Goal: Task Accomplishment & Management: Manage account settings

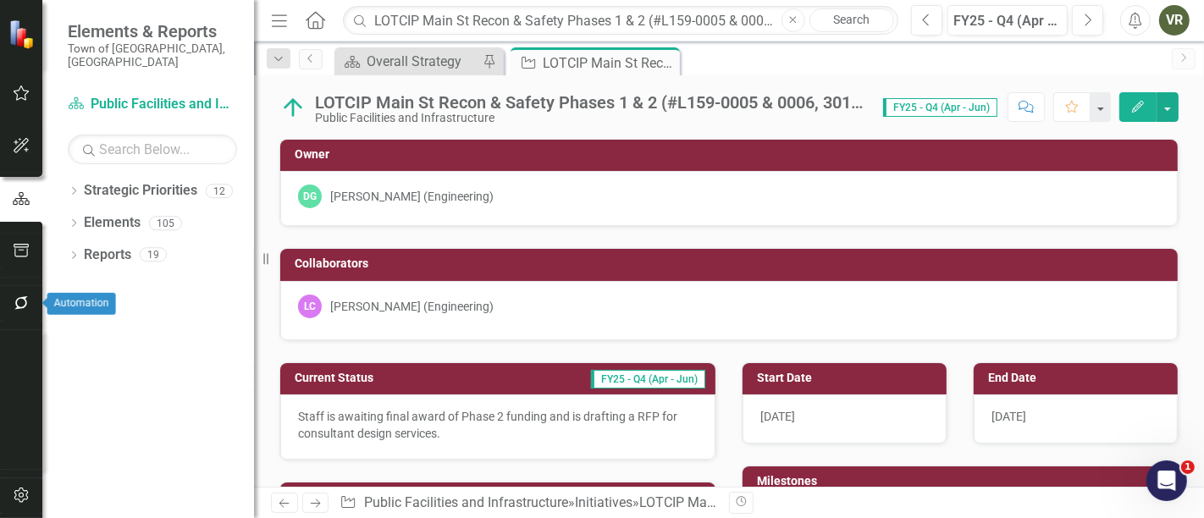
click at [20, 301] on icon "button" at bounding box center [22, 303] width 18 height 14
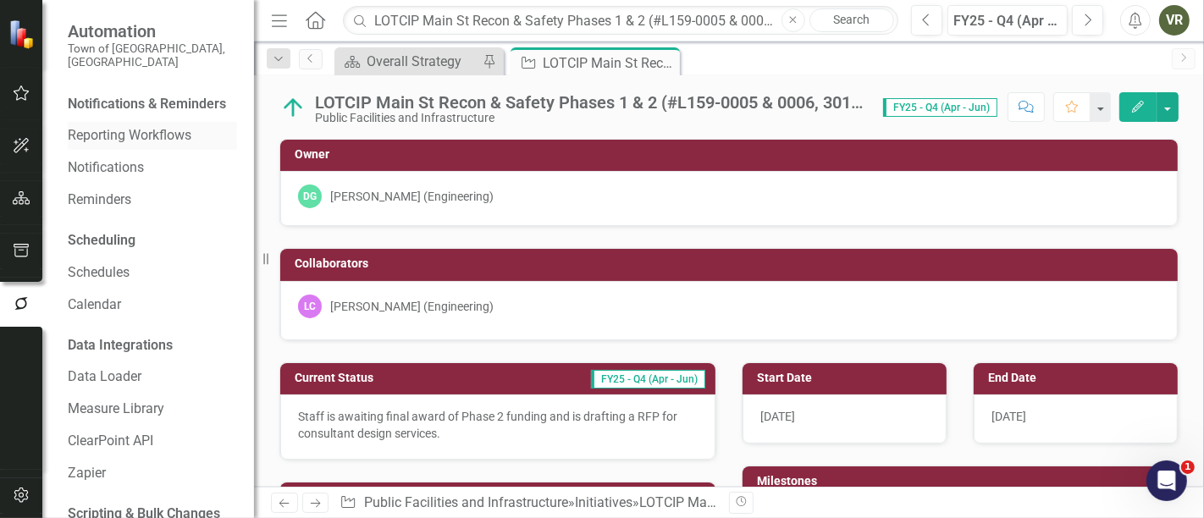
click at [146, 134] on link "Reporting Workflows" at bounding box center [152, 135] width 169 height 19
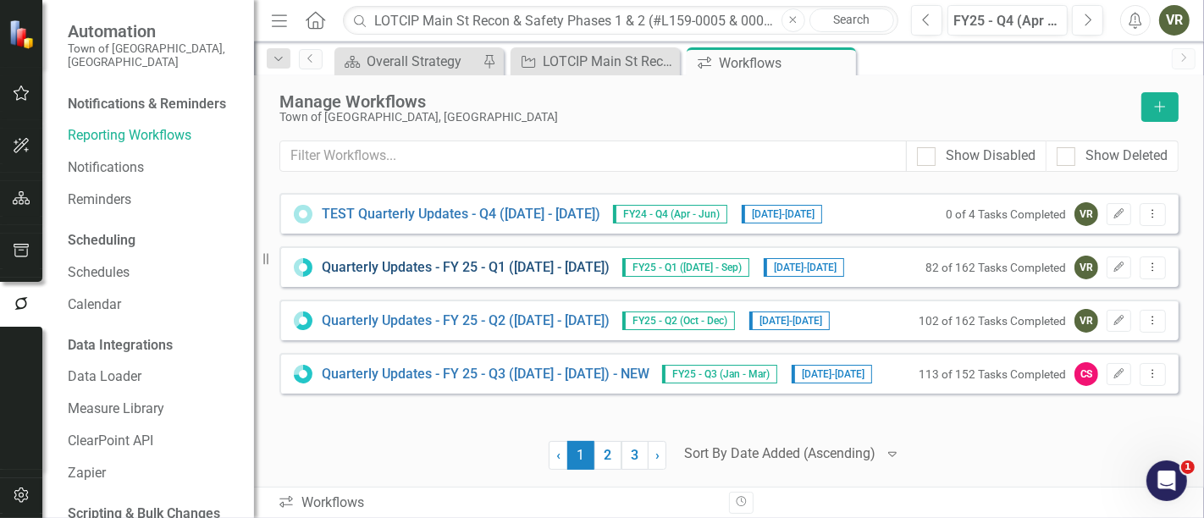
click at [563, 264] on link "Quarterly Updates - FY 25 - Q1 (July 1, 2024 - Sept 30, 2024)" at bounding box center [466, 267] width 288 height 19
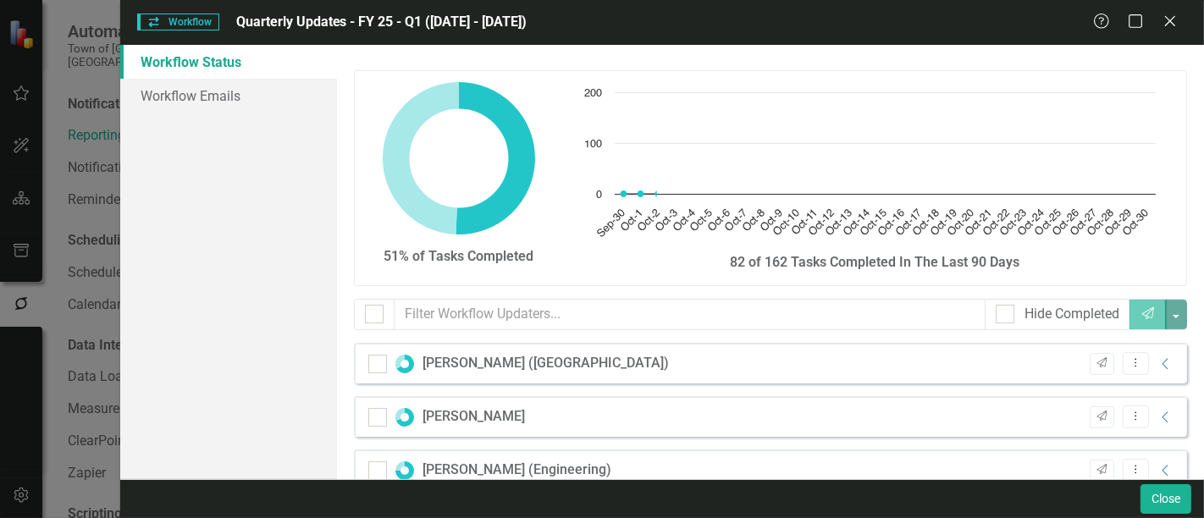
checkbox input "false"
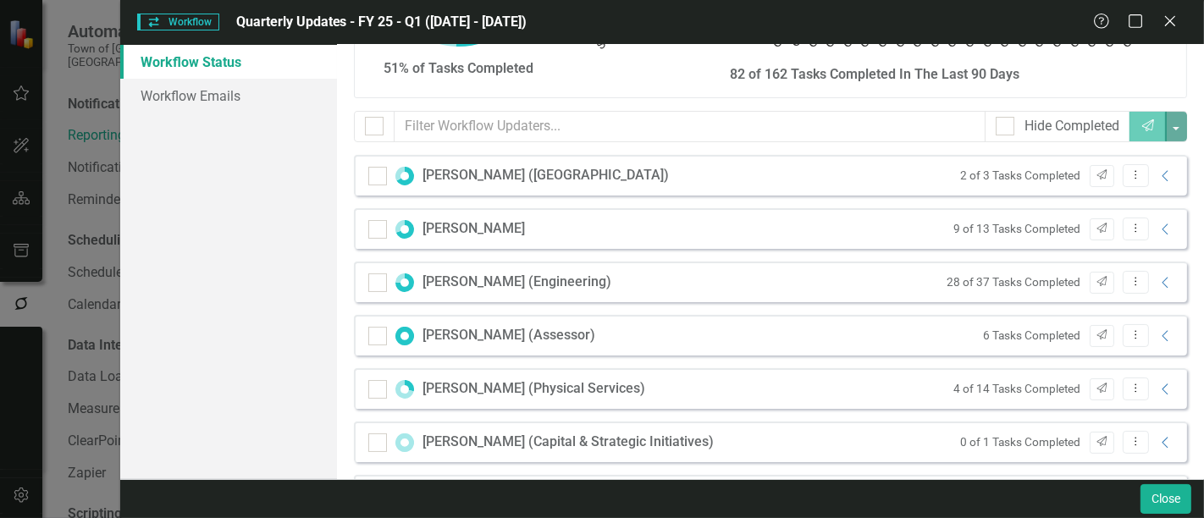
scroll to position [282, 0]
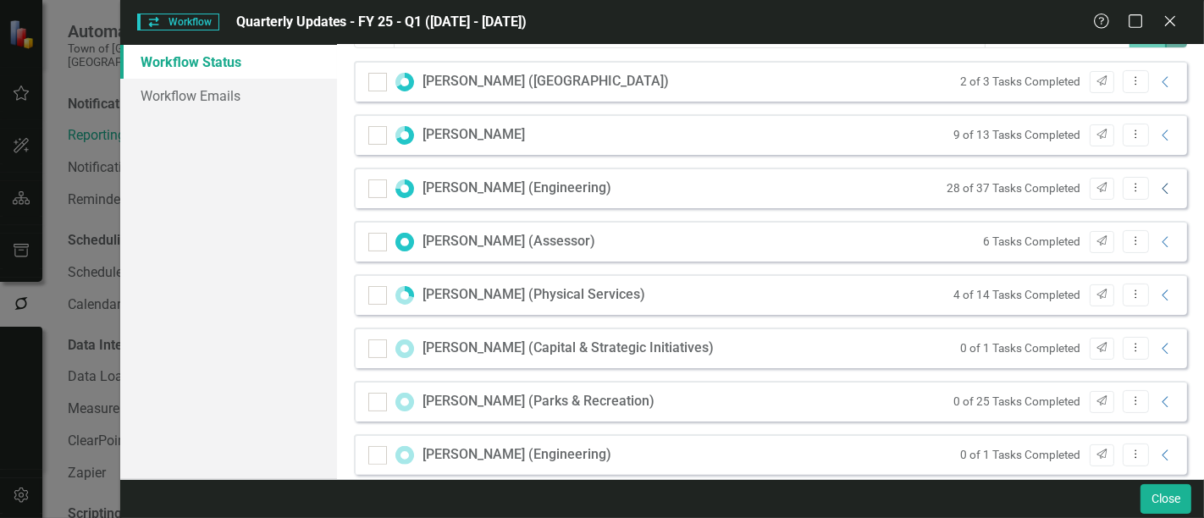
click at [1159, 186] on icon "Collapse" at bounding box center [1166, 189] width 17 height 14
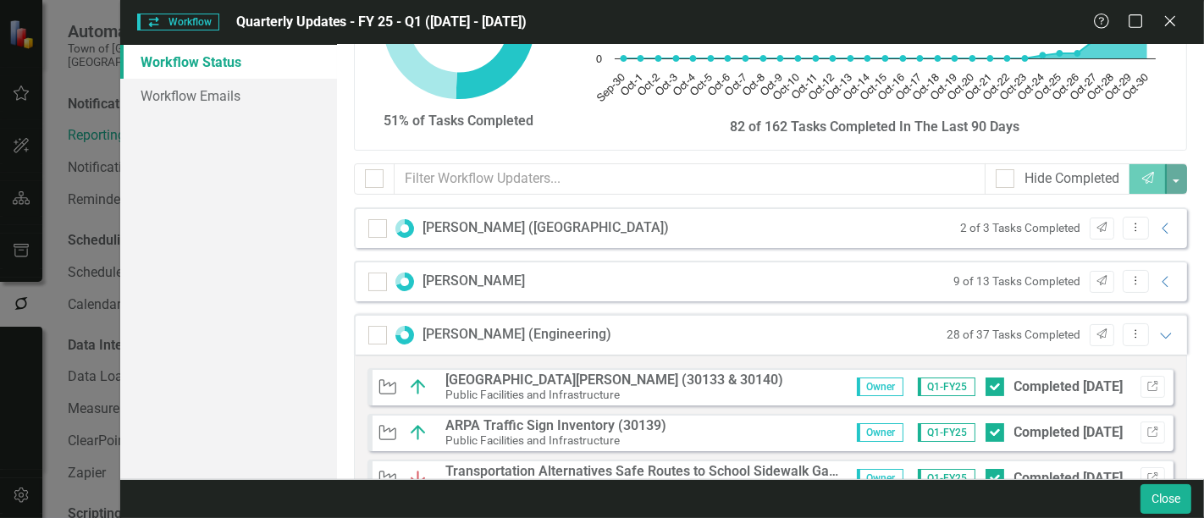
scroll to position [94, 0]
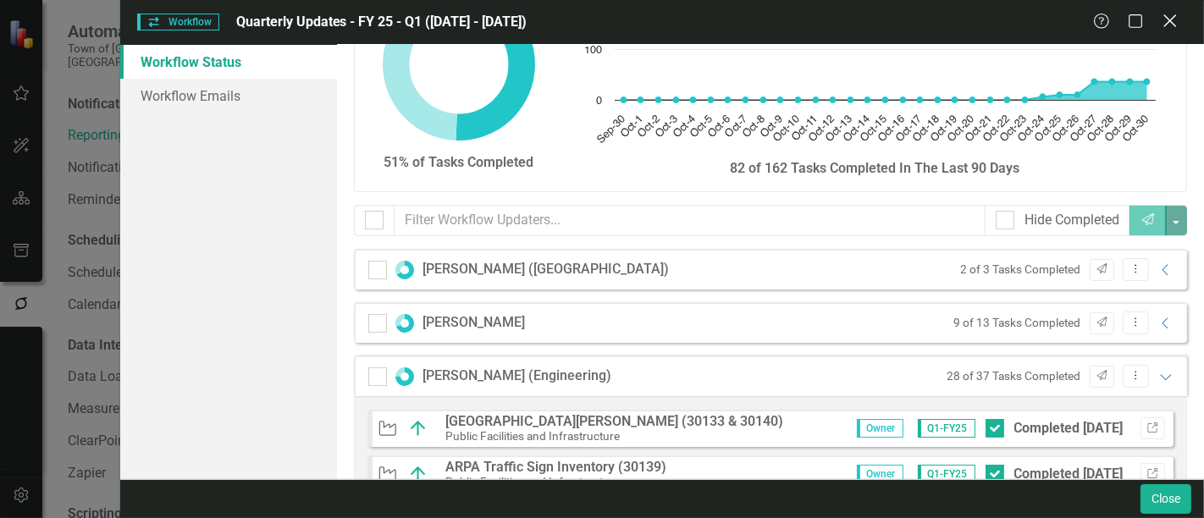
click at [1174, 22] on icon "Close" at bounding box center [1169, 21] width 21 height 16
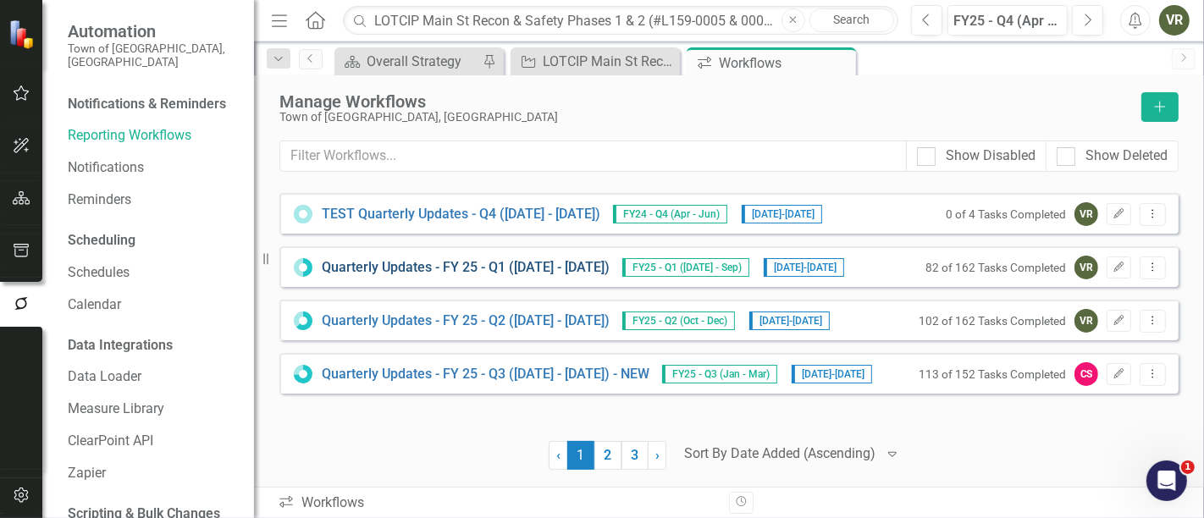
click at [443, 269] on link "Quarterly Updates - FY 25 - Q1 (July 1, 2024 - Sept 30, 2024)" at bounding box center [466, 267] width 288 height 19
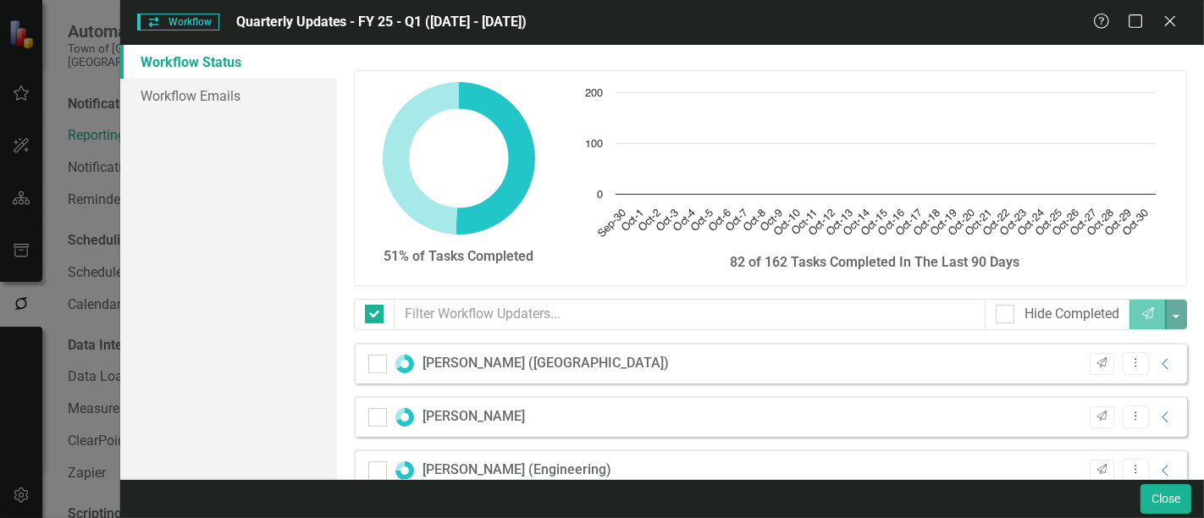
checkbox input "false"
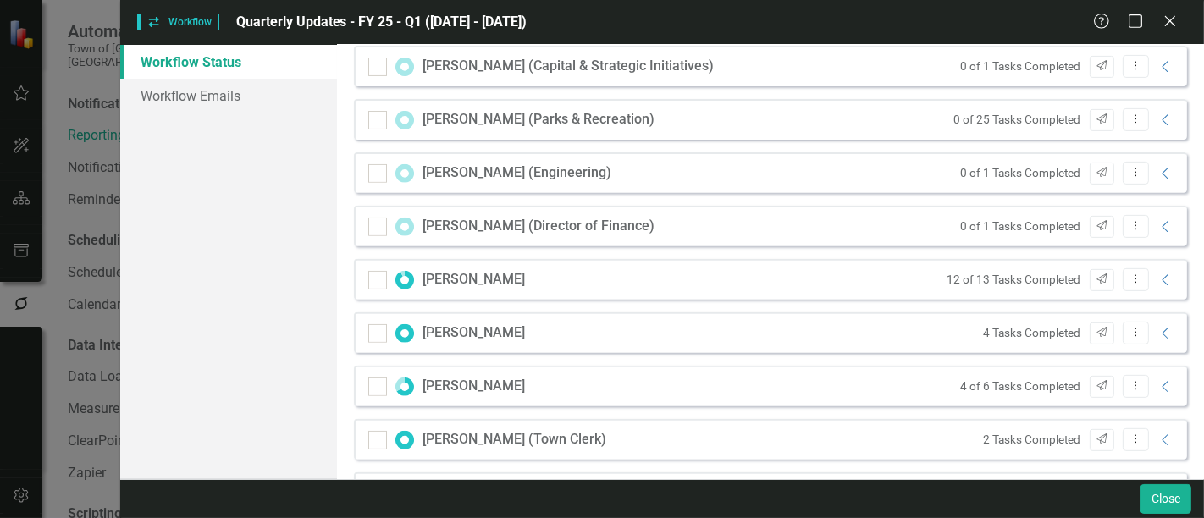
scroll to position [188, 0]
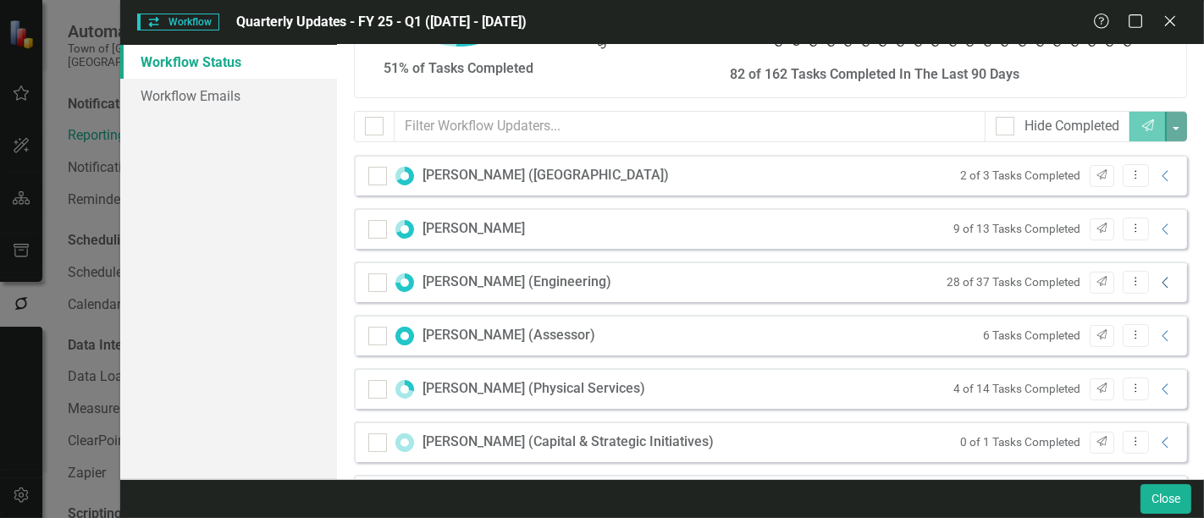
click at [1158, 287] on icon "Collapse" at bounding box center [1166, 283] width 17 height 14
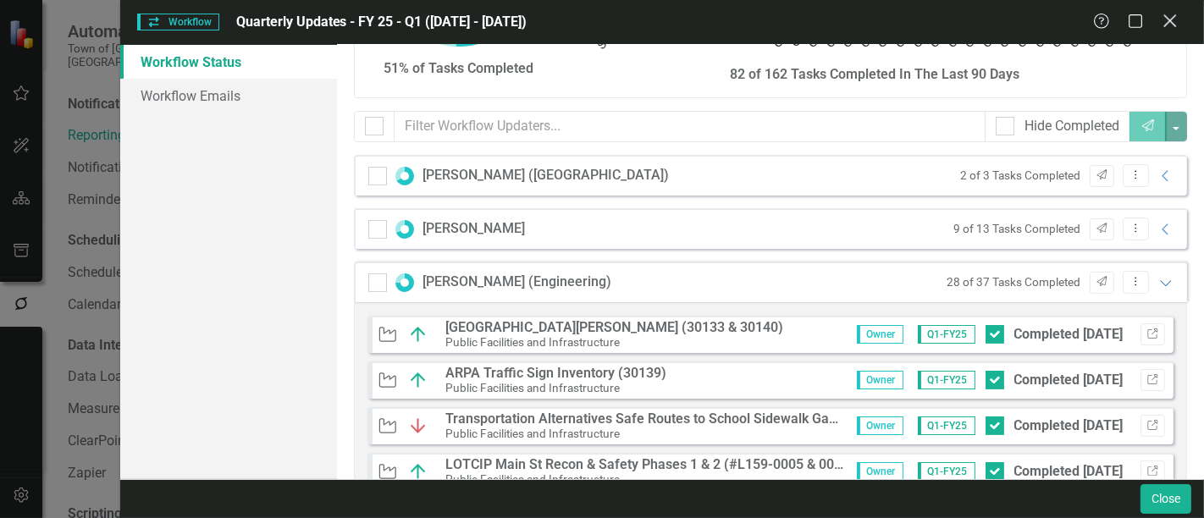
click at [1165, 23] on icon "Close" at bounding box center [1169, 21] width 21 height 16
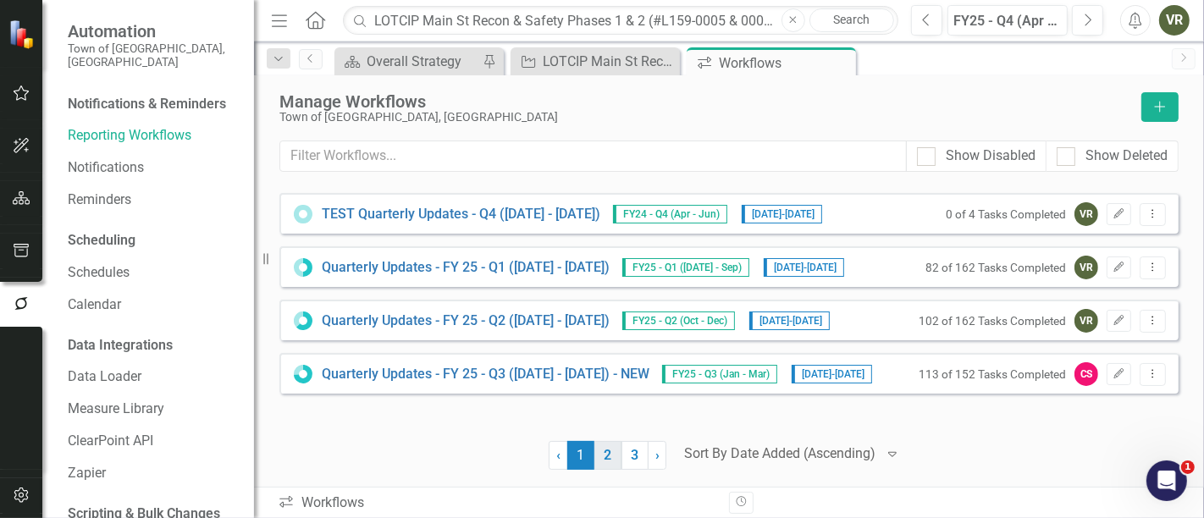
click at [614, 466] on link "2" at bounding box center [608, 455] width 27 height 29
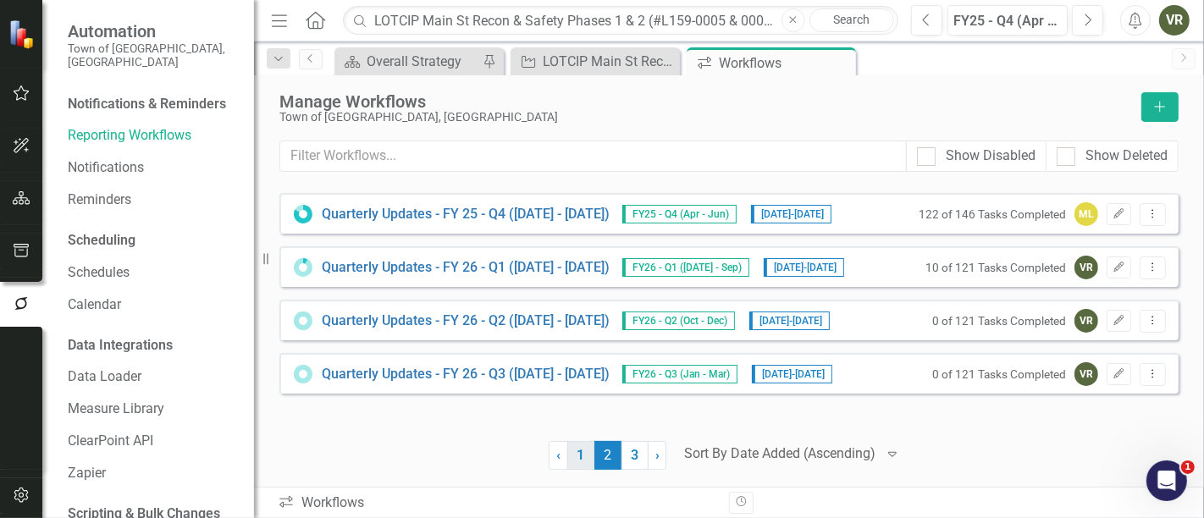
click at [583, 455] on link "1" at bounding box center [580, 455] width 27 height 29
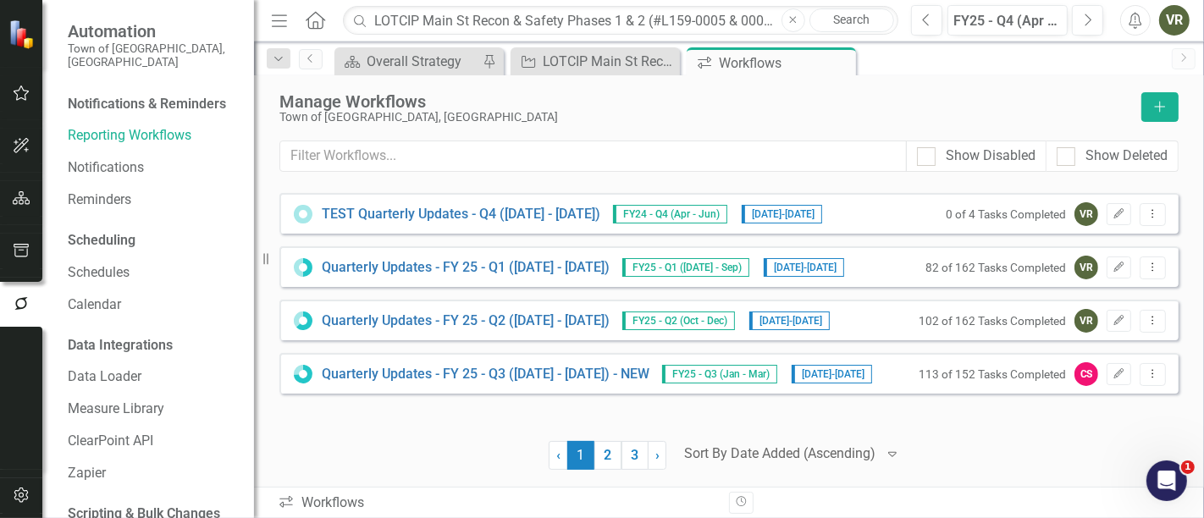
click at [403, 453] on div at bounding box center [413, 455] width 269 height 29
drag, startPoint x: 414, startPoint y: 430, endPoint x: 487, endPoint y: 475, distance: 85.6
click at [487, 475] on div "Manage Workflows Town of Wethersfield, CT Add Show Disabled Show Deleted Looks …" at bounding box center [729, 281] width 950 height 412
click at [609, 448] on link "2" at bounding box center [608, 455] width 27 height 29
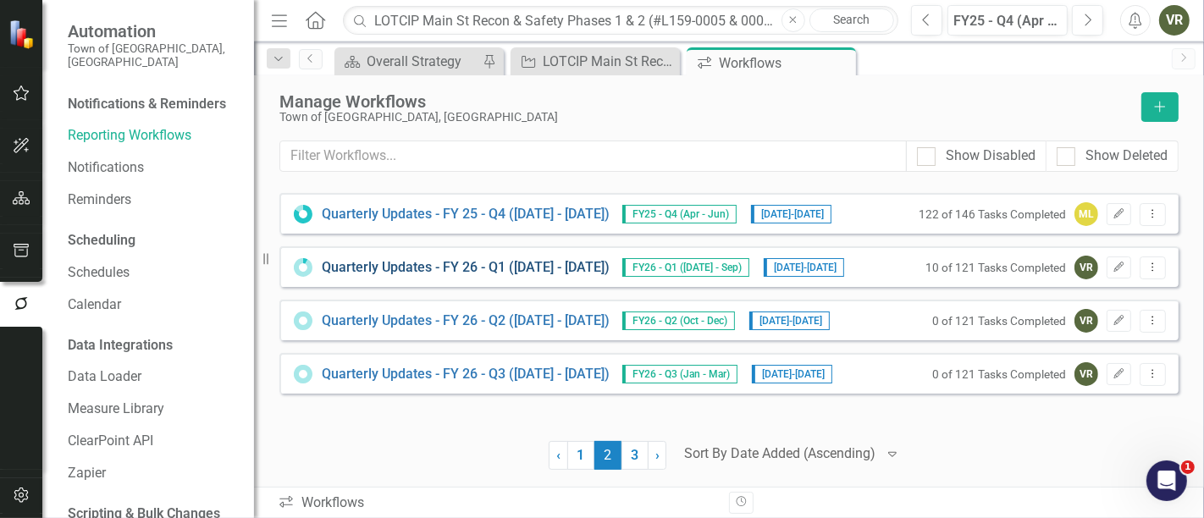
click at [509, 268] on link "Quarterly Updates - FY 26 - Q1 (July 1, 2025 - Sept 30, 2025)" at bounding box center [466, 267] width 288 height 19
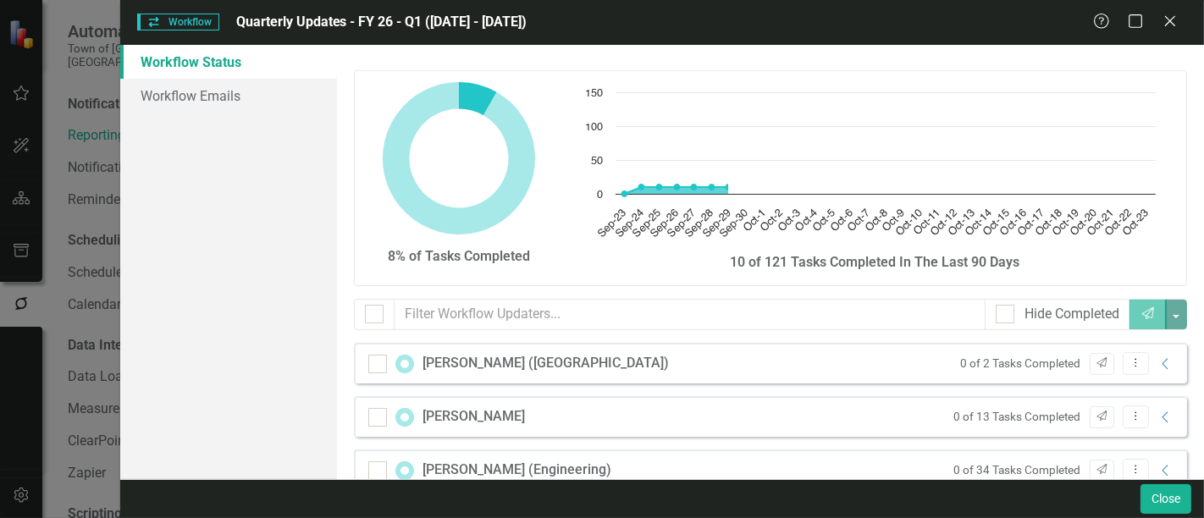
checkbox input "false"
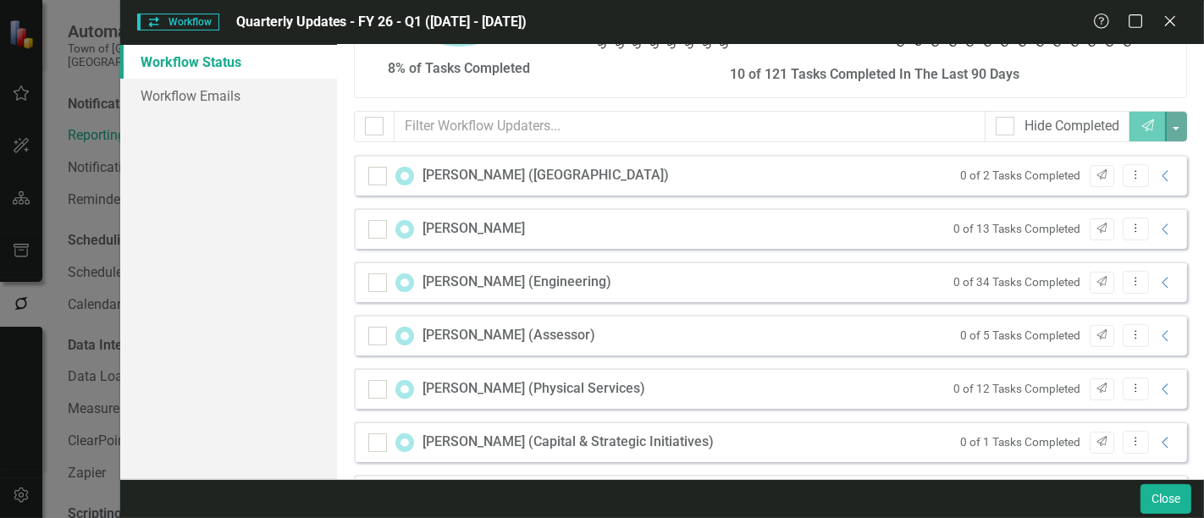
scroll to position [376, 0]
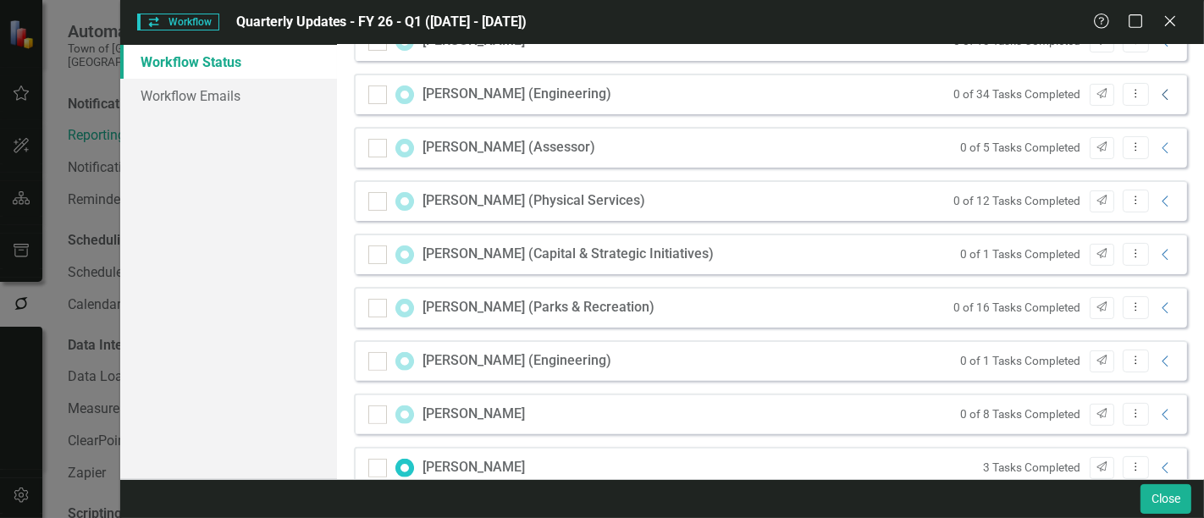
click at [1158, 94] on icon "Collapse" at bounding box center [1166, 95] width 17 height 14
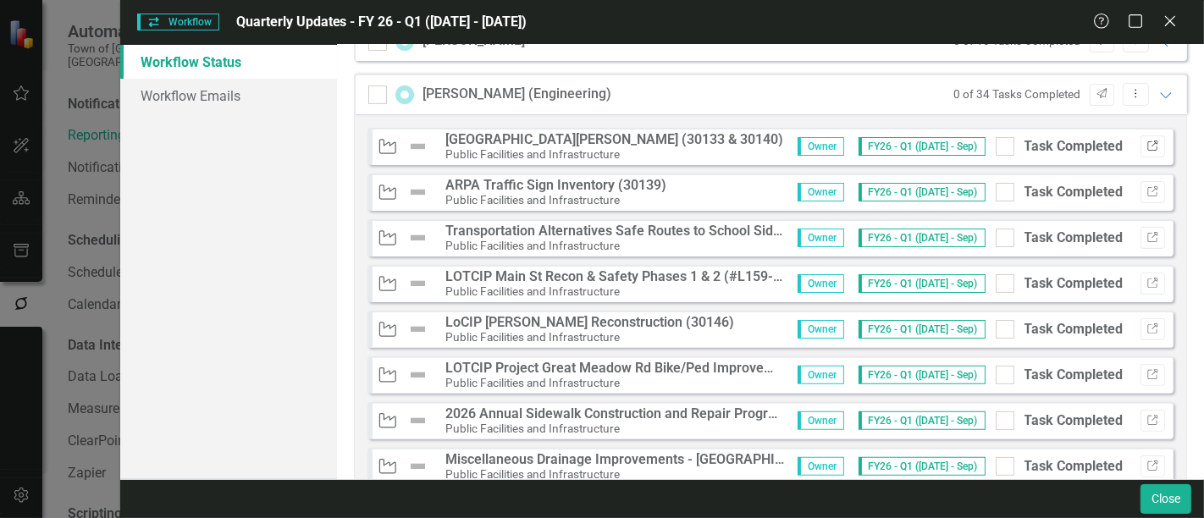
click at [1147, 147] on icon "Link" at bounding box center [1153, 146] width 13 height 10
click at [1141, 195] on button "Link" at bounding box center [1153, 192] width 25 height 22
click at [996, 141] on input "Task Completed" at bounding box center [1001, 142] width 11 height 11
checkbox input "true"
click at [996, 195] on div at bounding box center [1005, 192] width 19 height 19
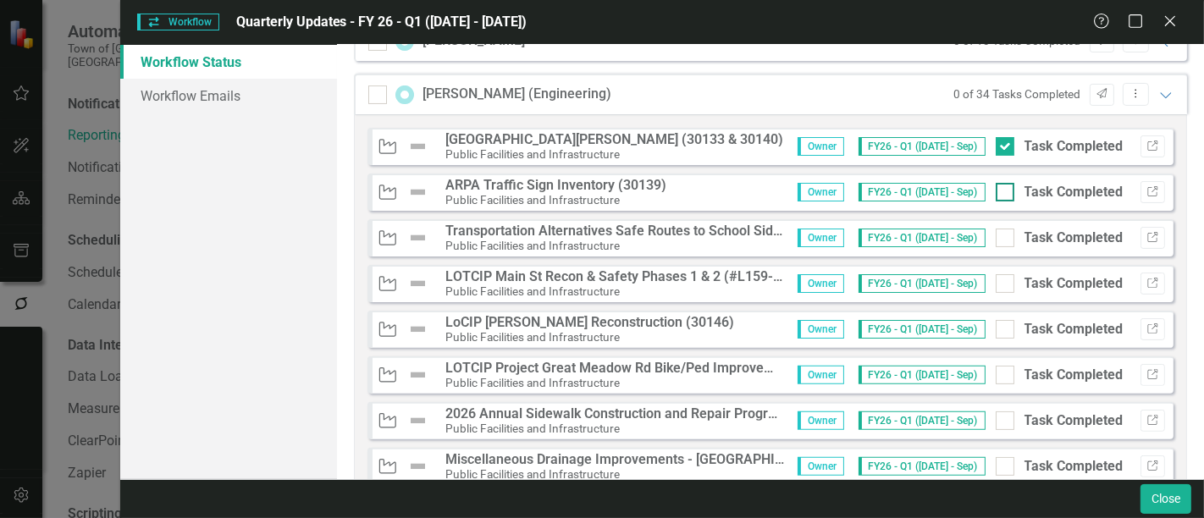
click at [996, 194] on input "Task Completed" at bounding box center [1001, 188] width 11 height 11
checkbox input "true"
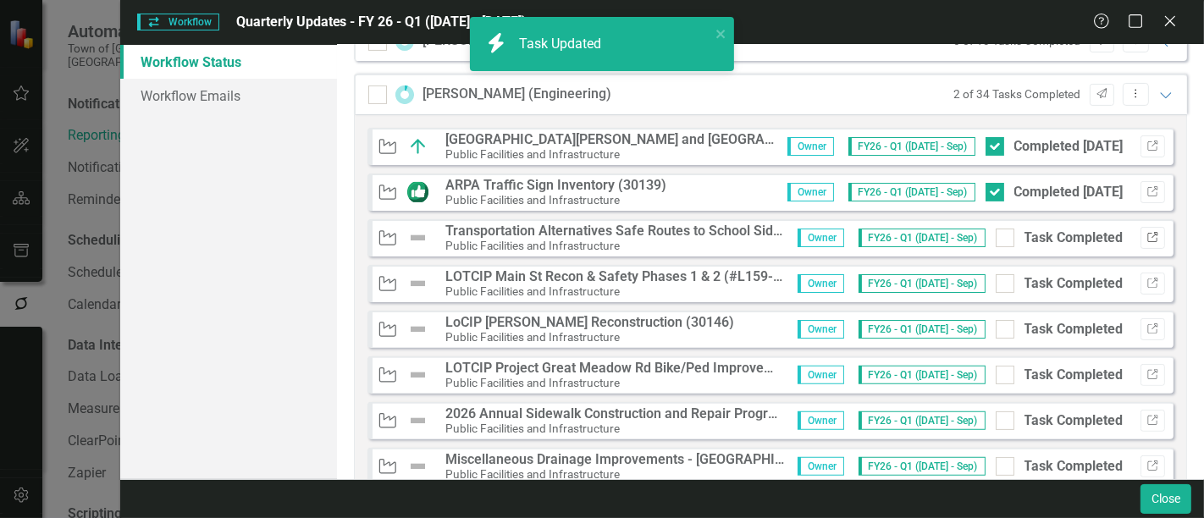
click at [1148, 232] on icon "button" at bounding box center [1153, 237] width 10 height 10
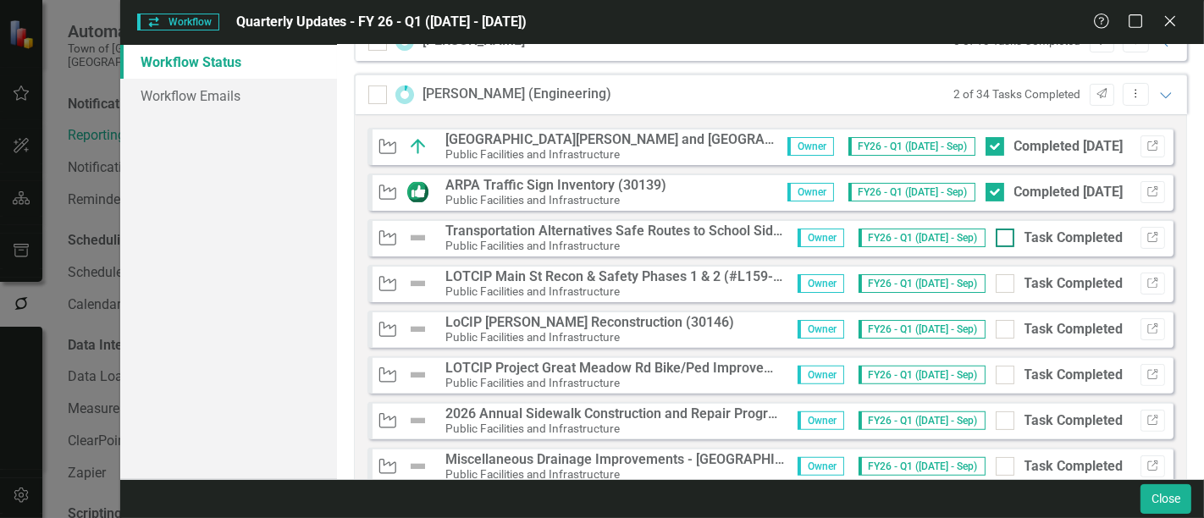
click at [997, 241] on div at bounding box center [1005, 238] width 19 height 19
click at [997, 240] on input "Task Completed" at bounding box center [1001, 234] width 11 height 11
checkbox input "true"
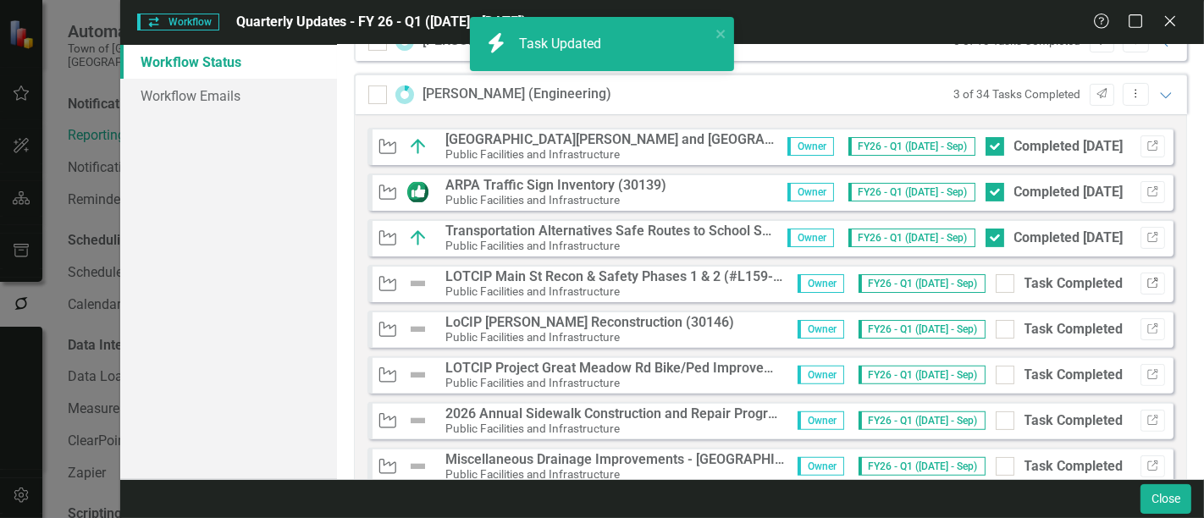
click at [1147, 282] on icon "Link" at bounding box center [1153, 284] width 13 height 10
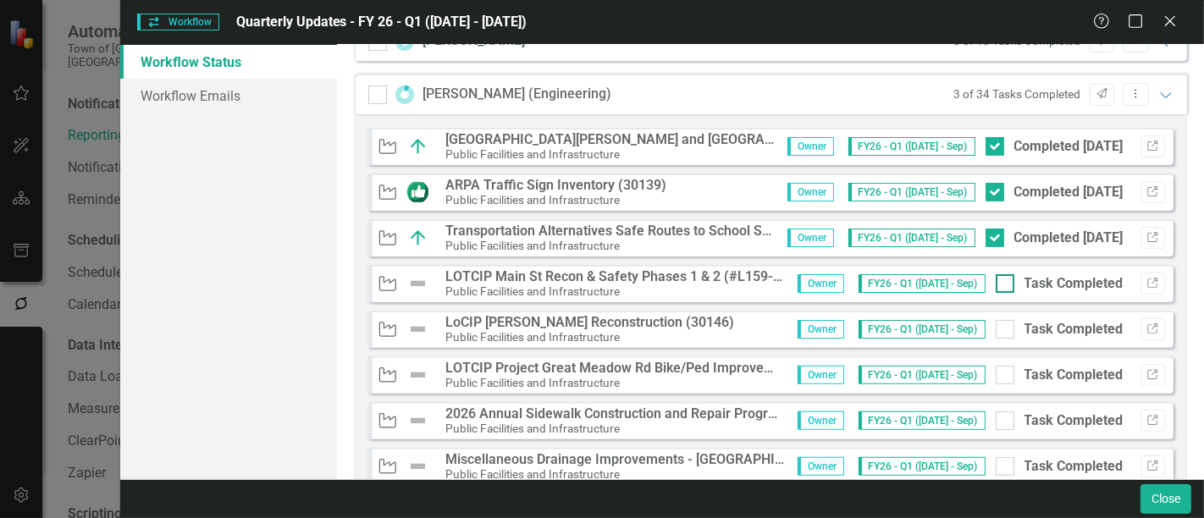
click at [996, 279] on input "Task Completed" at bounding box center [1001, 279] width 11 height 11
checkbox input "true"
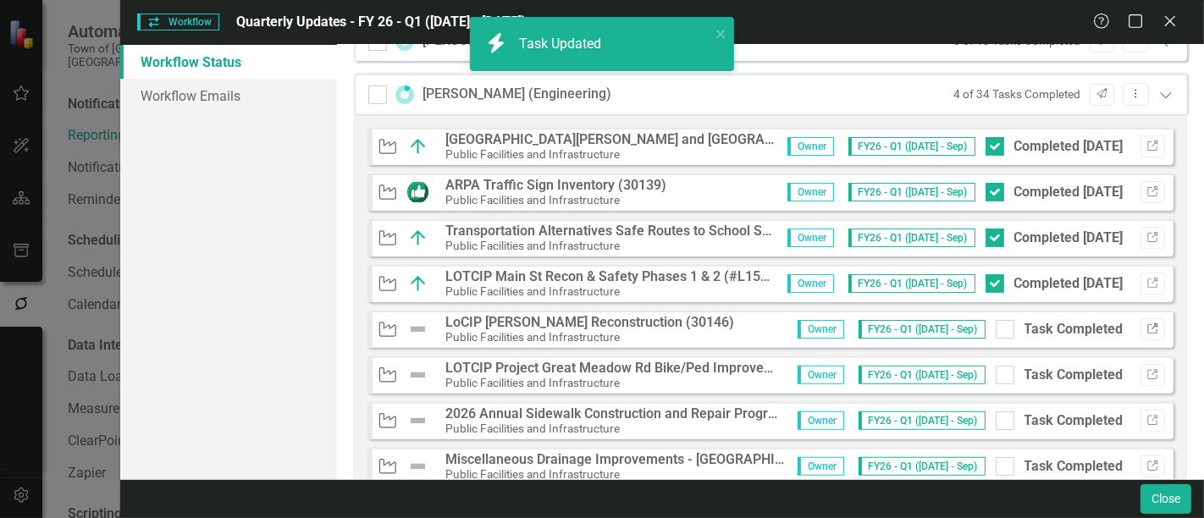
click at [1147, 329] on icon "Link" at bounding box center [1153, 329] width 13 height 10
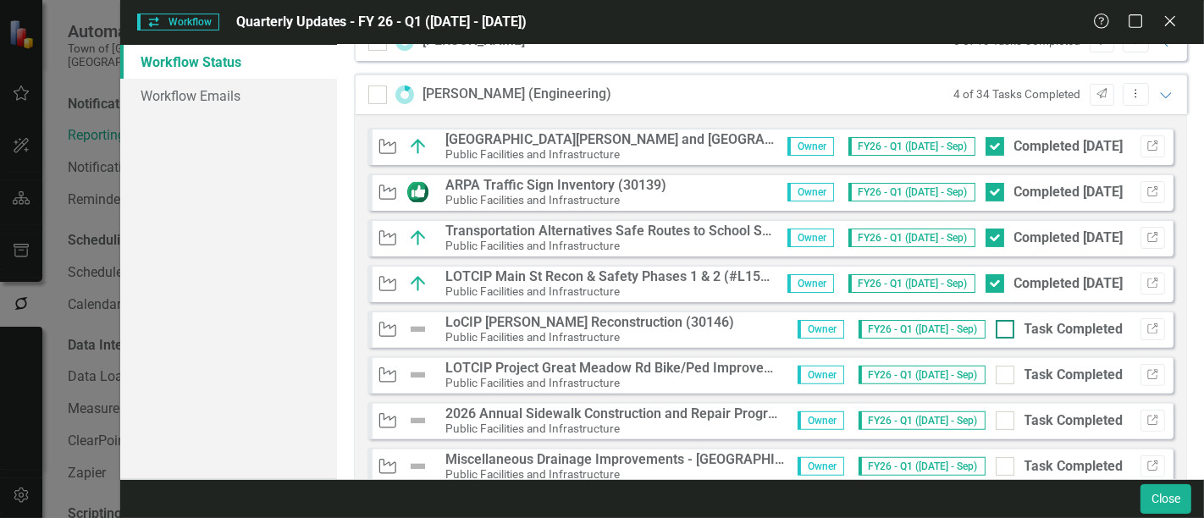
click at [996, 328] on input "Task Completed" at bounding box center [1001, 325] width 11 height 11
checkbox input "true"
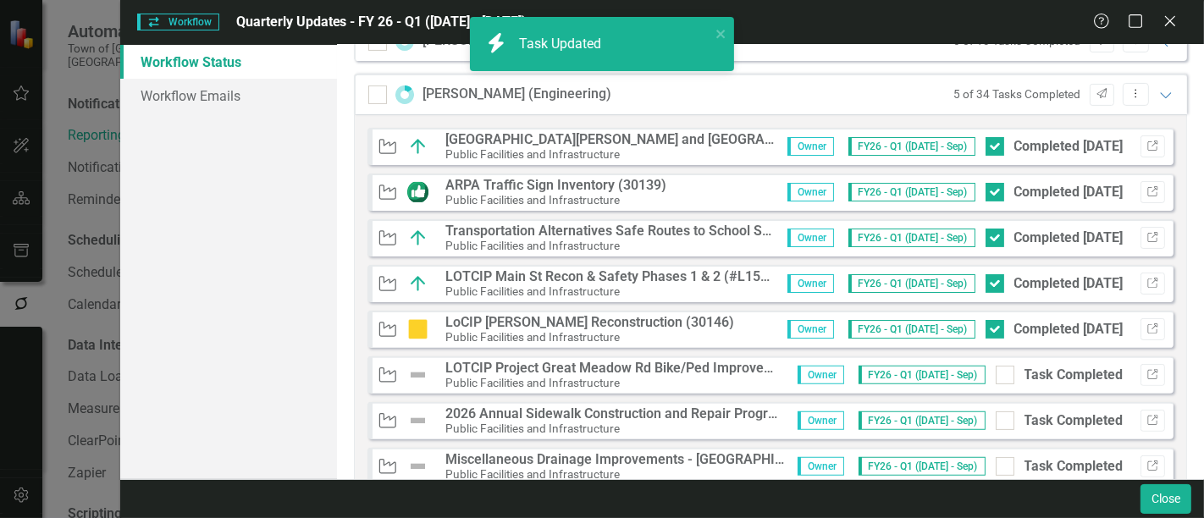
scroll to position [470, 0]
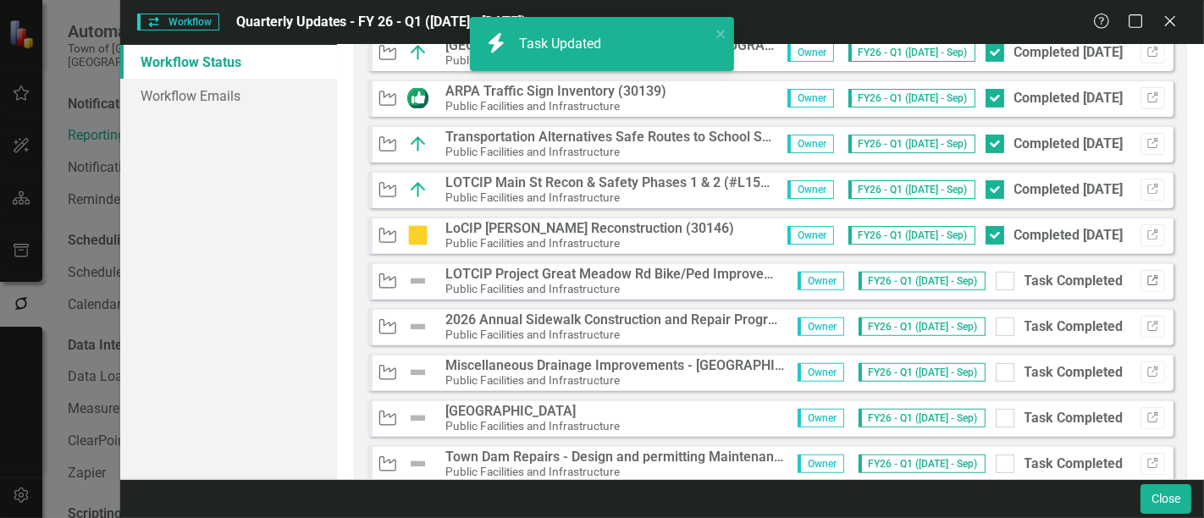
click at [1147, 280] on icon "Link" at bounding box center [1153, 281] width 13 height 10
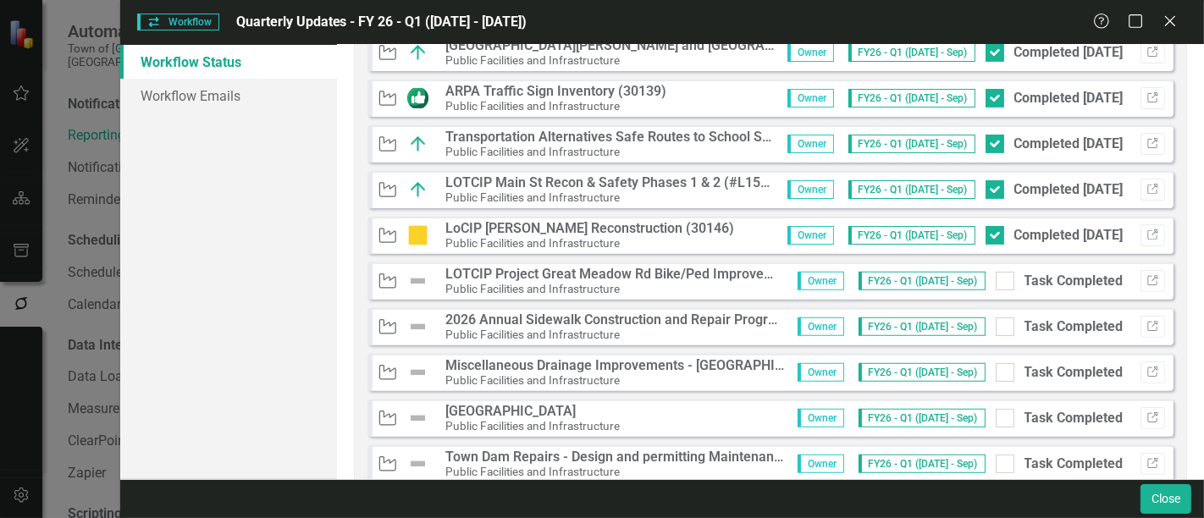
scroll to position [564, 0]
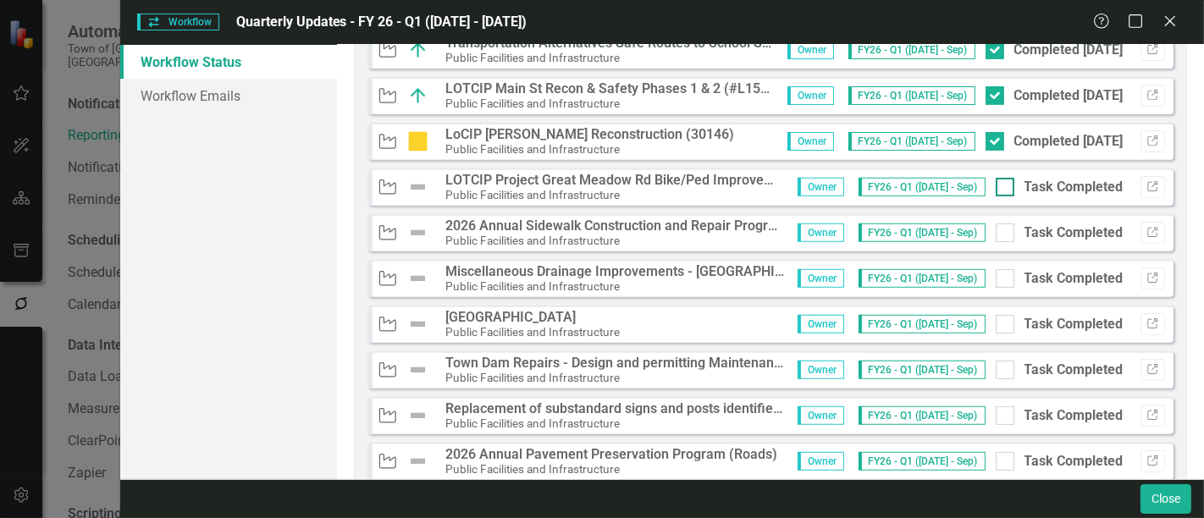
click at [1007, 182] on div "Task Completed" at bounding box center [1060, 187] width 128 height 19
click at [1007, 182] on input "Task Completed" at bounding box center [1001, 183] width 11 height 11
checkbox input "true"
click at [1147, 229] on icon "Link" at bounding box center [1153, 233] width 13 height 10
click at [996, 227] on div at bounding box center [1005, 233] width 19 height 19
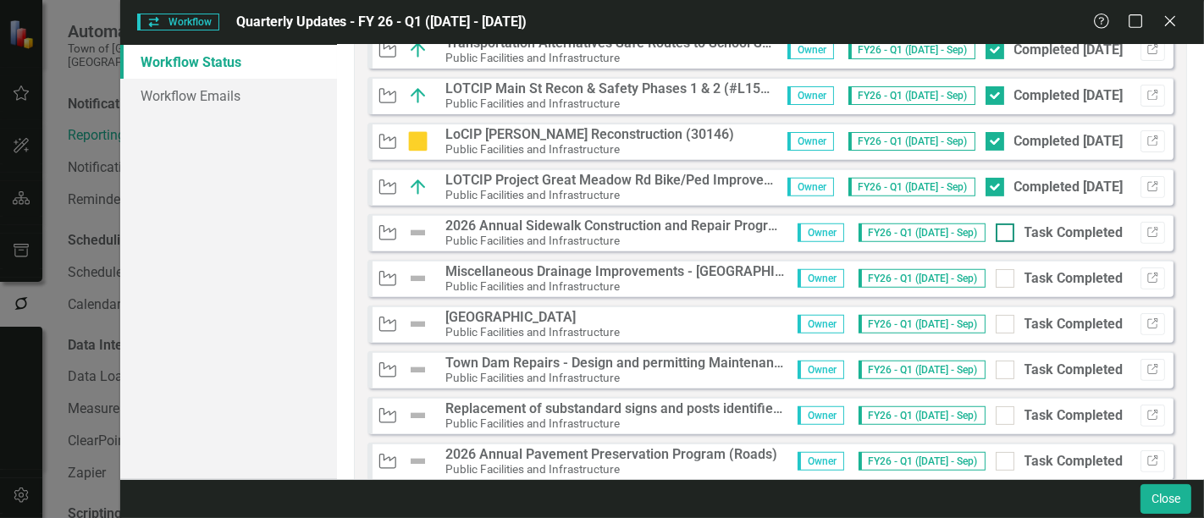
click at [996, 227] on input "Task Completed" at bounding box center [1001, 229] width 11 height 11
checkbox input "true"
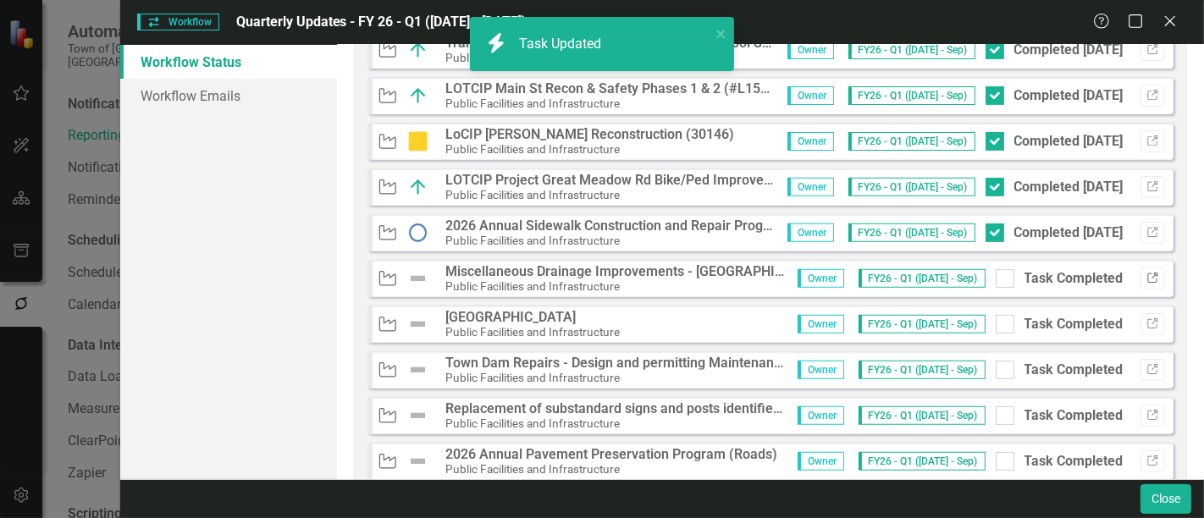
click at [1148, 279] on icon "button" at bounding box center [1153, 278] width 10 height 10
click at [996, 284] on div at bounding box center [1005, 278] width 19 height 19
click at [996, 280] on input "Task Completed" at bounding box center [1001, 274] width 11 height 11
checkbox input "true"
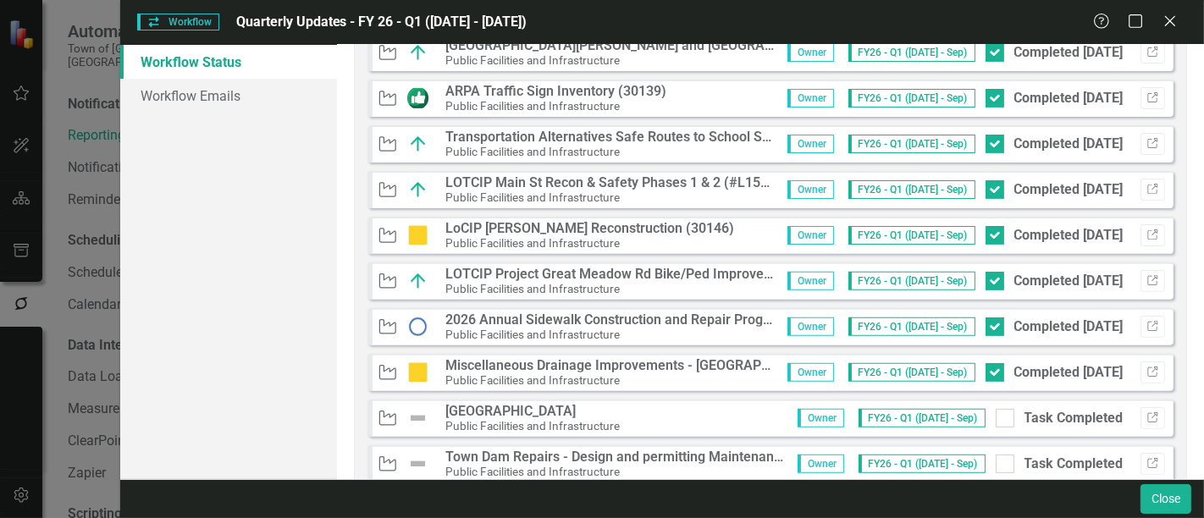
scroll to position [376, 0]
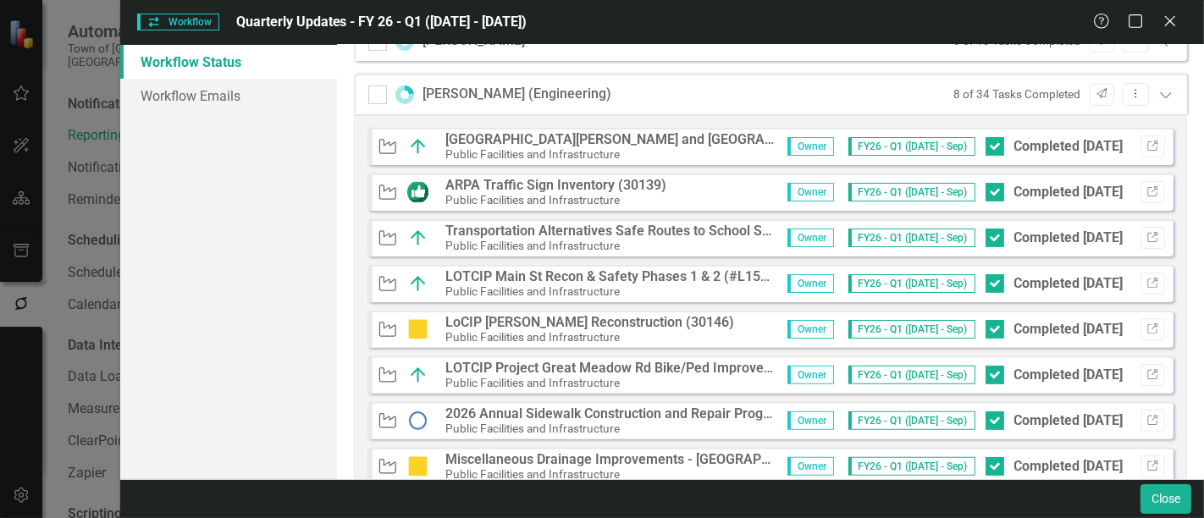
click at [743, 143] on strong "[GEOGRAPHIC_DATA][PERSON_NAME] and [GEOGRAPHIC_DATA] (30133 & 30140)" at bounding box center [694, 139] width 498 height 16
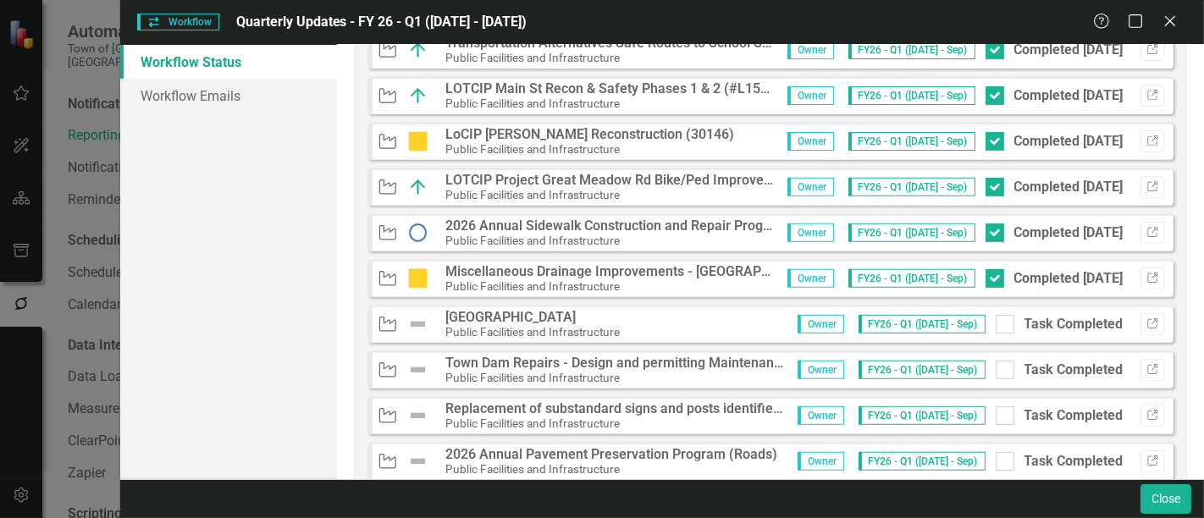
click at [476, 325] on small "Public Facilities and Infrastructure" at bounding box center [532, 332] width 174 height 14
click at [1126, 313] on div "Owner FY26 - Q1 (Jul - Sep) Task Completed Link" at bounding box center [975, 324] width 380 height 22
click at [1141, 316] on button "Link" at bounding box center [1153, 324] width 25 height 22
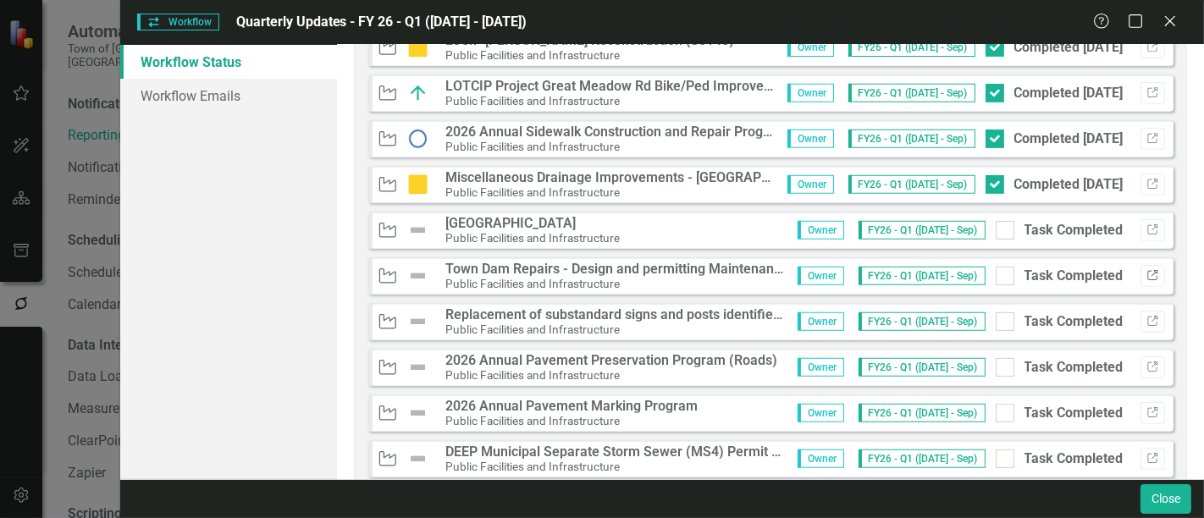
click at [1149, 270] on button "Link" at bounding box center [1153, 276] width 25 height 22
click at [996, 268] on input "Task Completed" at bounding box center [1001, 272] width 11 height 11
checkbox input "true"
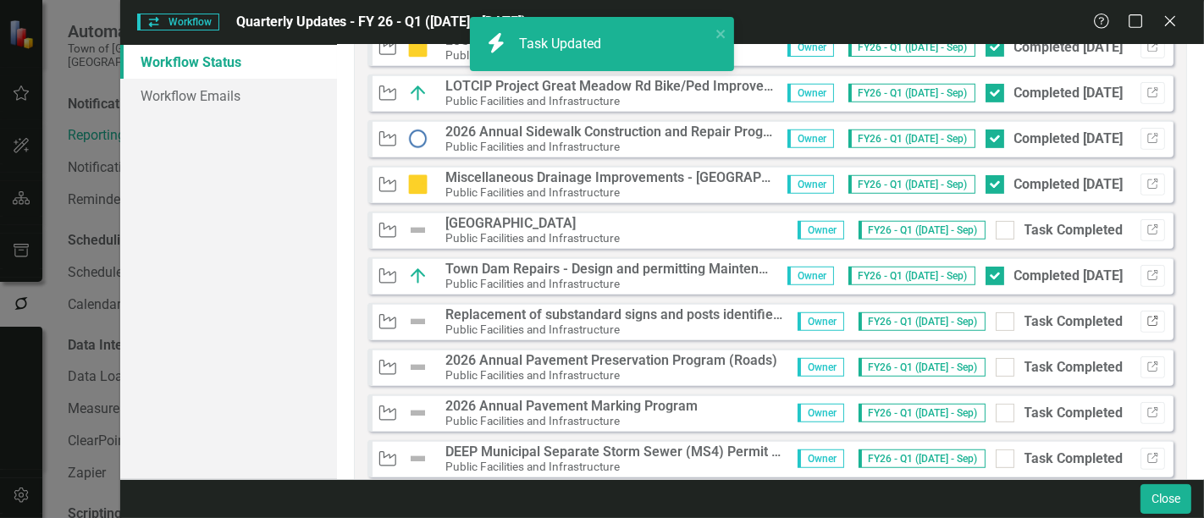
click at [1147, 324] on icon "Link" at bounding box center [1153, 322] width 13 height 10
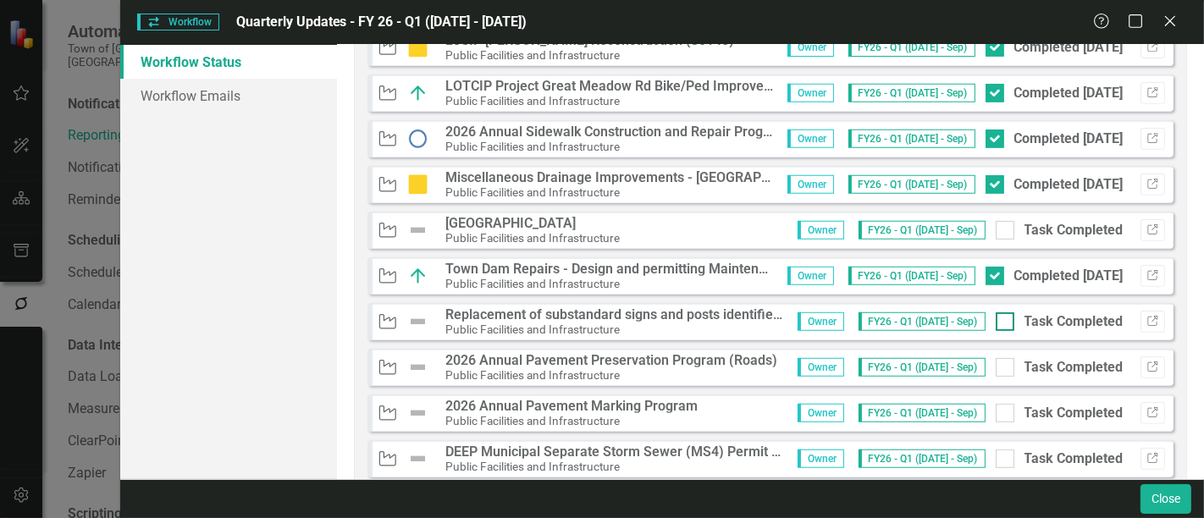
click at [1004, 323] on div "Task Completed" at bounding box center [1060, 322] width 128 height 19
click at [1004, 323] on input "Task Completed" at bounding box center [1001, 318] width 11 height 11
checkbox input "true"
click at [1141, 361] on button "Link" at bounding box center [1153, 368] width 25 height 22
click at [996, 364] on input "Task Completed" at bounding box center [1001, 363] width 11 height 11
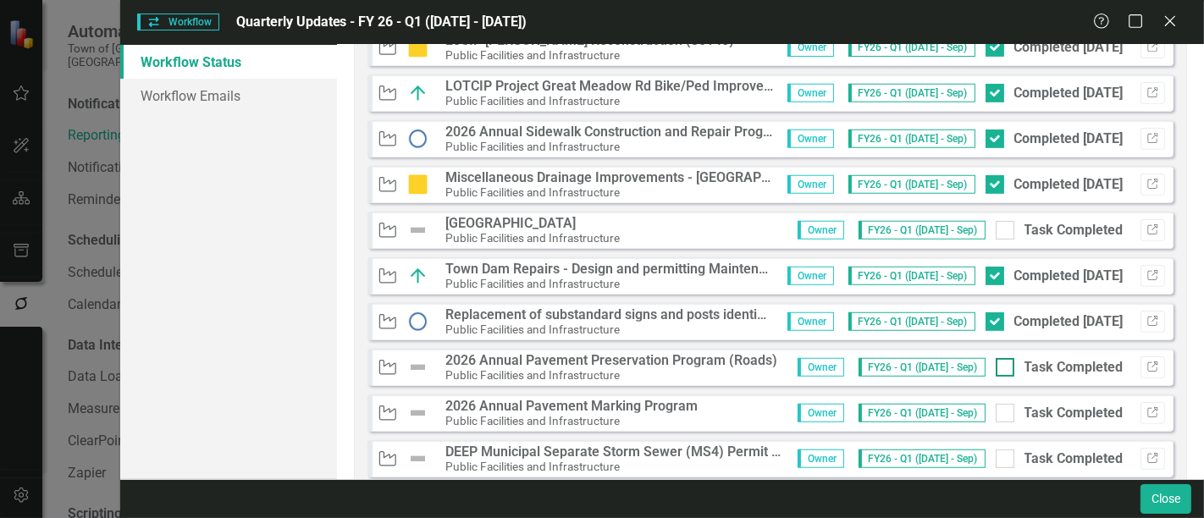
checkbox input "true"
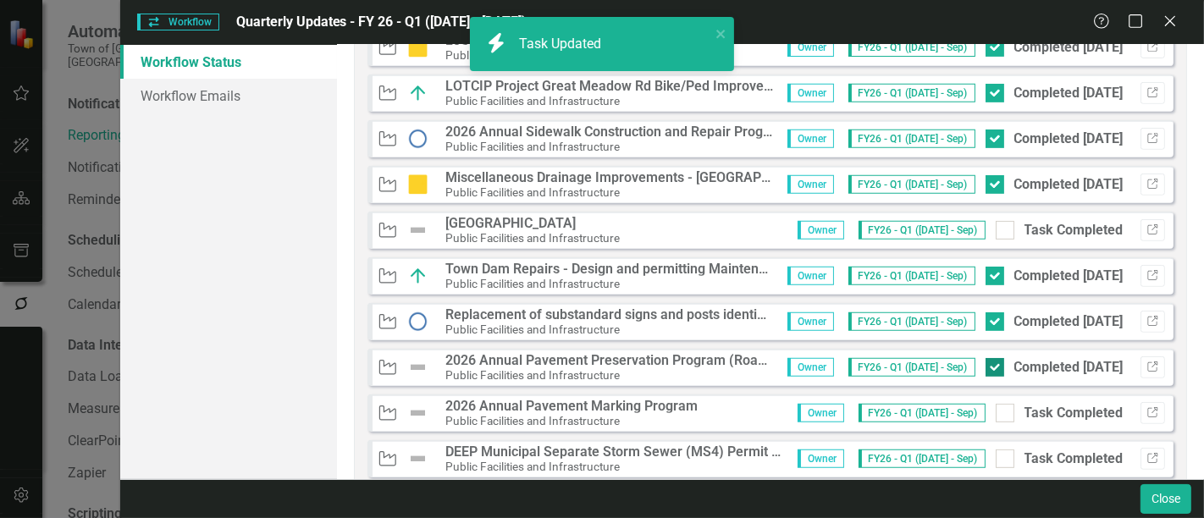
scroll to position [752, 0]
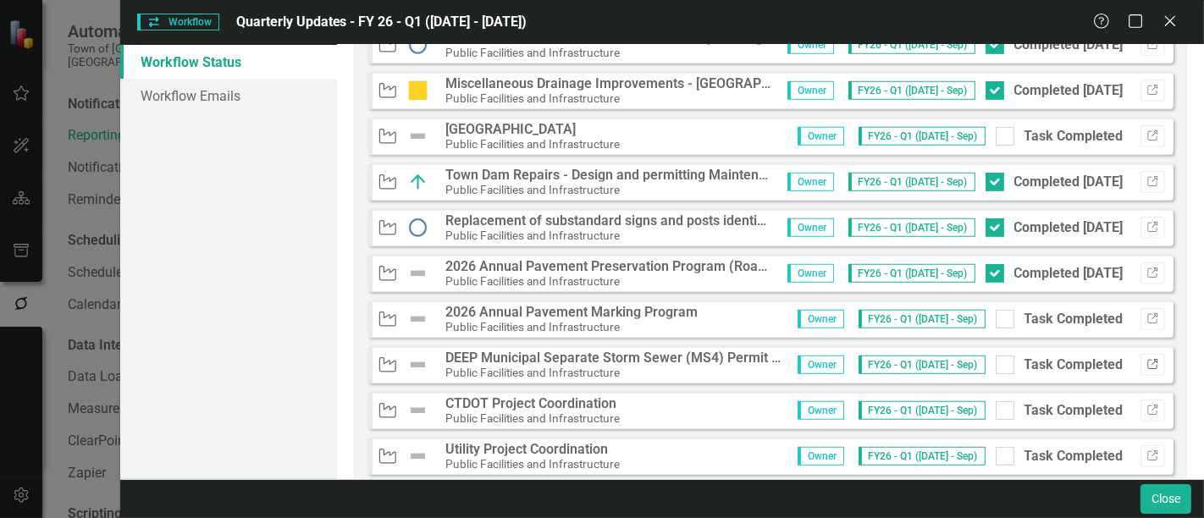
click at [1147, 360] on icon "Link" at bounding box center [1153, 365] width 13 height 10
click at [982, 318] on div "Owner FY26 - Q1 (Jul - Sep) Task Completed Link" at bounding box center [975, 319] width 380 height 22
click at [996, 315] on input "Task Completed" at bounding box center [1001, 315] width 11 height 11
click at [986, 310] on input "Completed 10/9/25" at bounding box center [991, 315] width 11 height 11
checkbox input "false"
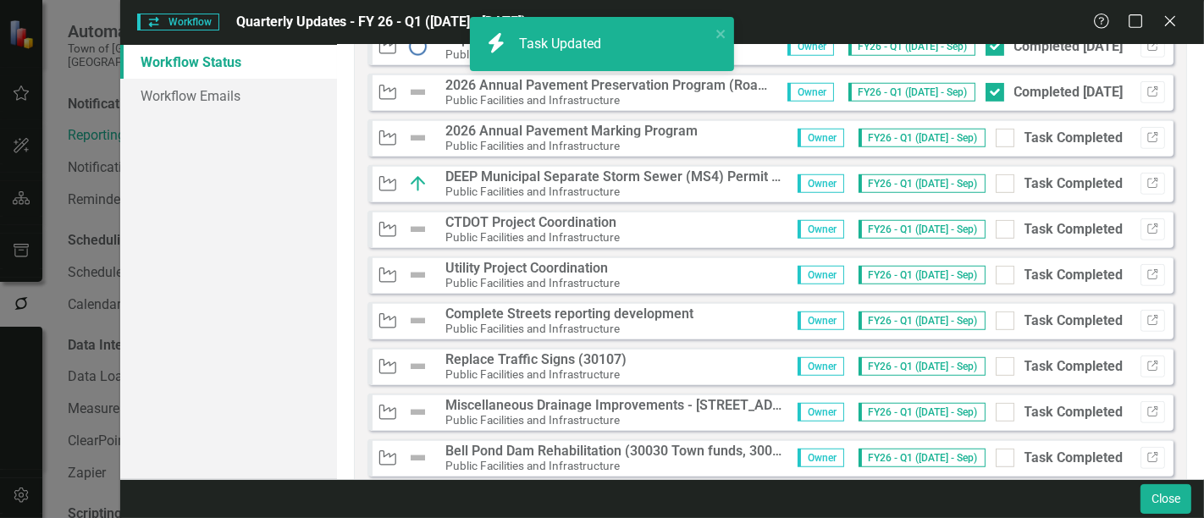
scroll to position [941, 0]
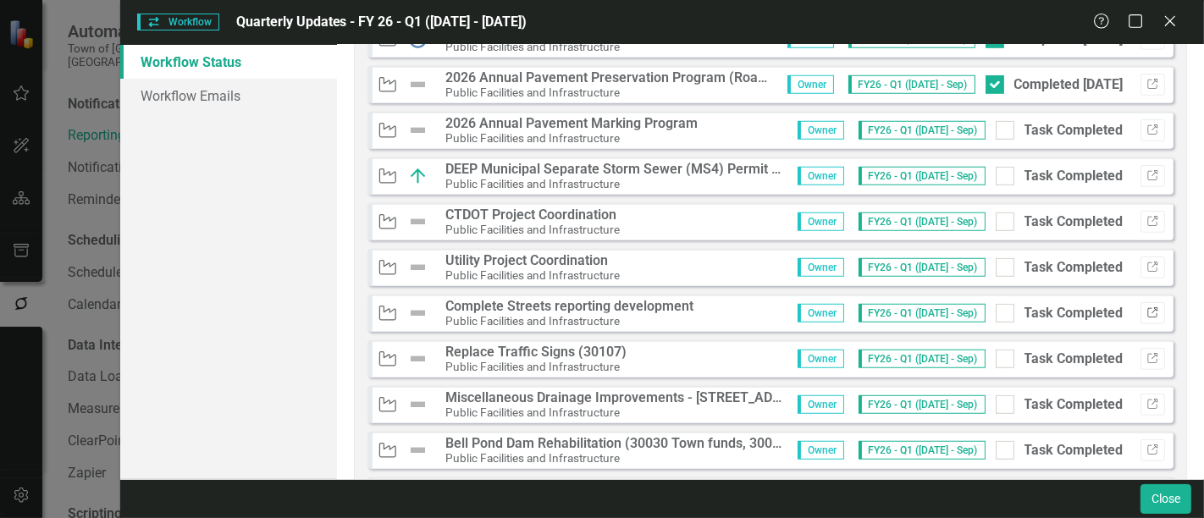
click at [1147, 308] on icon "Link" at bounding box center [1153, 313] width 13 height 10
click at [996, 311] on input "Task Completed" at bounding box center [1001, 309] width 11 height 11
checkbox input "true"
click at [1149, 351] on button "Link" at bounding box center [1153, 359] width 25 height 22
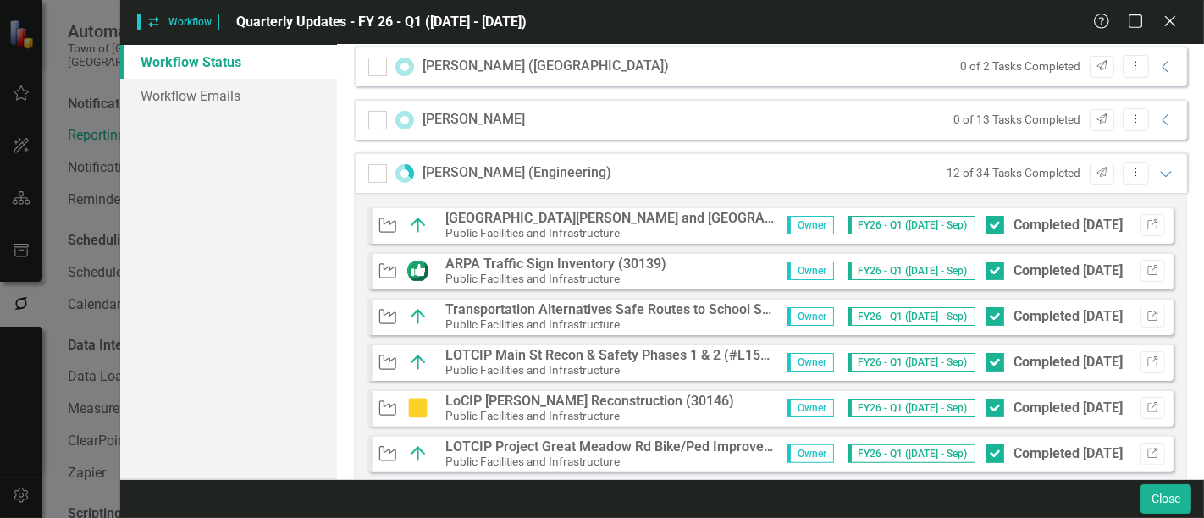
scroll to position [663, 0]
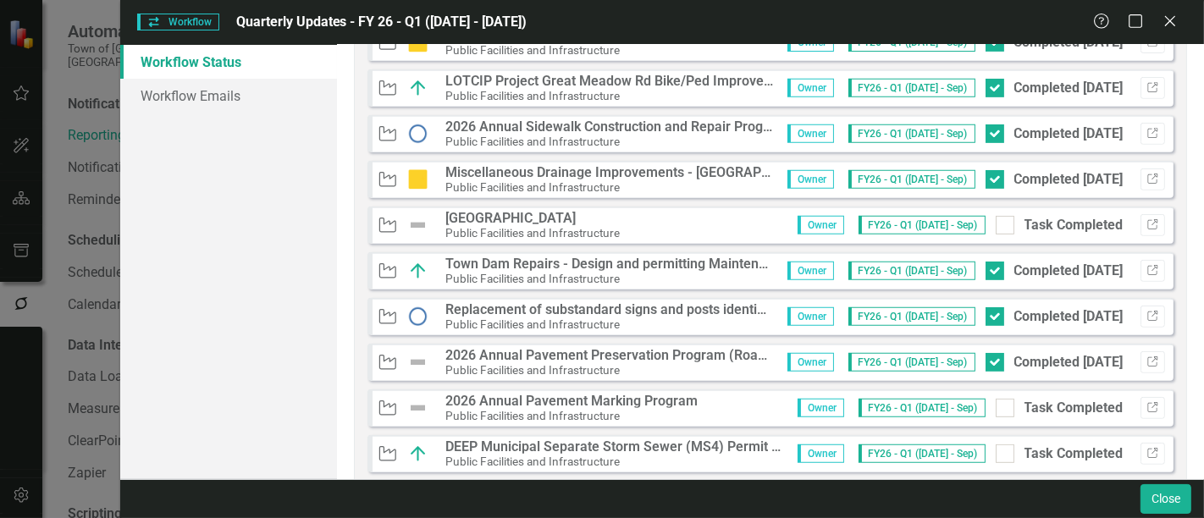
click at [702, 311] on strong "Replacement of substandard signs and posts identified in BETA Group study to br…" at bounding box center [833, 310] width 777 height 16
click at [1147, 315] on icon "Link" at bounding box center [1153, 317] width 13 height 10
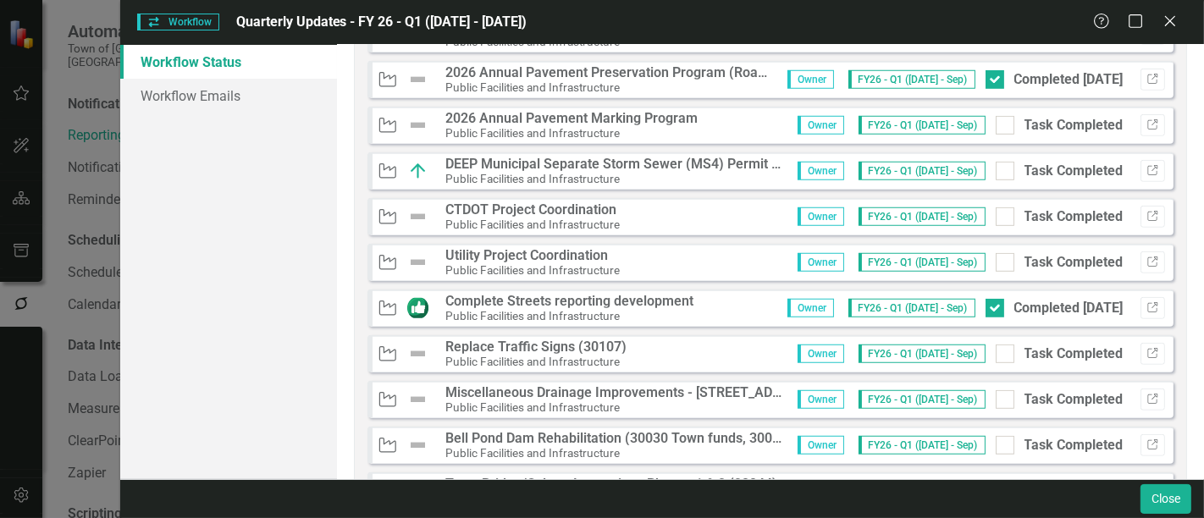
scroll to position [1040, 0]
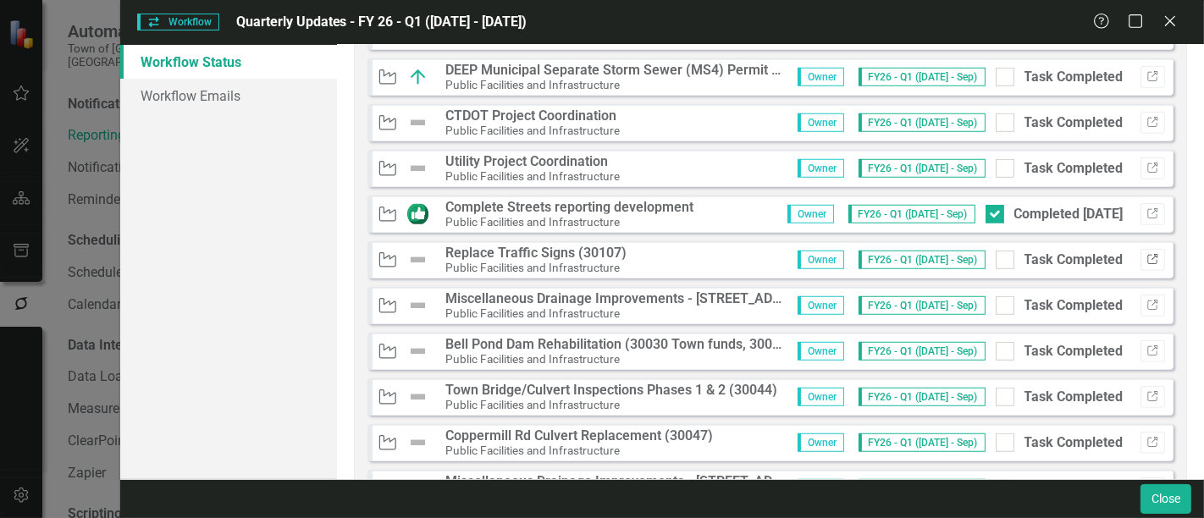
click at [1147, 255] on icon "Link" at bounding box center [1153, 260] width 13 height 10
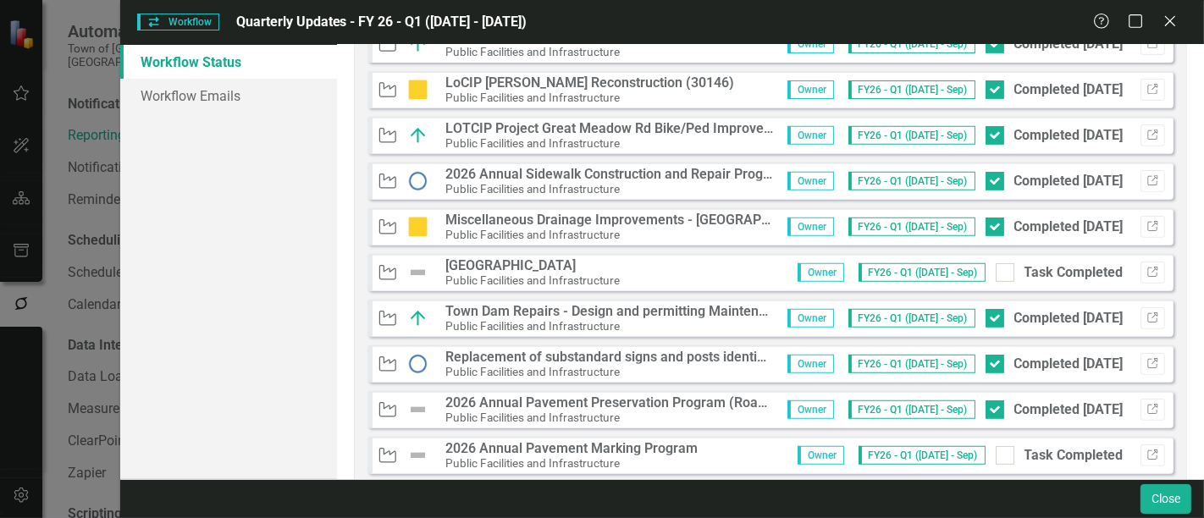
scroll to position [663, 0]
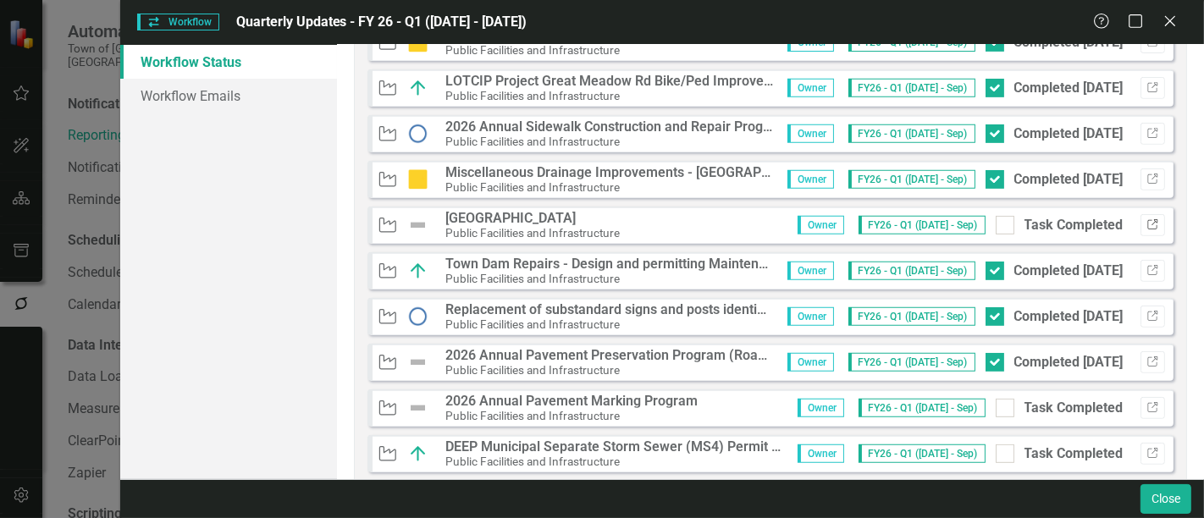
click at [1147, 224] on icon "Link" at bounding box center [1153, 225] width 13 height 10
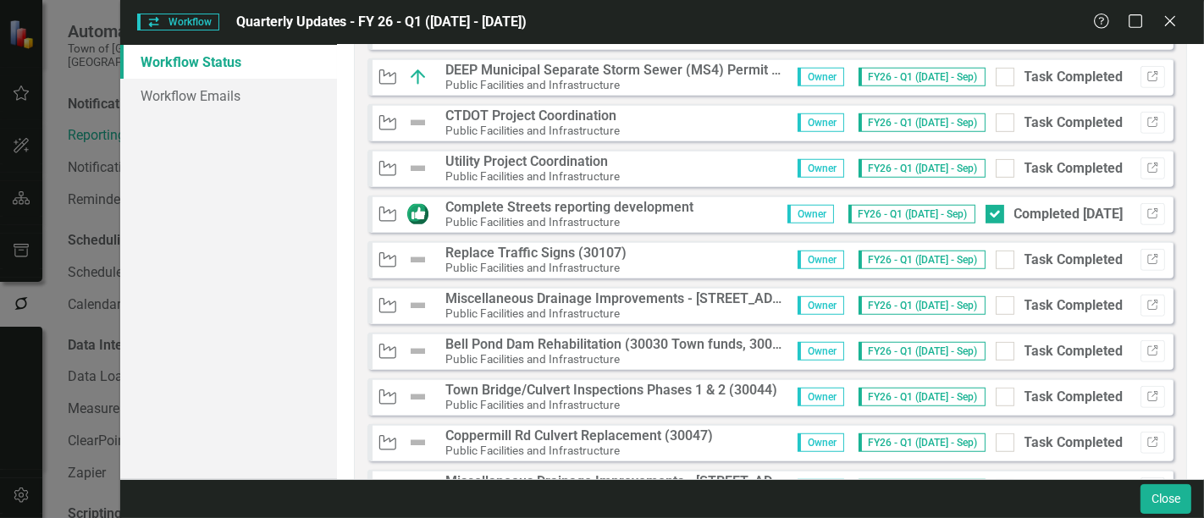
scroll to position [1228, 0]
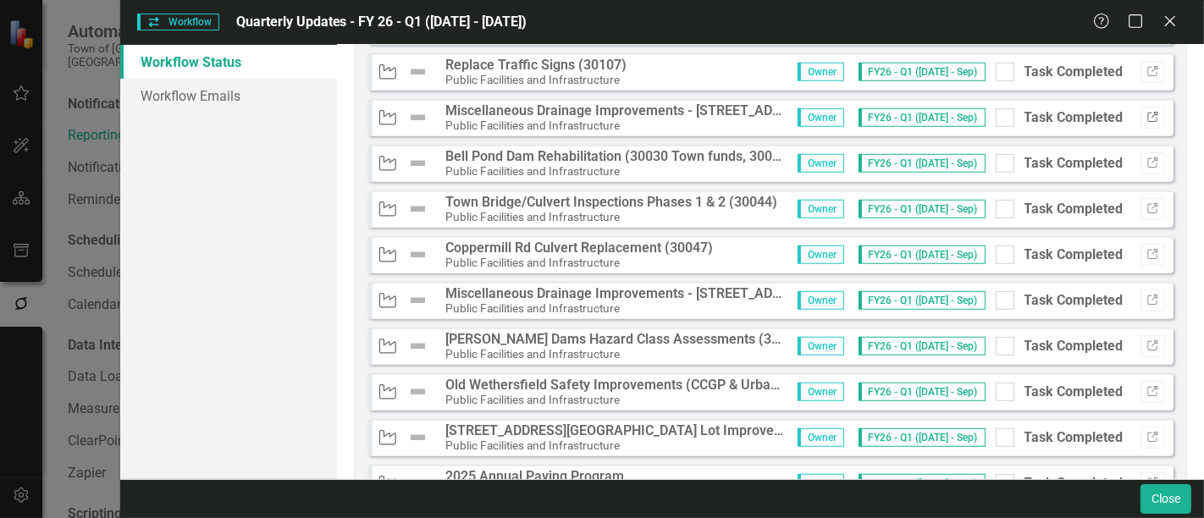
click at [1142, 122] on button "Link" at bounding box center [1153, 118] width 25 height 22
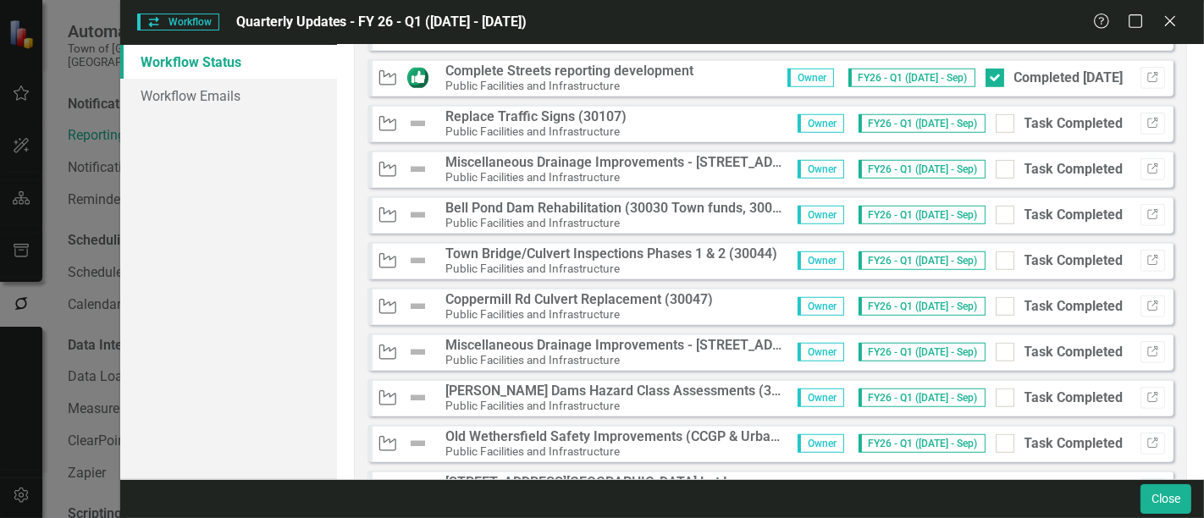
scroll to position [1134, 0]
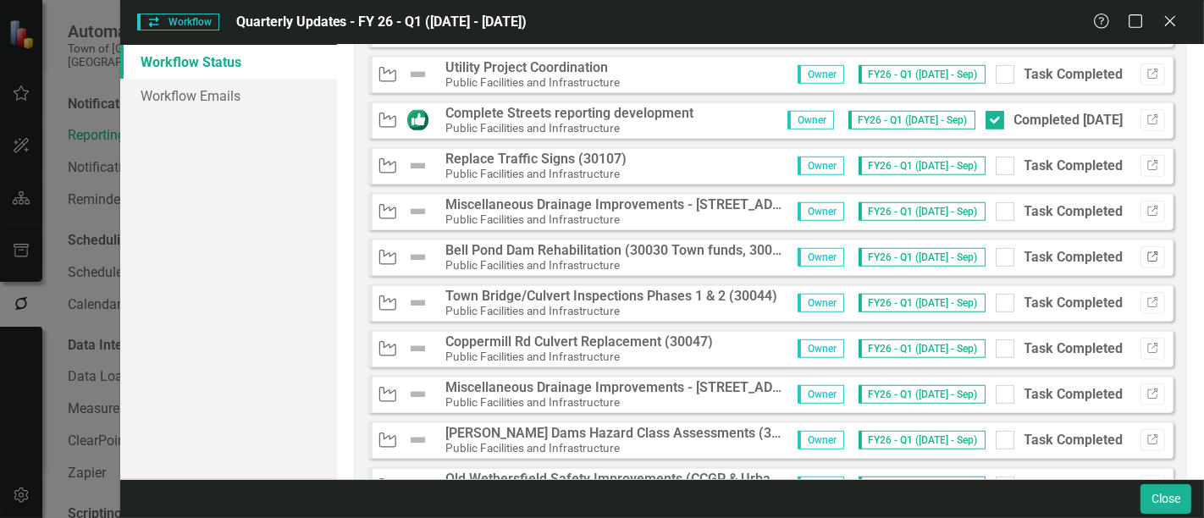
click at [1152, 253] on button "Link" at bounding box center [1153, 257] width 25 height 22
click at [999, 211] on div at bounding box center [1005, 211] width 19 height 19
click at [999, 211] on input "Task Completed" at bounding box center [1001, 207] width 11 height 11
checkbox input "true"
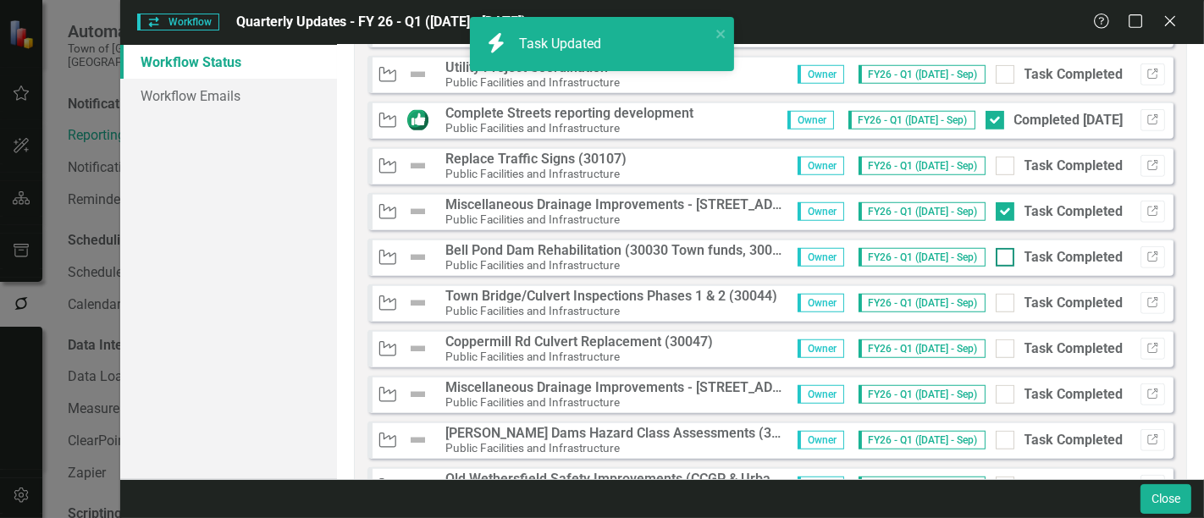
click at [999, 255] on div at bounding box center [1005, 257] width 19 height 19
click at [999, 255] on input "Task Completed" at bounding box center [1001, 253] width 11 height 11
checkbox input "true"
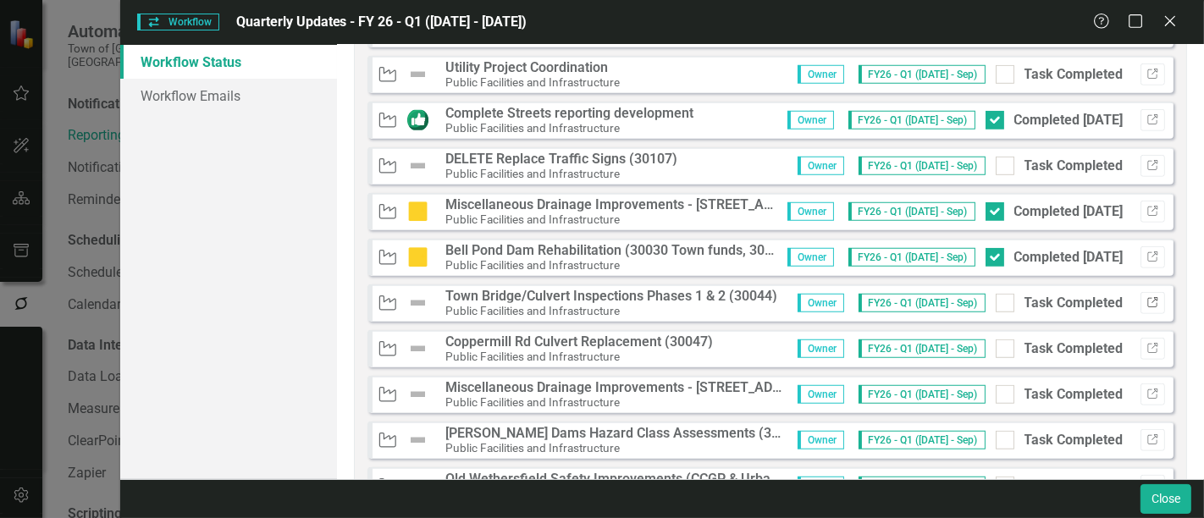
click at [1147, 299] on icon "Link" at bounding box center [1153, 303] width 13 height 10
click at [997, 298] on div at bounding box center [1005, 303] width 19 height 19
click at [997, 298] on input "Task Completed" at bounding box center [1001, 299] width 11 height 11
checkbox input "true"
click at [1147, 347] on icon "Link" at bounding box center [1153, 349] width 13 height 10
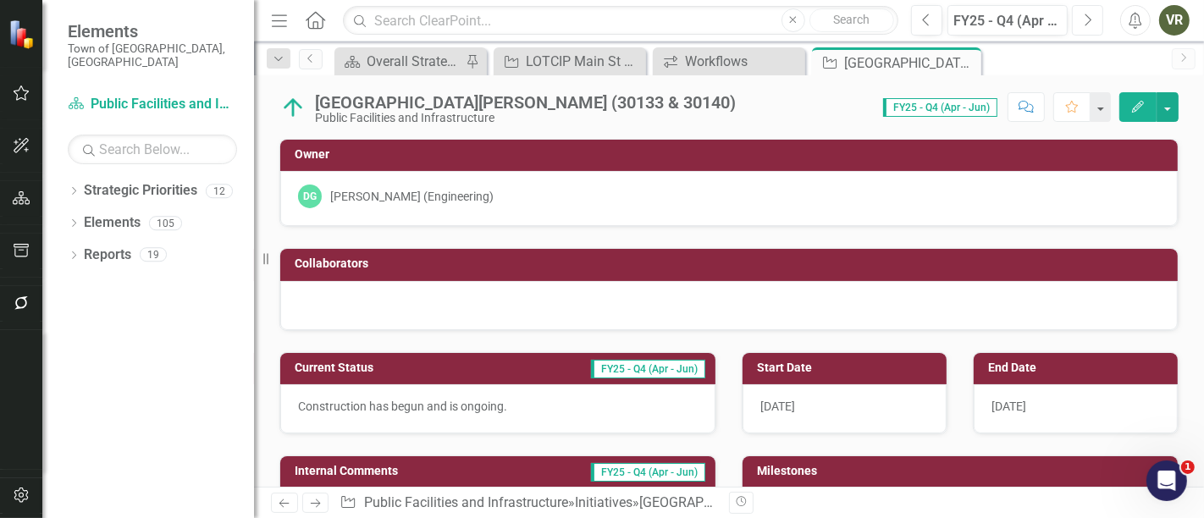
click at [1081, 20] on button "Next" at bounding box center [1087, 20] width 31 height 30
click at [398, 405] on div at bounding box center [497, 408] width 435 height 49
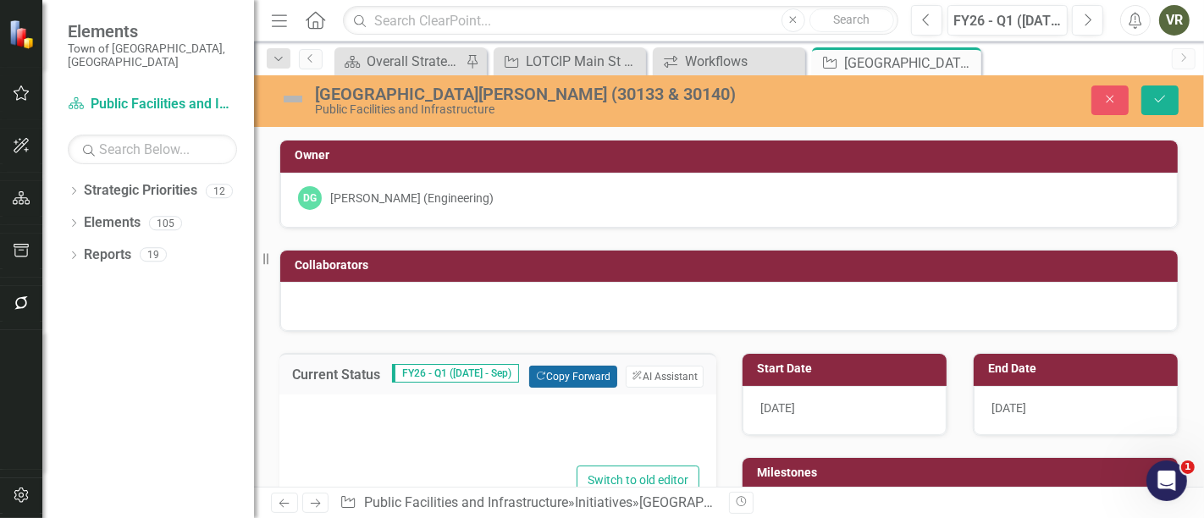
click at [561, 379] on button "Copy Forward Copy Forward" at bounding box center [572, 377] width 87 height 22
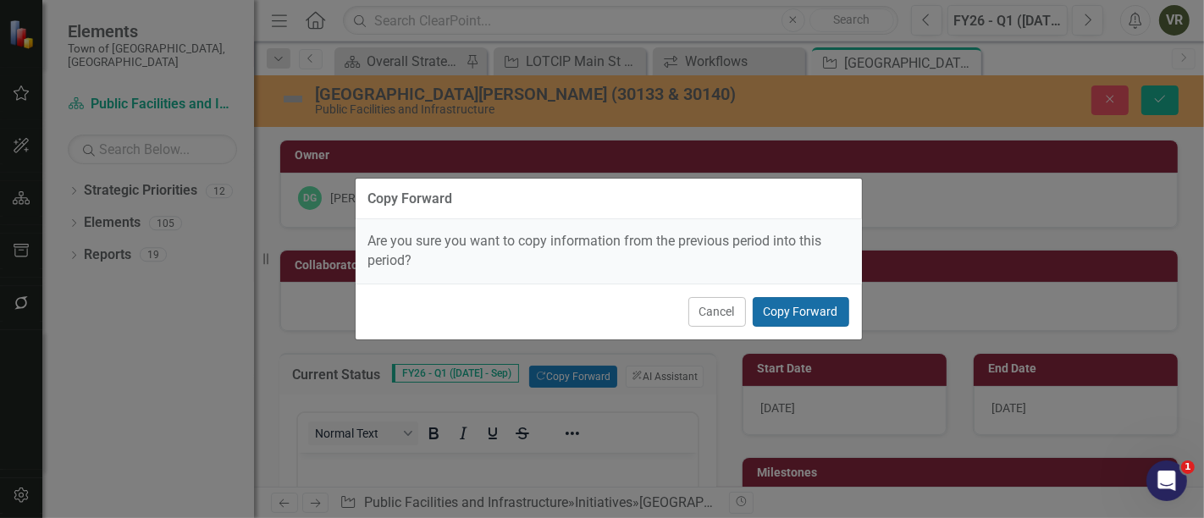
click at [770, 313] on button "Copy Forward" at bounding box center [801, 312] width 97 height 30
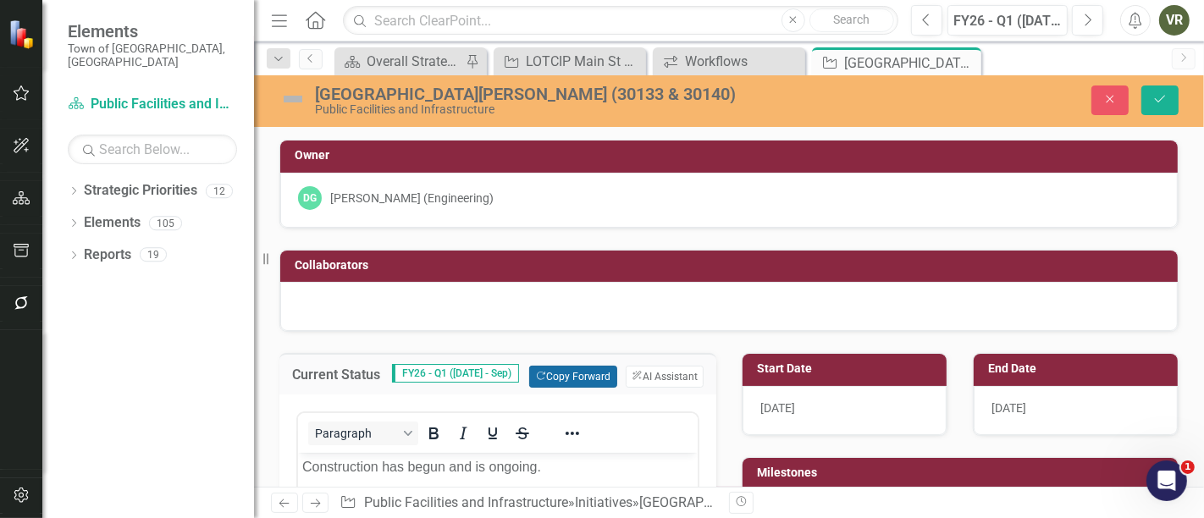
scroll to position [188, 0]
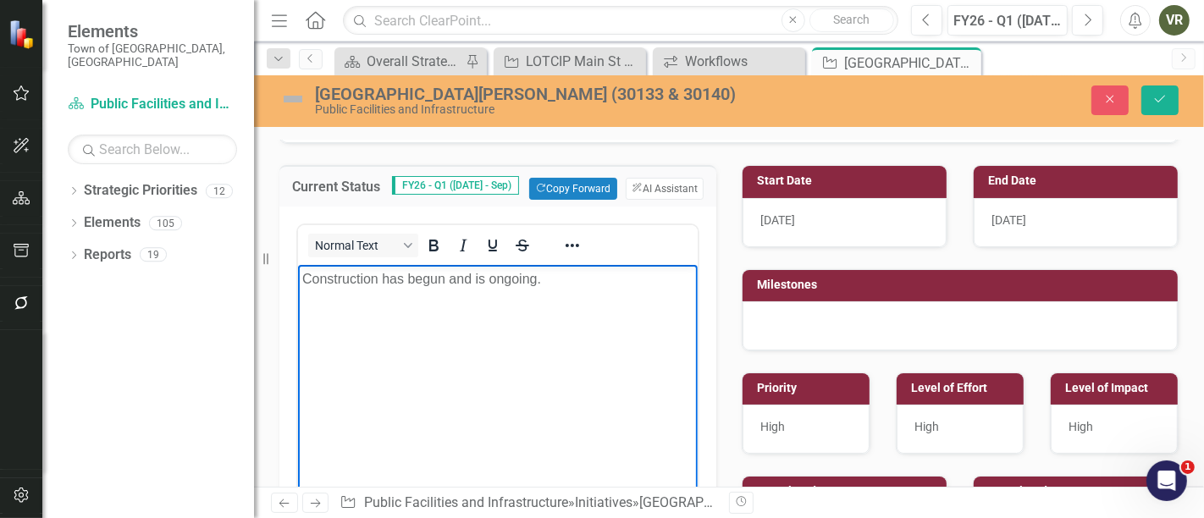
drag, startPoint x: 591, startPoint y: 301, endPoint x: 251, endPoint y: 301, distance: 340.5
click at [297, 301] on html "Construction has begun and is ongoing." at bounding box center [497, 392] width 400 height 254
click at [471, 20] on input "text" at bounding box center [621, 21] width 556 height 30
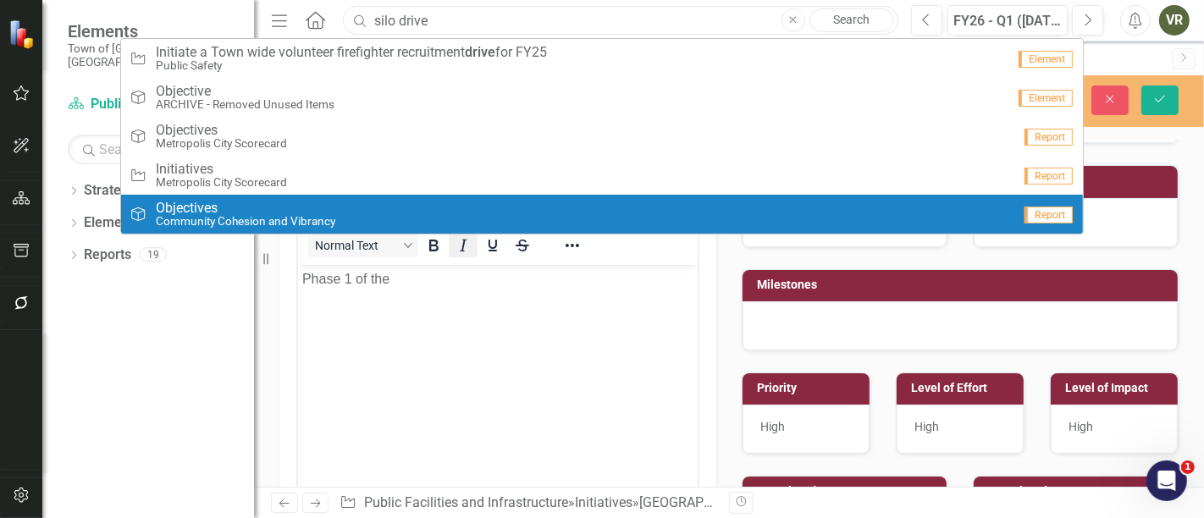
click at [457, 247] on icon "Italic" at bounding box center [463, 245] width 20 height 20
type input "silo drive"
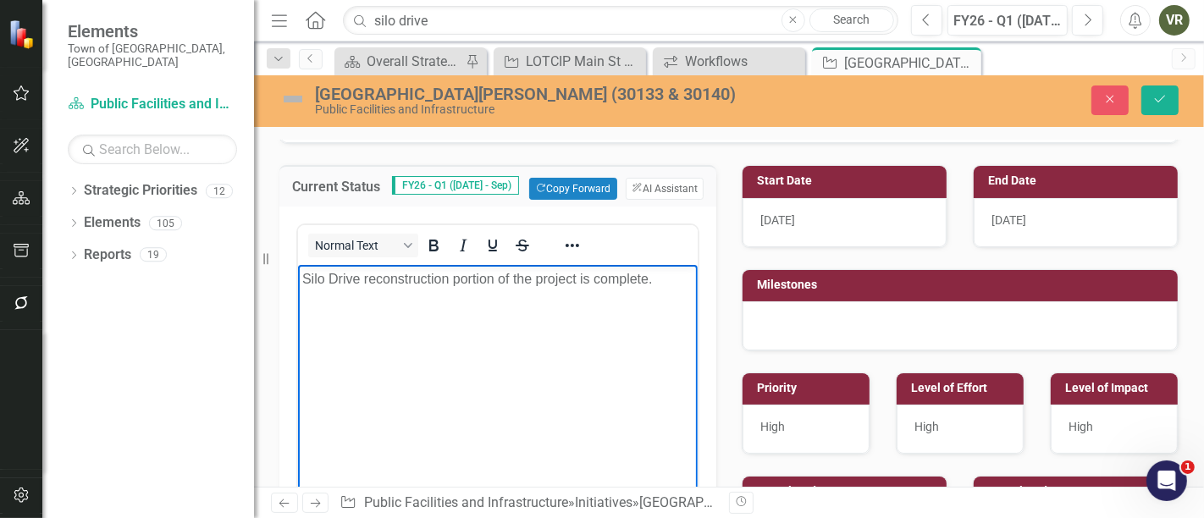
click at [295, 97] on img at bounding box center [292, 99] width 27 height 27
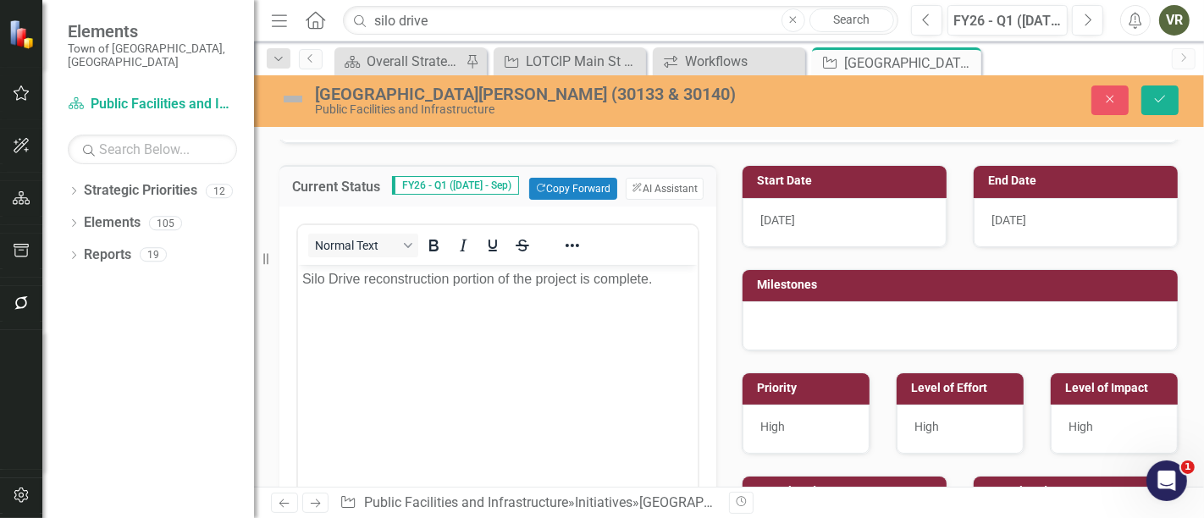
click at [295, 97] on img at bounding box center [292, 99] width 27 height 27
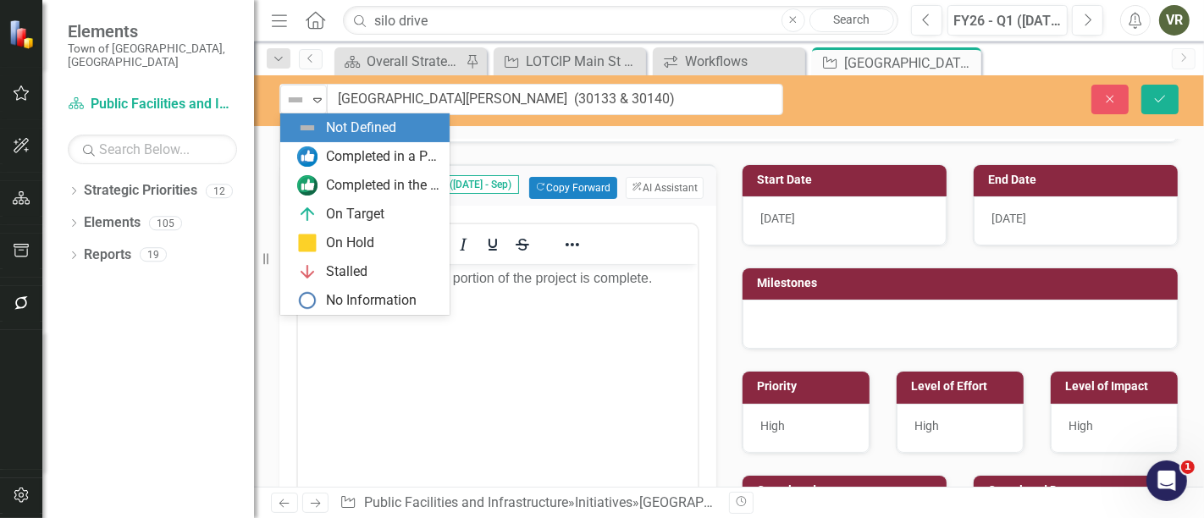
click at [296, 97] on img at bounding box center [295, 100] width 20 height 20
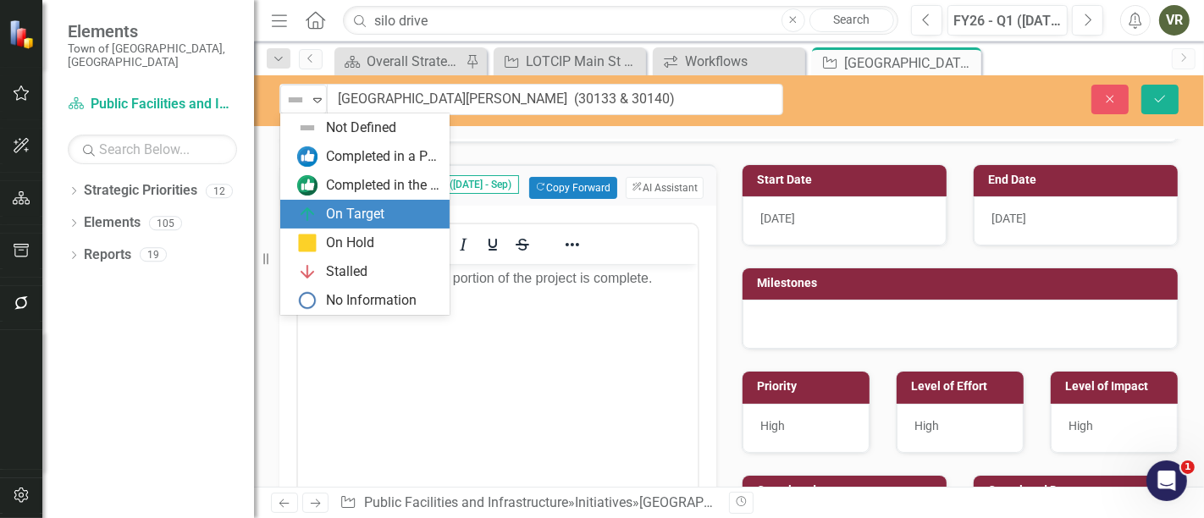
click at [389, 212] on div "On Target" at bounding box center [368, 214] width 142 height 20
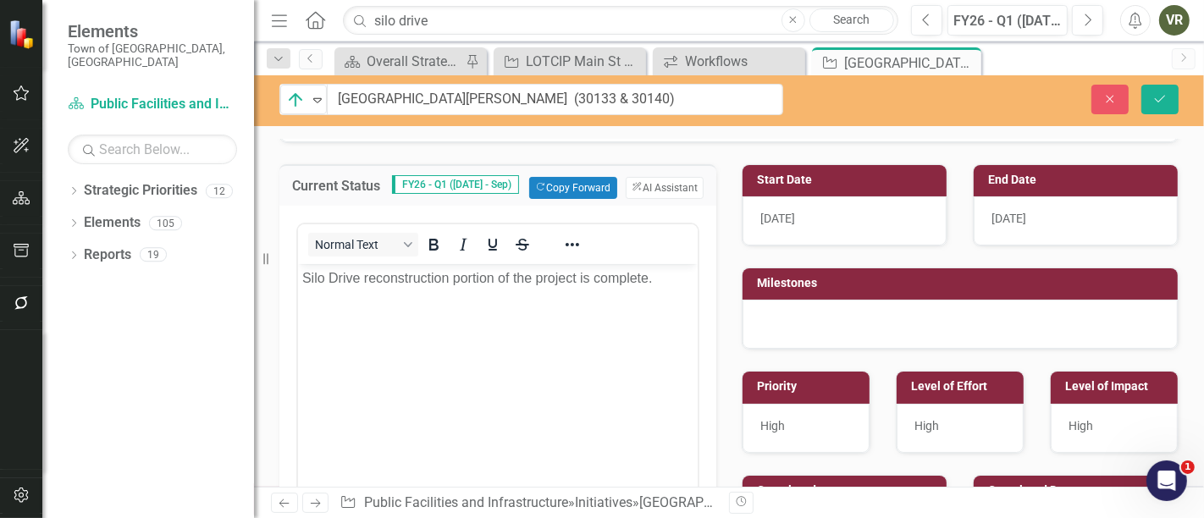
click at [668, 285] on p "Silo Drive reconstruction portion of the project is complete." at bounding box center [497, 278] width 391 height 20
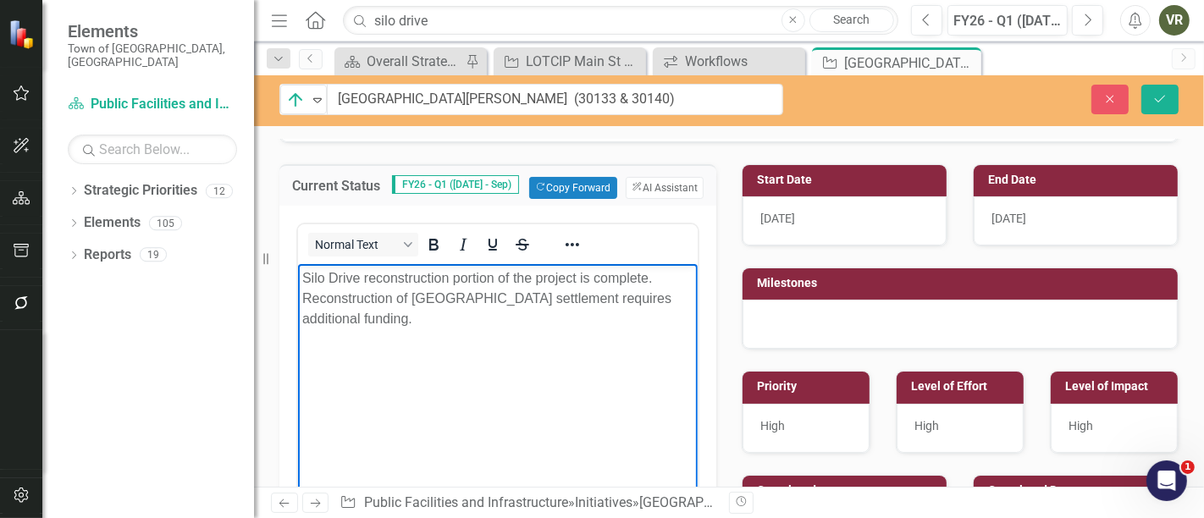
click at [1095, 214] on div "11/30/25" at bounding box center [1076, 220] width 204 height 49
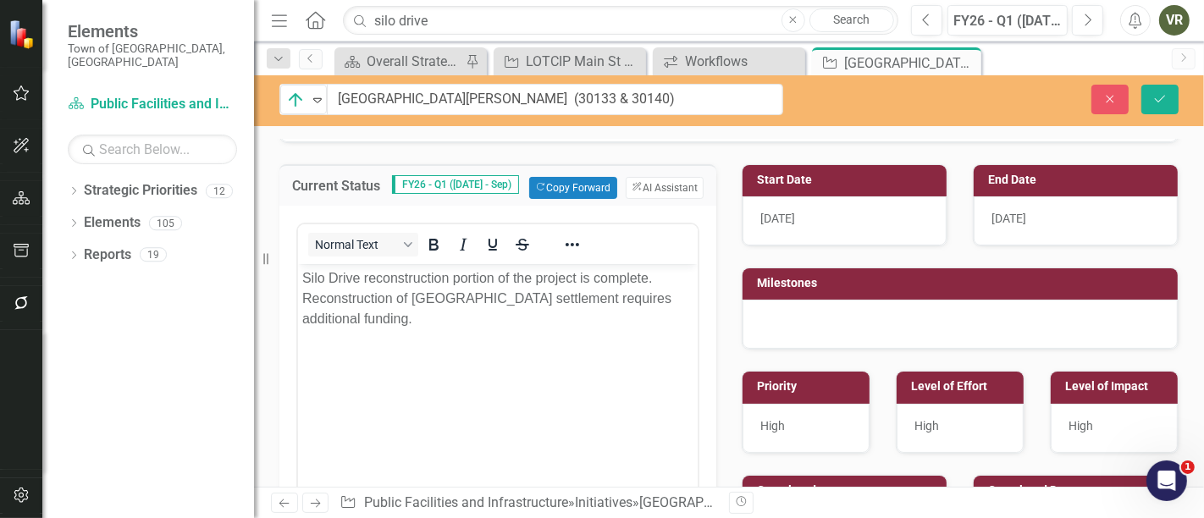
click at [1095, 214] on div "11/30/25" at bounding box center [1076, 220] width 204 height 49
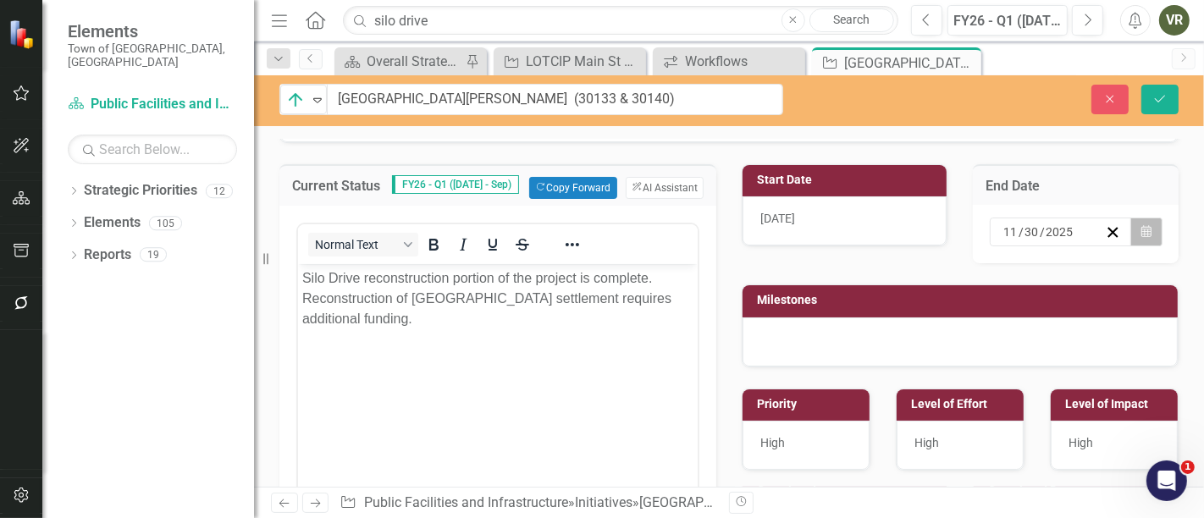
click at [1139, 232] on button "Calendar" at bounding box center [1147, 232] width 32 height 29
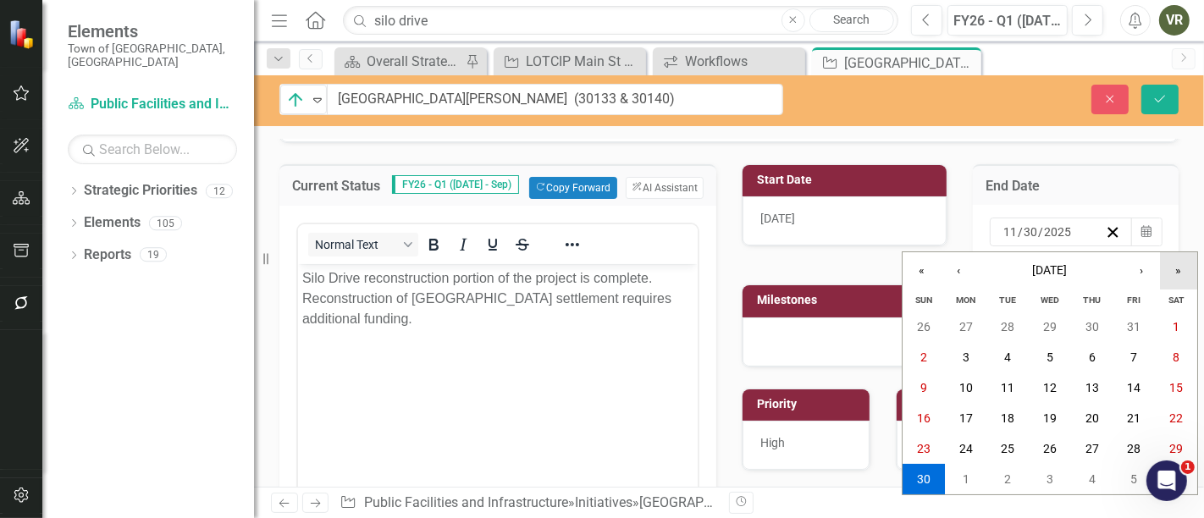
click at [1181, 271] on button "»" at bounding box center [1178, 270] width 37 height 37
click at [1145, 273] on button "›" at bounding box center [1141, 270] width 37 height 37
click at [1099, 449] on button "31" at bounding box center [1092, 449] width 42 height 30
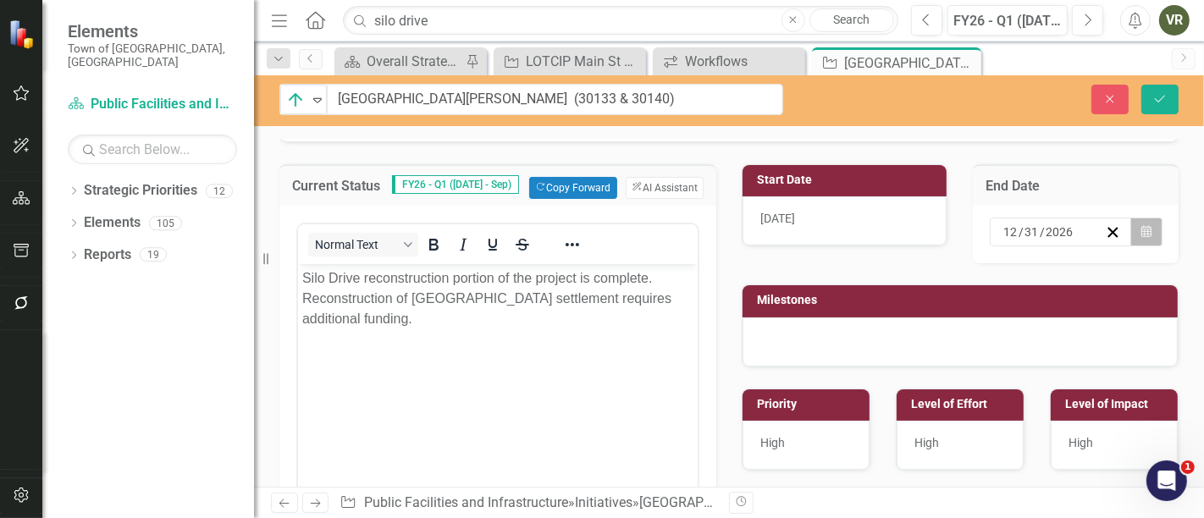
click at [1142, 226] on icon "Calendar" at bounding box center [1147, 232] width 10 height 12
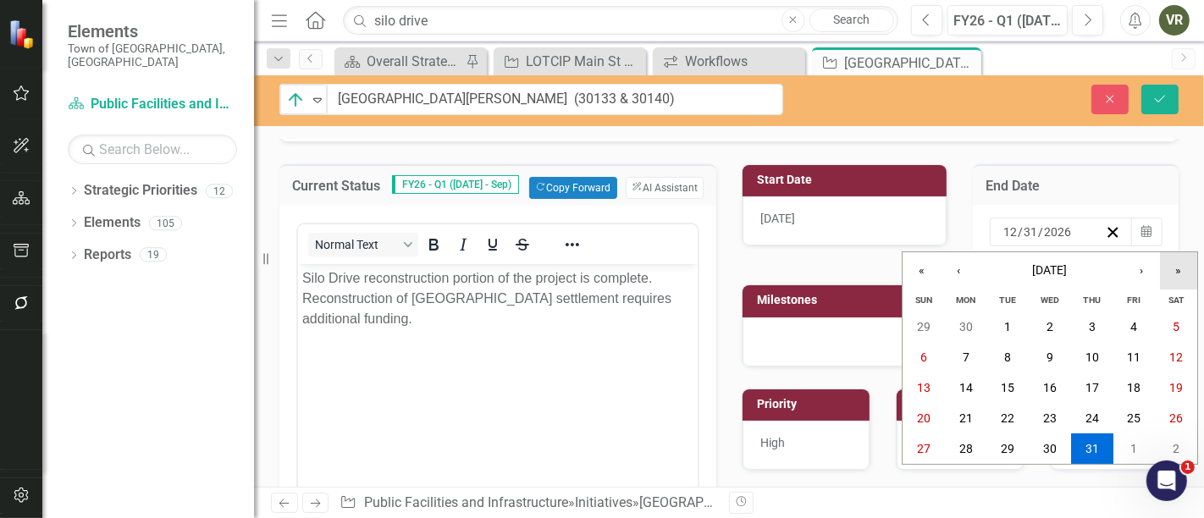
click at [1181, 260] on button "»" at bounding box center [1178, 270] width 37 height 37
click at [1137, 456] on abbr "31" at bounding box center [1135, 449] width 14 height 14
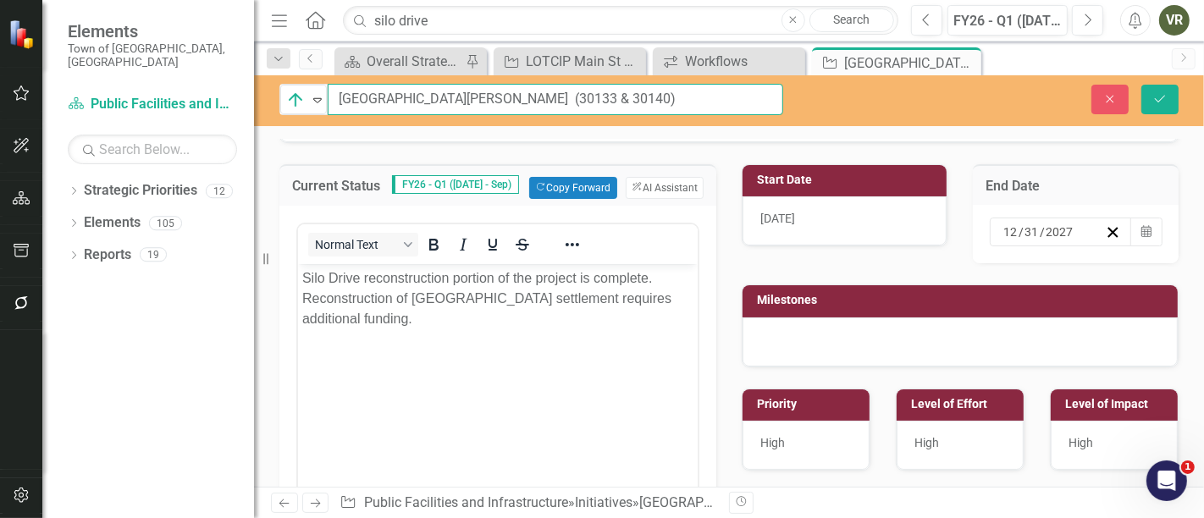
click at [461, 94] on input "Straddle Hill Rd Area Settlement (30133 & 30140)" at bounding box center [556, 99] width 456 height 31
click at [534, 95] on input "Straddle Hill Rd Area Settlement (30133 & 30140)" at bounding box center [556, 99] width 456 height 31
type input "[GEOGRAPHIC_DATA][PERSON_NAME] and [GEOGRAPHIC_DATA] (30133 & 30140)"
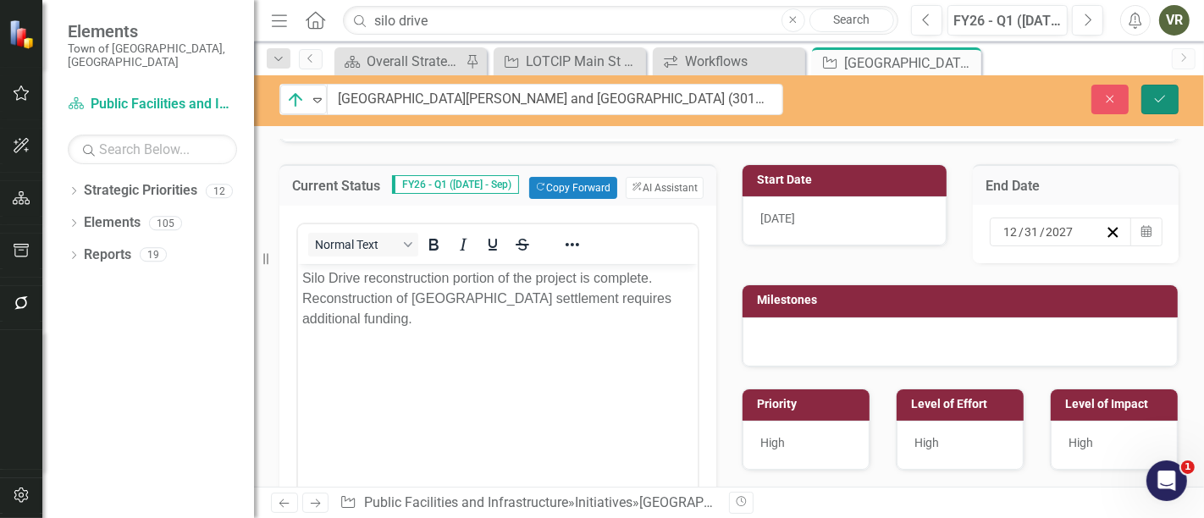
drag, startPoint x: 1168, startPoint y: 97, endPoint x: 1203, endPoint y: 257, distance: 164.0
click at [1168, 97] on icon "Save" at bounding box center [1160, 99] width 15 height 12
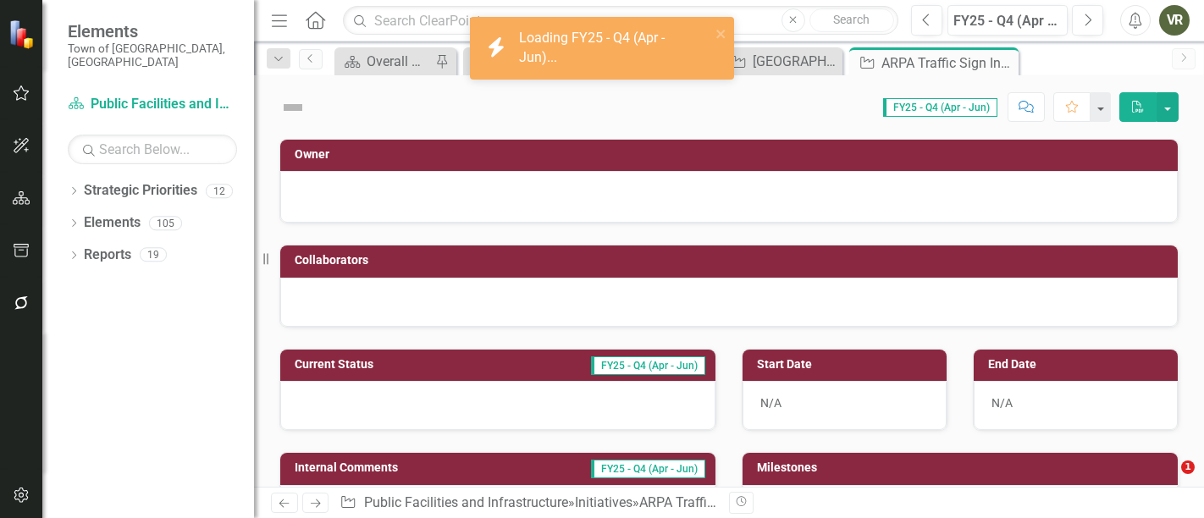
click at [1076, 22] on button "Next" at bounding box center [1087, 20] width 31 height 30
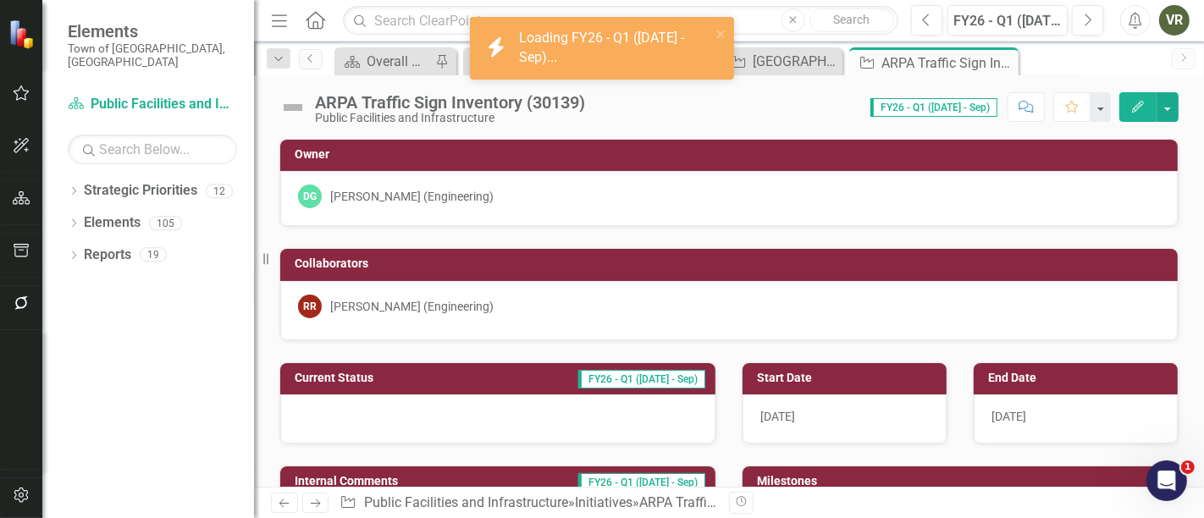
click at [428, 400] on div at bounding box center [497, 419] width 435 height 49
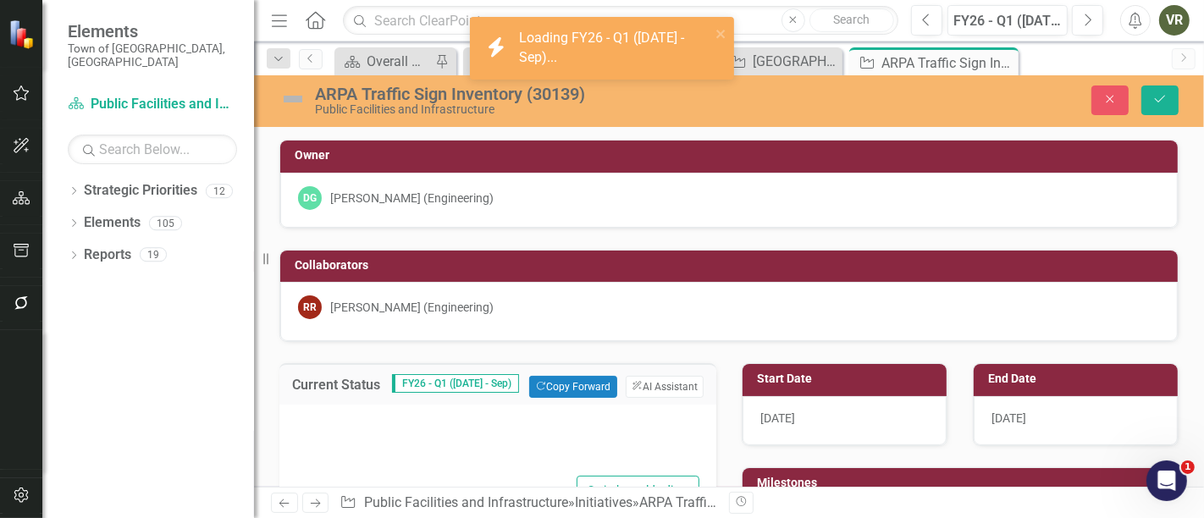
click at [589, 371] on div "Current Status FY26 - Q1 (Jul - Sep) Copy Forward Copy Forward ClearPoint AI AI…" at bounding box center [497, 383] width 437 height 41
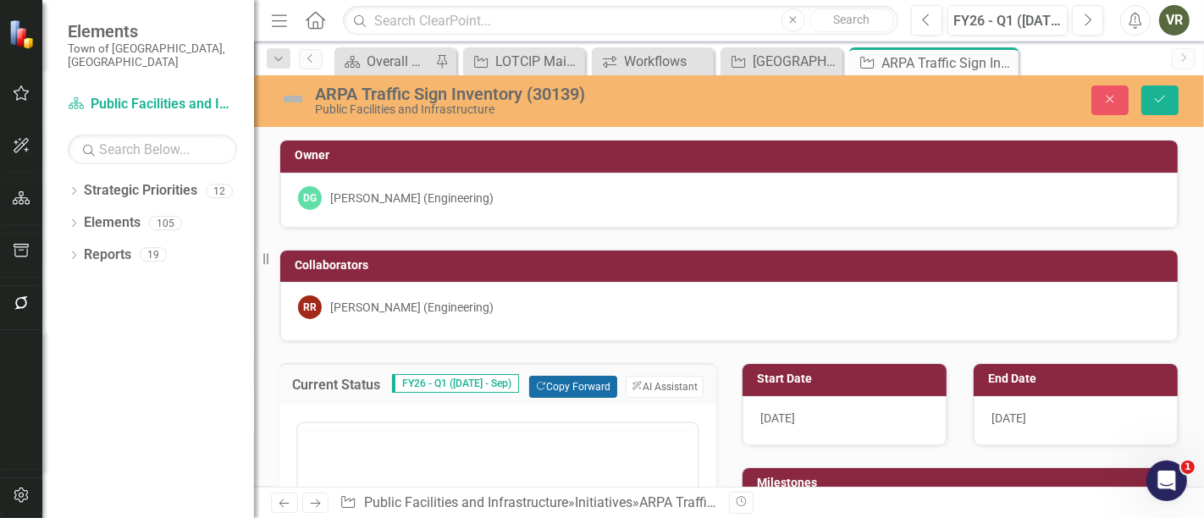
click at [589, 382] on button "Copy Forward Copy Forward" at bounding box center [572, 387] width 87 height 22
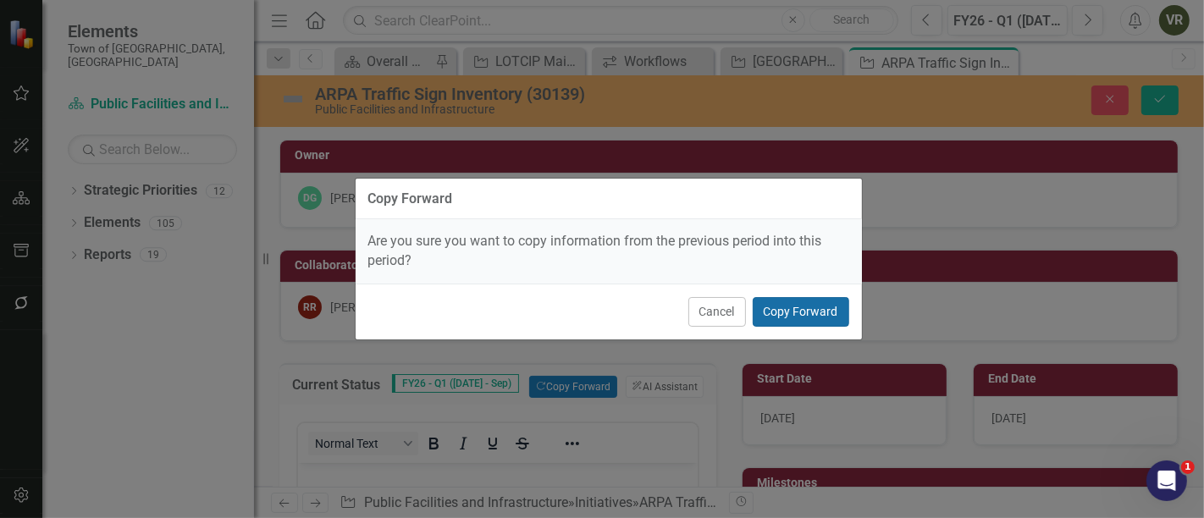
click at [810, 303] on button "Copy Forward" at bounding box center [801, 312] width 97 height 30
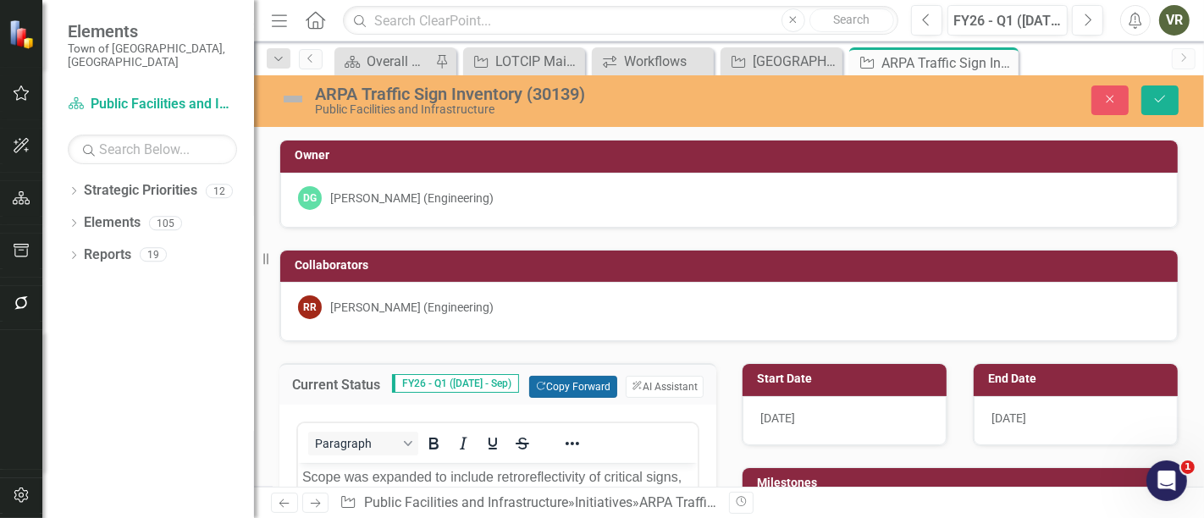
scroll to position [94, 0]
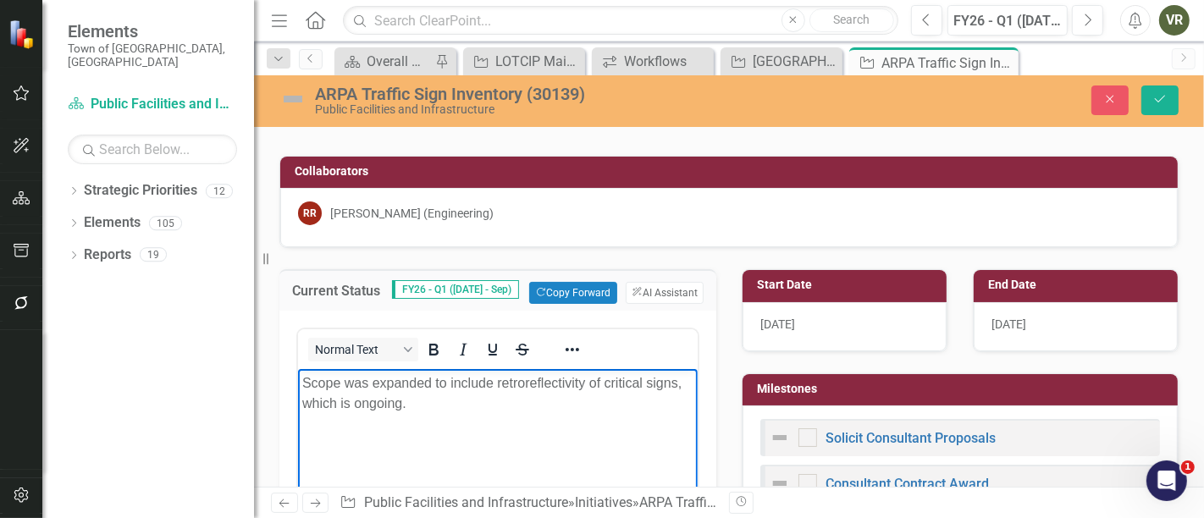
drag, startPoint x: 432, startPoint y: 419, endPoint x: 254, endPoint y: 364, distance: 186.2
click at [297, 369] on html "Scope was expanded to include retroreflectivity of critical signs, which is ong…" at bounding box center [497, 496] width 400 height 254
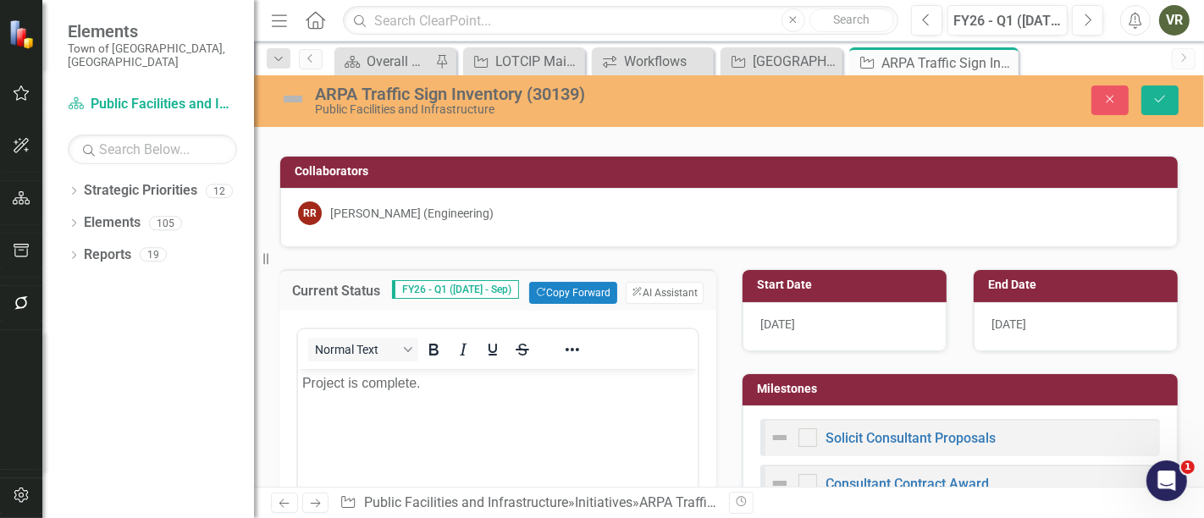
click at [283, 100] on img at bounding box center [292, 99] width 27 height 27
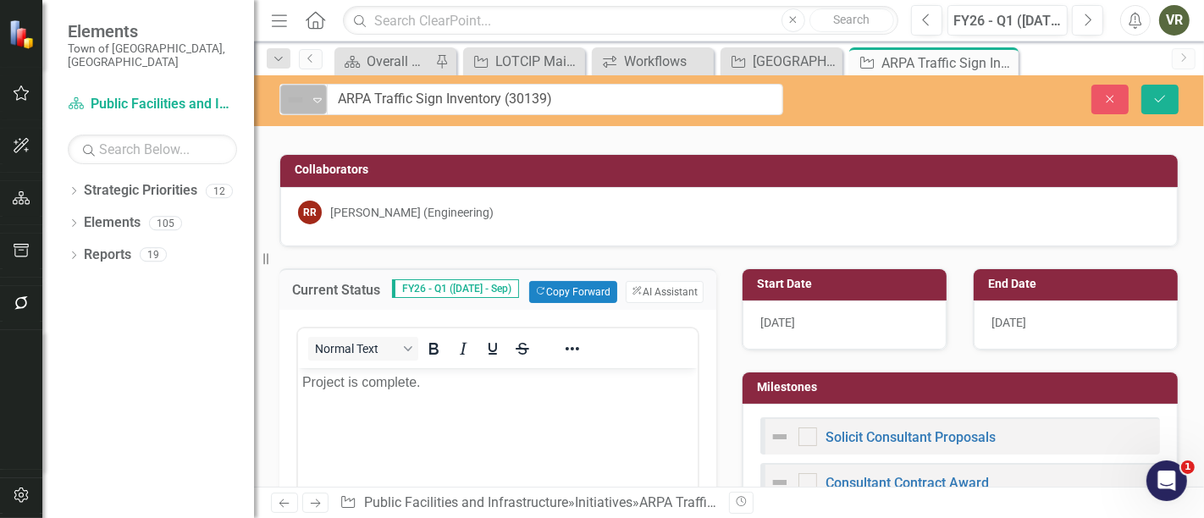
click at [287, 97] on img at bounding box center [295, 100] width 20 height 20
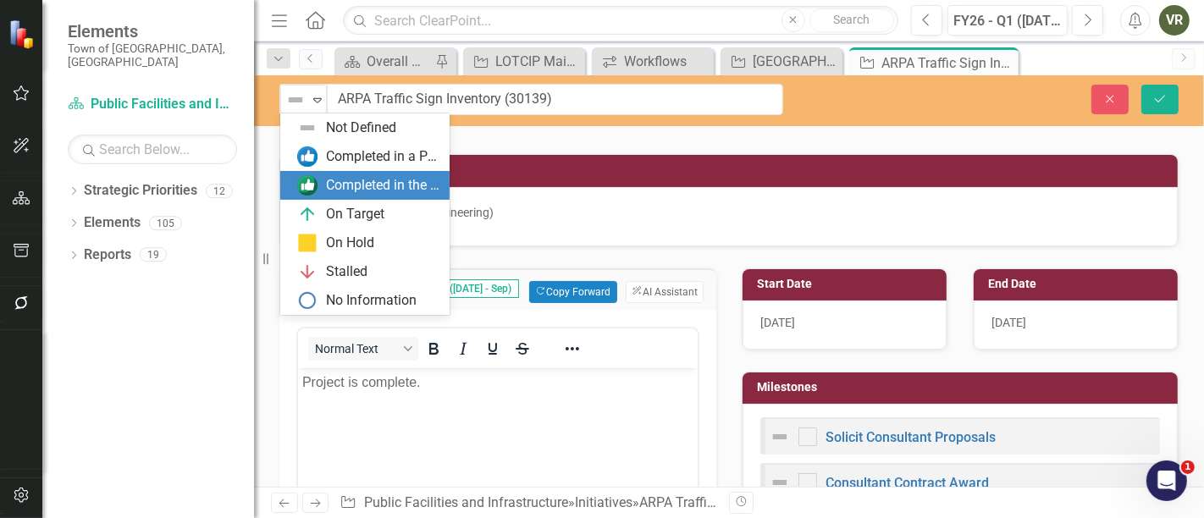
click at [332, 185] on div "Completed in the Last Quarter" at bounding box center [382, 185] width 113 height 19
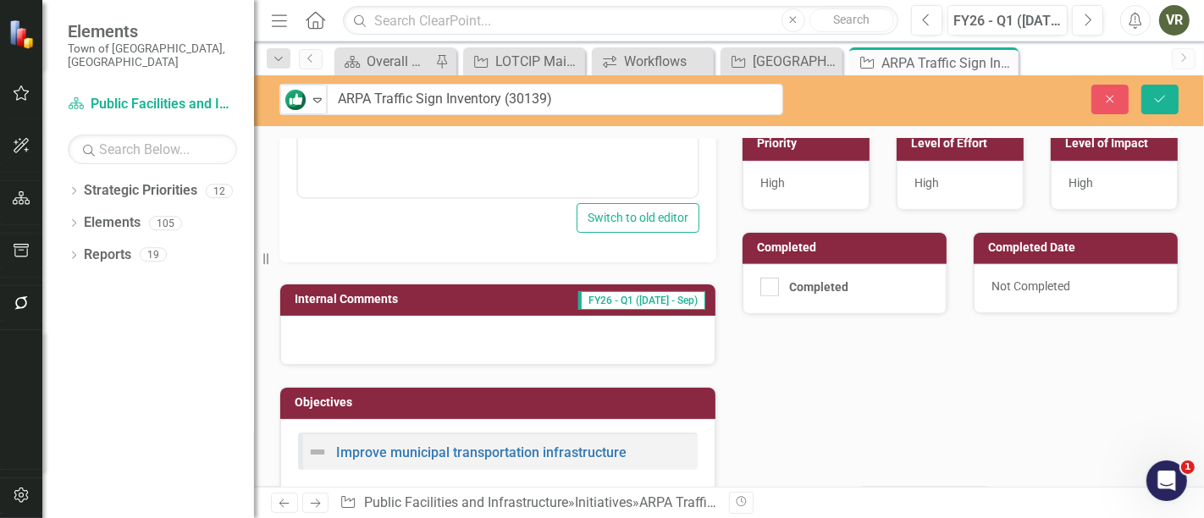
scroll to position [564, 0]
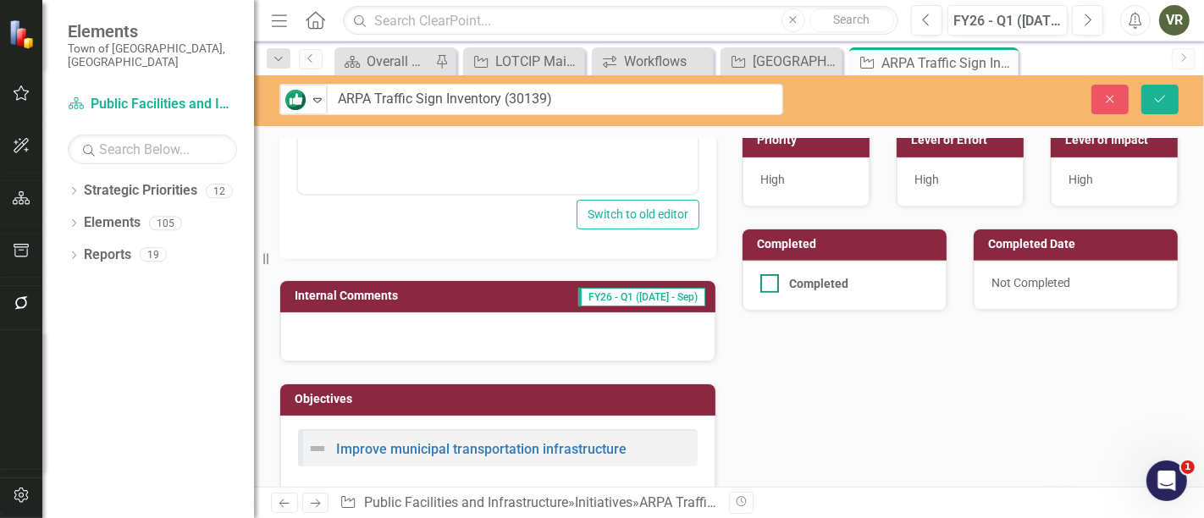
click at [766, 281] on div at bounding box center [770, 283] width 19 height 19
click at [766, 281] on input "Completed" at bounding box center [766, 279] width 11 height 11
checkbox input "true"
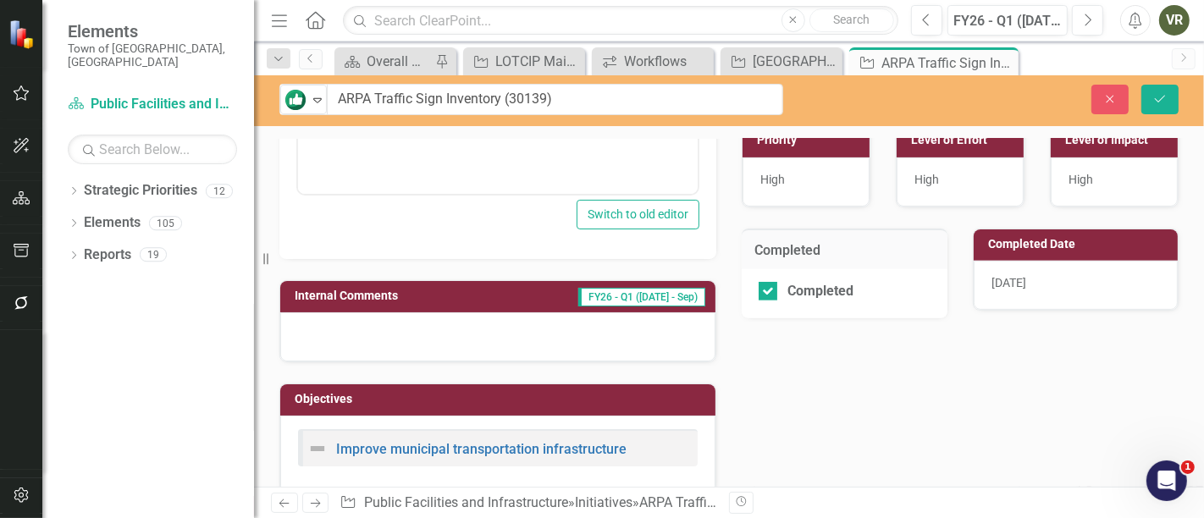
click at [1024, 290] on div "10/9/25" at bounding box center [1076, 285] width 204 height 49
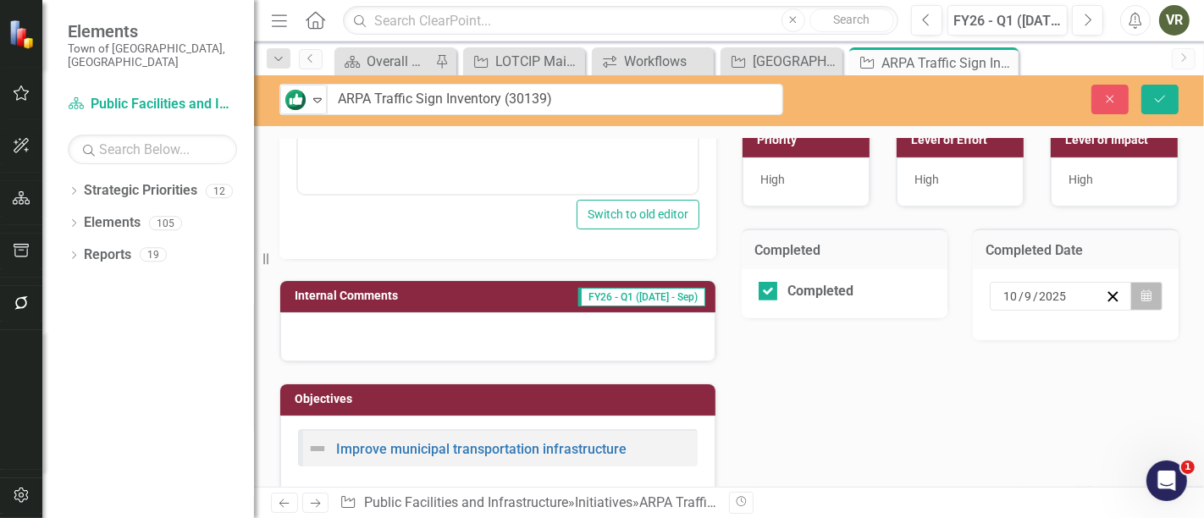
click at [1133, 282] on button "Calendar" at bounding box center [1147, 296] width 32 height 29
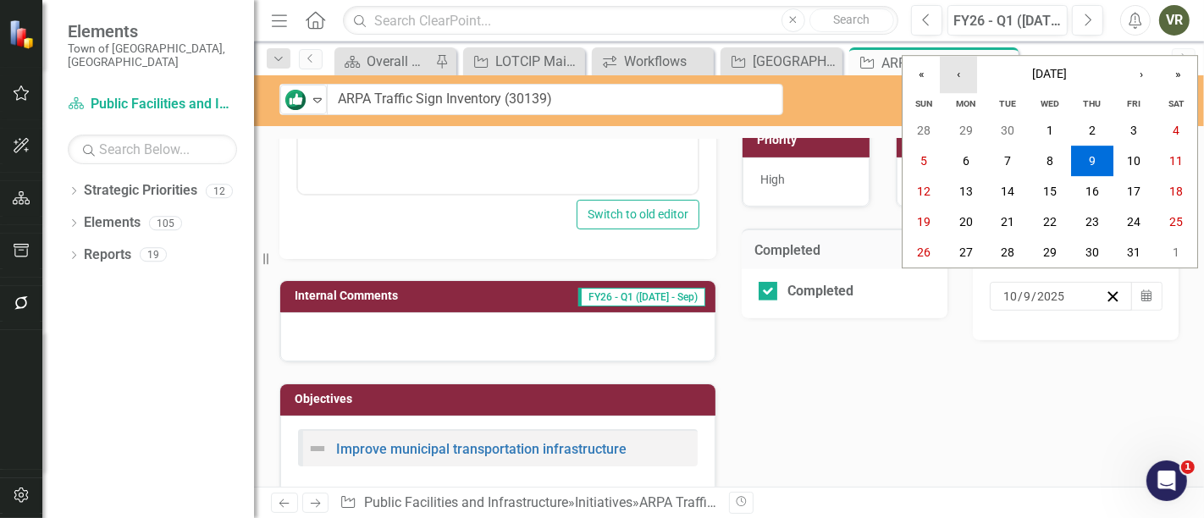
click at [964, 71] on button "‹" at bounding box center [958, 74] width 37 height 37
click at [1006, 246] on abbr "30" at bounding box center [1008, 253] width 14 height 14
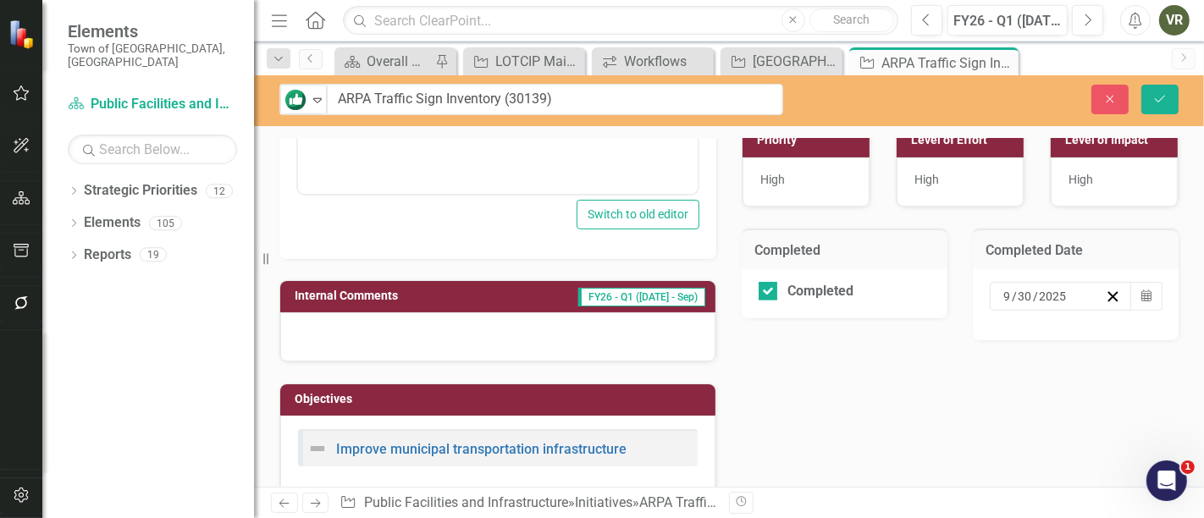
click at [892, 383] on div "Current Status FY26 - Q1 (Jul - Sep) Copy Forward Copy Forward ClearPoint AI AI…" at bounding box center [729, 239] width 925 height 925
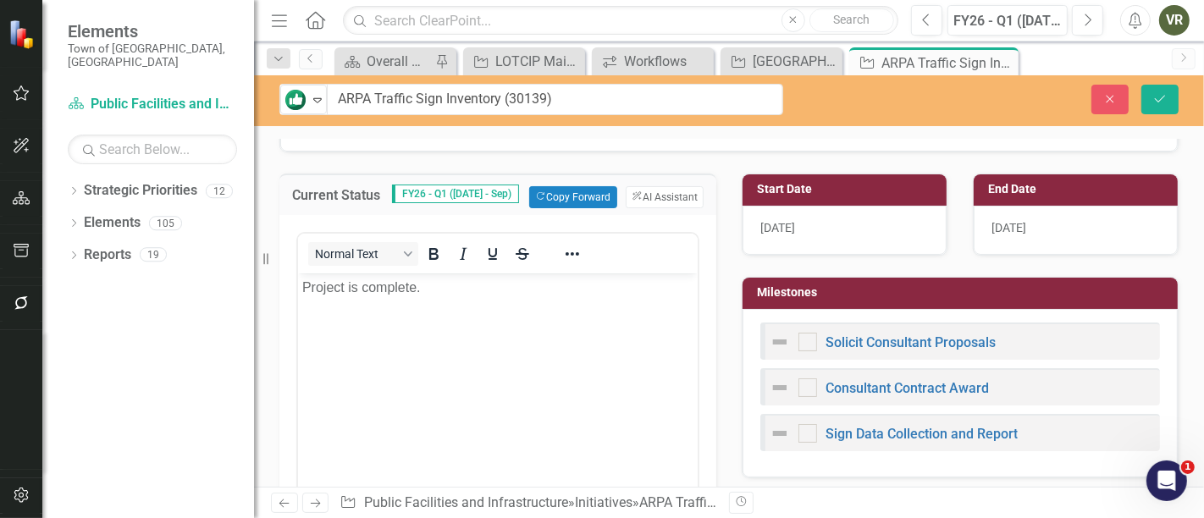
scroll to position [188, 0]
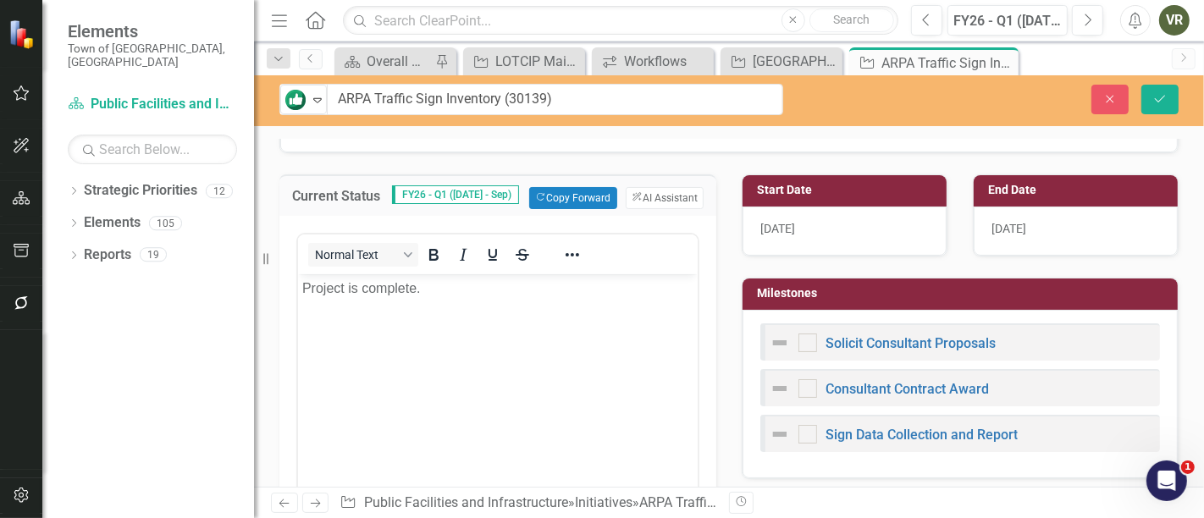
click at [917, 310] on div "Solicit Consultant Proposals Consultant Contract Award Sign Data Collection and…" at bounding box center [960, 394] width 435 height 169
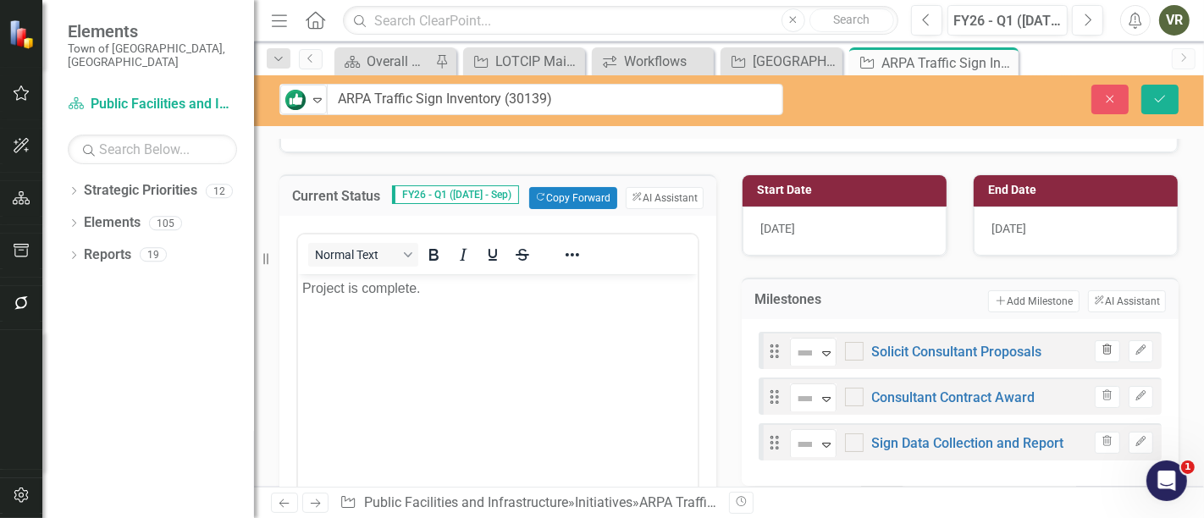
click at [1102, 346] on icon "Trash" at bounding box center [1107, 351] width 13 height 10
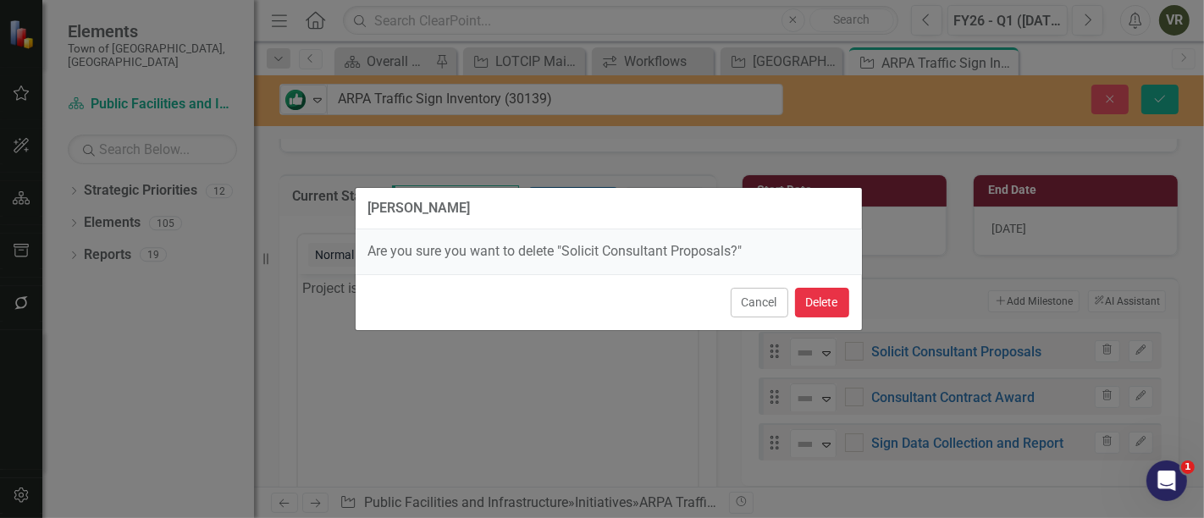
click at [835, 299] on button "Delete" at bounding box center [822, 303] width 54 height 30
click at [810, 301] on h3 "Milestones" at bounding box center [811, 299] width 113 height 15
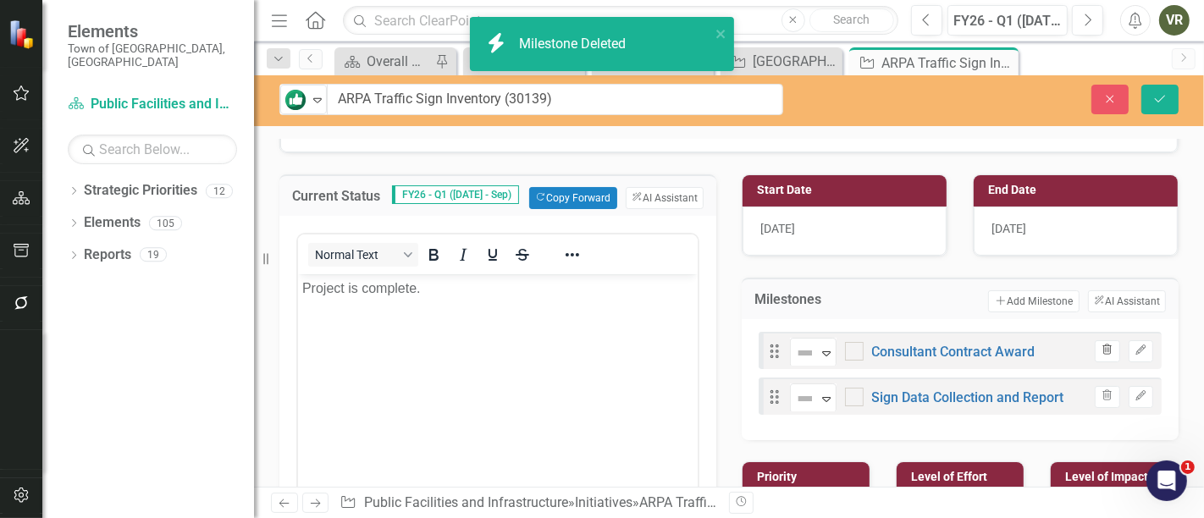
click at [1104, 345] on icon "button" at bounding box center [1108, 350] width 9 height 10
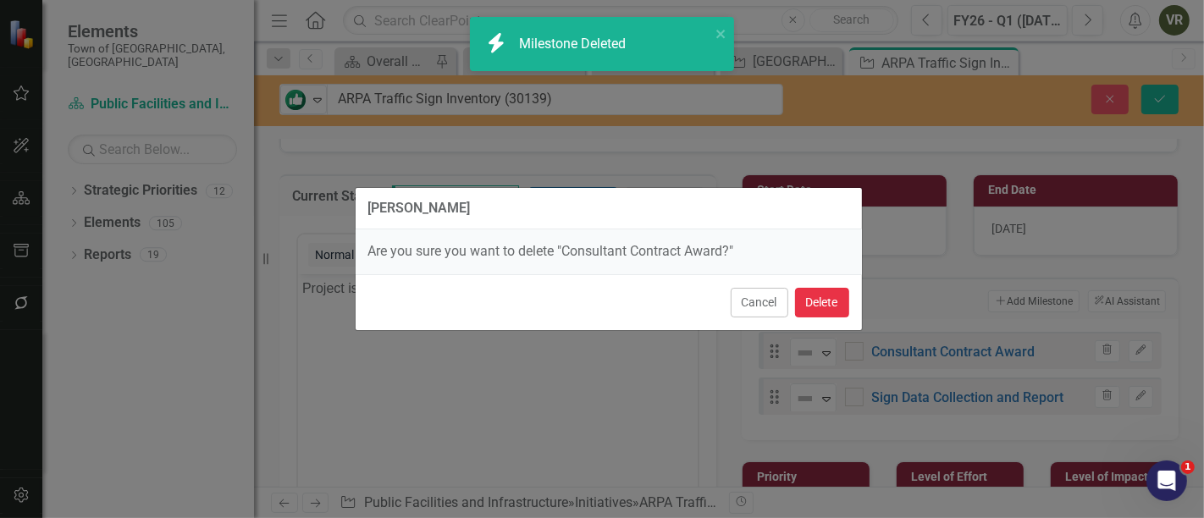
click at [798, 296] on button "Delete" at bounding box center [822, 303] width 54 height 30
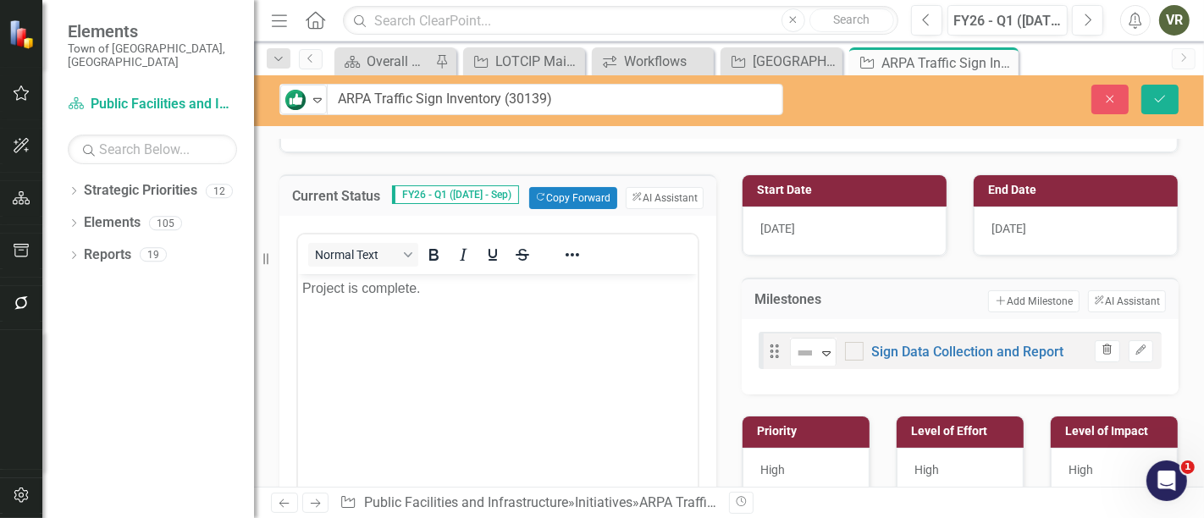
click at [1101, 347] on icon "Trash" at bounding box center [1107, 351] width 13 height 10
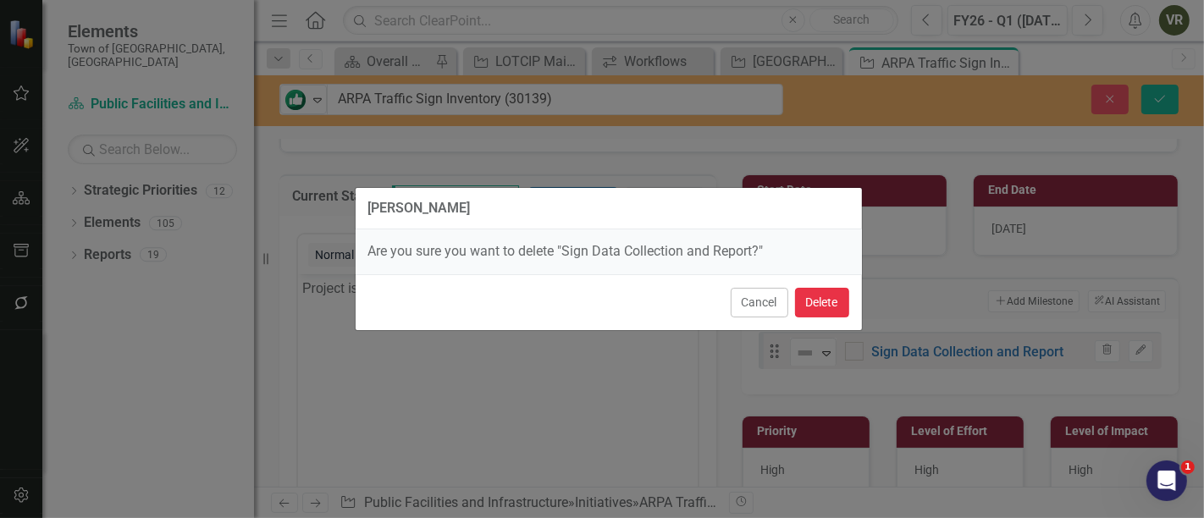
click at [827, 302] on button "Delete" at bounding box center [822, 303] width 54 height 30
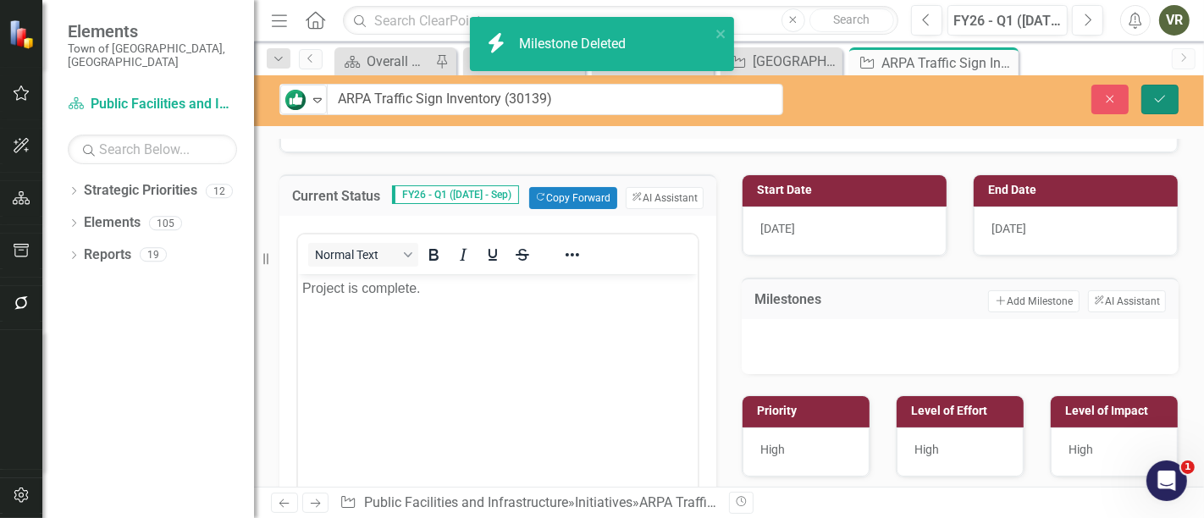
click at [1172, 97] on button "Save" at bounding box center [1160, 100] width 37 height 30
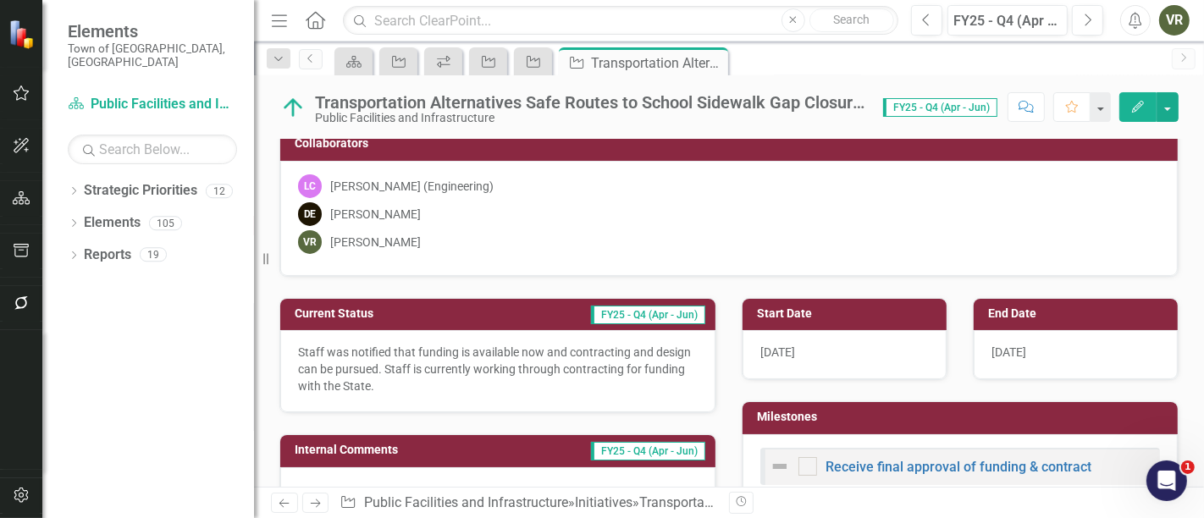
scroll to position [94, 0]
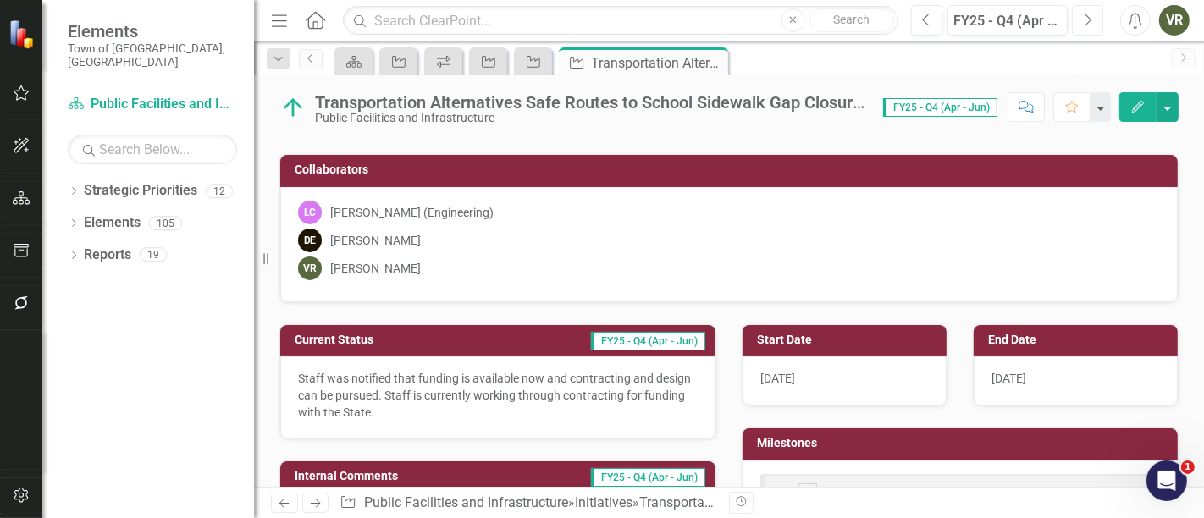
click at [1076, 14] on button "Next" at bounding box center [1087, 20] width 31 height 30
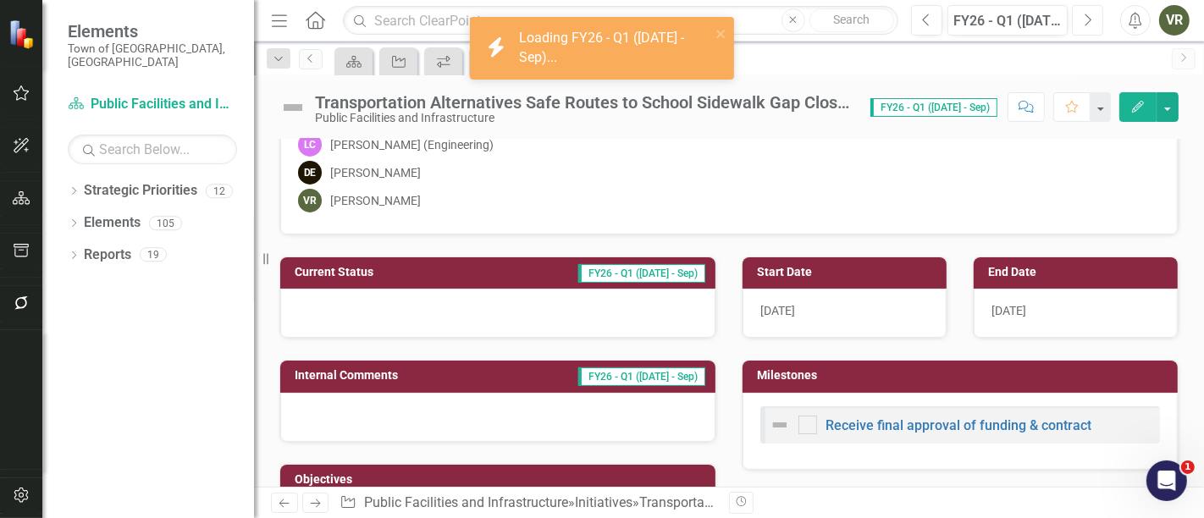
scroll to position [188, 0]
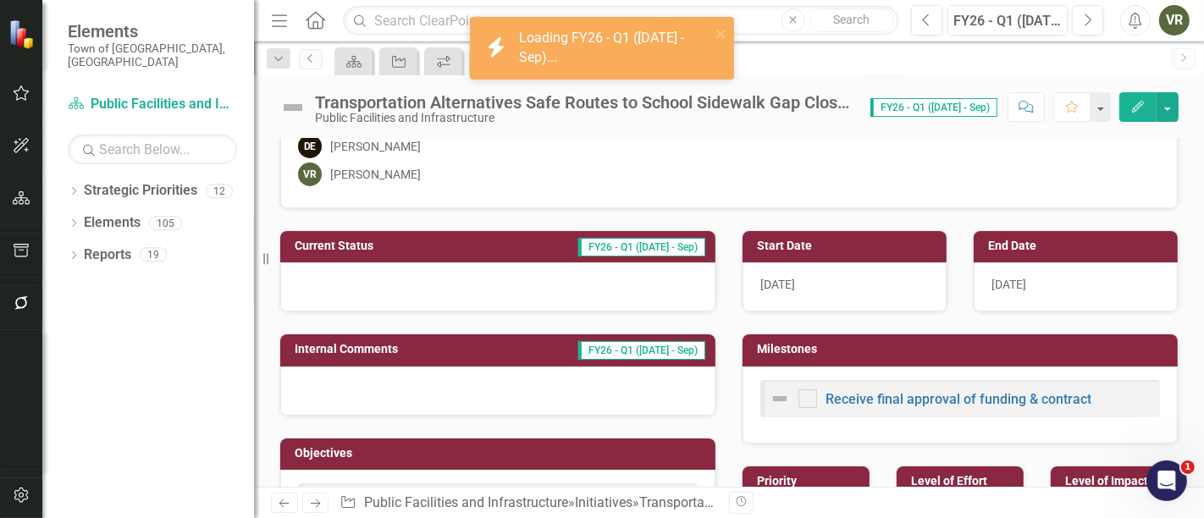
click at [523, 268] on div at bounding box center [497, 287] width 435 height 49
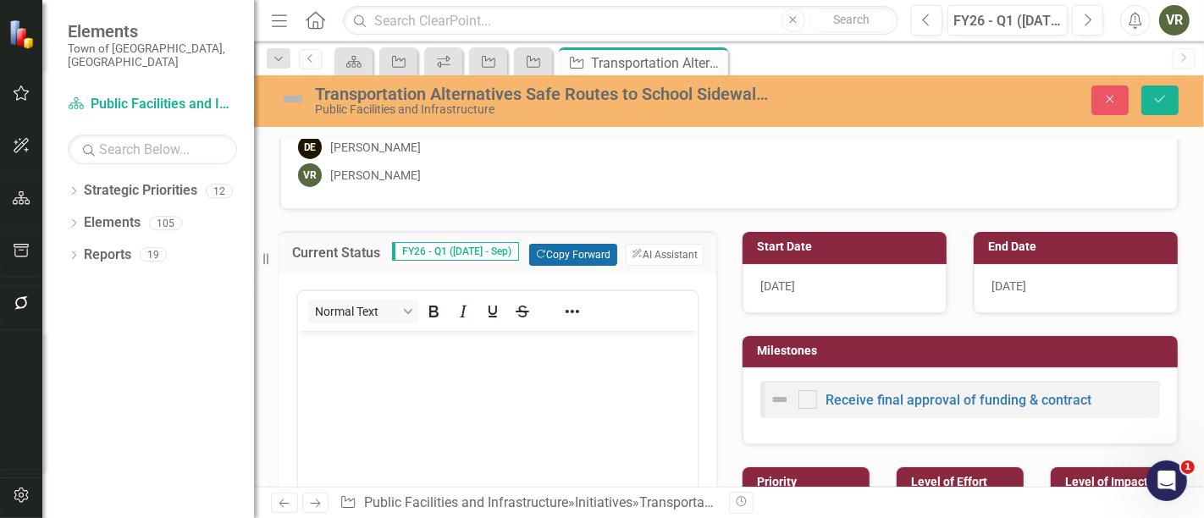
click at [545, 252] on button "Copy Forward Copy Forward" at bounding box center [572, 255] width 87 height 22
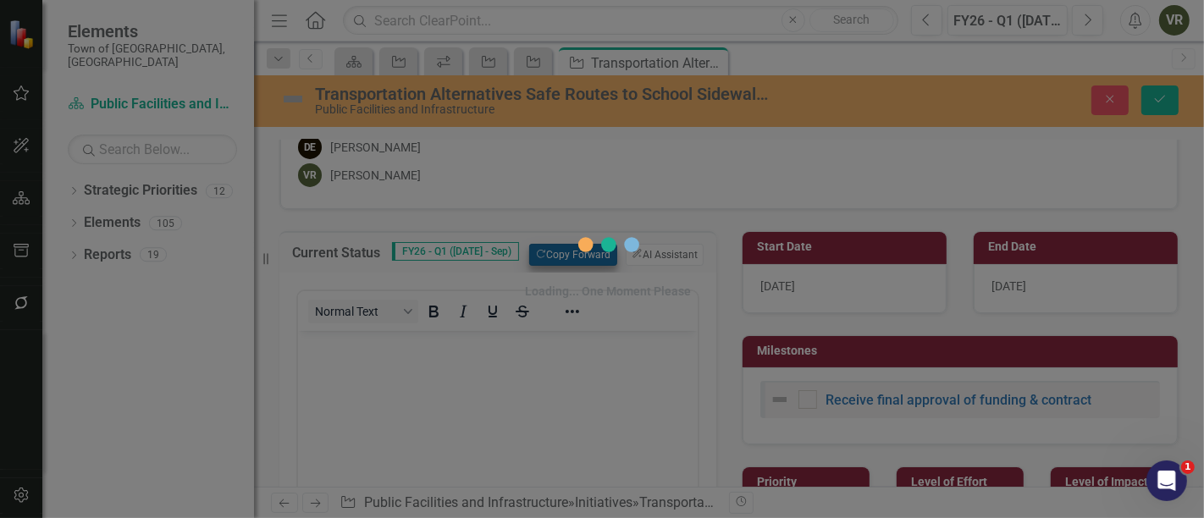
scroll to position [0, 0]
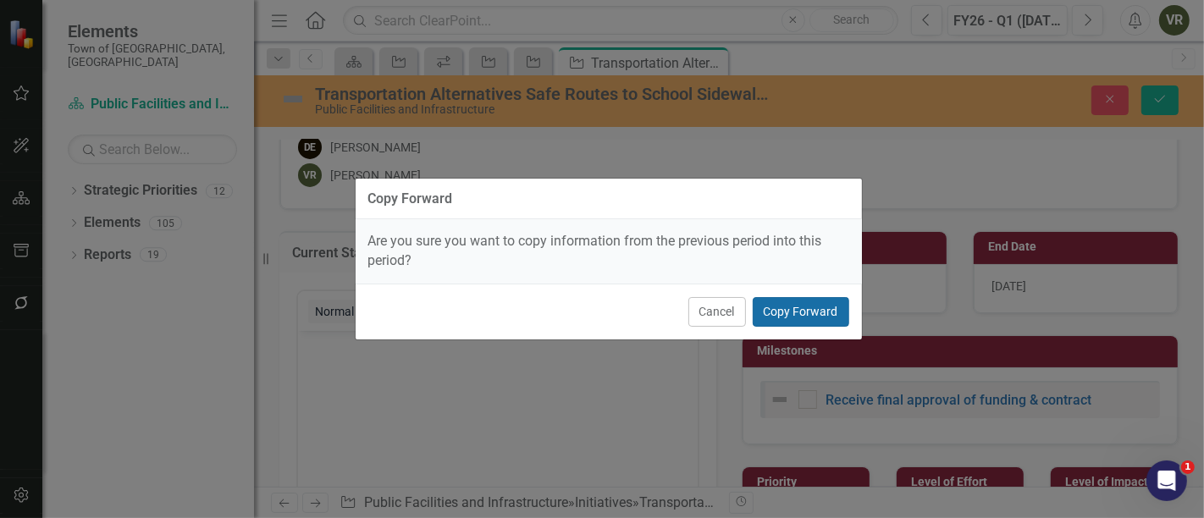
click at [832, 313] on button "Copy Forward" at bounding box center [801, 312] width 97 height 30
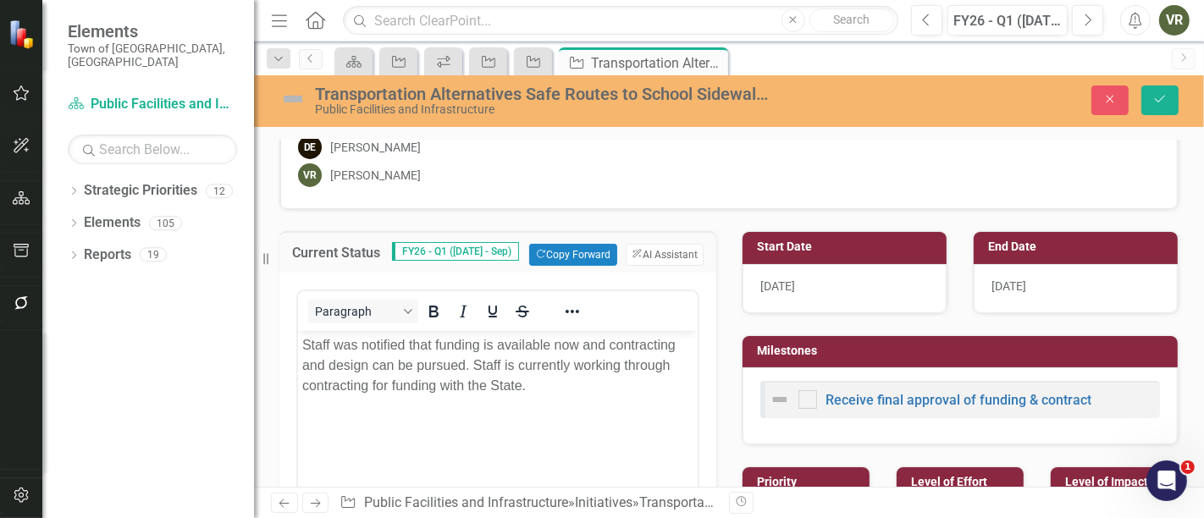
click at [298, 91] on img at bounding box center [292, 99] width 27 height 27
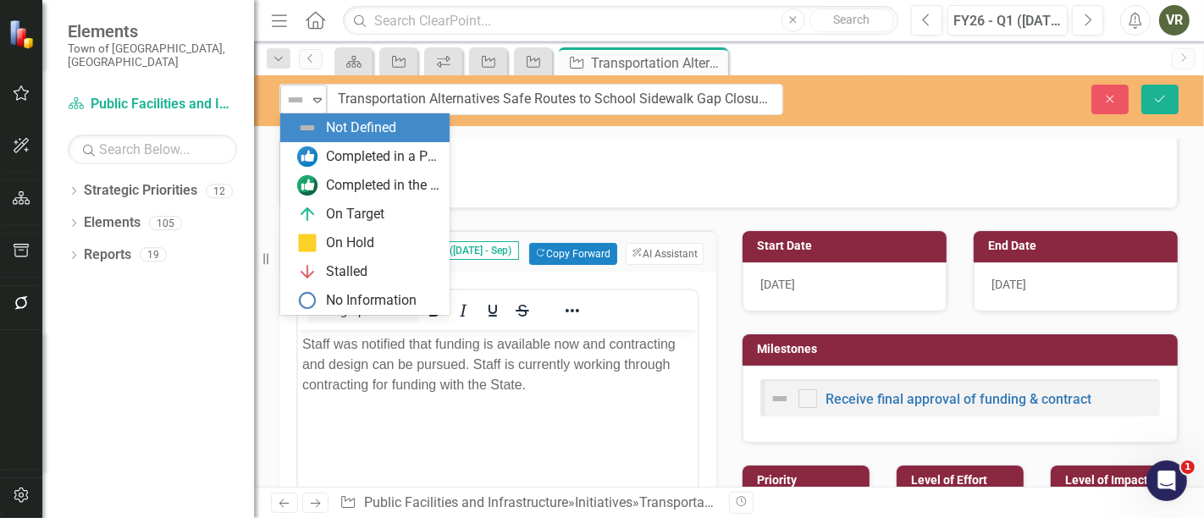
click at [302, 95] on img at bounding box center [295, 100] width 20 height 20
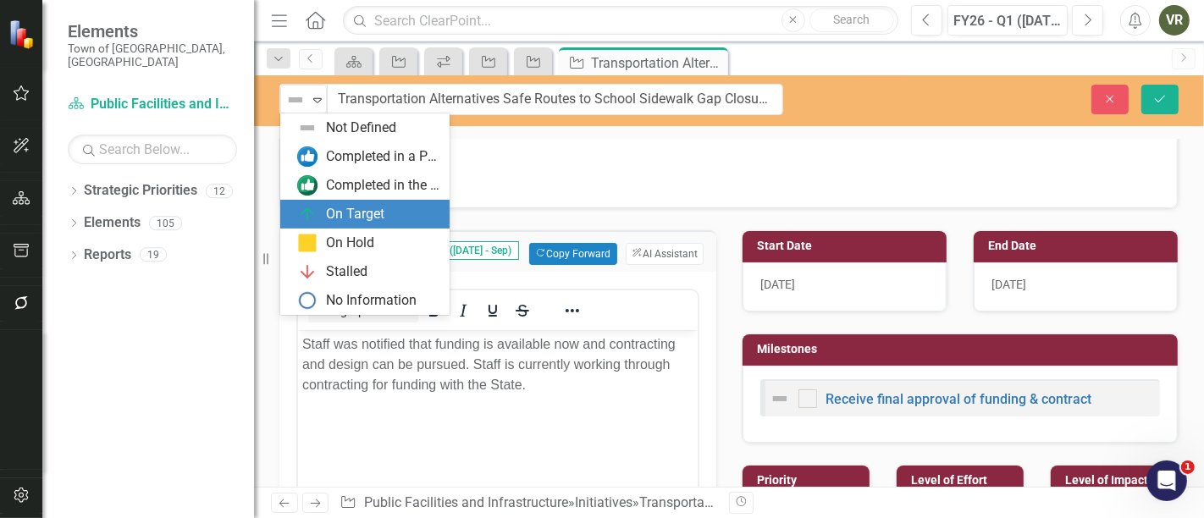
click at [339, 207] on div "On Target" at bounding box center [355, 214] width 58 height 19
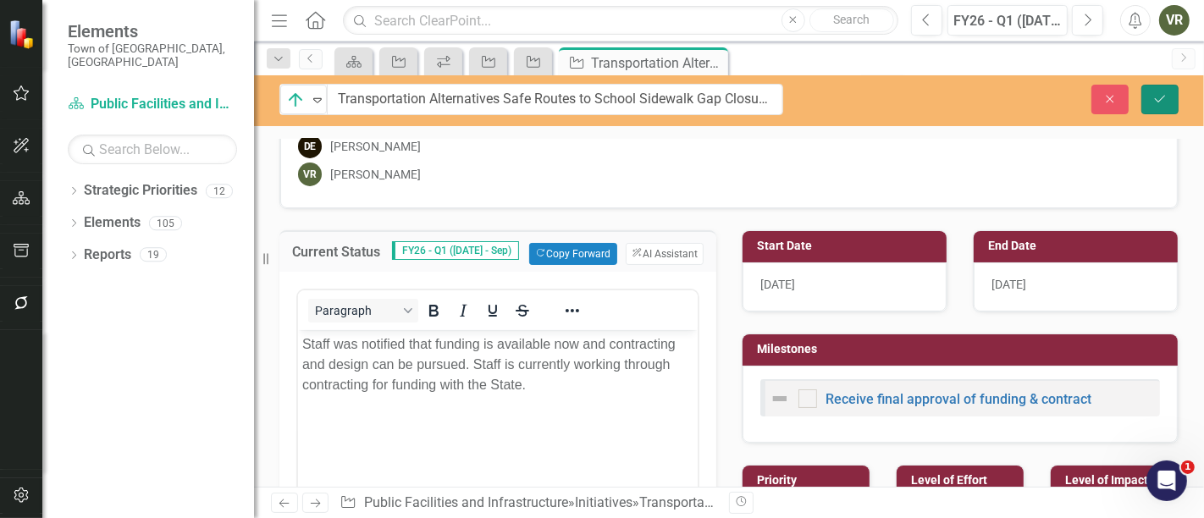
click at [1149, 94] on button "Save" at bounding box center [1160, 100] width 37 height 30
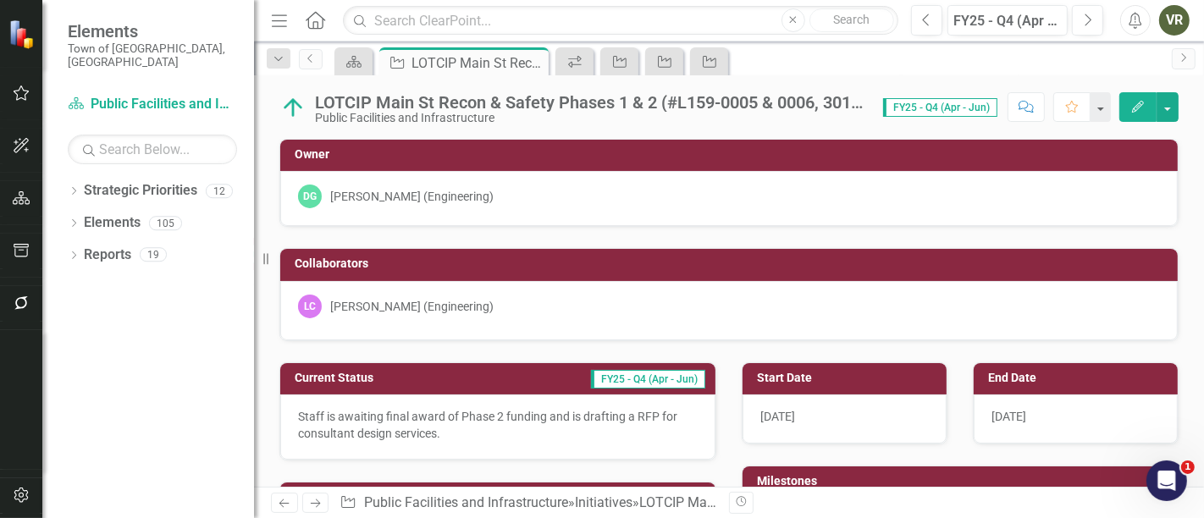
scroll to position [94, 0]
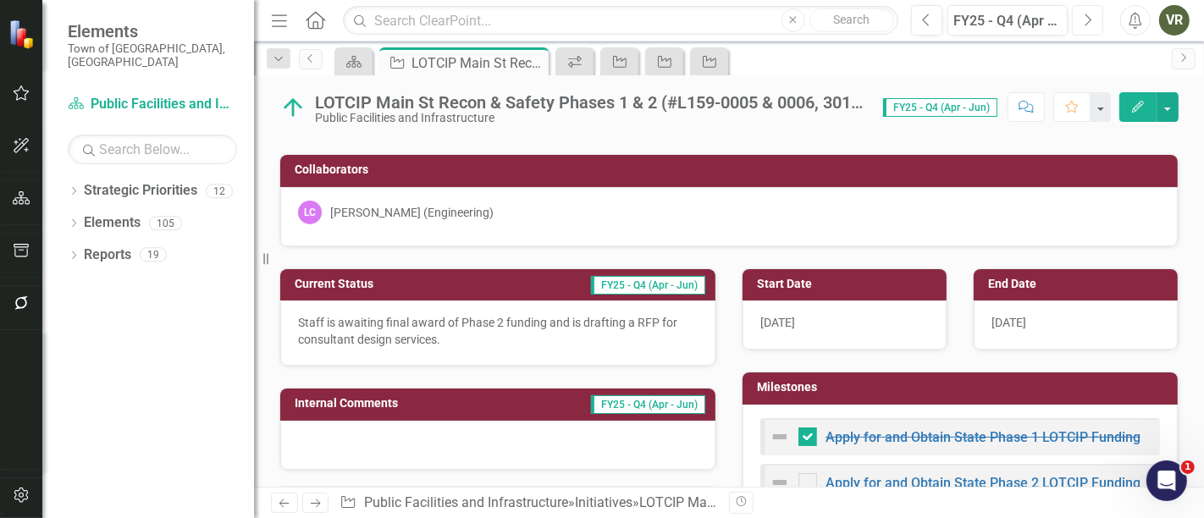
click at [1093, 13] on icon "Next" at bounding box center [1087, 20] width 9 height 15
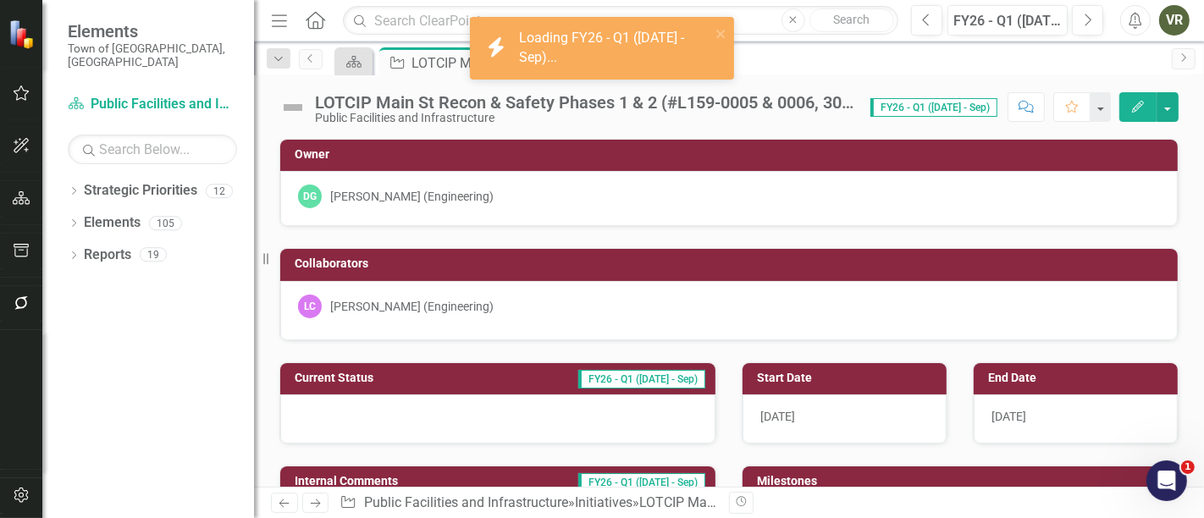
click at [367, 412] on div at bounding box center [497, 419] width 435 height 49
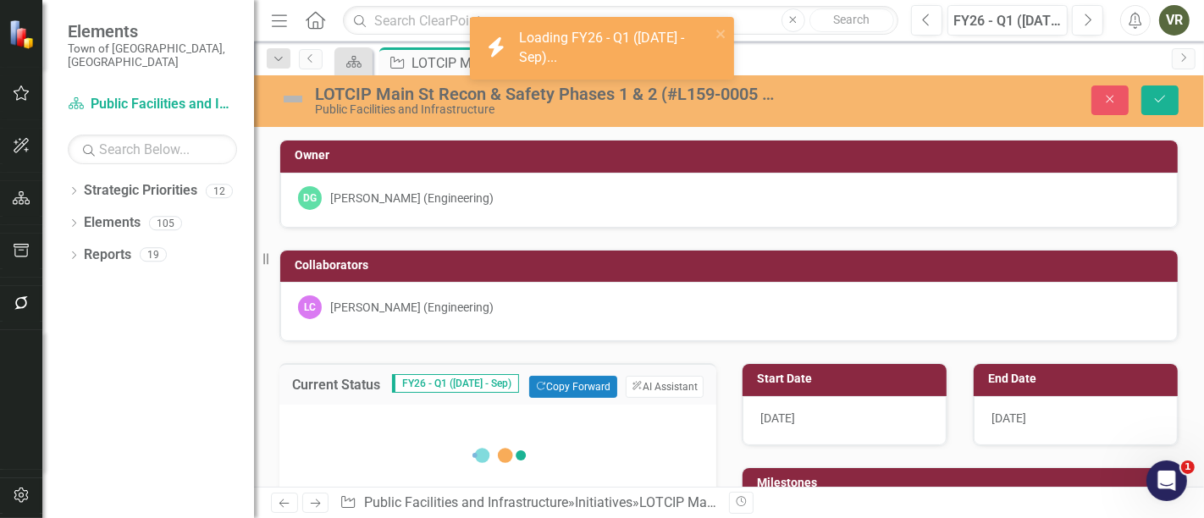
click at [389, 450] on div "Loading... One Moment Please" at bounding box center [497, 469] width 403 height 102
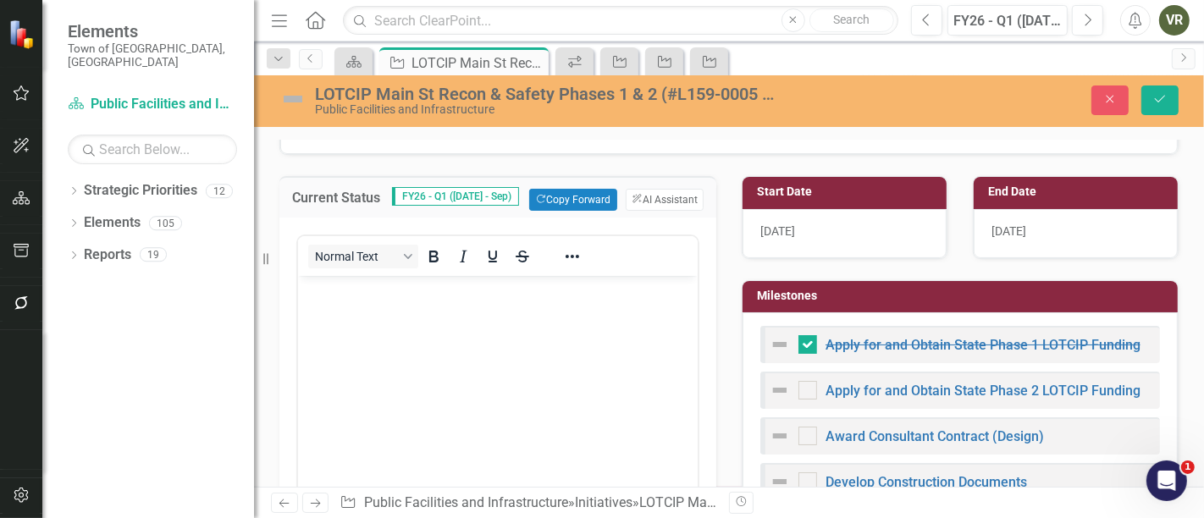
scroll to position [188, 0]
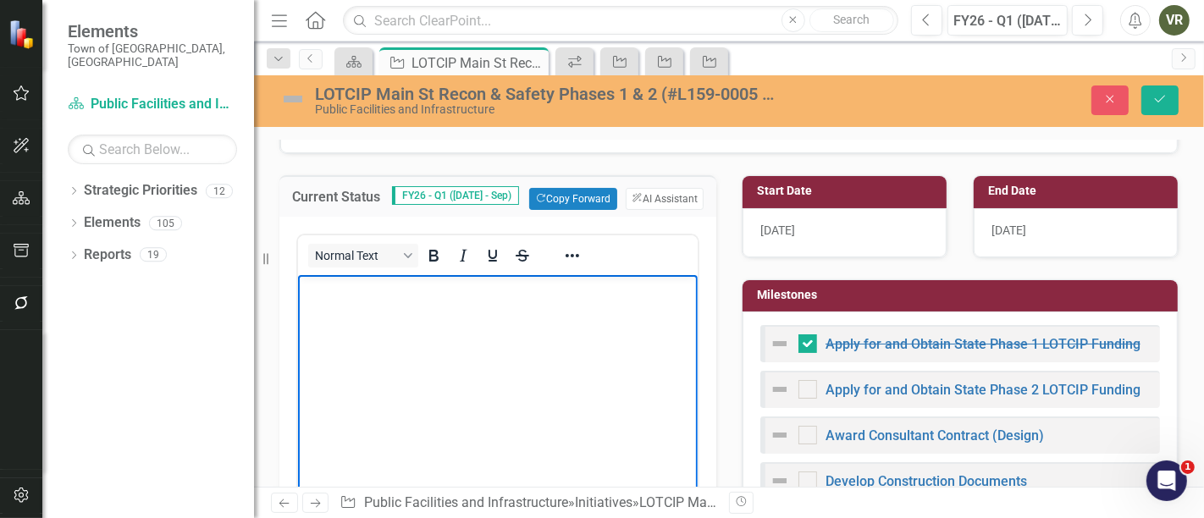
click at [463, 351] on body "Rich Text Area. Press ALT-0 for help." at bounding box center [497, 402] width 400 height 254
click at [463, 351] on body "We received a commitment to fund letter for Ph" at bounding box center [497, 402] width 400 height 254
click at [615, 300] on body "We received a commitment to fund letter for Ph" at bounding box center [497, 402] width 400 height 254
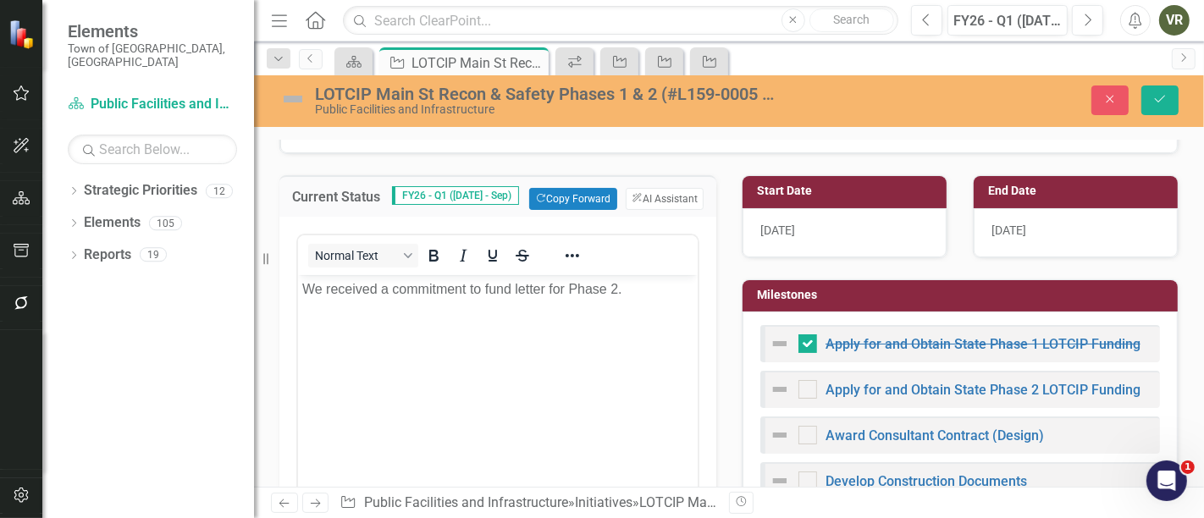
click at [294, 98] on img at bounding box center [292, 99] width 27 height 27
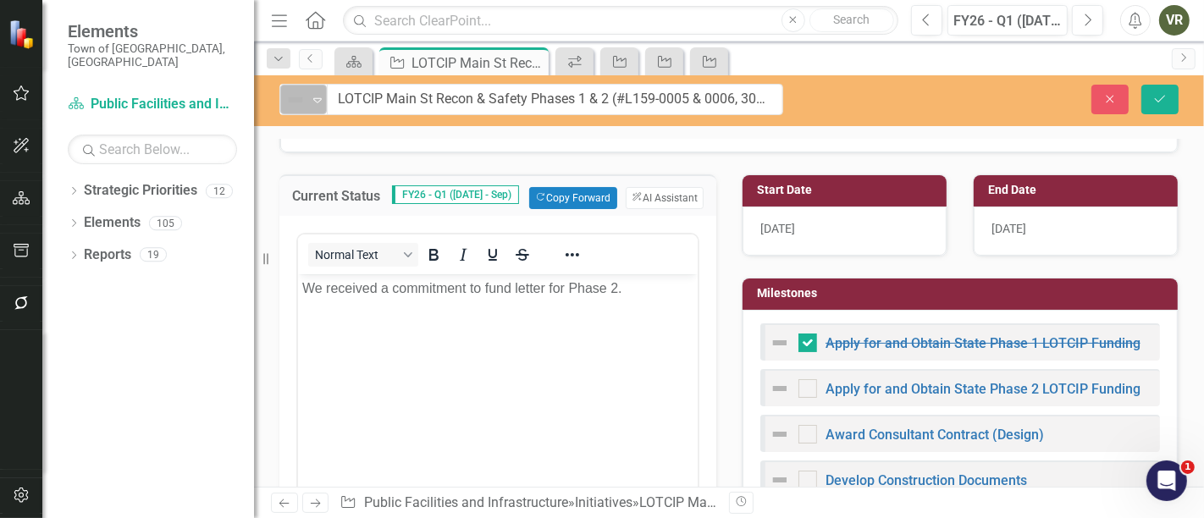
click at [295, 100] on img at bounding box center [295, 100] width 20 height 20
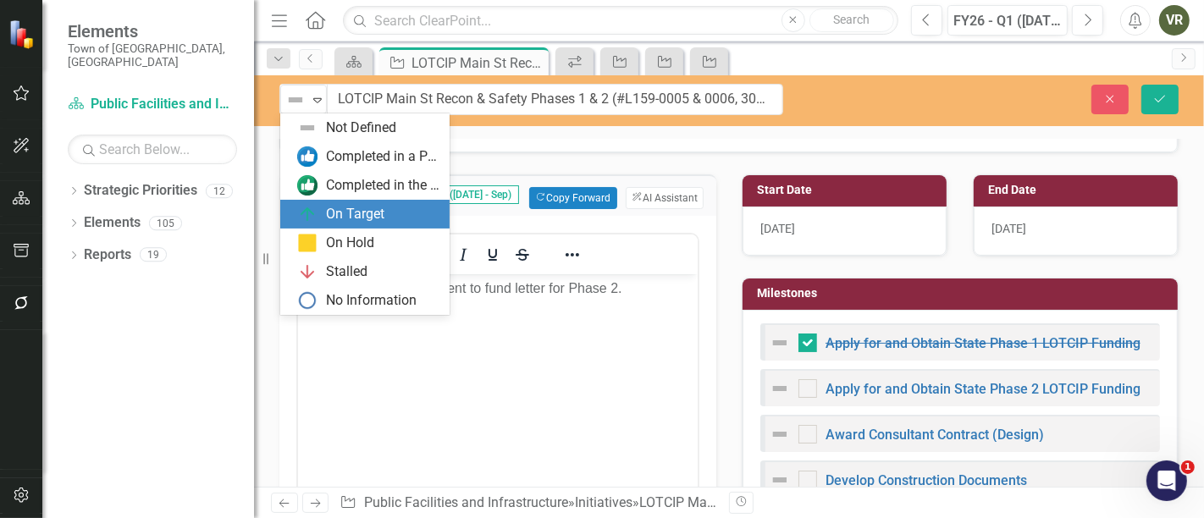
click at [336, 207] on div "On Target" at bounding box center [355, 214] width 58 height 19
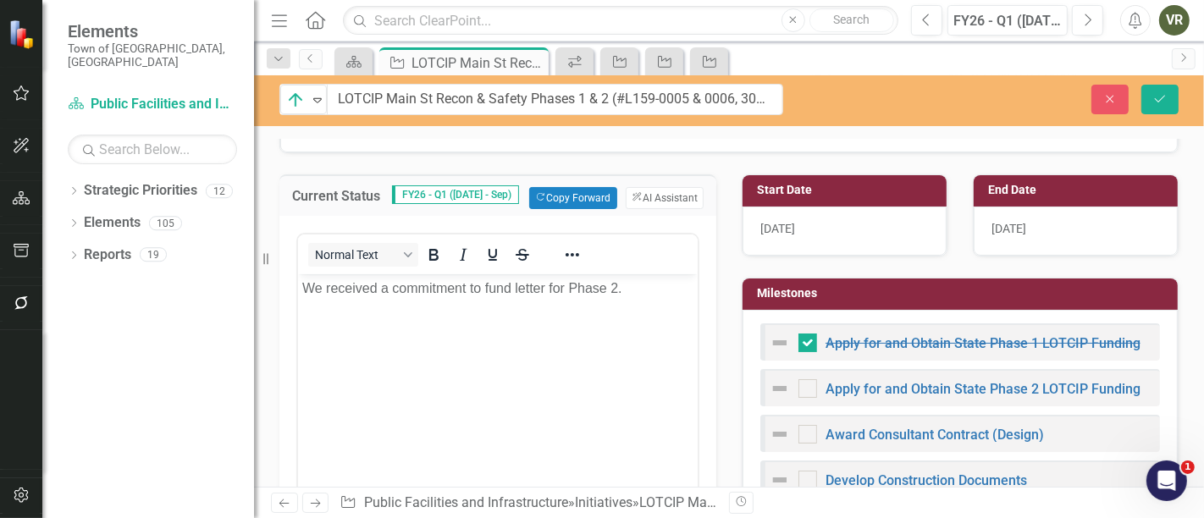
click at [652, 300] on body "We received a commitment to fund letter for Phase 2." at bounding box center [497, 401] width 400 height 254
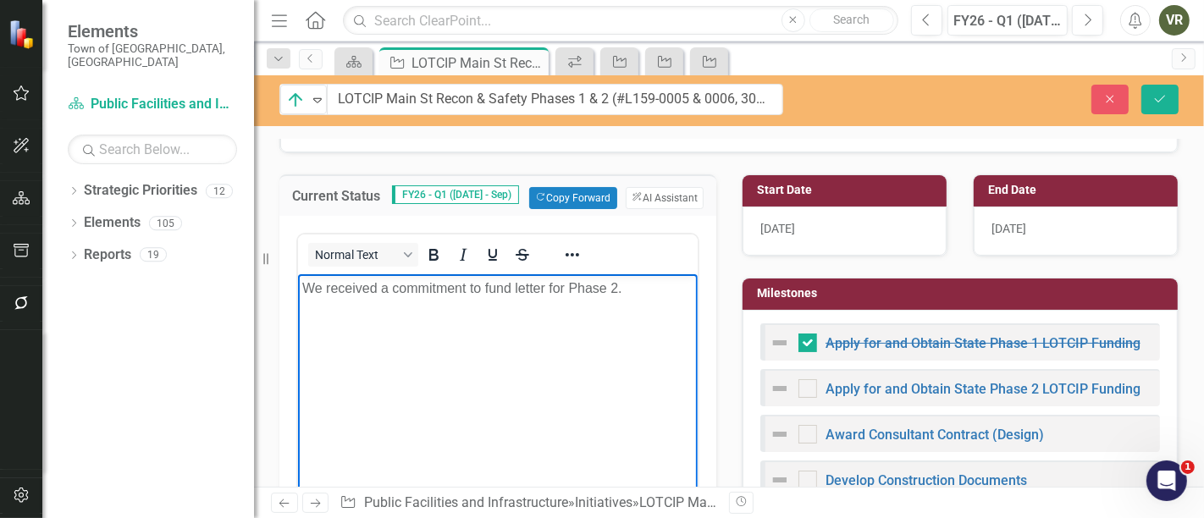
click at [929, 312] on div "Apply for and Obtain State Phase 1 LOTCIP Funding Apply for and Obtain State Ph…" at bounding box center [960, 440] width 435 height 260
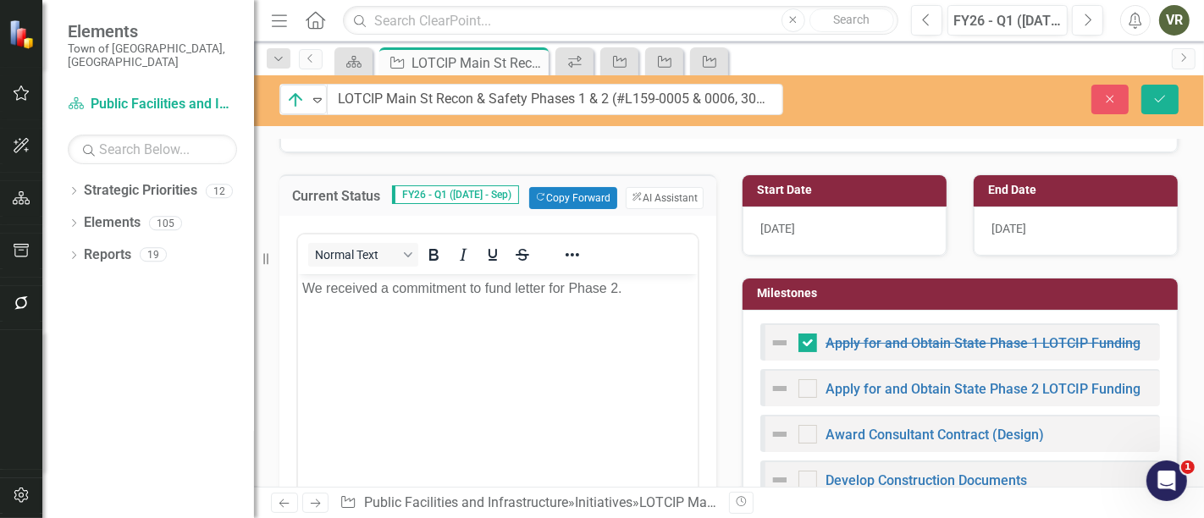
click at [929, 312] on div "Apply for and Obtain State Phase 1 LOTCIP Funding Apply for and Obtain State Ph…" at bounding box center [960, 440] width 435 height 260
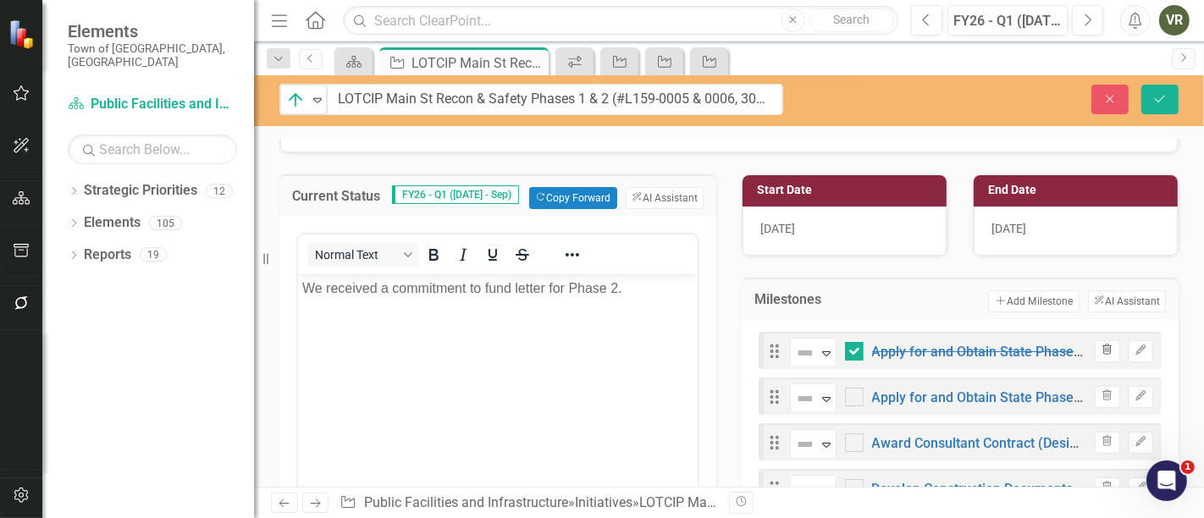
click at [1101, 346] on icon "Trash" at bounding box center [1107, 351] width 13 height 10
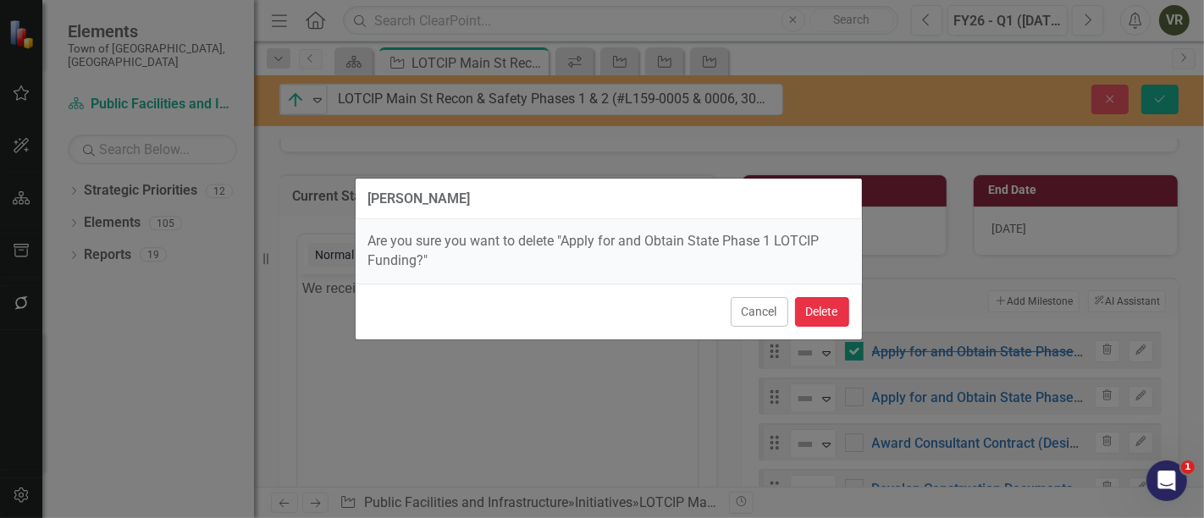
click at [833, 311] on button "Delete" at bounding box center [822, 312] width 54 height 30
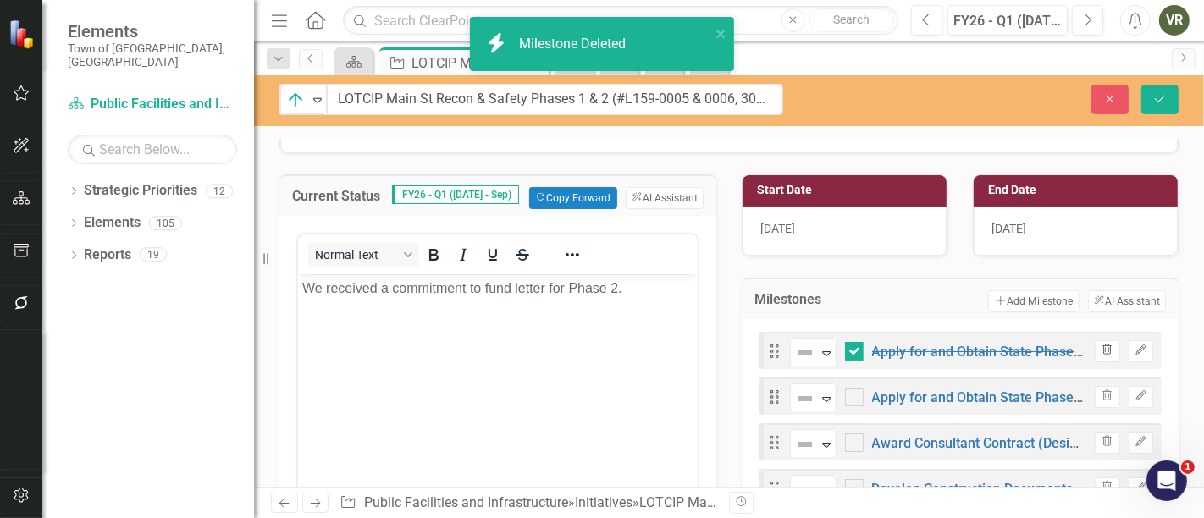
click at [1103, 347] on button "Trash" at bounding box center [1107, 351] width 25 height 22
click at [843, 308] on td "Milestones" at bounding box center [811, 301] width 113 height 22
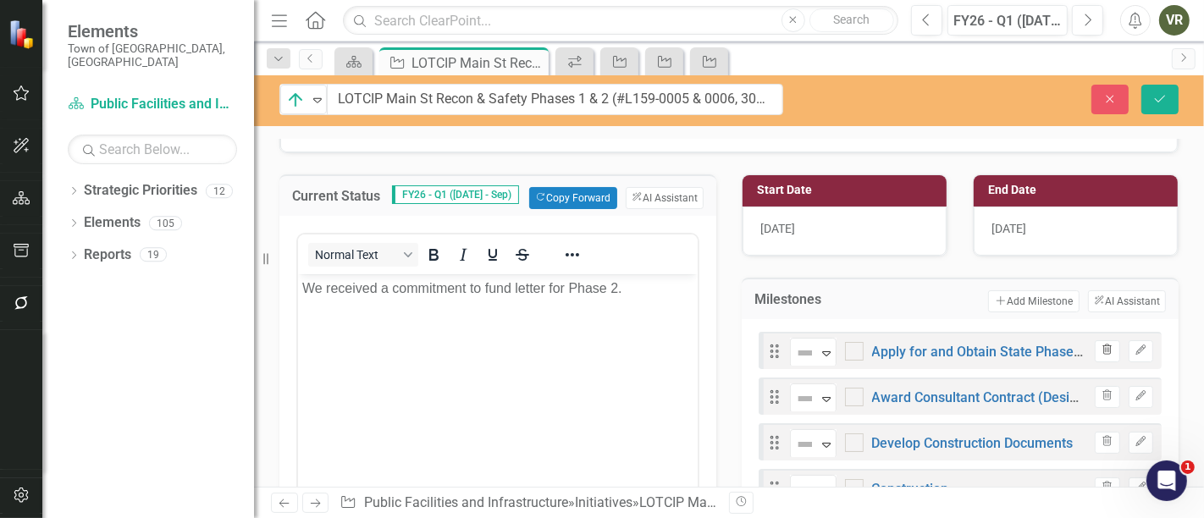
click at [1103, 351] on button "Trash" at bounding box center [1107, 351] width 25 height 22
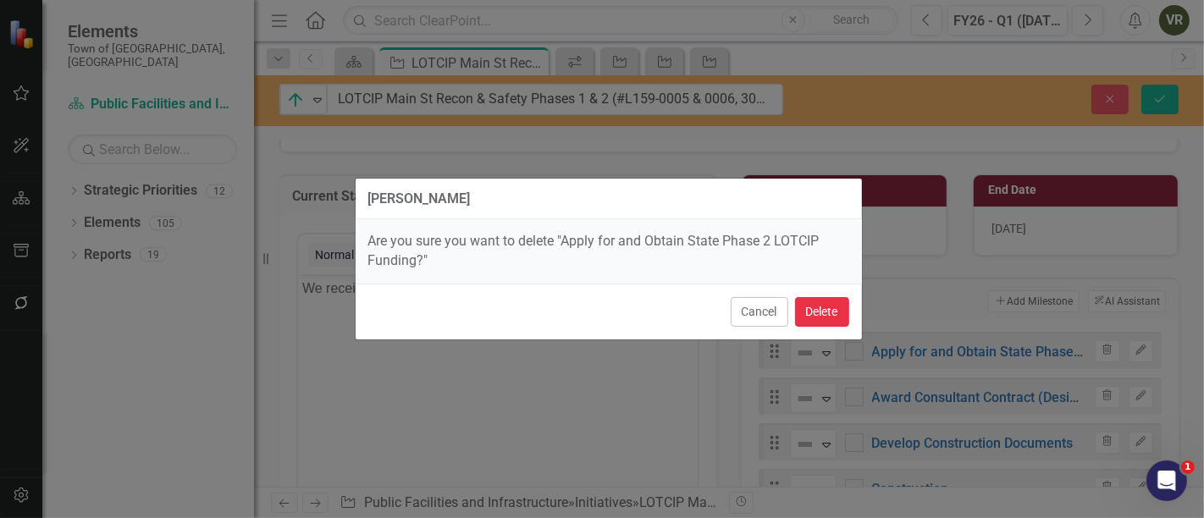
click at [839, 312] on button "Delete" at bounding box center [822, 312] width 54 height 30
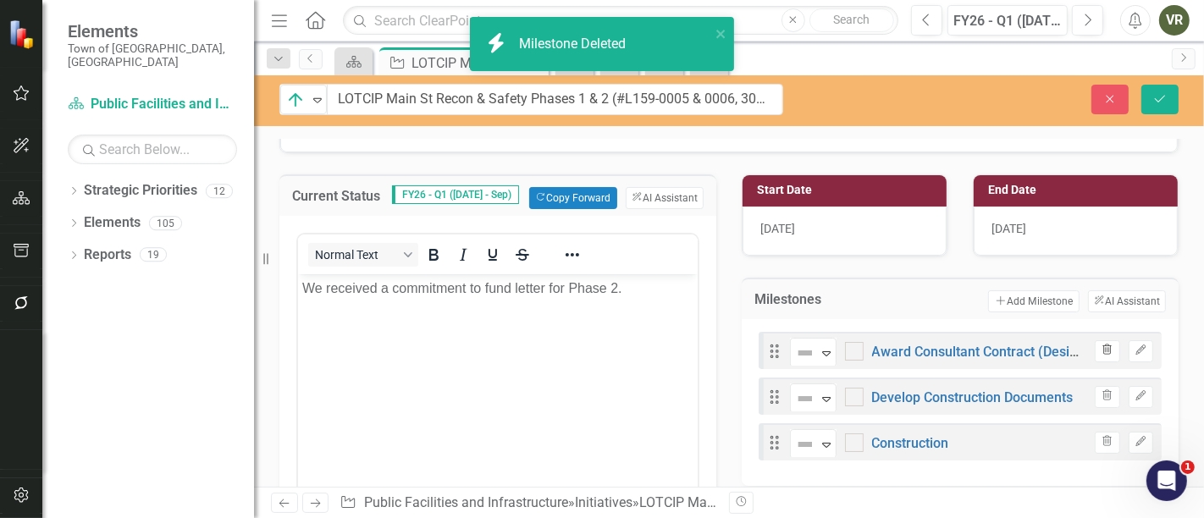
click at [1101, 346] on icon "Trash" at bounding box center [1107, 351] width 13 height 10
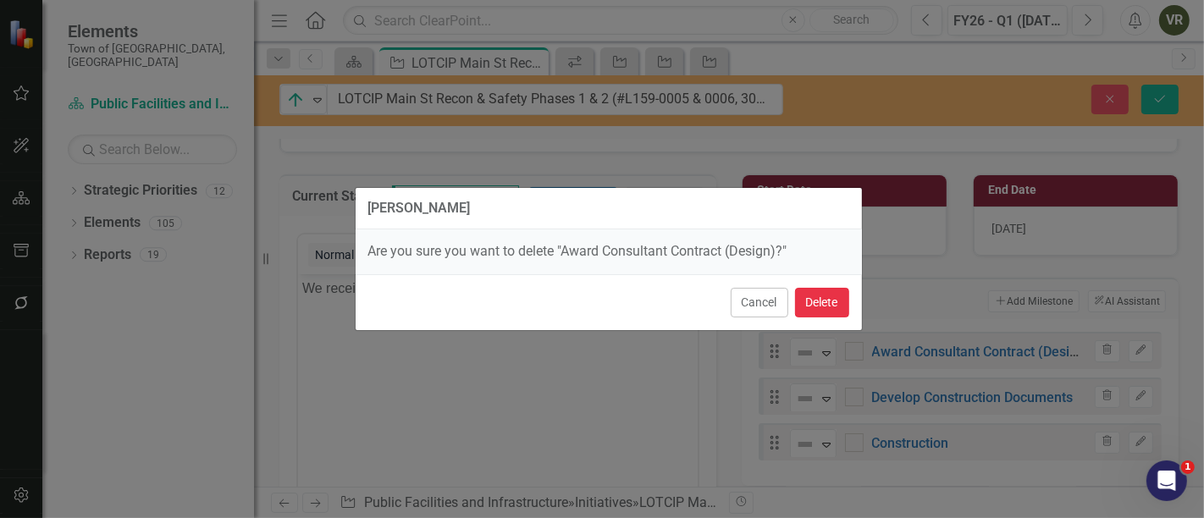
click at [842, 301] on button "Delete" at bounding box center [822, 303] width 54 height 30
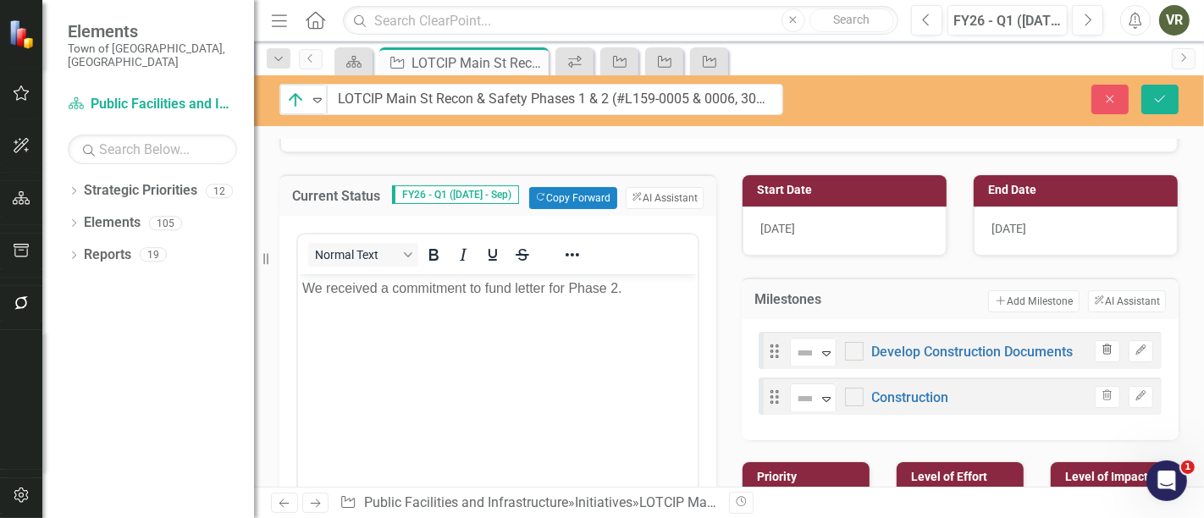
click at [1104, 345] on icon "button" at bounding box center [1108, 350] width 9 height 10
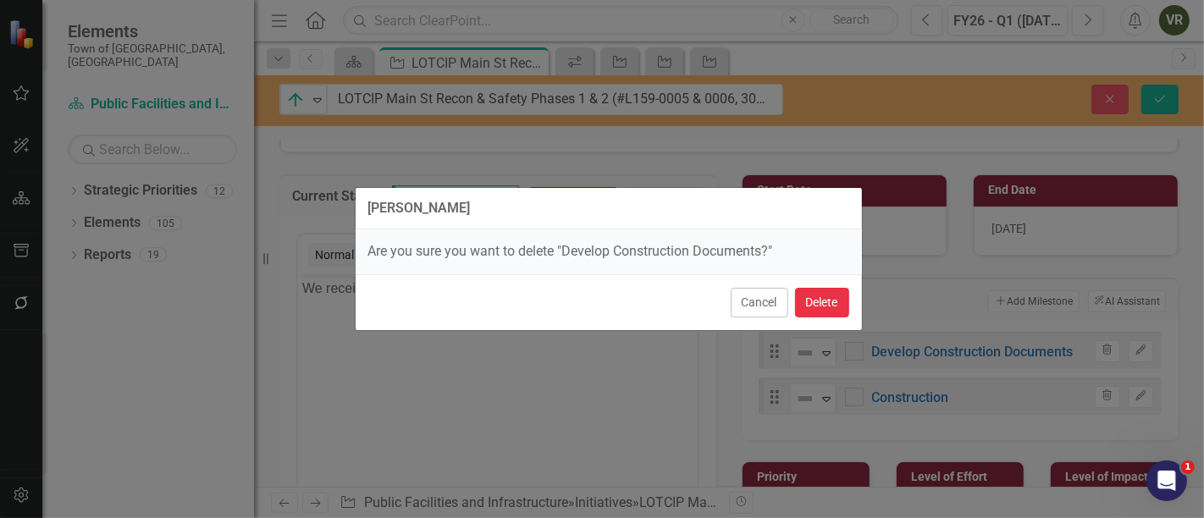
click at [821, 300] on button "Delete" at bounding box center [822, 303] width 54 height 30
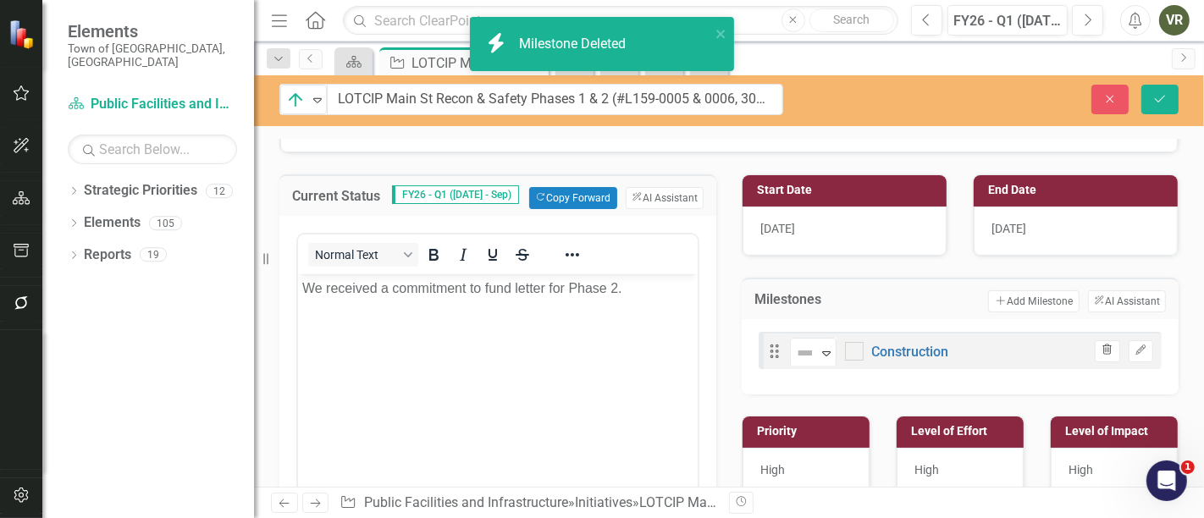
click at [1101, 346] on icon "Trash" at bounding box center [1107, 351] width 13 height 10
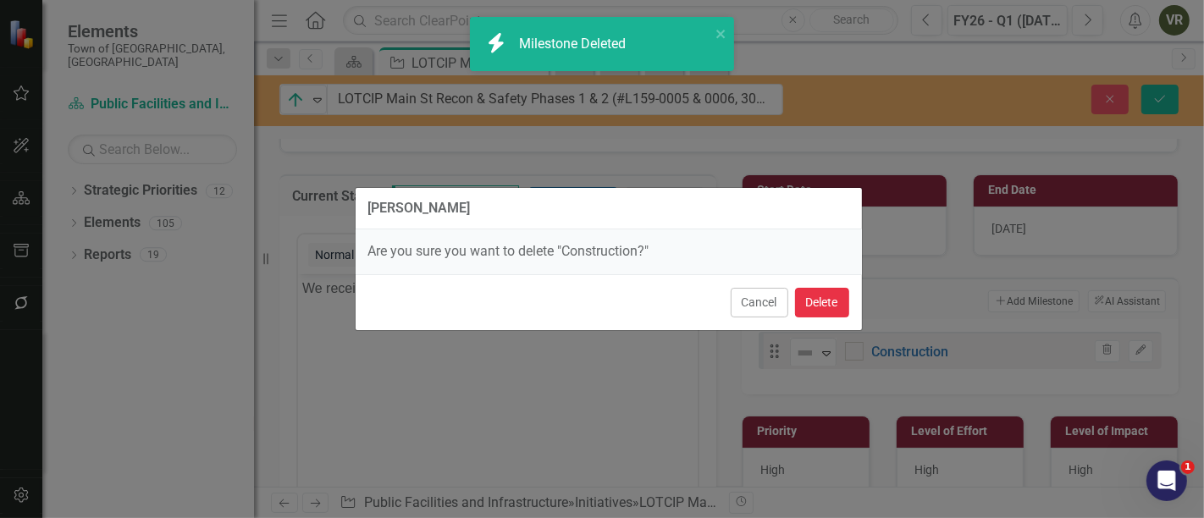
click at [828, 293] on button "Delete" at bounding box center [822, 303] width 54 height 30
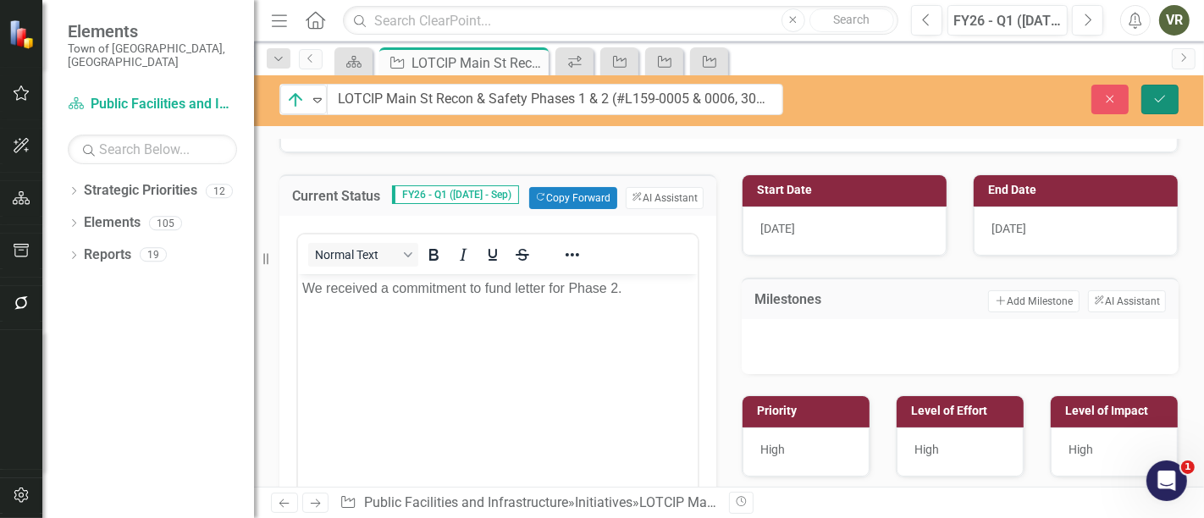
click at [1151, 102] on button "Save" at bounding box center [1160, 100] width 37 height 30
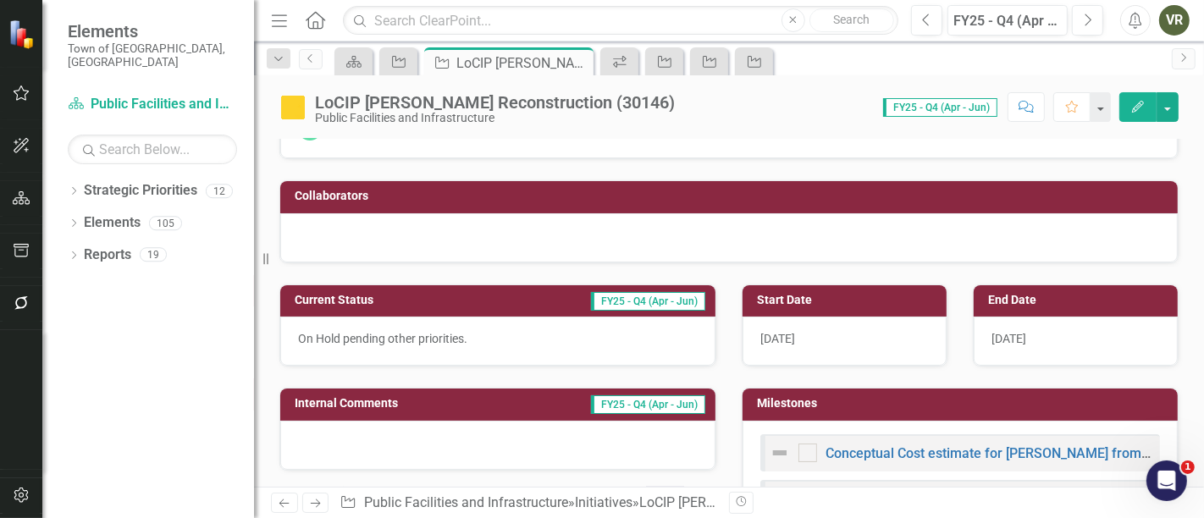
scroll to position [94, 0]
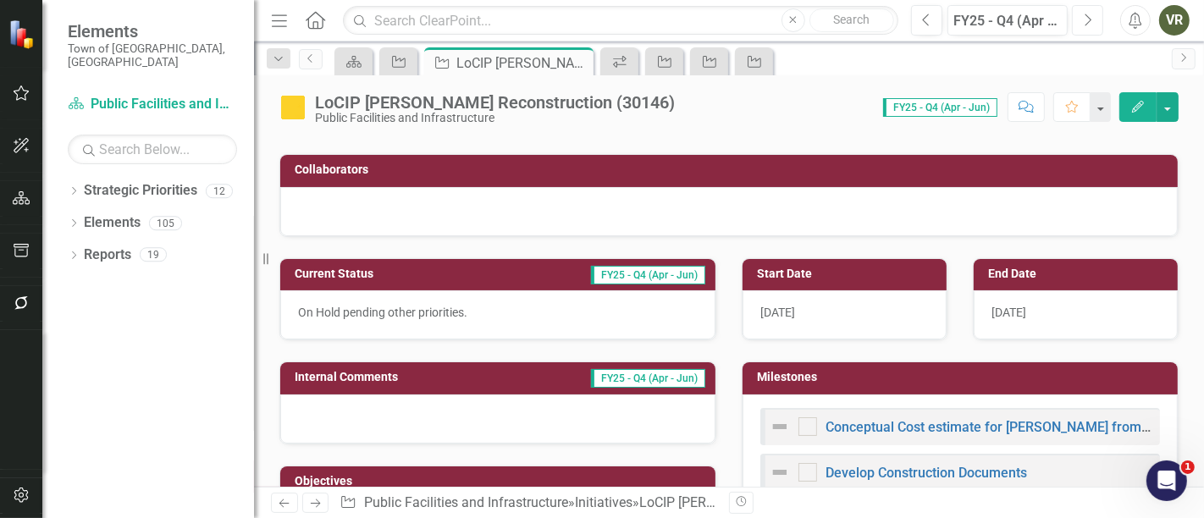
click at [1082, 16] on button "Next" at bounding box center [1087, 20] width 31 height 30
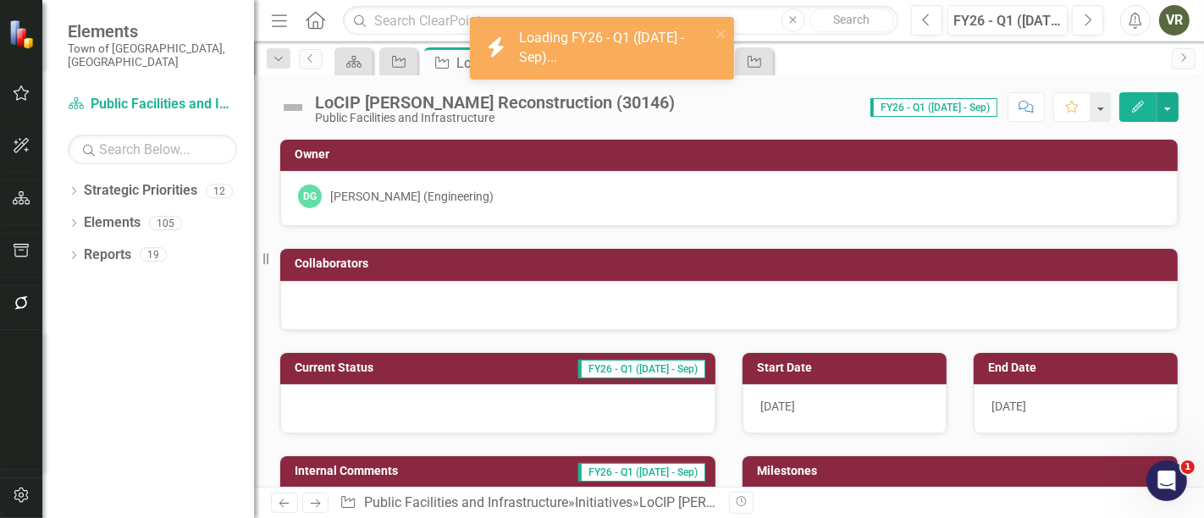
click at [300, 111] on img at bounding box center [292, 107] width 27 height 27
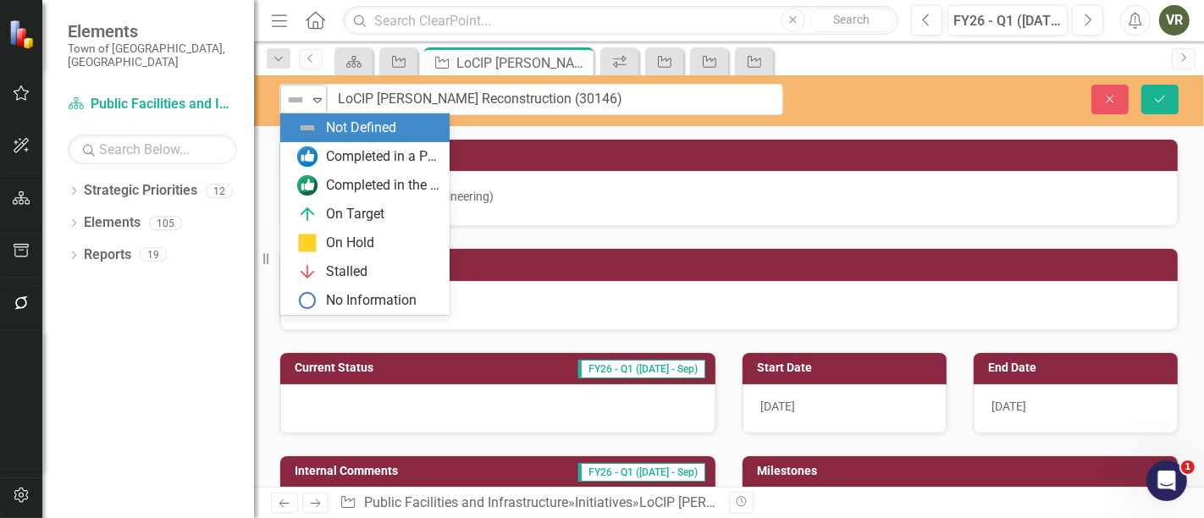
click at [302, 100] on img at bounding box center [295, 100] width 20 height 20
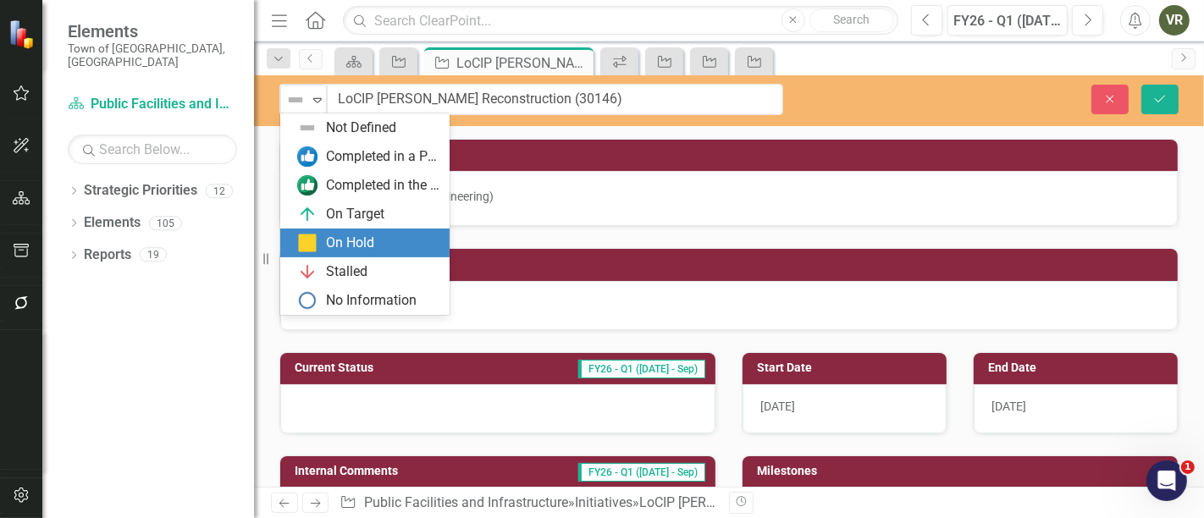
click at [326, 249] on div "On Hold" at bounding box center [350, 243] width 48 height 19
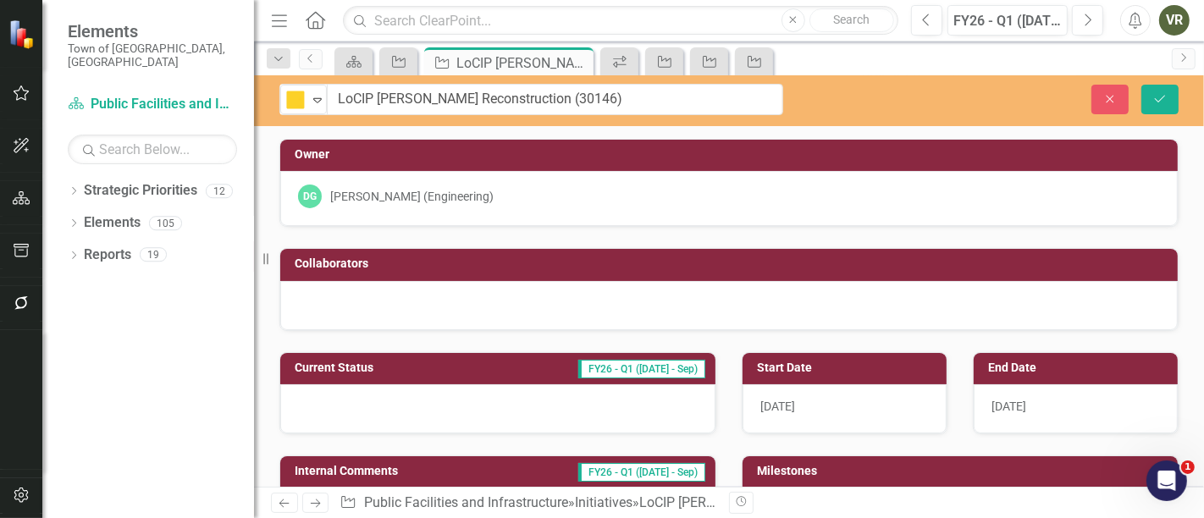
click at [368, 394] on div at bounding box center [497, 408] width 435 height 49
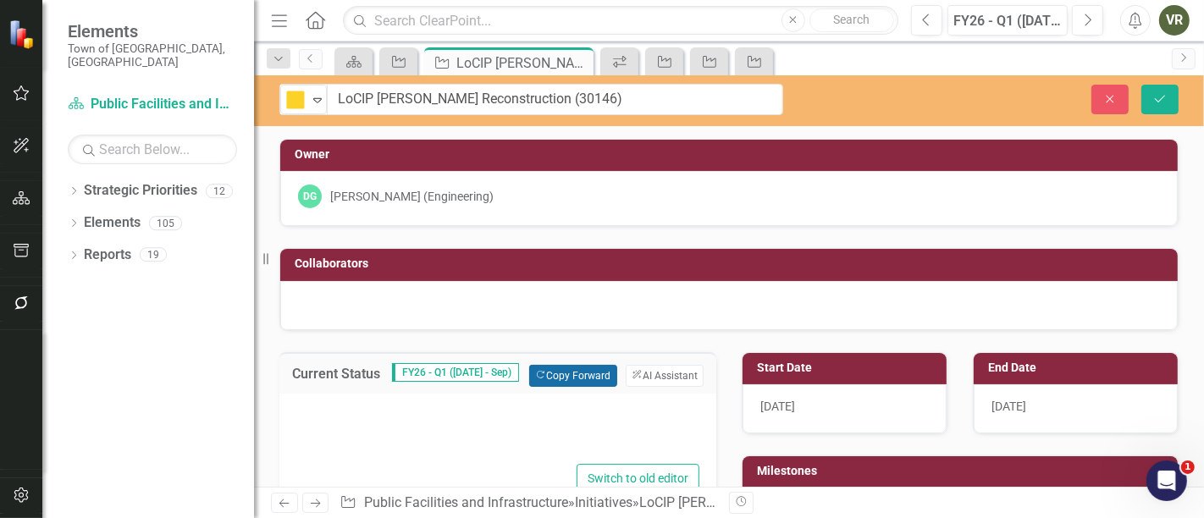
click at [554, 374] on button "Copy Forward Copy Forward" at bounding box center [572, 376] width 87 height 22
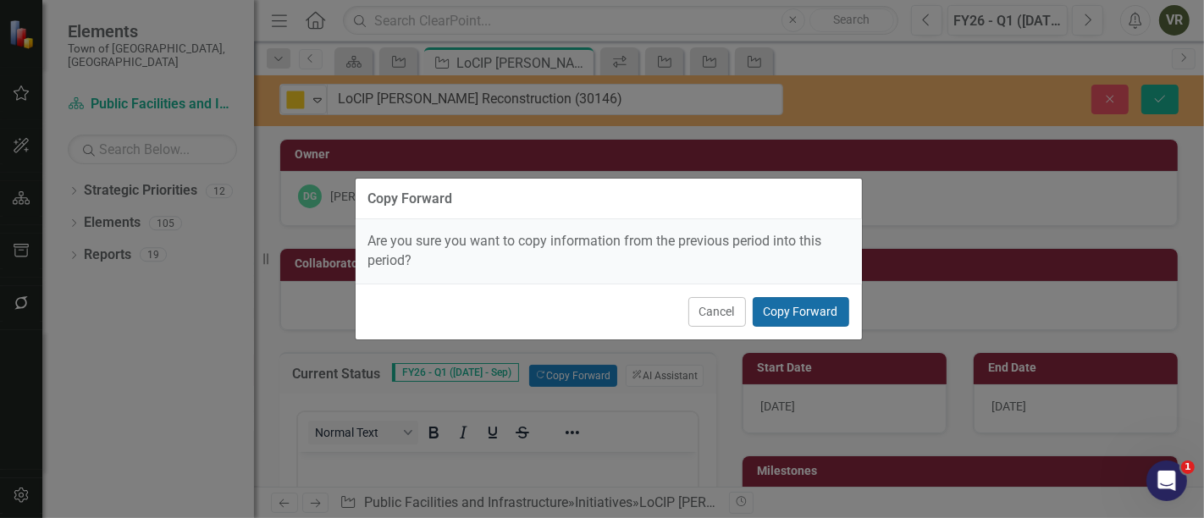
click at [803, 315] on button "Copy Forward" at bounding box center [801, 312] width 97 height 30
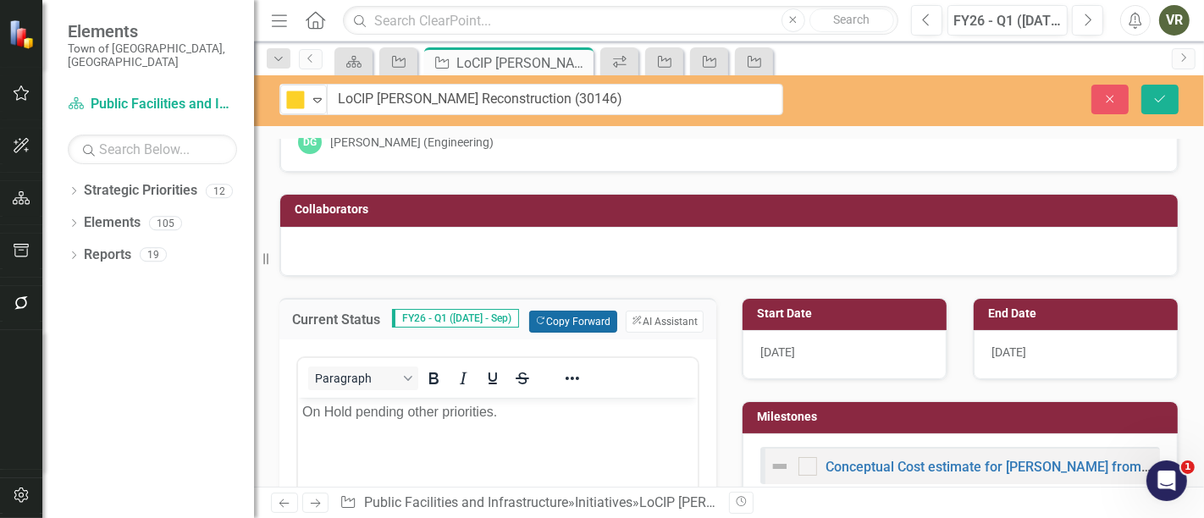
scroll to position [94, 0]
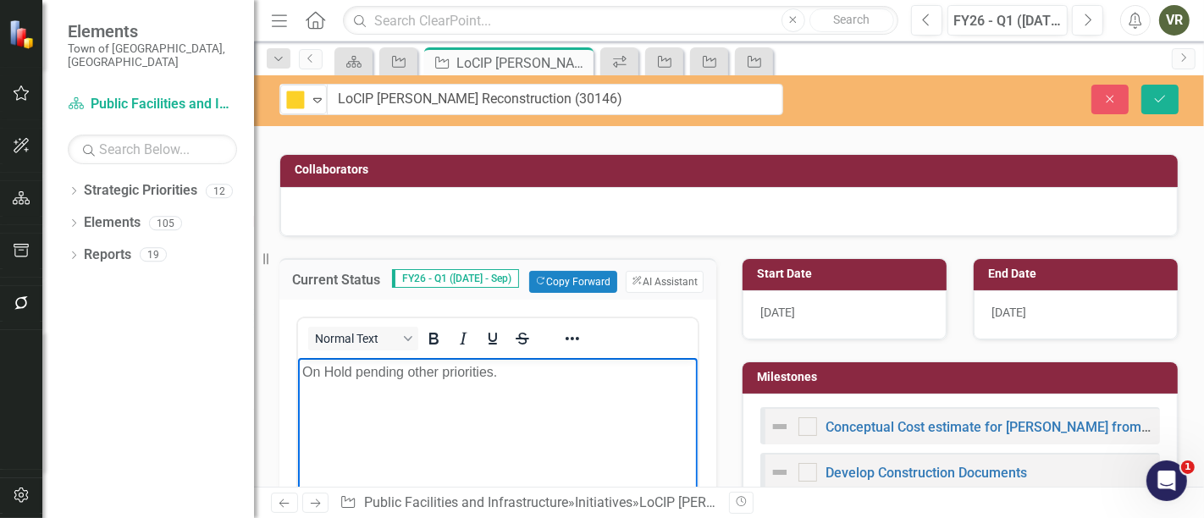
click at [537, 371] on p "On Hold pending other priorities." at bounding box center [497, 372] width 391 height 20
click at [536, 423] on body "On Hold pending other priorities." at bounding box center [497, 484] width 400 height 254
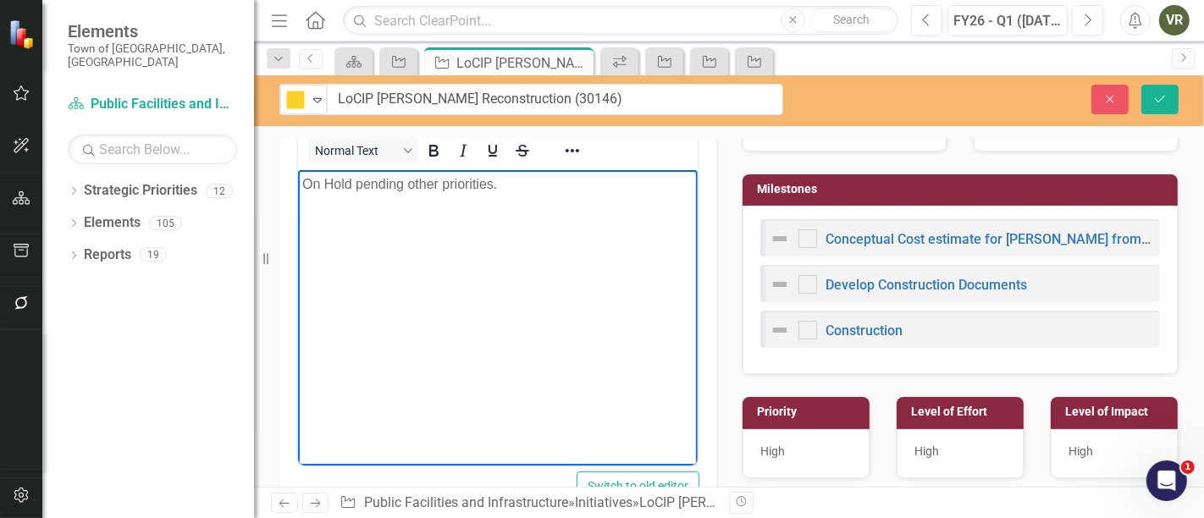
click at [597, 267] on body "On Hold pending other priorities." at bounding box center [497, 296] width 400 height 254
click at [1158, 88] on button "Save" at bounding box center [1160, 100] width 37 height 30
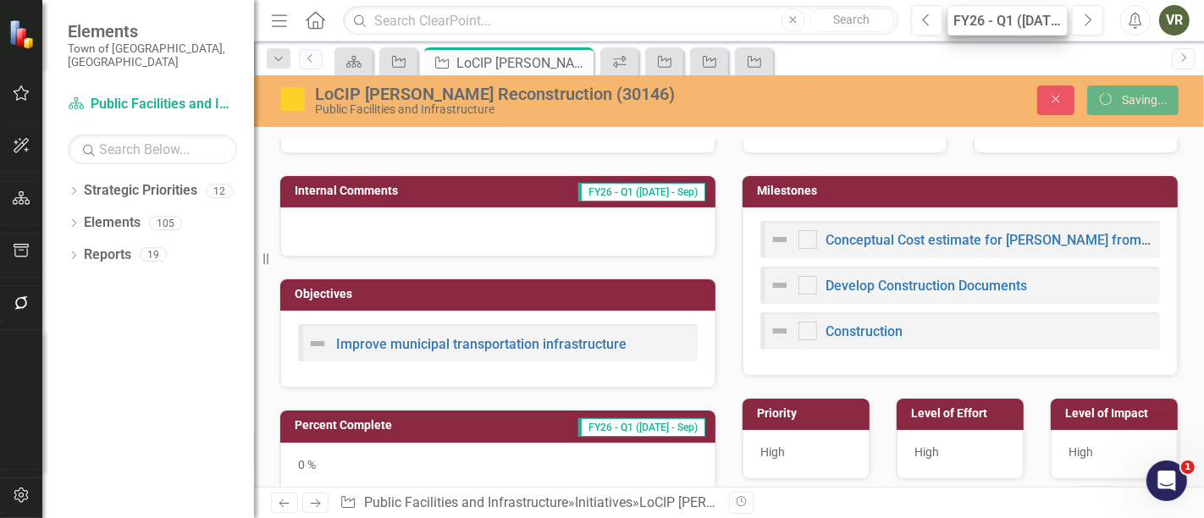
scroll to position [273, 0]
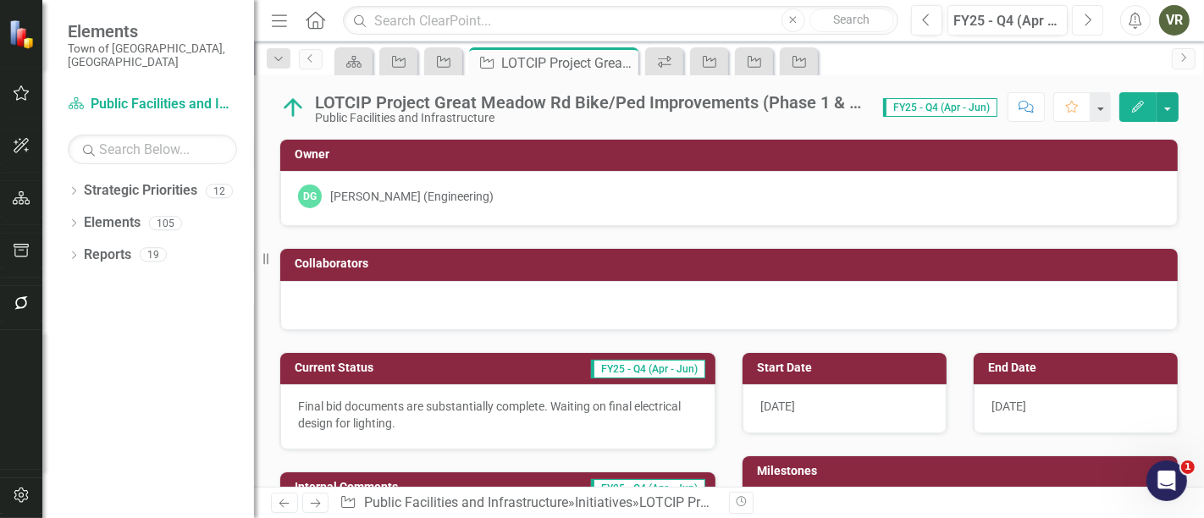
click at [1088, 25] on icon "Next" at bounding box center [1087, 20] width 9 height 15
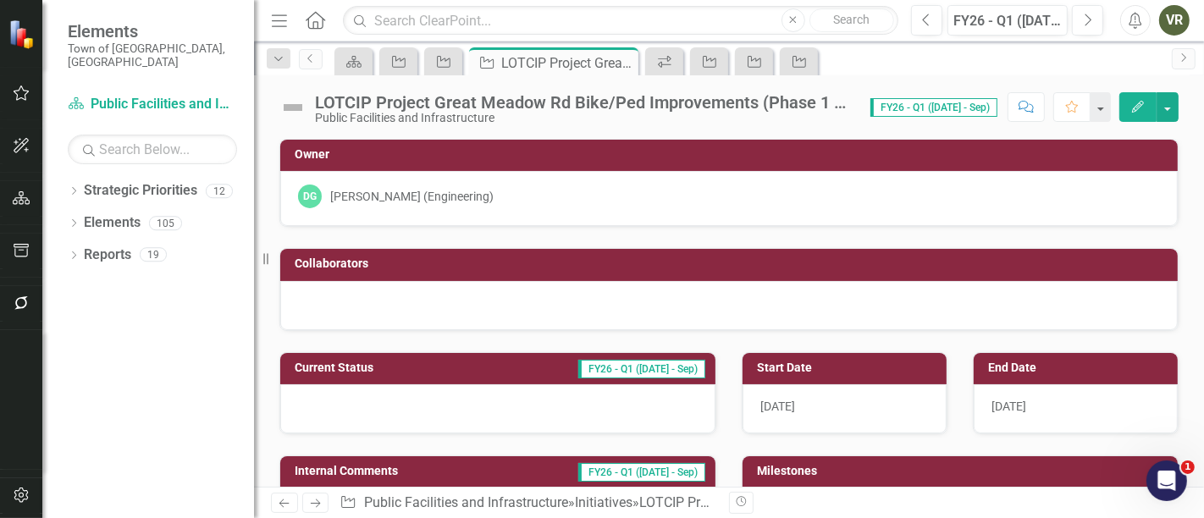
click at [365, 407] on div at bounding box center [497, 408] width 435 height 49
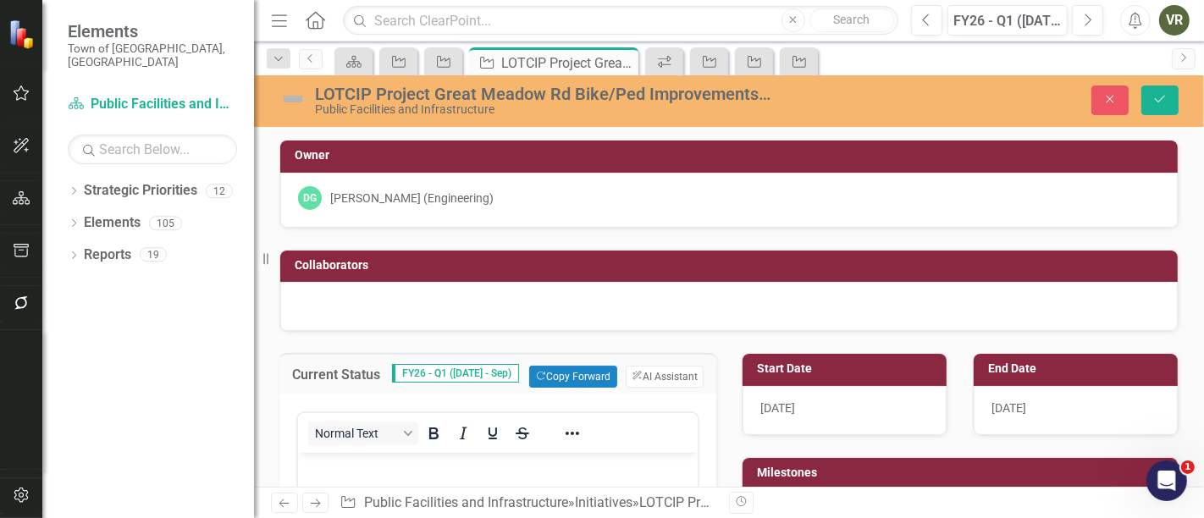
click at [288, 98] on img at bounding box center [292, 99] width 27 height 27
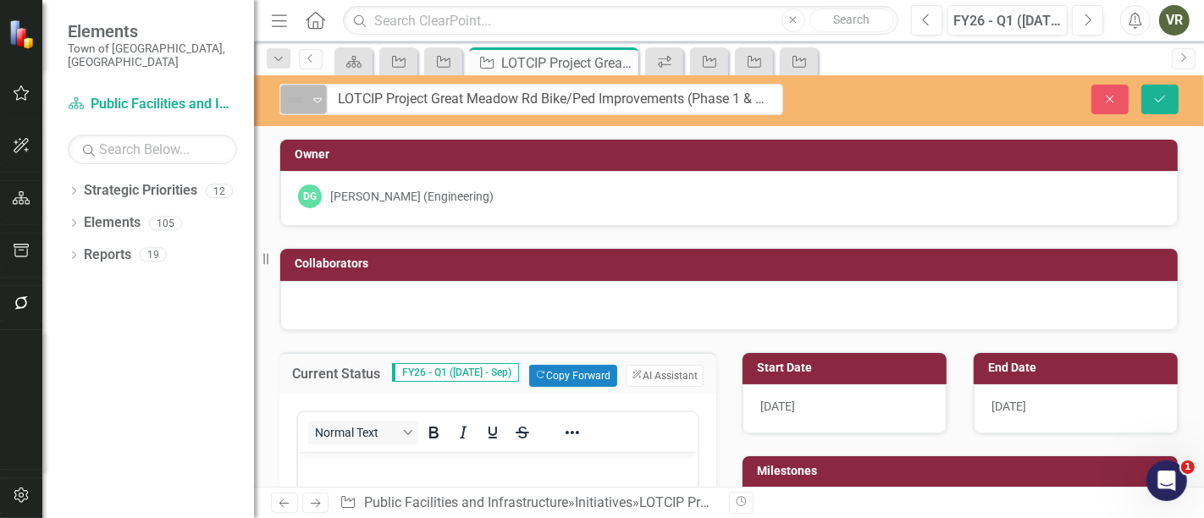
click at [320, 102] on icon "Expand" at bounding box center [317, 100] width 17 height 14
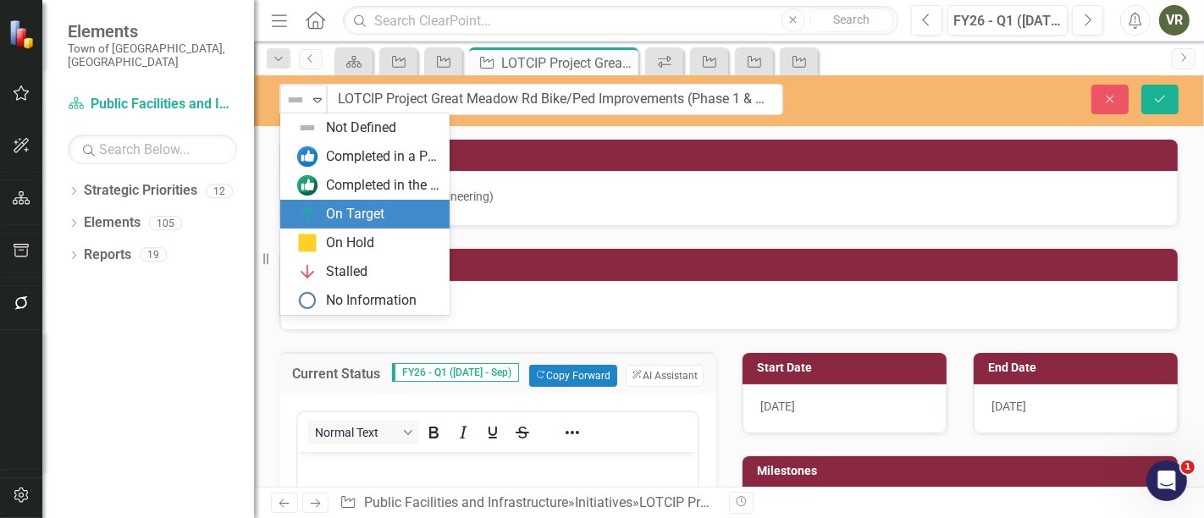
click at [339, 216] on div "On Target" at bounding box center [355, 214] width 58 height 19
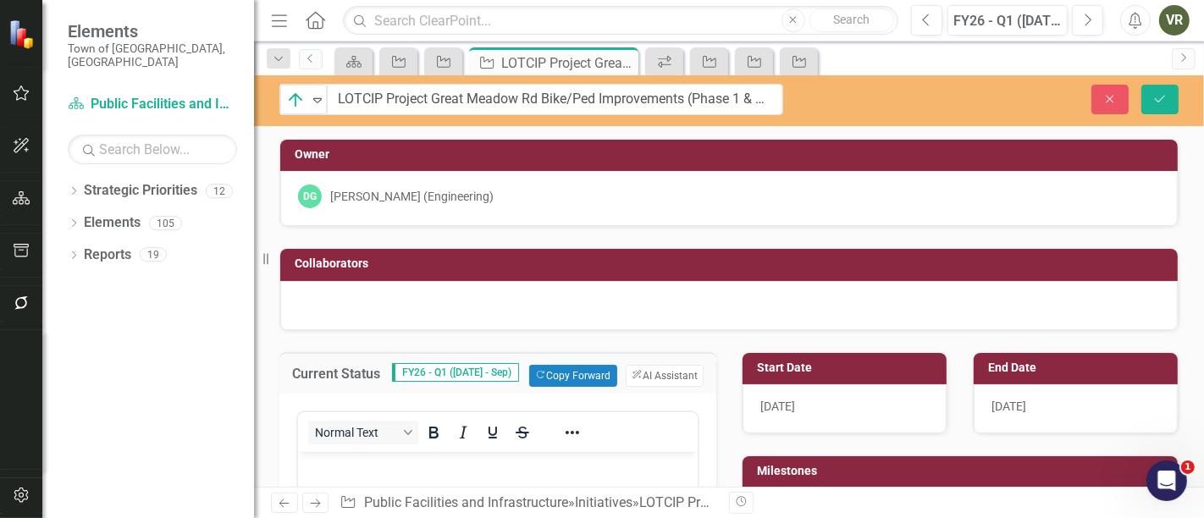
scroll to position [94, 0]
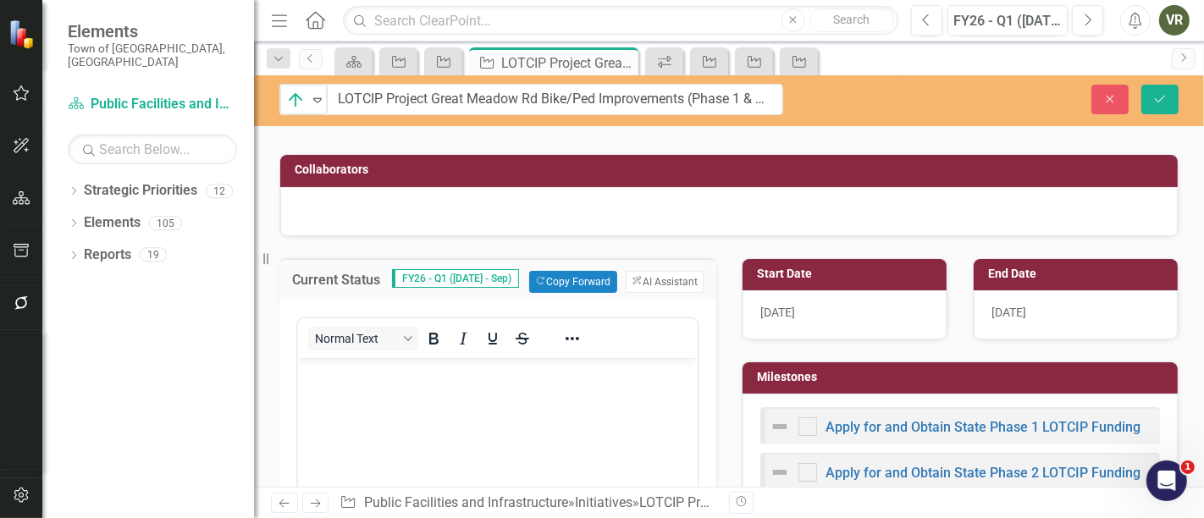
click at [406, 390] on body "Rich Text Area. Press ALT-0 for help." at bounding box center [497, 484] width 400 height 254
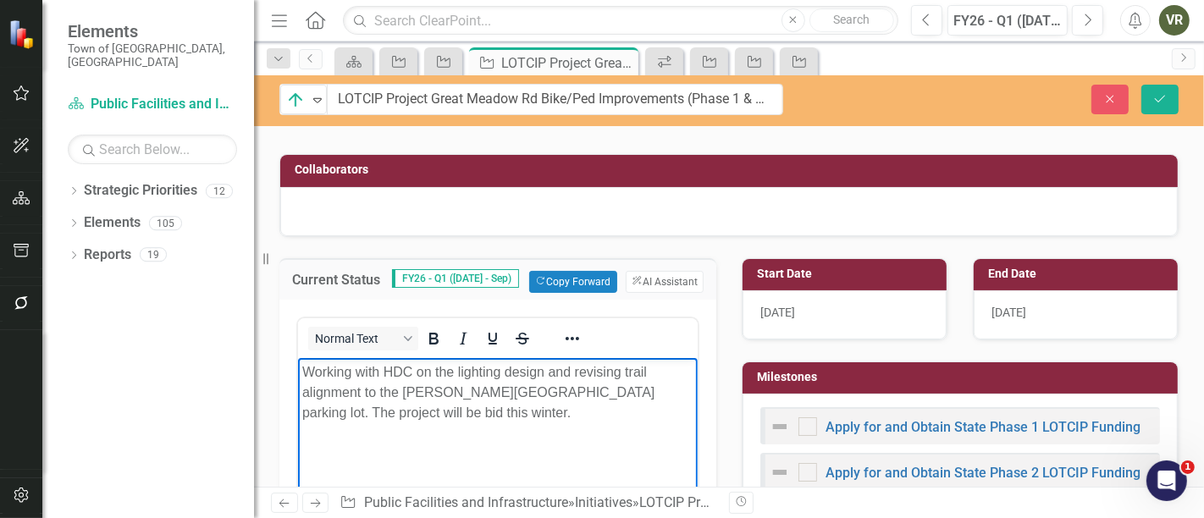
scroll to position [188, 0]
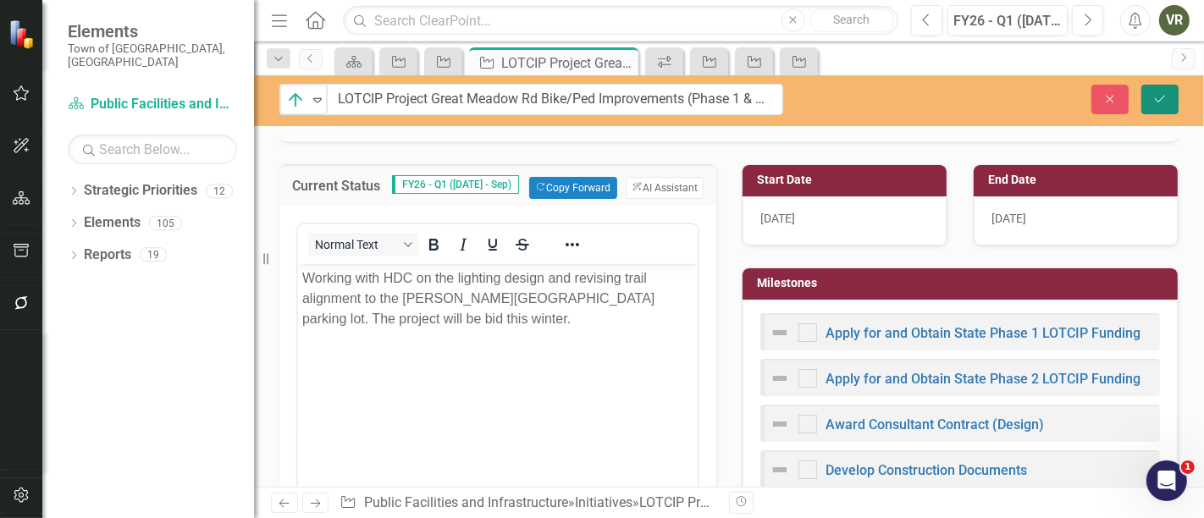
click at [1157, 97] on icon "Save" at bounding box center [1160, 99] width 15 height 12
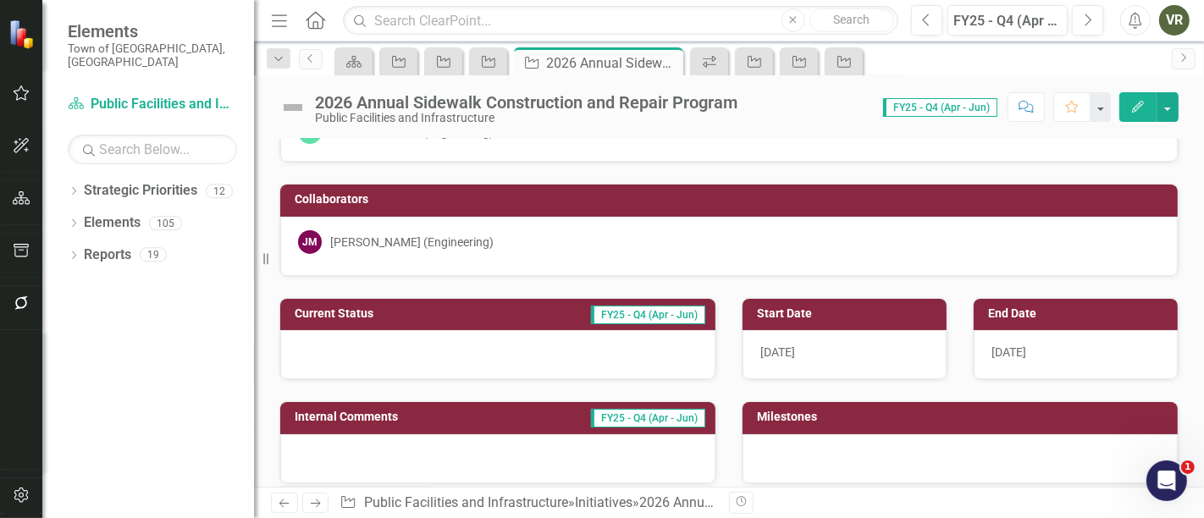
scroll to position [94, 0]
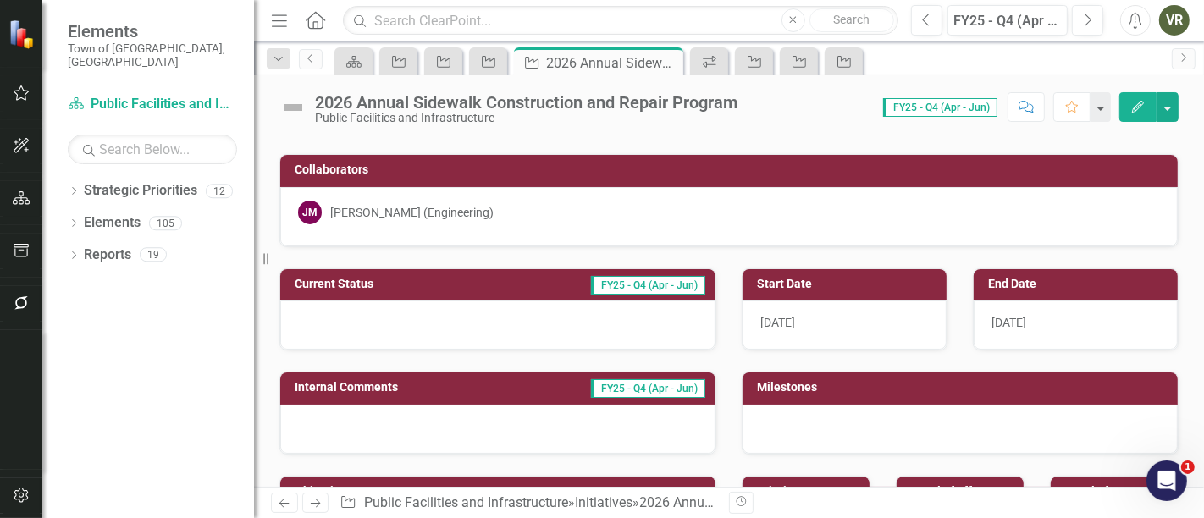
click at [488, 312] on div at bounding box center [497, 325] width 435 height 49
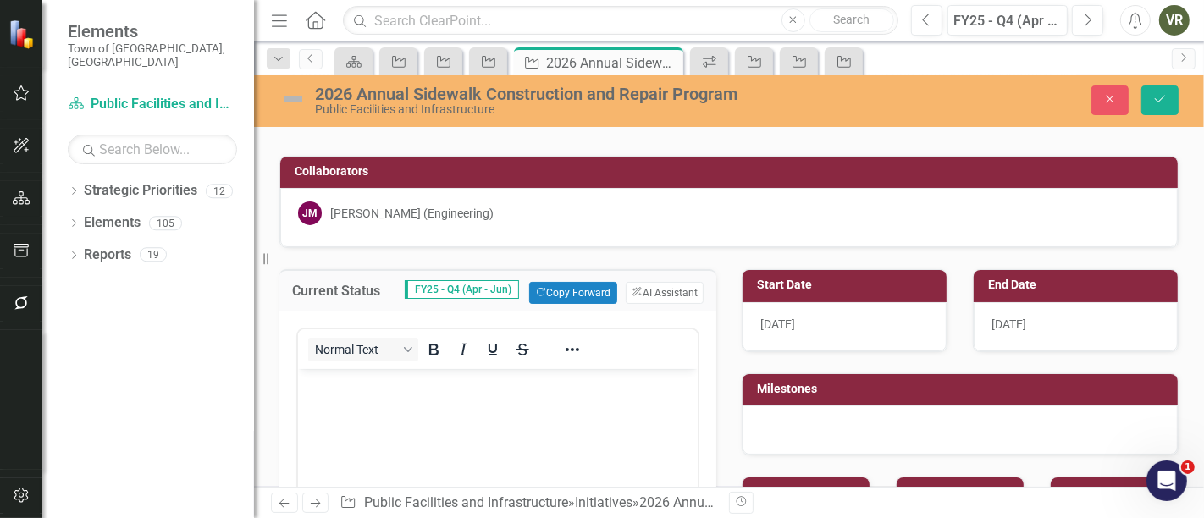
scroll to position [0, 0]
click at [1079, 15] on button "Next" at bounding box center [1087, 20] width 31 height 30
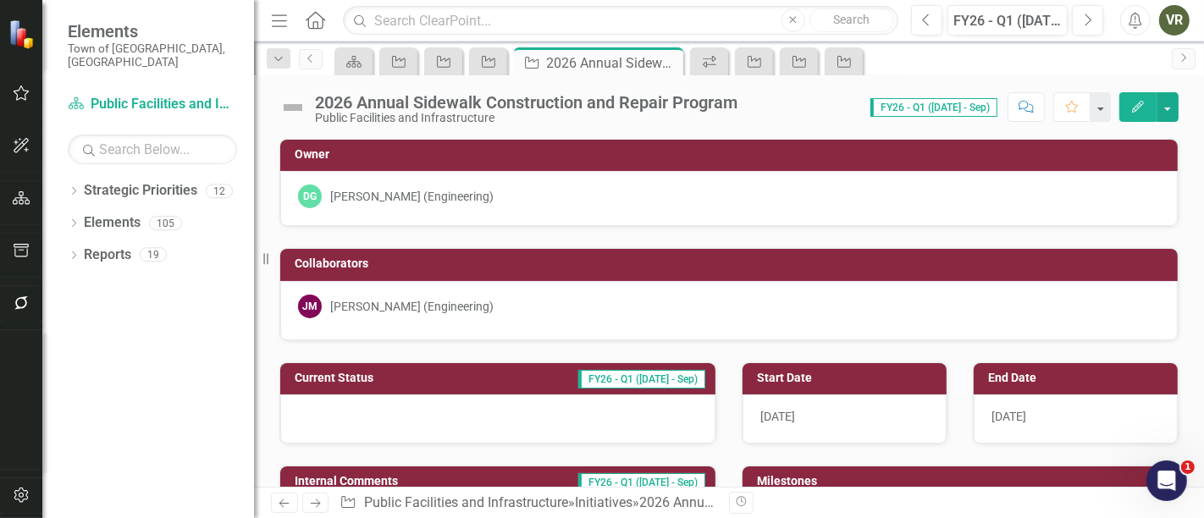
click at [297, 108] on img at bounding box center [292, 107] width 27 height 27
click at [297, 109] on img at bounding box center [292, 107] width 27 height 27
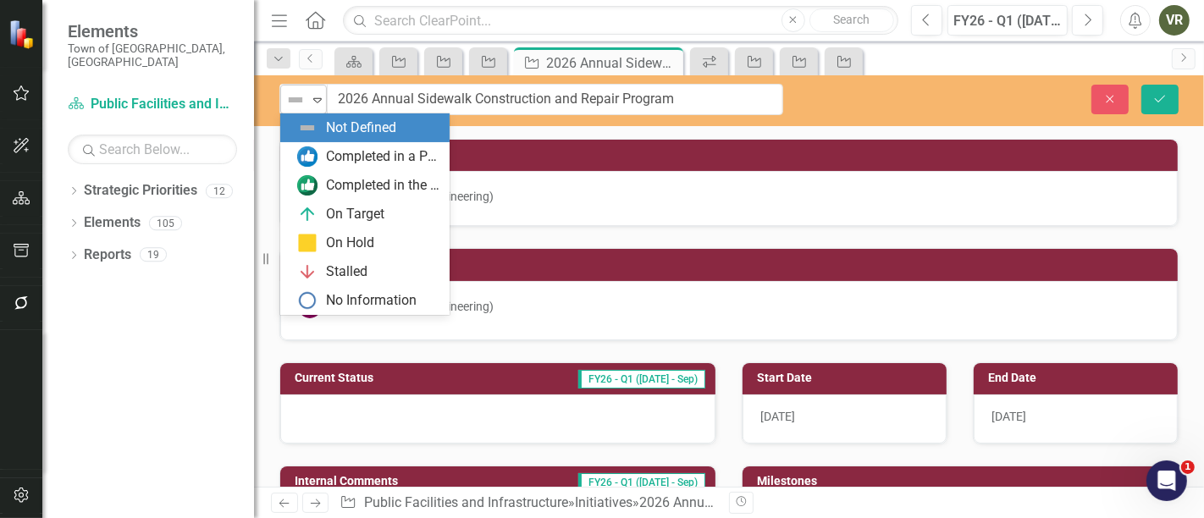
click at [303, 102] on img at bounding box center [295, 100] width 20 height 20
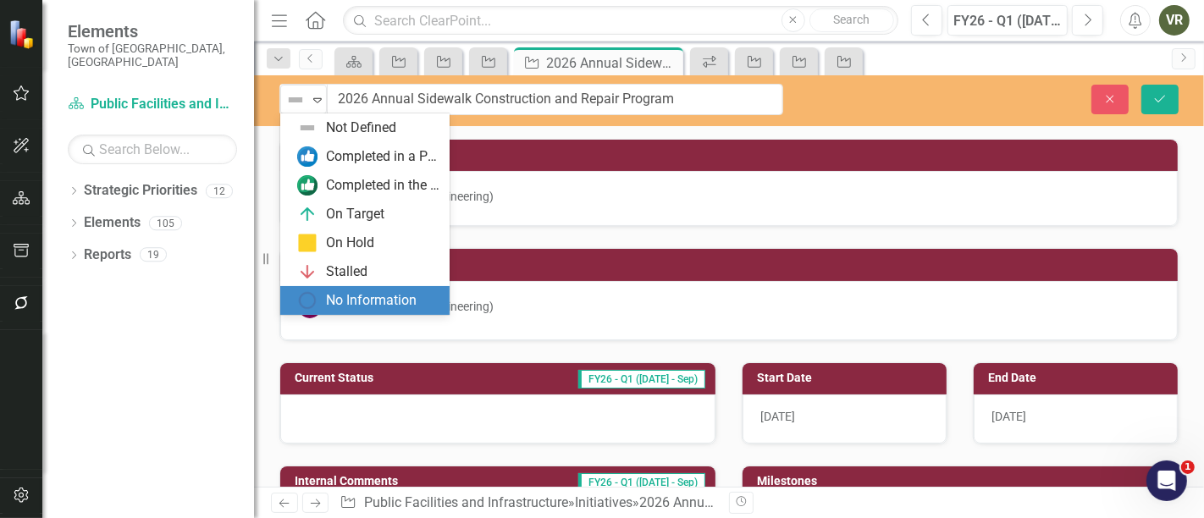
click at [333, 294] on div "No Information" at bounding box center [371, 300] width 91 height 19
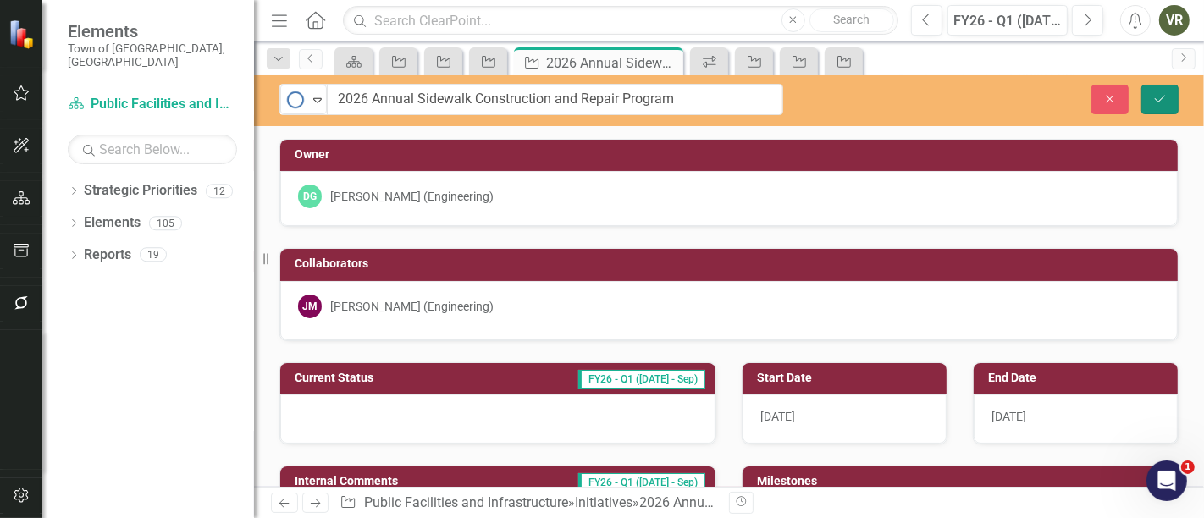
click at [1173, 102] on button "Save" at bounding box center [1160, 100] width 37 height 30
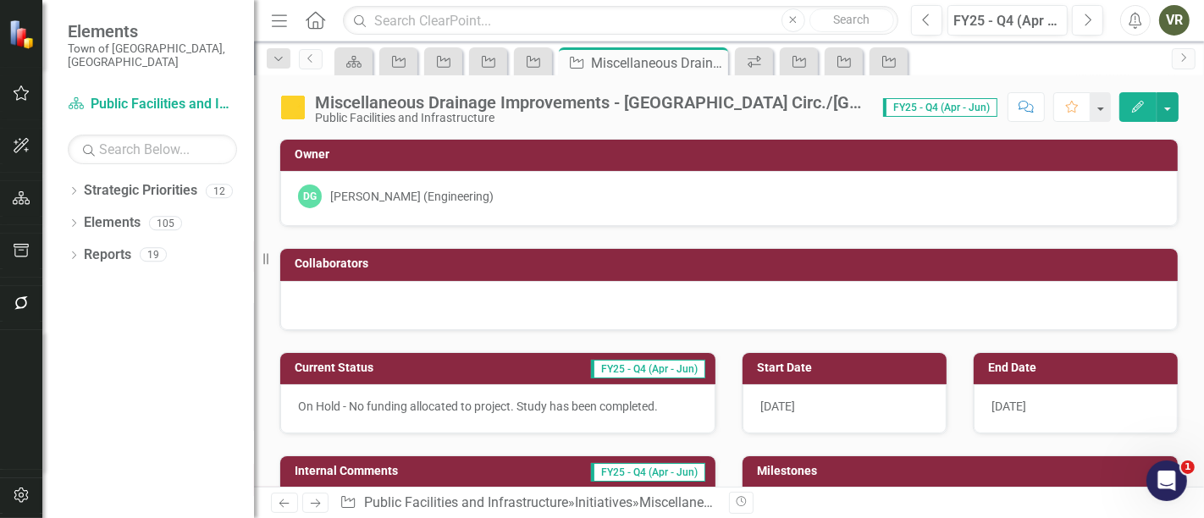
click at [643, 105] on div "Miscellaneous Drainage Improvements - [GEOGRAPHIC_DATA] Circ./[GEOGRAPHIC_DATA]…" at bounding box center [590, 102] width 551 height 19
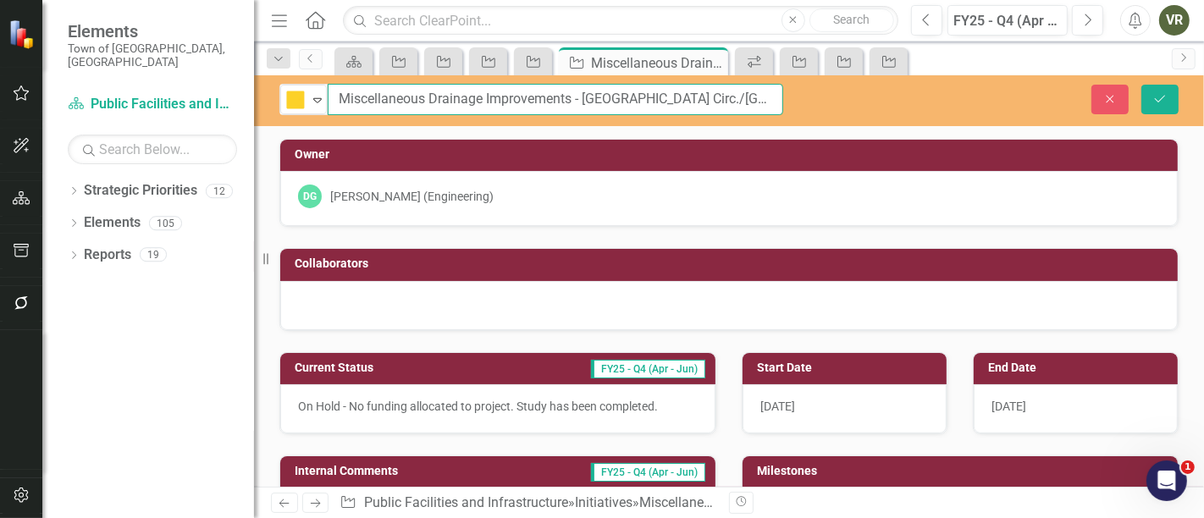
click at [773, 102] on input "Miscellaneous Drainage Improvements - [GEOGRAPHIC_DATA] Circ./[GEOGRAPHIC_DATA]…" at bounding box center [556, 99] width 456 height 31
click at [557, 98] on input "Miscellaneous Drainage Improvements - [GEOGRAPHIC_DATA] Circ./[GEOGRAPHIC_DATA]…" at bounding box center [556, 99] width 456 height 31
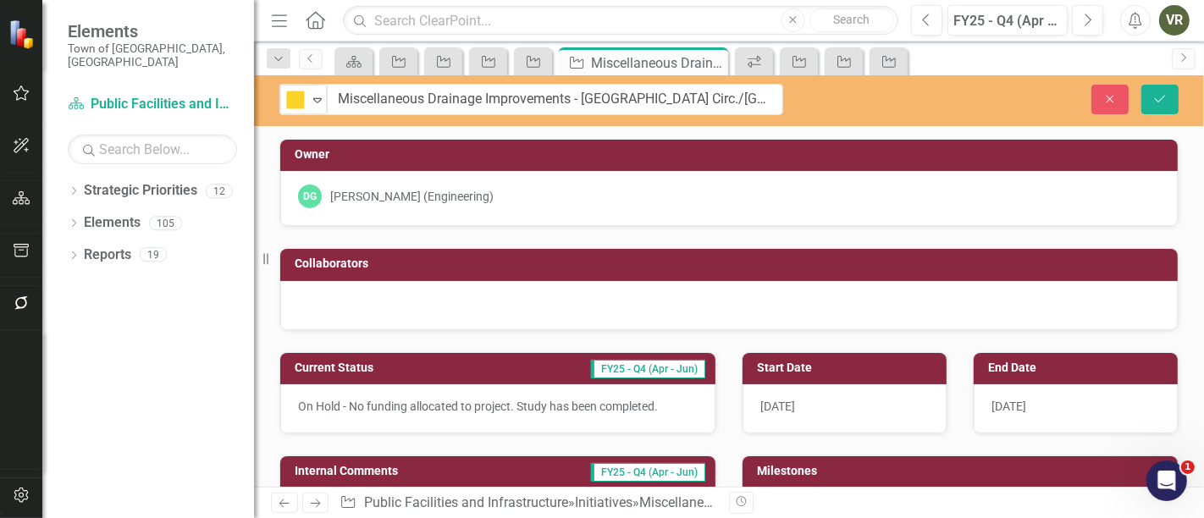
click at [428, 408] on p "On Hold - No funding allocated to project. Study has been completed." at bounding box center [498, 406] width 400 height 17
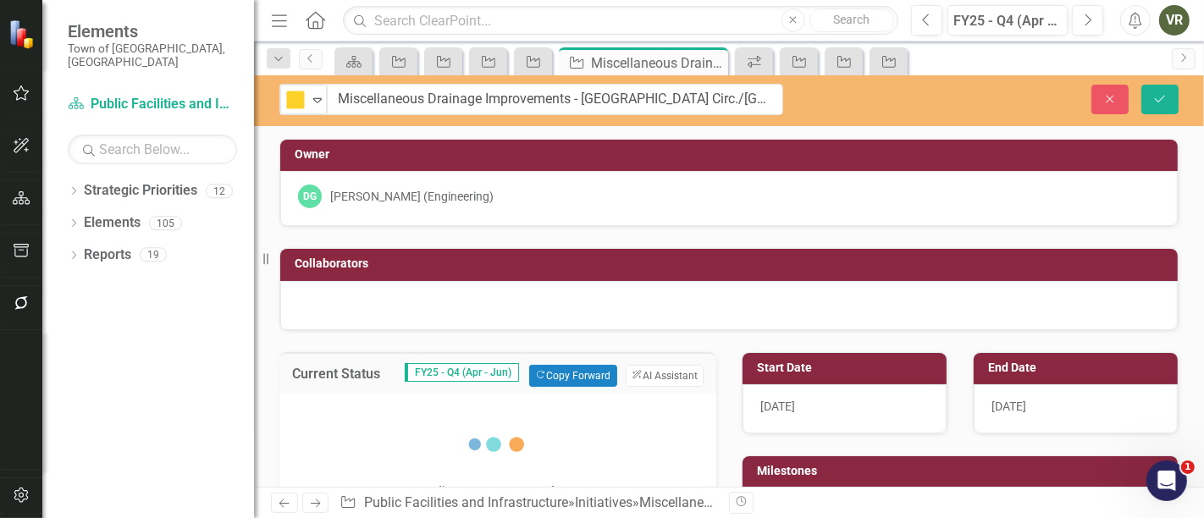
click at [428, 411] on div "Loading... One Moment Please" at bounding box center [498, 459] width 166 height 97
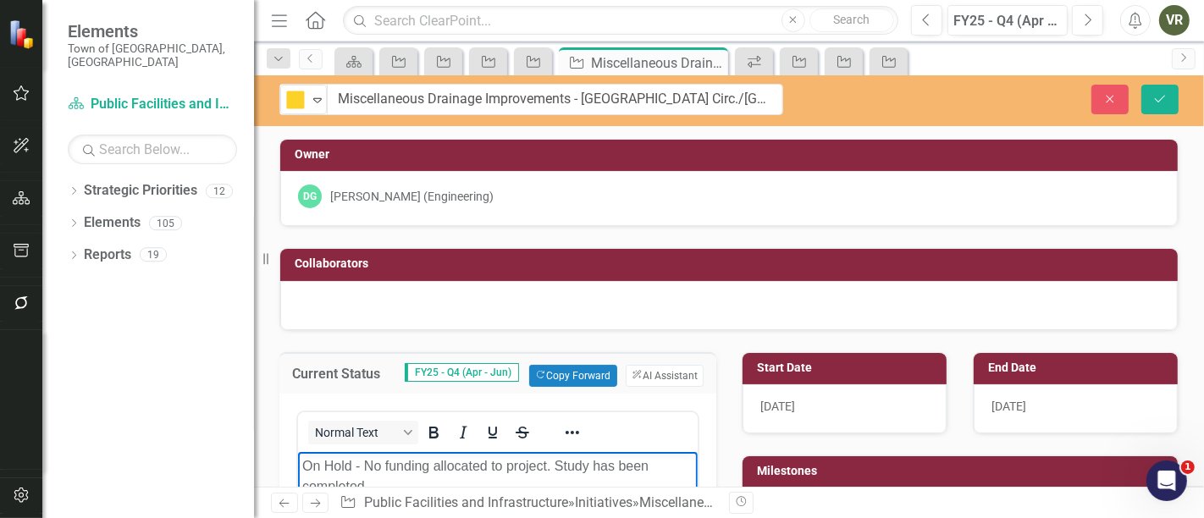
click at [431, 467] on p "On Hold - No funding allocated to project. Study has been completed." at bounding box center [497, 476] width 391 height 41
copy p "On Hold - No funding allocated to project. Study has been completed."
click at [1103, 95] on icon "Close" at bounding box center [1110, 99] width 15 height 12
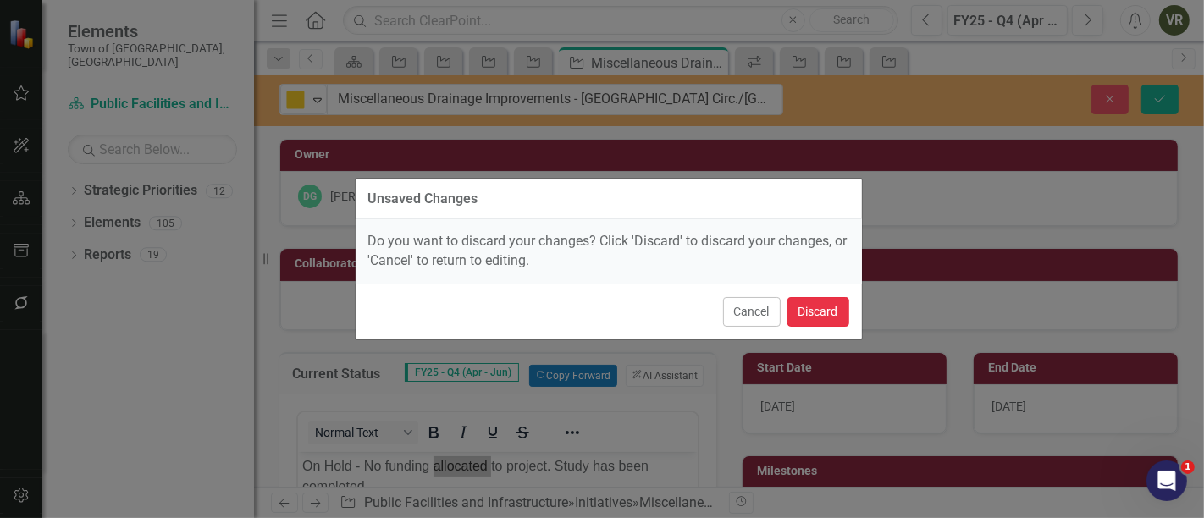
click at [808, 310] on button "Discard" at bounding box center [819, 312] width 62 height 30
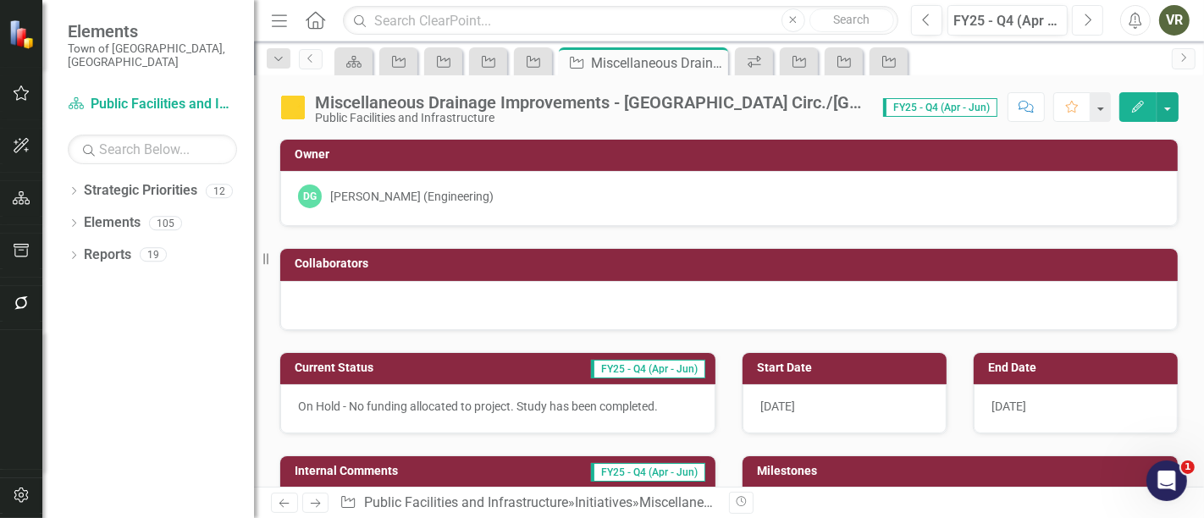
click at [1084, 14] on icon "Next" at bounding box center [1087, 20] width 9 height 15
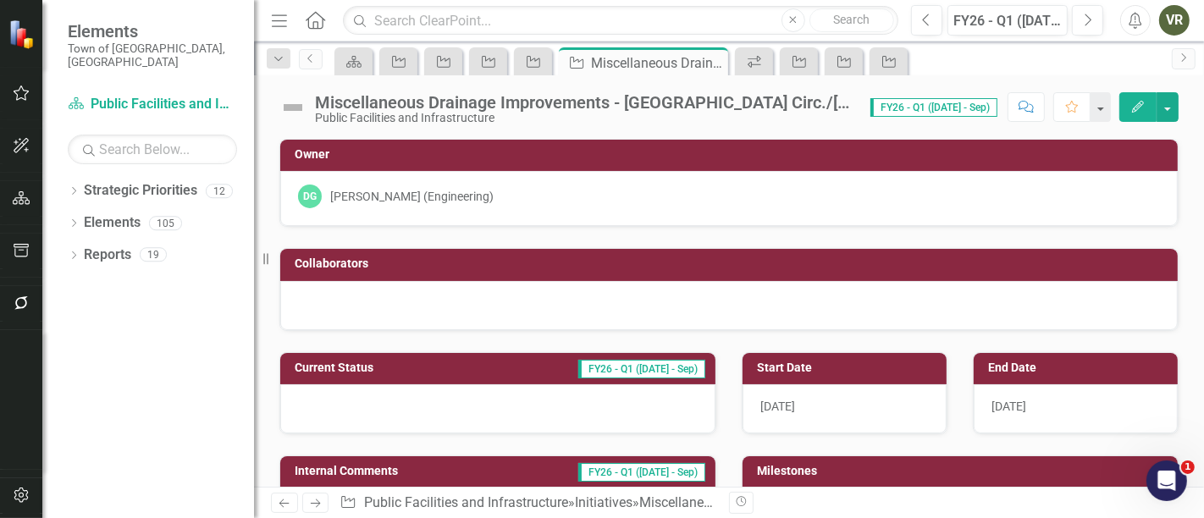
click at [297, 97] on img at bounding box center [292, 107] width 27 height 27
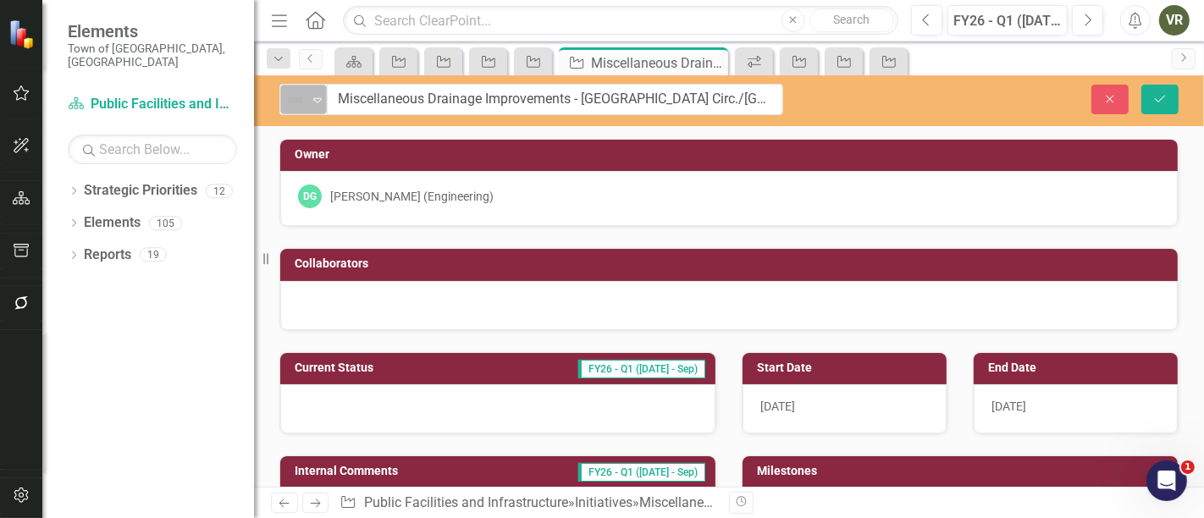
click at [301, 105] on img at bounding box center [295, 100] width 20 height 20
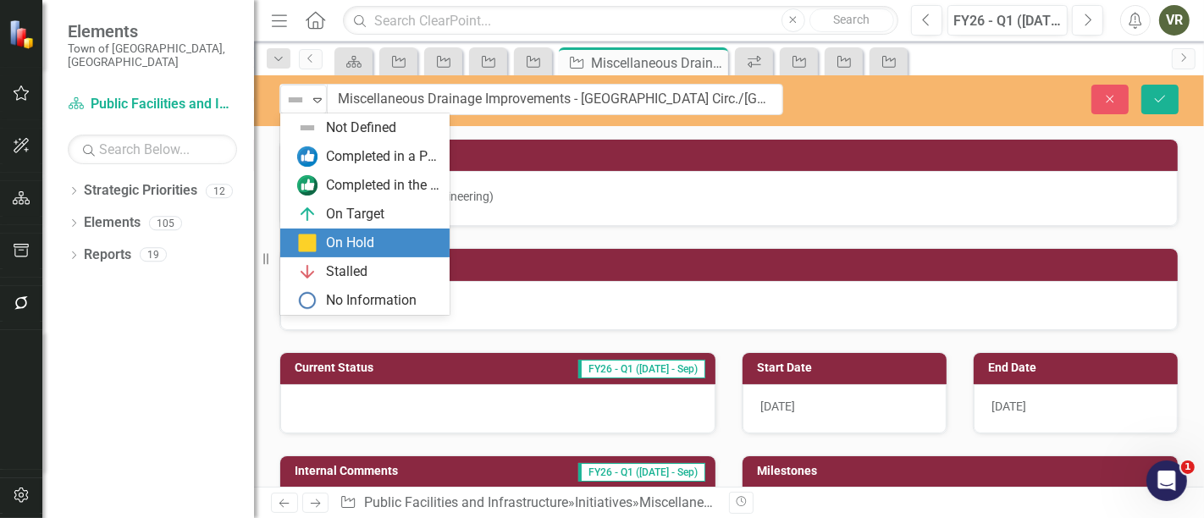
click at [337, 238] on div "On Hold" at bounding box center [350, 243] width 48 height 19
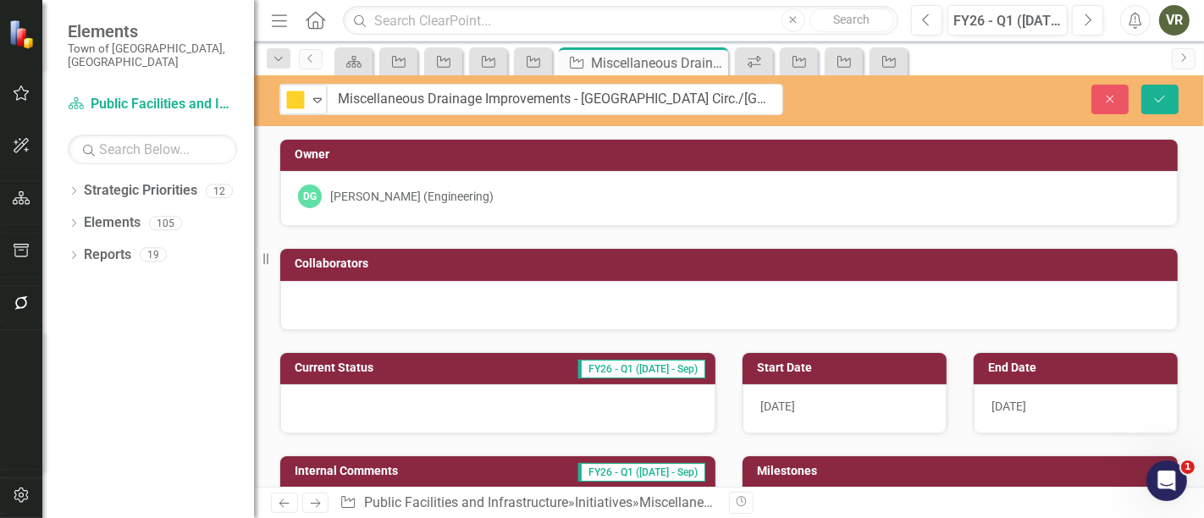
click at [370, 408] on div at bounding box center [497, 408] width 435 height 49
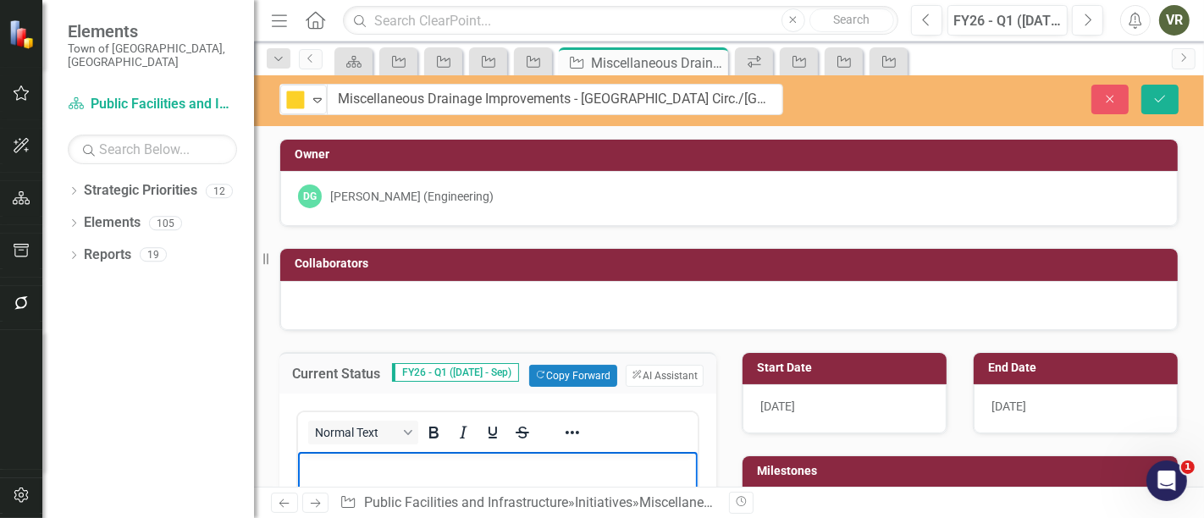
click at [395, 457] on p "Rich Text Area. Press ALT-0 for help." at bounding box center [497, 466] width 391 height 20
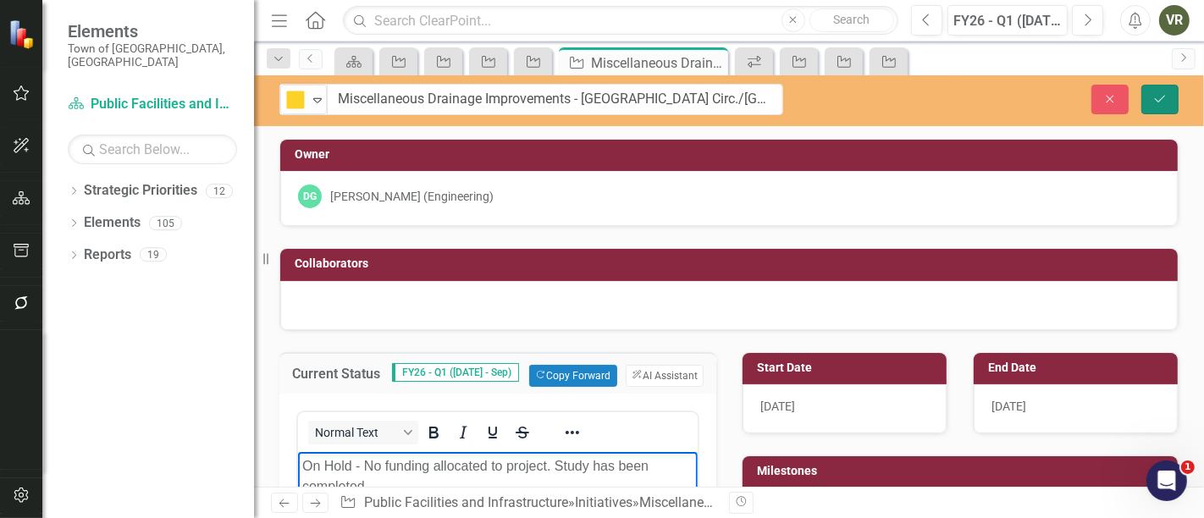
click at [1169, 91] on button "Save" at bounding box center [1160, 100] width 37 height 30
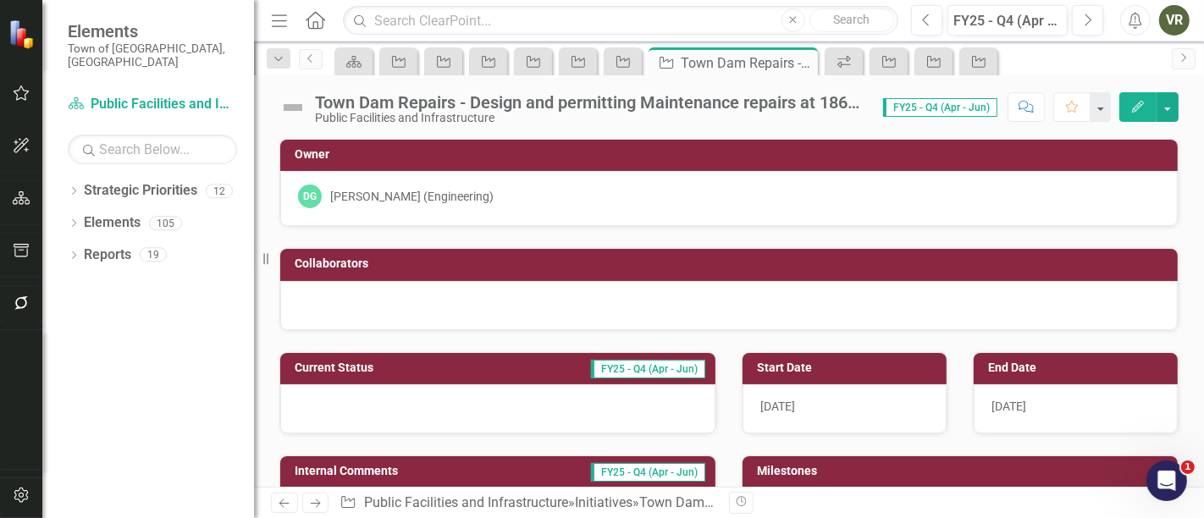
click at [565, 106] on div "Town Dam Repairs - Design and permitting Maintenance repairs at 1860 Reservoir …" at bounding box center [590, 102] width 551 height 19
click at [565, 105] on div "Town Dam Repairs - Design and permitting Maintenance repairs at 1860 Reservoir …" at bounding box center [590, 102] width 551 height 19
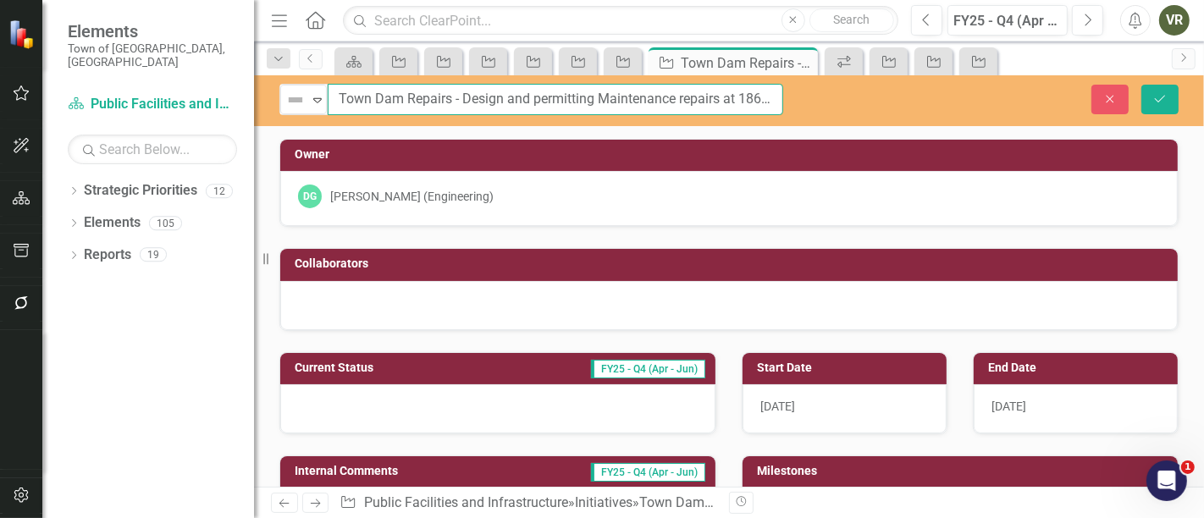
click at [717, 102] on input "Town Dam Repairs - Design and permitting Maintenance repairs at 1860 Reservoir …" at bounding box center [556, 99] width 456 height 31
click at [394, 104] on input "Town Dam Repairs - Design and permitting Maintenance repairs at 1860 Reservoir …" at bounding box center [556, 99] width 456 height 31
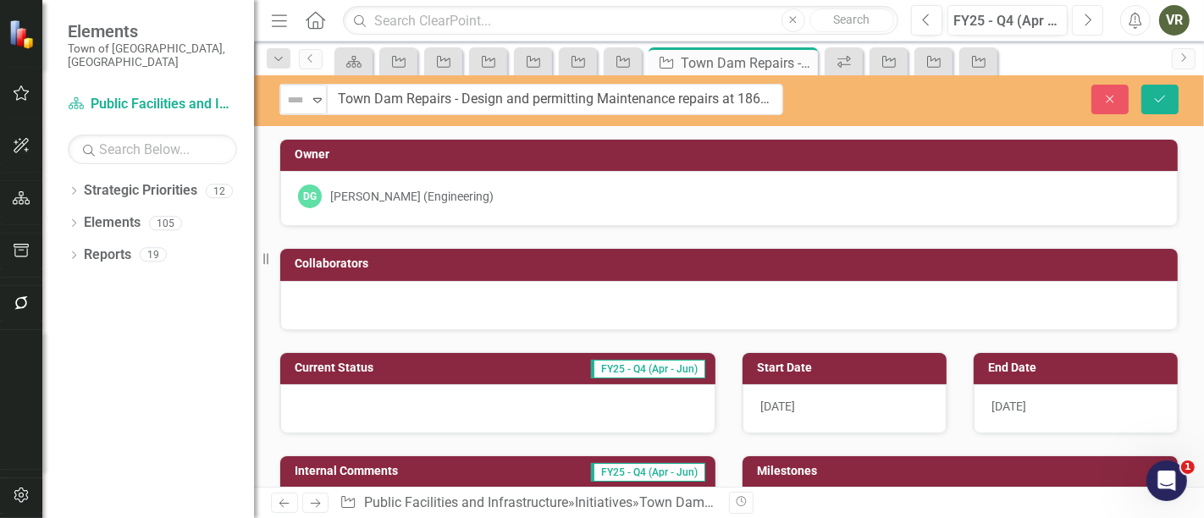
click at [1092, 18] on icon "Next" at bounding box center [1087, 20] width 9 height 15
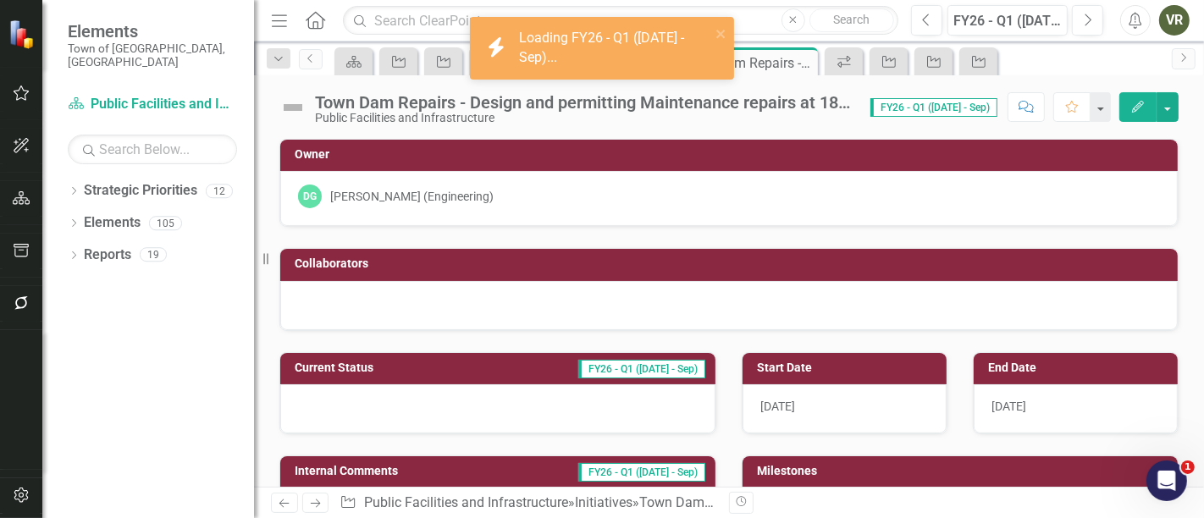
click at [375, 407] on div at bounding box center [497, 408] width 435 height 49
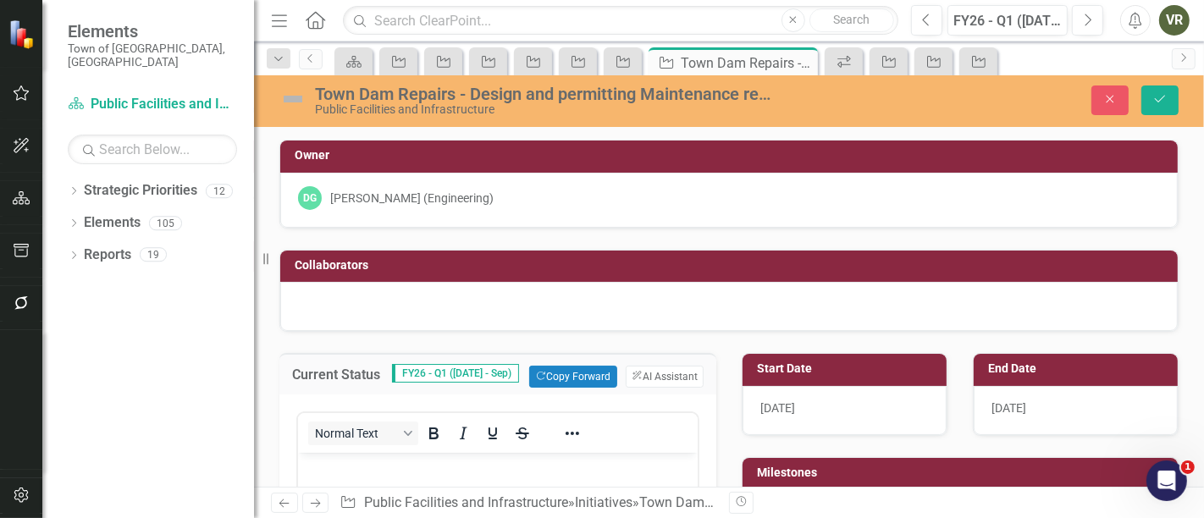
click at [417, 472] on p "Rich Text Area. Press ALT-0 for help." at bounding box center [497, 467] width 391 height 20
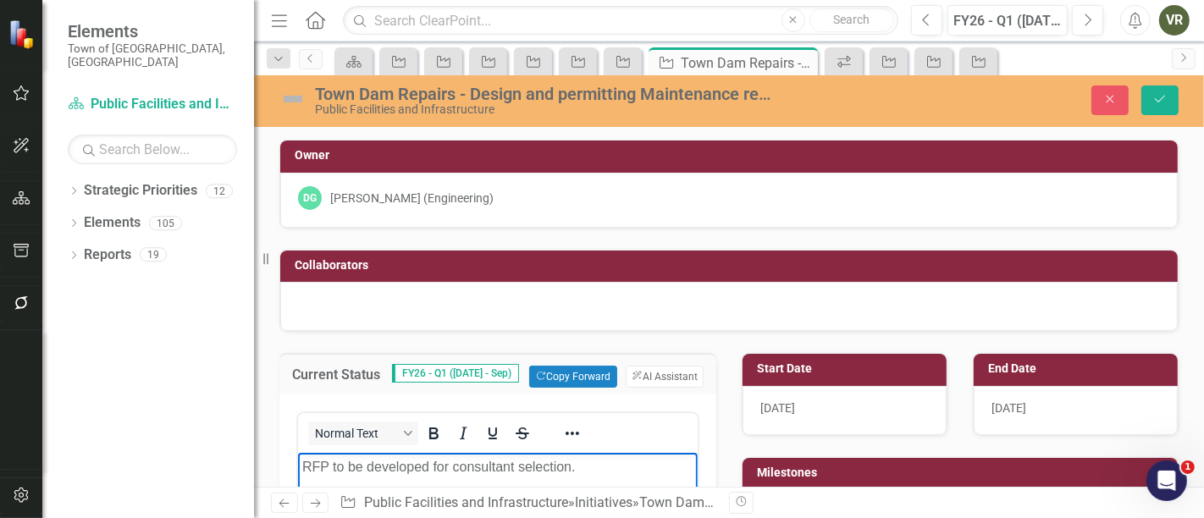
click at [300, 97] on img at bounding box center [292, 99] width 27 height 27
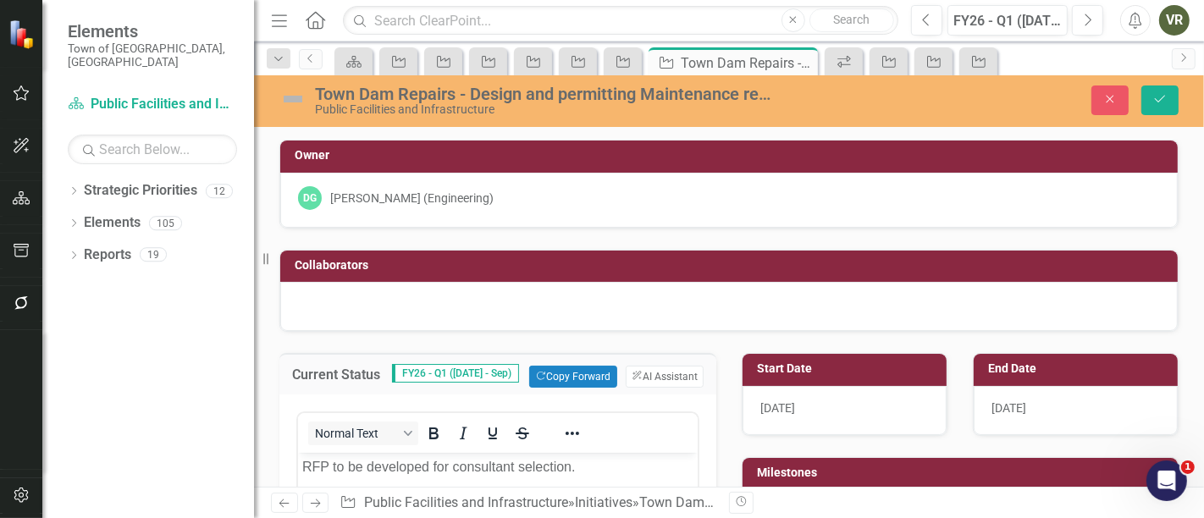
click at [300, 97] on img at bounding box center [292, 99] width 27 height 27
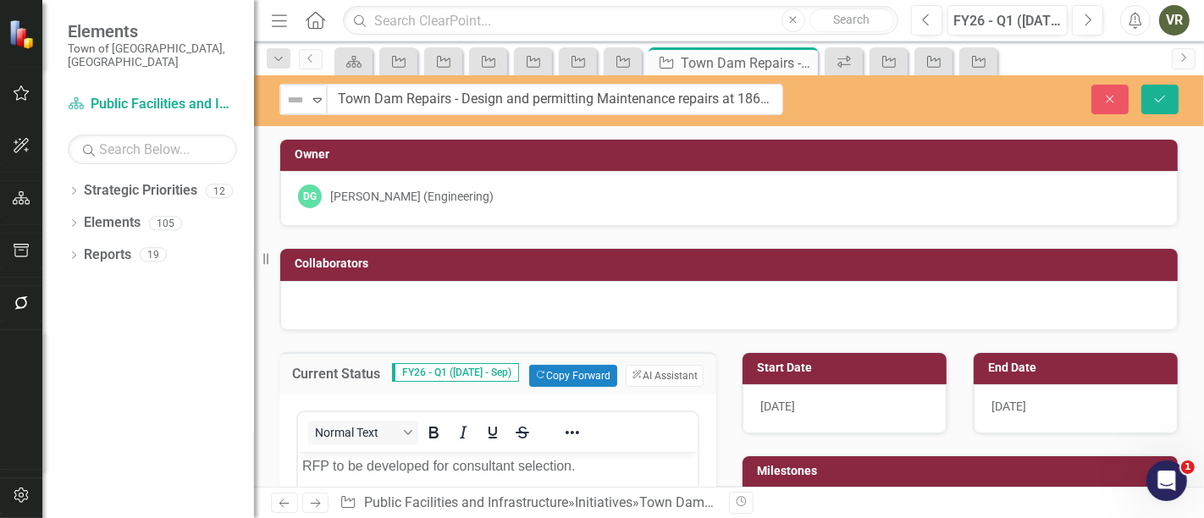
click at [300, 97] on img at bounding box center [295, 100] width 20 height 20
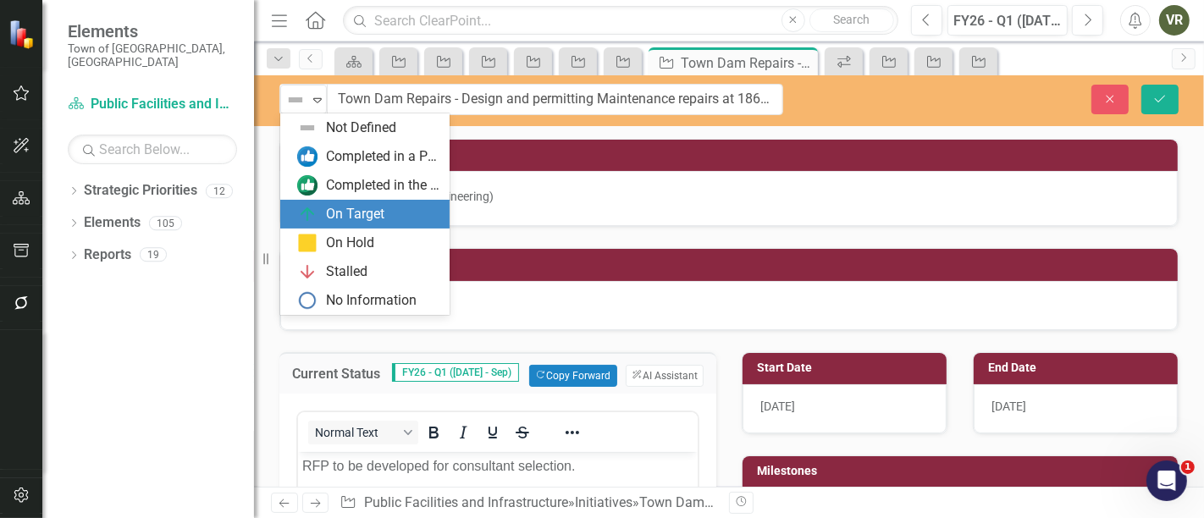
click at [344, 205] on div "On Target" at bounding box center [355, 214] width 58 height 19
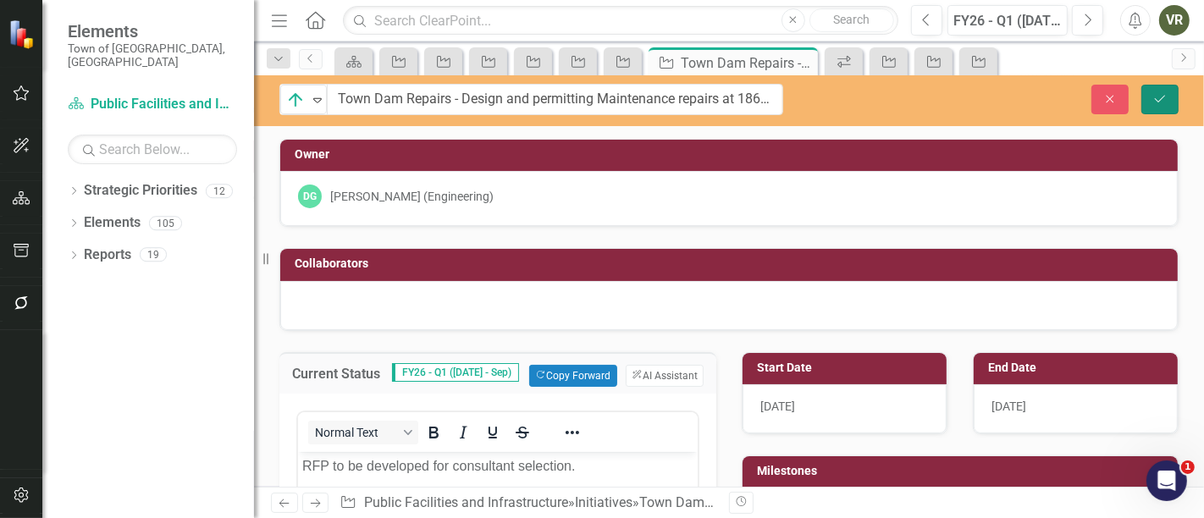
click at [1156, 102] on icon "Save" at bounding box center [1160, 99] width 15 height 12
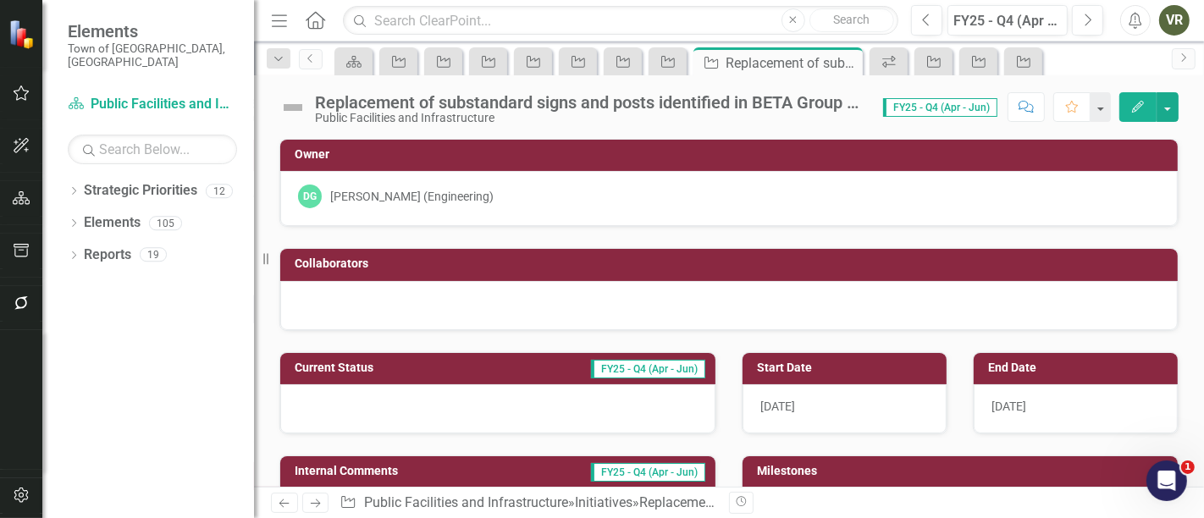
click at [528, 102] on div "Replacement of substandard signs and posts identified in BETA Group study to br…" at bounding box center [590, 102] width 551 height 19
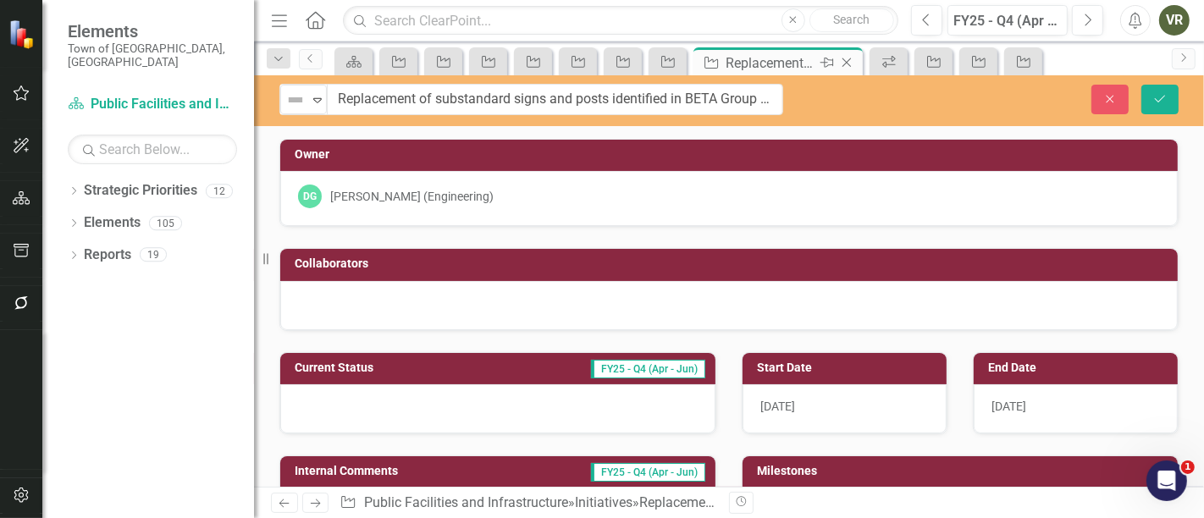
scroll to position [0, 335]
click at [419, 97] on input "Replacement of substandard signs and posts identified in BETA Group study to br…" at bounding box center [555, 99] width 456 height 31
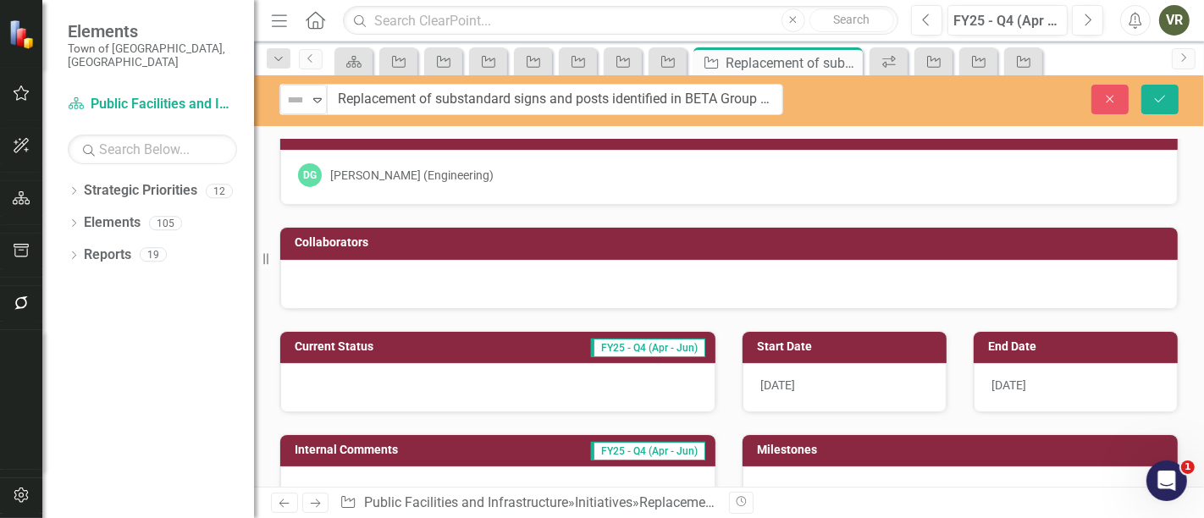
scroll to position [0, 0]
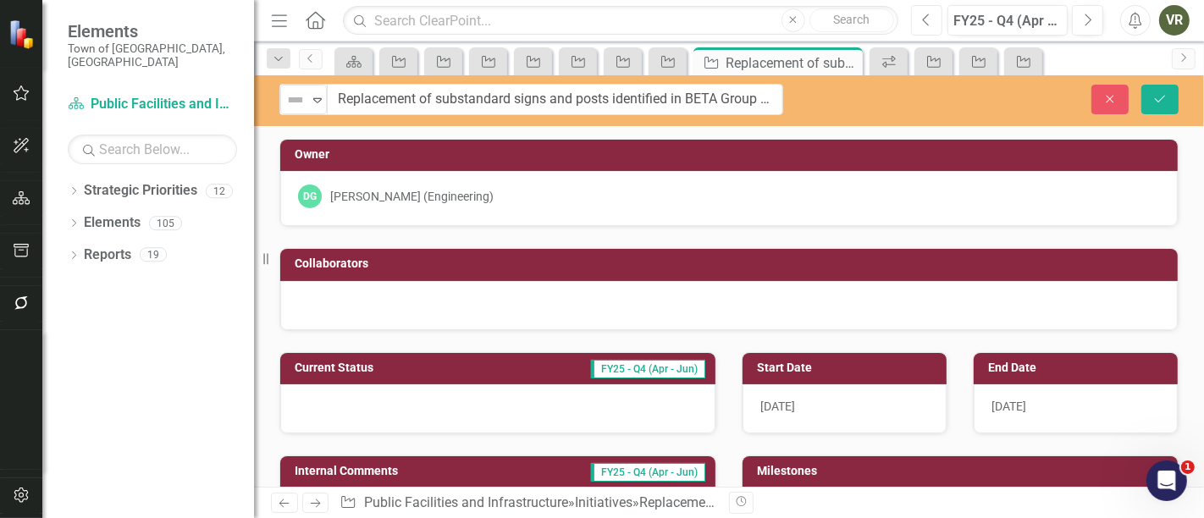
click at [917, 17] on button "Previous" at bounding box center [926, 20] width 31 height 30
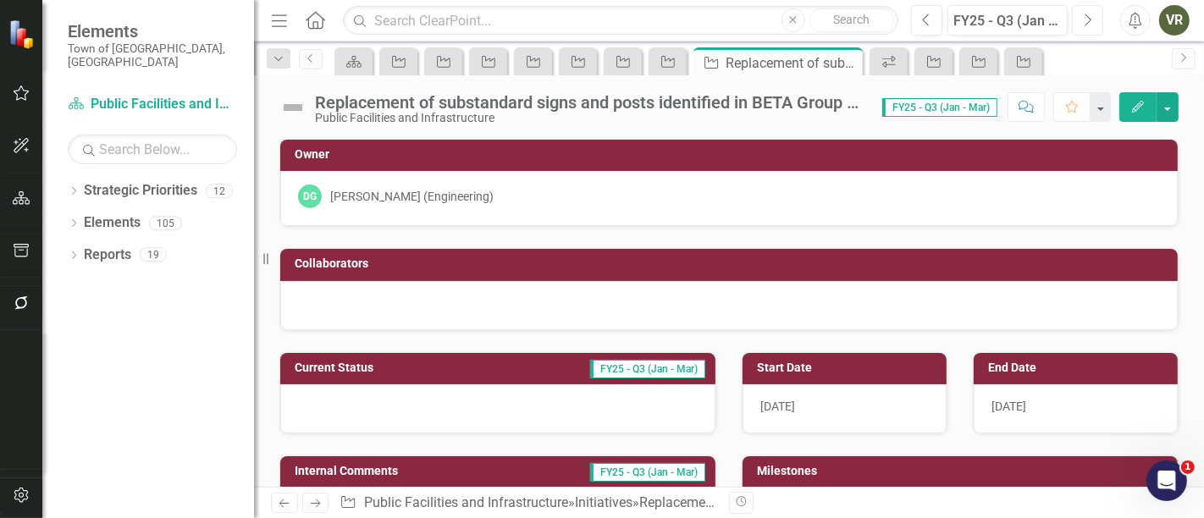
click at [1074, 14] on button "Next" at bounding box center [1087, 20] width 31 height 30
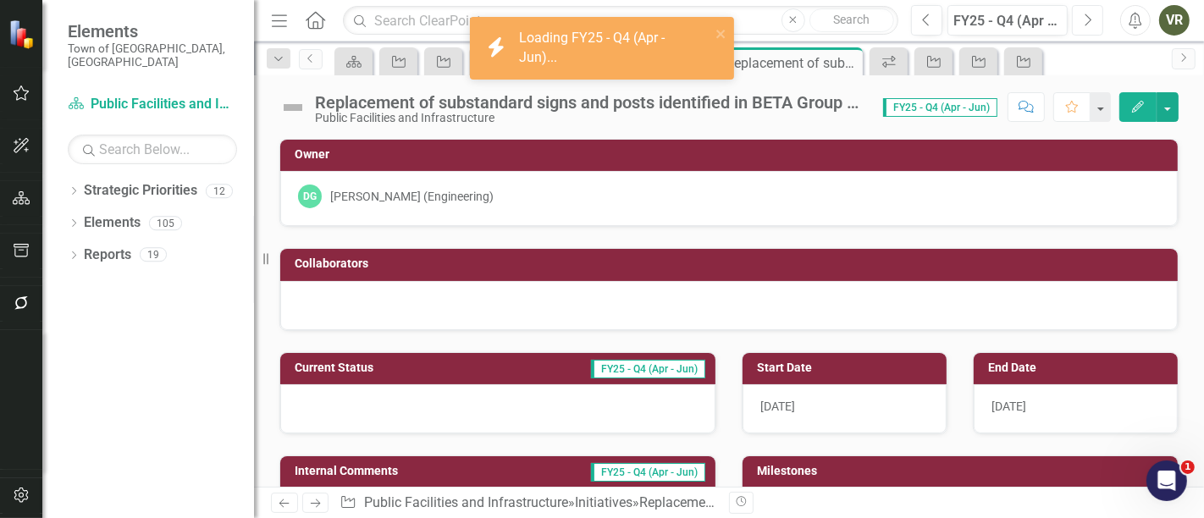
click at [1088, 17] on icon "Next" at bounding box center [1087, 20] width 9 height 15
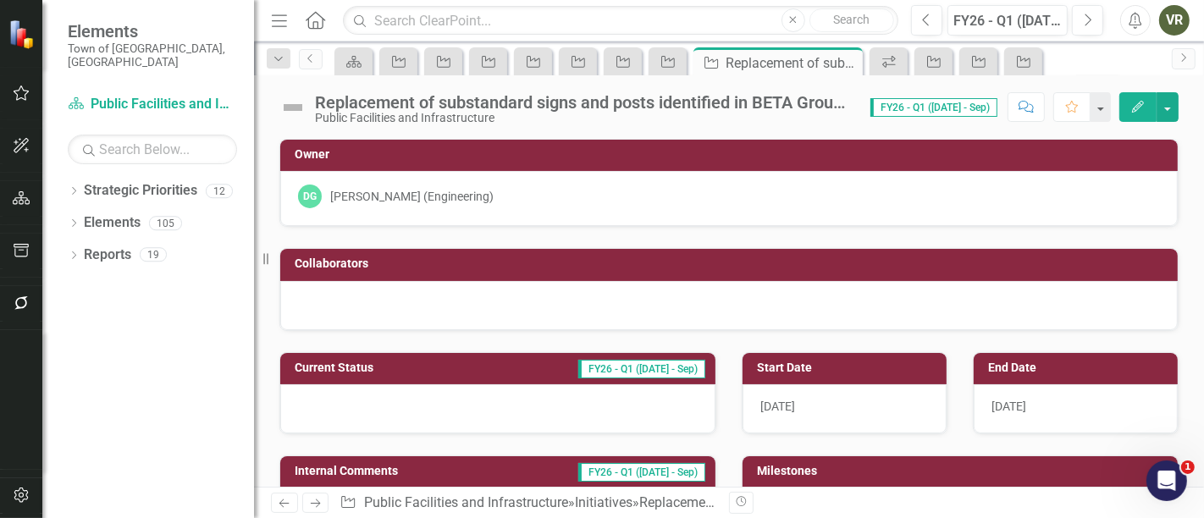
click at [295, 104] on img at bounding box center [292, 107] width 27 height 27
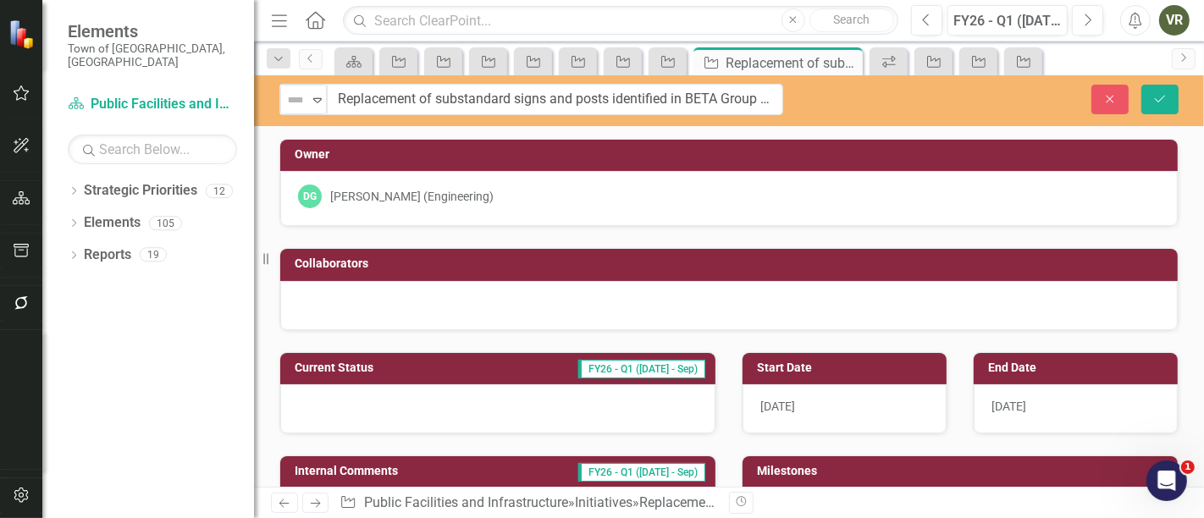
click at [295, 104] on img at bounding box center [295, 100] width 20 height 20
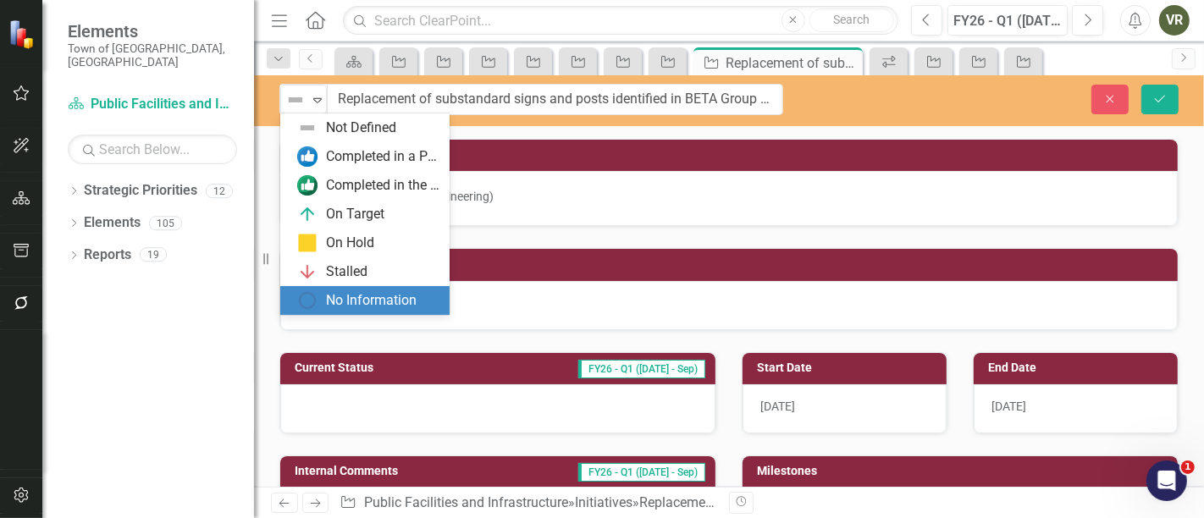
click at [349, 405] on div at bounding box center [497, 408] width 435 height 49
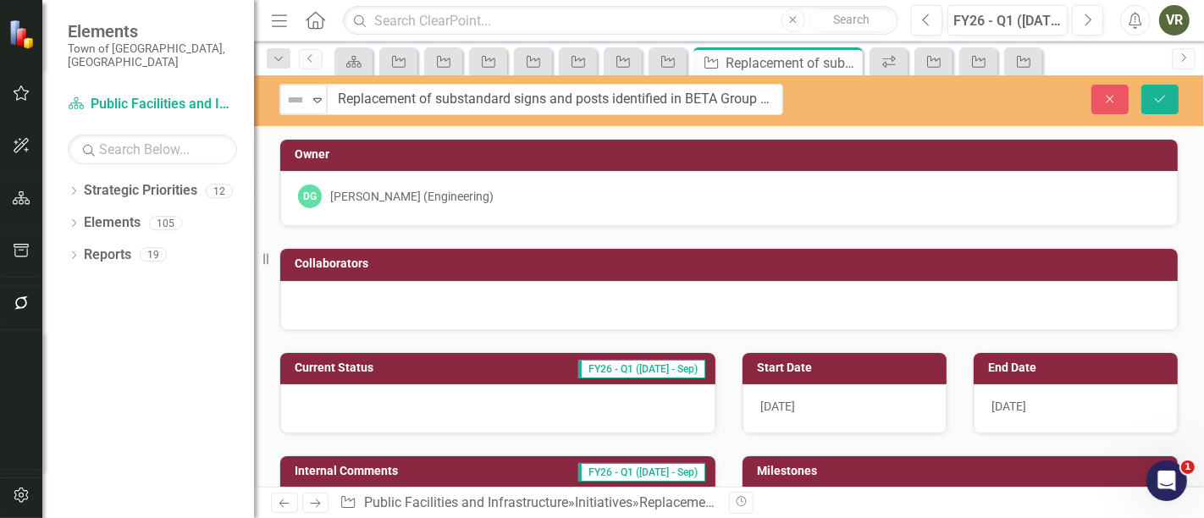
click at [349, 405] on div at bounding box center [497, 408] width 435 height 49
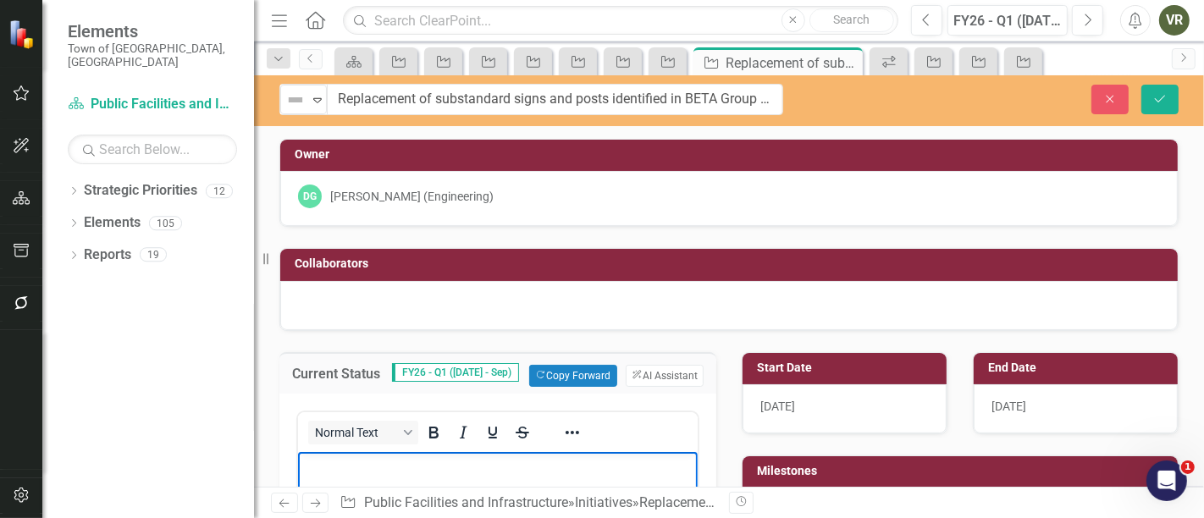
click at [414, 458] on p "Rich Text Area. Press ALT-0 for help." at bounding box center [497, 466] width 391 height 20
click at [796, 411] on div "7/1/25" at bounding box center [845, 408] width 204 height 49
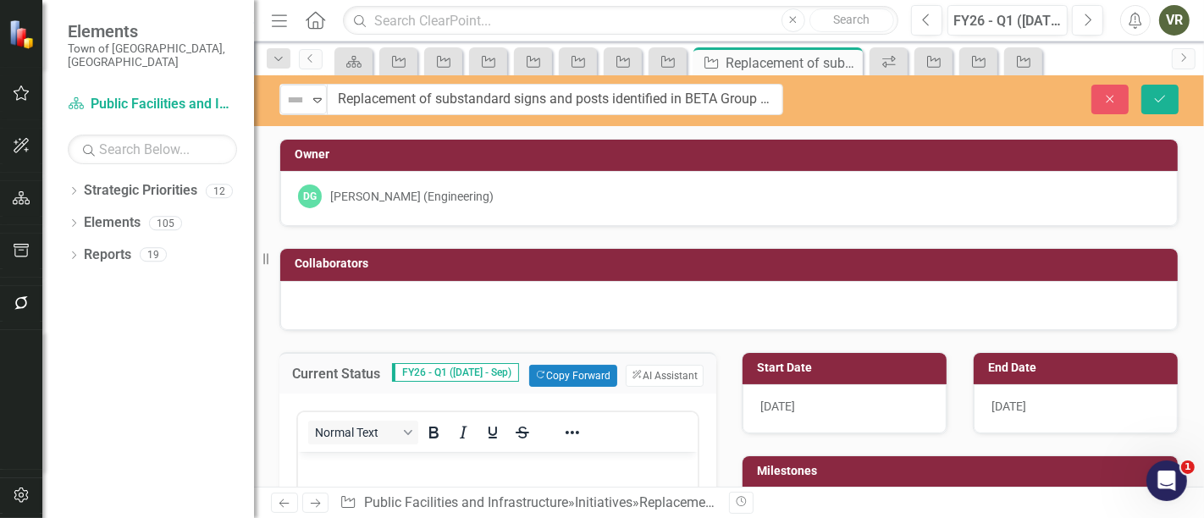
click at [796, 411] on div "7/1/25" at bounding box center [845, 408] width 204 height 49
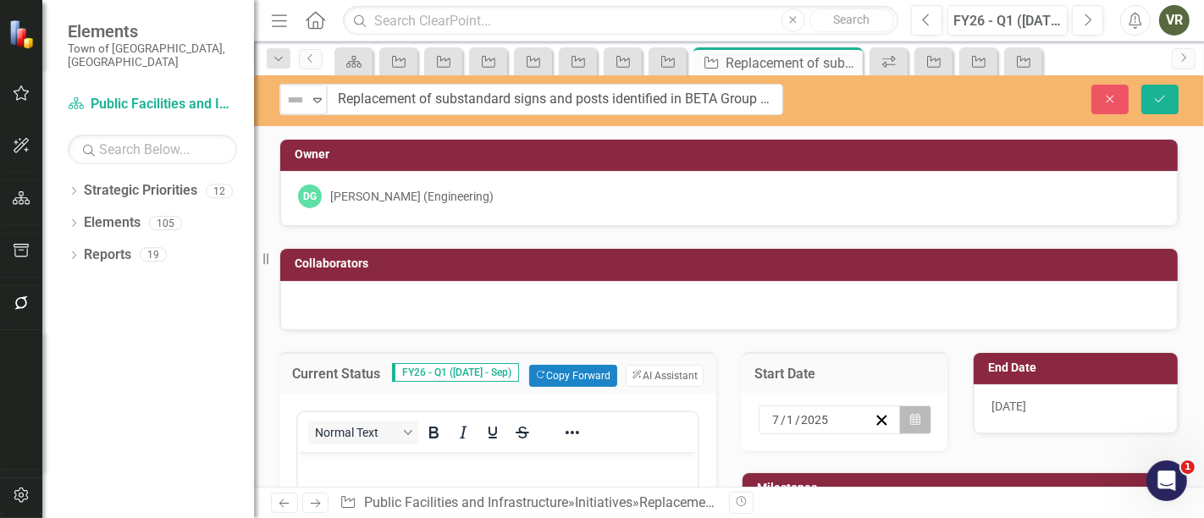
click at [899, 409] on button "Calendar" at bounding box center [915, 420] width 32 height 29
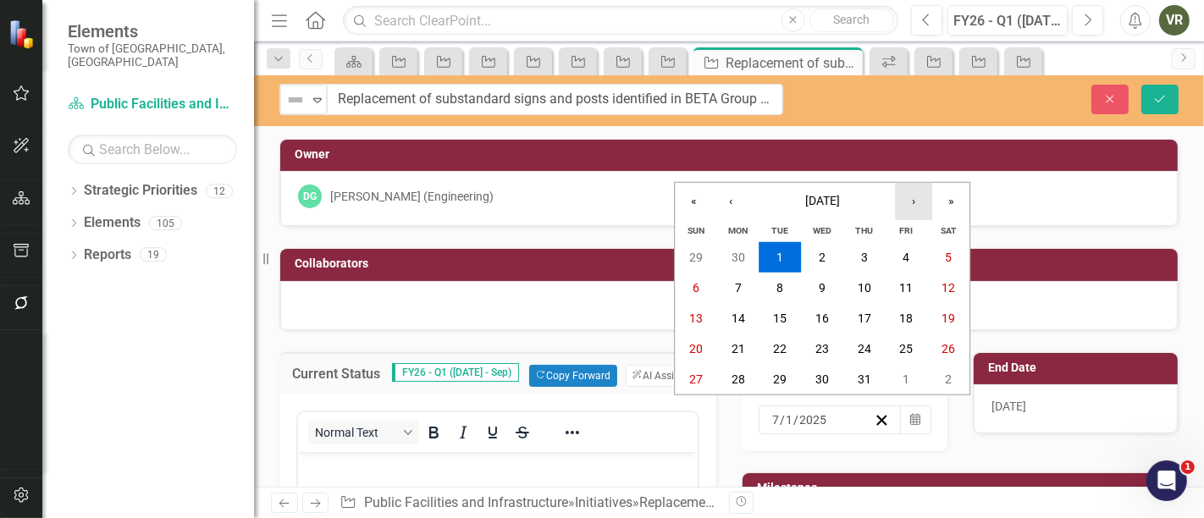
click at [921, 200] on button "›" at bounding box center [913, 201] width 37 height 37
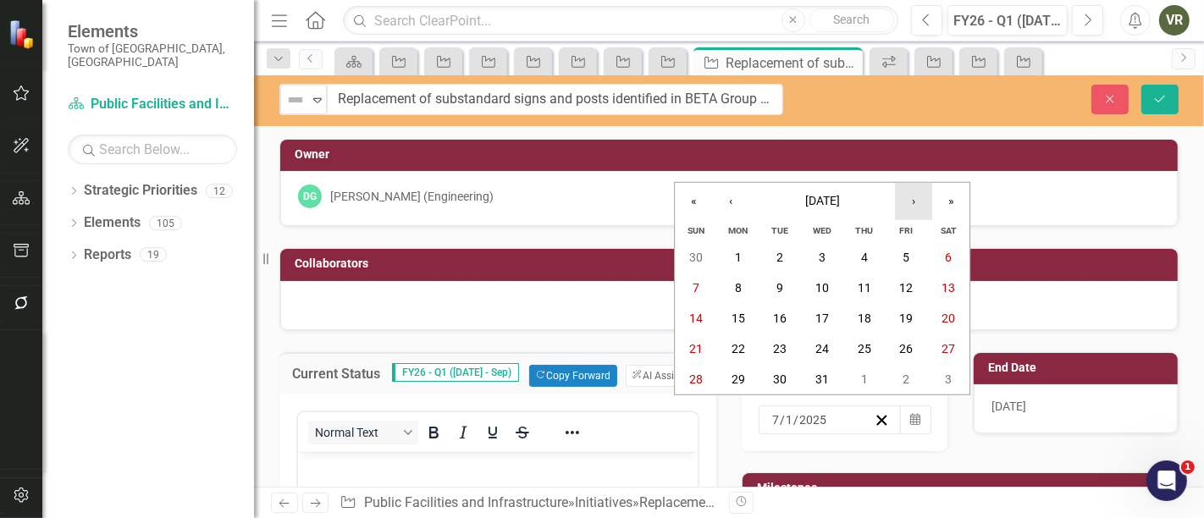
click at [918, 202] on button "›" at bounding box center [913, 201] width 37 height 37
click at [859, 250] on button "1" at bounding box center [865, 257] width 42 height 30
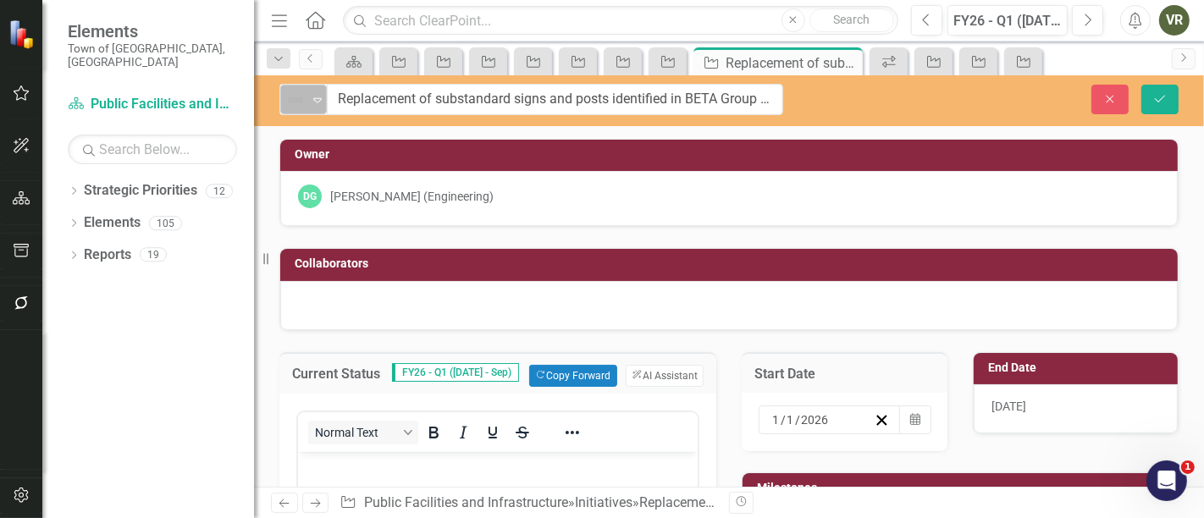
click at [290, 102] on img at bounding box center [295, 100] width 20 height 20
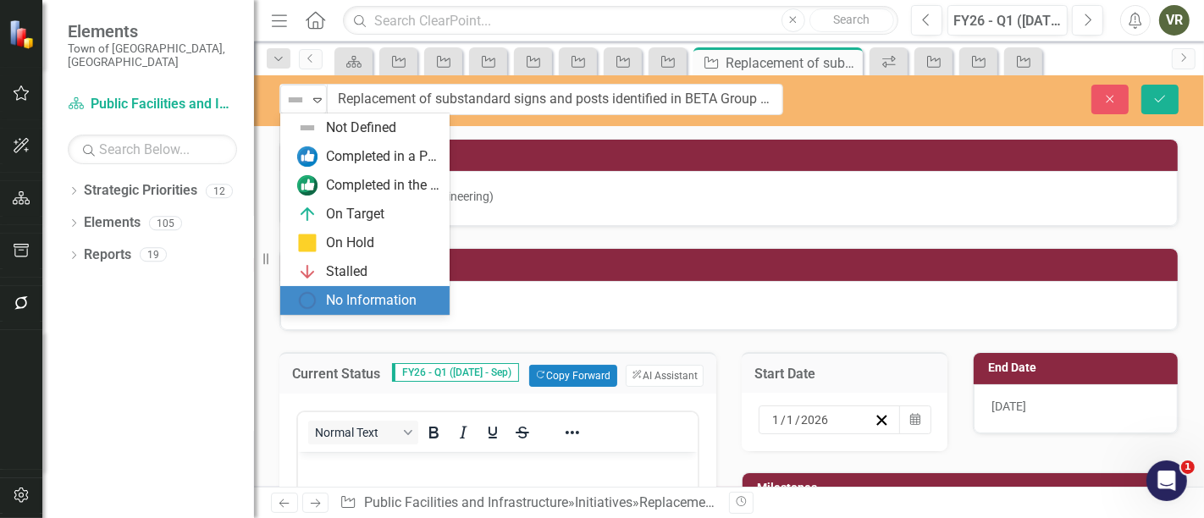
click at [365, 309] on div "No Information" at bounding box center [371, 300] width 91 height 19
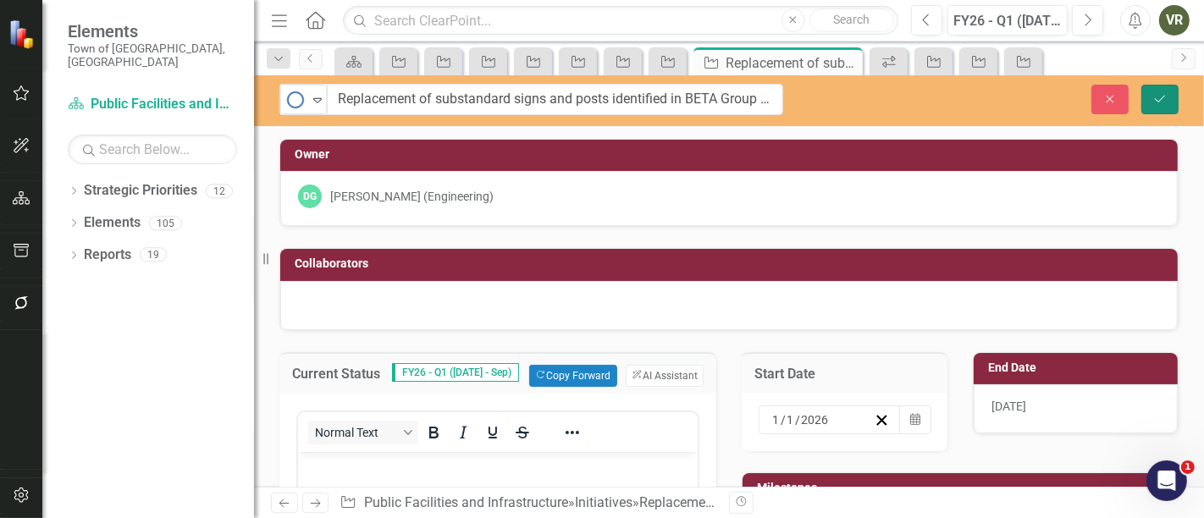
click at [1170, 100] on button "Save" at bounding box center [1160, 100] width 37 height 30
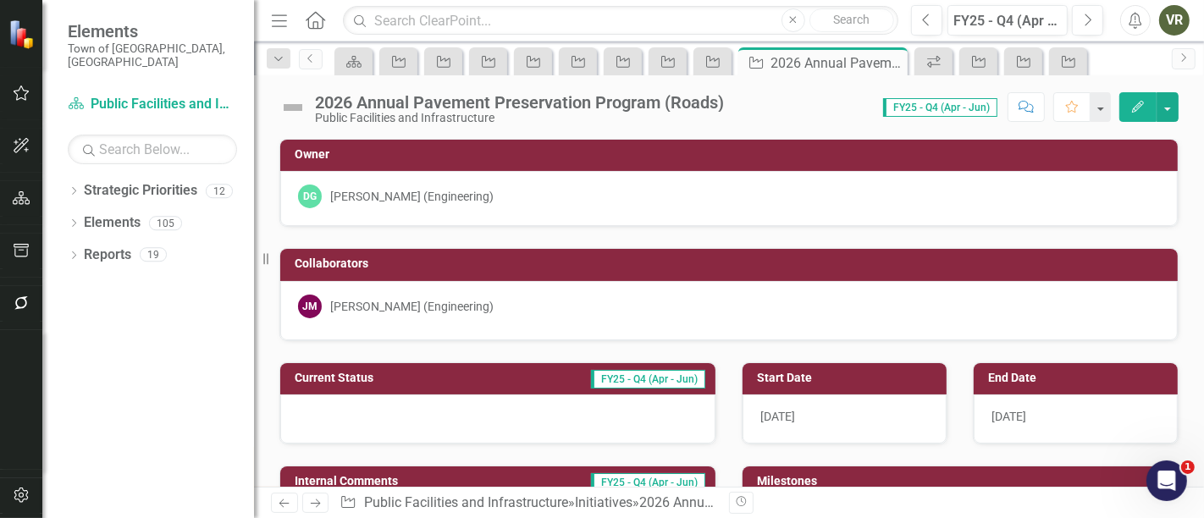
click at [288, 105] on img at bounding box center [292, 107] width 27 height 27
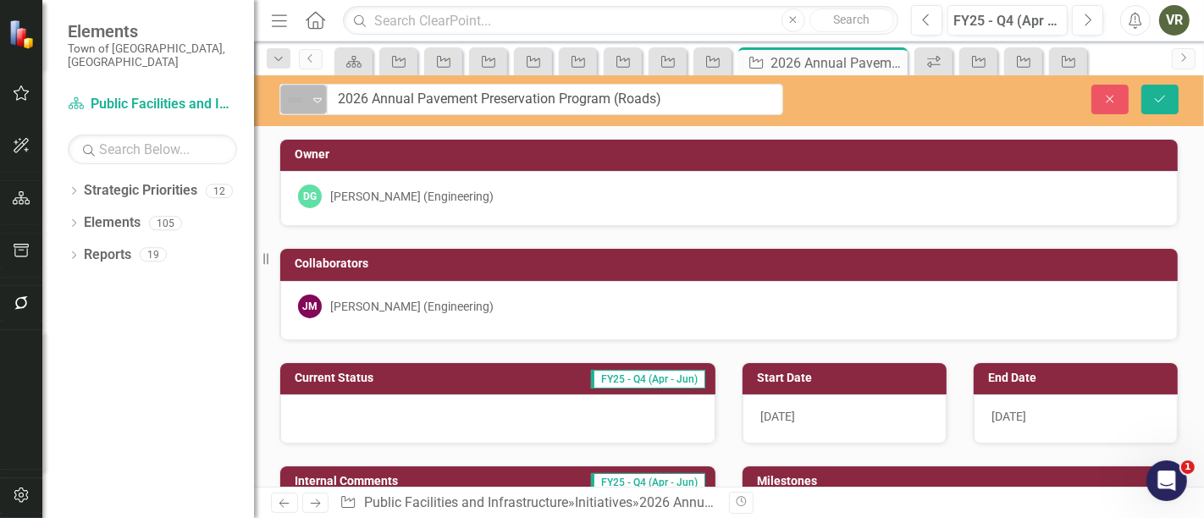
click at [307, 98] on div "Not Defined" at bounding box center [296, 100] width 25 height 24
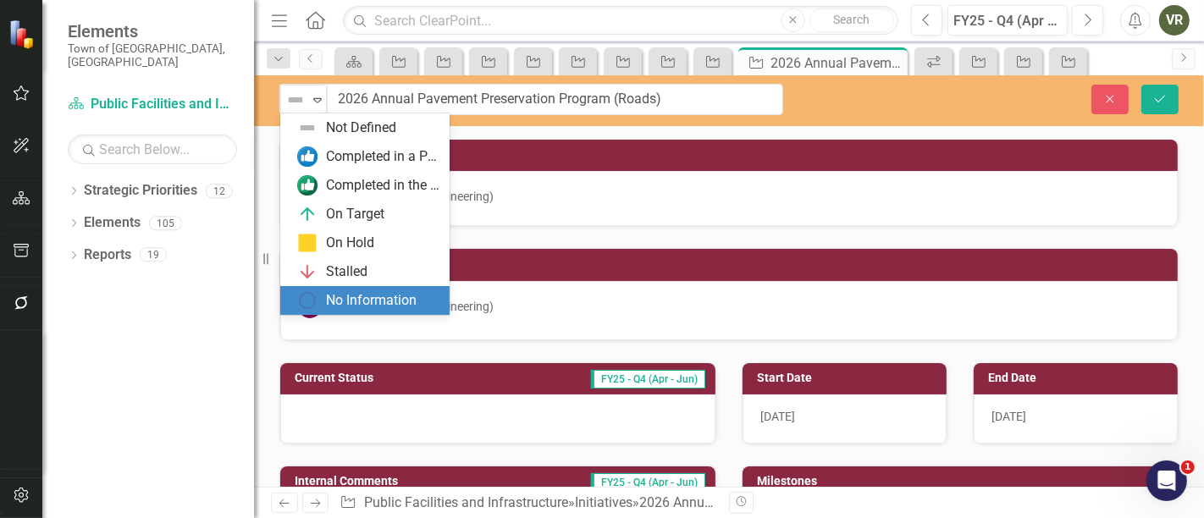
click at [369, 300] on div "No Information" at bounding box center [371, 300] width 91 height 19
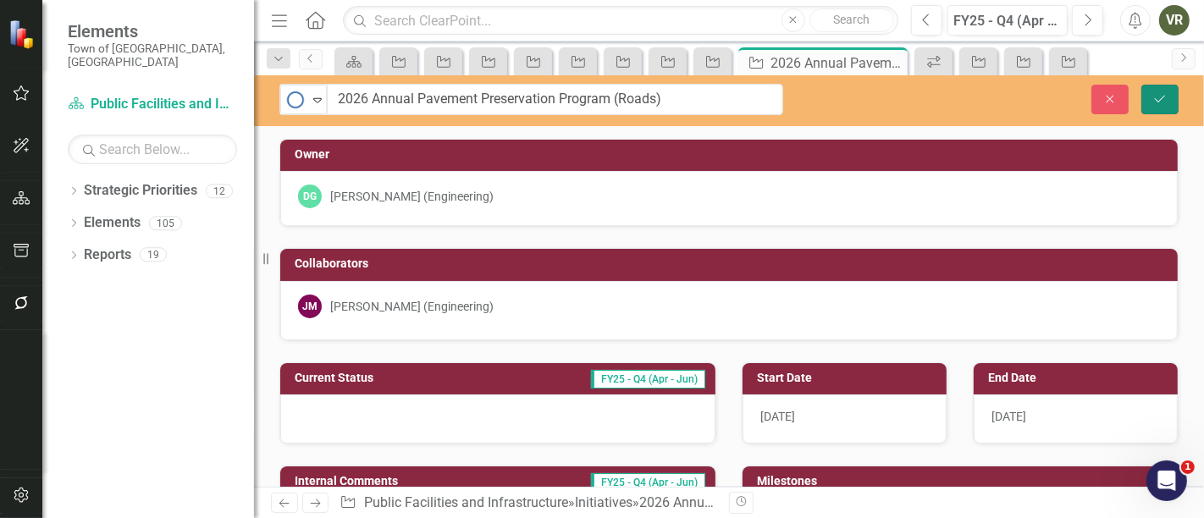
click at [1165, 95] on icon "submit" at bounding box center [1160, 98] width 10 height 7
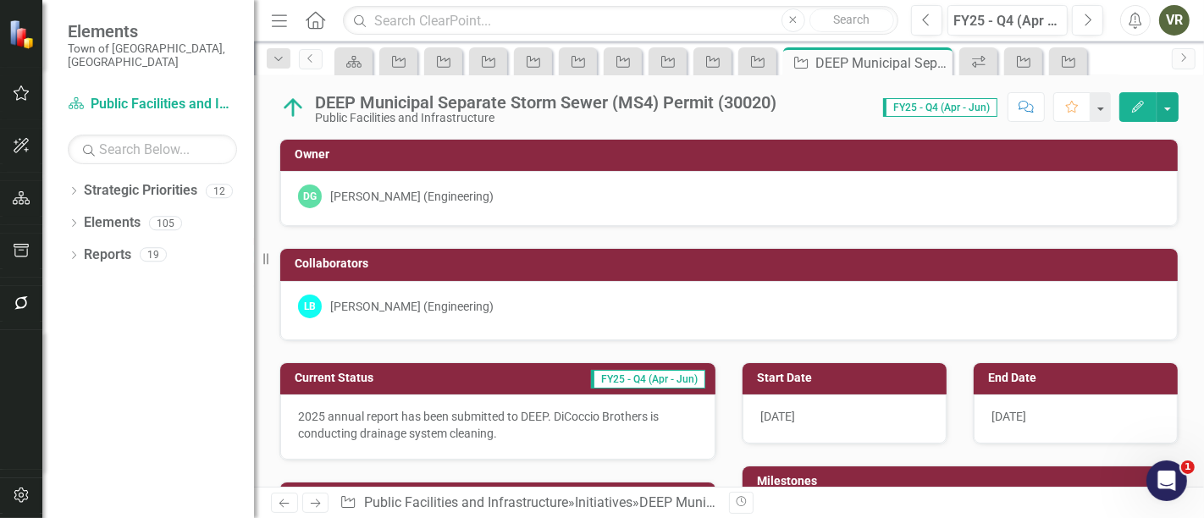
click at [343, 433] on p "2025 annual report has been submitted to DEEP. DiCoccio Brothers is conducting …" at bounding box center [498, 425] width 400 height 34
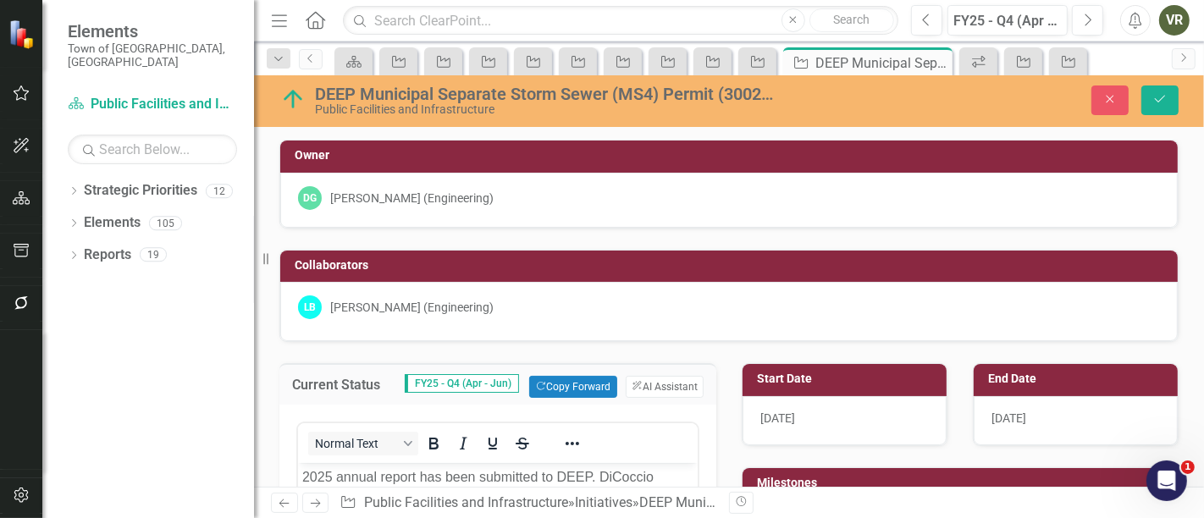
scroll to position [94, 0]
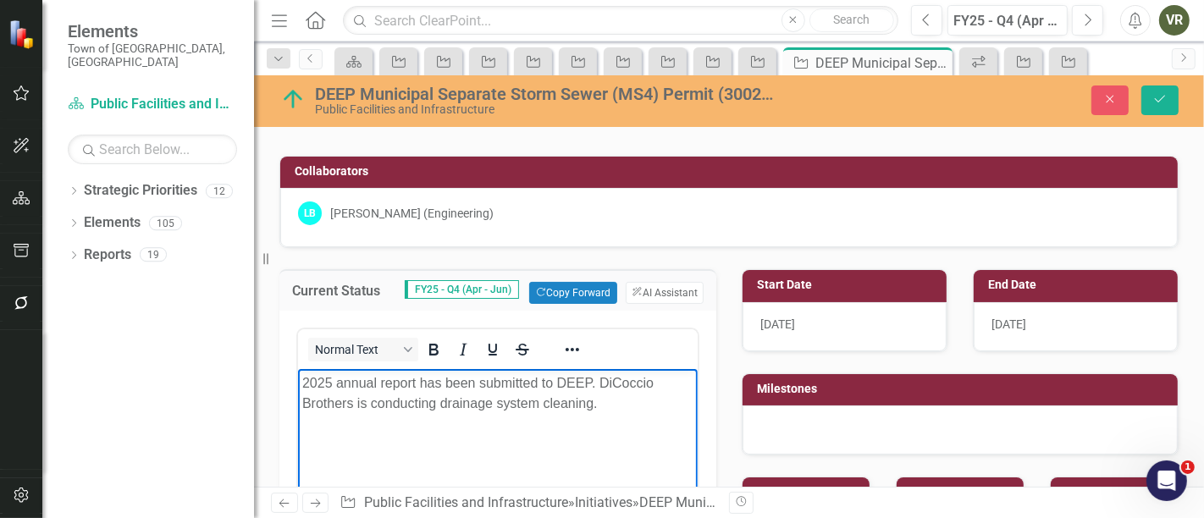
click at [365, 407] on p "2025 annual report has been submitted to DEEP. DiCoccio Brothers is conducting …" at bounding box center [497, 393] width 391 height 41
click at [1166, 103] on icon "Save" at bounding box center [1160, 99] width 15 height 12
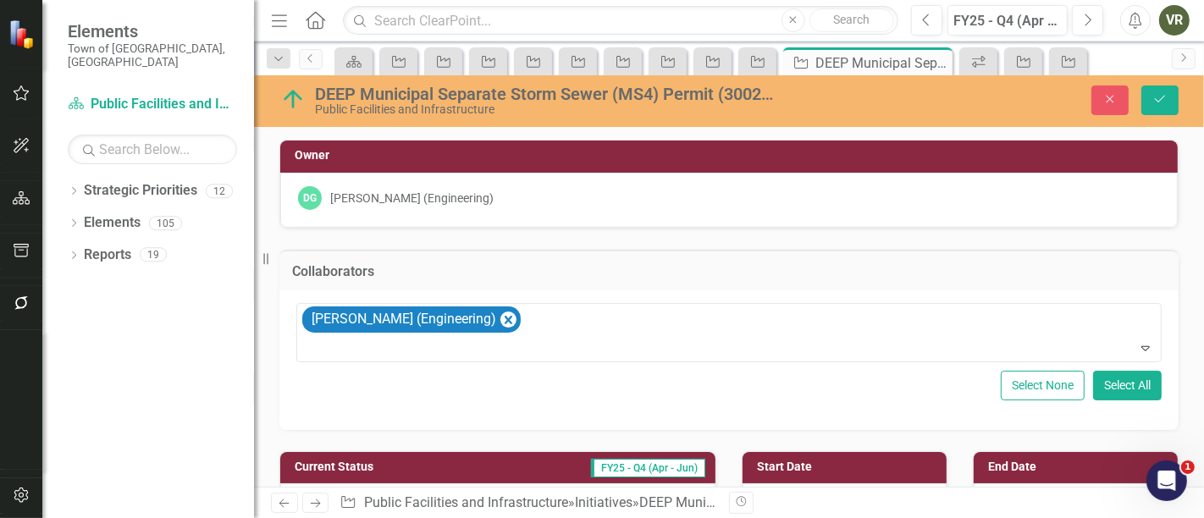
scroll to position [282, 0]
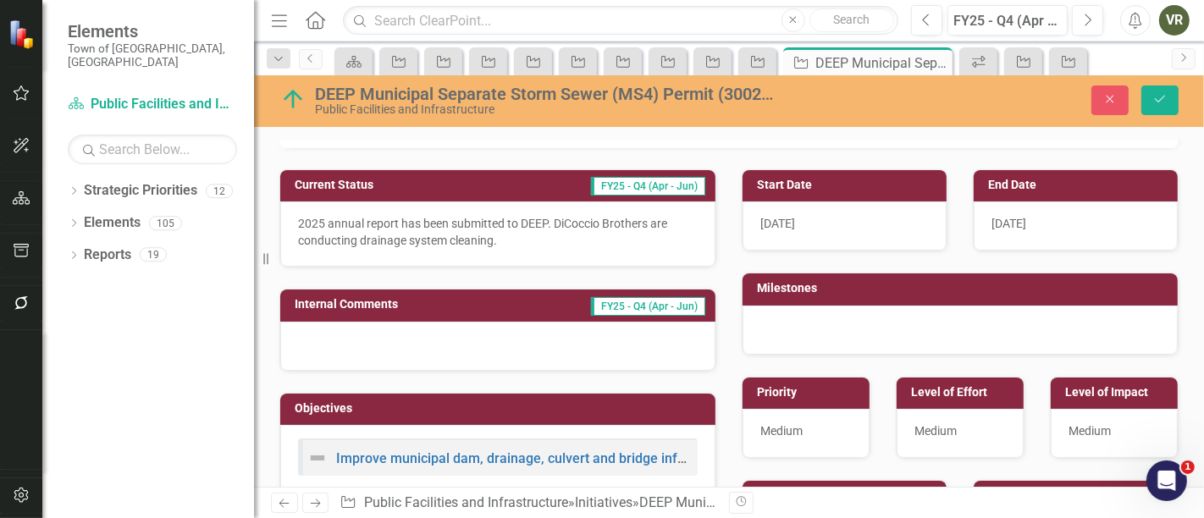
click at [568, 222] on p "2025 annual report has been submitted to DEEP. DiCoccio Brothers are conducting…" at bounding box center [498, 232] width 400 height 34
click at [542, 230] on p "2025 annual report has been submitted to DEEP. DiCoccio Brothers are conducting…" at bounding box center [498, 232] width 400 height 34
click at [1101, 97] on button "Close" at bounding box center [1110, 101] width 37 height 30
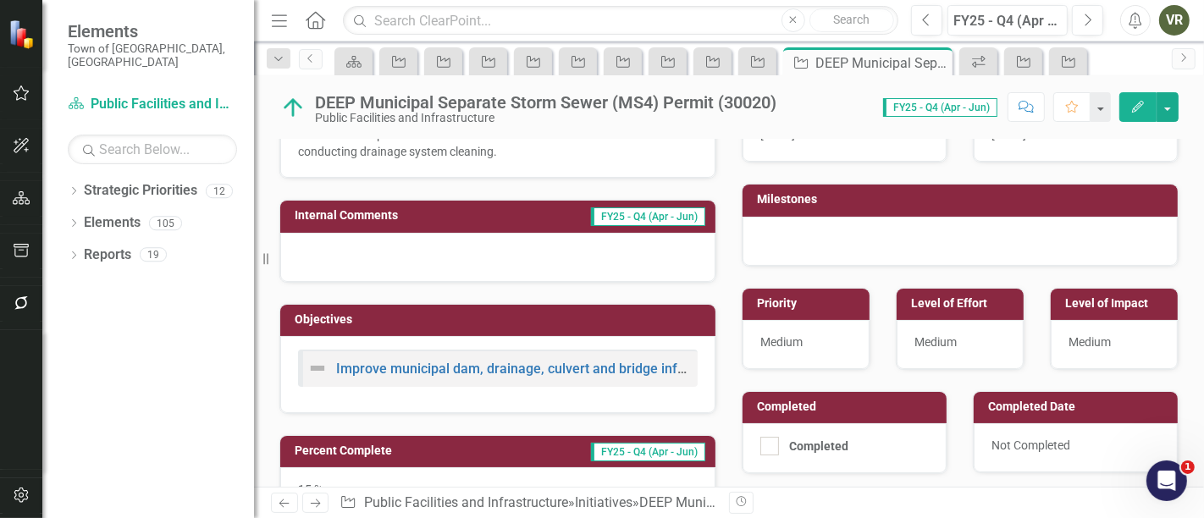
scroll to position [274, 0]
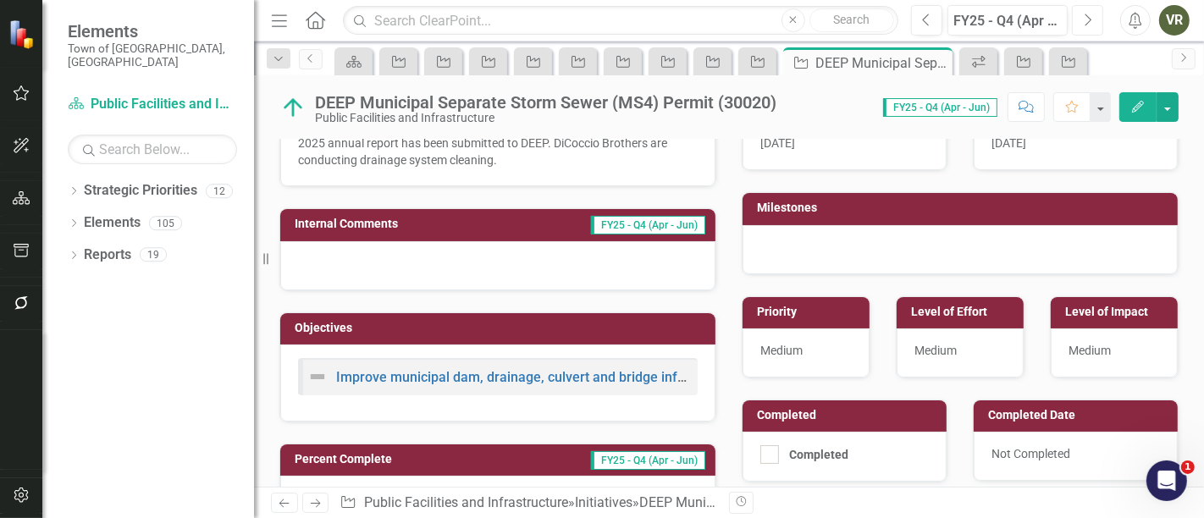
click at [1084, 10] on button "Next" at bounding box center [1087, 20] width 31 height 30
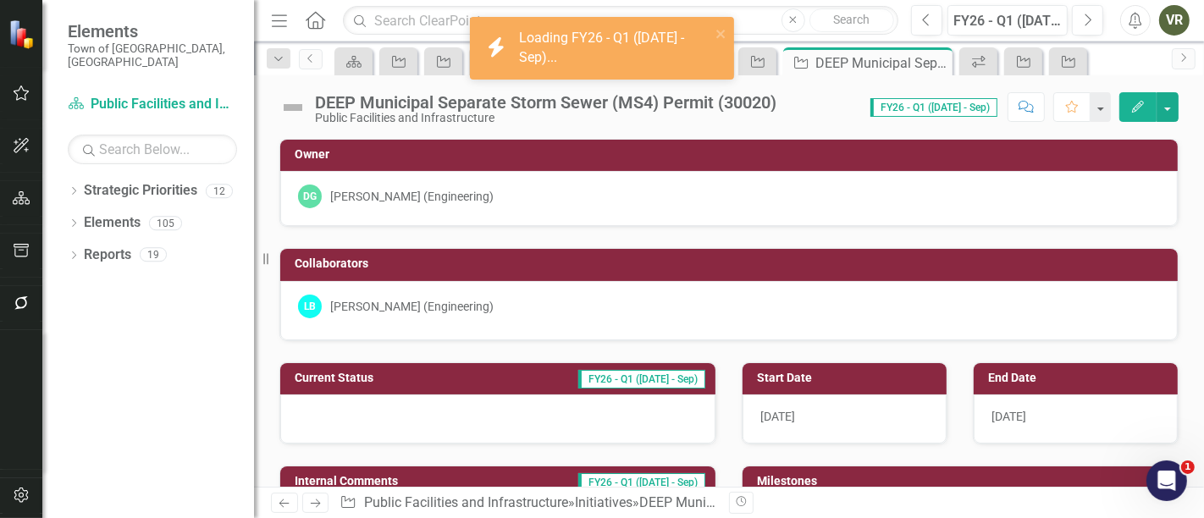
click at [383, 412] on div at bounding box center [497, 419] width 435 height 49
click at [383, 413] on div at bounding box center [497, 419] width 435 height 49
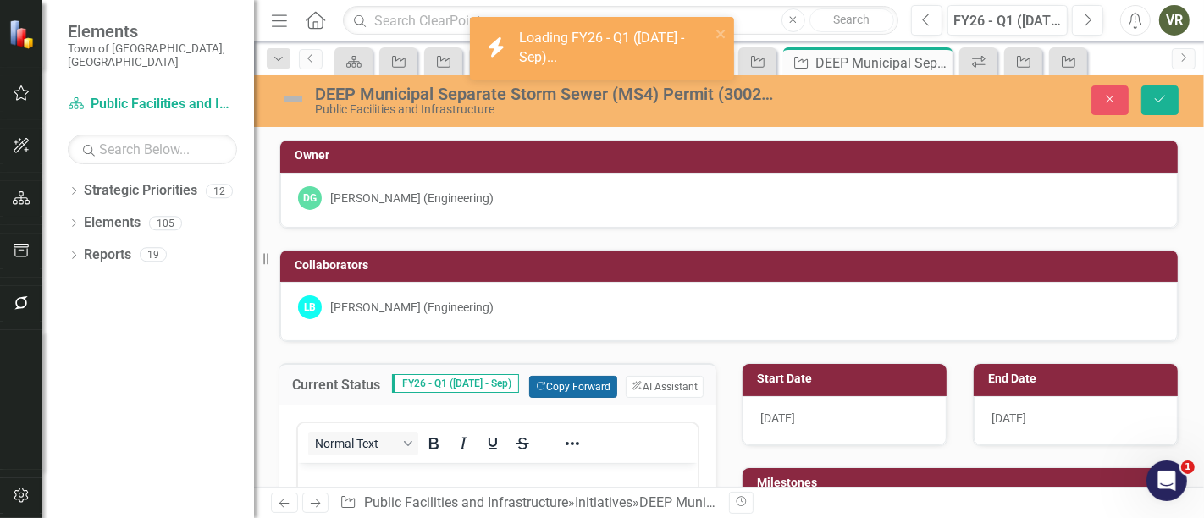
click at [605, 381] on button "Copy Forward Copy Forward" at bounding box center [572, 387] width 87 height 22
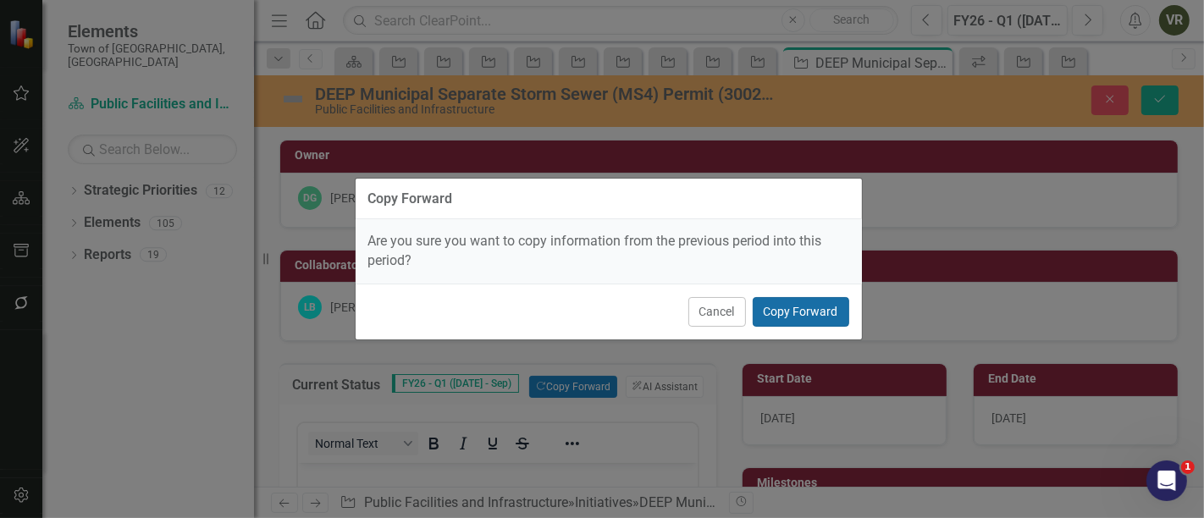
click at [820, 326] on button "Copy Forward" at bounding box center [801, 312] width 97 height 30
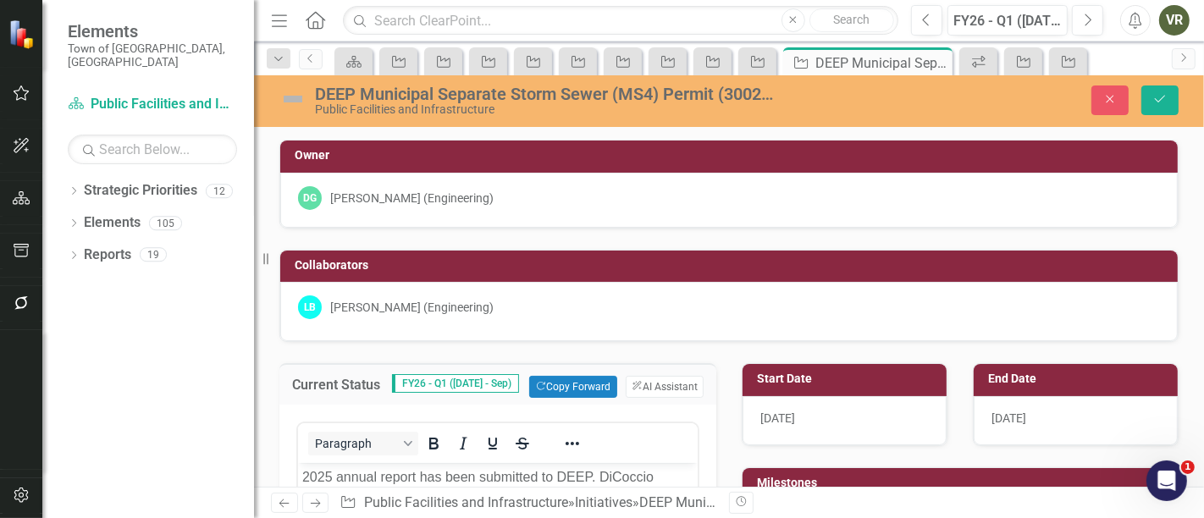
click at [821, 308] on div "LB [PERSON_NAME] (Engineering)" at bounding box center [729, 308] width 862 height 24
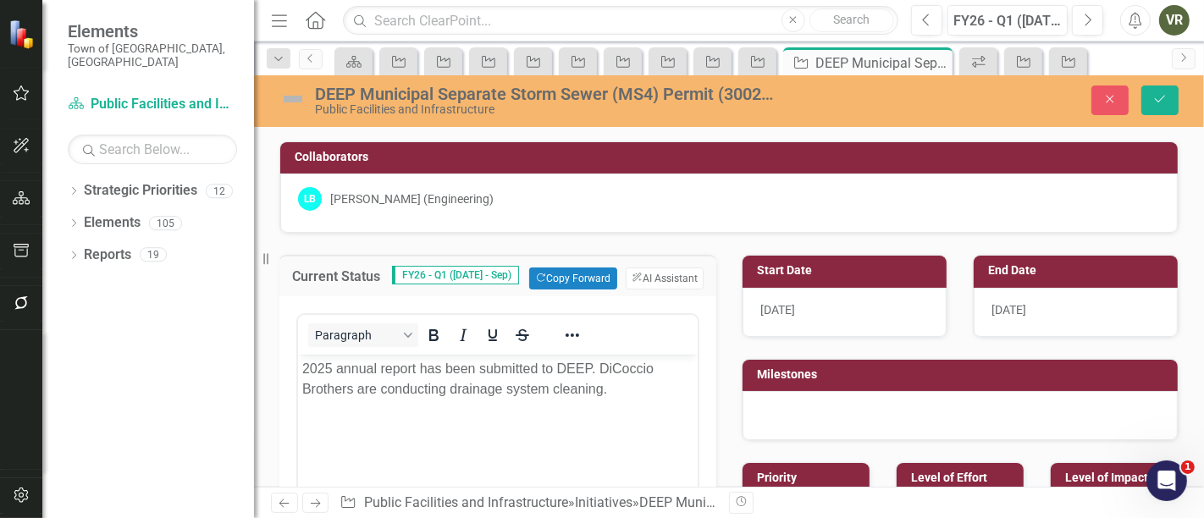
scroll to position [282, 0]
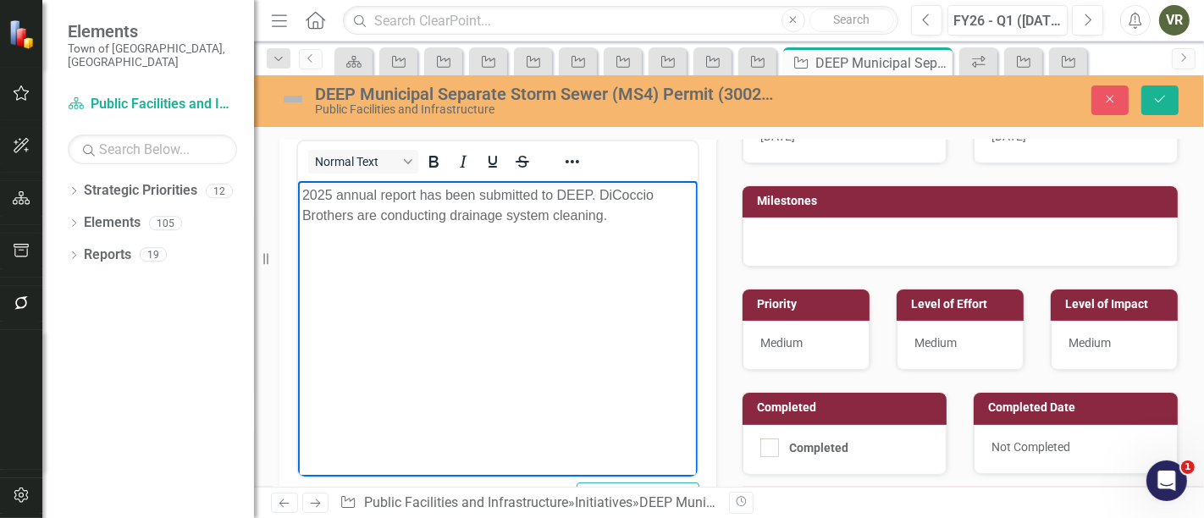
click at [522, 223] on p "2025 annual report has been submitted to DEEP. DiCoccio Brothers are conducting…" at bounding box center [497, 205] width 391 height 41
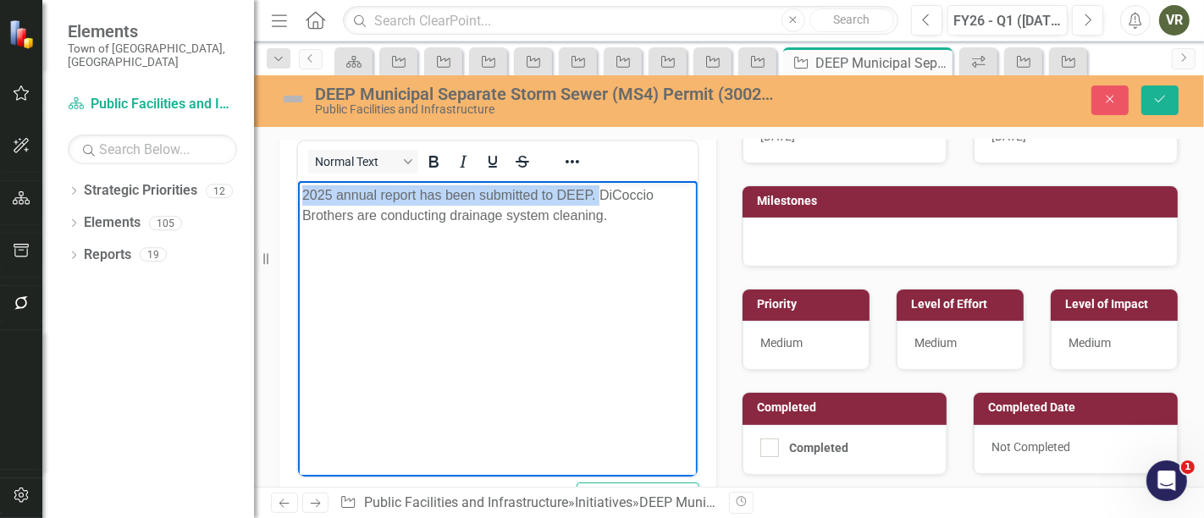
scroll to position [249, 0]
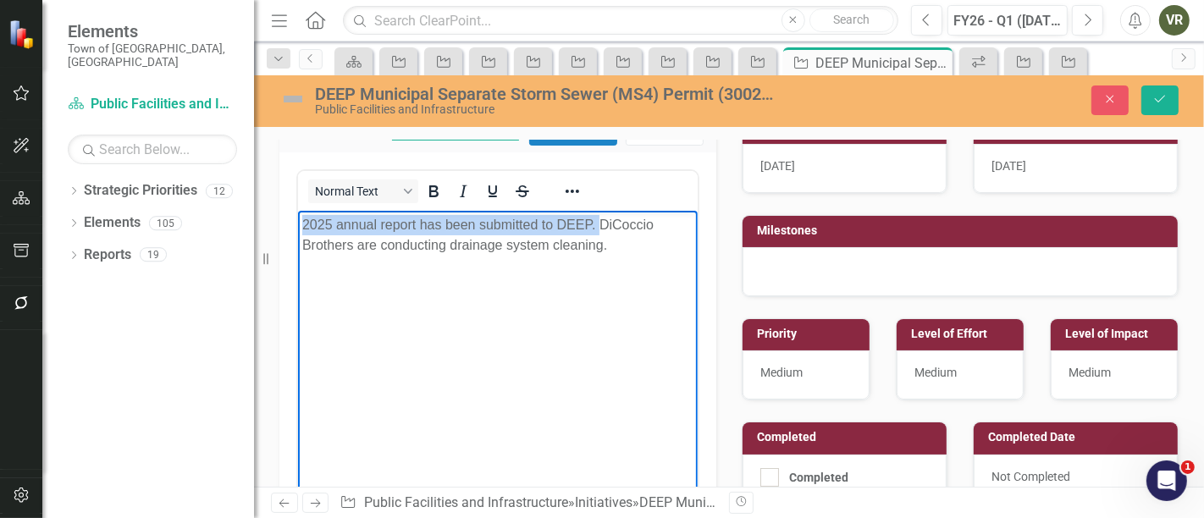
drag, startPoint x: 600, startPoint y: 226, endPoint x: 0, endPoint y: 174, distance: 602.7
click at [297, 211] on html "2025 annual report has been submitted to DEEP. DiCoccio Brothers are conducting…" at bounding box center [497, 338] width 400 height 254
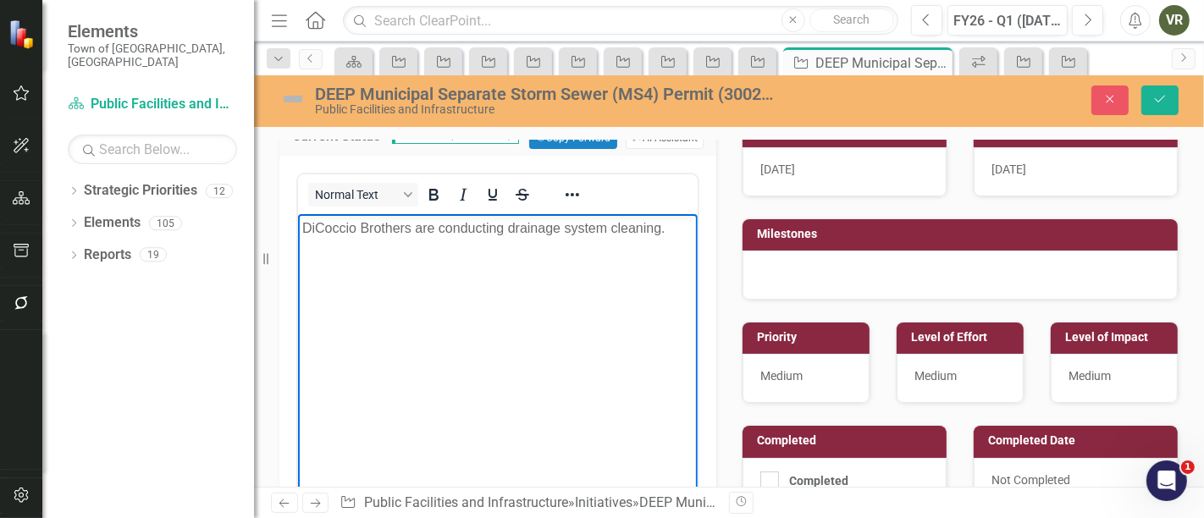
drag, startPoint x: 415, startPoint y: 228, endPoint x: 702, endPoint y: 265, distance: 289.5
click at [697, 265] on html "DiCoccio Brothers are conducting drainage system cleaning." at bounding box center [497, 341] width 400 height 254
click at [284, 100] on img at bounding box center [292, 99] width 27 height 27
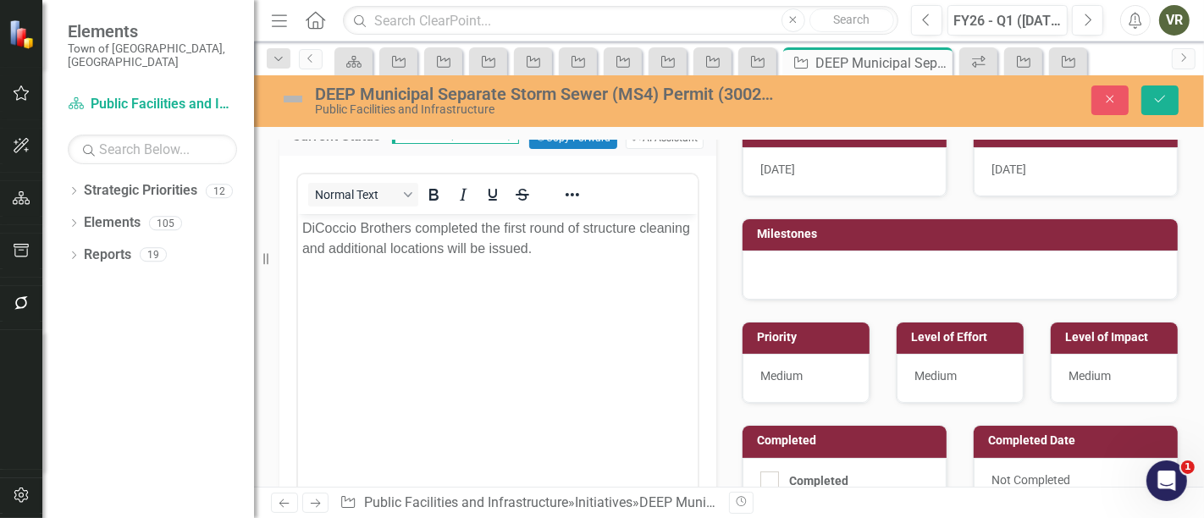
click at [284, 100] on img at bounding box center [292, 99] width 27 height 27
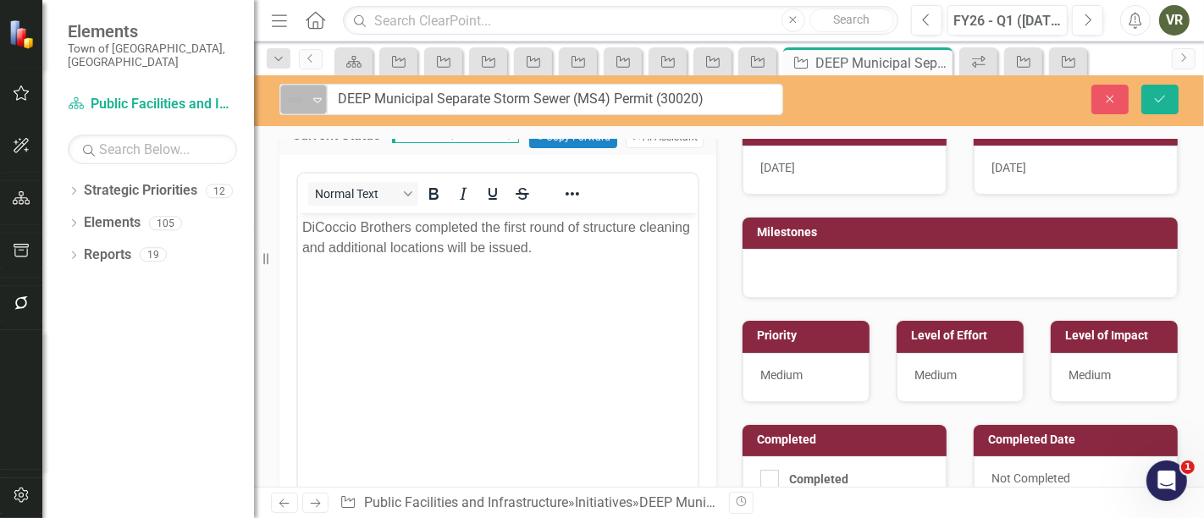
click at [296, 106] on img at bounding box center [295, 100] width 20 height 20
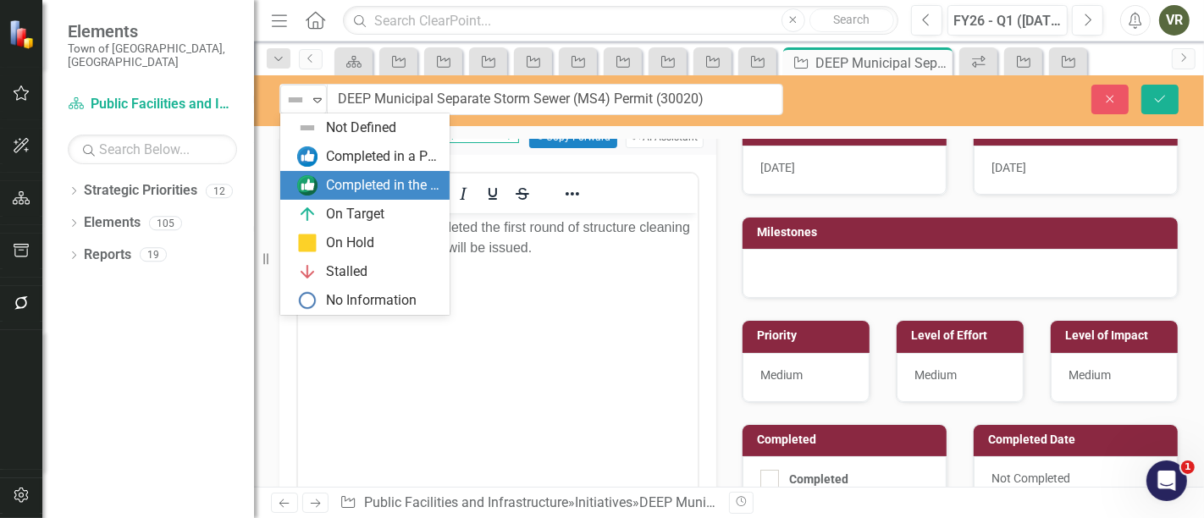
click at [335, 199] on div "Completed in the Last Quarter" at bounding box center [364, 185] width 169 height 29
click at [307, 88] on div "Completed in the Last Quarter" at bounding box center [296, 100] width 25 height 24
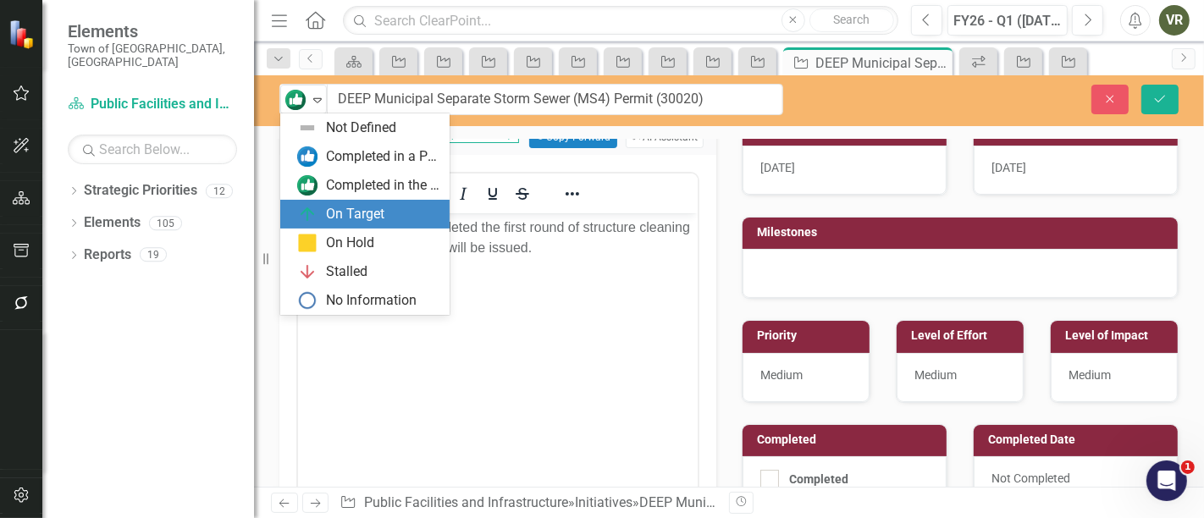
click at [336, 204] on div "On Target" at bounding box center [368, 214] width 142 height 20
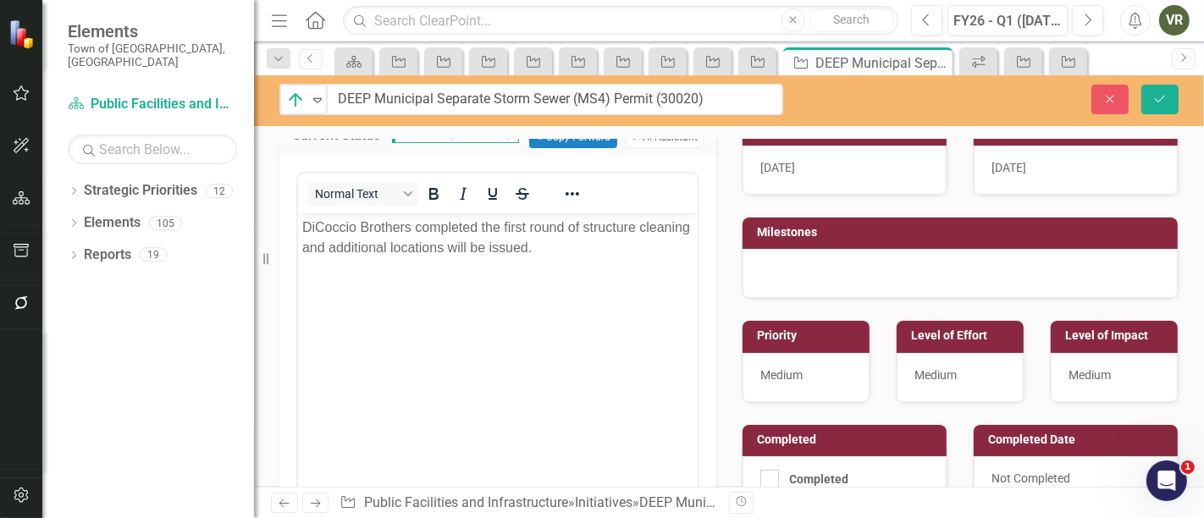
click at [1173, 113] on div "On Target Expand DEEP Municipal Separate Storm Sewer (MS4) Permit (30020) Close…" at bounding box center [729, 99] width 950 height 31
click at [1173, 107] on button "Save" at bounding box center [1160, 100] width 37 height 30
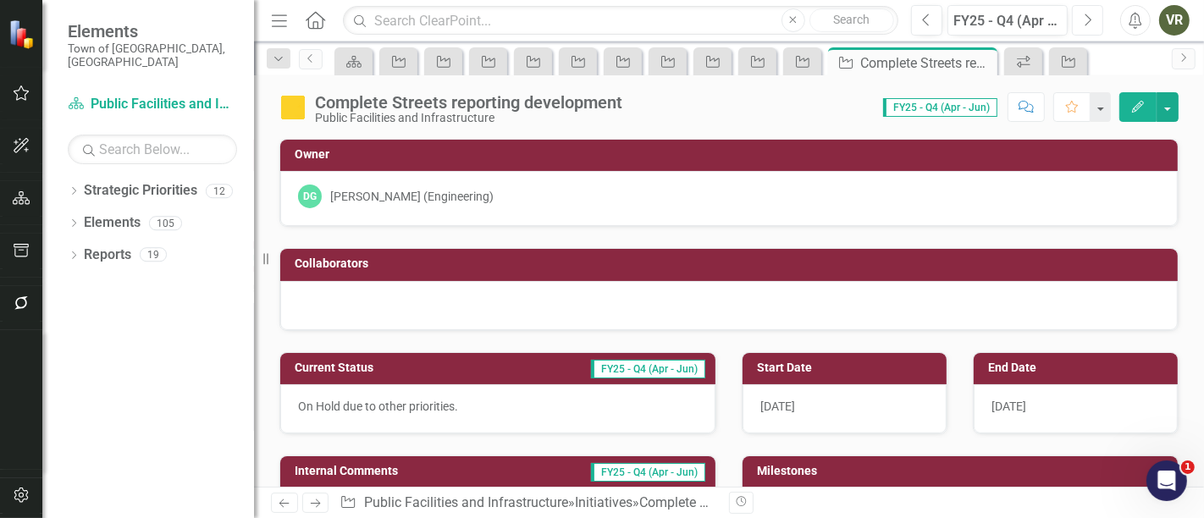
click at [1091, 23] on icon "Next" at bounding box center [1087, 20] width 9 height 15
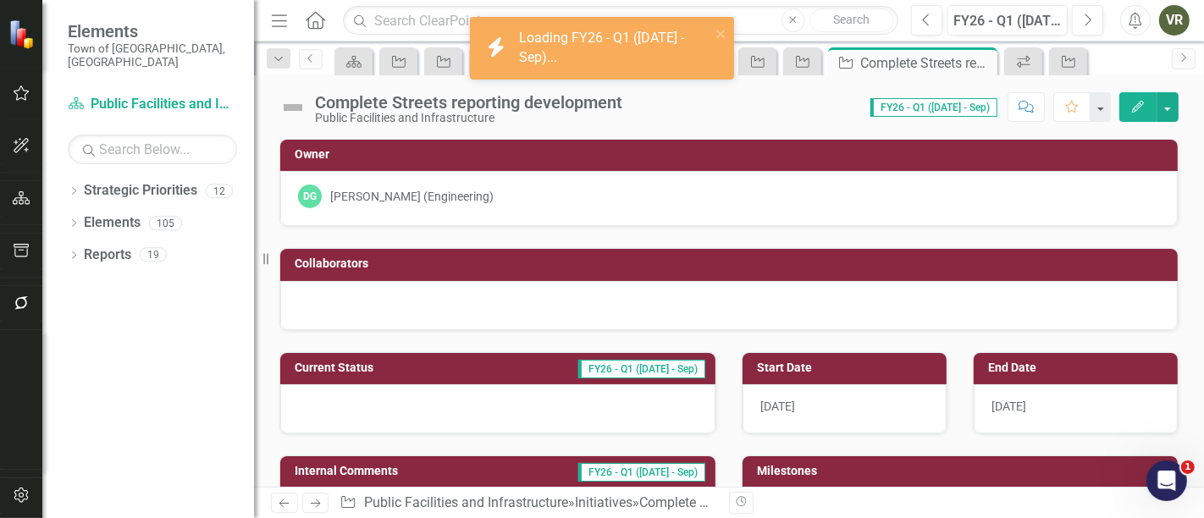
click at [295, 109] on img at bounding box center [292, 107] width 27 height 27
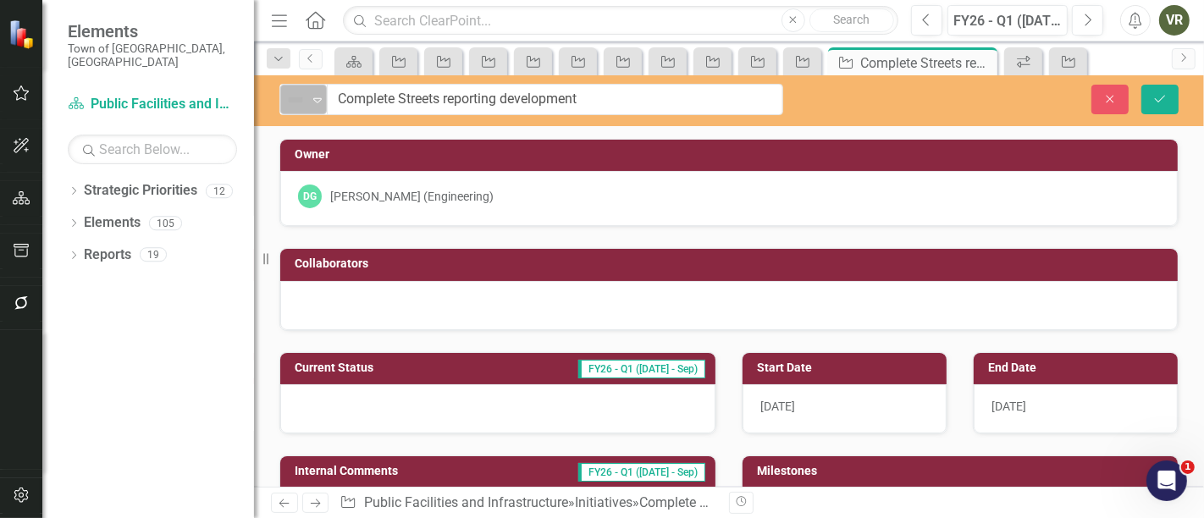
click at [299, 104] on img at bounding box center [295, 100] width 20 height 20
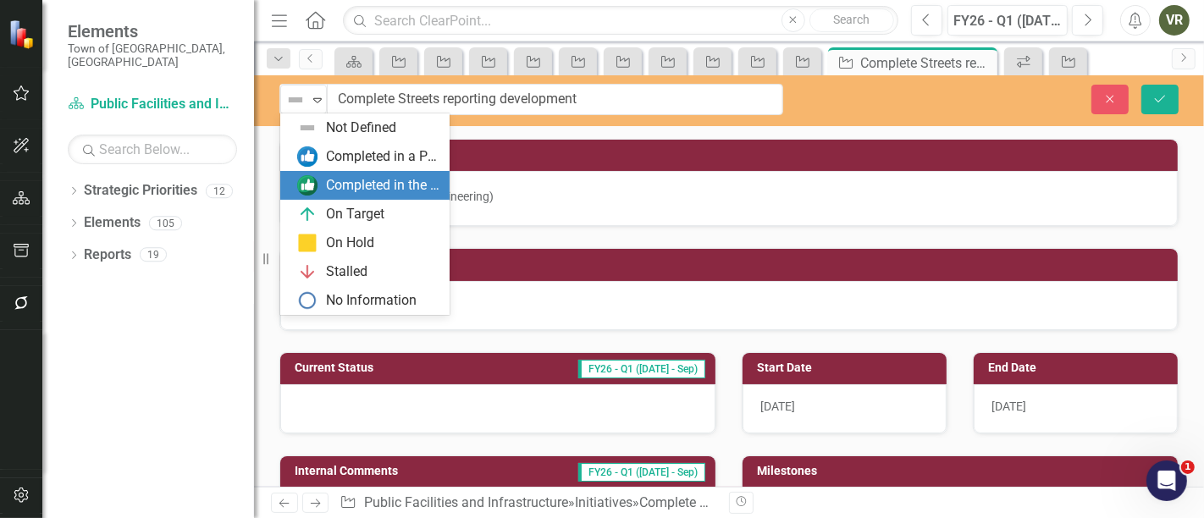
click at [360, 182] on div "Completed in the Last Quarter" at bounding box center [382, 185] width 113 height 19
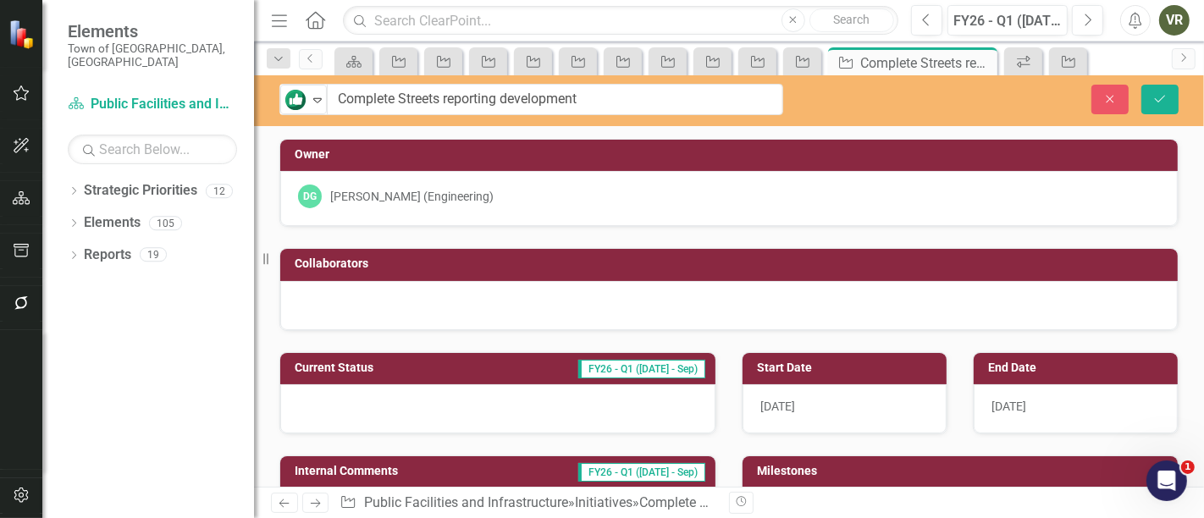
click at [379, 410] on div at bounding box center [497, 408] width 435 height 49
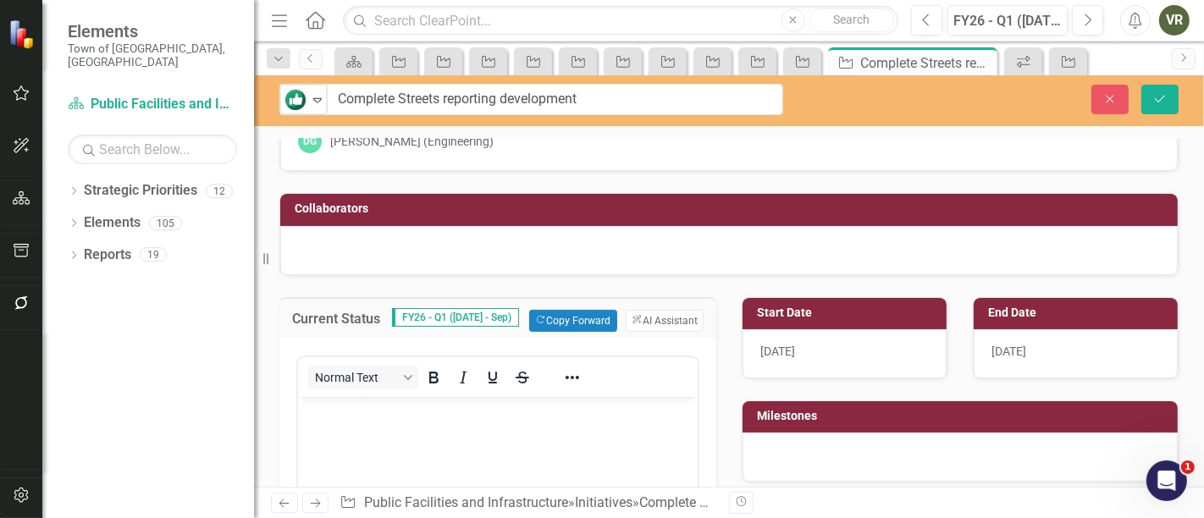
scroll to position [94, 0]
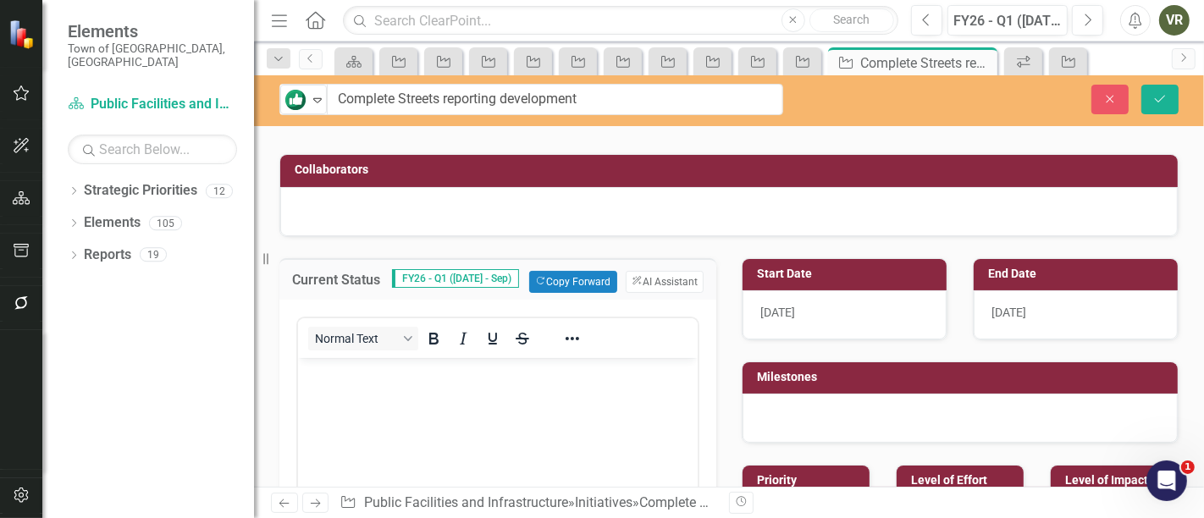
click at [482, 392] on body "Rich Text Area. Press ALT-0 for help." at bounding box center [497, 484] width 400 height 254
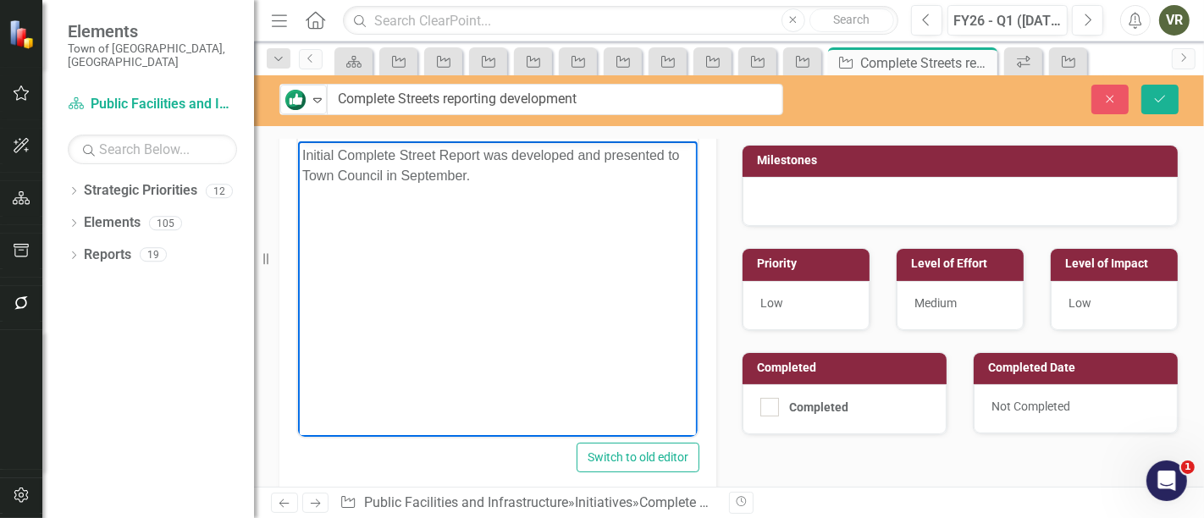
scroll to position [376, 0]
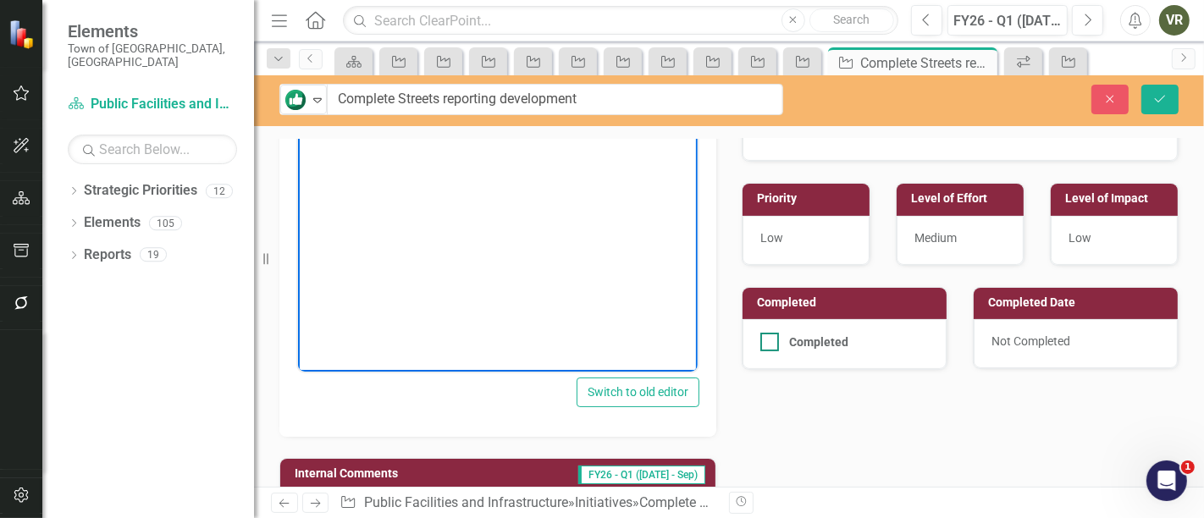
click at [761, 340] on div at bounding box center [770, 342] width 19 height 19
click at [761, 340] on input "Completed" at bounding box center [766, 338] width 11 height 11
checkbox input "true"
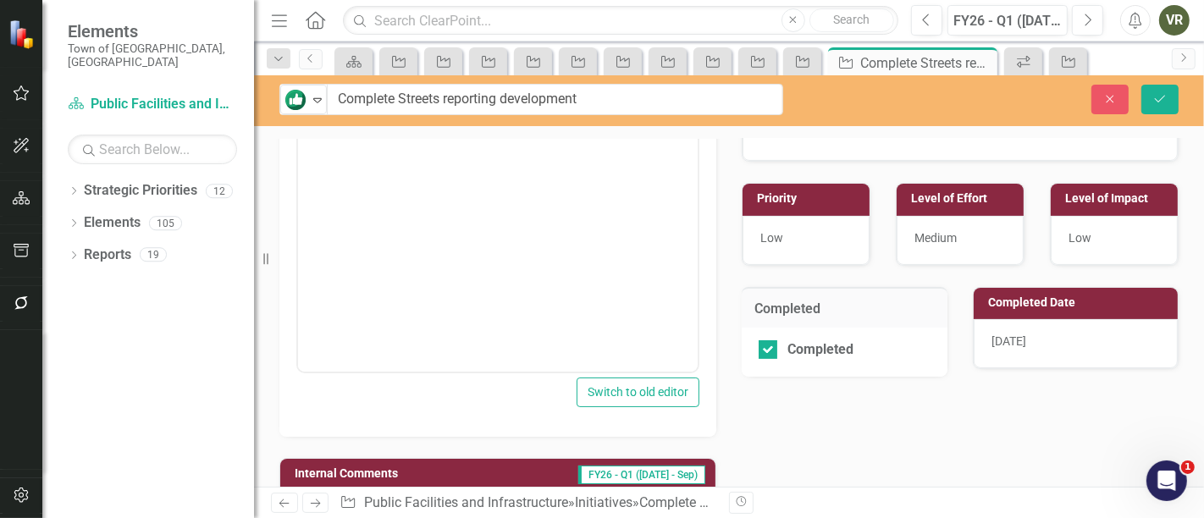
click at [1019, 335] on span "10/9/25" at bounding box center [1009, 342] width 35 height 14
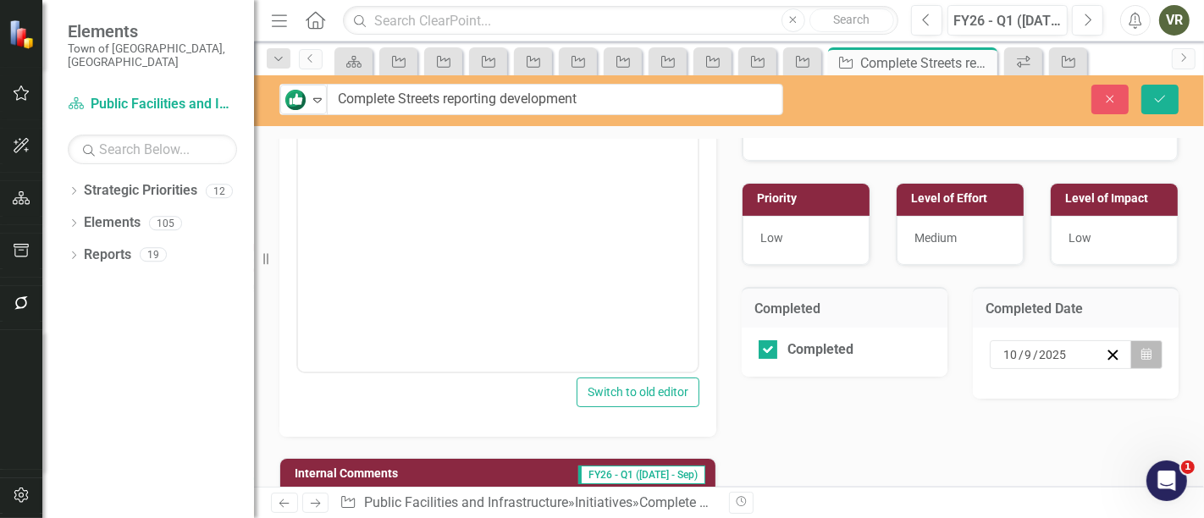
click at [1142, 350] on icon "Calendar" at bounding box center [1147, 355] width 10 height 12
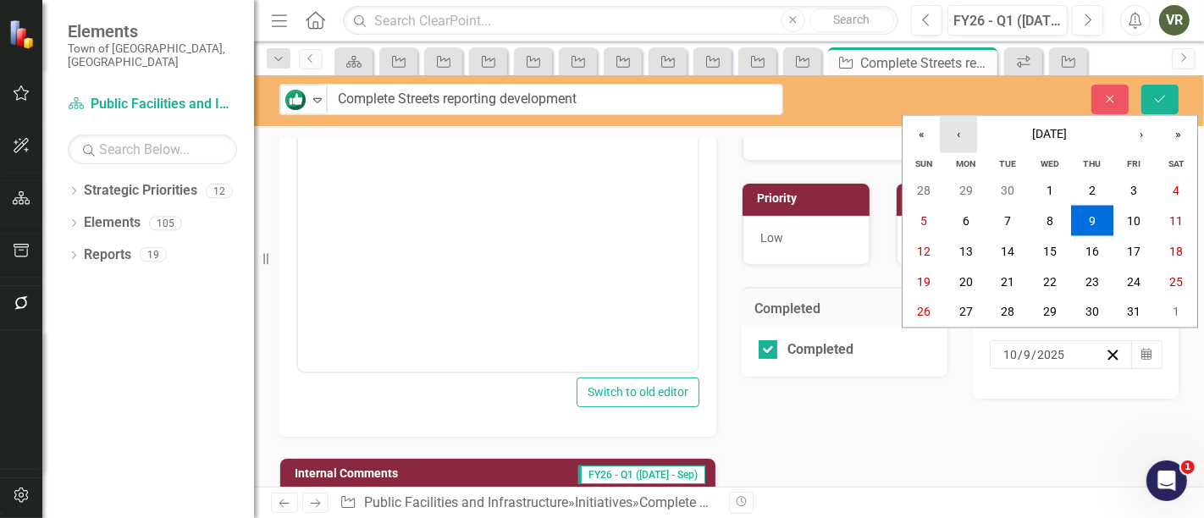
click at [971, 141] on button "‹" at bounding box center [958, 134] width 37 height 37
click at [1020, 306] on button "30" at bounding box center [1009, 312] width 42 height 30
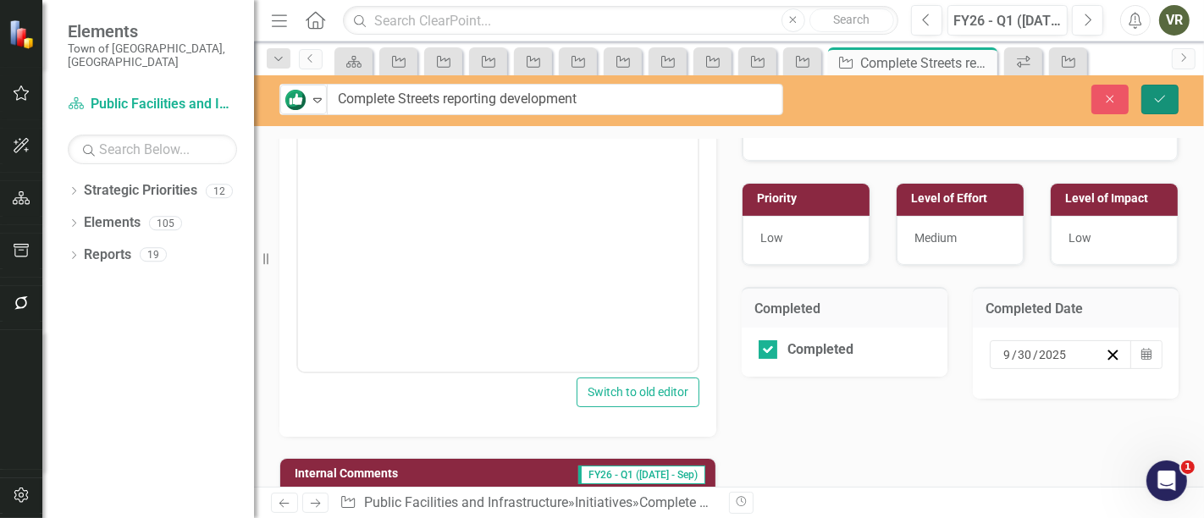
click at [1168, 86] on button "Save" at bounding box center [1160, 100] width 37 height 30
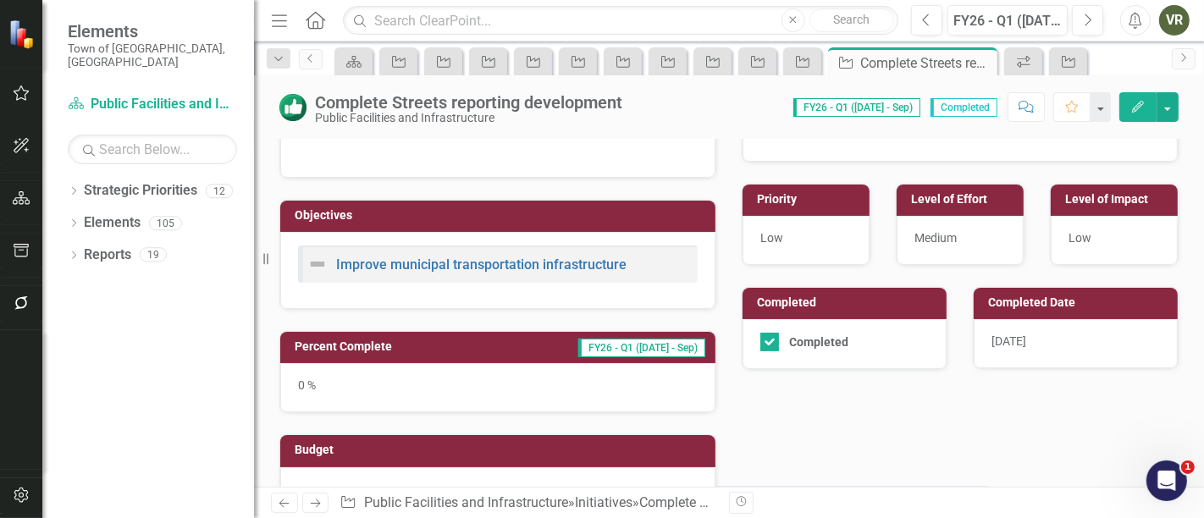
click at [481, 390] on div "0 %" at bounding box center [497, 387] width 435 height 49
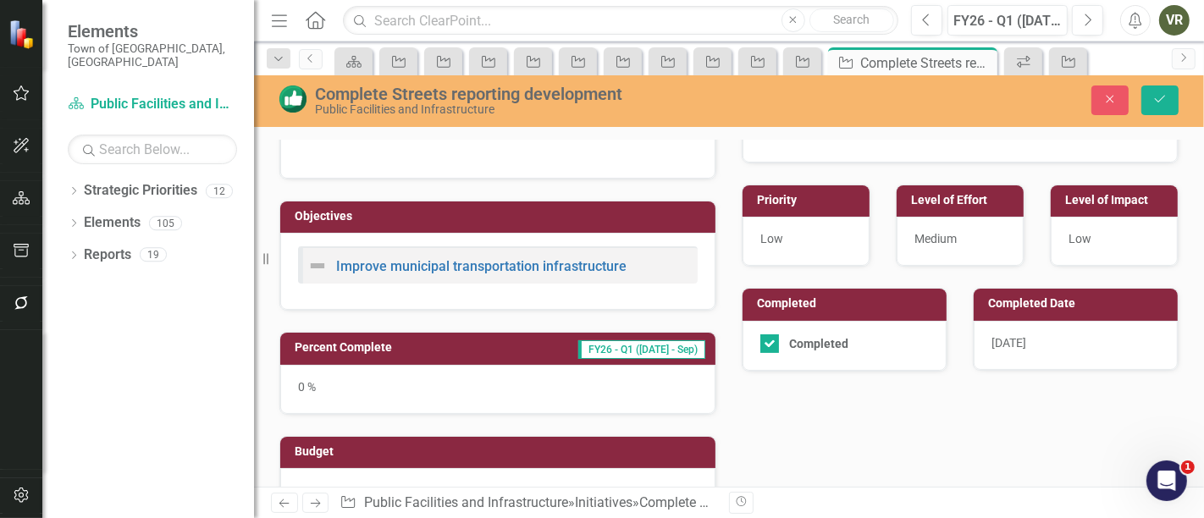
click at [611, 390] on div "0 %" at bounding box center [497, 389] width 435 height 49
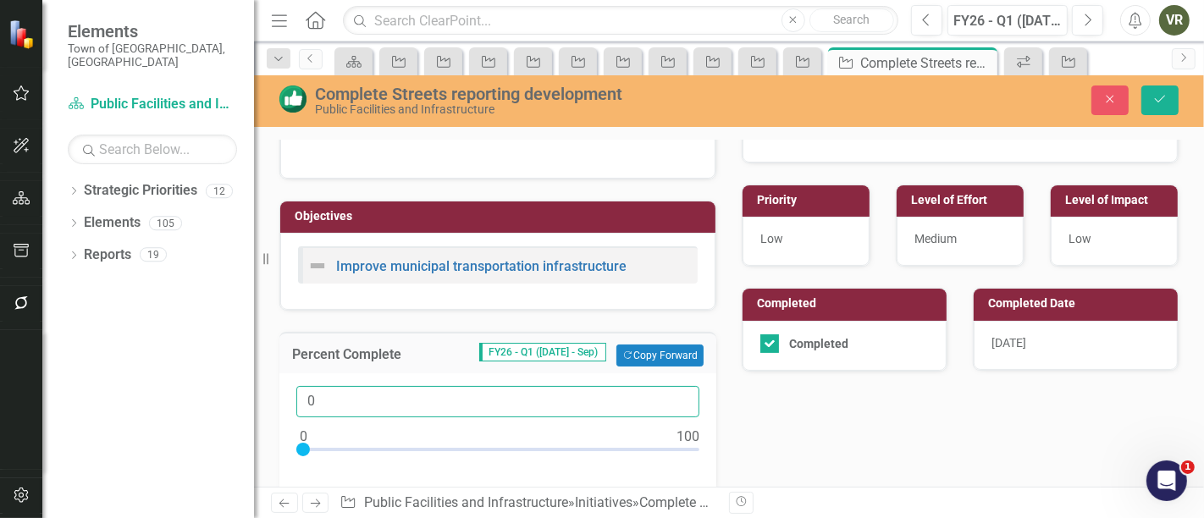
click at [611, 390] on input "0" at bounding box center [497, 401] width 403 height 31
type input "100"
drag, startPoint x: 306, startPoint y: 444, endPoint x: 698, endPoint y: 467, distance: 392.8
click at [697, 467] on div "100" at bounding box center [497, 433] width 437 height 120
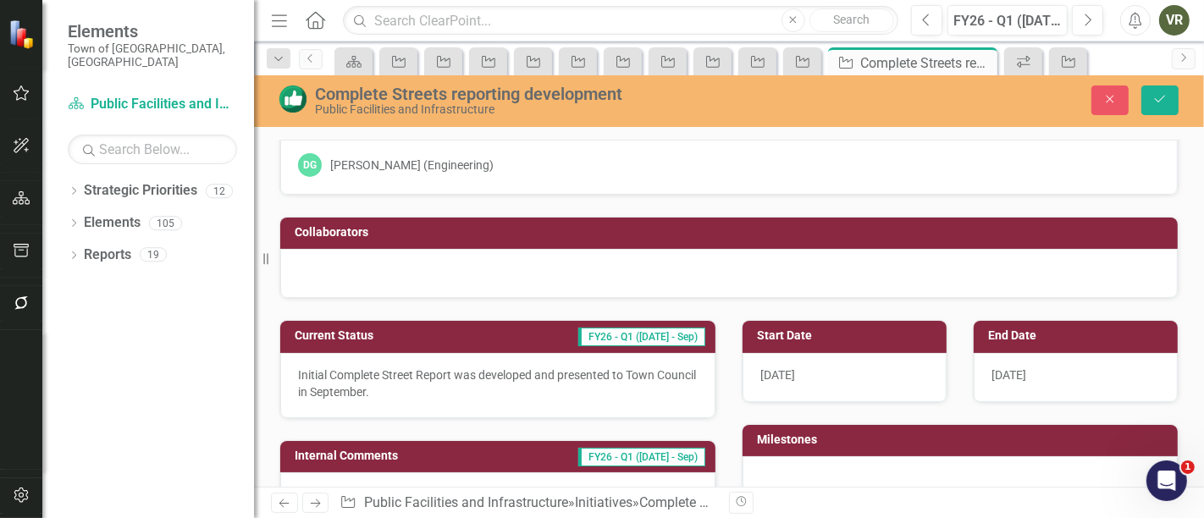
scroll to position [0, 0]
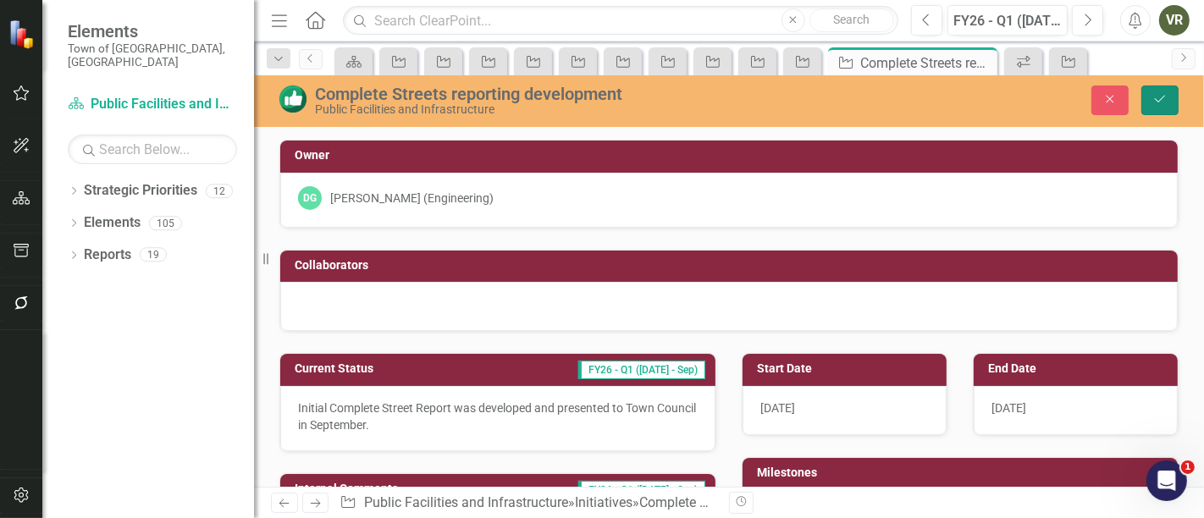
click at [1162, 98] on icon "submit" at bounding box center [1160, 99] width 10 height 7
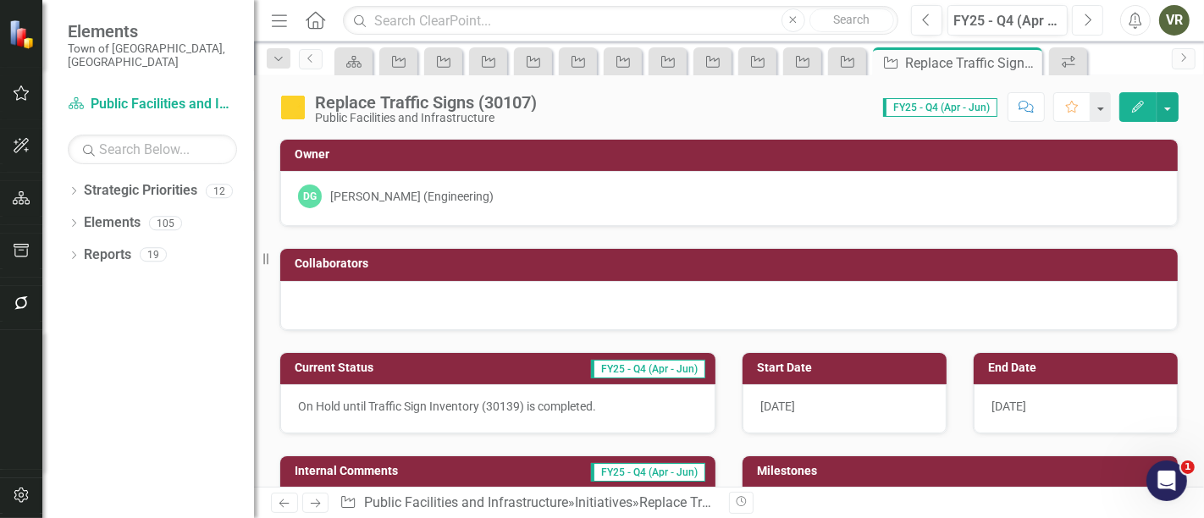
click at [1093, 23] on button "Next" at bounding box center [1087, 20] width 31 height 30
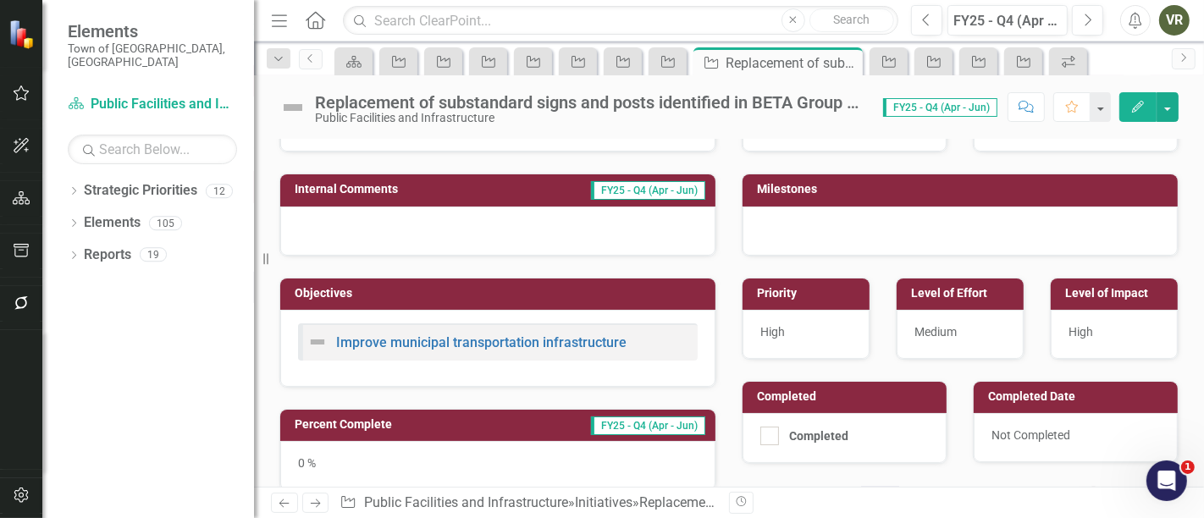
scroll to position [470, 0]
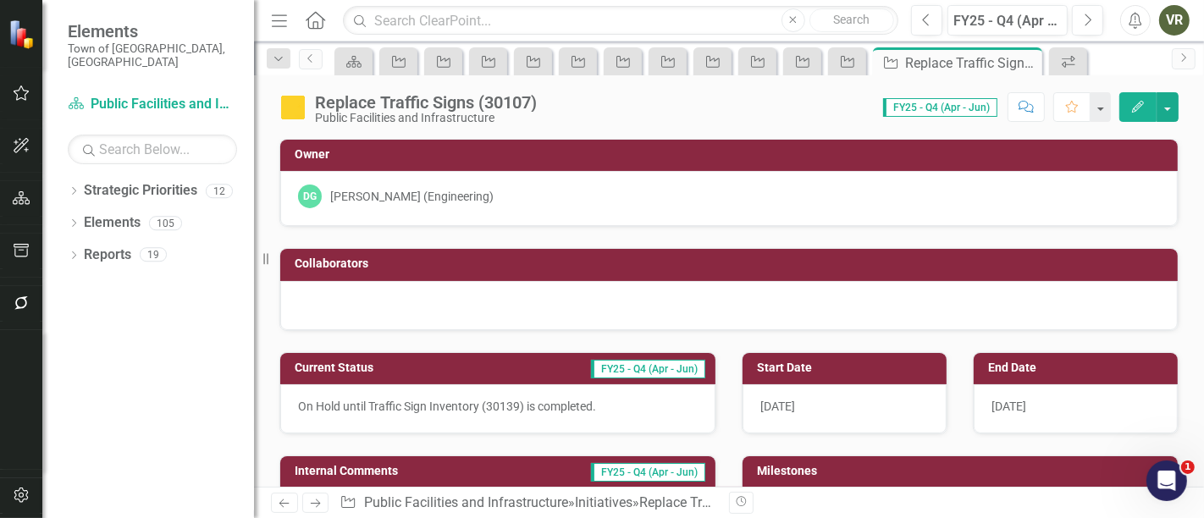
click at [320, 105] on div "Replace Traffic Signs (30107)" at bounding box center [426, 102] width 222 height 19
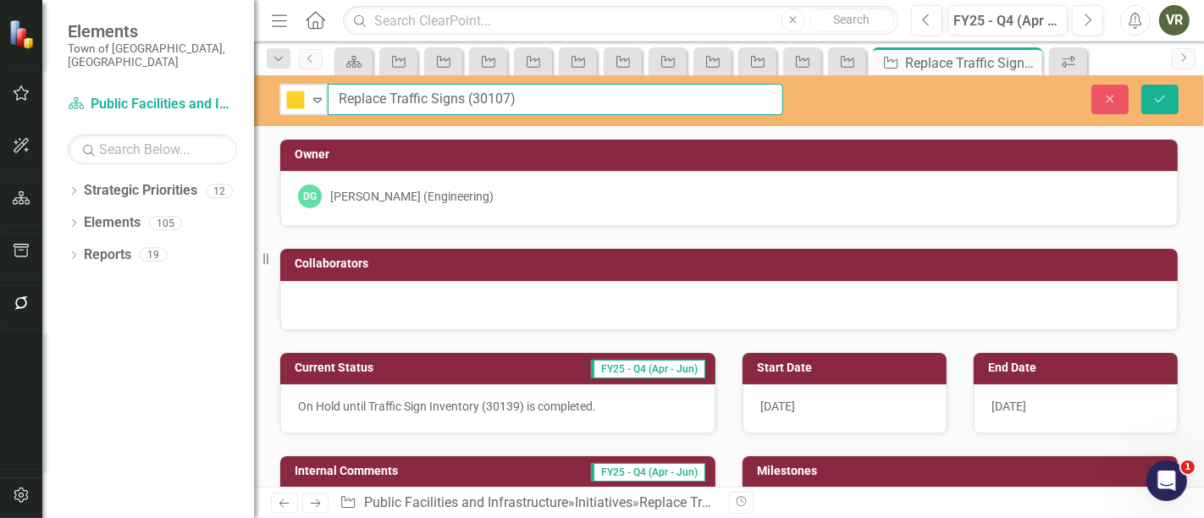
click at [340, 96] on input "Replace Traffic Signs (30107)" at bounding box center [556, 99] width 456 height 31
type input "DELETE Replace Traffic Signs (30107)"
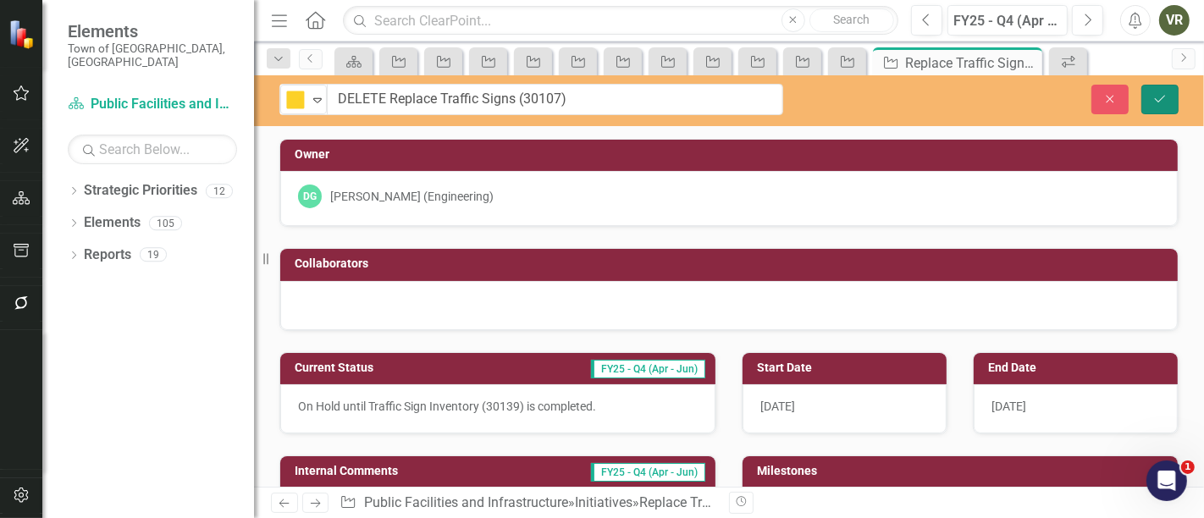
click at [1176, 94] on button "Save" at bounding box center [1160, 100] width 37 height 30
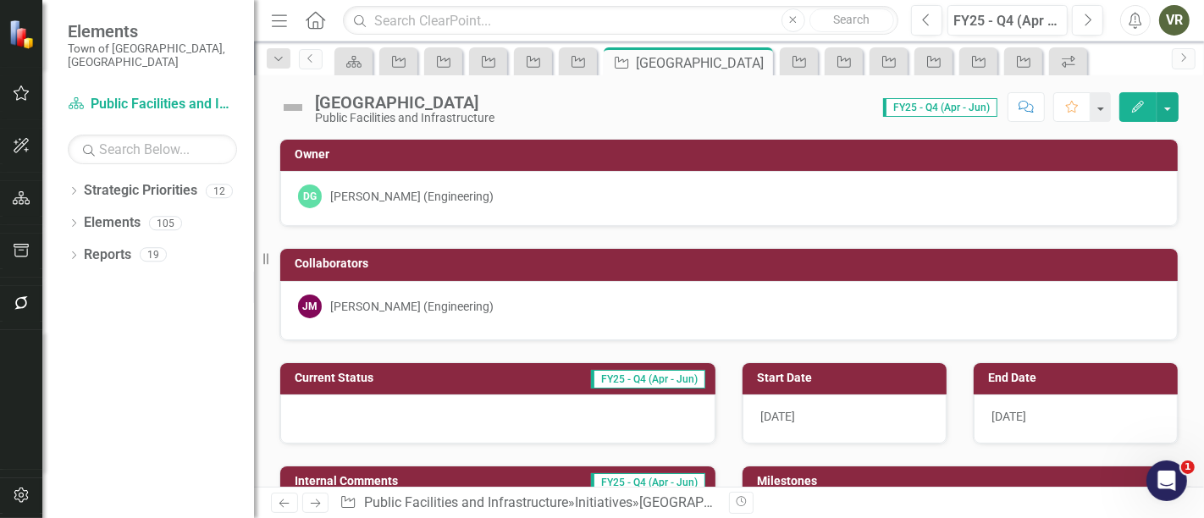
click at [394, 102] on div "[GEOGRAPHIC_DATA]" at bounding box center [405, 102] width 180 height 19
click at [394, 102] on div "Straddle Hill Area Road Settlement" at bounding box center [405, 102] width 180 height 19
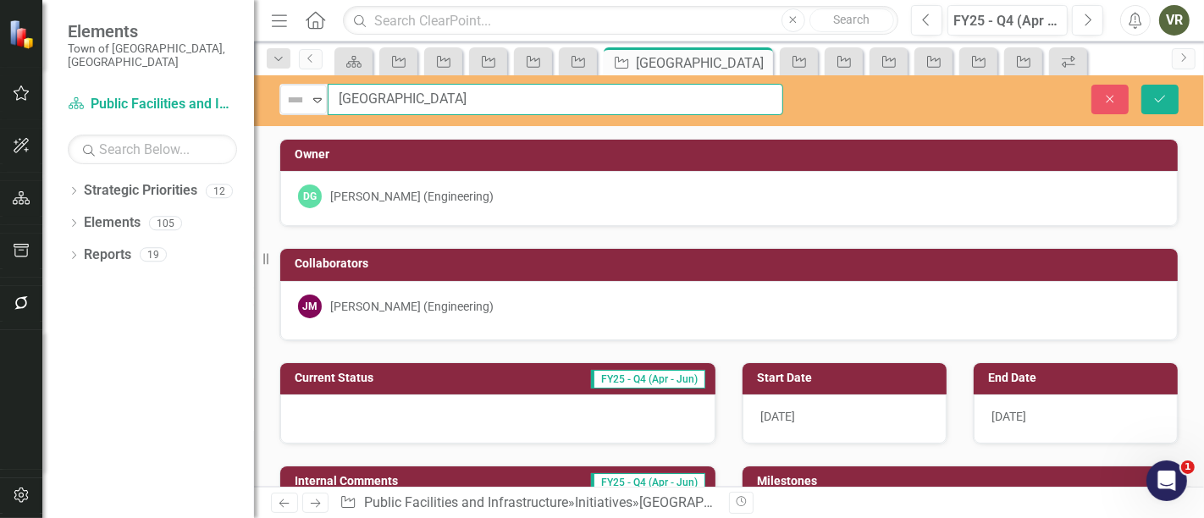
click at [335, 100] on input "Straddle Hill Area Road Settlement" at bounding box center [556, 99] width 456 height 31
type input "DELETE [GEOGRAPHIC_DATA]"
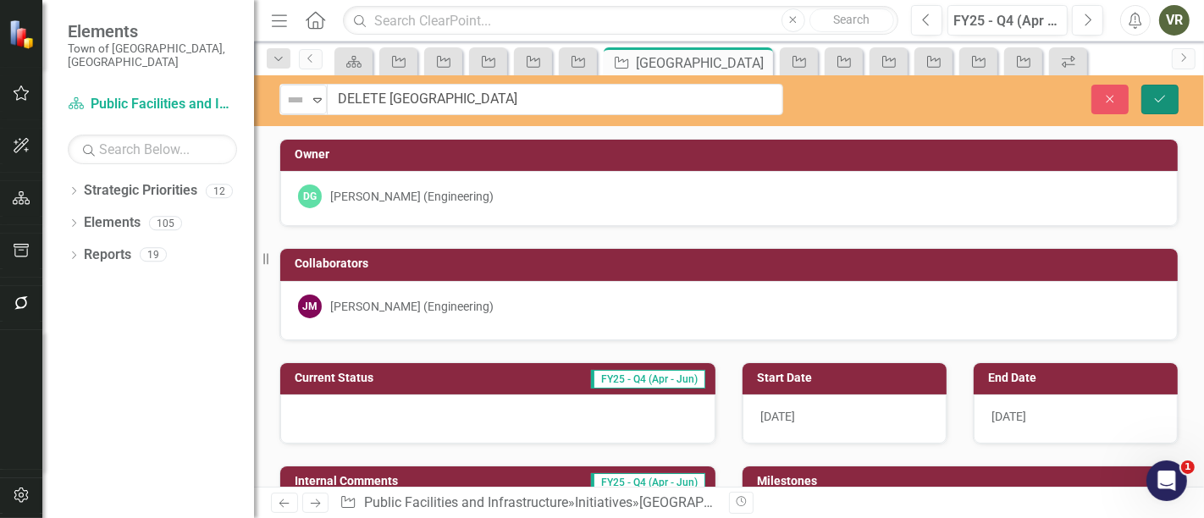
click at [1163, 98] on icon "Save" at bounding box center [1160, 99] width 15 height 12
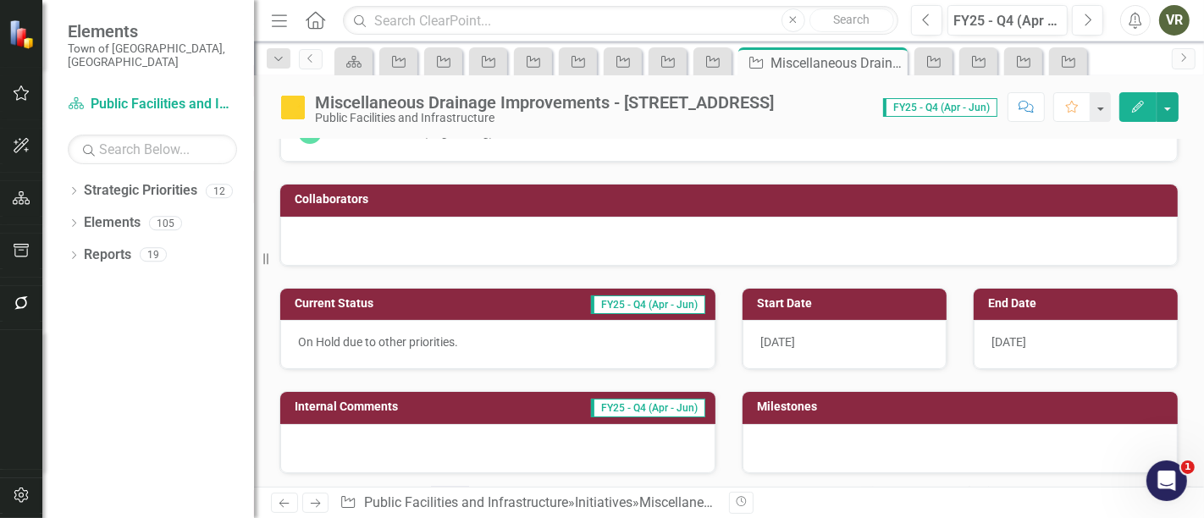
scroll to position [94, 0]
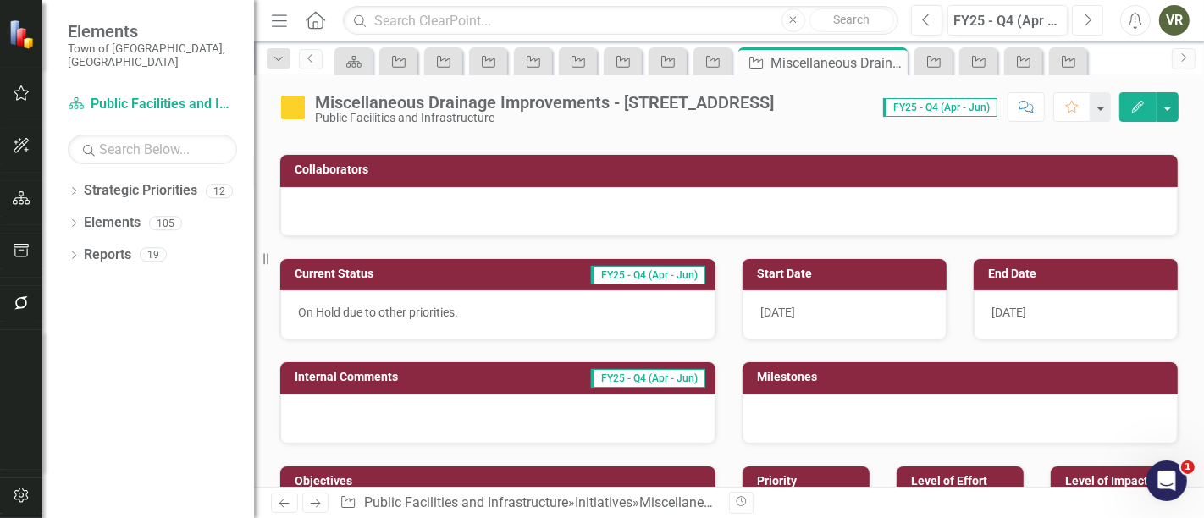
click at [1097, 12] on button "Next" at bounding box center [1087, 20] width 31 height 30
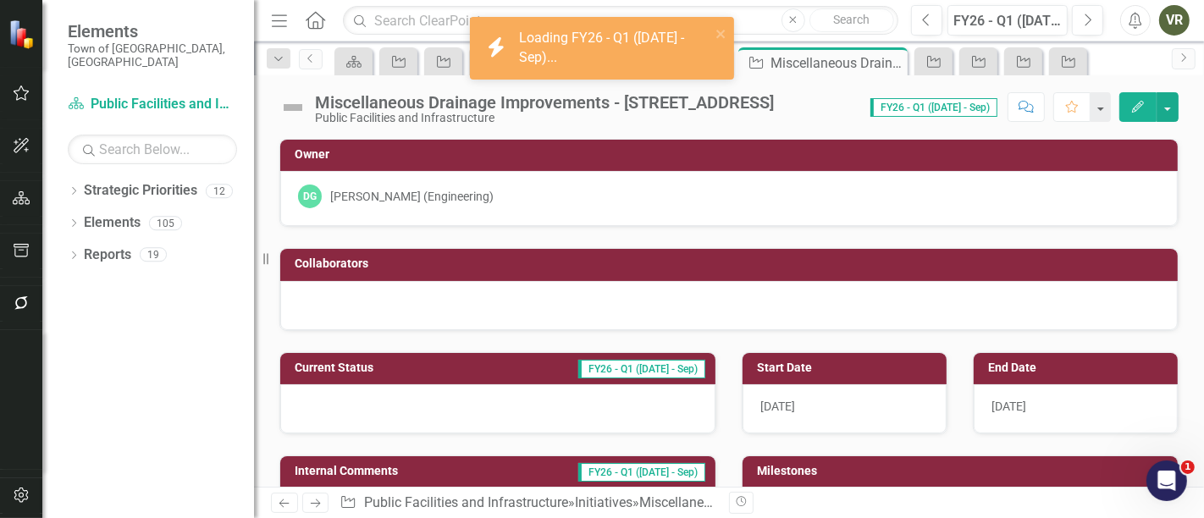
click at [373, 409] on div at bounding box center [497, 408] width 435 height 49
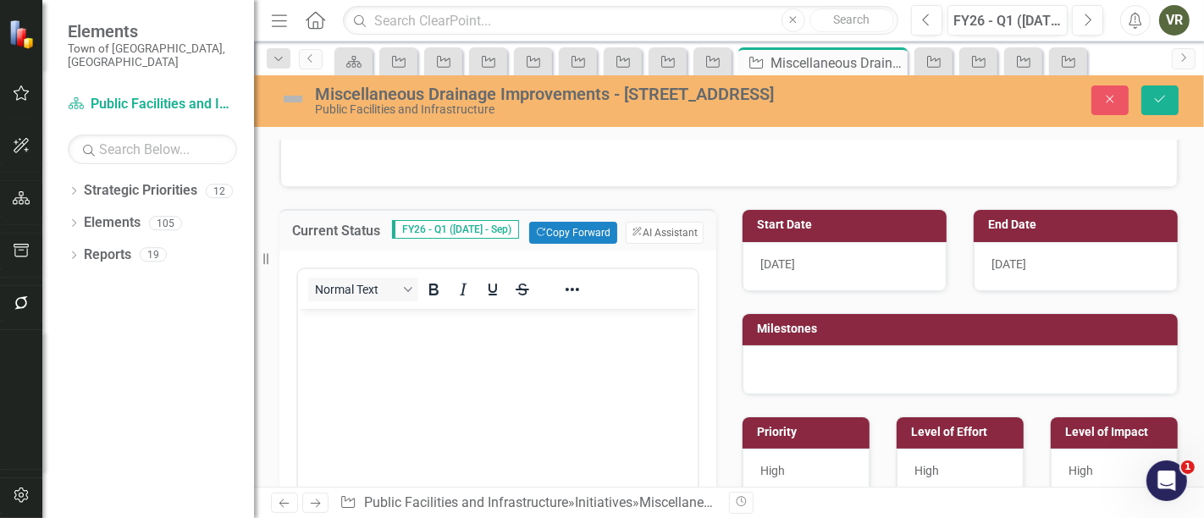
scroll to position [188, 0]
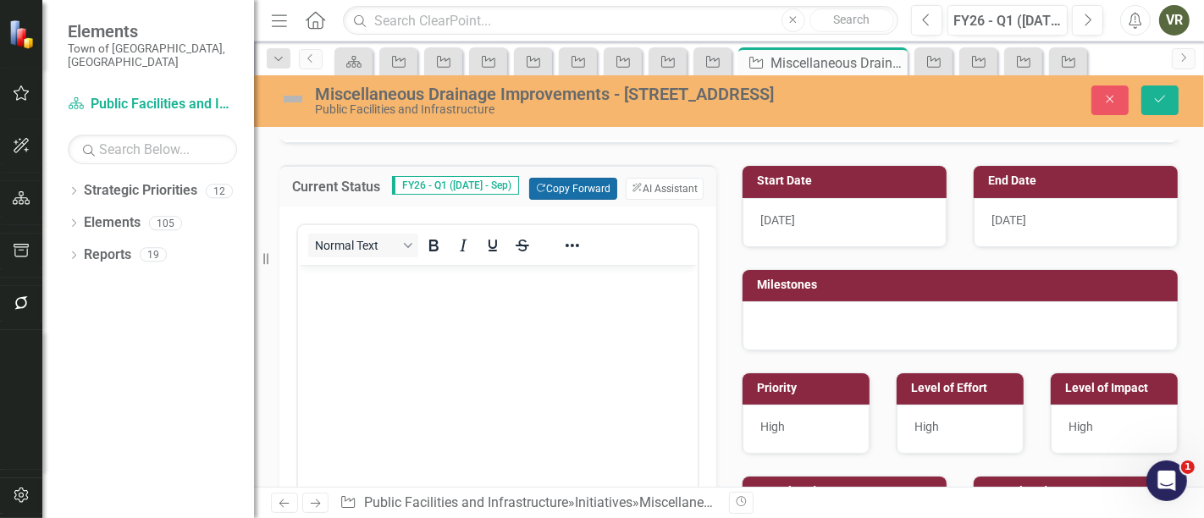
click at [581, 189] on button "Copy Forward Copy Forward" at bounding box center [572, 189] width 87 height 22
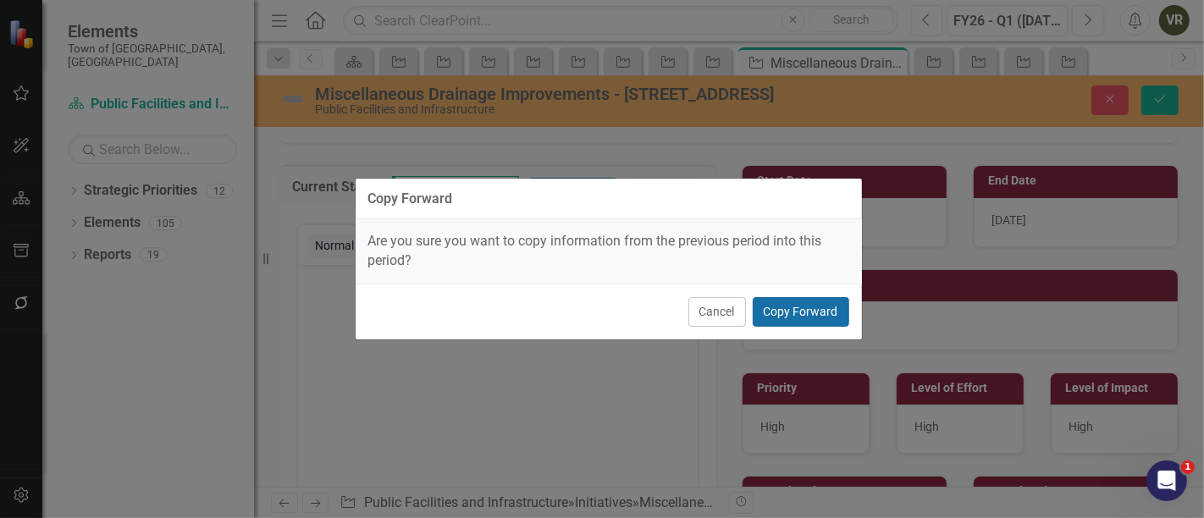
click at [788, 324] on button "Copy Forward" at bounding box center [801, 312] width 97 height 30
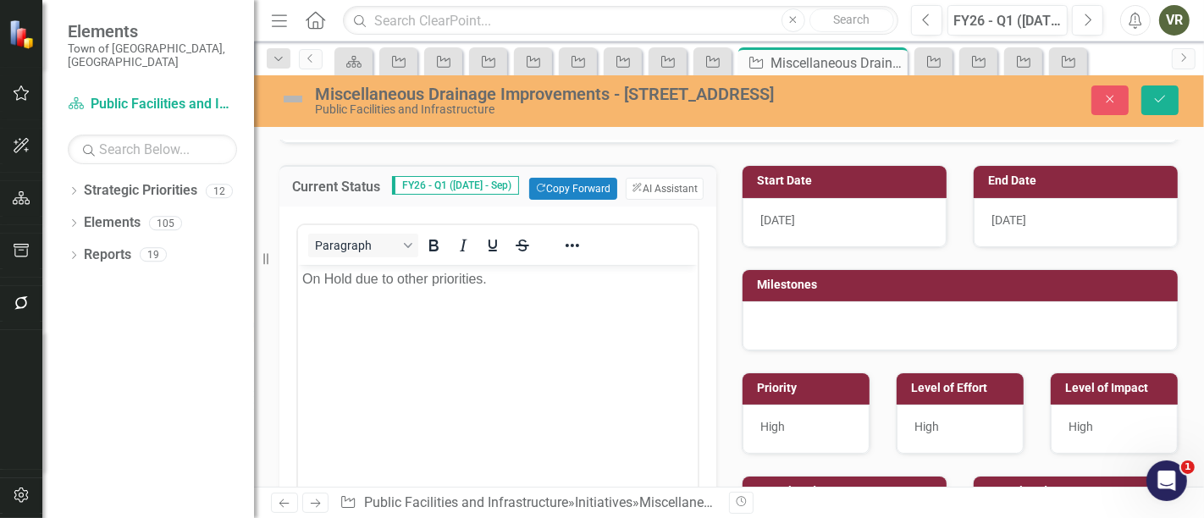
click at [275, 97] on div "Miscellaneous Drainage Improvements - 39 Stockingmill Rd (30052) Public Facilit…" at bounding box center [531, 100] width 529 height 32
click at [304, 95] on img at bounding box center [292, 99] width 27 height 27
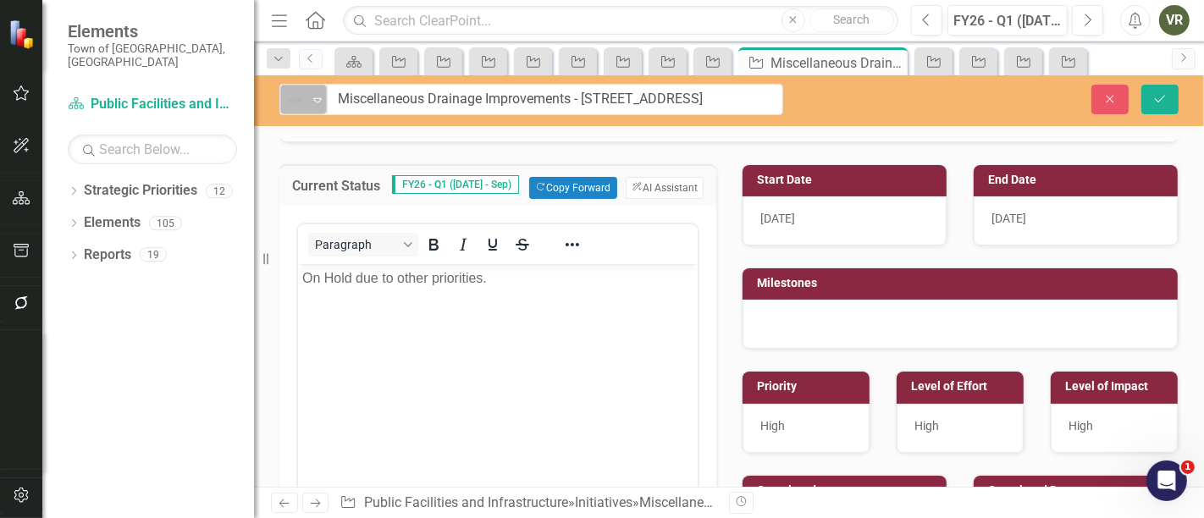
click at [318, 95] on icon "Expand" at bounding box center [317, 100] width 17 height 14
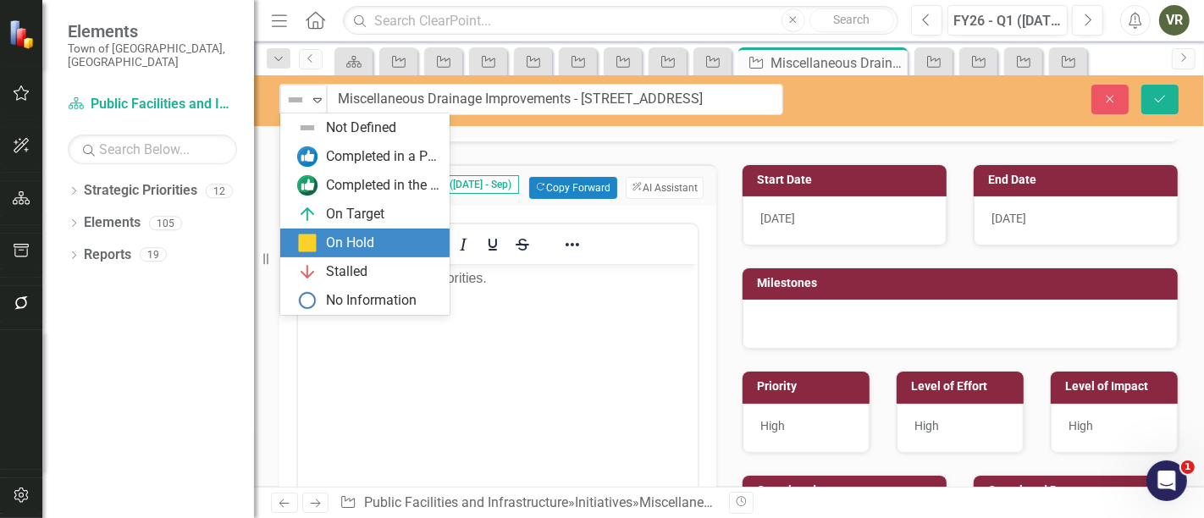
click at [351, 247] on div "On Hold" at bounding box center [350, 243] width 48 height 19
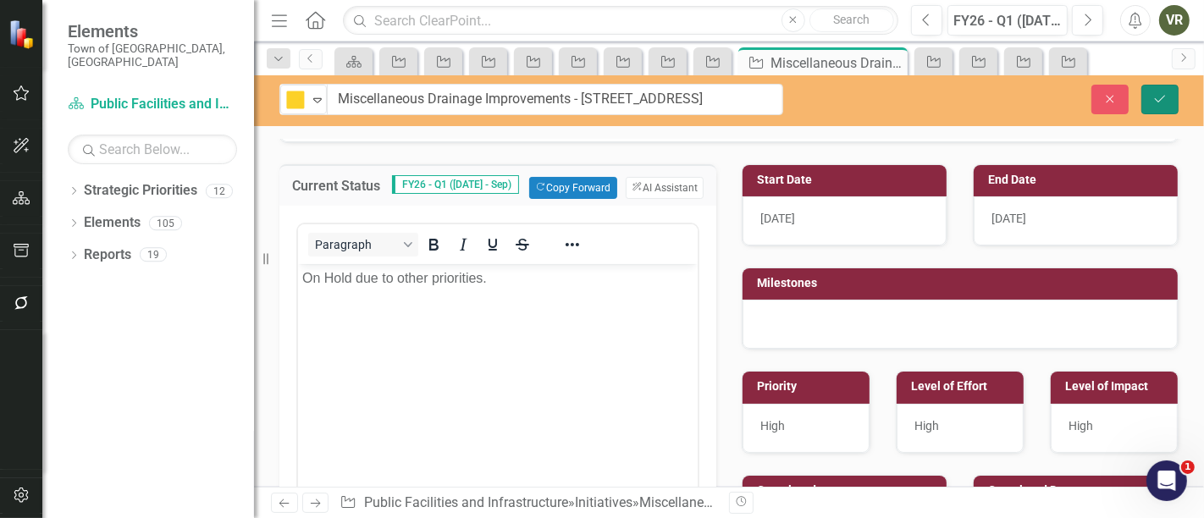
click at [1145, 104] on button "Save" at bounding box center [1160, 100] width 37 height 30
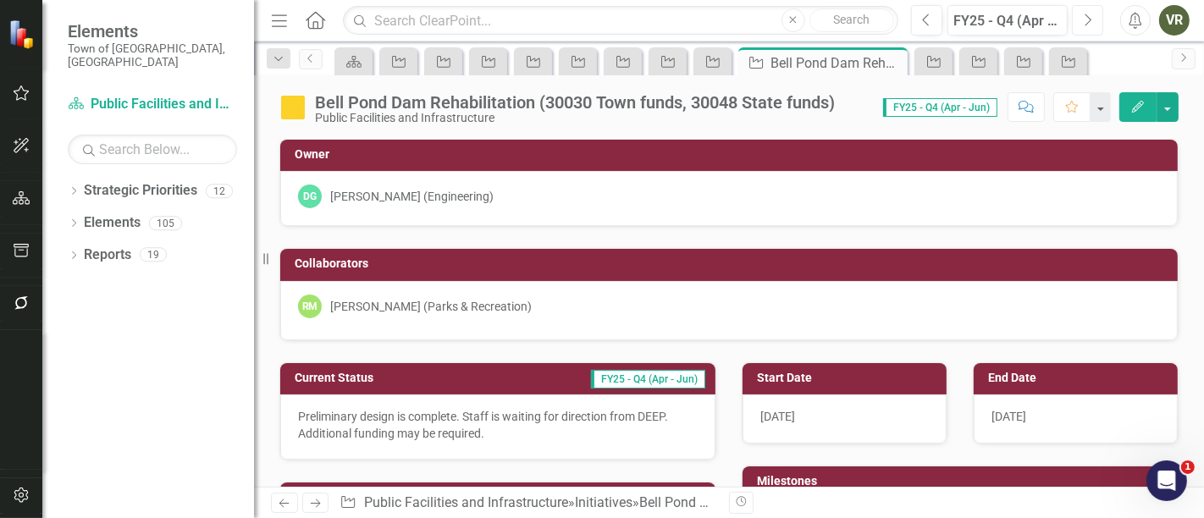
click at [1082, 16] on button "Next" at bounding box center [1087, 20] width 31 height 30
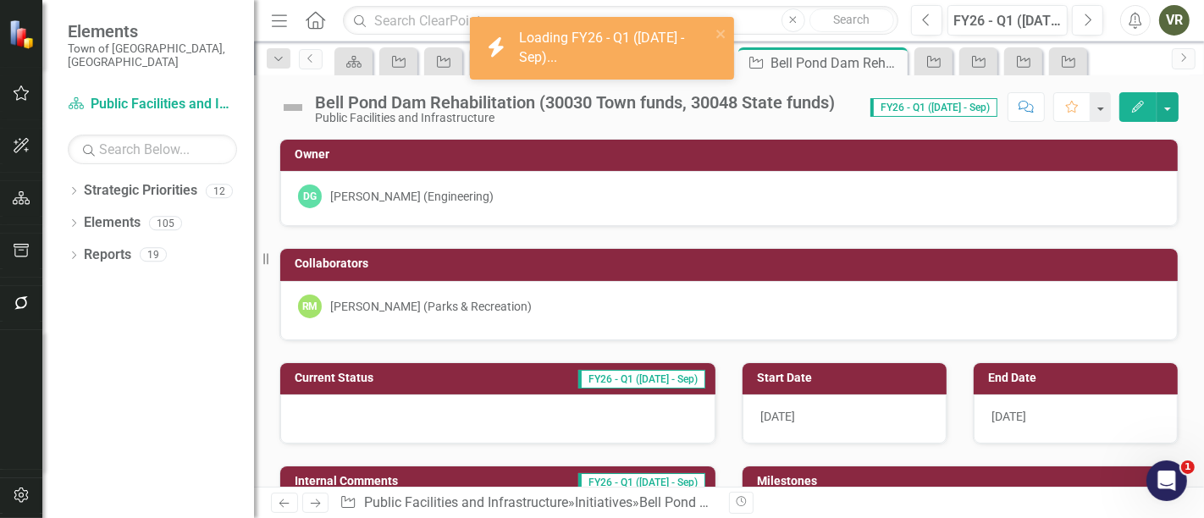
click at [293, 105] on img at bounding box center [292, 107] width 27 height 27
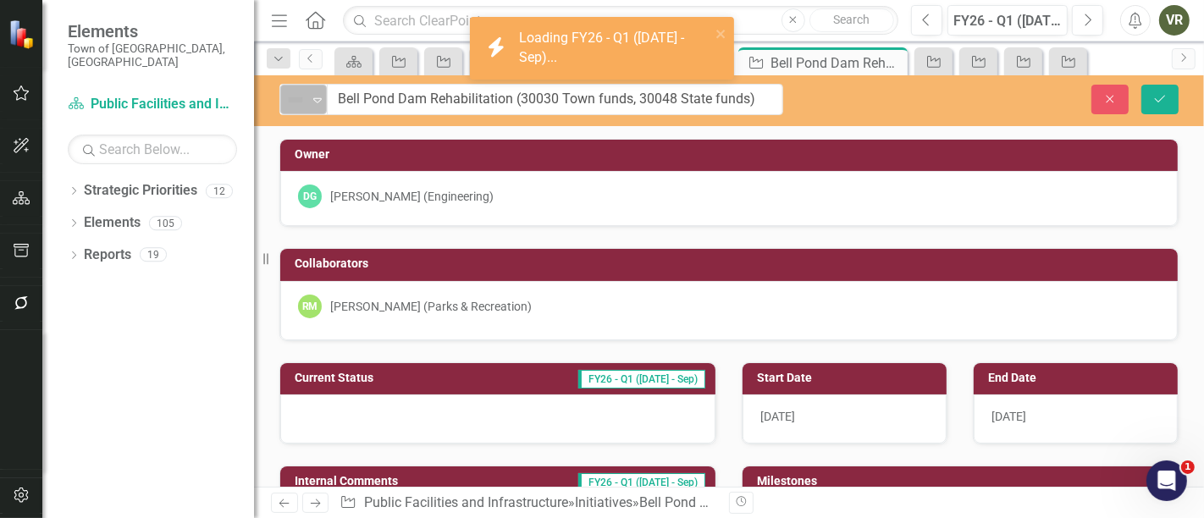
click at [299, 102] on img at bounding box center [295, 100] width 20 height 20
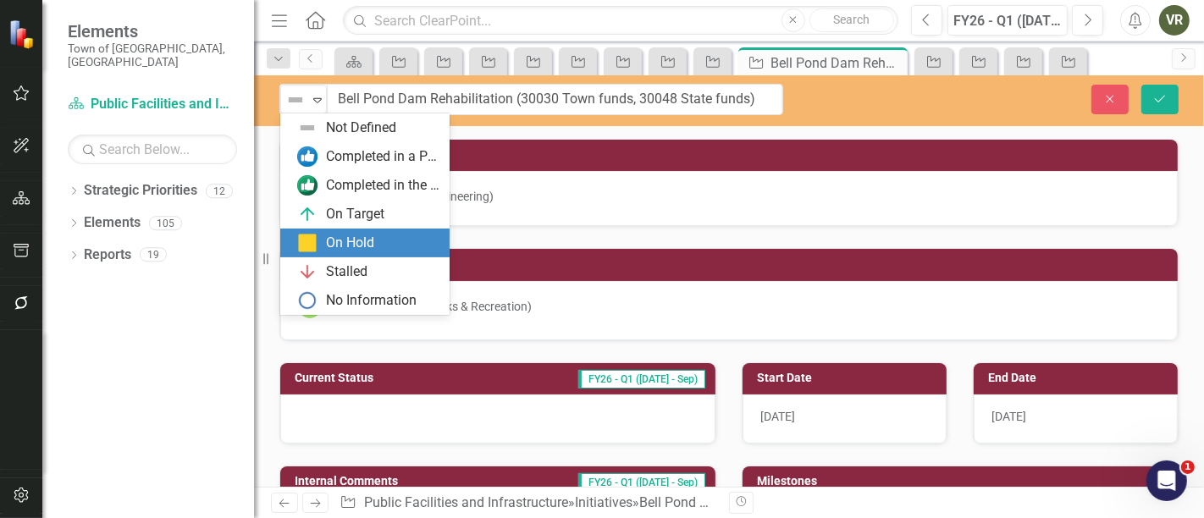
click at [349, 236] on div "On Hold" at bounding box center [350, 243] width 48 height 19
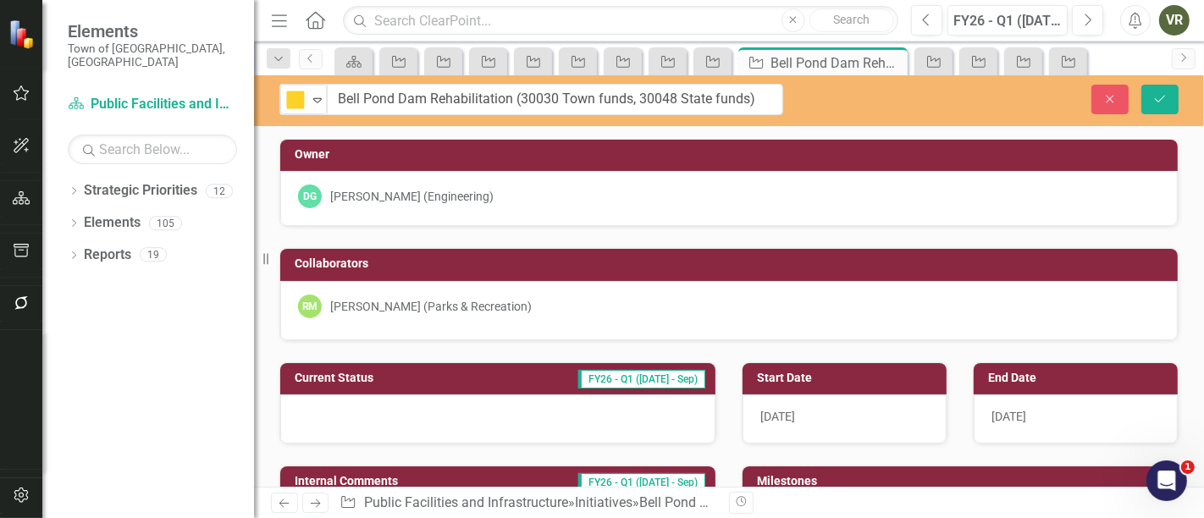
click at [401, 398] on div at bounding box center [497, 419] width 435 height 49
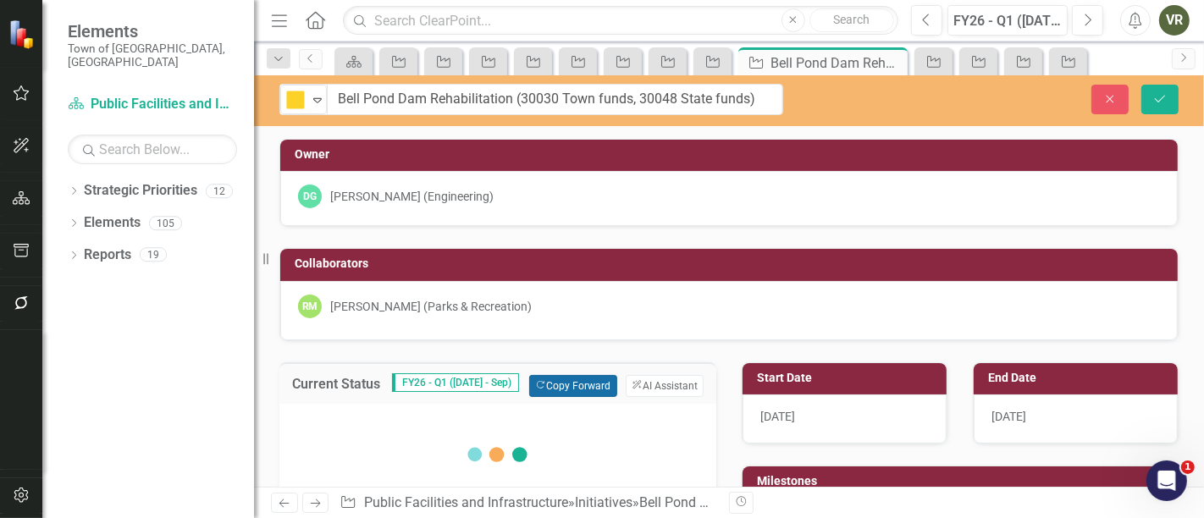
click at [576, 385] on button "Copy Forward Copy Forward" at bounding box center [572, 386] width 87 height 22
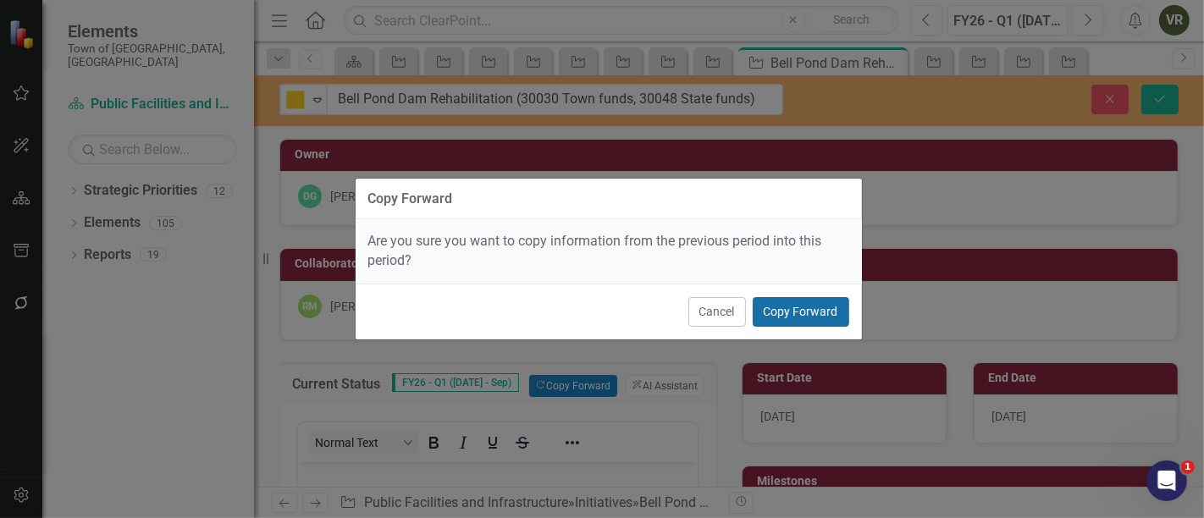
click at [822, 301] on button "Copy Forward" at bounding box center [801, 312] width 97 height 30
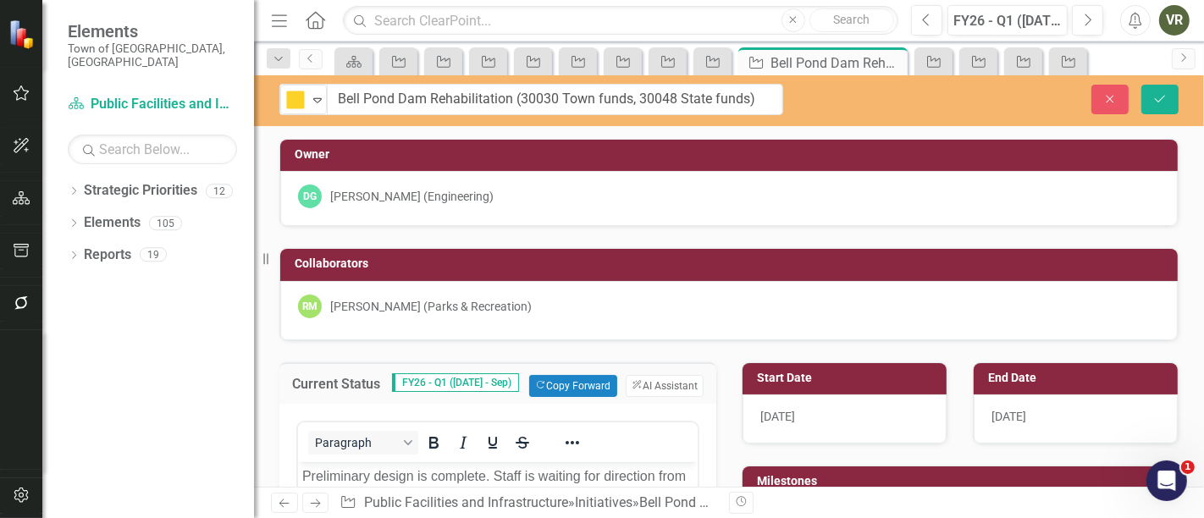
click at [1141, 91] on div "Close Save" at bounding box center [1007, 100] width 371 height 30
click at [1152, 97] on button "Save" at bounding box center [1160, 100] width 37 height 30
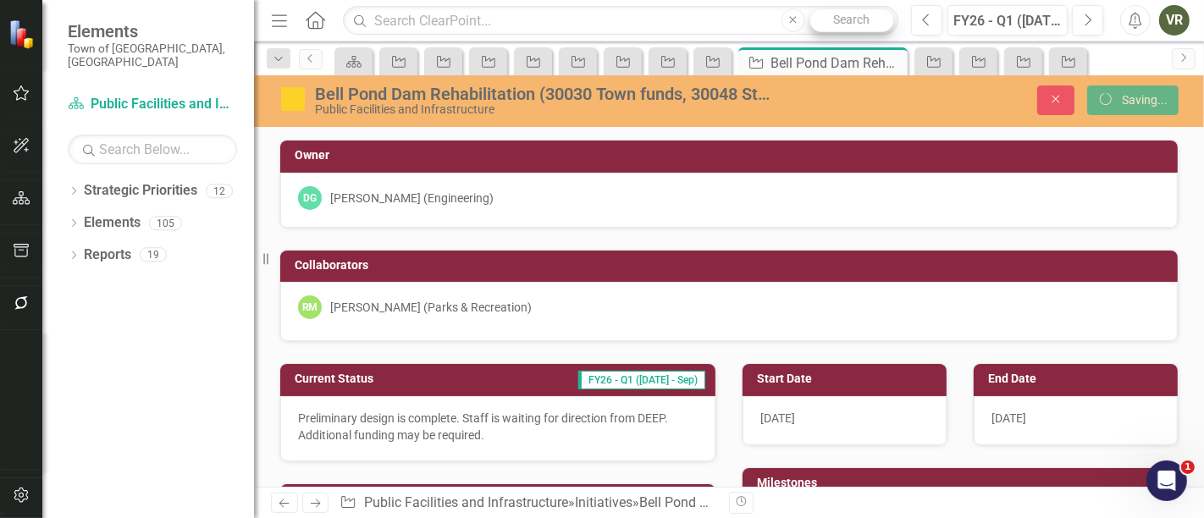
checkbox input "true"
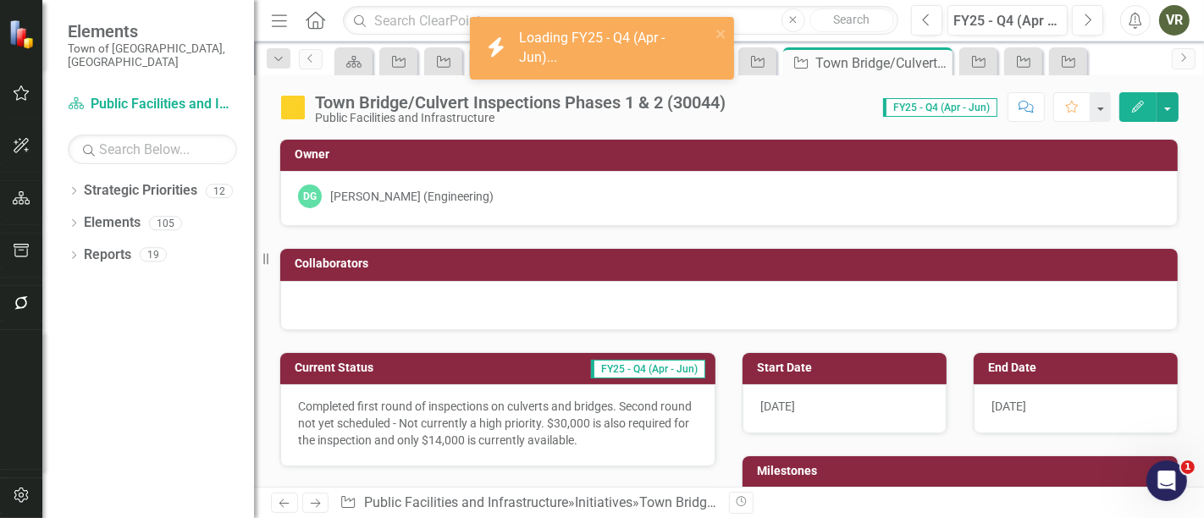
checkbox input "true"
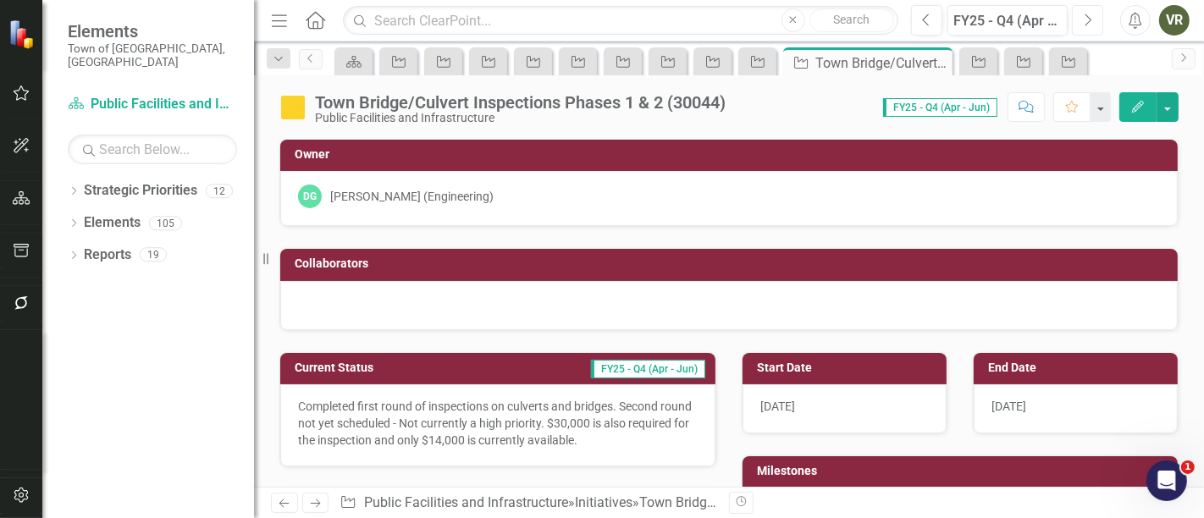
click at [1094, 19] on button "Next" at bounding box center [1087, 20] width 31 height 30
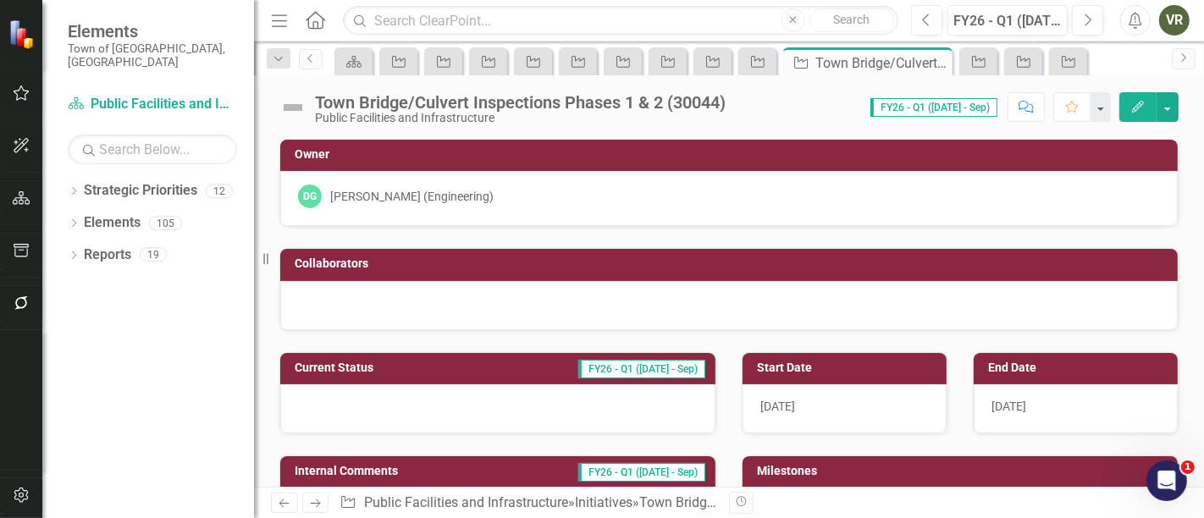
click at [501, 418] on div at bounding box center [497, 408] width 435 height 49
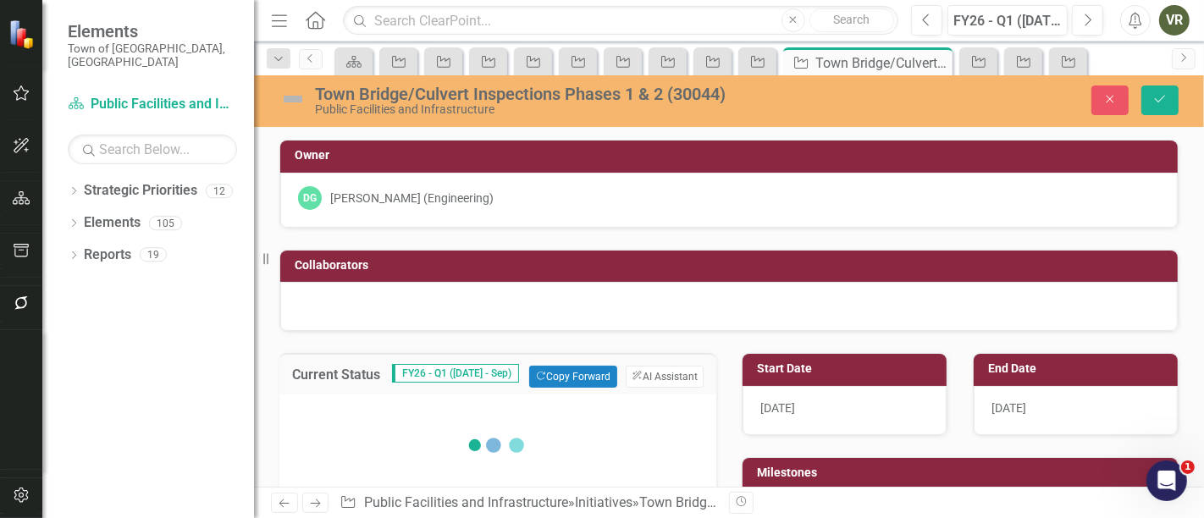
click at [300, 84] on div "Town Bridge/Culvert Inspections Phases 1 & 2 (30044) Public Facilities and Infr…" at bounding box center [531, 100] width 504 height 32
click at [291, 93] on img at bounding box center [292, 99] width 27 height 27
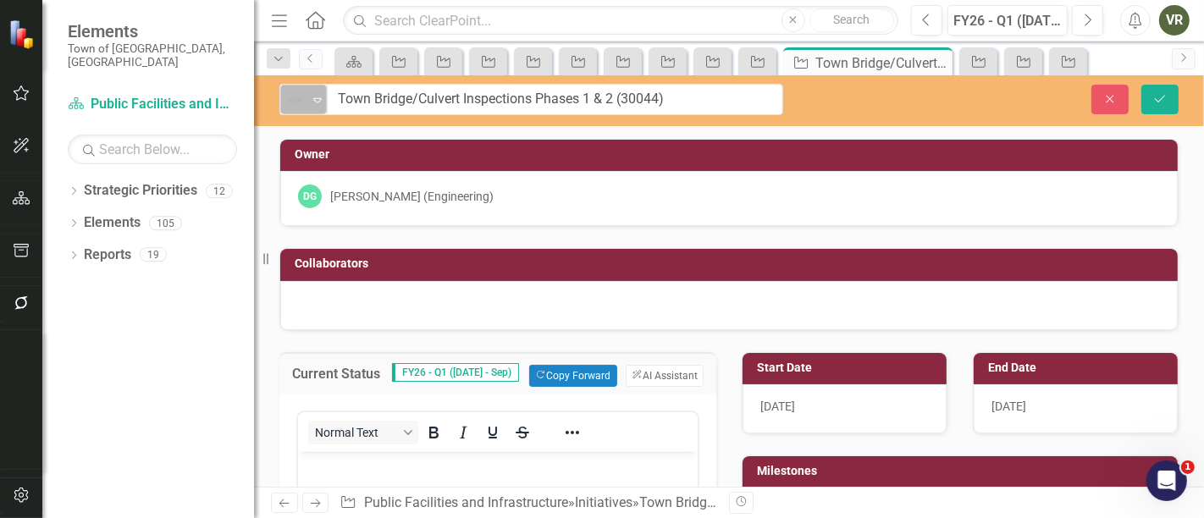
click at [305, 102] on div "Not Defined" at bounding box center [296, 100] width 22 height 20
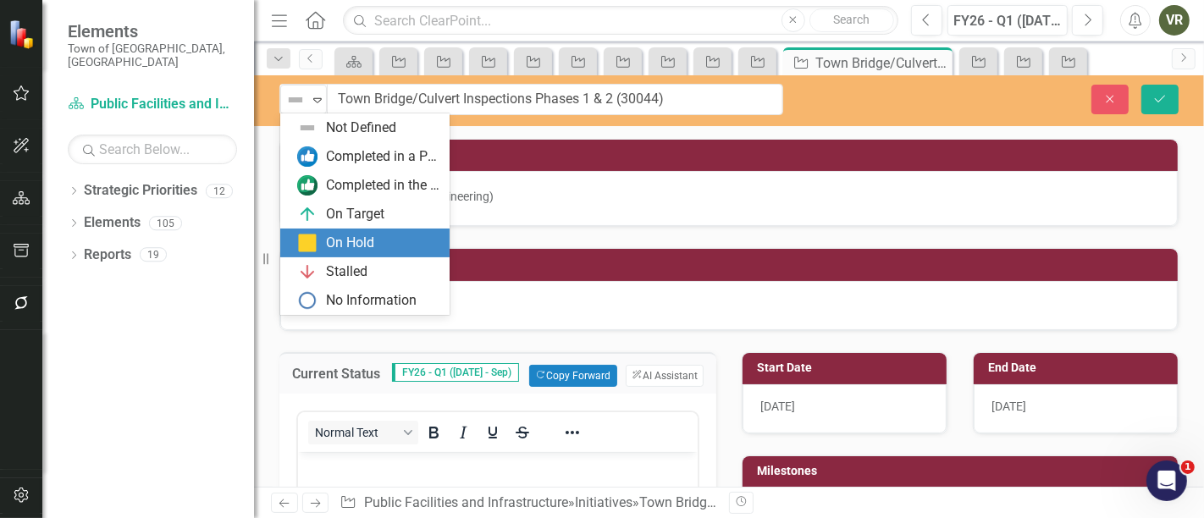
click at [333, 246] on div "On Hold" at bounding box center [350, 243] width 48 height 19
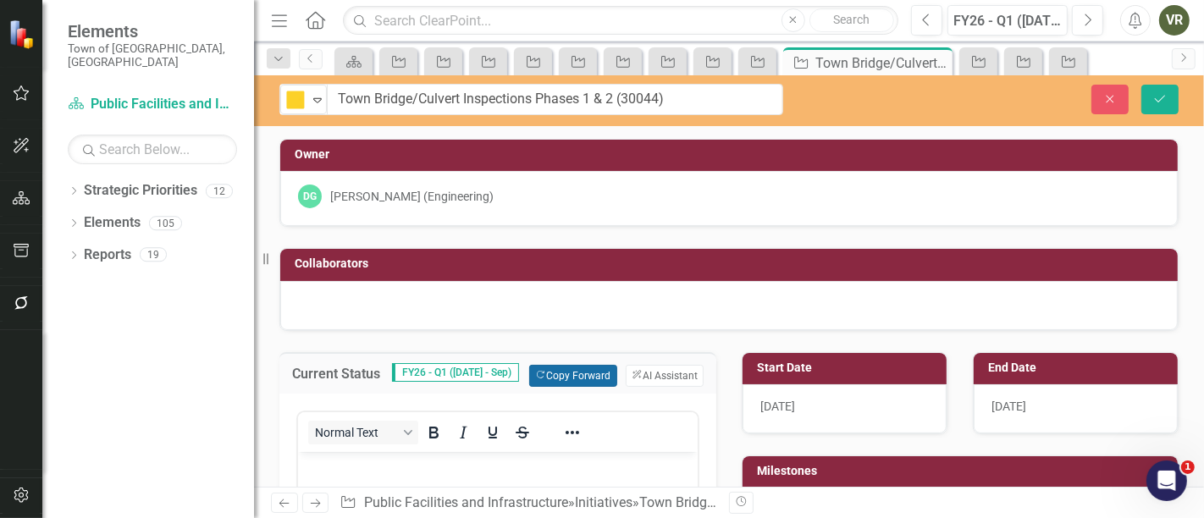
click at [544, 383] on button "Copy Forward Copy Forward" at bounding box center [572, 376] width 87 height 22
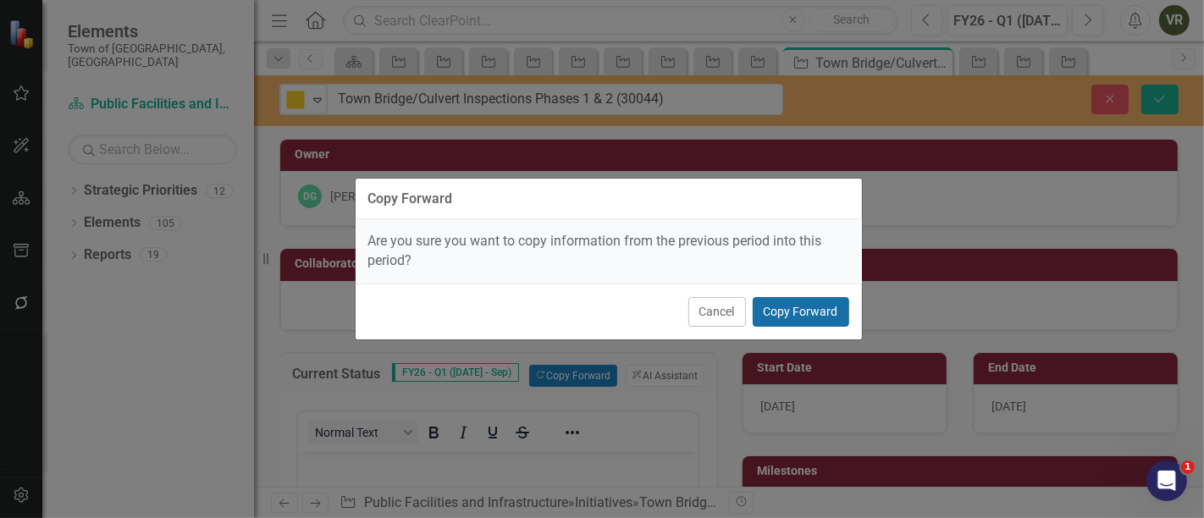
click at [818, 305] on button "Copy Forward" at bounding box center [801, 312] width 97 height 30
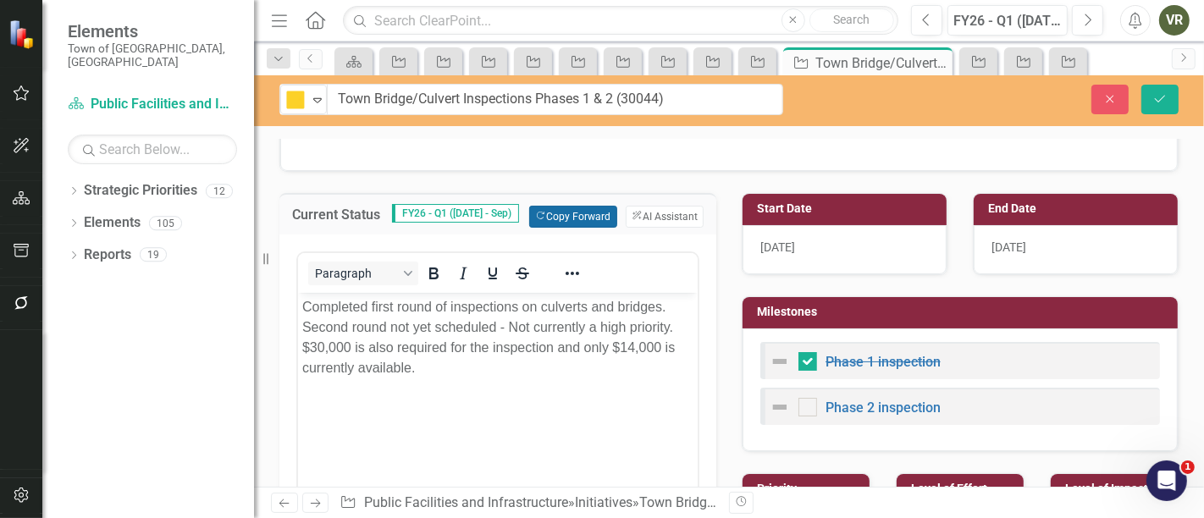
scroll to position [188, 0]
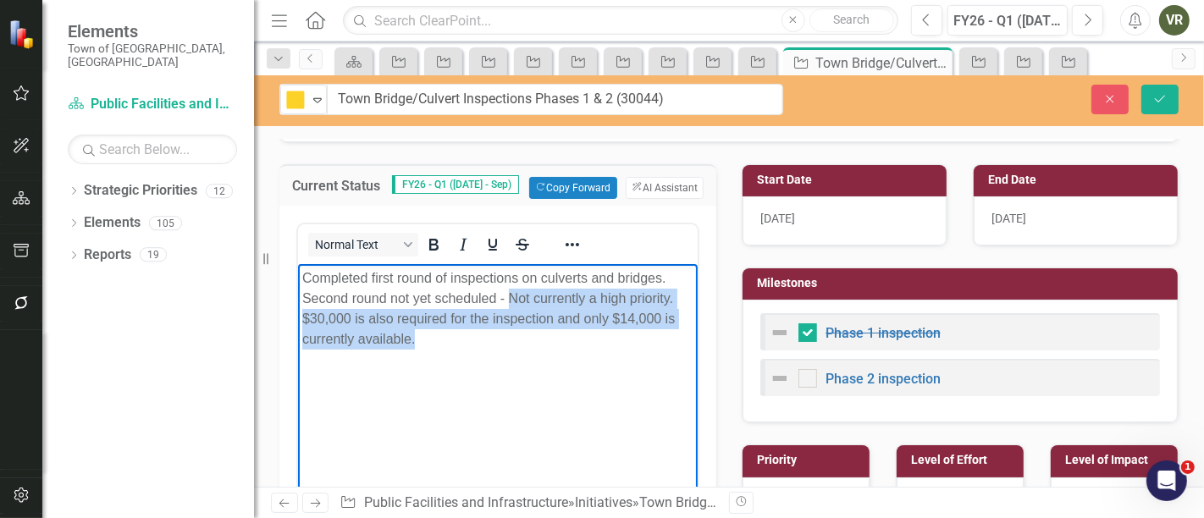
drag, startPoint x: 433, startPoint y: 342, endPoint x: 508, endPoint y: 298, distance: 87.3
click at [508, 298] on p "Completed first round of inspections on culverts and bridges. Second round not …" at bounding box center [497, 308] width 391 height 81
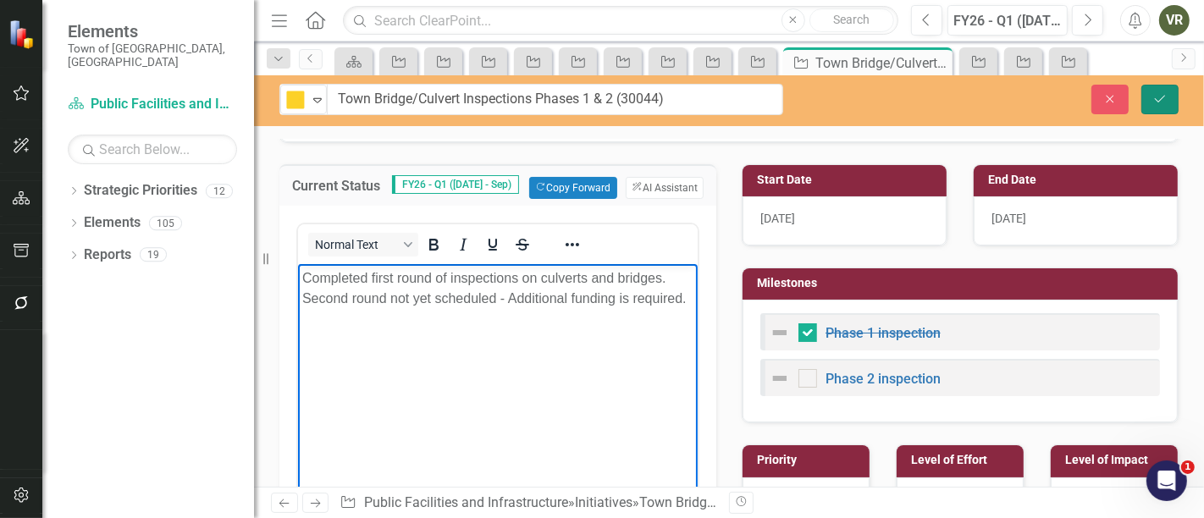
click at [1158, 93] on icon "Save" at bounding box center [1160, 99] width 15 height 12
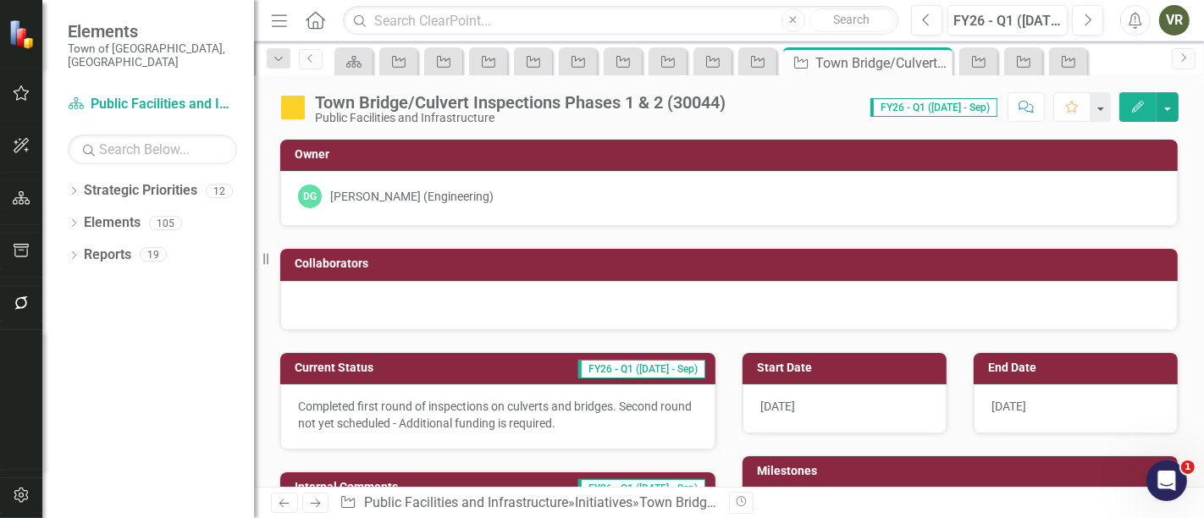
checkbox input "true"
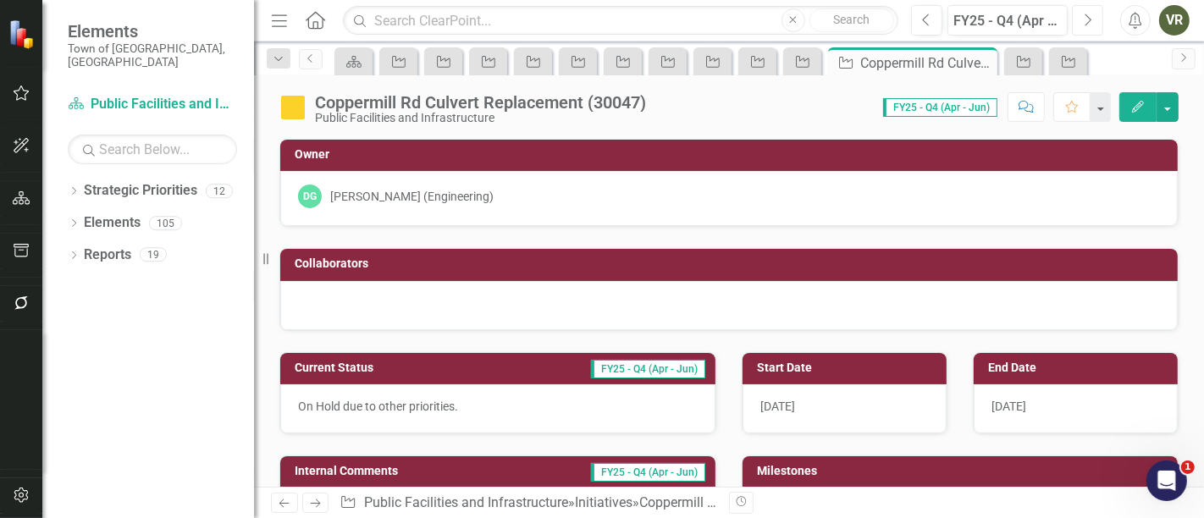
click at [1091, 23] on icon "Next" at bounding box center [1087, 20] width 9 height 15
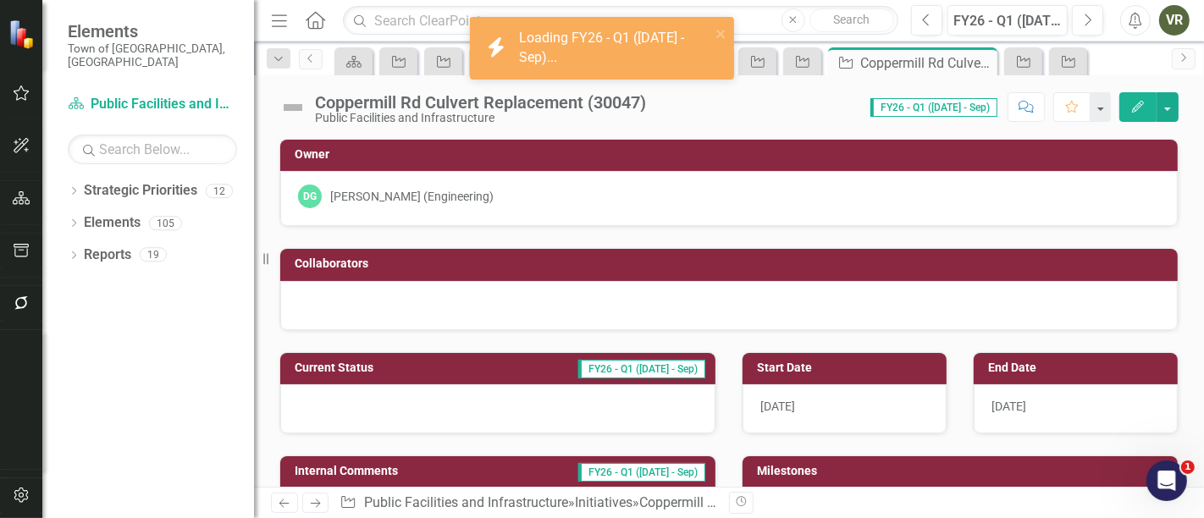
click at [293, 107] on img at bounding box center [292, 107] width 27 height 27
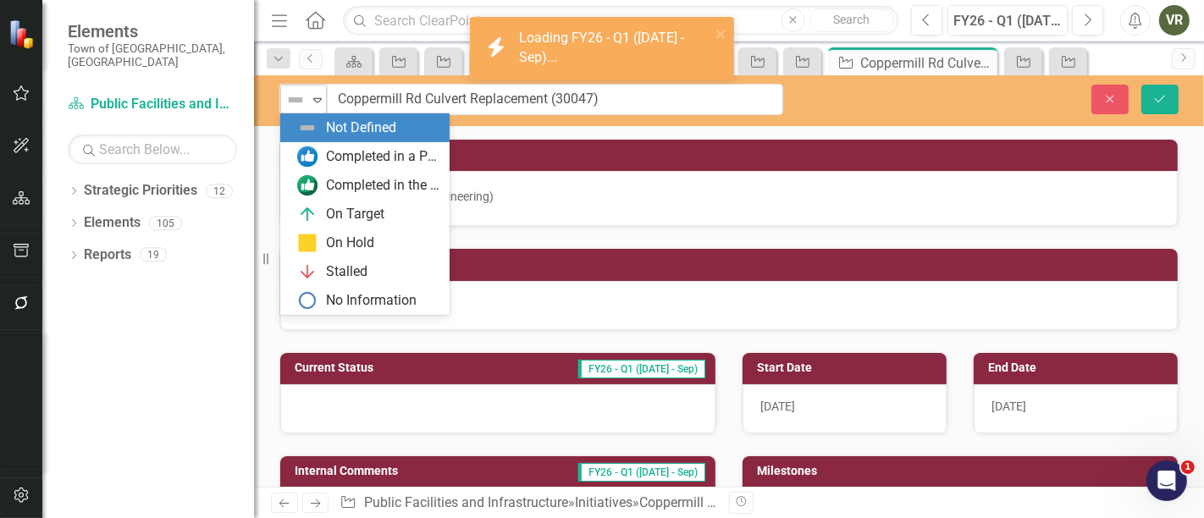
click at [317, 97] on icon "Expand" at bounding box center [317, 100] width 17 height 14
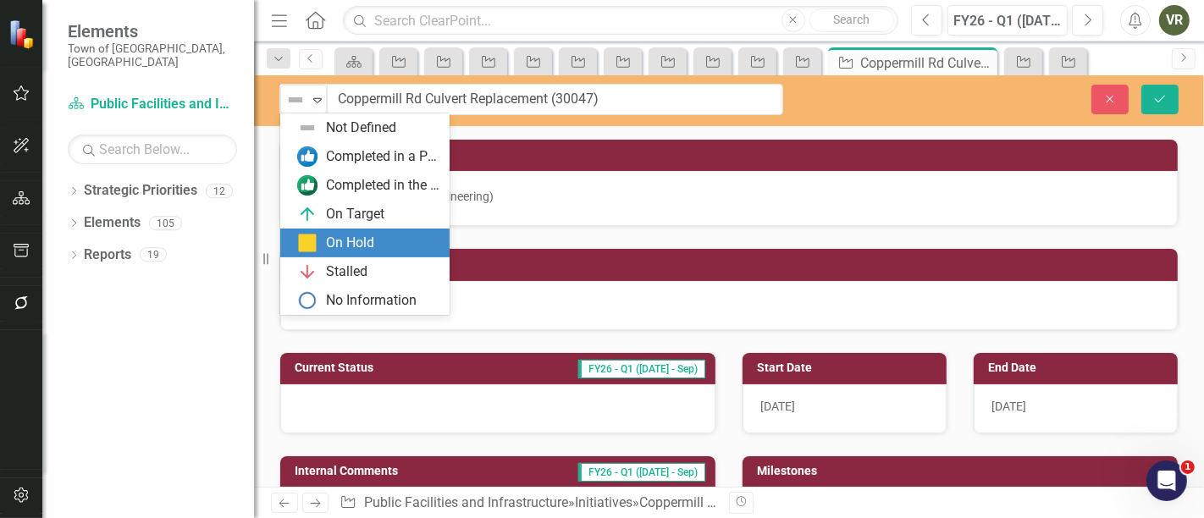
click at [340, 246] on div "On Hold" at bounding box center [350, 243] width 48 height 19
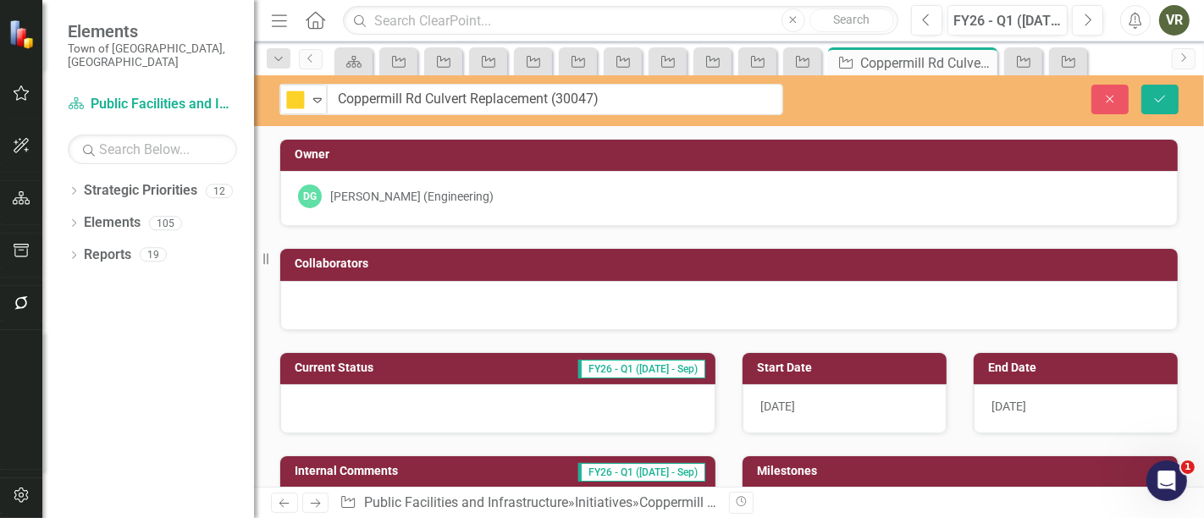
click at [377, 388] on div at bounding box center [497, 408] width 435 height 49
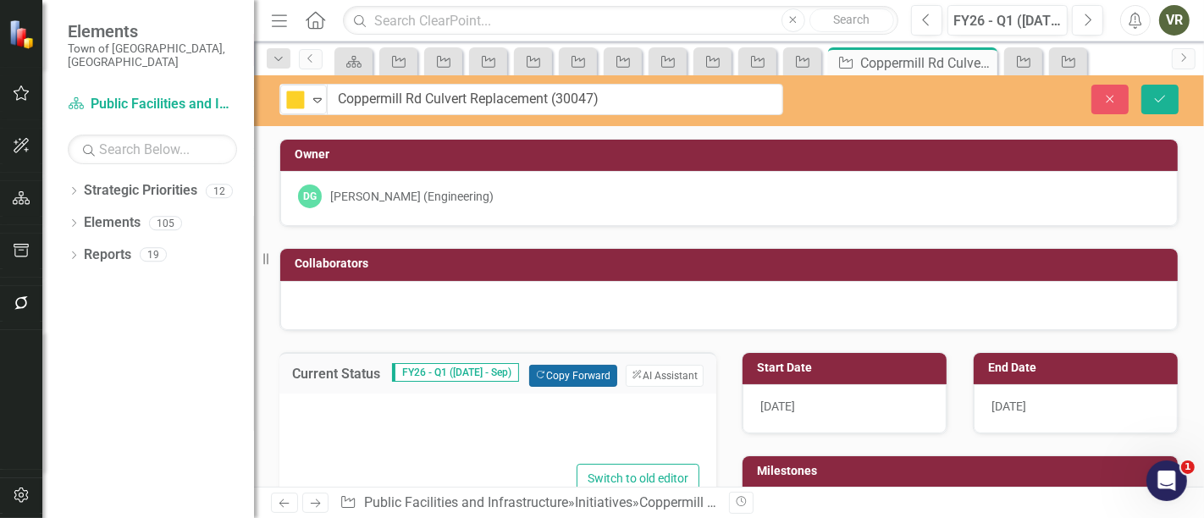
click at [592, 371] on button "Copy Forward Copy Forward" at bounding box center [572, 376] width 87 height 22
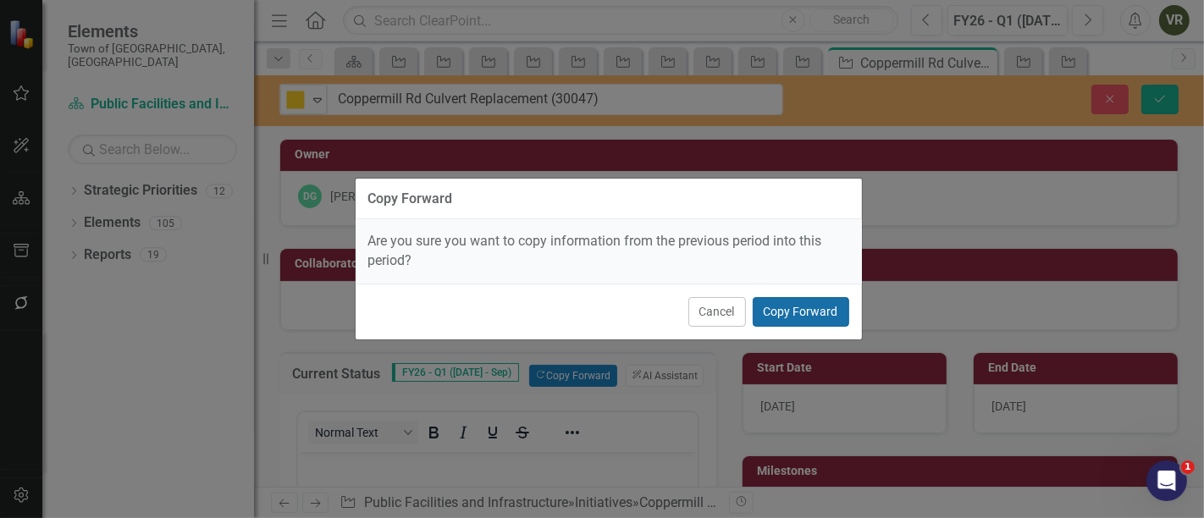
drag, startPoint x: 833, startPoint y: 301, endPoint x: 886, endPoint y: 257, distance: 68.0
click at [833, 302] on button "Copy Forward" at bounding box center [801, 312] width 97 height 30
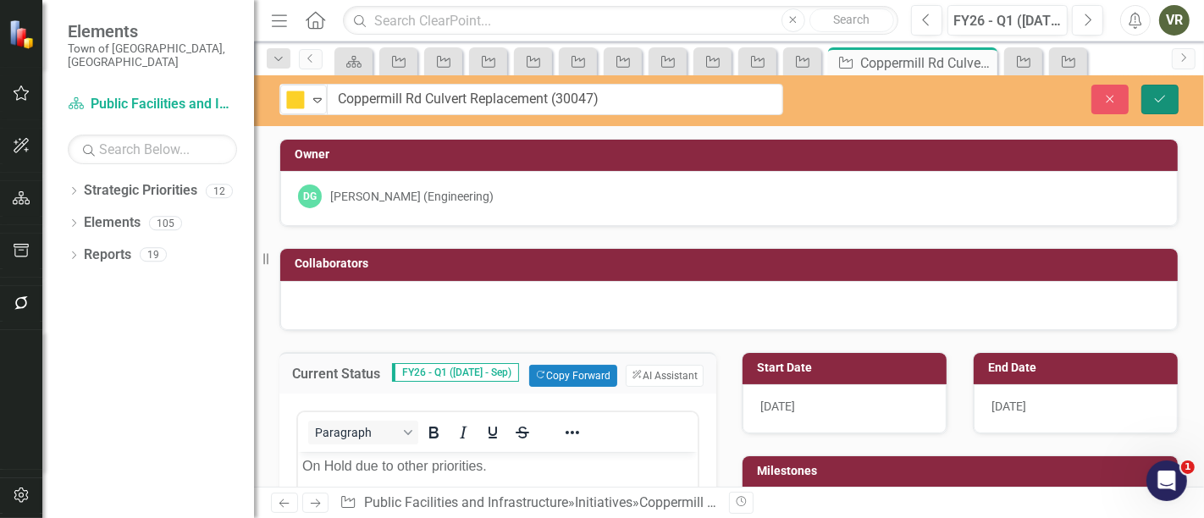
click at [1166, 88] on button "Save" at bounding box center [1160, 100] width 37 height 30
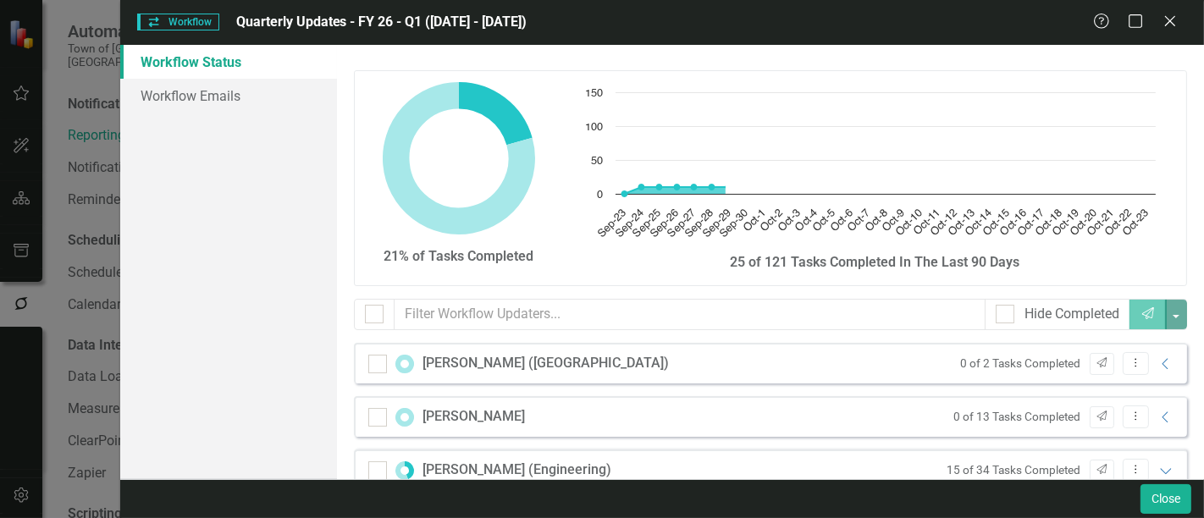
scroll to position [1134, 0]
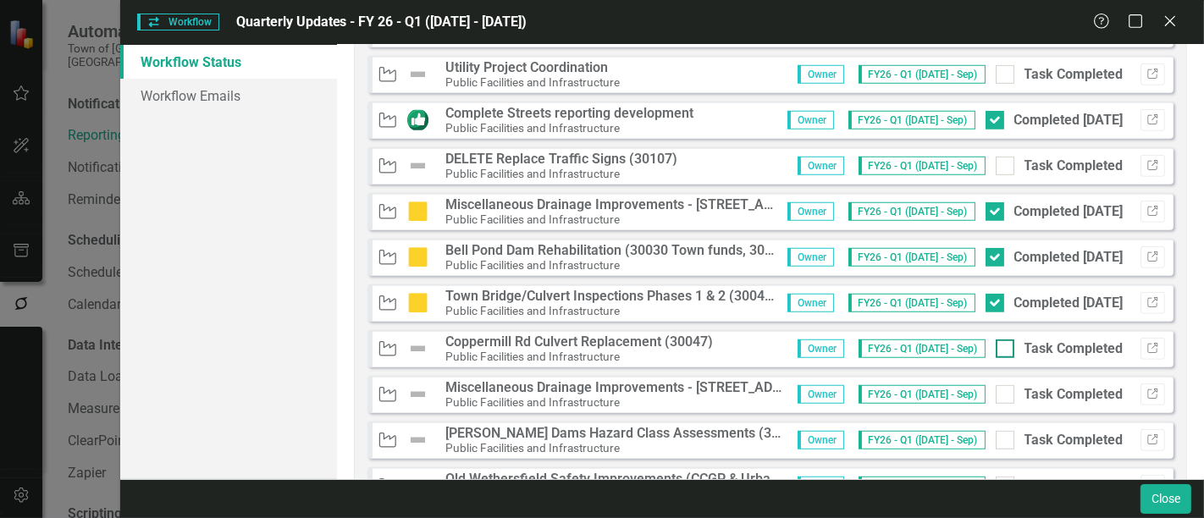
click at [996, 340] on input "Task Completed" at bounding box center [1001, 345] width 11 height 11
checkbox input "true"
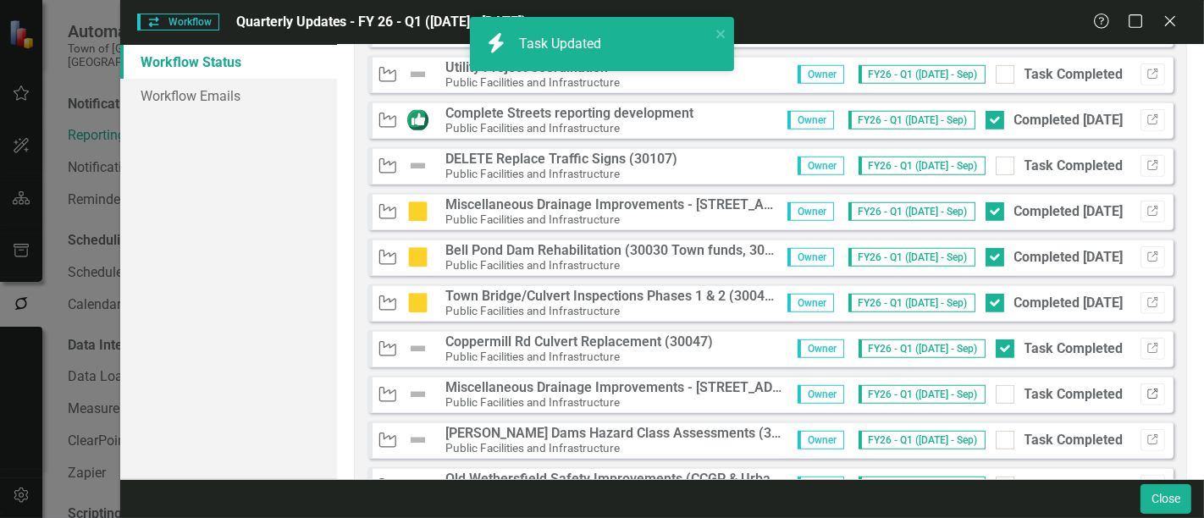
click at [1147, 390] on icon "Link" at bounding box center [1153, 395] width 13 height 10
click at [997, 400] on div at bounding box center [1005, 394] width 19 height 19
click at [997, 396] on input "Task Completed" at bounding box center [1001, 390] width 11 height 11
checkbox input "true"
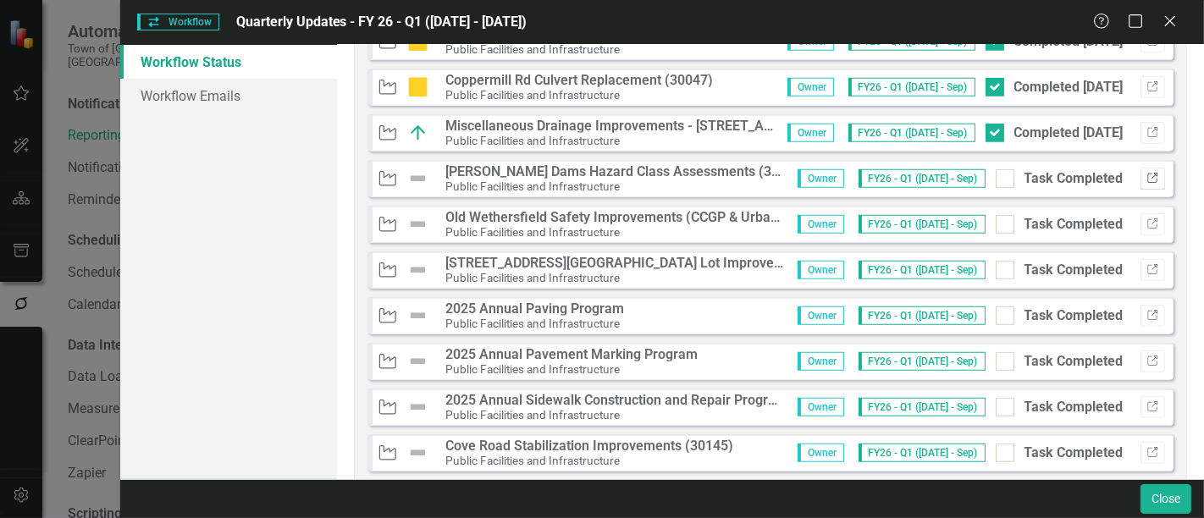
scroll to position [1322, 0]
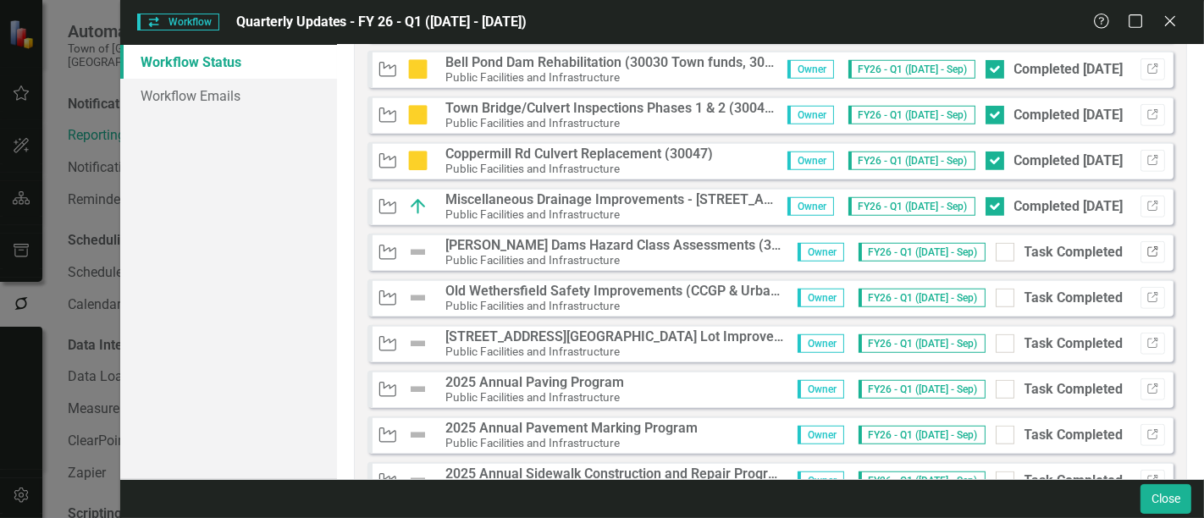
click at [1141, 250] on button "Link" at bounding box center [1153, 252] width 25 height 22
click at [998, 246] on div at bounding box center [1005, 252] width 19 height 19
click at [998, 246] on input "Task Completed" at bounding box center [1001, 248] width 11 height 11
checkbox input "true"
click at [1147, 300] on icon "Link" at bounding box center [1153, 298] width 13 height 10
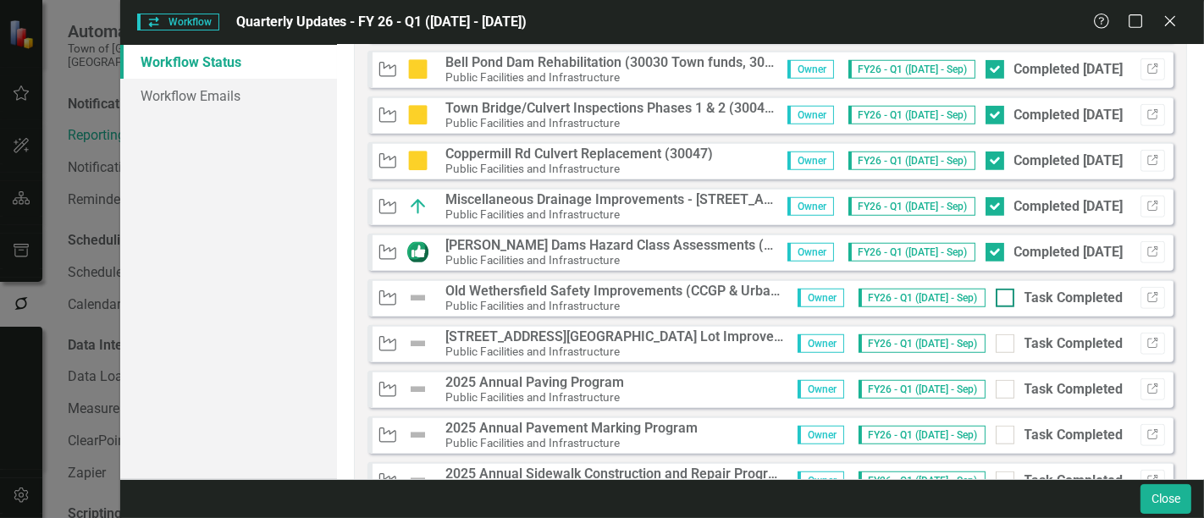
click at [996, 290] on input "Task Completed" at bounding box center [1001, 294] width 11 height 11
checkbox input "true"
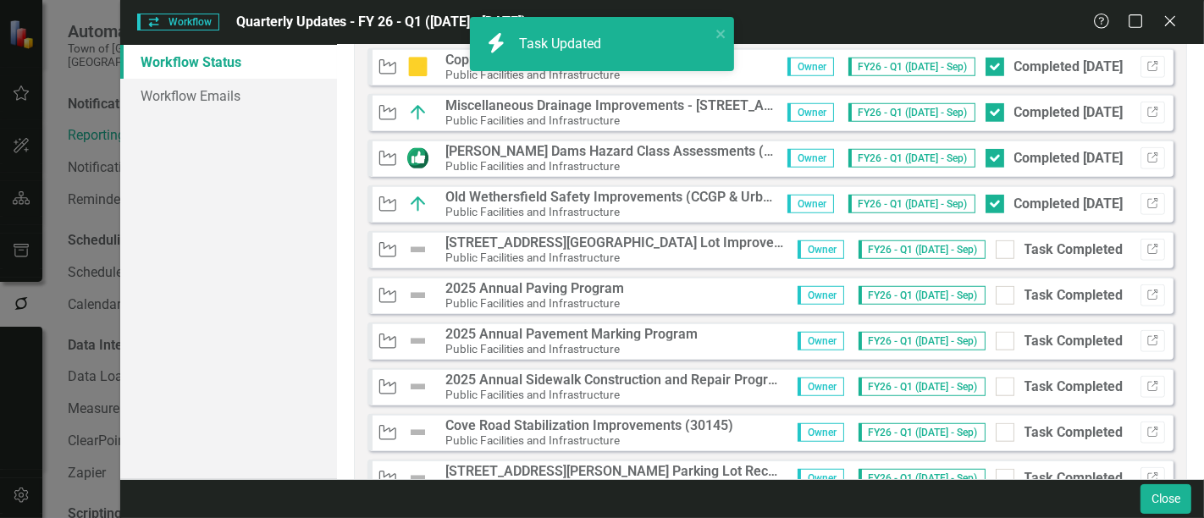
scroll to position [1510, 0]
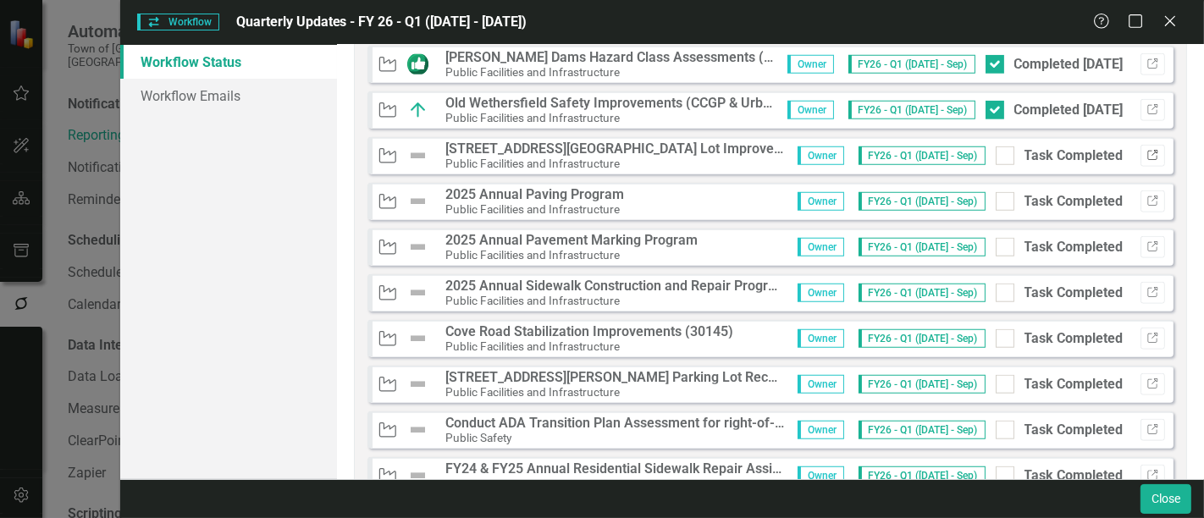
click at [1147, 151] on icon "Link" at bounding box center [1153, 156] width 13 height 10
click at [996, 150] on input "Task Completed" at bounding box center [1001, 152] width 11 height 11
checkbox input "true"
click at [1147, 196] on icon "Link" at bounding box center [1153, 201] width 13 height 10
click at [996, 201] on input "Task Completed" at bounding box center [1001, 197] width 11 height 11
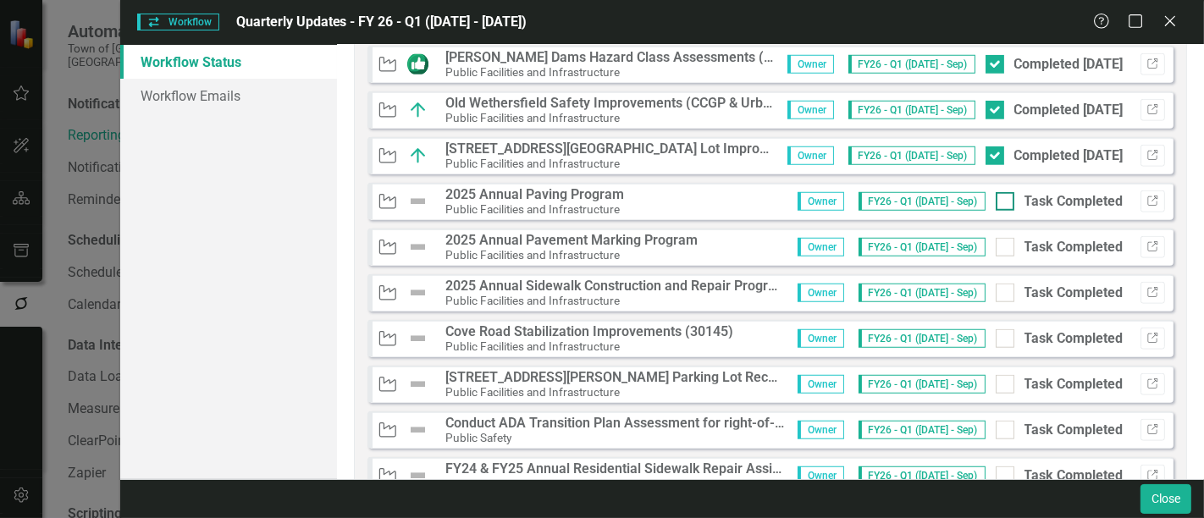
checkbox input "true"
click at [1147, 246] on icon "Link" at bounding box center [1153, 247] width 13 height 10
click at [996, 243] on input "Task Completed" at bounding box center [1001, 243] width 11 height 11
checkbox input "true"
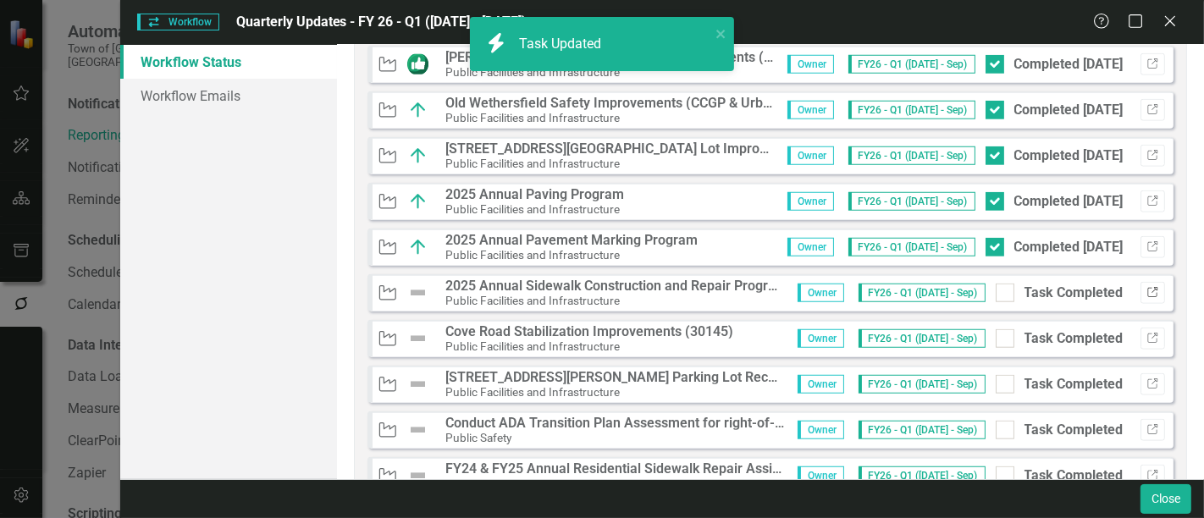
click at [1147, 289] on icon "Link" at bounding box center [1153, 293] width 13 height 10
click at [997, 287] on div at bounding box center [1005, 293] width 19 height 19
click at [997, 287] on input "Task Completed" at bounding box center [1001, 289] width 11 height 11
checkbox input "true"
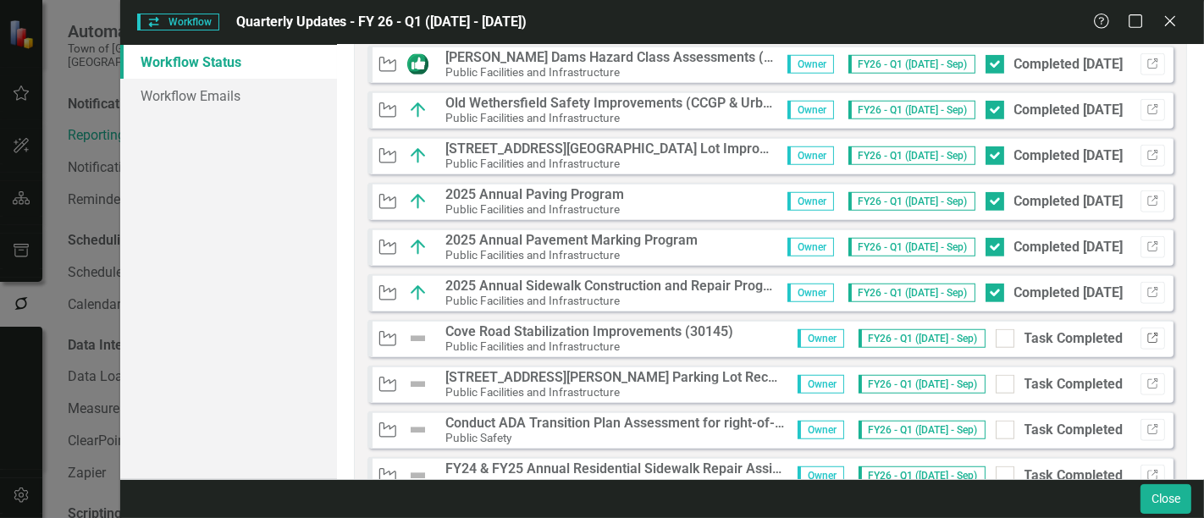
click at [1147, 337] on icon "Link" at bounding box center [1153, 339] width 13 height 10
click at [996, 330] on input "Task Completed" at bounding box center [1001, 334] width 11 height 11
checkbox input "true"
click at [1148, 380] on button "Link" at bounding box center [1153, 384] width 25 height 22
drag, startPoint x: 999, startPoint y: 381, endPoint x: 1018, endPoint y: 397, distance: 24.6
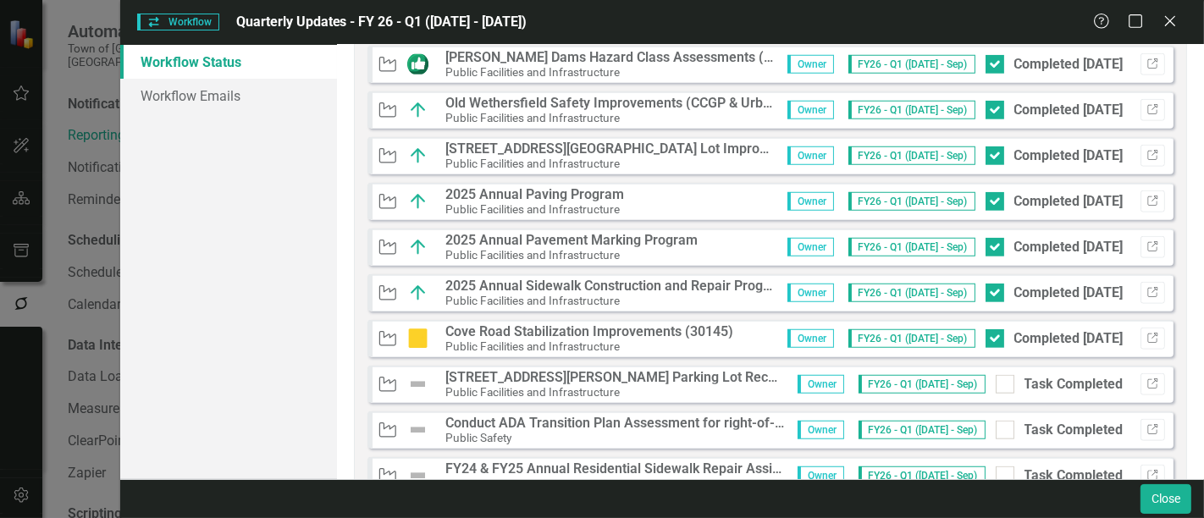
click at [999, 382] on div at bounding box center [1005, 384] width 19 height 19
click at [999, 382] on input "Task Completed" at bounding box center [1001, 380] width 11 height 11
checkbox input "true"
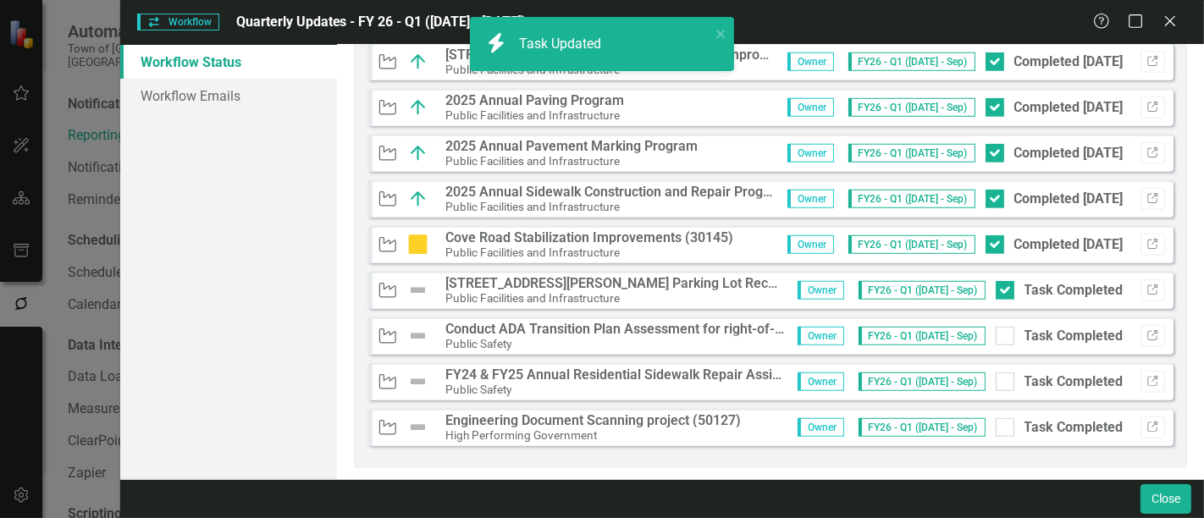
scroll to position [1698, 0]
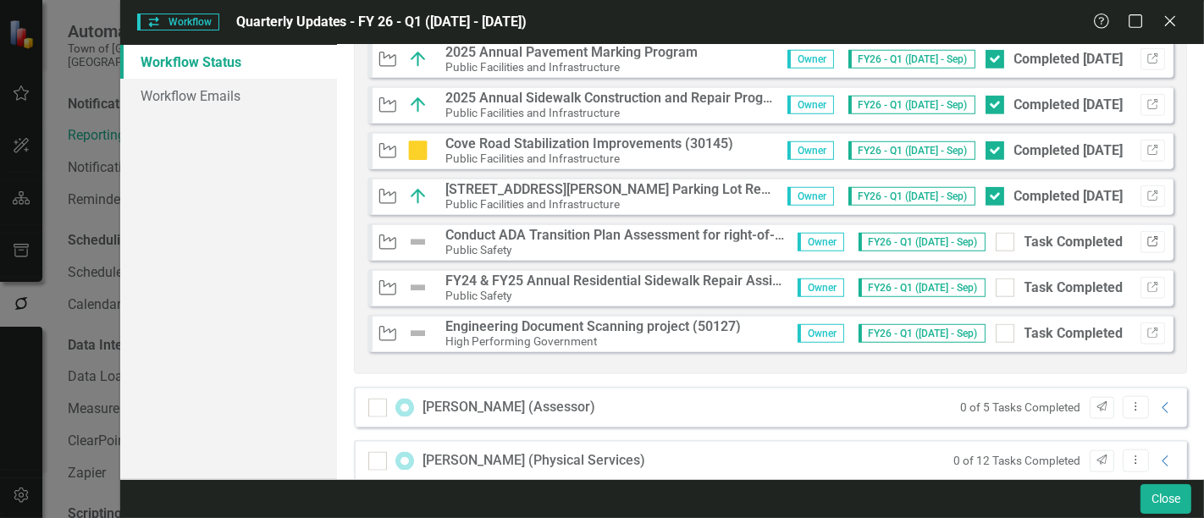
click at [1147, 238] on icon "Link" at bounding box center [1153, 242] width 13 height 10
click at [996, 243] on div at bounding box center [1005, 242] width 19 height 19
click at [996, 243] on input "Task Completed" at bounding box center [1001, 238] width 11 height 11
checkbox input "true"
click at [1147, 285] on icon "Link" at bounding box center [1153, 288] width 13 height 10
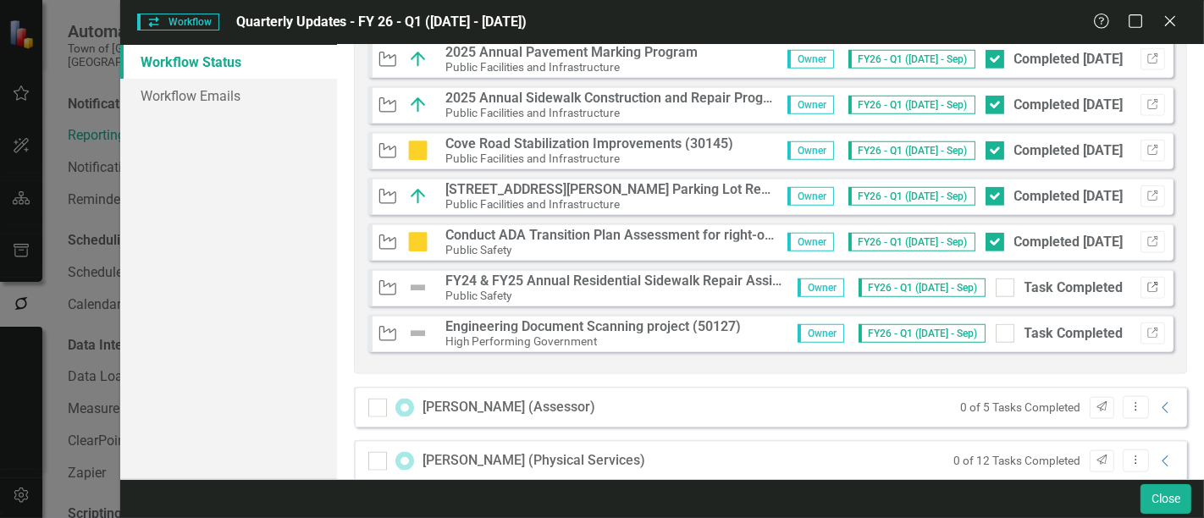
click at [1147, 283] on icon "Link" at bounding box center [1153, 288] width 13 height 10
click at [998, 294] on div at bounding box center [1005, 288] width 19 height 19
click at [998, 290] on input "Task Completed" at bounding box center [1001, 284] width 11 height 11
checkbox input "true"
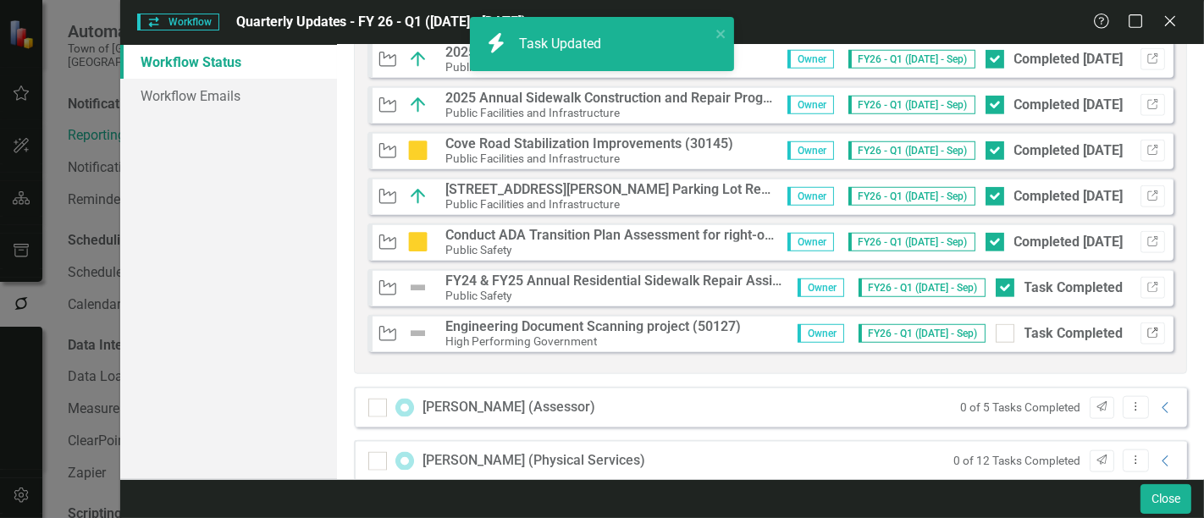
click at [1148, 328] on icon "button" at bounding box center [1153, 333] width 10 height 10
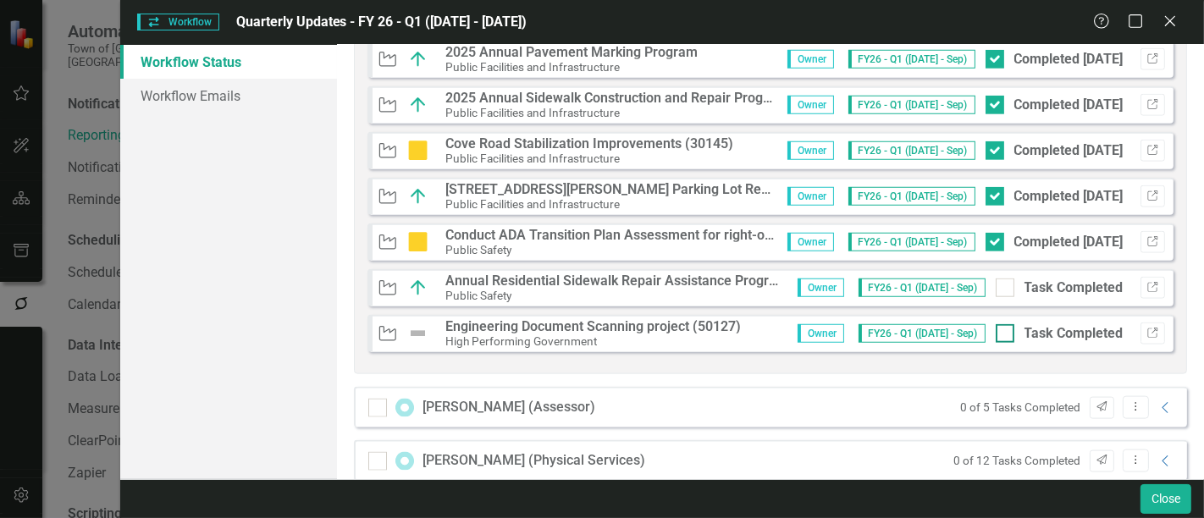
click at [996, 332] on input "Task Completed" at bounding box center [1001, 329] width 11 height 11
checkbox input "true"
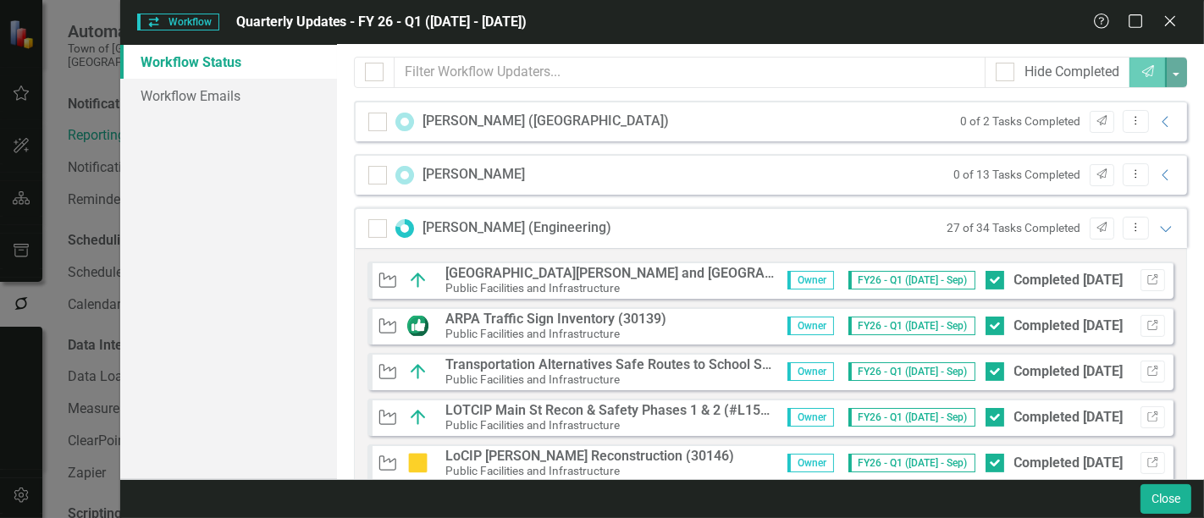
scroll to position [99, 0]
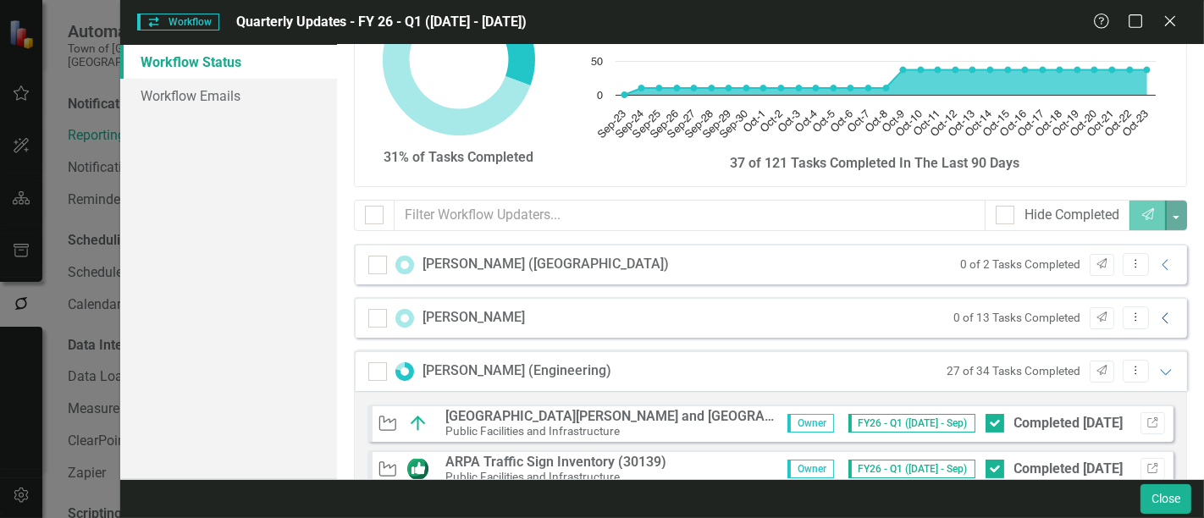
click at [1158, 317] on icon "Collapse" at bounding box center [1166, 319] width 17 height 14
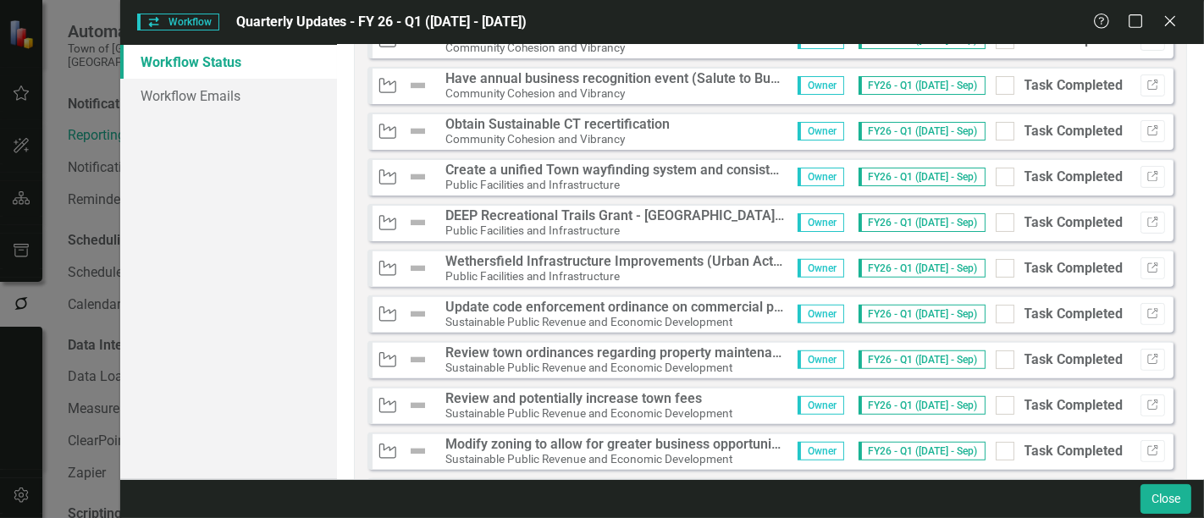
scroll to position [569, 0]
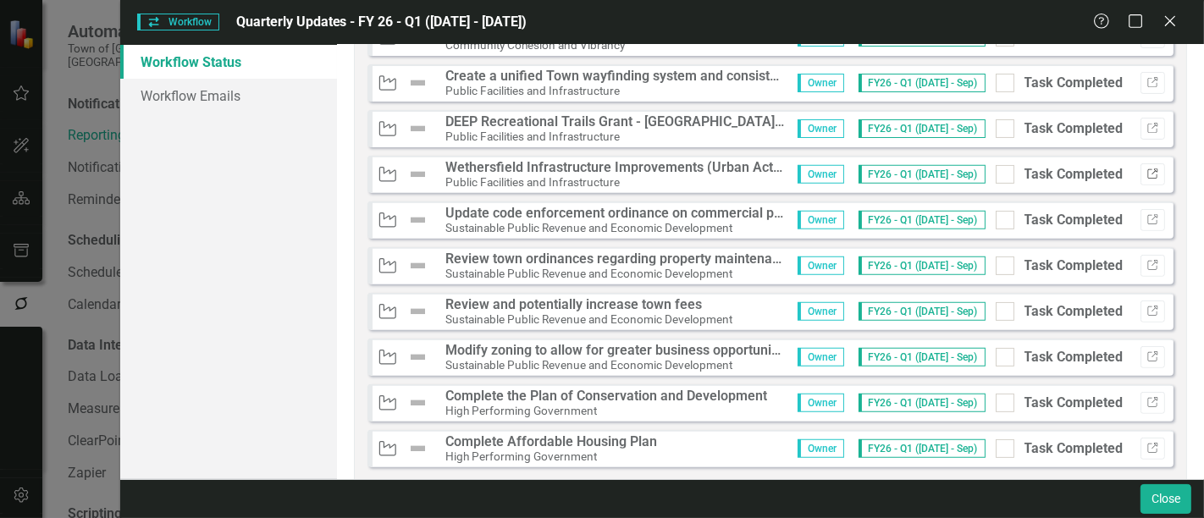
click at [1147, 170] on icon "Link" at bounding box center [1153, 174] width 13 height 10
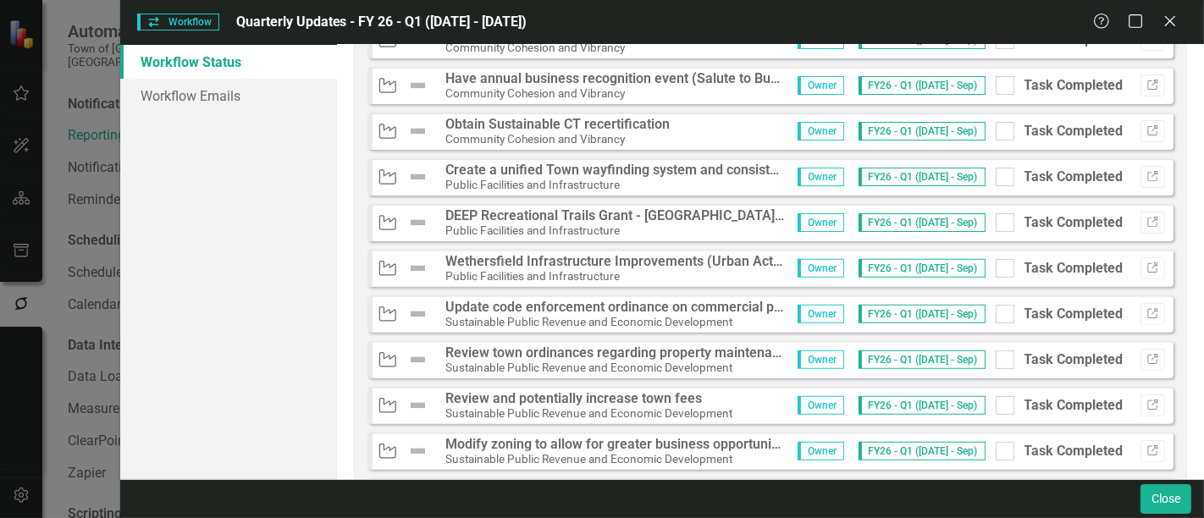
scroll to position [4, 0]
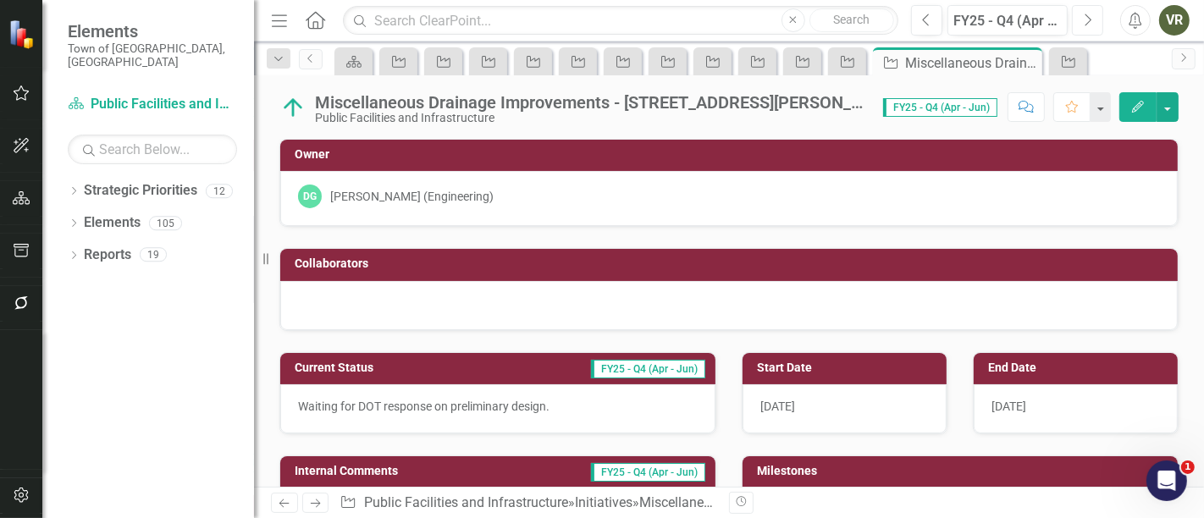
click at [1088, 15] on icon "Next" at bounding box center [1087, 20] width 9 height 15
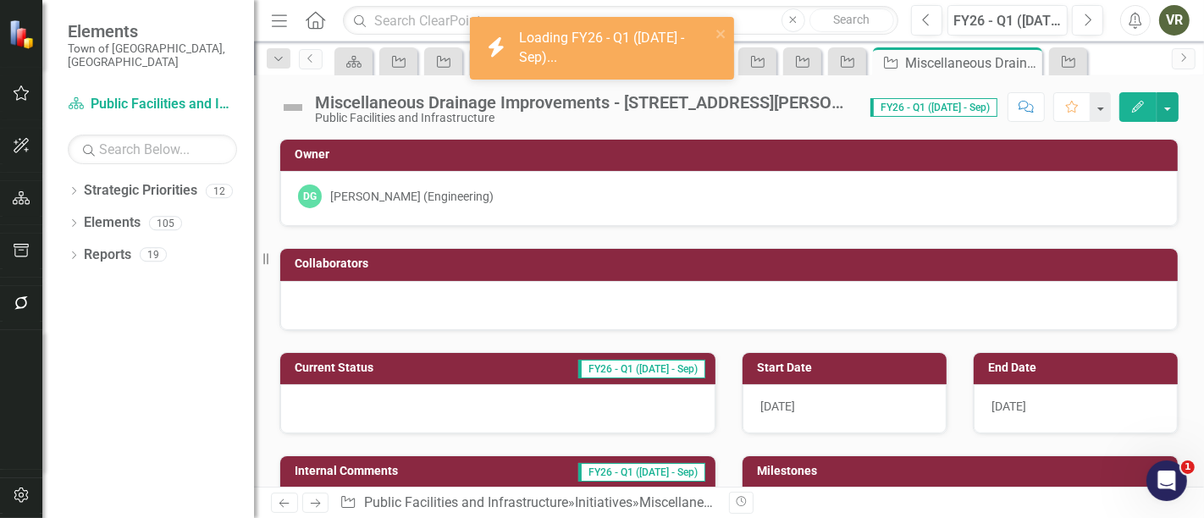
click at [399, 414] on div at bounding box center [497, 408] width 435 height 49
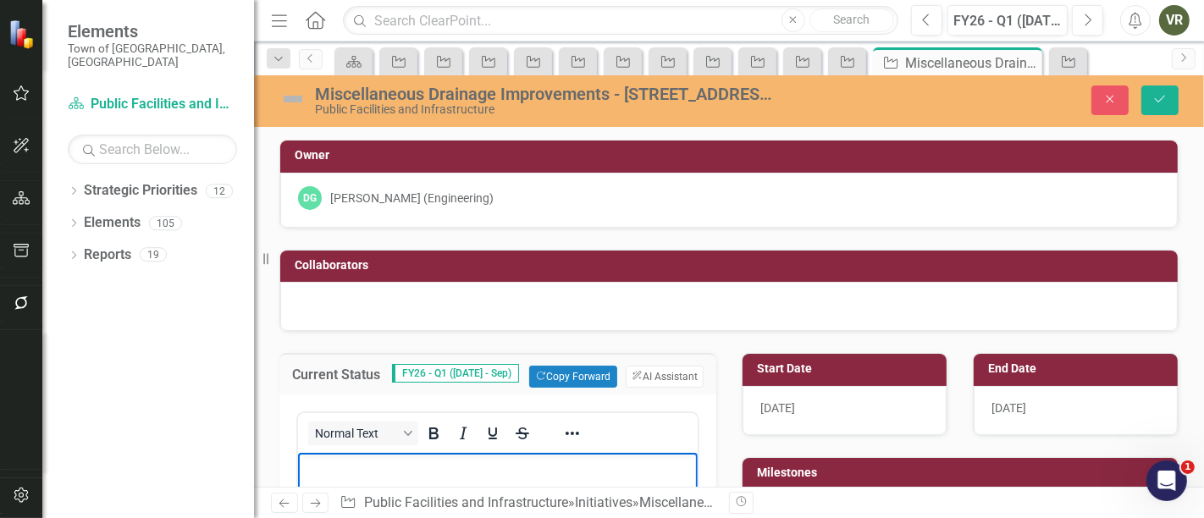
click at [439, 471] on p "Rich Text Area. Press ALT-0 for help." at bounding box center [497, 467] width 391 height 20
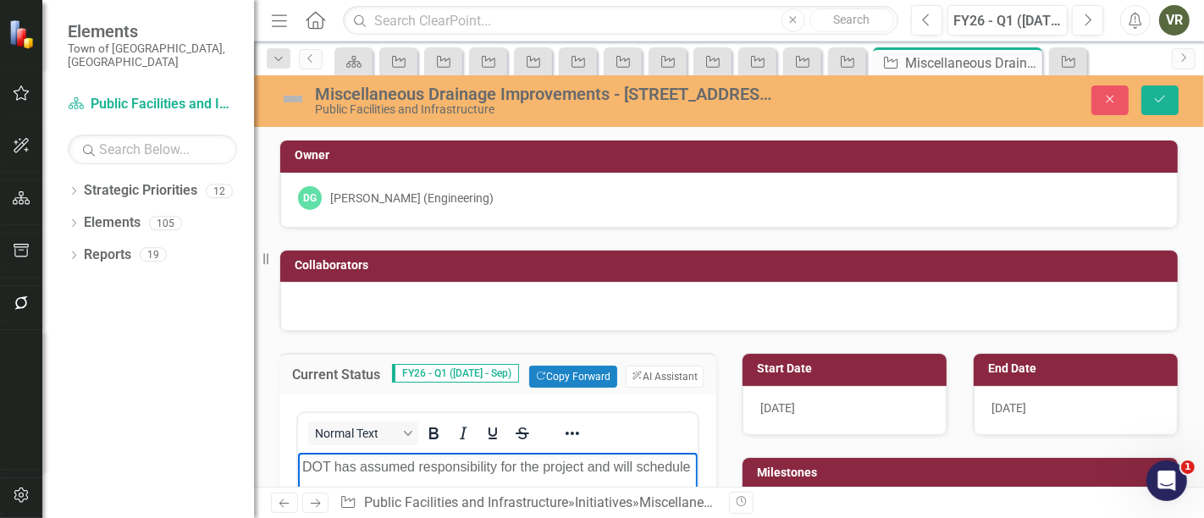
scroll to position [4, 0]
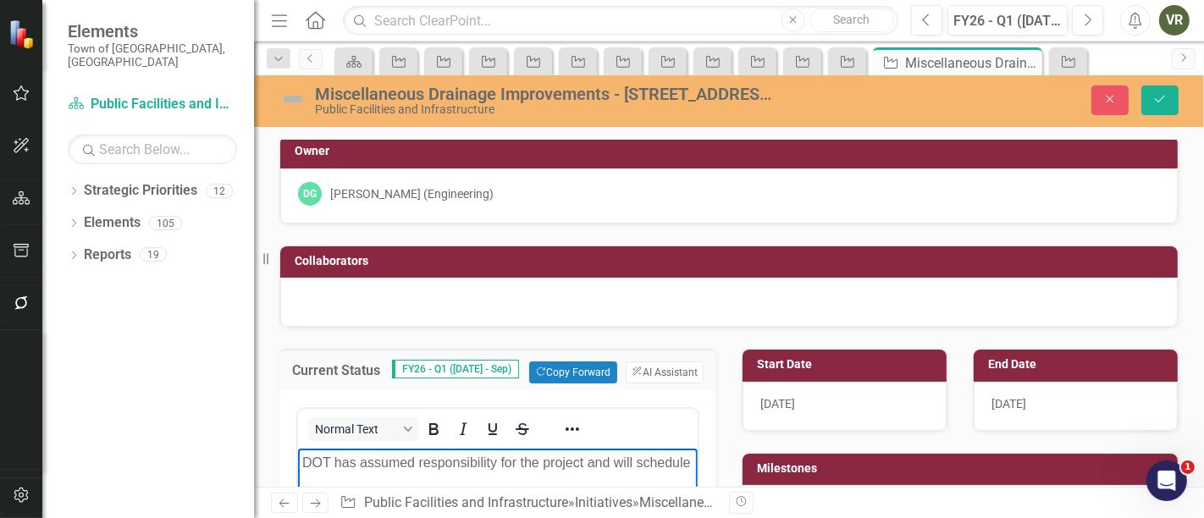
drag, startPoint x: 621, startPoint y: 462, endPoint x: 651, endPoint y: 457, distance: 30.8
click at [622, 462] on p "DOT has assumed responsibility for the project and will schedule" at bounding box center [497, 463] width 391 height 20
click at [651, 457] on p "DOT has assumed responsibility for the project and will schedule" at bounding box center [497, 463] width 391 height 20
click at [286, 94] on img at bounding box center [292, 99] width 27 height 27
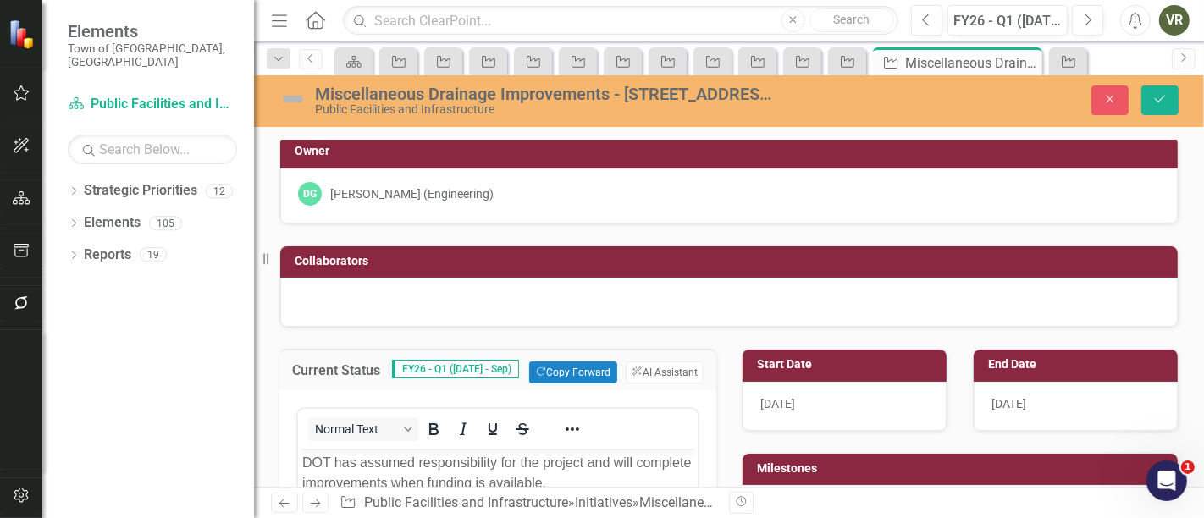
click at [286, 94] on img at bounding box center [292, 99] width 27 height 27
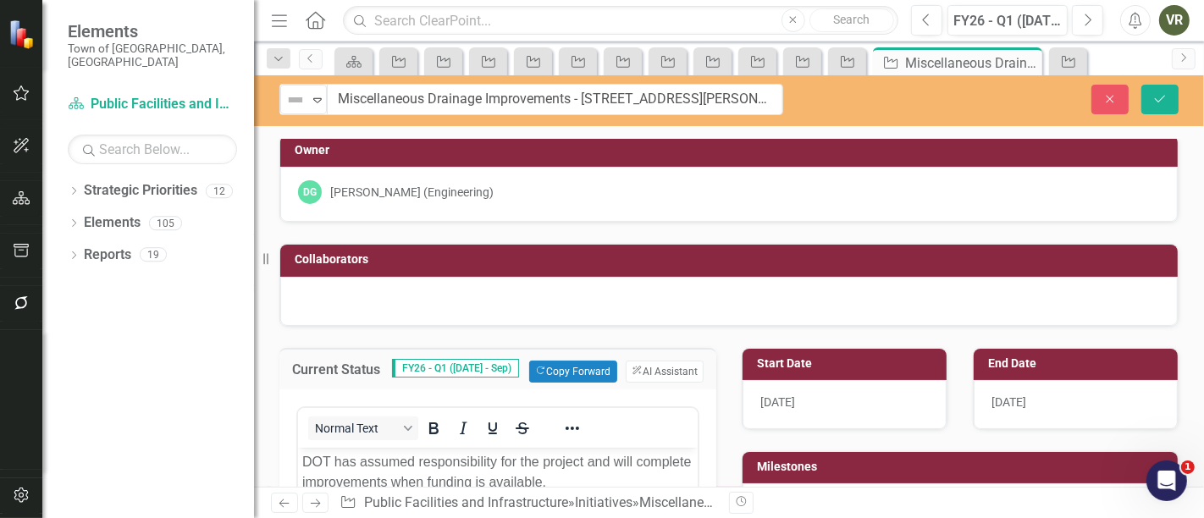
click at [286, 94] on img at bounding box center [295, 100] width 20 height 20
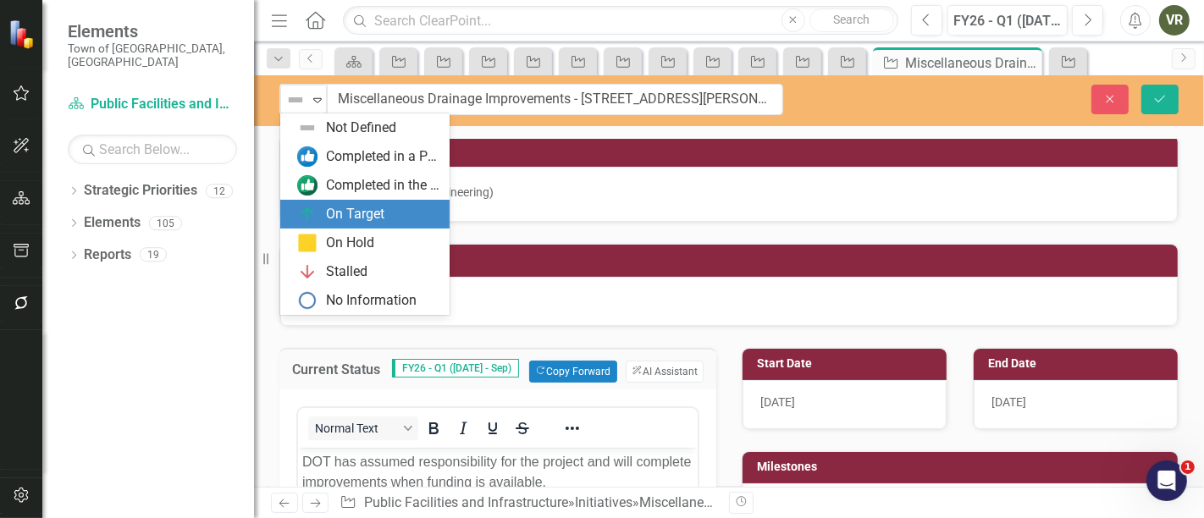
click at [319, 204] on div "On Target" at bounding box center [368, 214] width 142 height 20
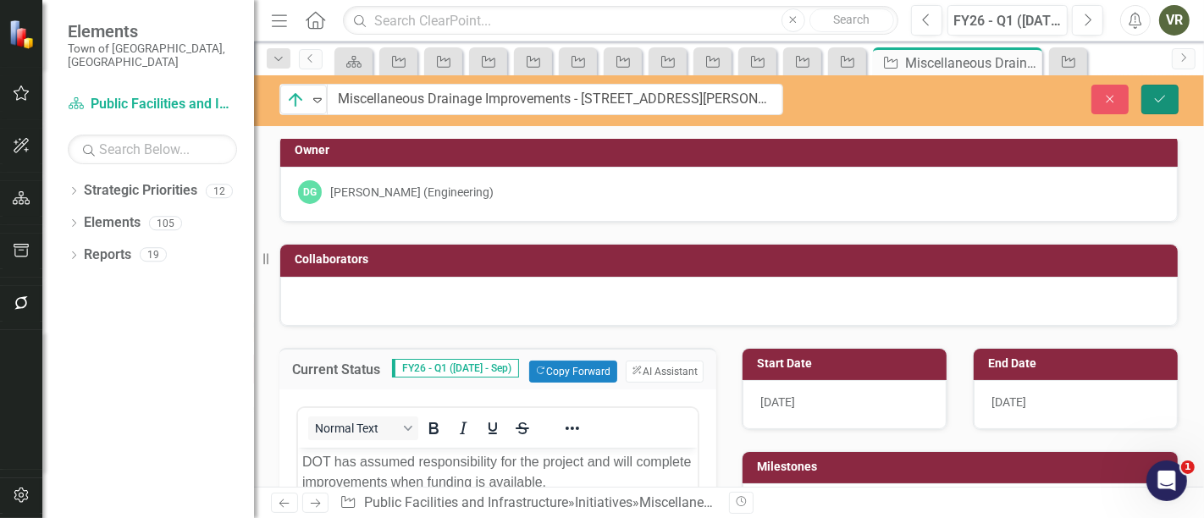
click at [1169, 98] on button "Save" at bounding box center [1160, 100] width 37 height 30
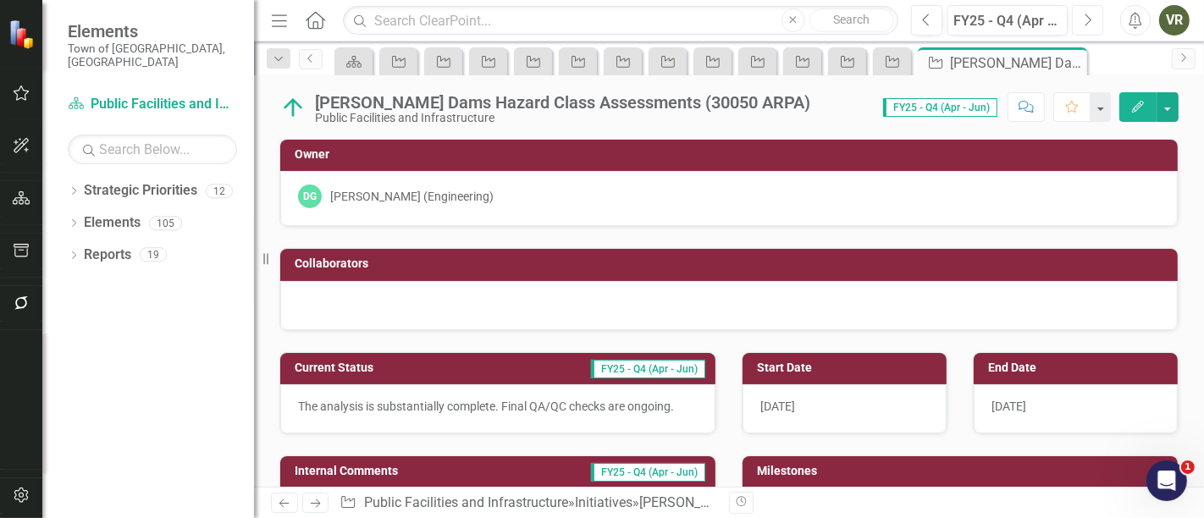
click at [1082, 25] on button "Next" at bounding box center [1087, 20] width 31 height 30
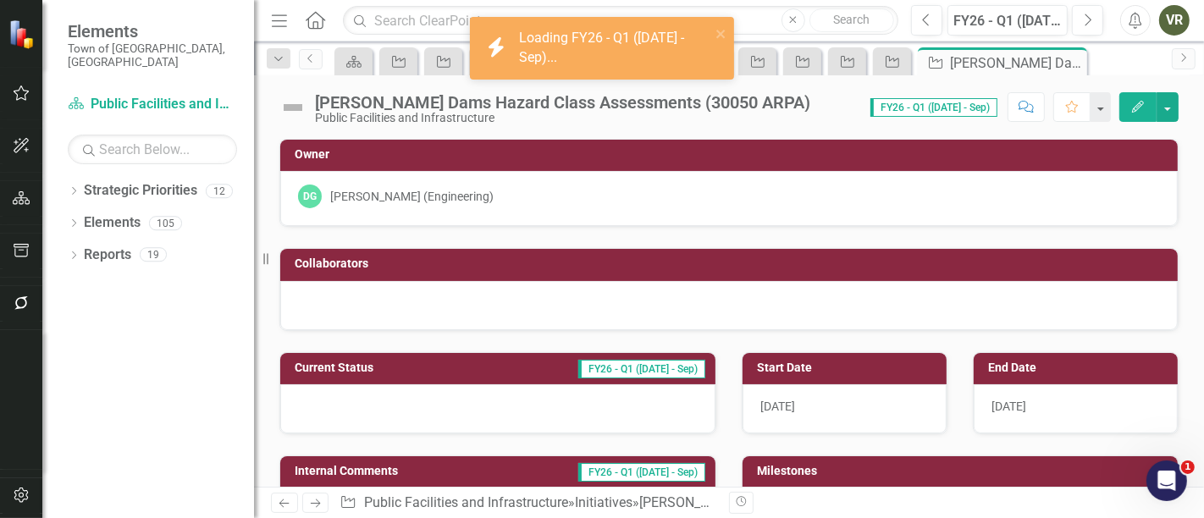
click at [297, 100] on img at bounding box center [292, 107] width 27 height 27
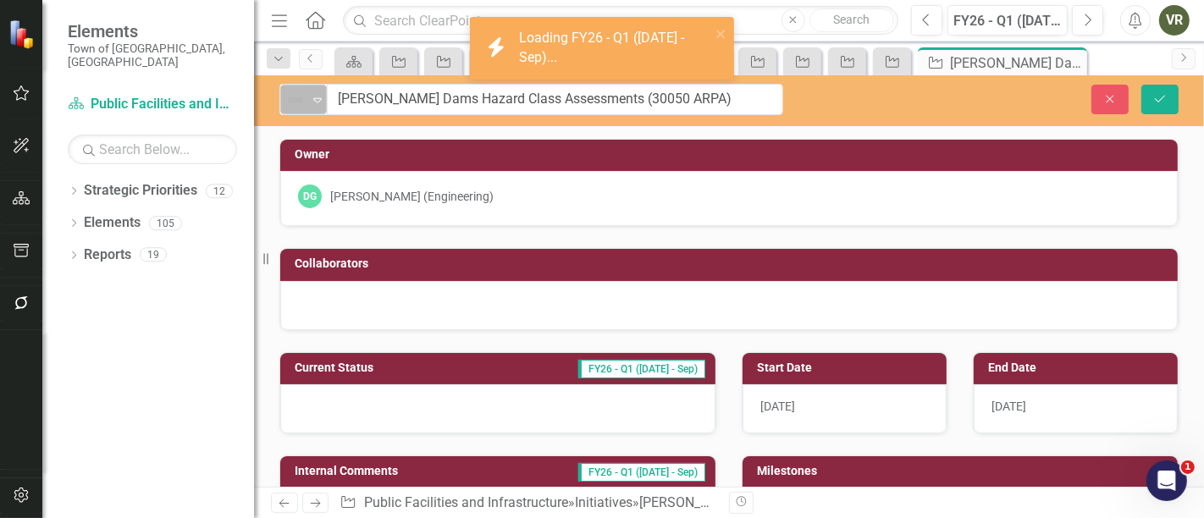
click at [325, 110] on div "Expand" at bounding box center [317, 100] width 17 height 28
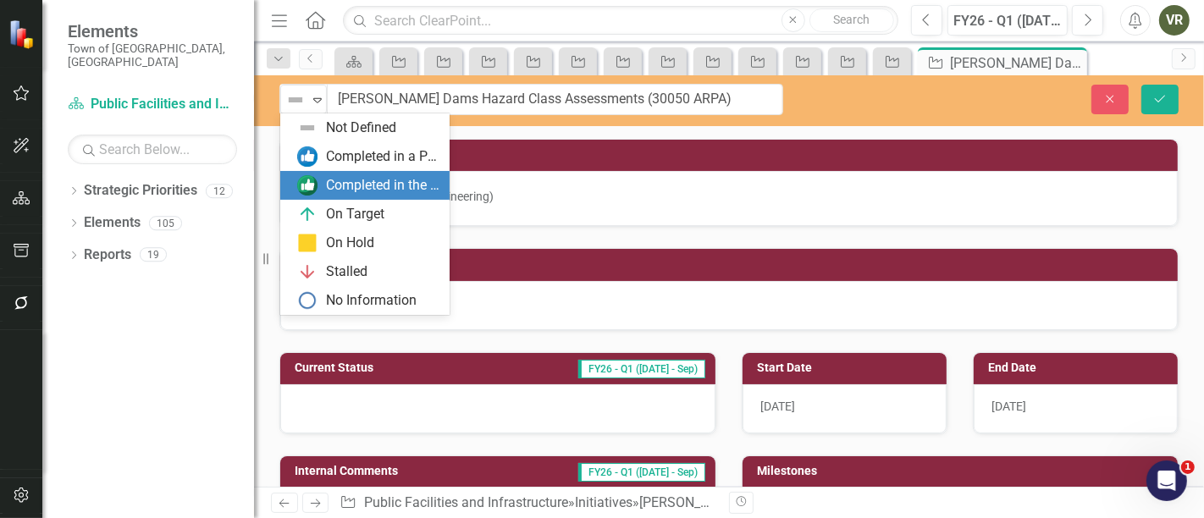
click at [347, 190] on div "Completed in the Last Quarter" at bounding box center [382, 185] width 113 height 19
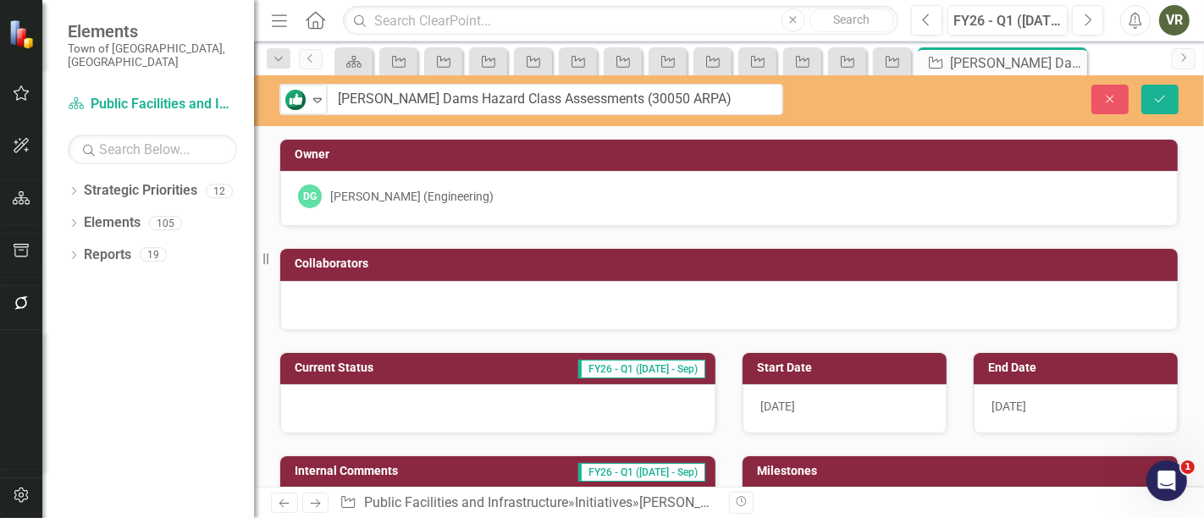
click at [465, 407] on div at bounding box center [497, 408] width 435 height 49
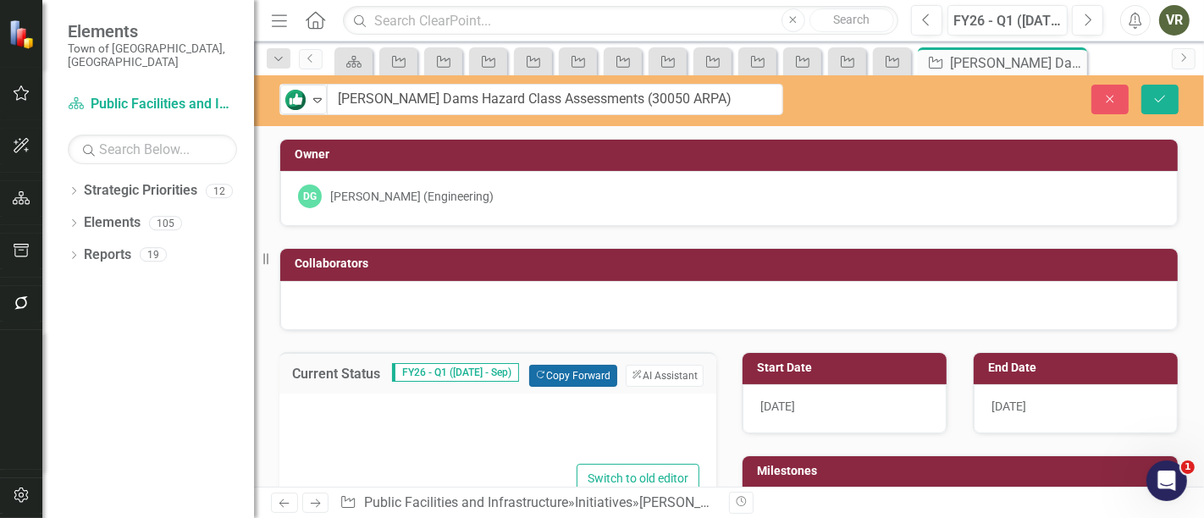
click at [571, 376] on button "Copy Forward Copy Forward" at bounding box center [572, 376] width 87 height 22
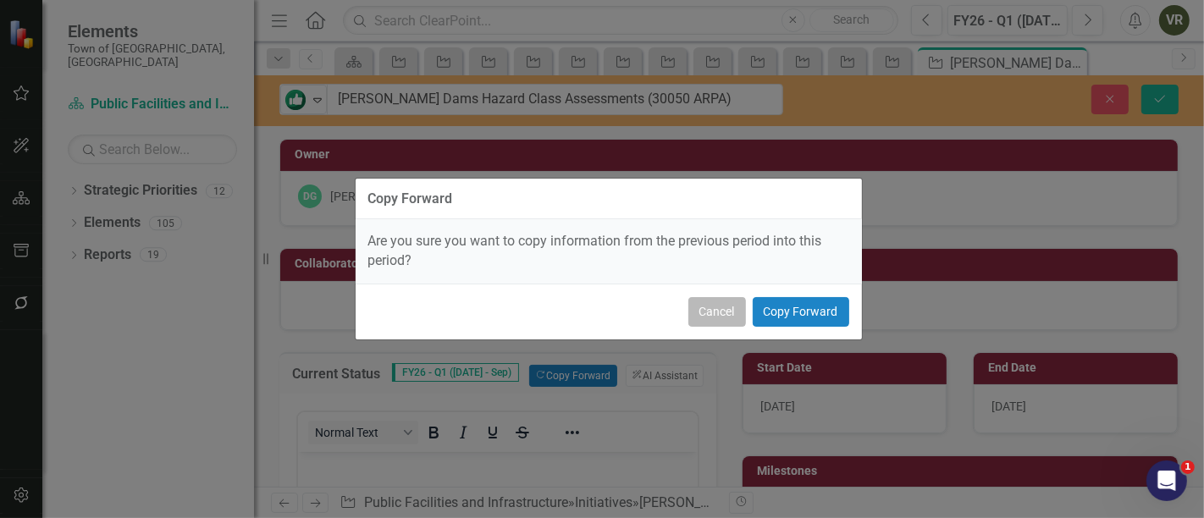
click at [734, 313] on button "Cancel" at bounding box center [718, 312] width 58 height 30
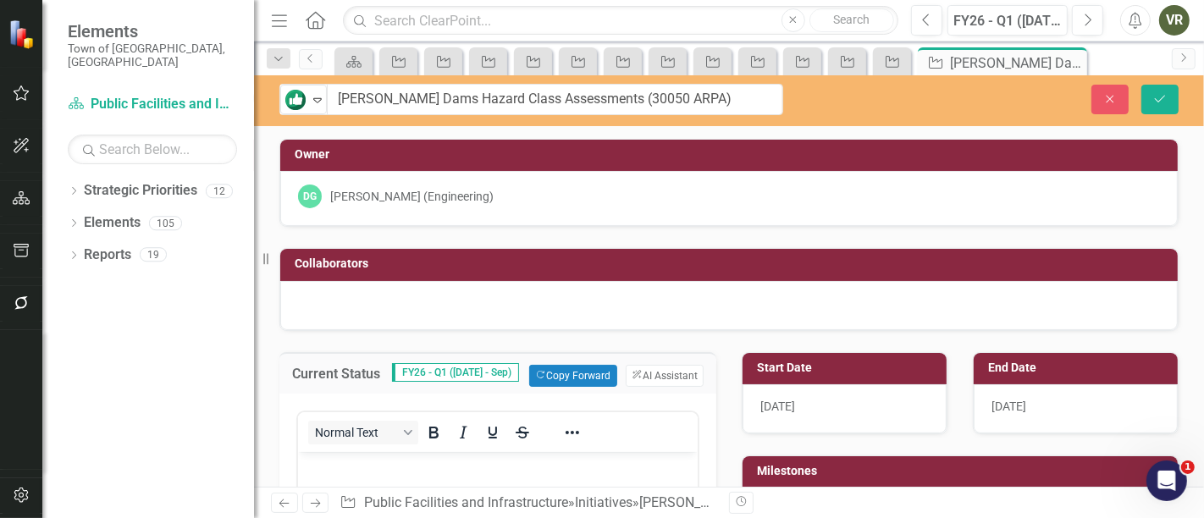
click at [455, 475] on p "Rich Text Area. Press ALT-0 for help." at bounding box center [497, 466] width 391 height 20
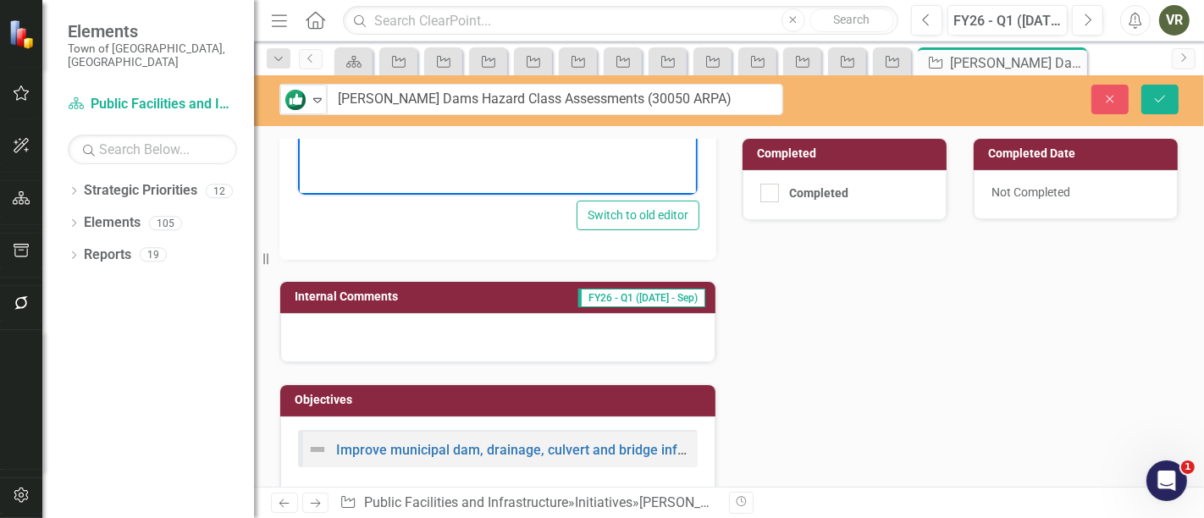
scroll to position [564, 0]
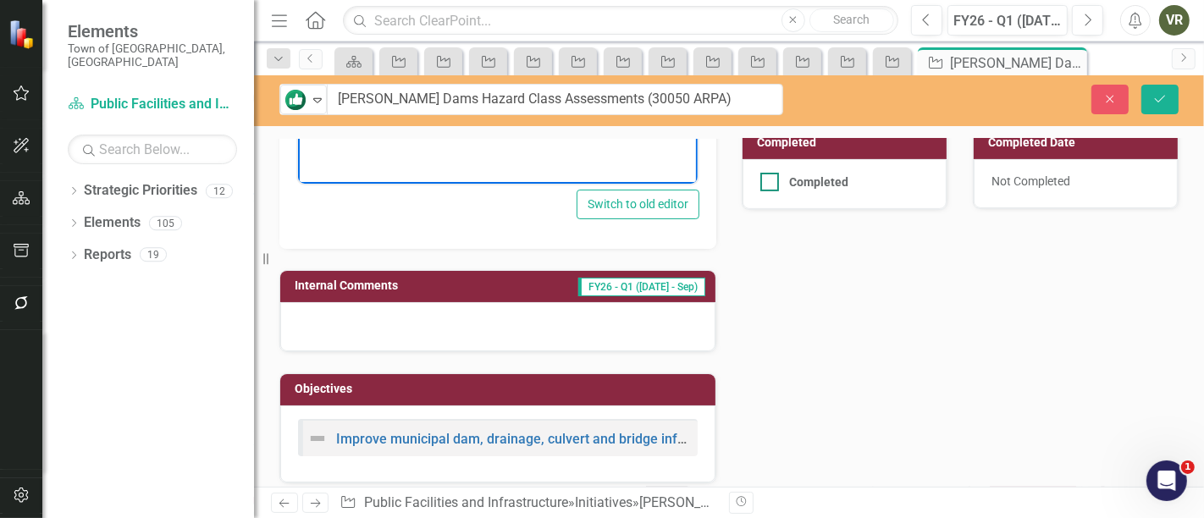
click at [789, 182] on div "Completed" at bounding box center [818, 182] width 59 height 0
click at [772, 181] on input "Completed" at bounding box center [766, 178] width 11 height 11
checkbox input "true"
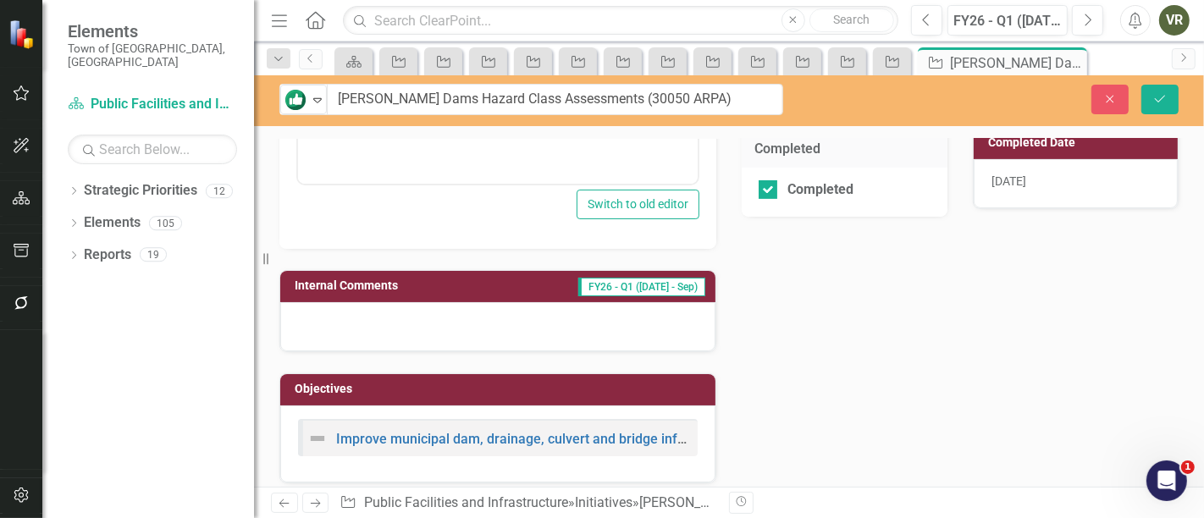
click at [1038, 188] on div "10/9/25" at bounding box center [1076, 183] width 204 height 49
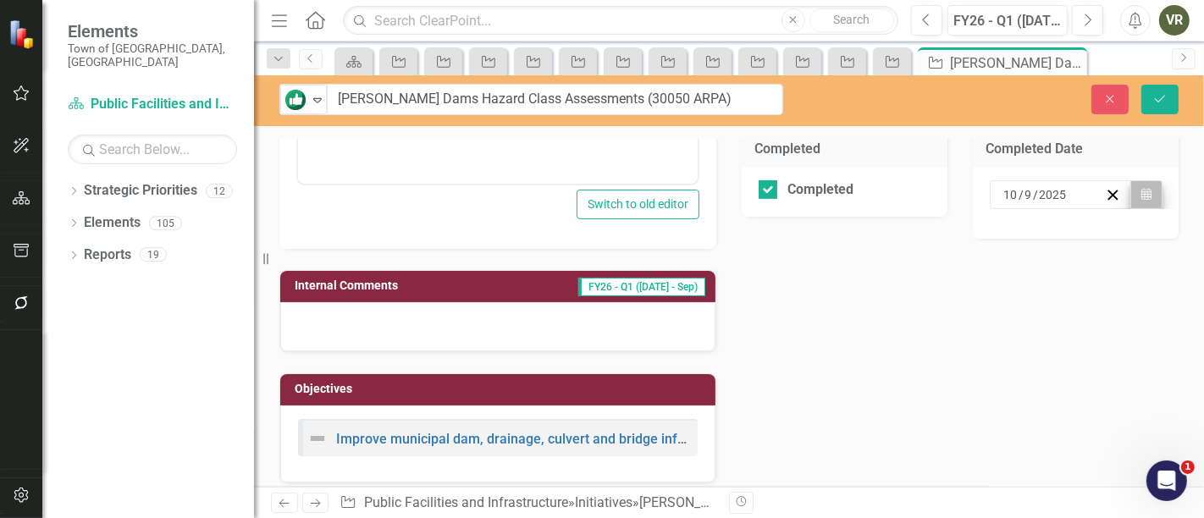
click at [1149, 185] on div "10 / 9 / 2025 Calendar" at bounding box center [1076, 203] width 206 height 71
click at [1147, 186] on button "Calendar" at bounding box center [1147, 194] width 32 height 29
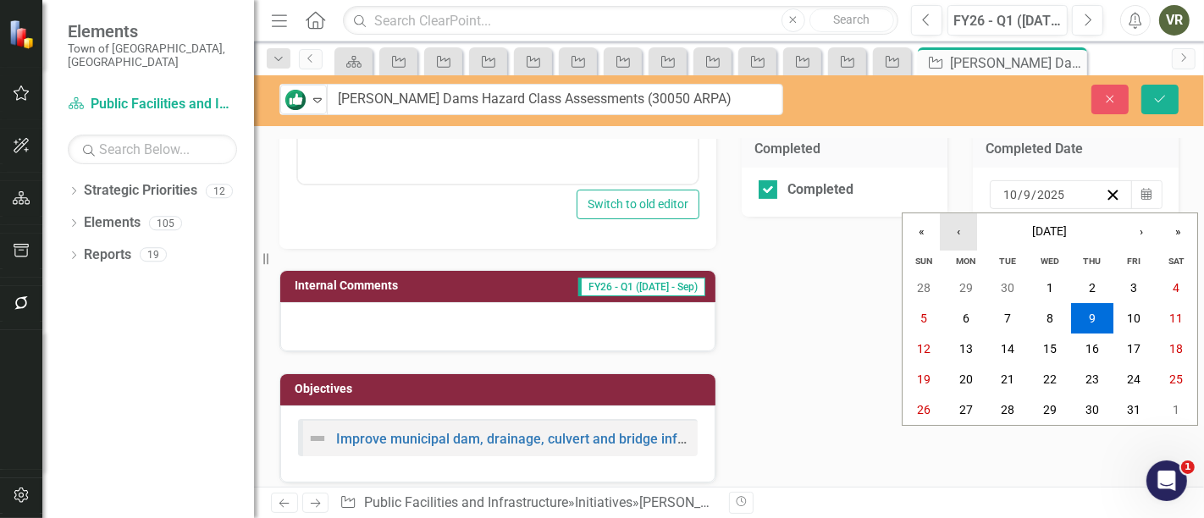
click at [962, 230] on button "‹" at bounding box center [958, 231] width 37 height 37
click at [1011, 407] on abbr "30" at bounding box center [1008, 410] width 14 height 14
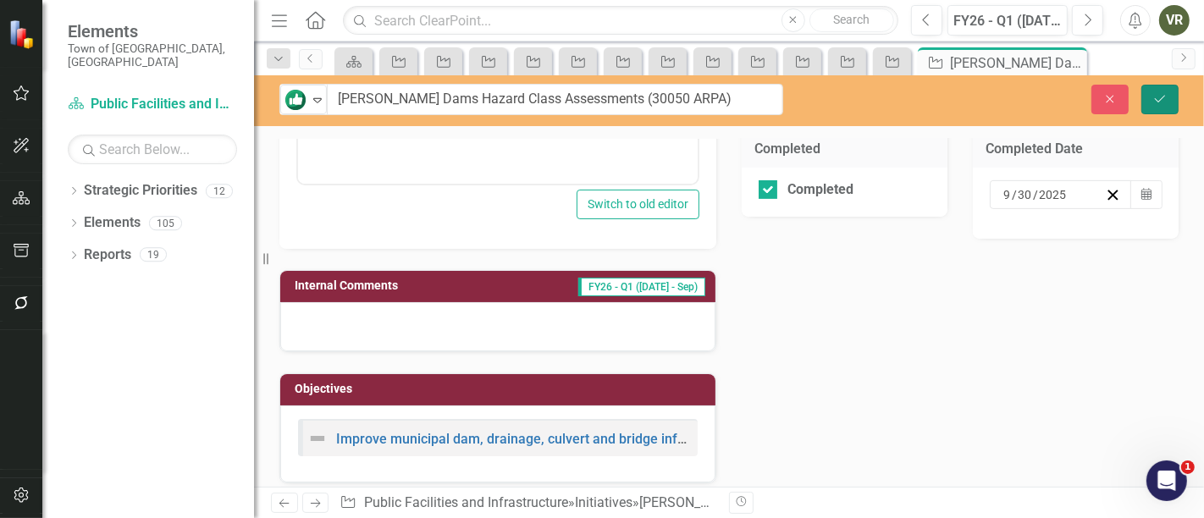
click at [1160, 89] on button "Save" at bounding box center [1160, 100] width 37 height 30
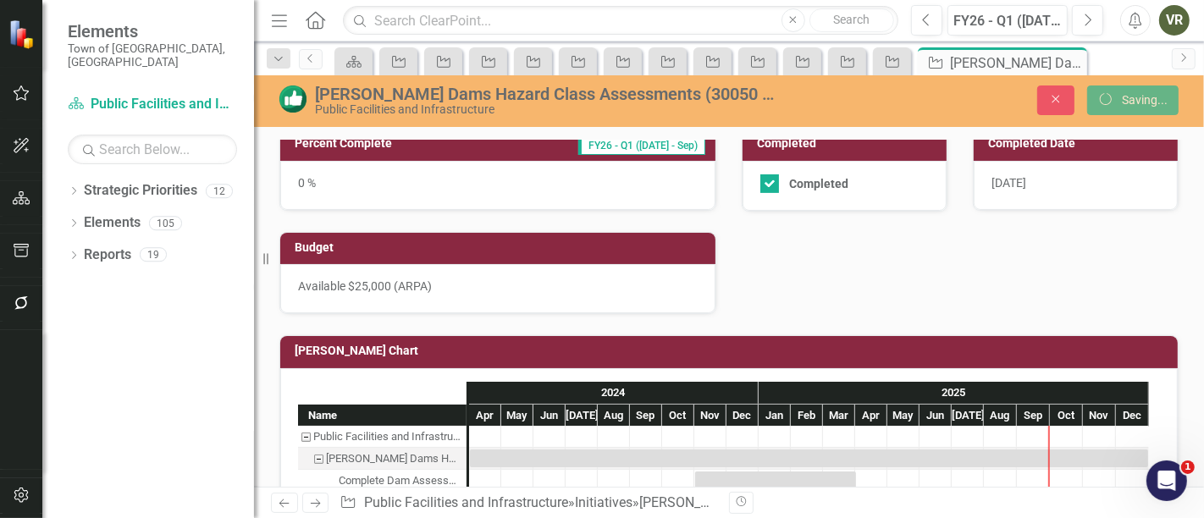
scroll to position [556, 0]
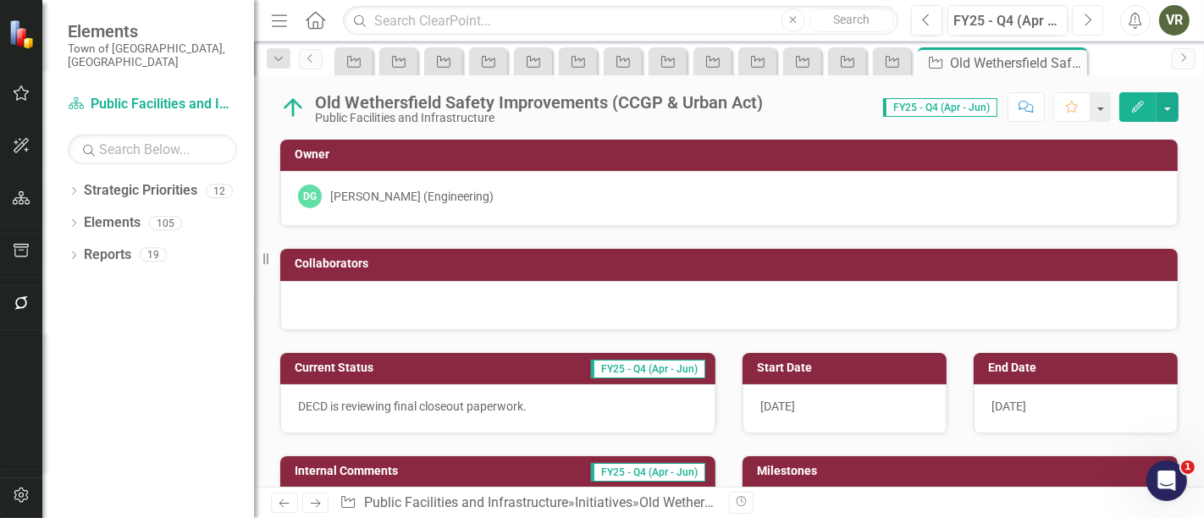
click at [1091, 15] on icon "Next" at bounding box center [1087, 20] width 9 height 15
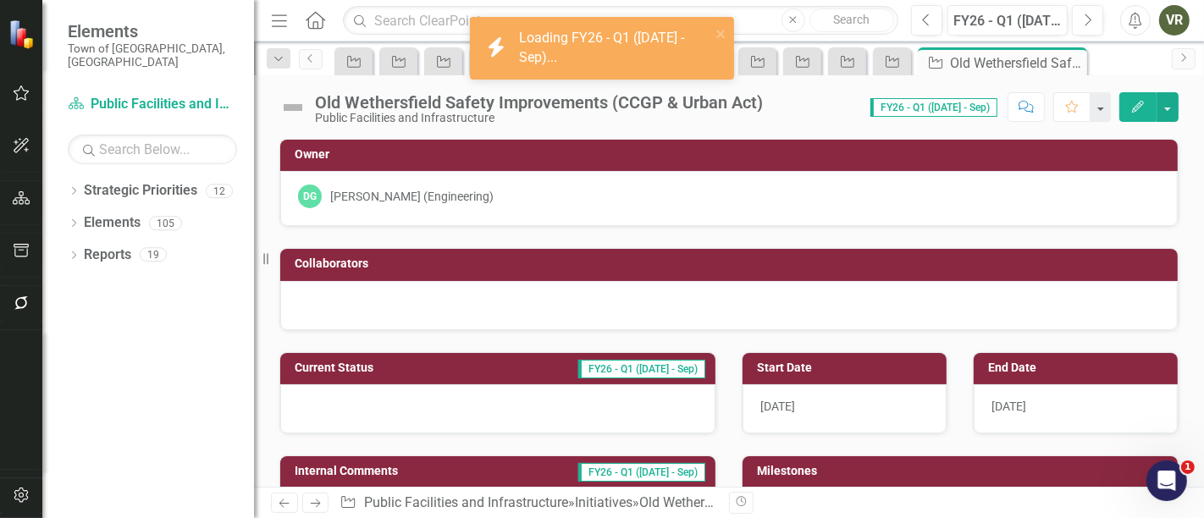
click at [291, 102] on img at bounding box center [292, 107] width 27 height 27
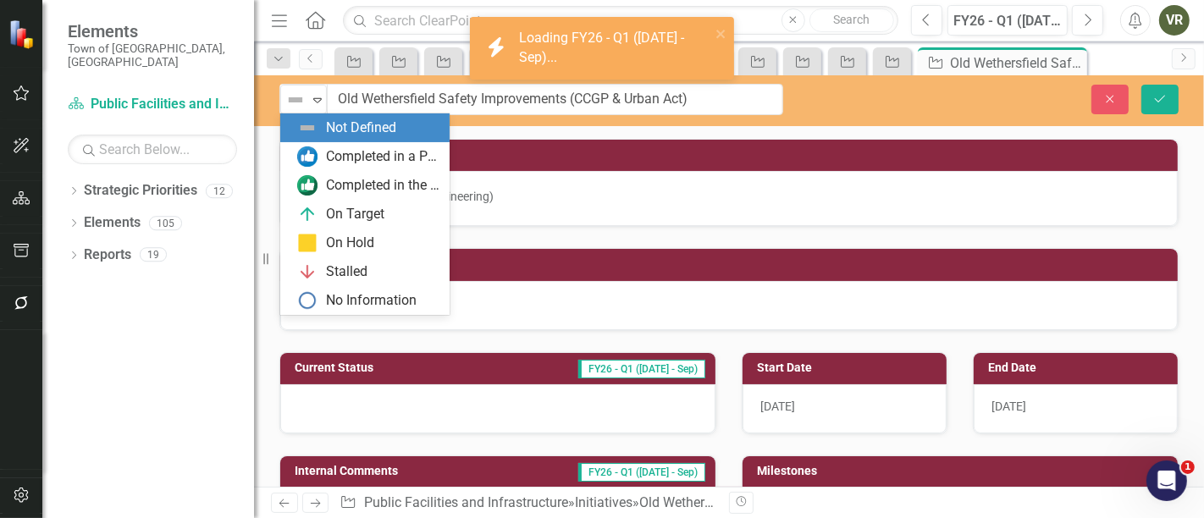
click at [291, 102] on img at bounding box center [295, 100] width 20 height 20
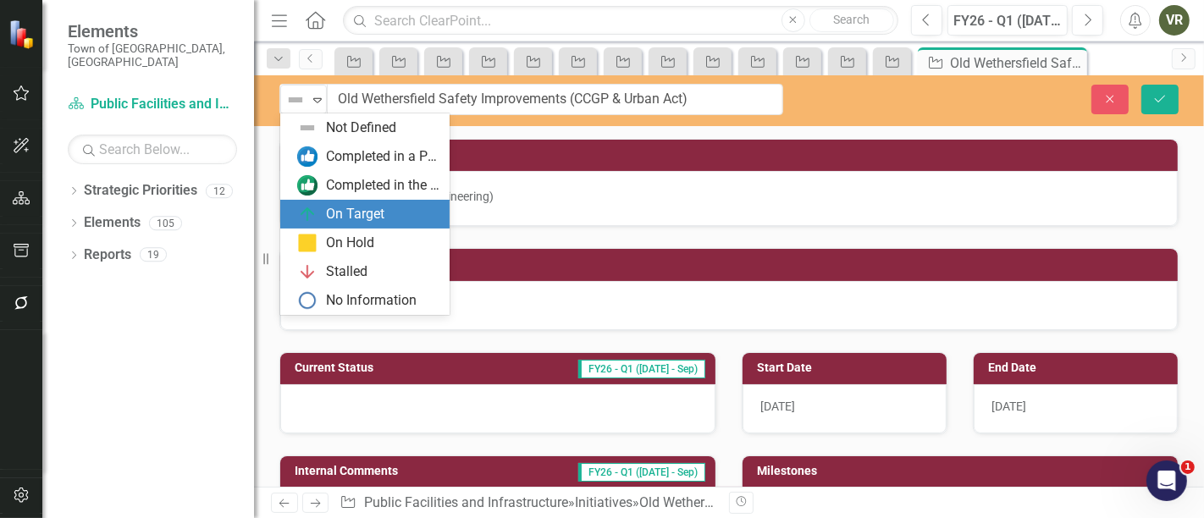
click at [332, 210] on div "On Target" at bounding box center [355, 214] width 58 height 19
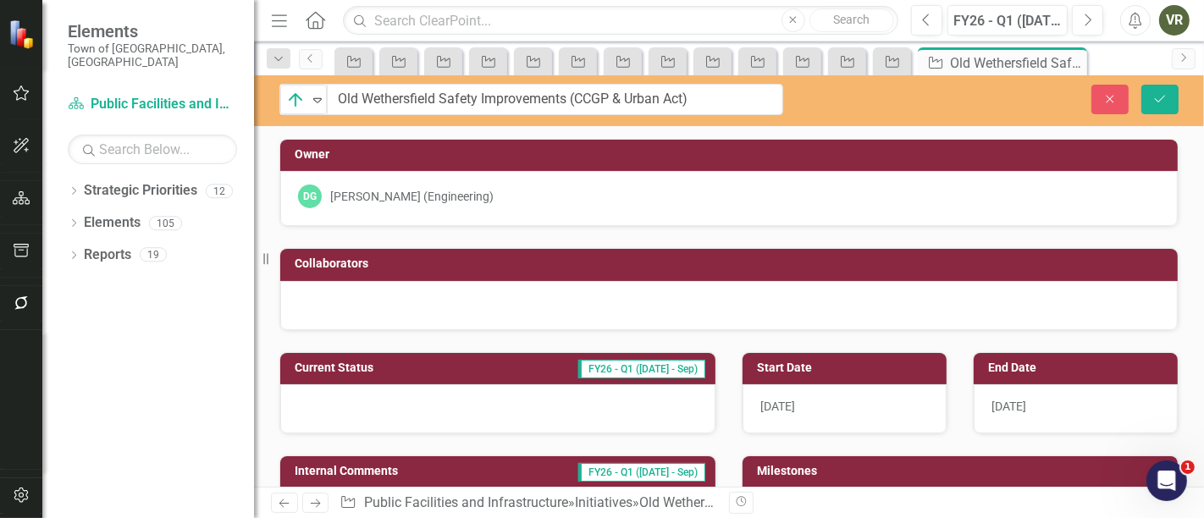
click at [358, 406] on div at bounding box center [497, 408] width 435 height 49
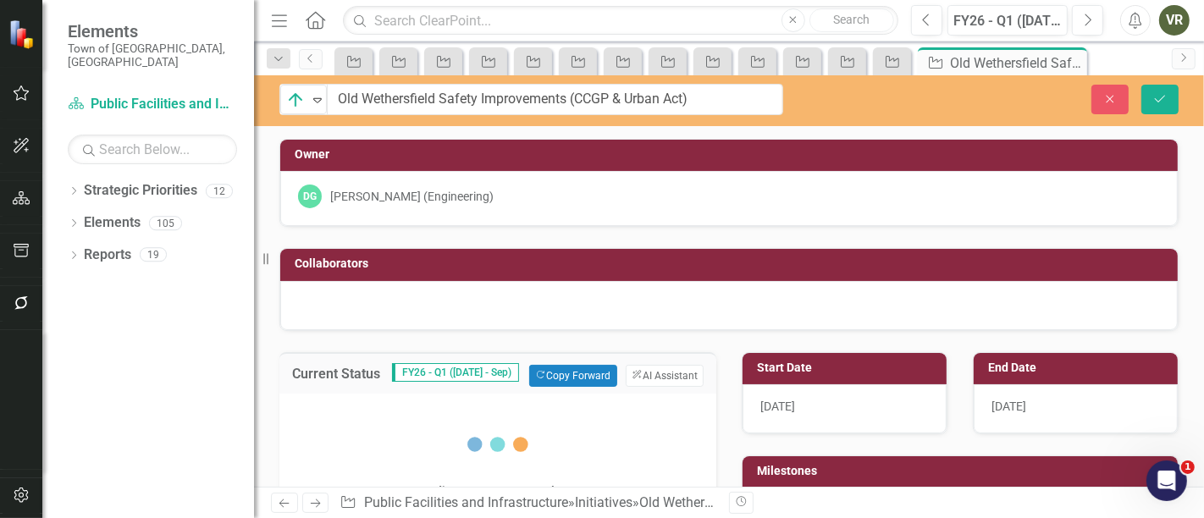
click at [358, 407] on div "Loading... One Moment Please" at bounding box center [497, 458] width 403 height 102
click at [450, 451] on div at bounding box center [497, 434] width 403 height 54
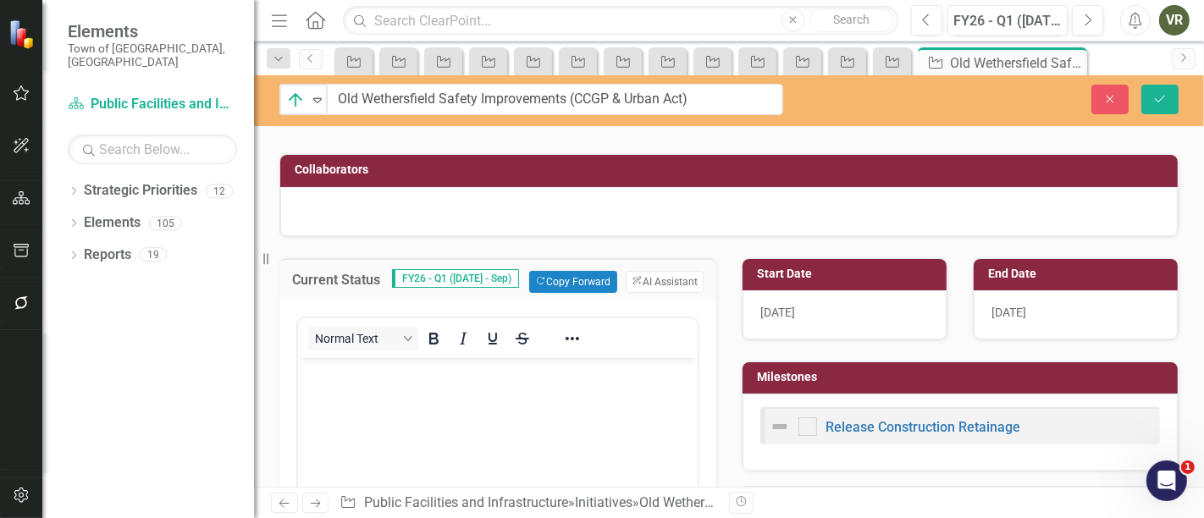
click at [504, 390] on body "Rich Text Area. Press ALT-0 for help." at bounding box center [497, 484] width 400 height 254
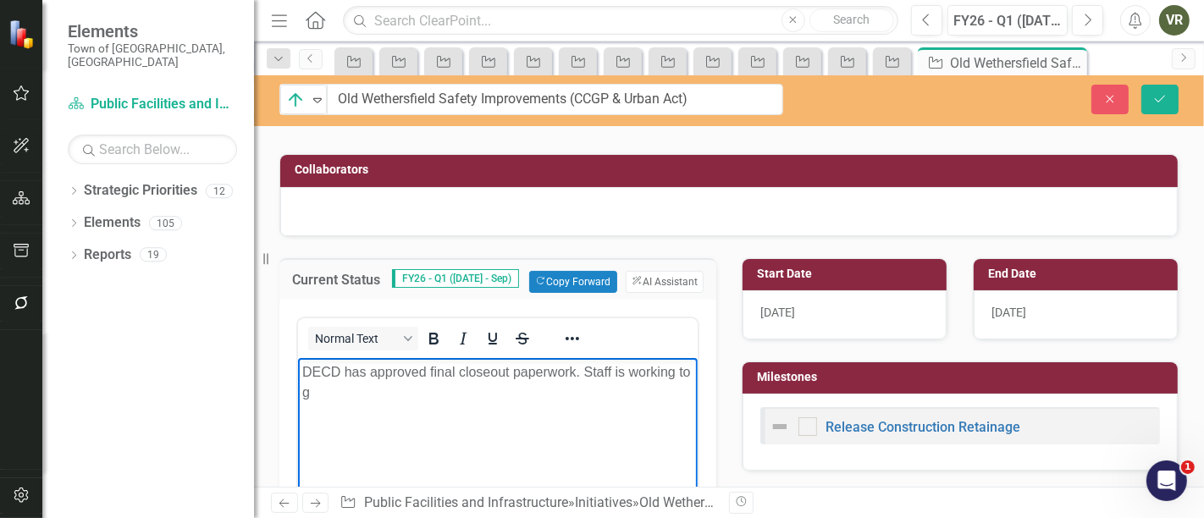
click at [504, 391] on p "DECD has approved final closeout paperwork. Staff is working to g" at bounding box center [497, 382] width 391 height 41
click at [1043, 296] on div "[DATE]" at bounding box center [1076, 314] width 204 height 49
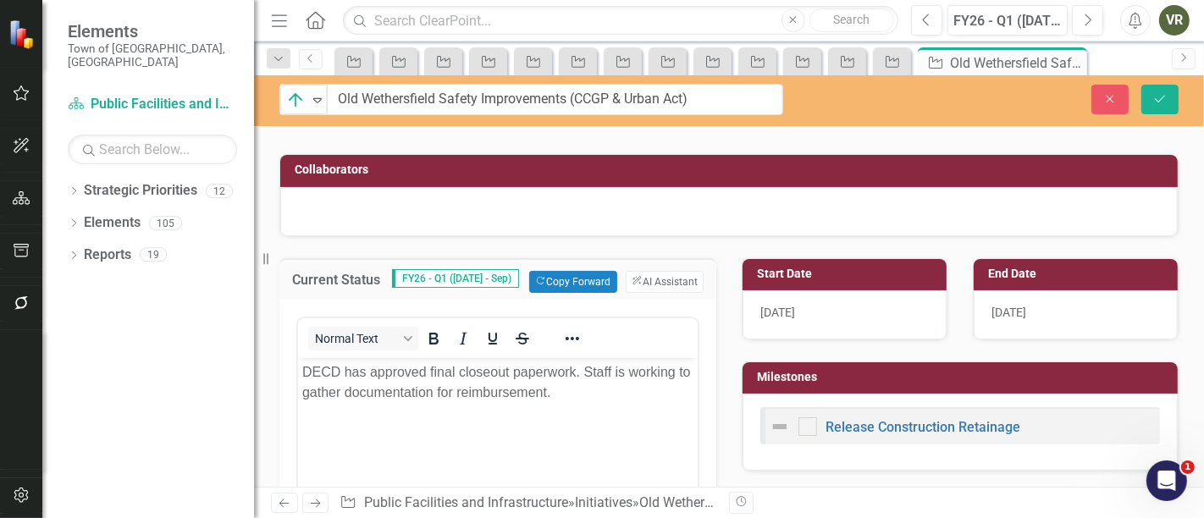
click at [1043, 296] on div "[DATE]" at bounding box center [1076, 314] width 204 height 49
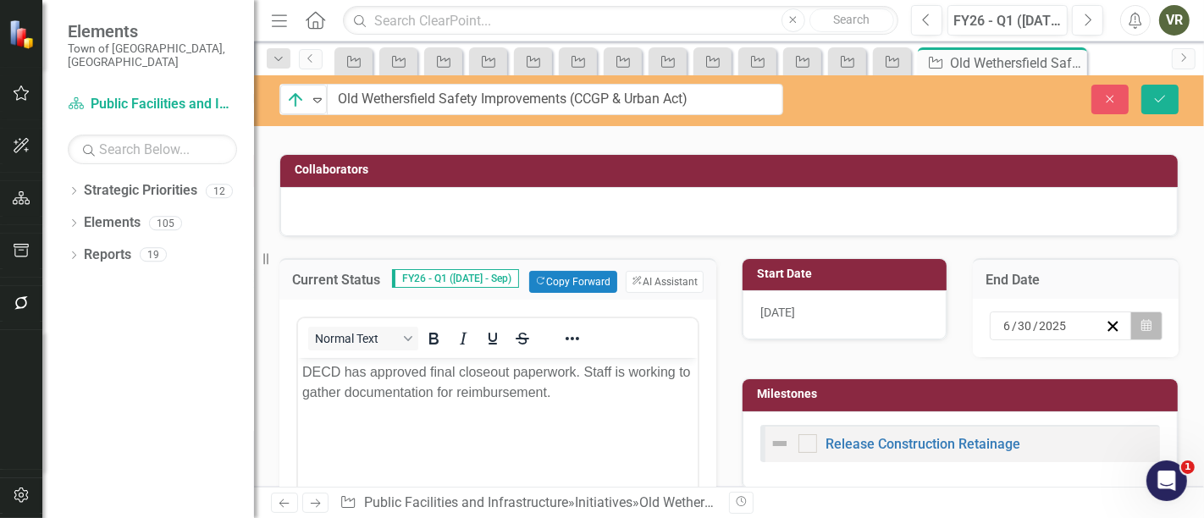
click at [1142, 321] on icon "button" at bounding box center [1147, 325] width 10 height 12
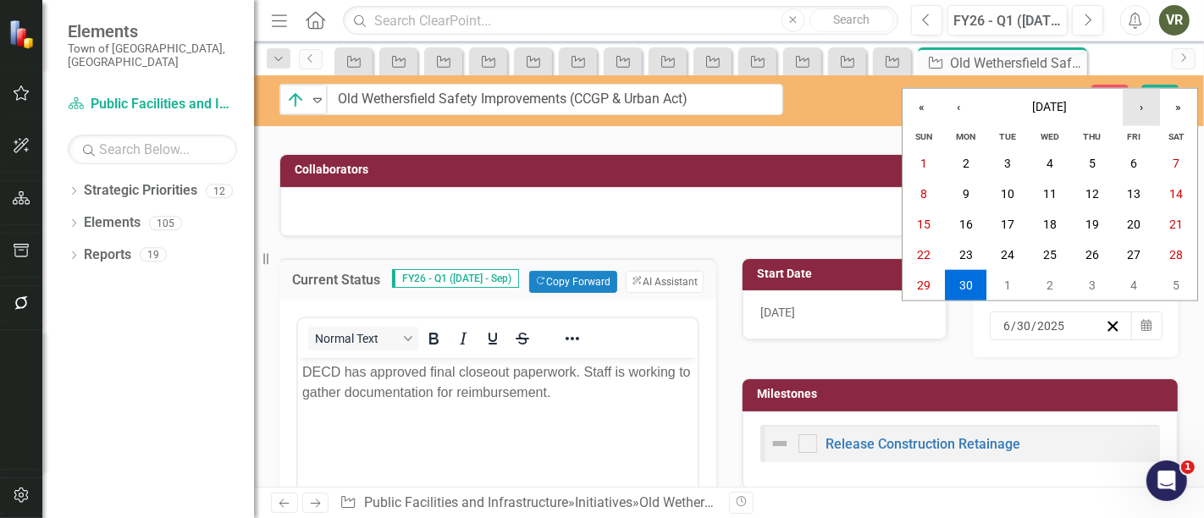
click at [1152, 107] on button "›" at bounding box center [1141, 107] width 37 height 37
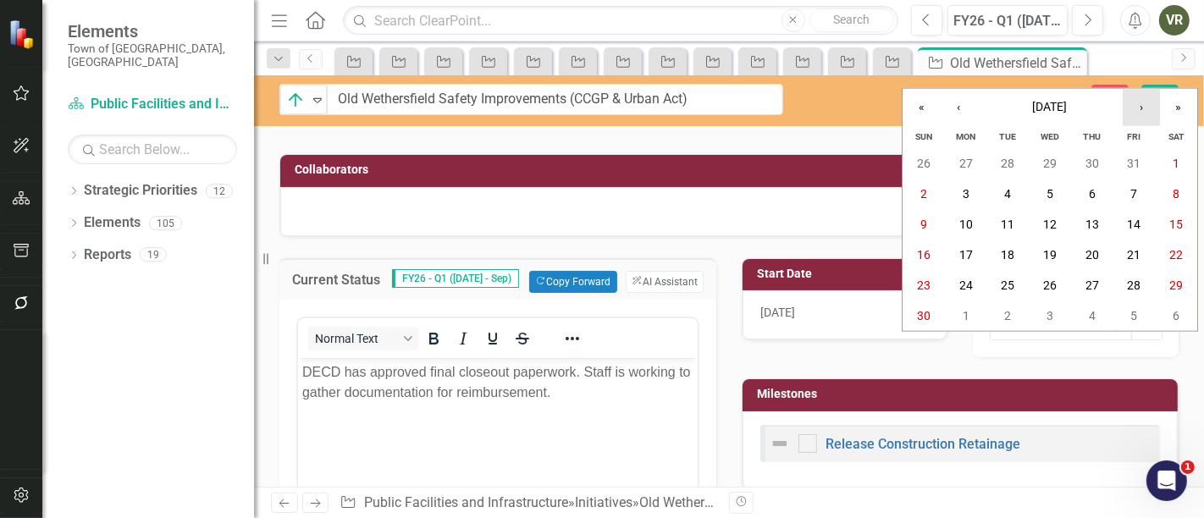
click at [1152, 107] on button "›" at bounding box center [1141, 107] width 37 height 37
click at [1183, 104] on button "»" at bounding box center [1178, 107] width 37 height 37
click at [949, 111] on button "‹" at bounding box center [958, 107] width 37 height 37
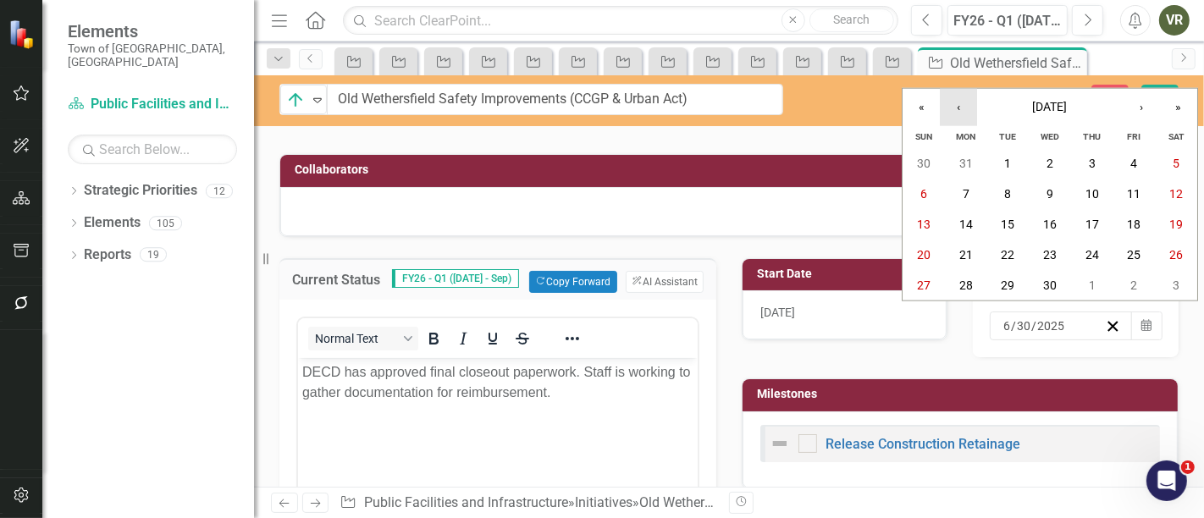
click at [949, 111] on button "‹" at bounding box center [958, 107] width 37 height 37
click at [1021, 285] on button "30" at bounding box center [1009, 285] width 42 height 30
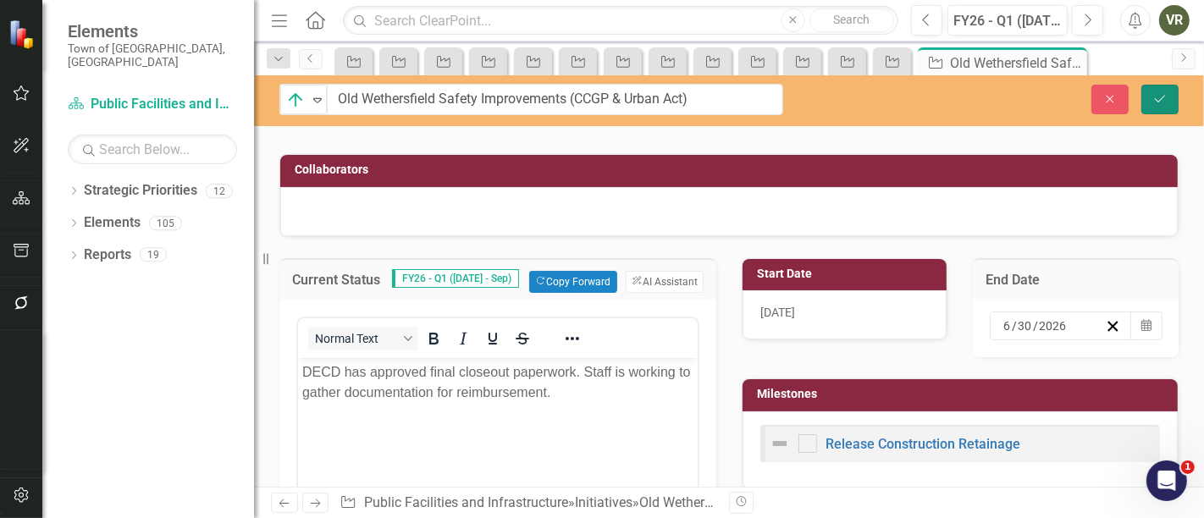
click at [1151, 96] on button "Save" at bounding box center [1160, 100] width 37 height 30
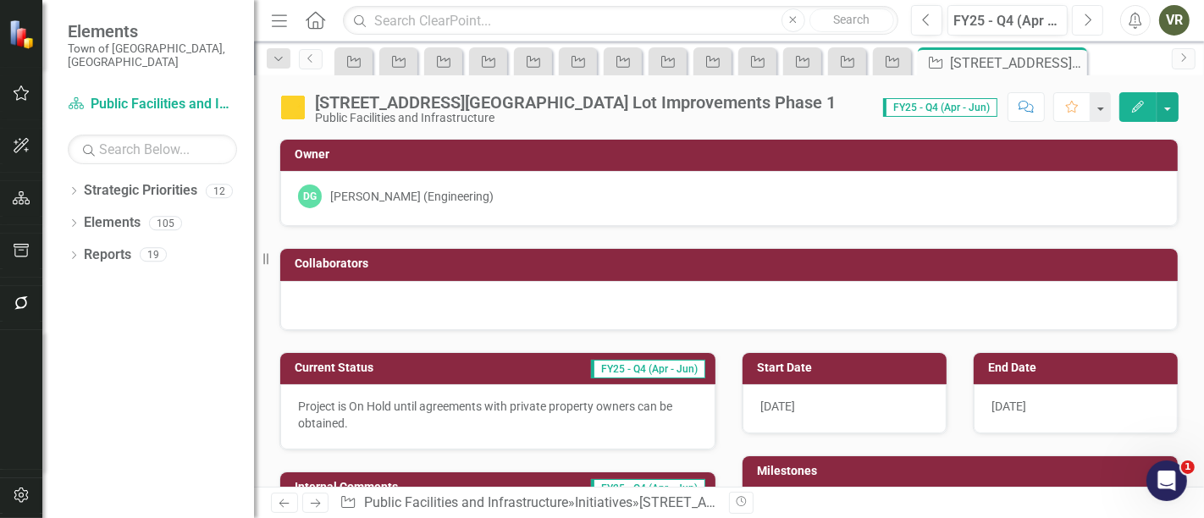
click at [1082, 19] on button "Next" at bounding box center [1087, 20] width 31 height 30
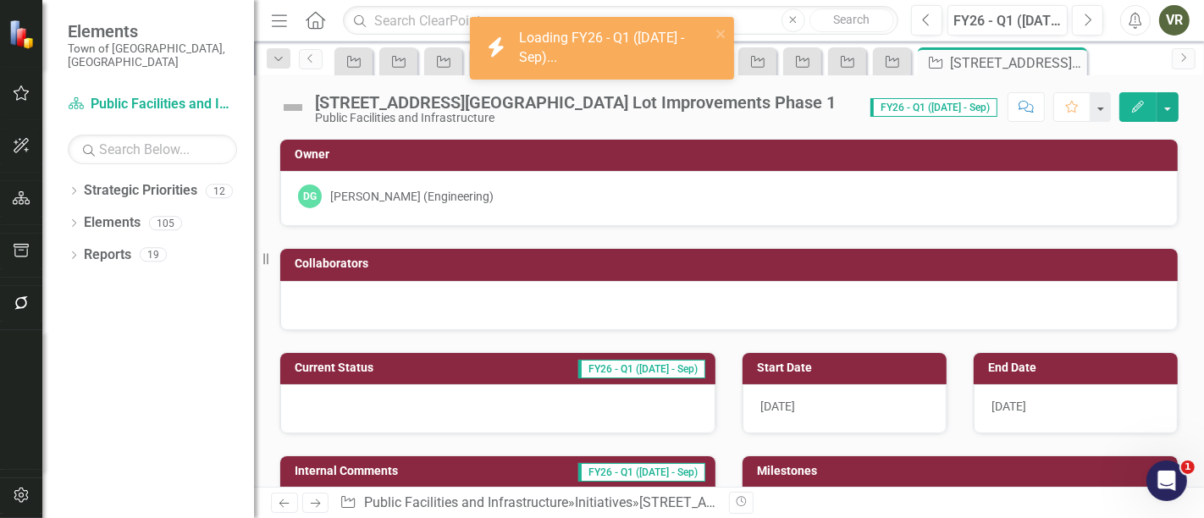
click at [412, 405] on div at bounding box center [497, 408] width 435 height 49
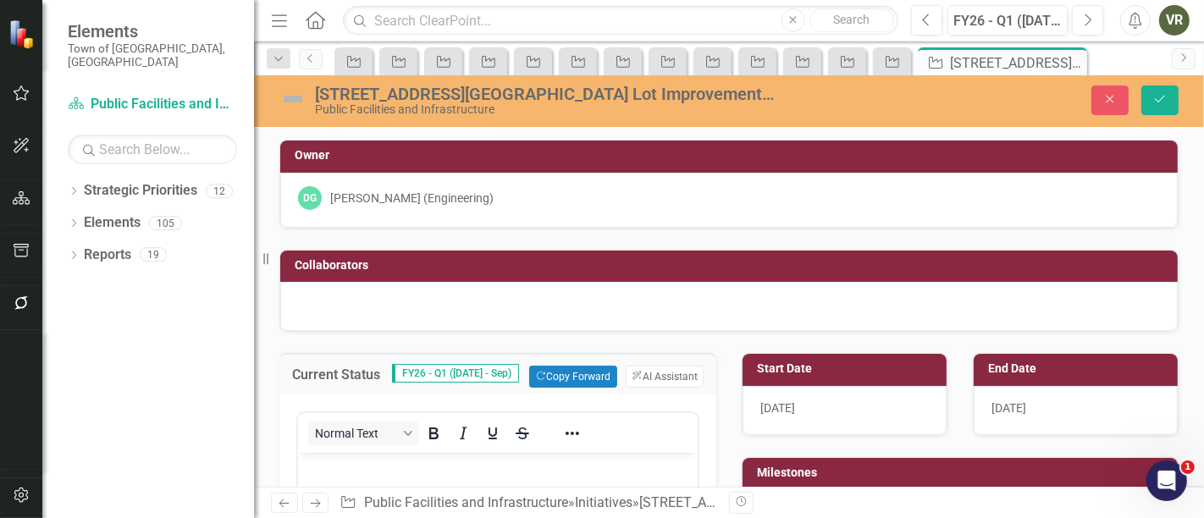
click at [429, 472] on p "Rich Text Area. Press ALT-0 for help." at bounding box center [497, 467] width 391 height 20
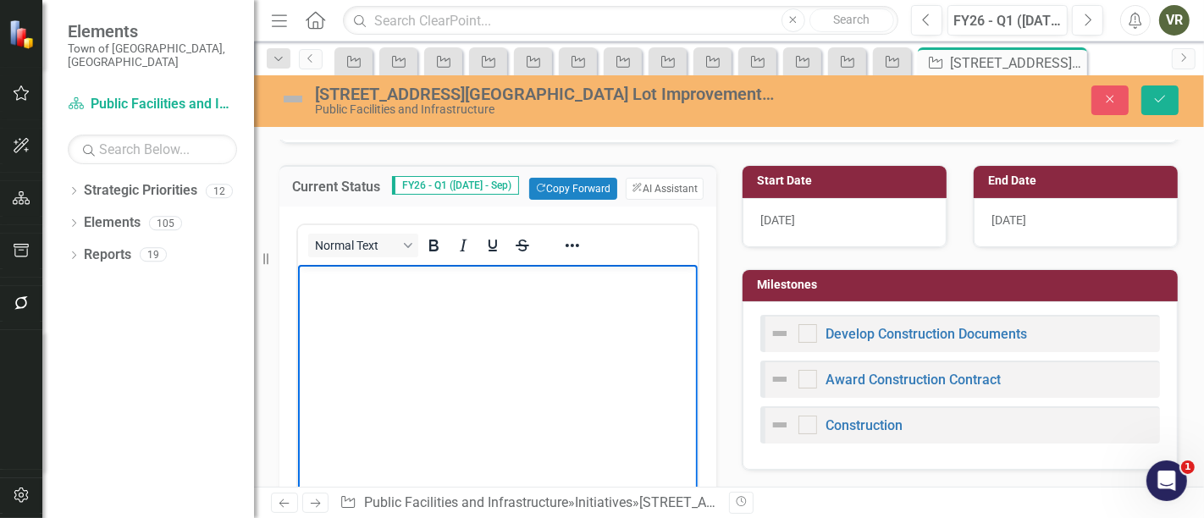
scroll to position [94, 0]
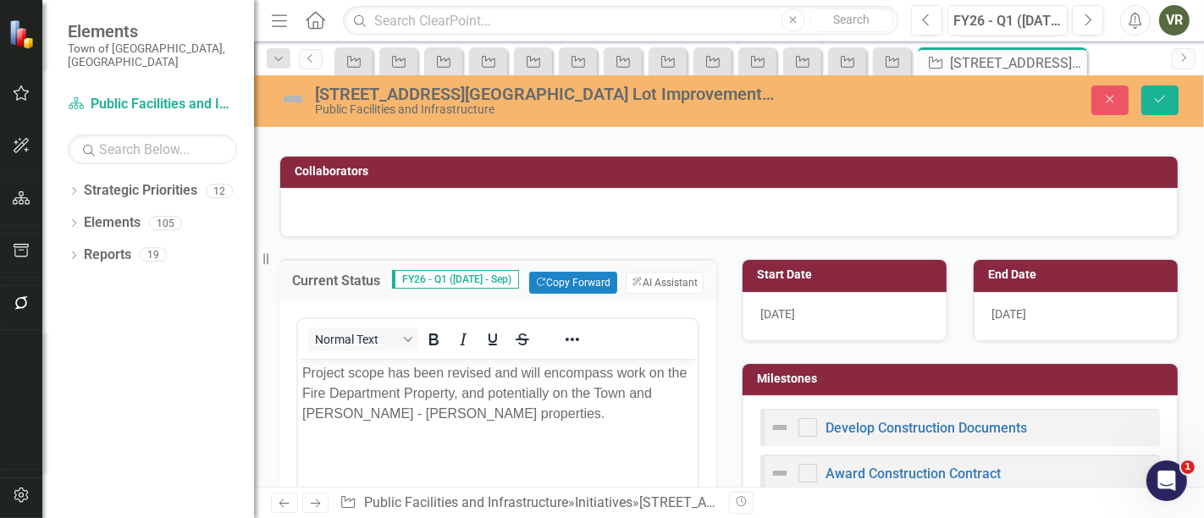
click at [299, 90] on img at bounding box center [292, 99] width 27 height 27
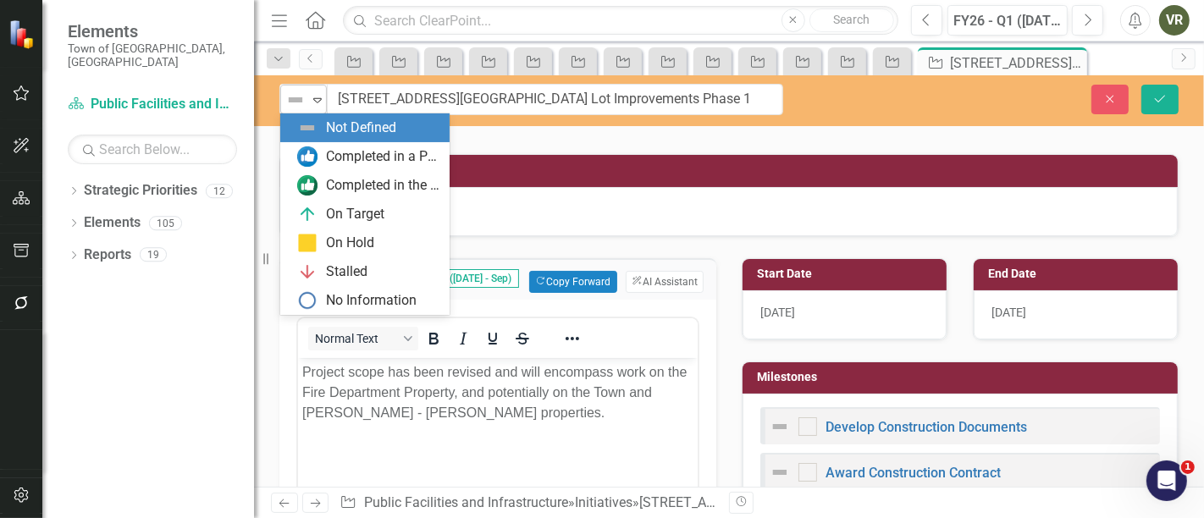
click at [303, 96] on img at bounding box center [295, 100] width 20 height 20
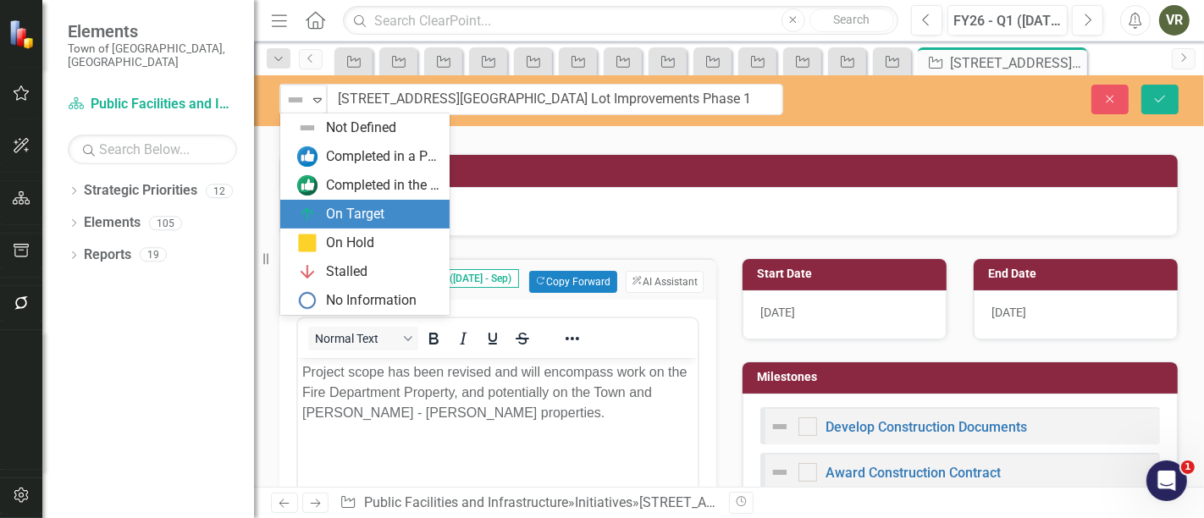
click at [338, 224] on div "On Target" at bounding box center [355, 214] width 58 height 19
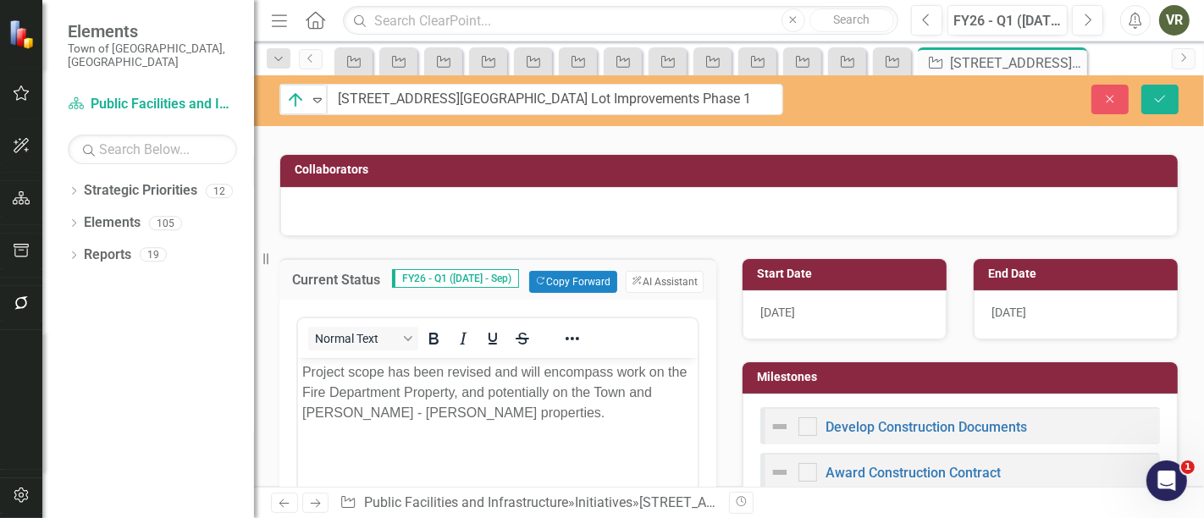
click at [581, 418] on p "Project scope has been revised and will encompass work on the Fire Department P…" at bounding box center [497, 392] width 391 height 61
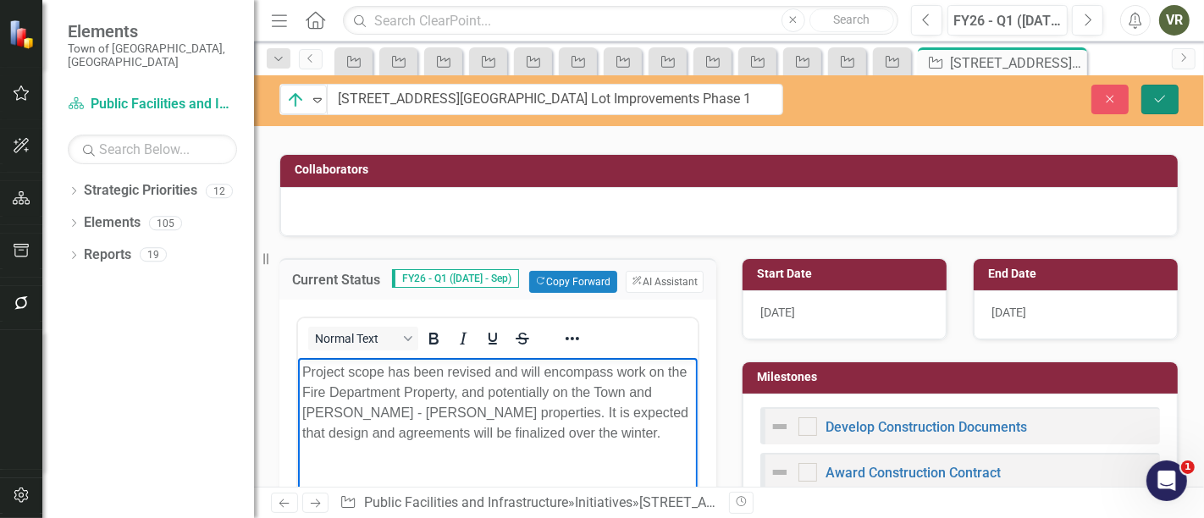
click at [1148, 93] on button "Save" at bounding box center [1160, 100] width 37 height 30
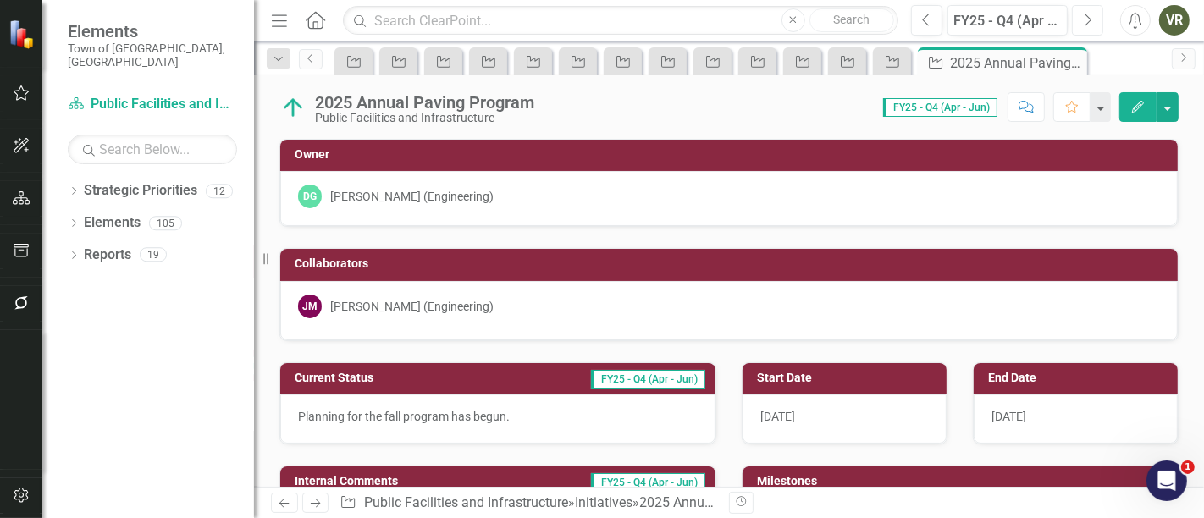
click at [1075, 7] on button "Next" at bounding box center [1087, 20] width 31 height 30
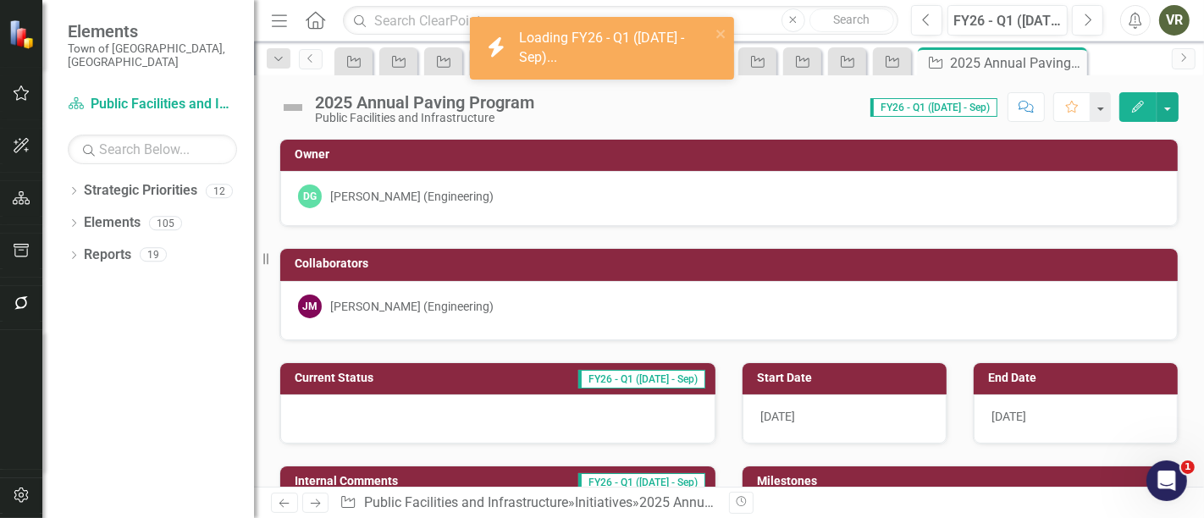
click at [447, 401] on div at bounding box center [497, 419] width 435 height 49
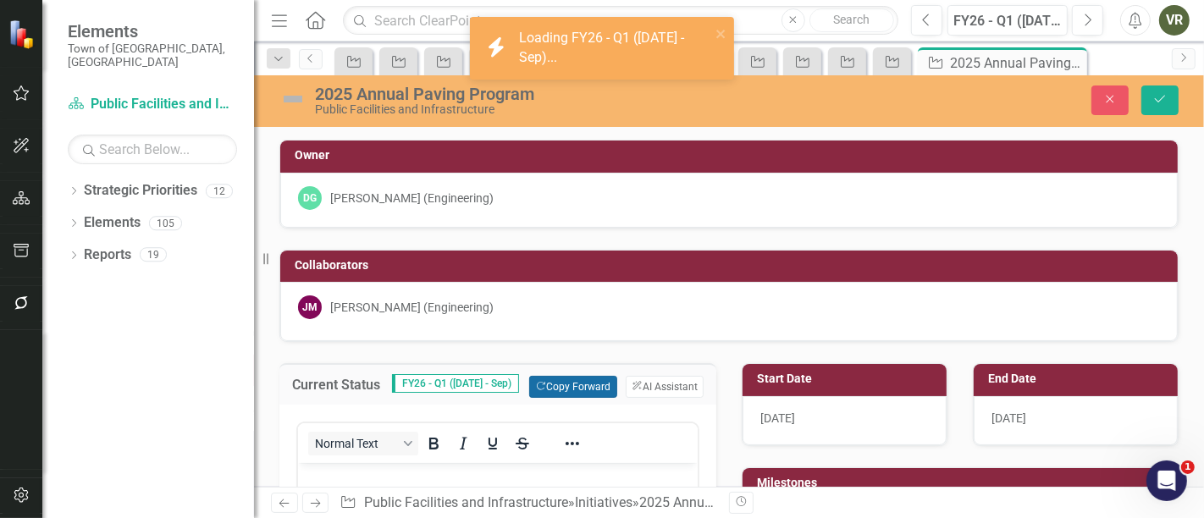
click at [542, 390] on button "Copy Forward Copy Forward" at bounding box center [572, 387] width 87 height 22
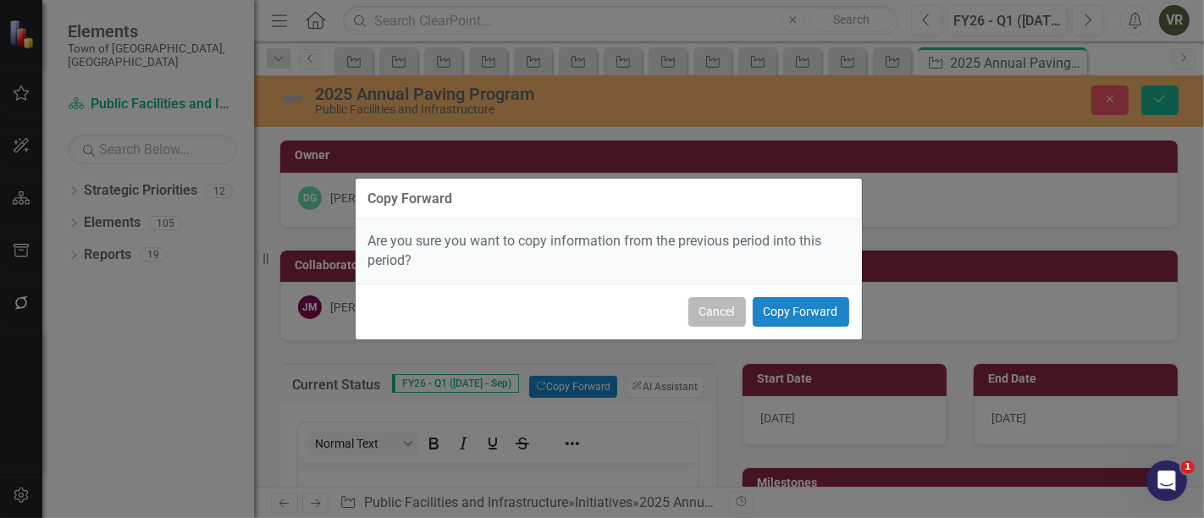
click at [690, 313] on button "Cancel" at bounding box center [718, 312] width 58 height 30
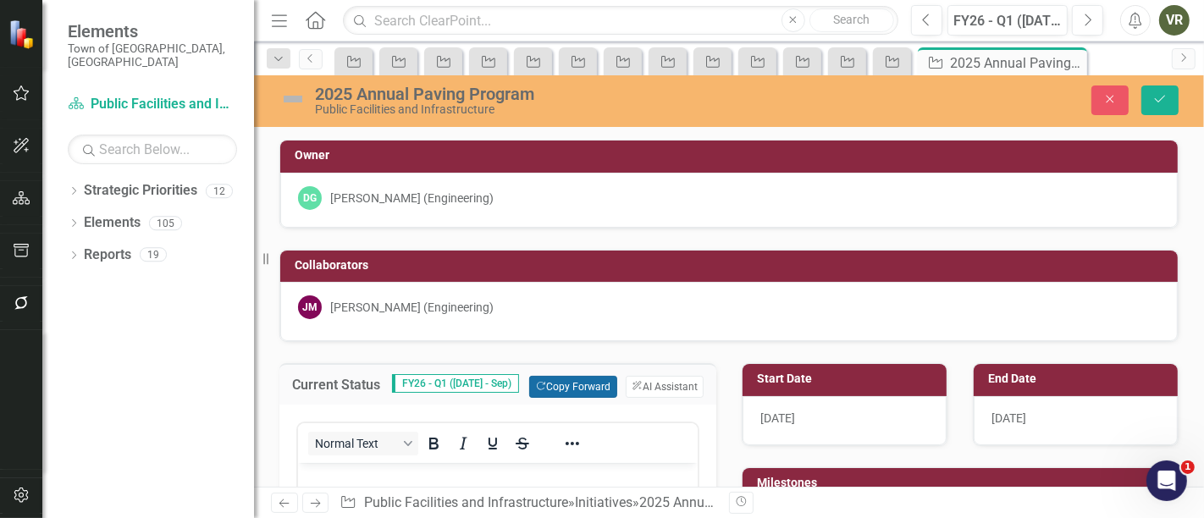
scroll to position [94, 0]
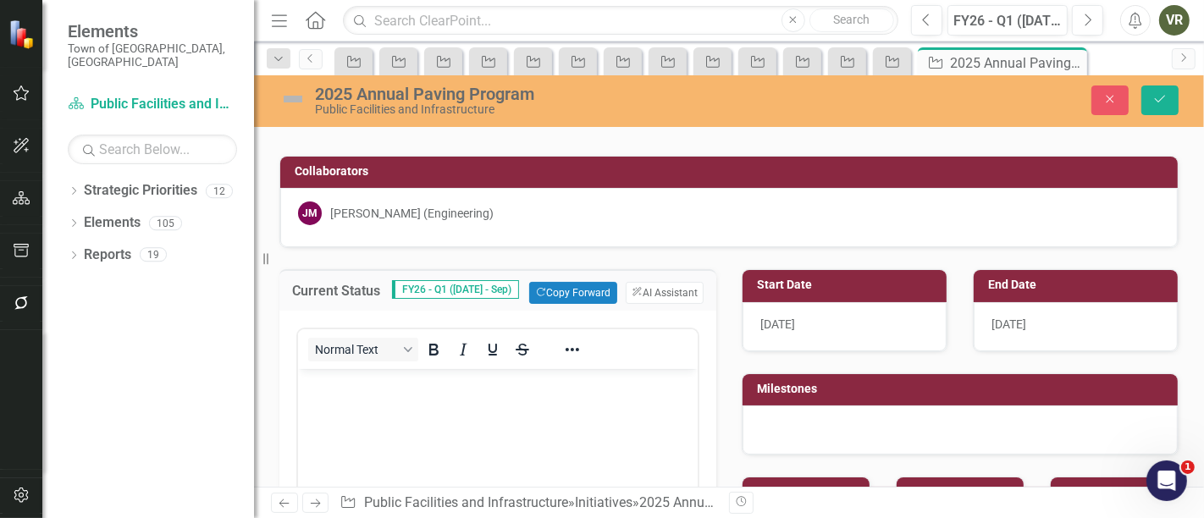
click at [450, 390] on p "Rich Text Area. Press ALT-0 for help." at bounding box center [497, 383] width 391 height 20
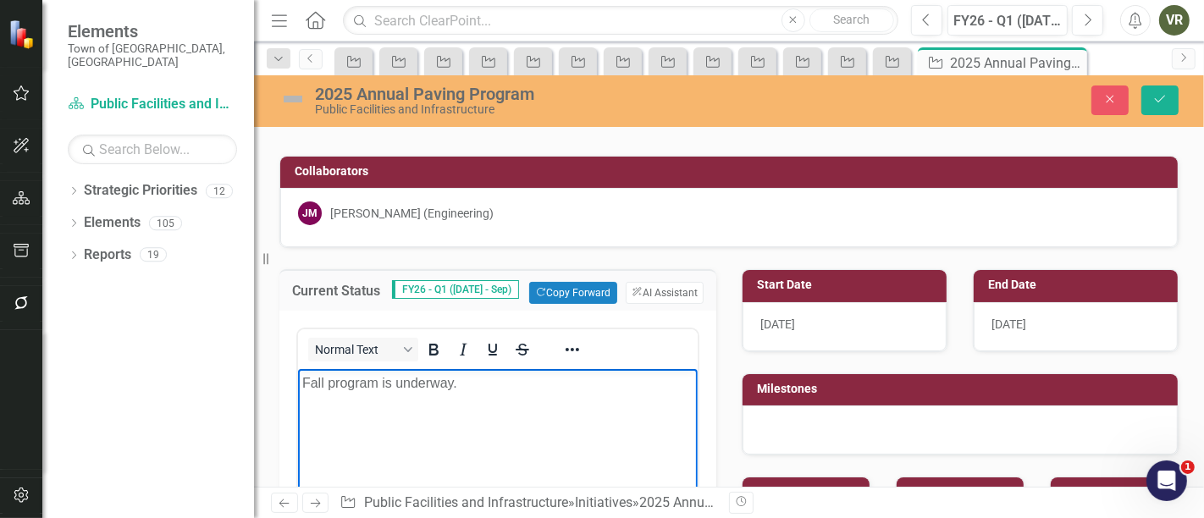
click at [304, 108] on img at bounding box center [292, 99] width 27 height 27
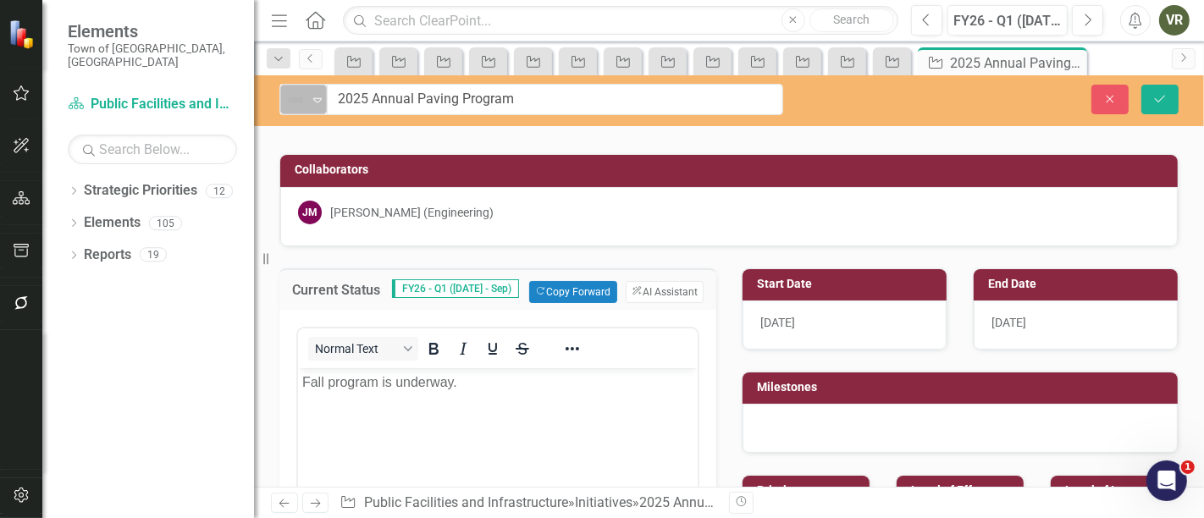
click at [305, 105] on div "Not Defined" at bounding box center [296, 100] width 22 height 20
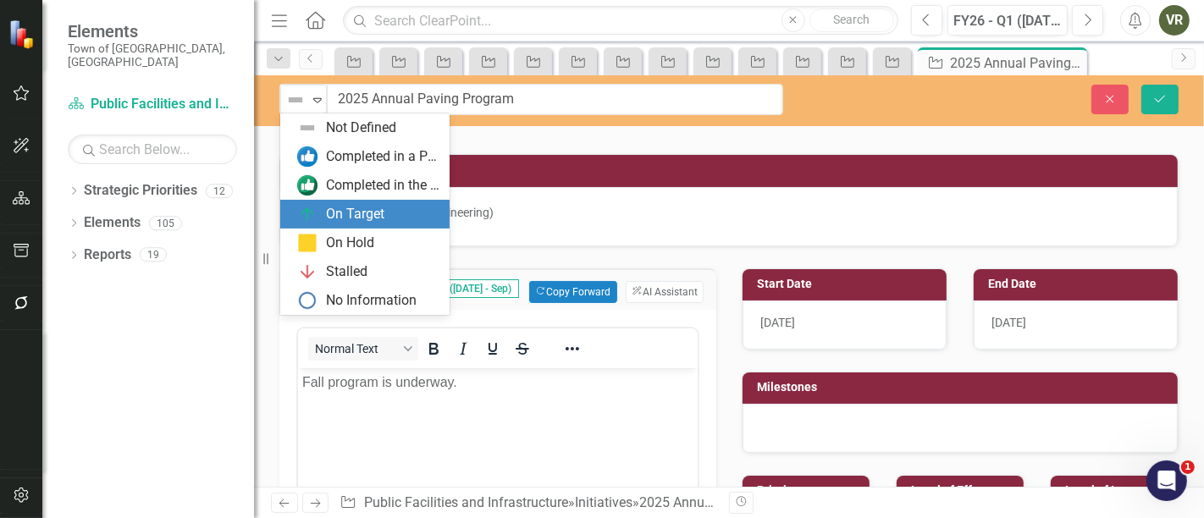
click at [344, 213] on div "On Target" at bounding box center [355, 214] width 58 height 19
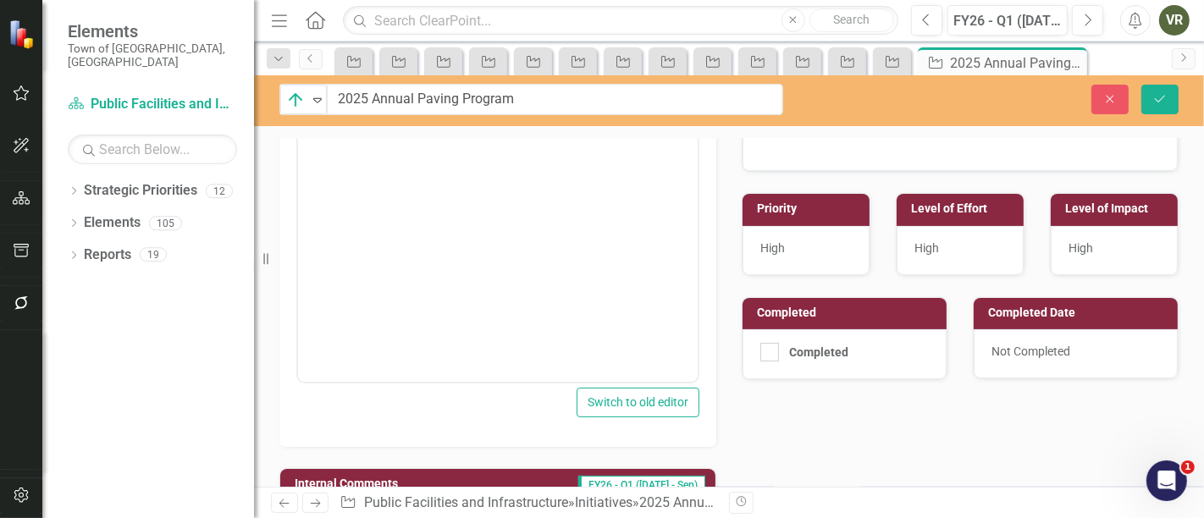
scroll to position [0, 0]
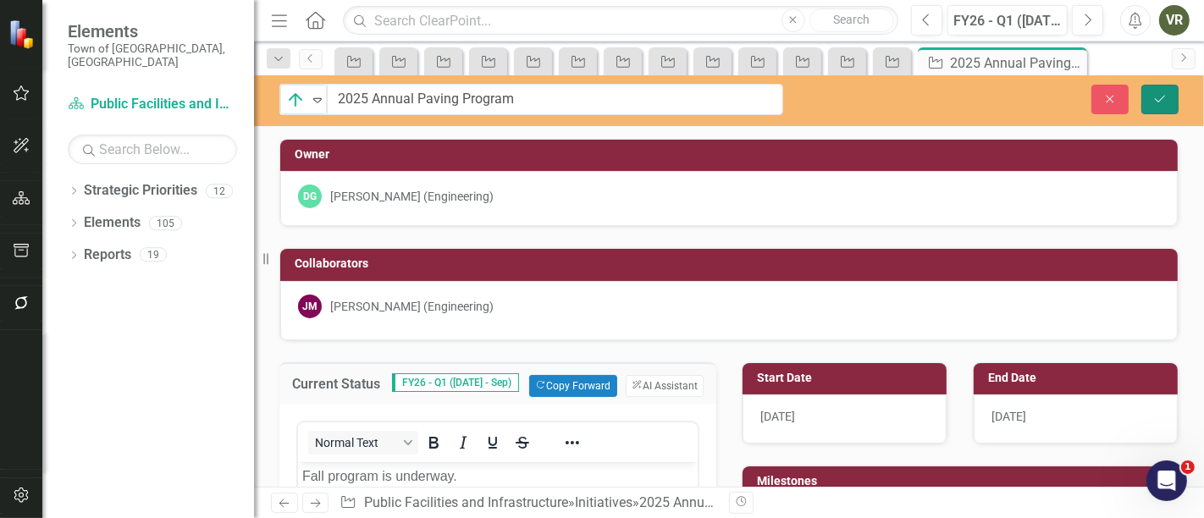
click at [1171, 112] on button "Save" at bounding box center [1160, 100] width 37 height 30
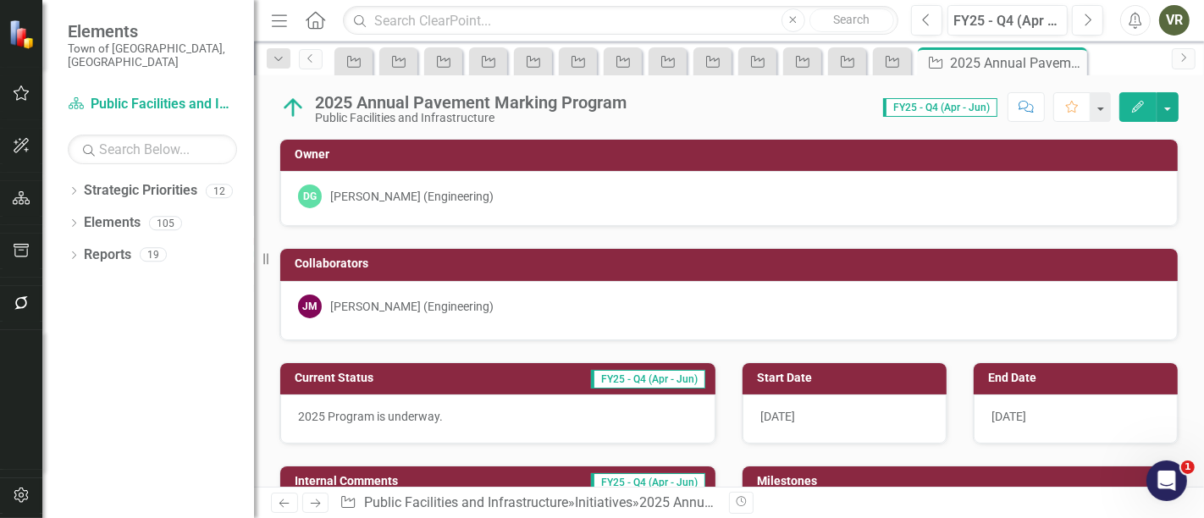
checkbox input "true"
click at [1087, 13] on icon "Next" at bounding box center [1087, 20] width 9 height 15
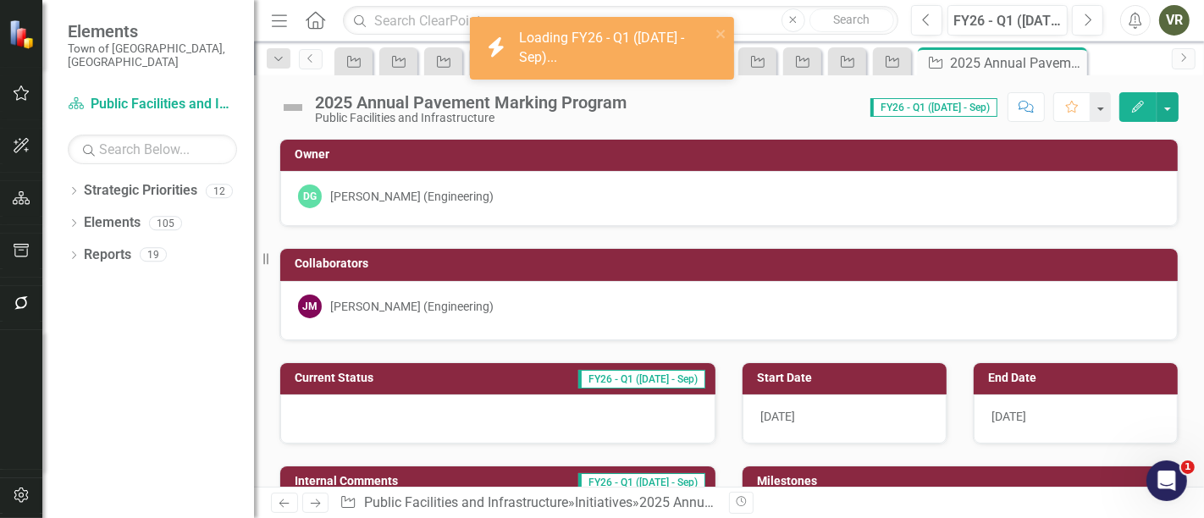
click at [296, 108] on img at bounding box center [292, 107] width 27 height 27
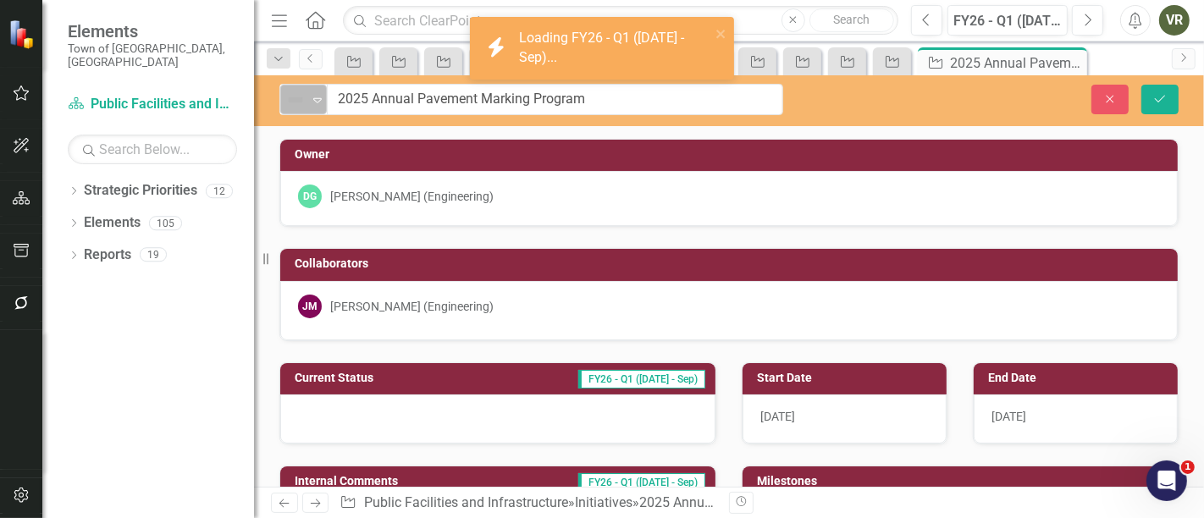
click at [303, 108] on img at bounding box center [295, 100] width 20 height 20
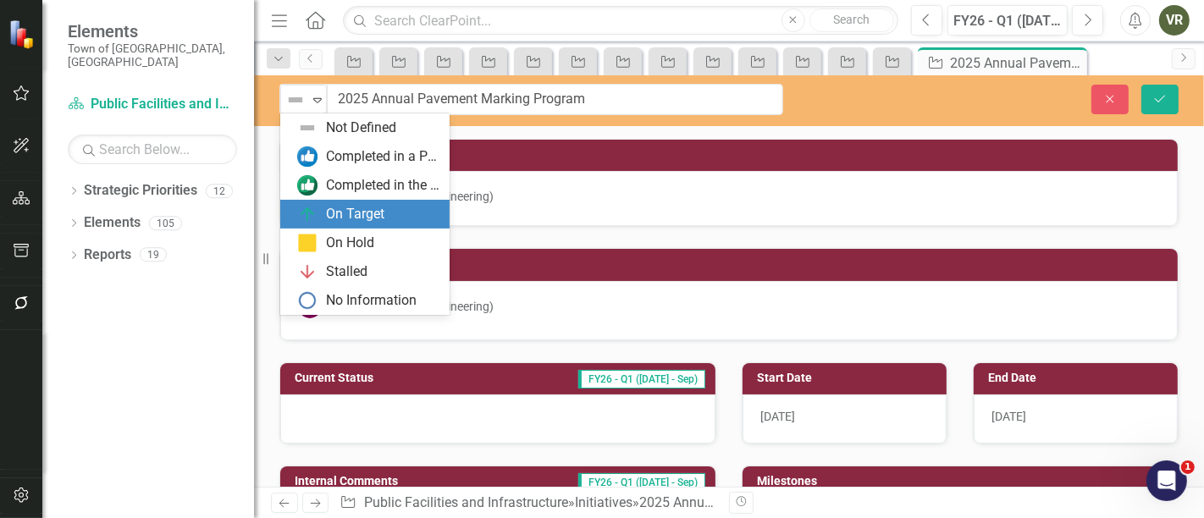
click at [319, 219] on div "On Target" at bounding box center [368, 214] width 142 height 20
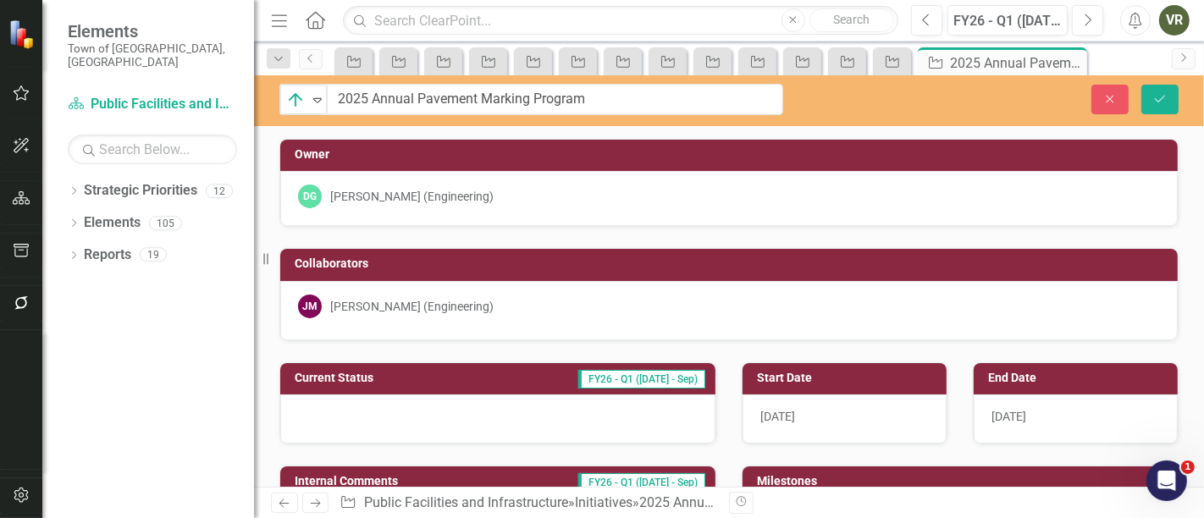
scroll to position [94, 0]
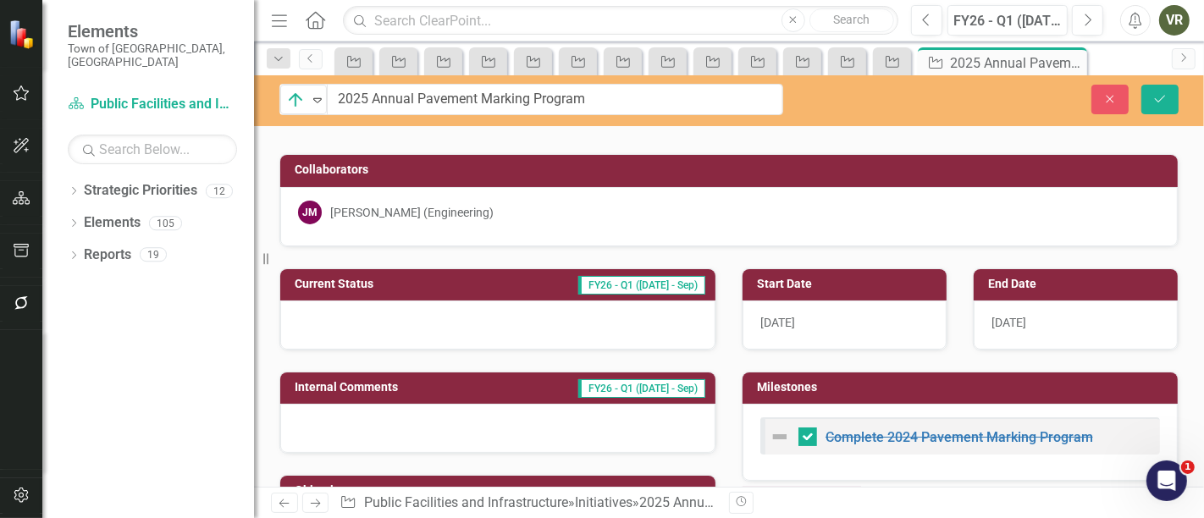
click at [408, 313] on div at bounding box center [497, 325] width 435 height 49
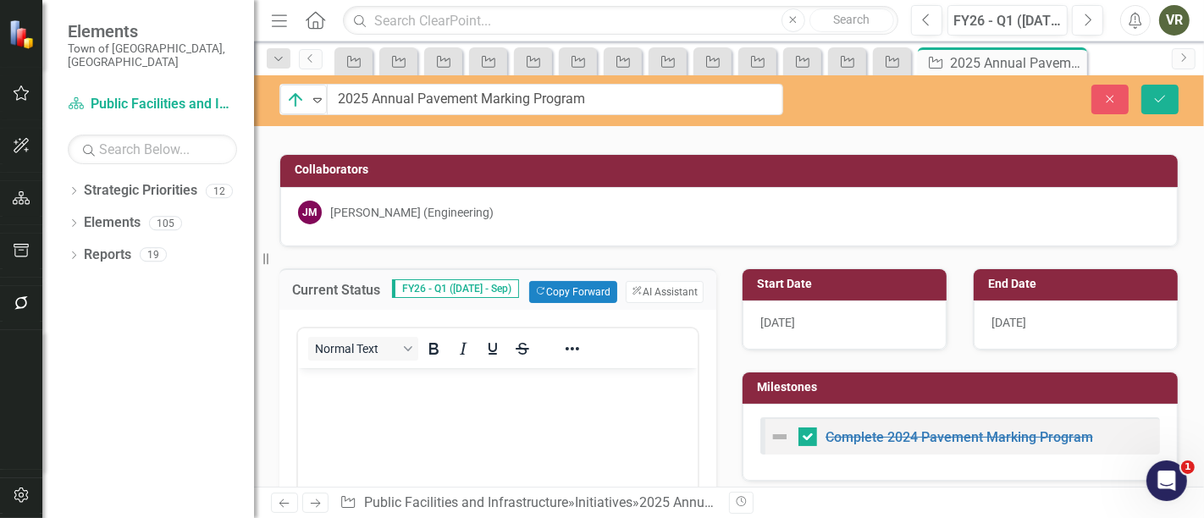
scroll to position [0, 0]
click at [435, 462] on body "Rich Text Area. Press ALT-0 for help." at bounding box center [497, 495] width 400 height 254
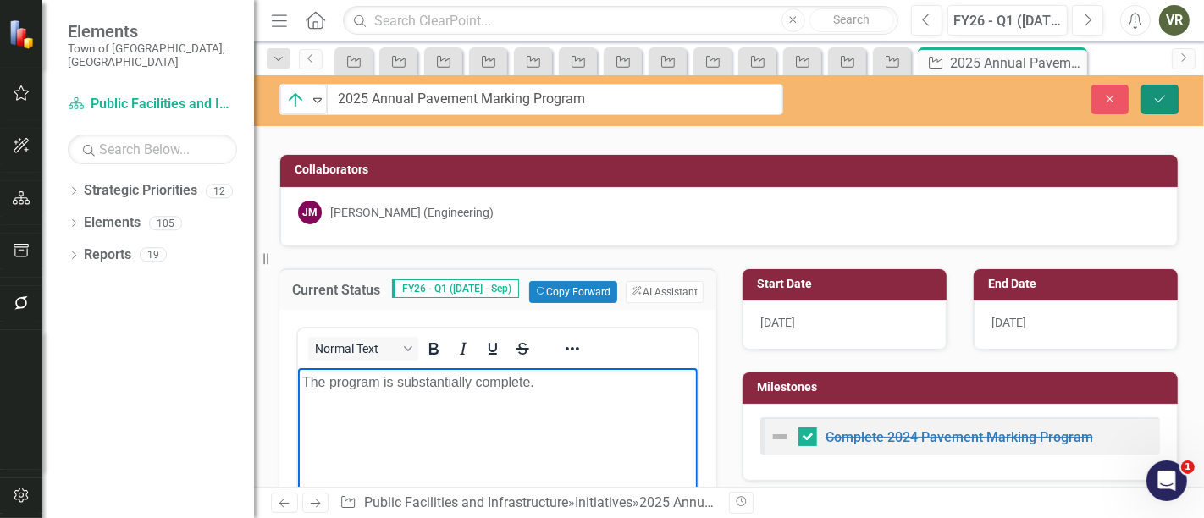
click at [1167, 98] on icon "Save" at bounding box center [1160, 99] width 15 height 12
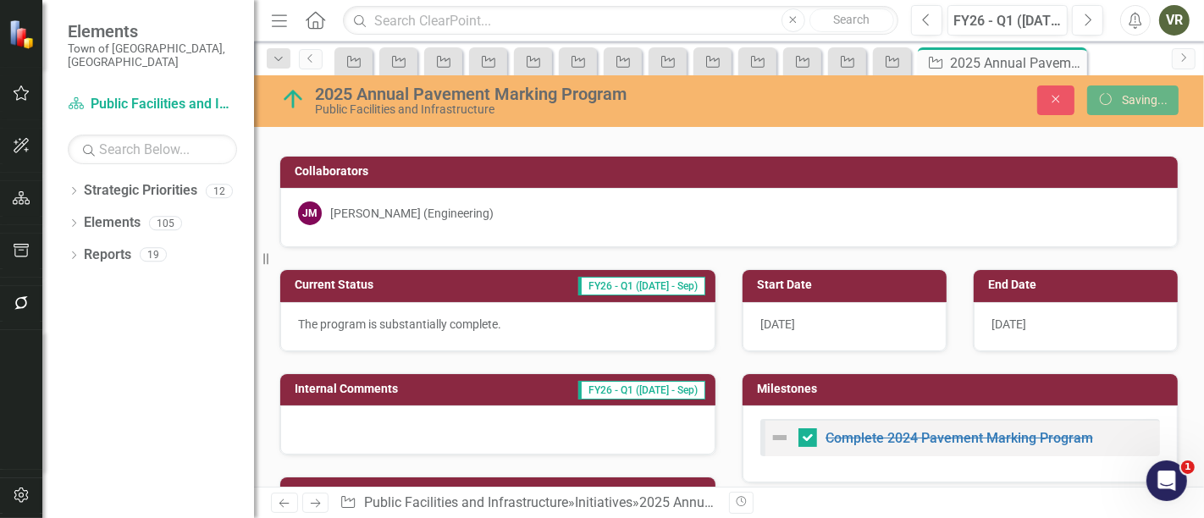
checkbox input "true"
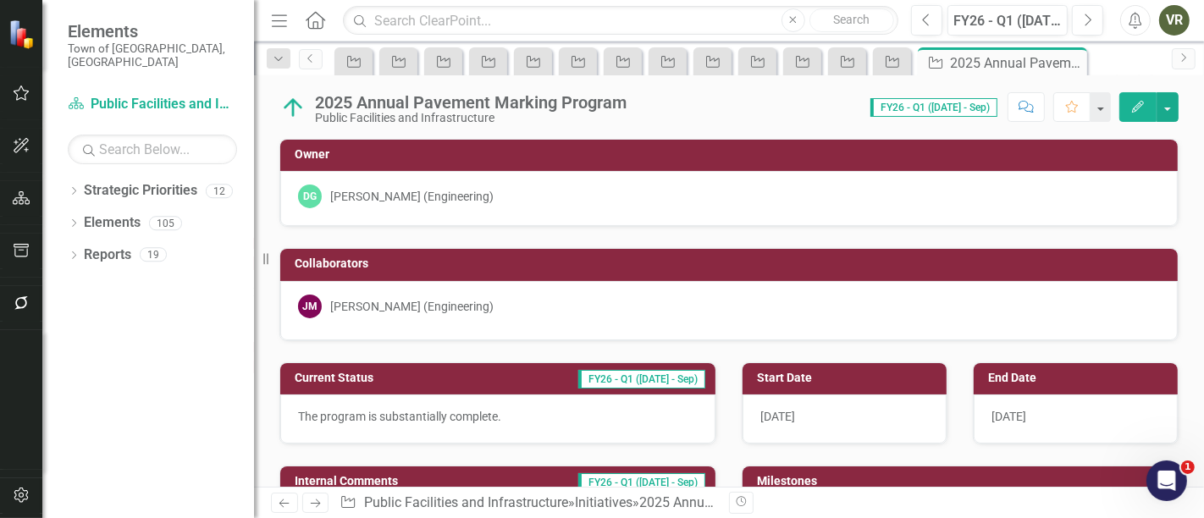
checkbox input "true"
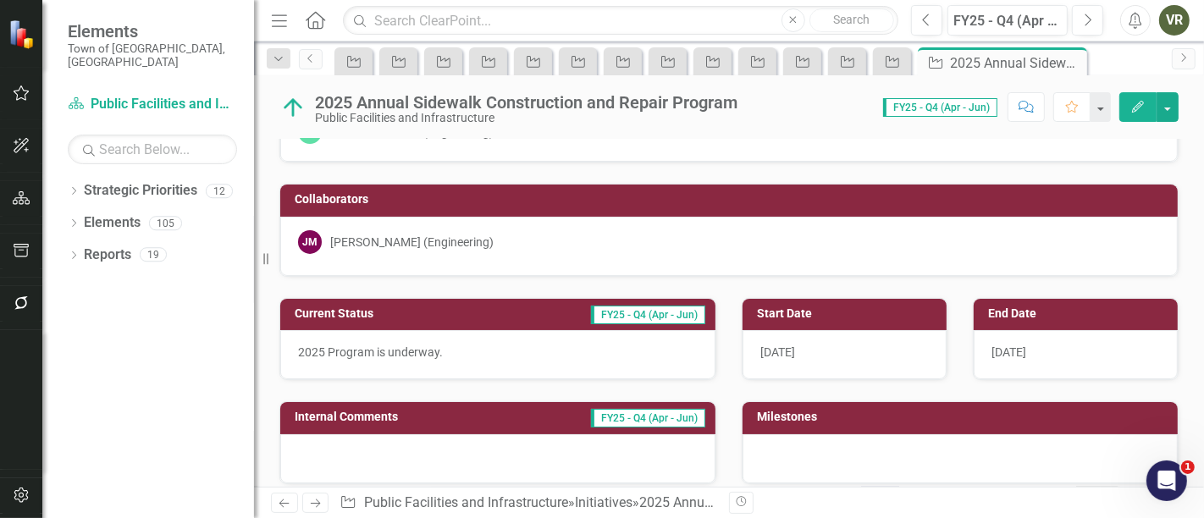
scroll to position [94, 0]
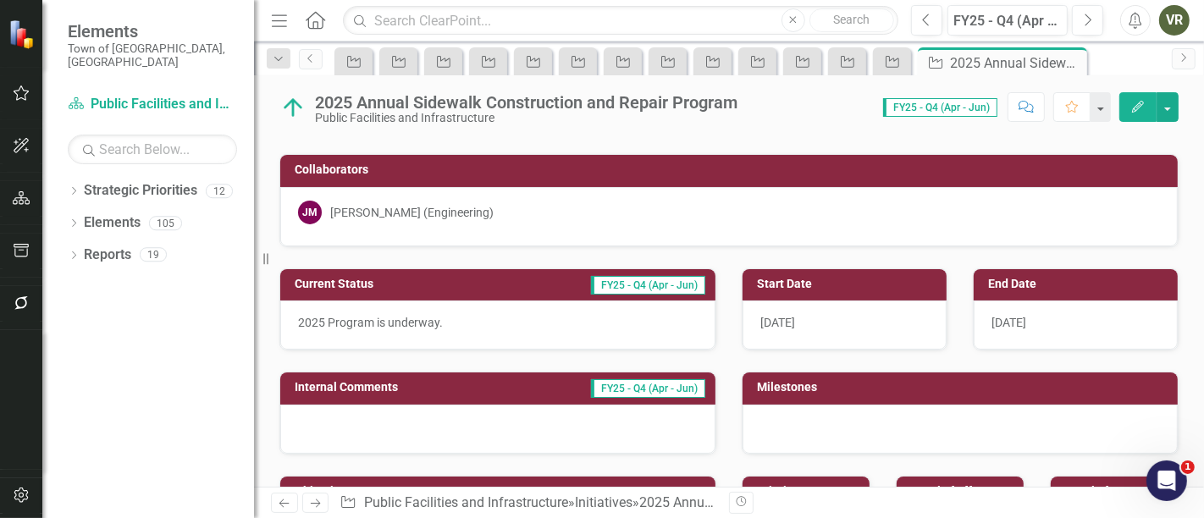
click at [451, 320] on p "2025 Program is underway." at bounding box center [498, 322] width 400 height 17
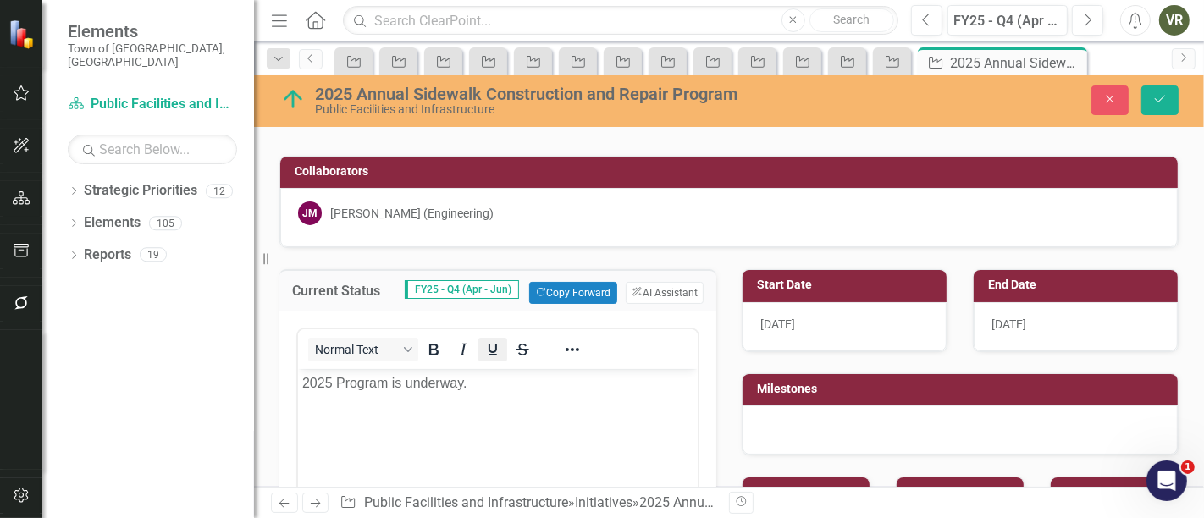
scroll to position [0, 0]
click at [1085, 23] on icon "Next" at bounding box center [1087, 20] width 9 height 15
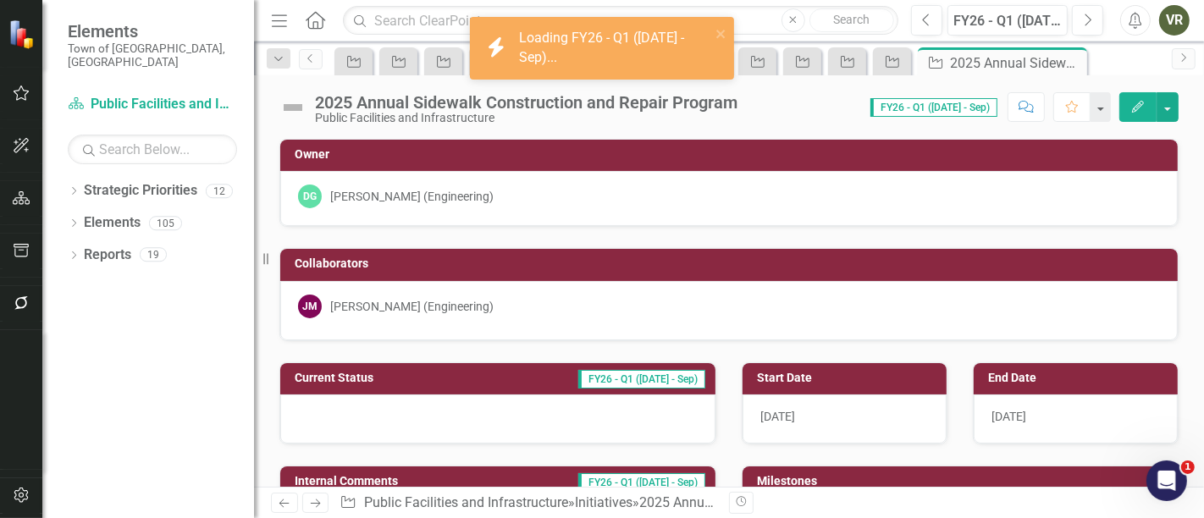
click at [411, 422] on div at bounding box center [497, 419] width 435 height 49
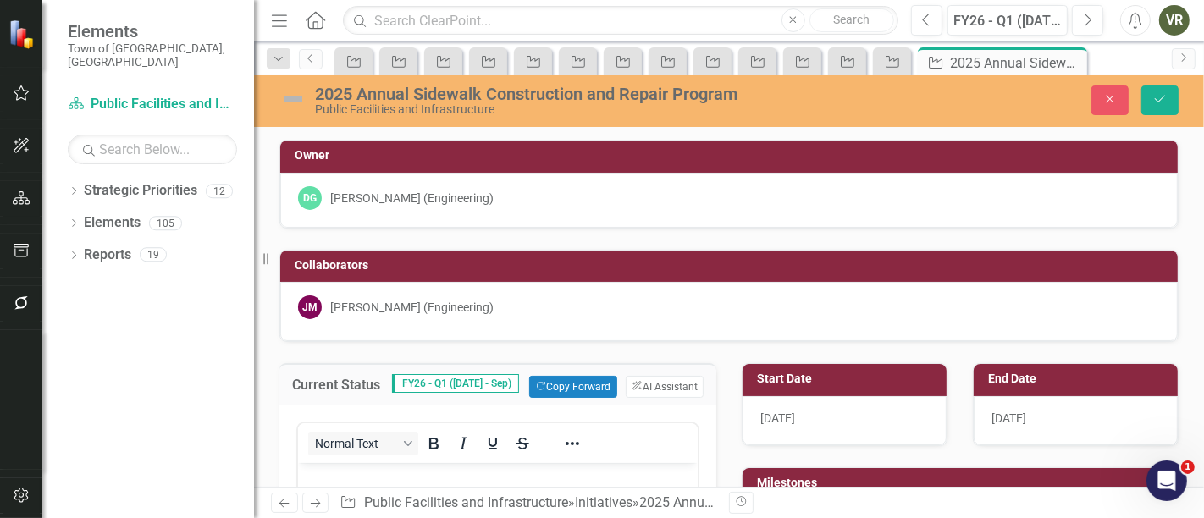
scroll to position [94, 0]
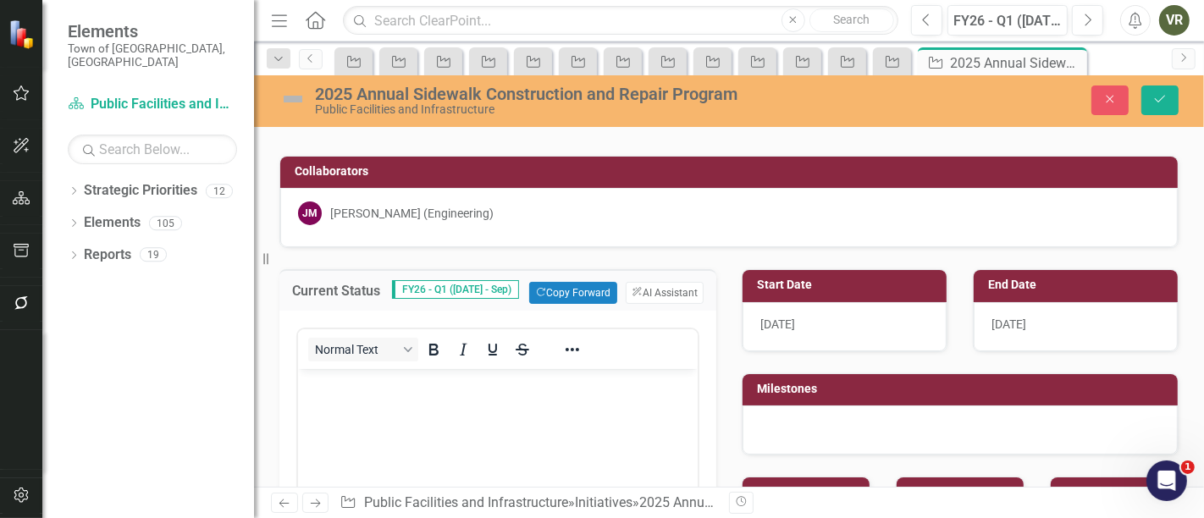
click at [292, 95] on img at bounding box center [292, 99] width 27 height 27
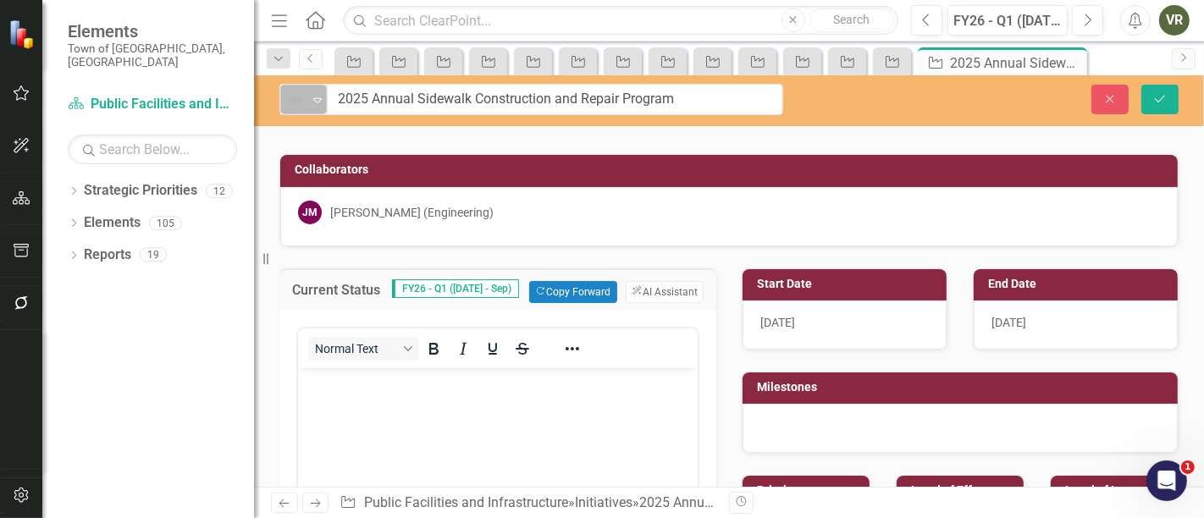
click at [296, 100] on img at bounding box center [295, 100] width 20 height 20
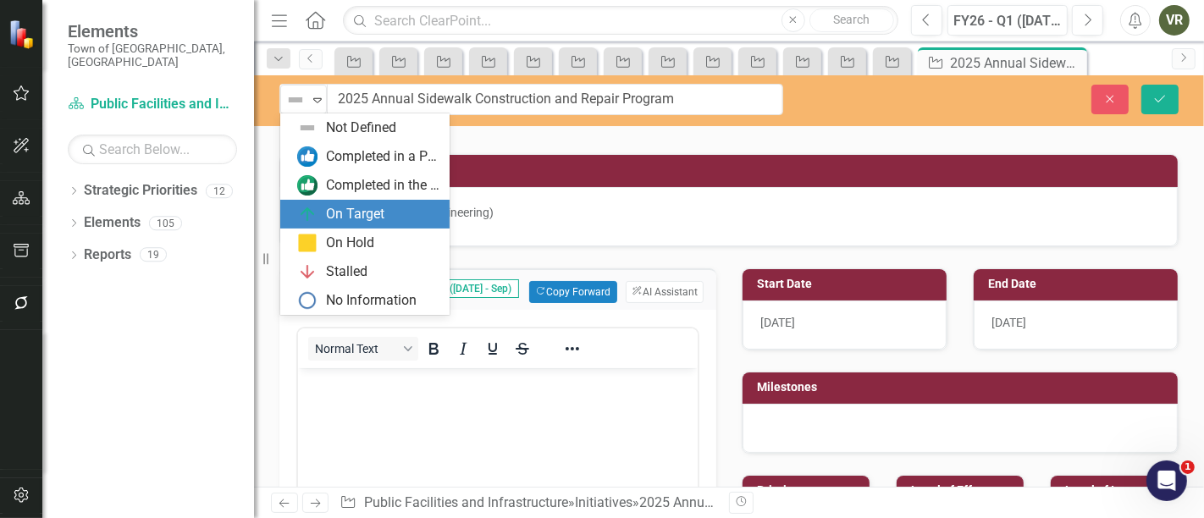
click at [349, 219] on div "On Target" at bounding box center [355, 214] width 58 height 19
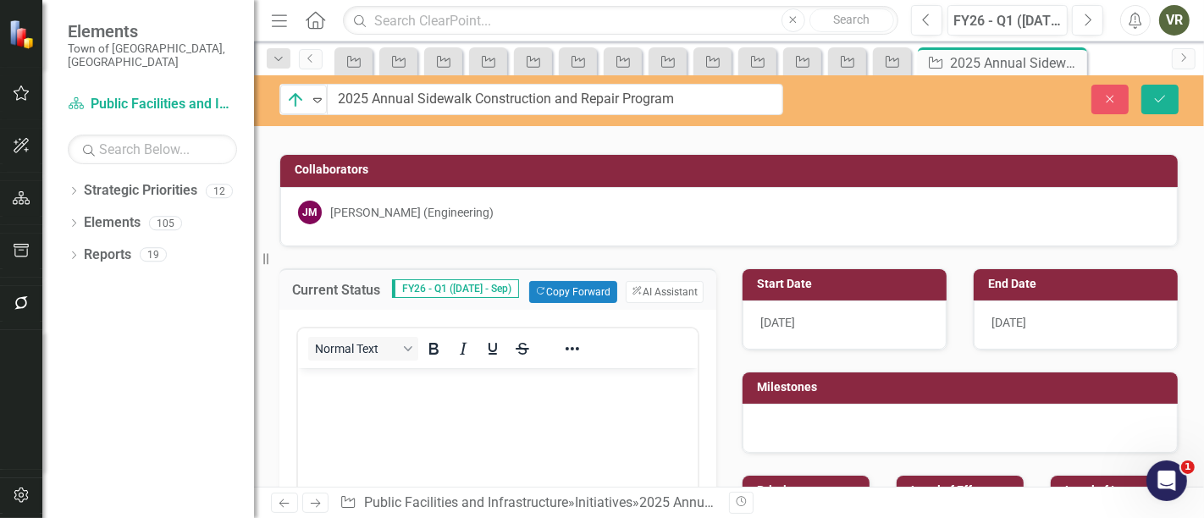
click at [470, 407] on body "Rich Text Area. Press ALT-0 for help." at bounding box center [497, 495] width 400 height 254
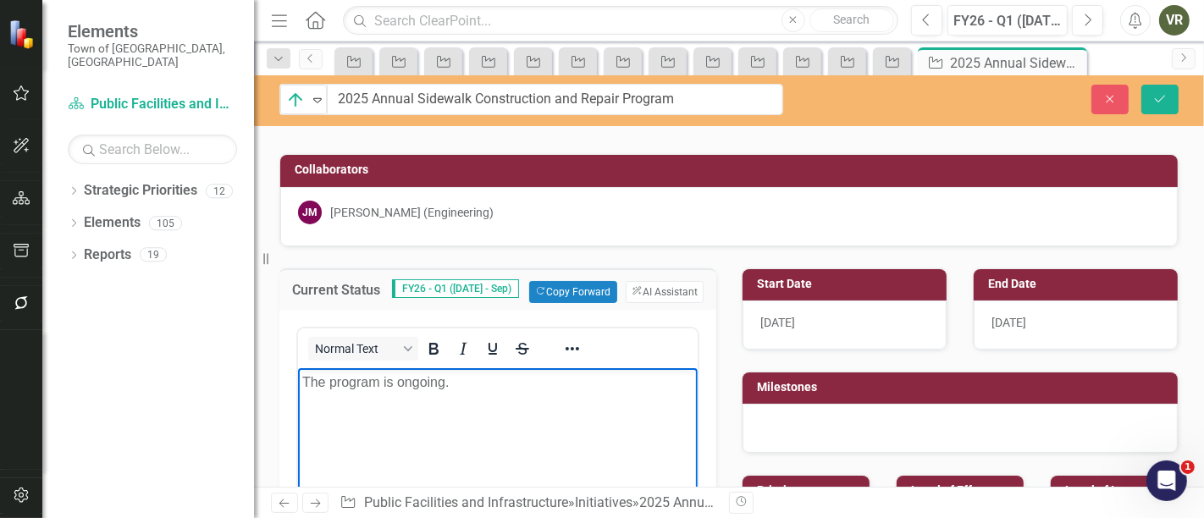
click at [1186, 95] on div "Close Save" at bounding box center [1007, 100] width 371 height 30
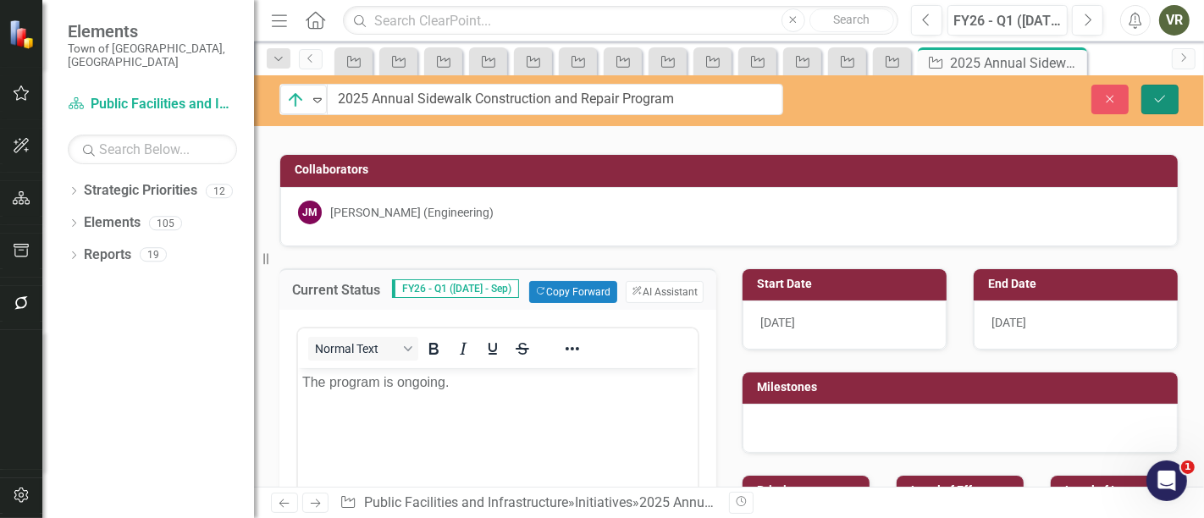
click at [1170, 100] on button "Save" at bounding box center [1160, 100] width 37 height 30
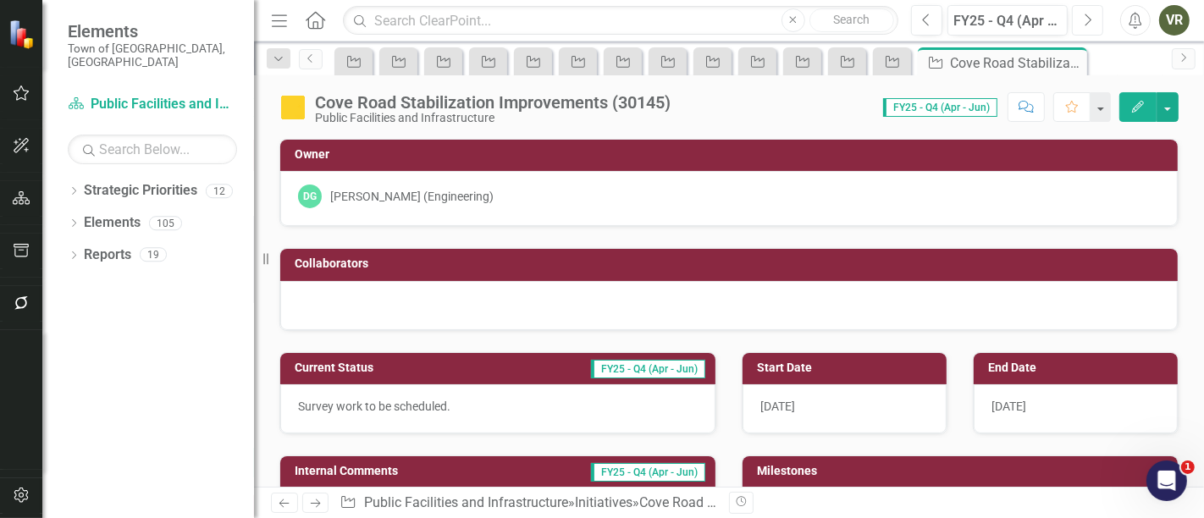
click at [1088, 15] on icon "button" at bounding box center [1089, 20] width 7 height 12
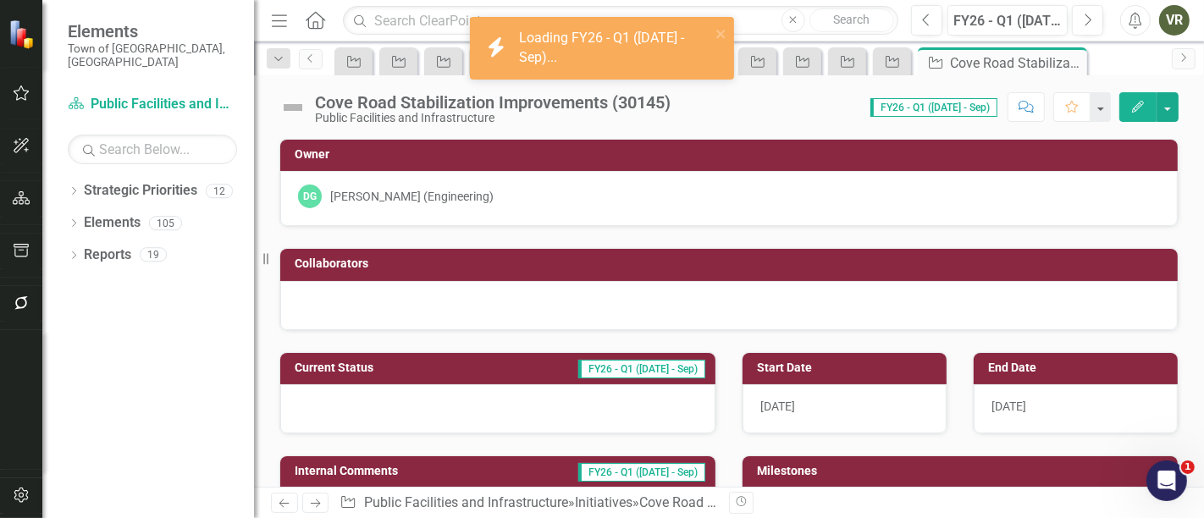
click at [300, 112] on img at bounding box center [292, 107] width 27 height 27
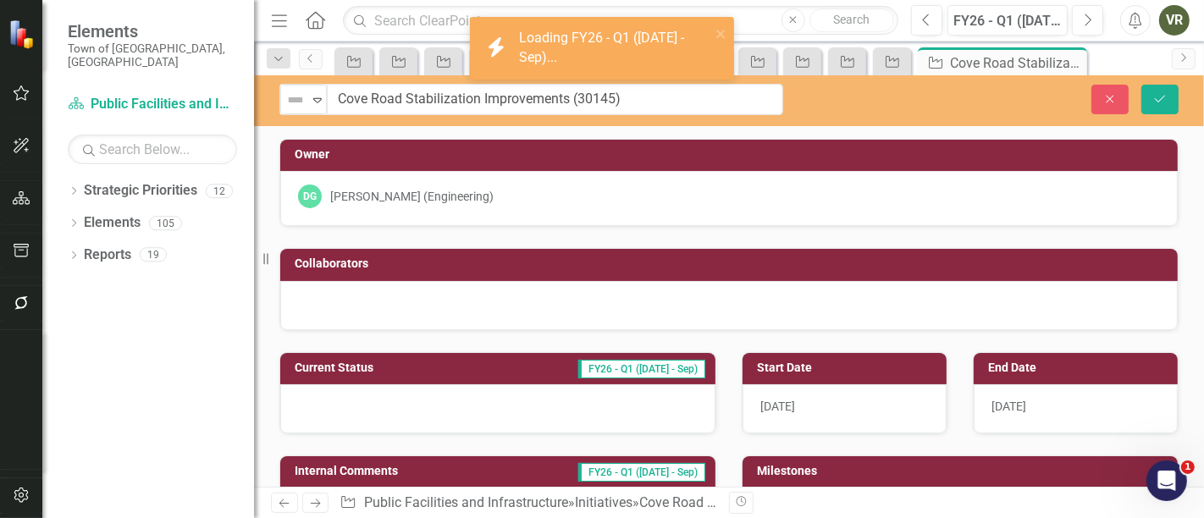
click at [300, 112] on div "Not Defined Expand" at bounding box center [303, 100] width 47 height 30
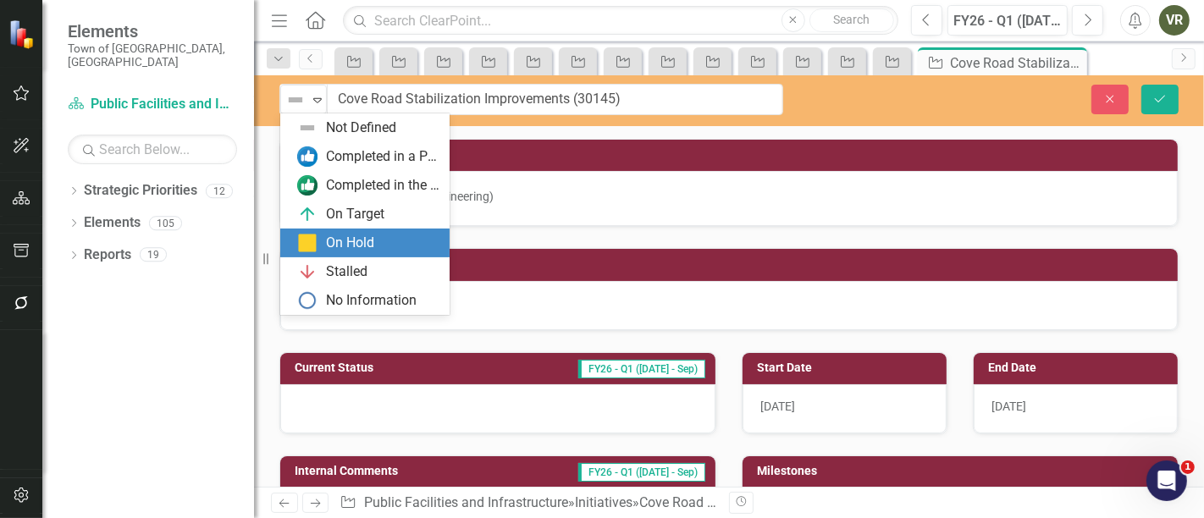
click at [324, 235] on div "On Hold" at bounding box center [368, 243] width 142 height 20
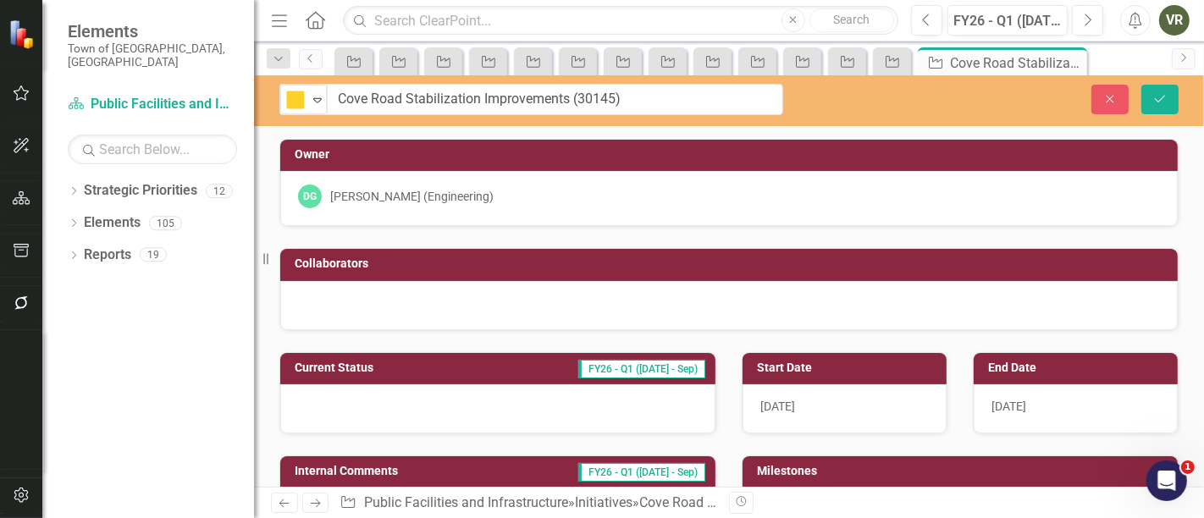
click at [397, 404] on div at bounding box center [497, 408] width 435 height 49
click at [398, 405] on div at bounding box center [497, 408] width 435 height 49
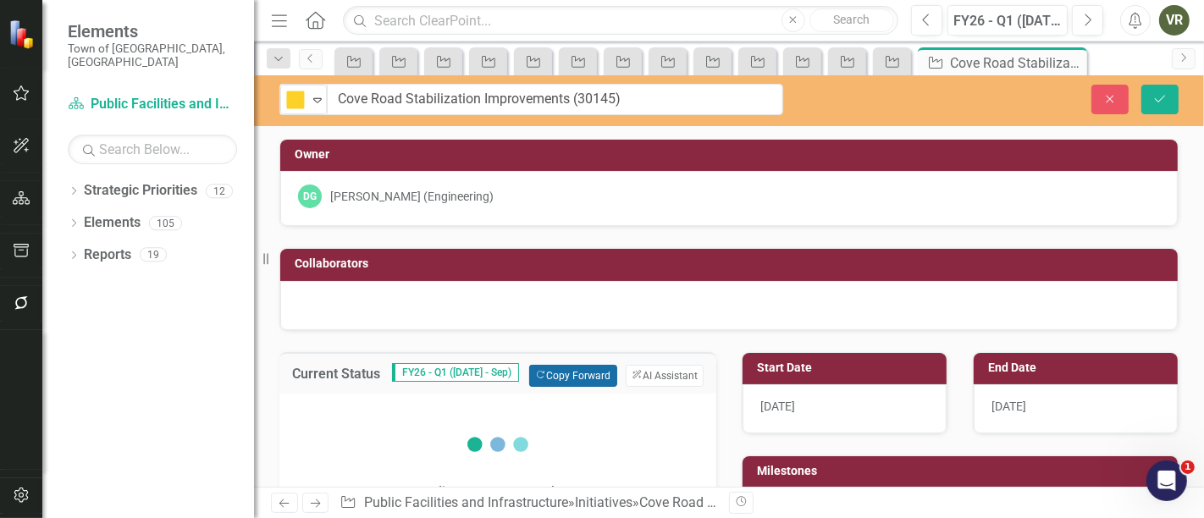
click at [580, 366] on button "Copy Forward Copy Forward" at bounding box center [572, 376] width 87 height 22
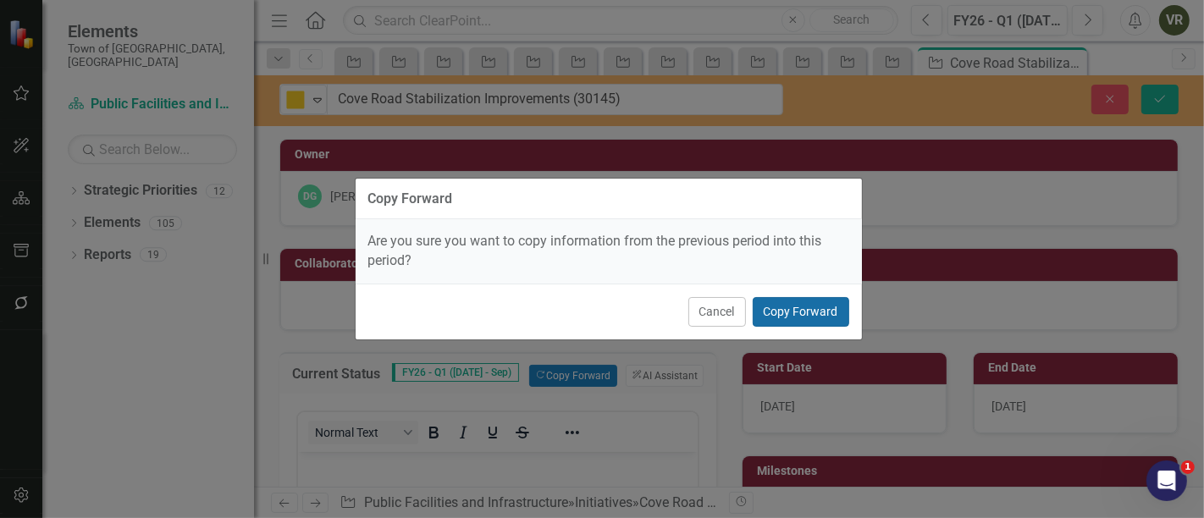
drag, startPoint x: 822, startPoint y: 306, endPoint x: 965, endPoint y: 264, distance: 149.0
click at [825, 304] on button "Copy Forward" at bounding box center [801, 312] width 97 height 30
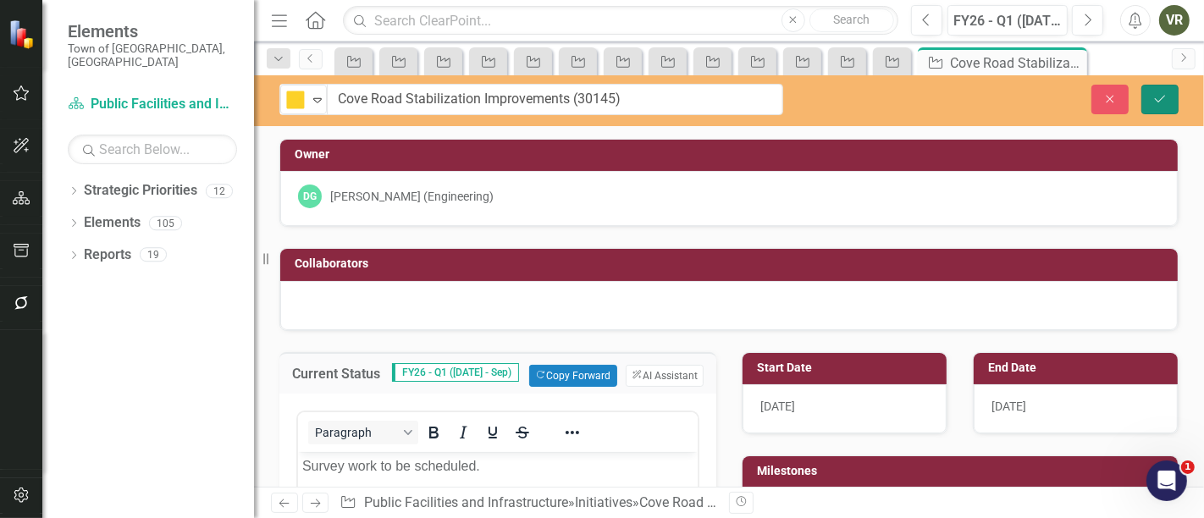
click at [1172, 102] on button "Save" at bounding box center [1160, 100] width 37 height 30
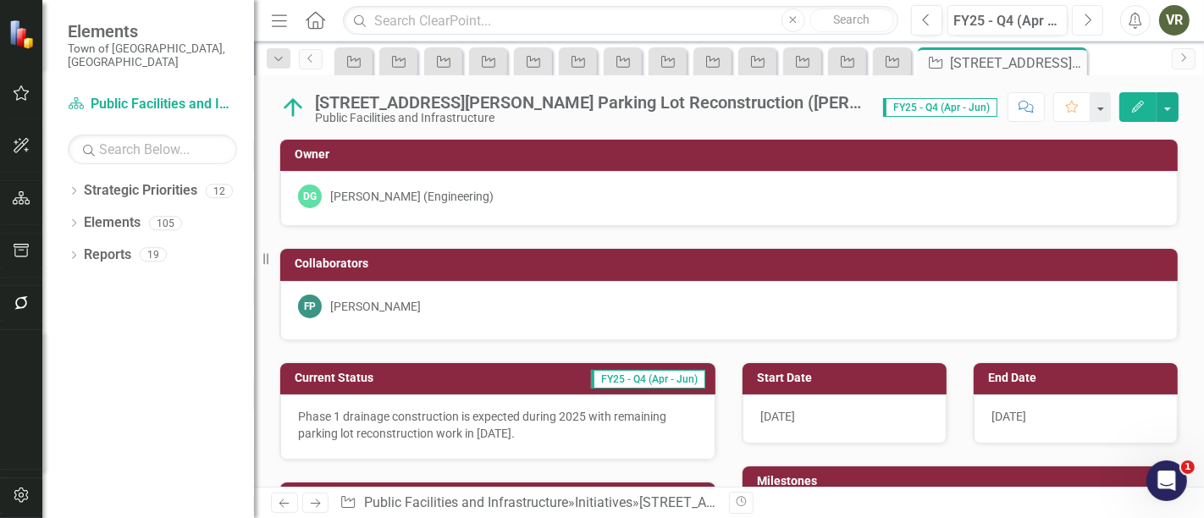
click at [1094, 19] on button "Next" at bounding box center [1087, 20] width 31 height 30
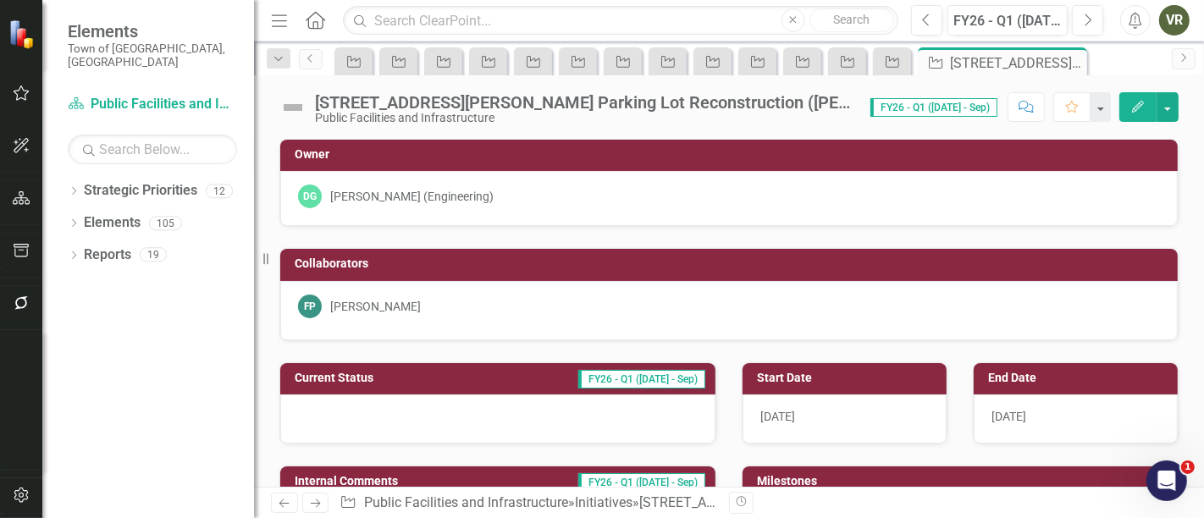
click at [390, 416] on div at bounding box center [497, 419] width 435 height 49
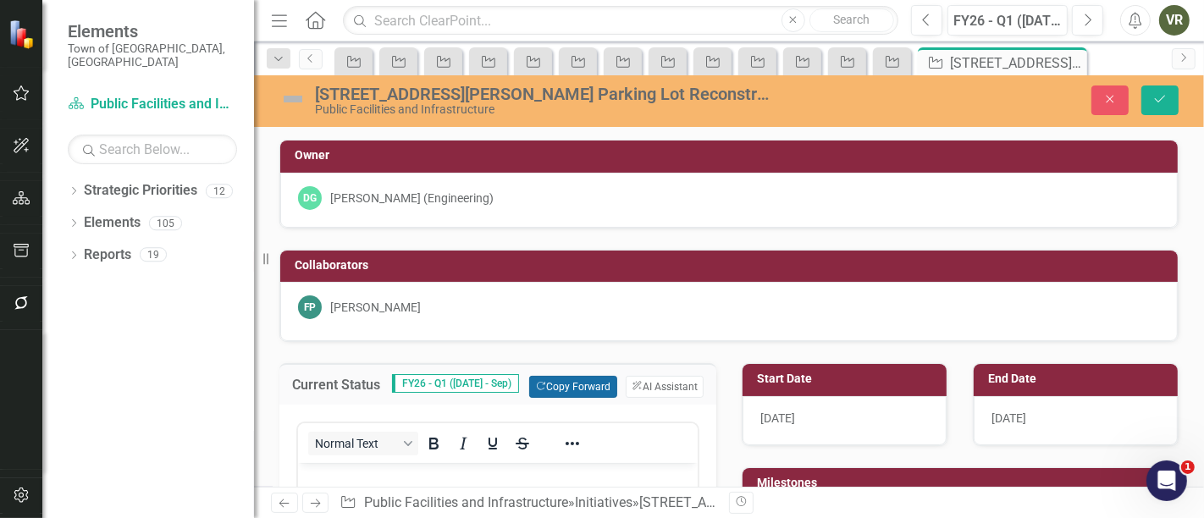
click at [579, 384] on button "Copy Forward Copy Forward" at bounding box center [572, 387] width 87 height 22
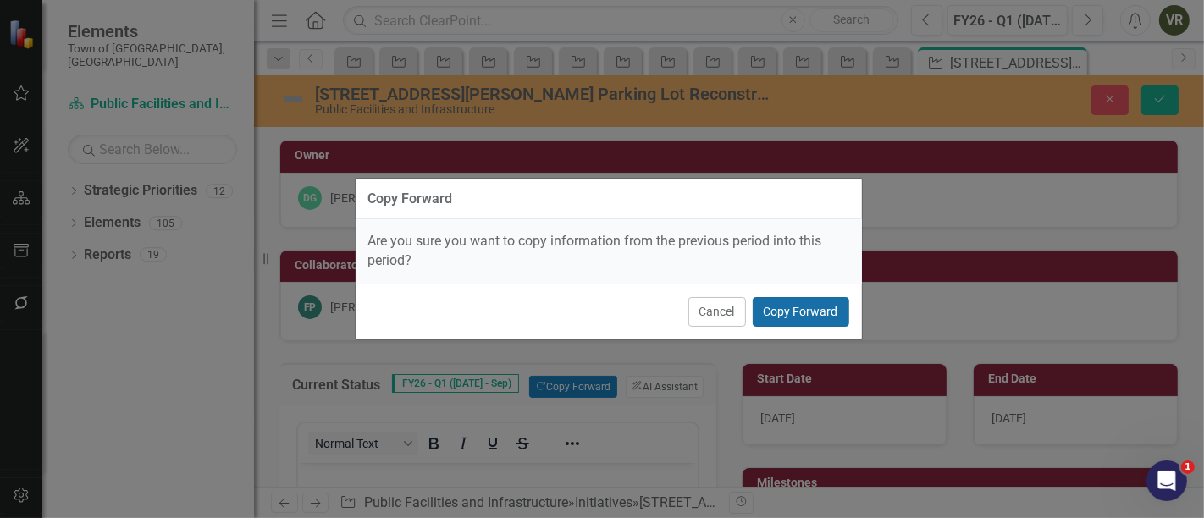
click at [794, 302] on button "Copy Forward" at bounding box center [801, 312] width 97 height 30
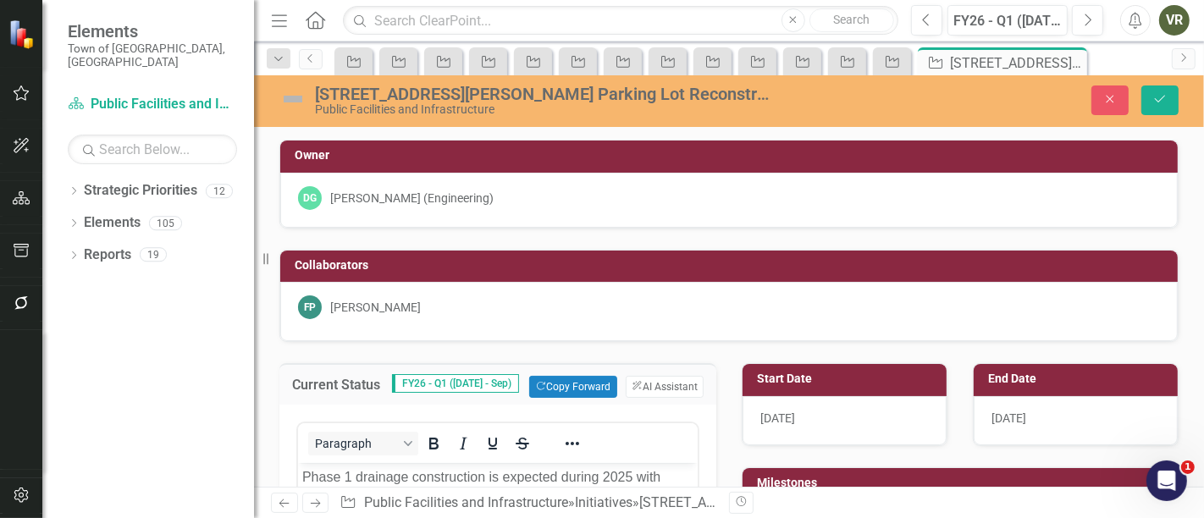
click at [292, 94] on img at bounding box center [292, 99] width 27 height 27
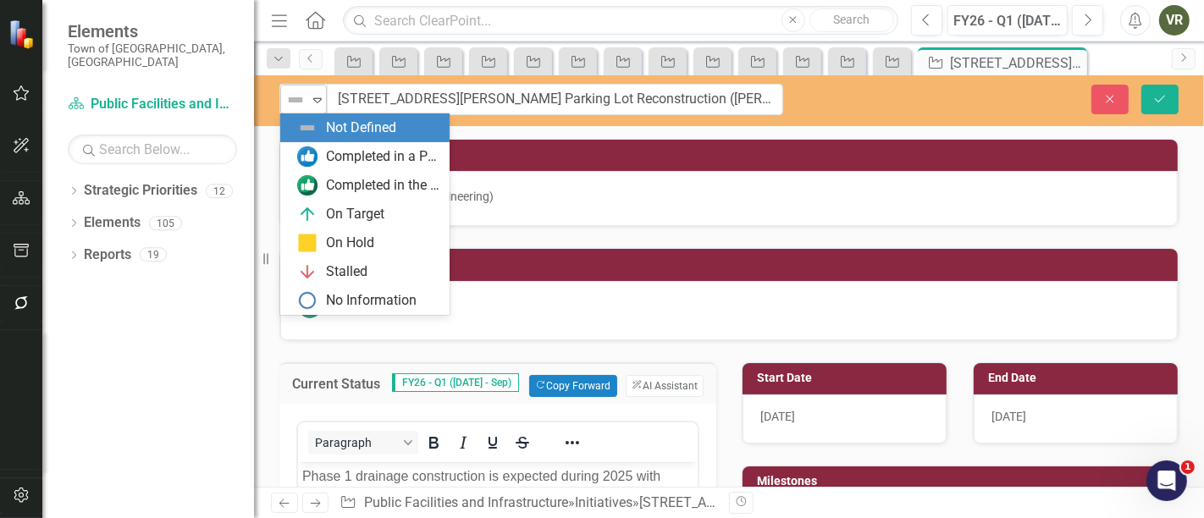
click at [302, 100] on img at bounding box center [295, 100] width 20 height 20
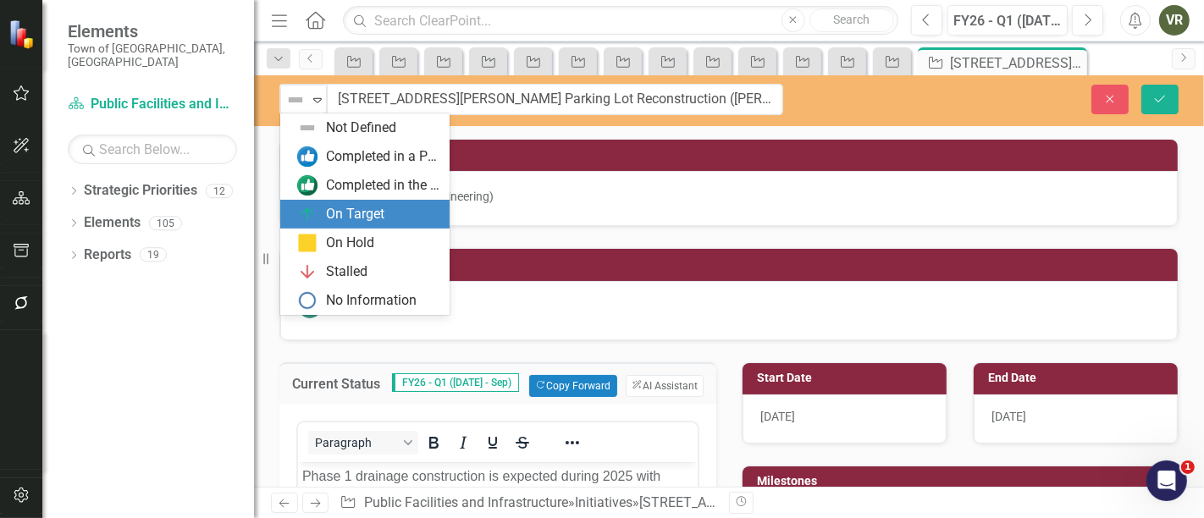
click at [345, 219] on div "On Target" at bounding box center [355, 214] width 58 height 19
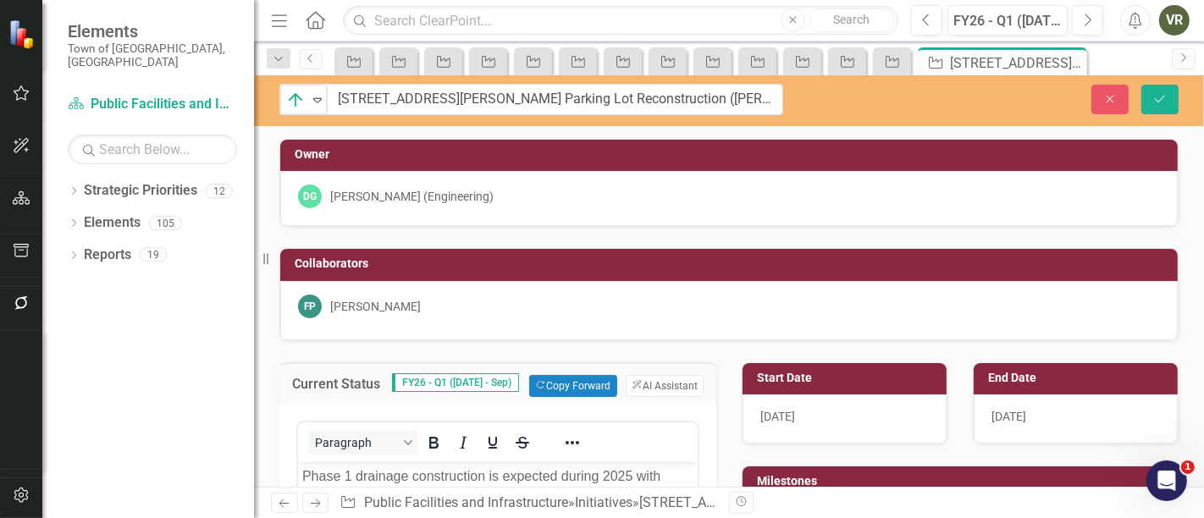
click at [1173, 113] on div "On Target Expand 581-601 Silas Deane Hwy Parking Lot Reconstruction (Christ the…" at bounding box center [729, 99] width 950 height 31
click at [1173, 110] on button "Save" at bounding box center [1160, 100] width 37 height 30
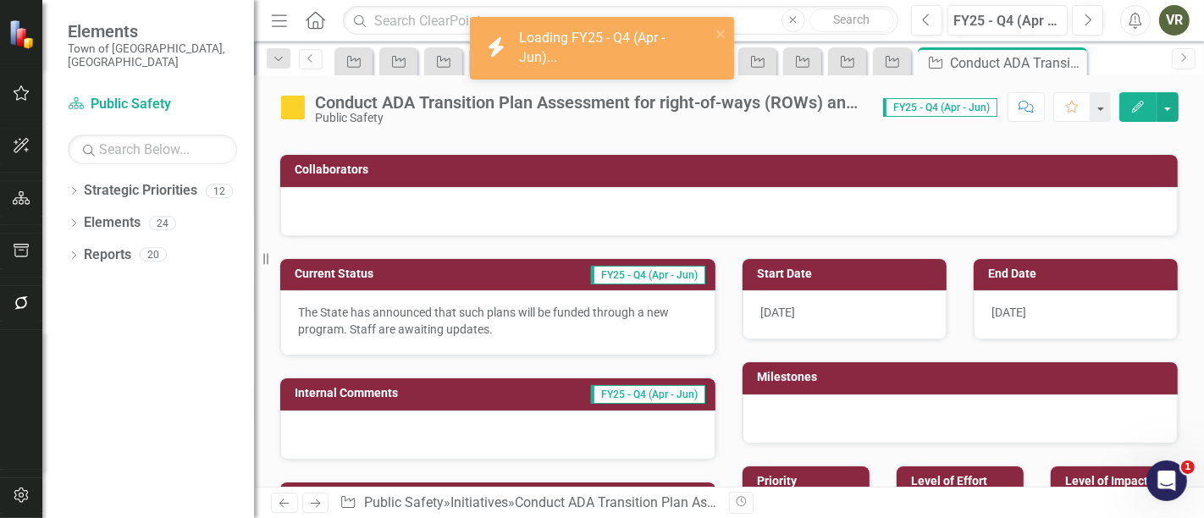
scroll to position [97, 0]
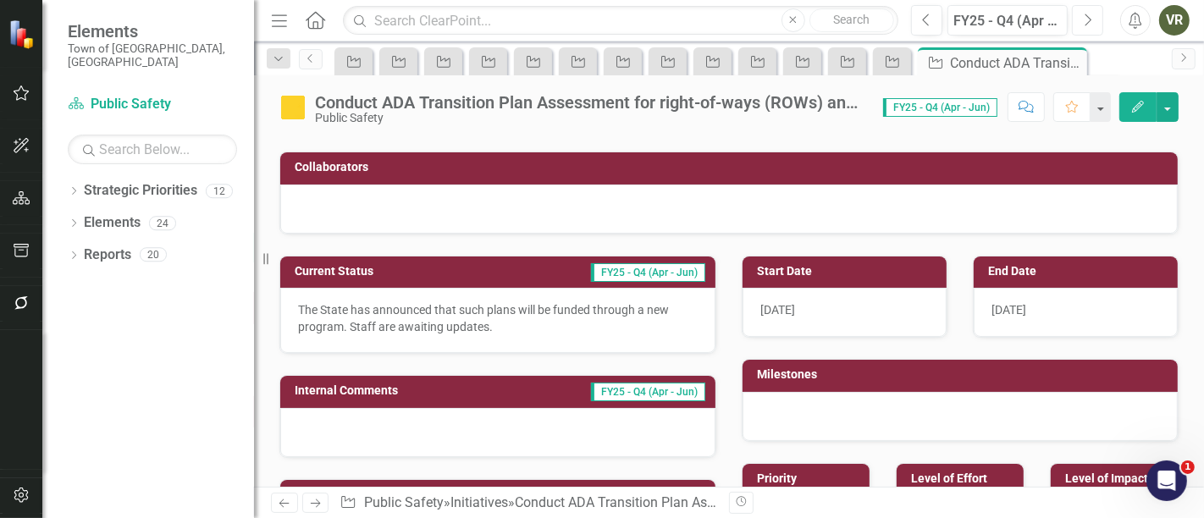
click at [1079, 22] on button "Next" at bounding box center [1087, 20] width 31 height 30
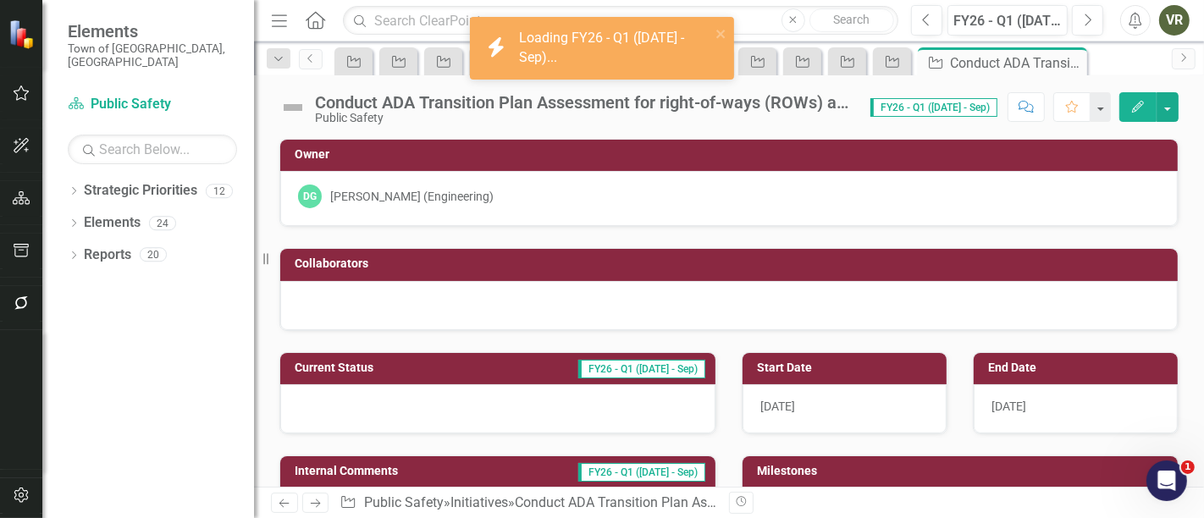
click at [297, 104] on img at bounding box center [292, 107] width 27 height 27
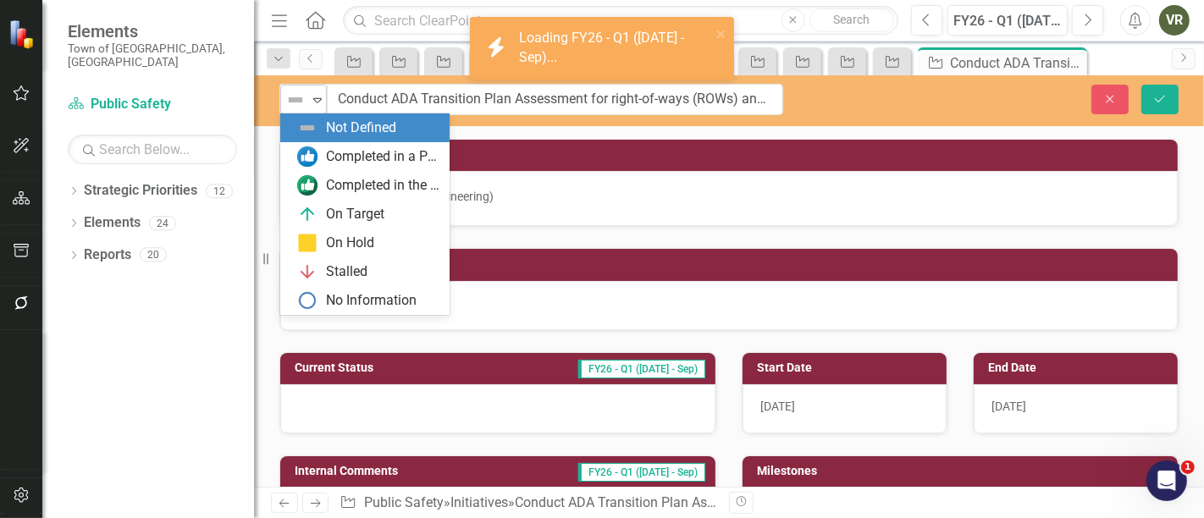
click at [298, 105] on img at bounding box center [295, 100] width 20 height 20
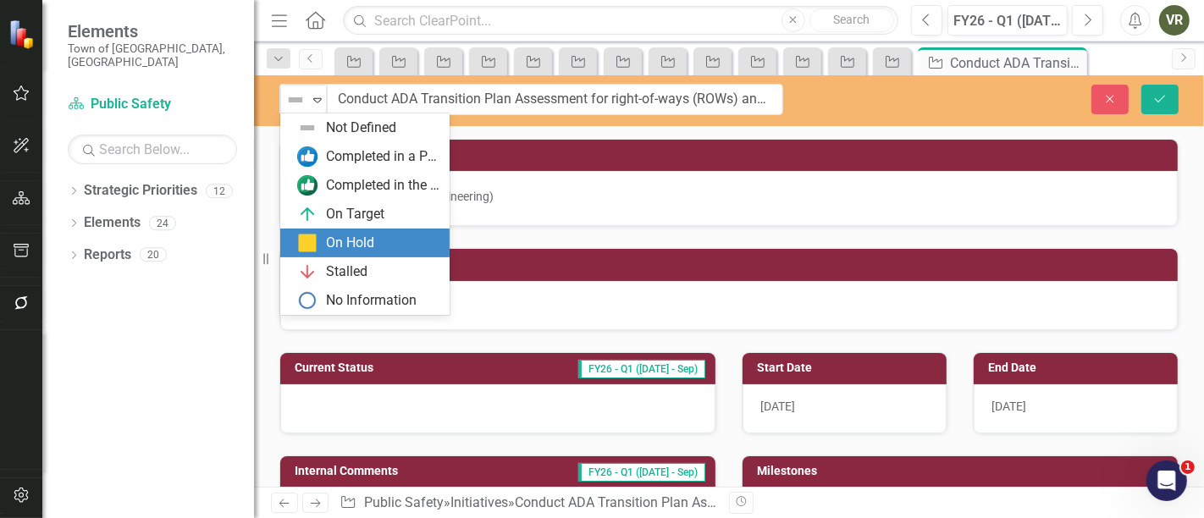
click at [320, 240] on div "On Hold" at bounding box center [368, 243] width 142 height 20
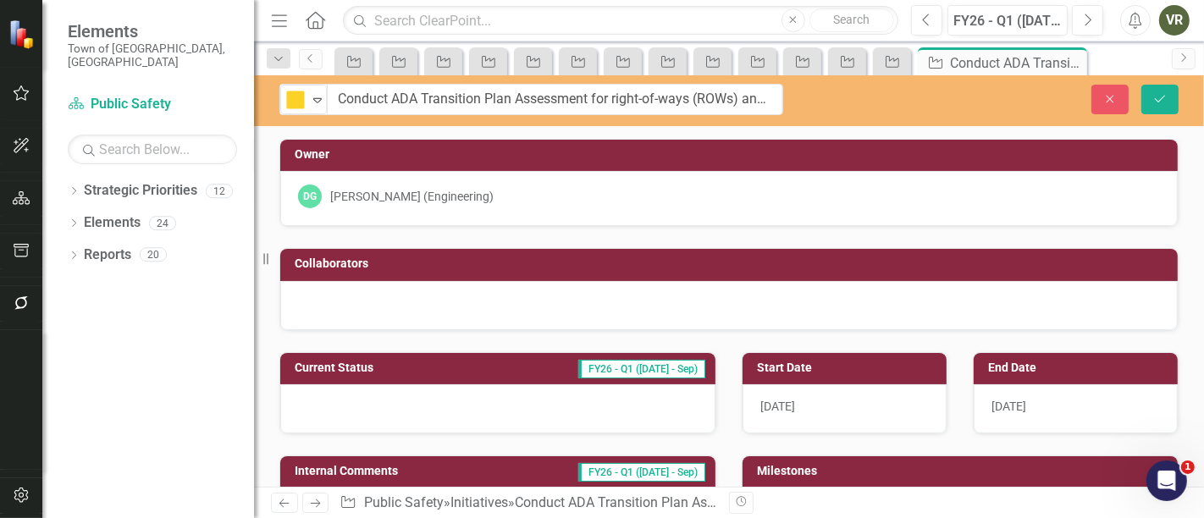
click at [365, 412] on div at bounding box center [497, 408] width 435 height 49
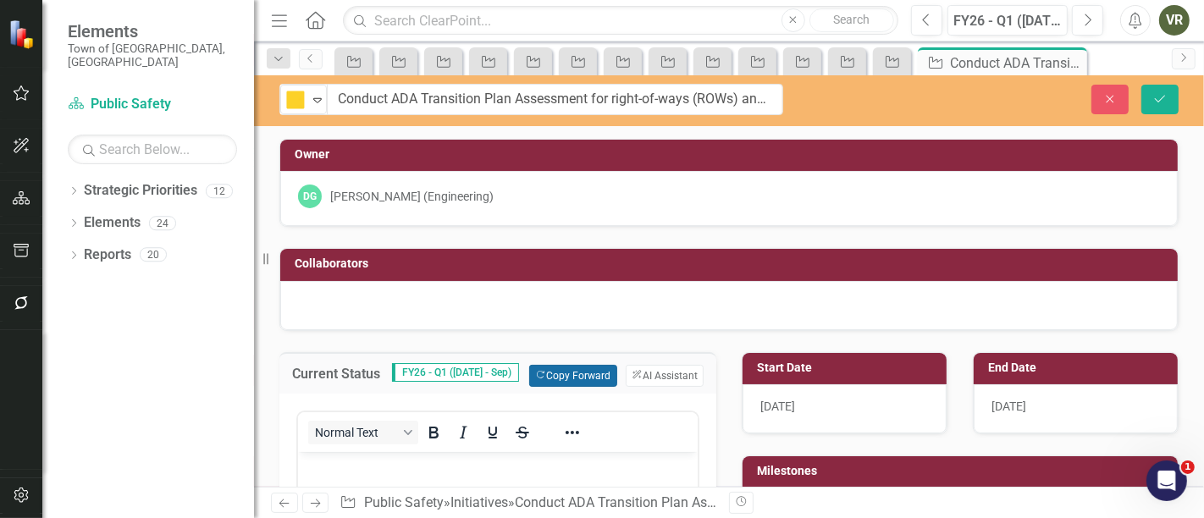
click at [576, 373] on button "Copy Forward Copy Forward" at bounding box center [572, 376] width 87 height 22
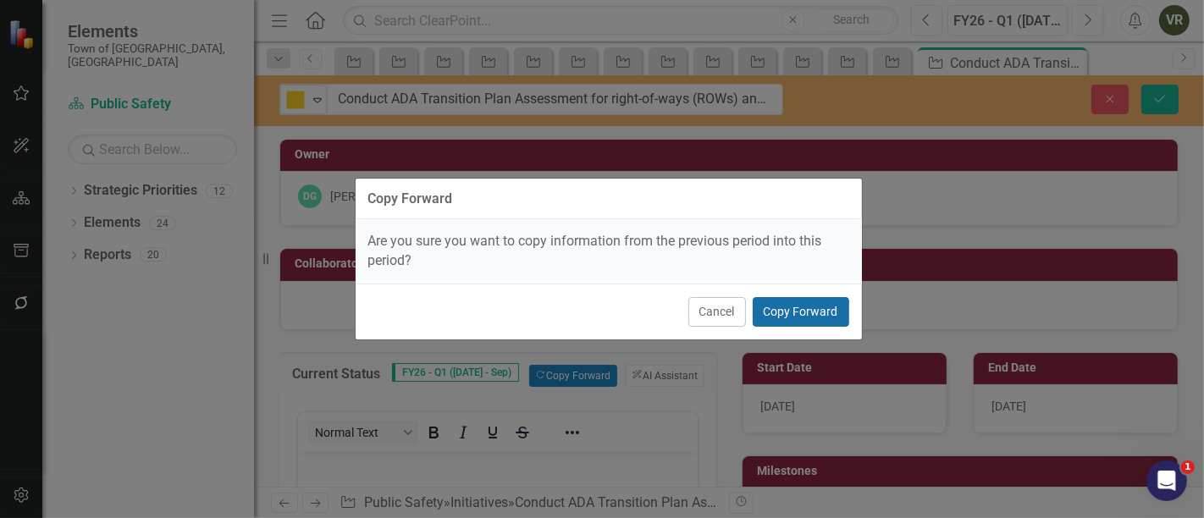
click at [821, 320] on button "Copy Forward" at bounding box center [801, 312] width 97 height 30
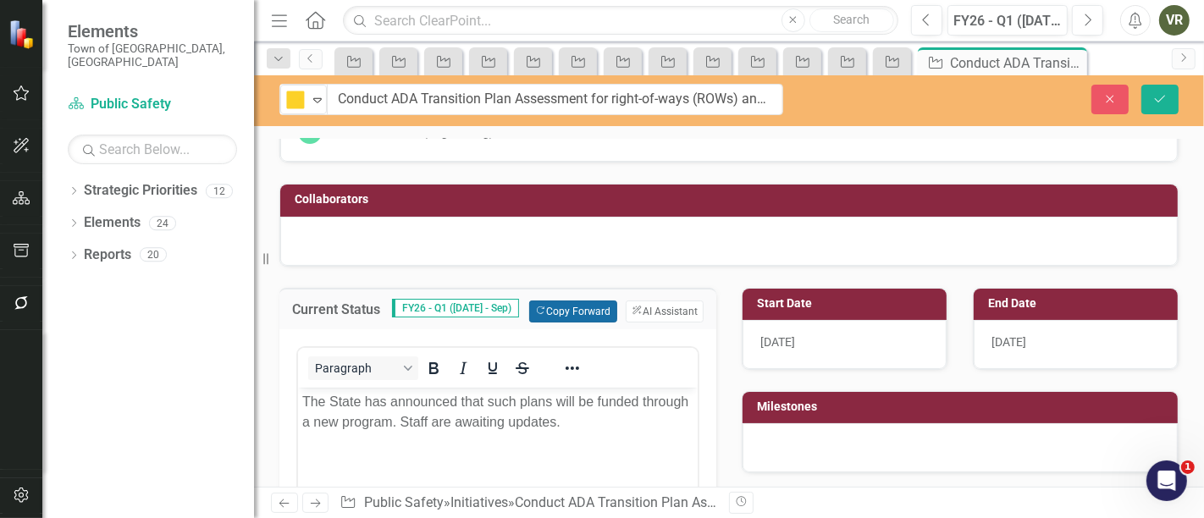
scroll to position [94, 0]
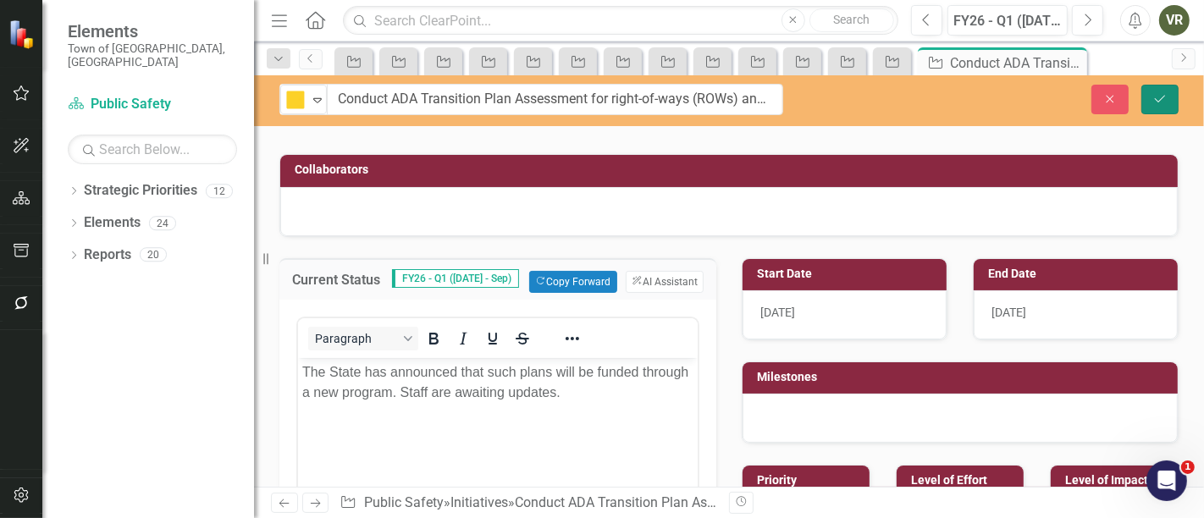
click at [1146, 93] on button "Save" at bounding box center [1160, 100] width 37 height 30
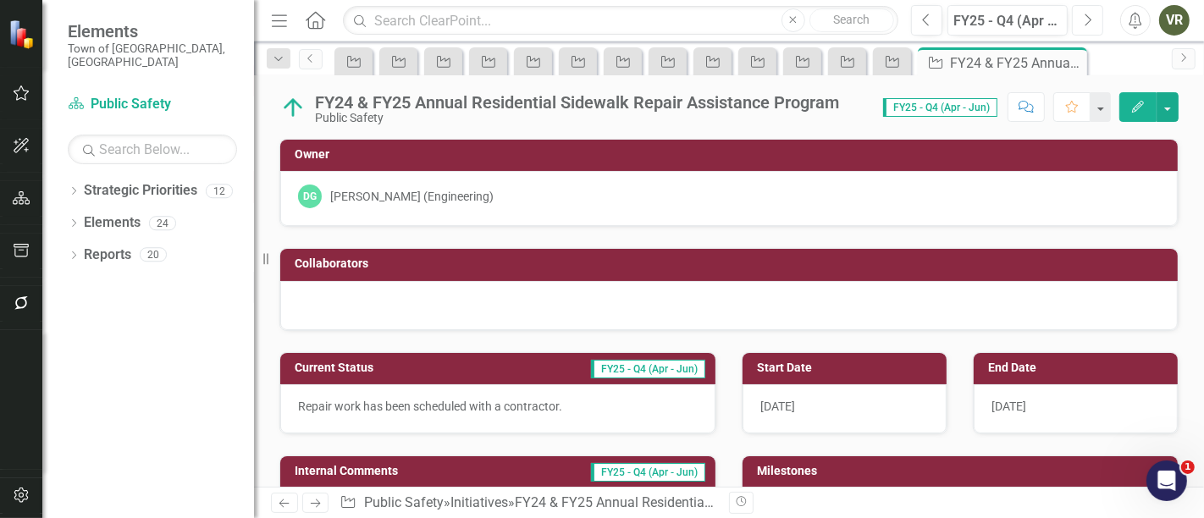
click at [1093, 23] on button "Next" at bounding box center [1087, 20] width 31 height 30
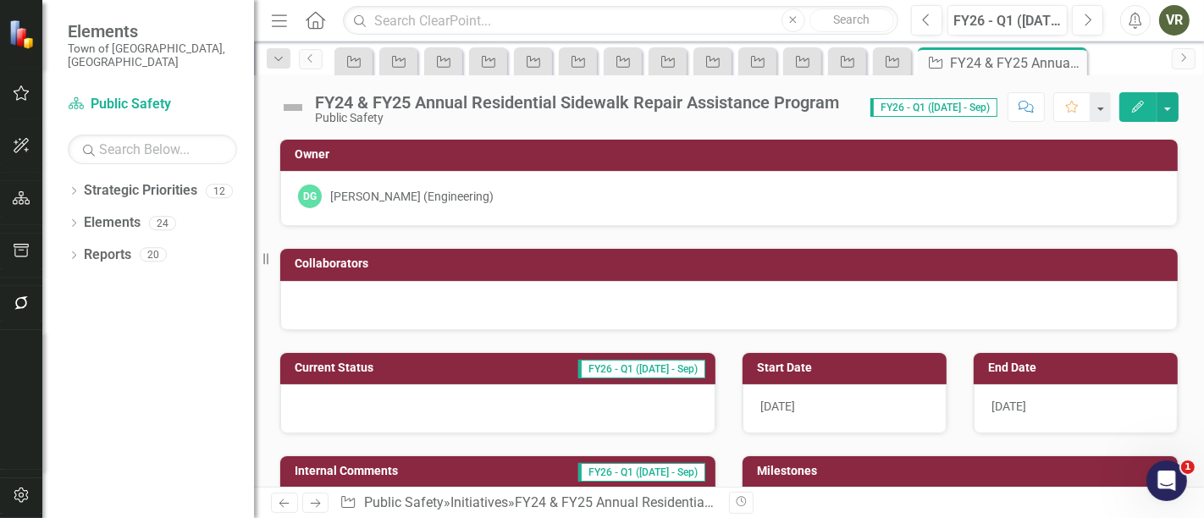
click at [292, 102] on img at bounding box center [292, 107] width 27 height 27
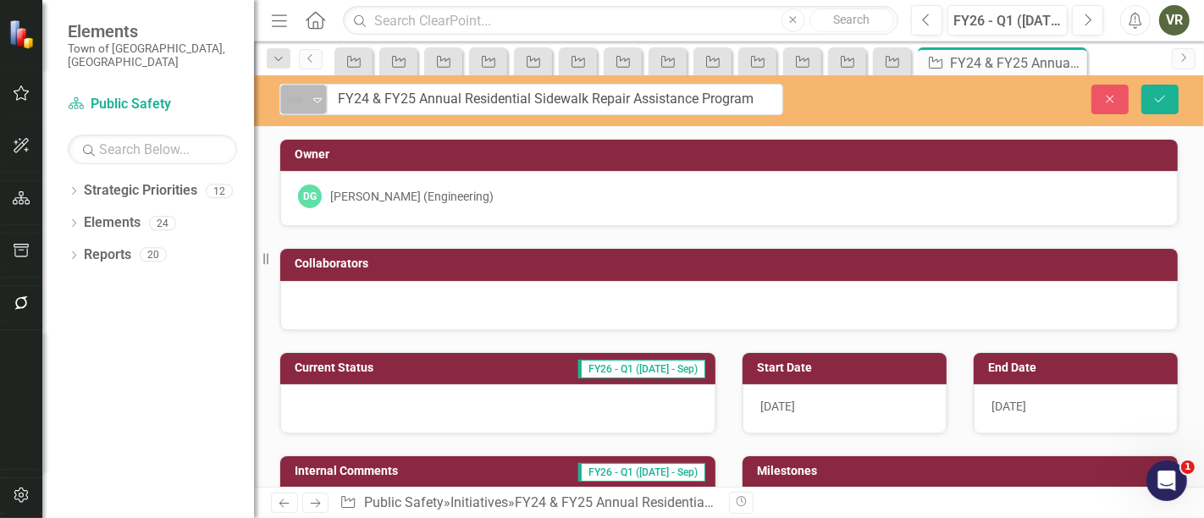
click at [298, 105] on img at bounding box center [295, 100] width 20 height 20
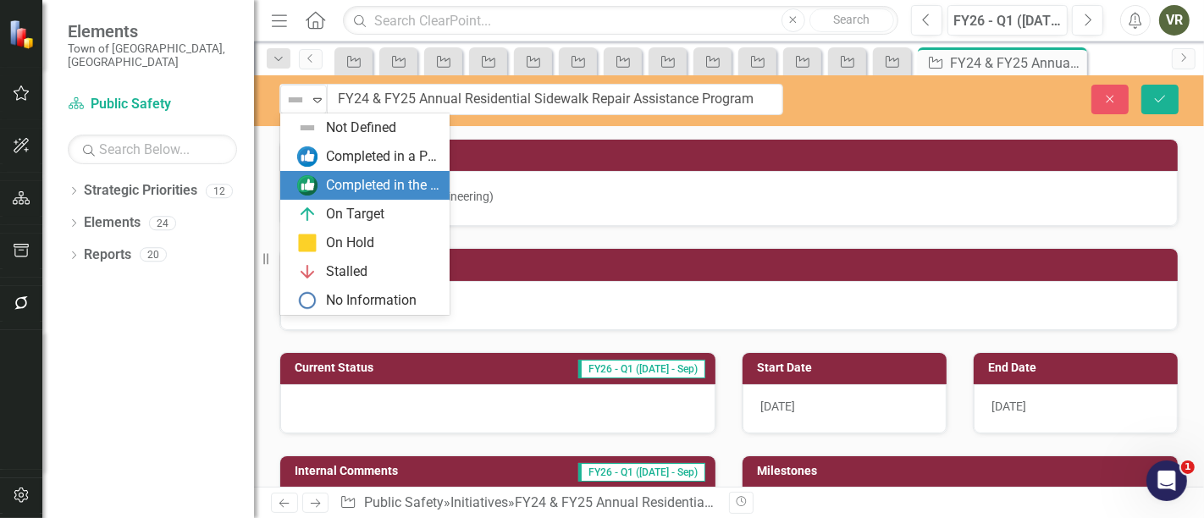
click at [326, 180] on div "Completed in the Last Quarter" at bounding box center [382, 185] width 113 height 19
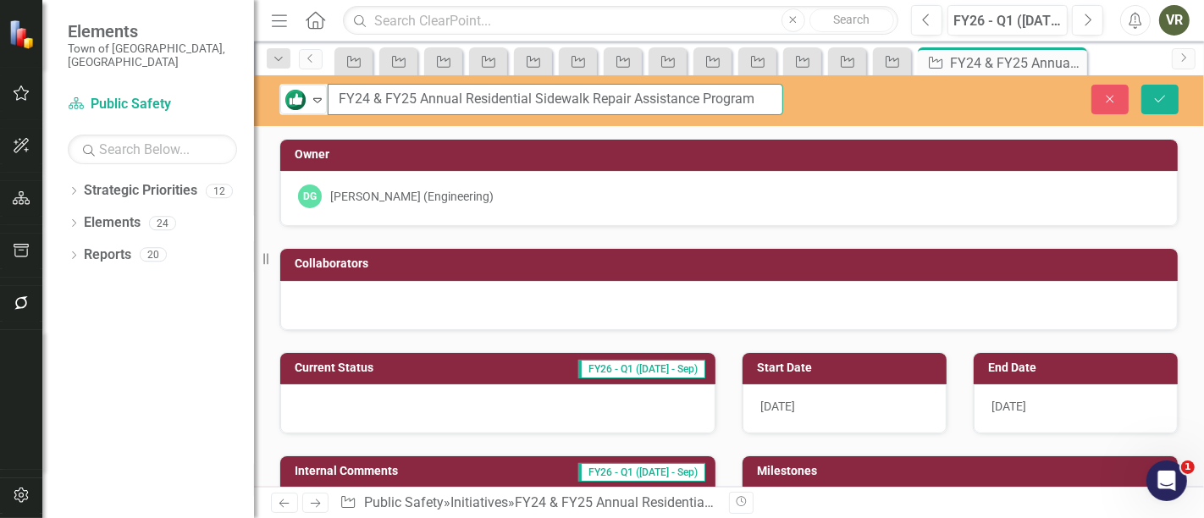
click at [377, 99] on input "FY24 & FY25 Annual Residential Sidewalk Repair Assistance Program" at bounding box center [556, 99] width 456 height 31
click at [419, 98] on input "FY24 & FY25 Annual Residential Sidewalk Repair Assistance Program" at bounding box center [556, 99] width 456 height 31
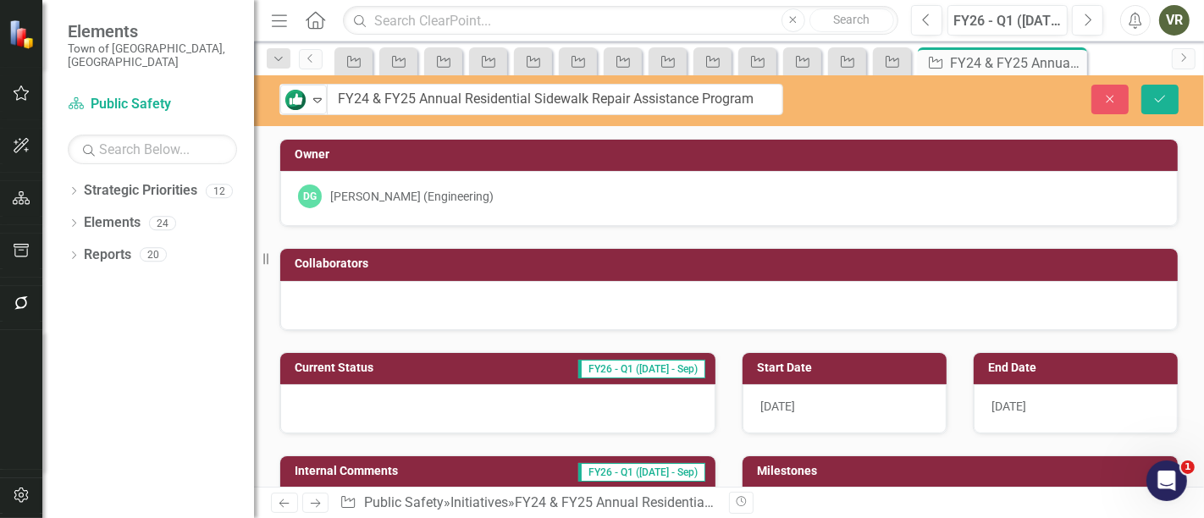
click at [424, 408] on div at bounding box center [497, 408] width 435 height 49
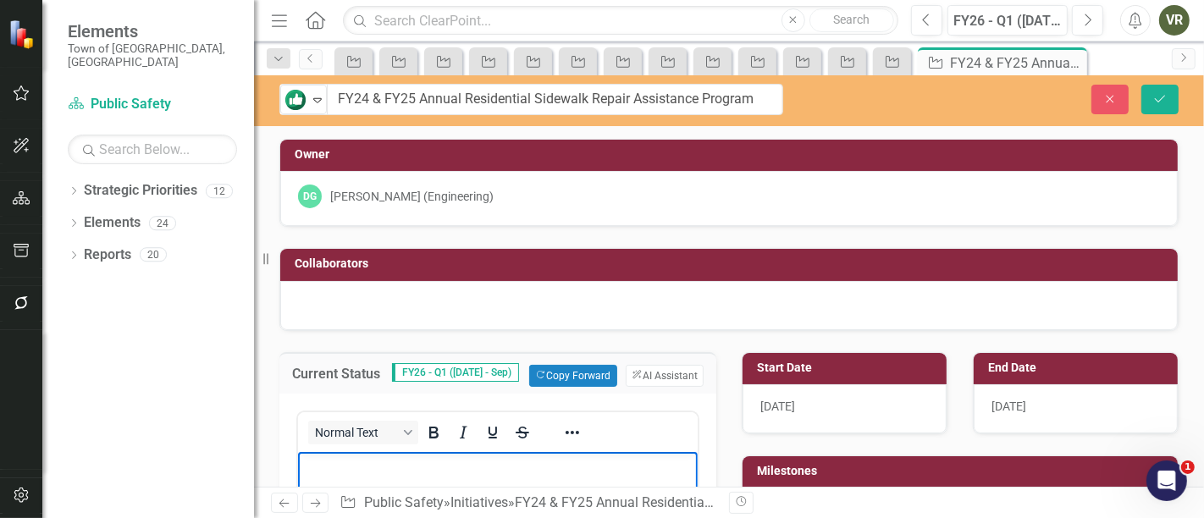
click at [496, 467] on p "Rich Text Area. Press ALT-0 for help." at bounding box center [497, 466] width 391 height 20
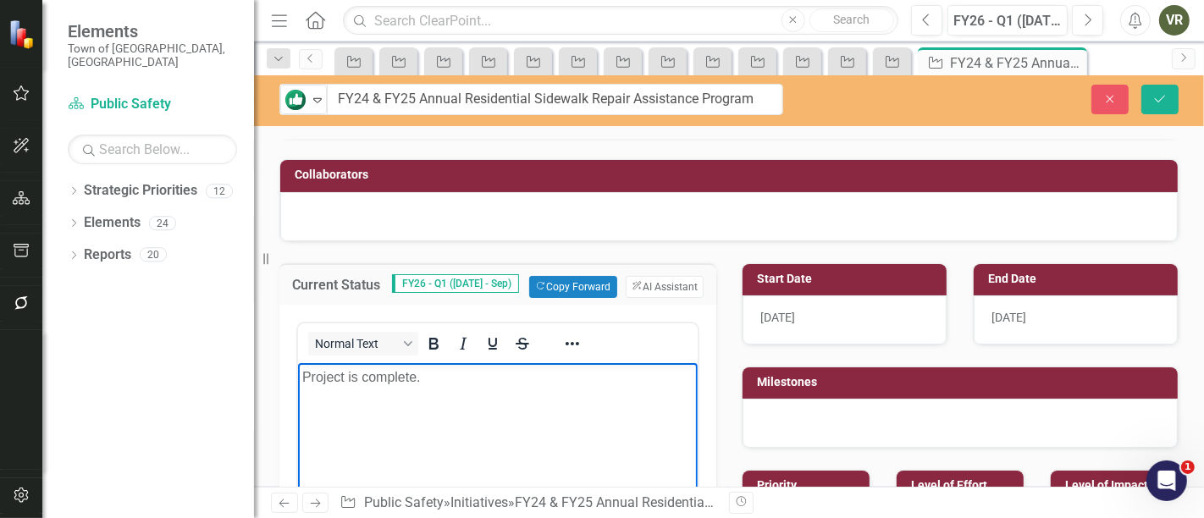
scroll to position [282, 0]
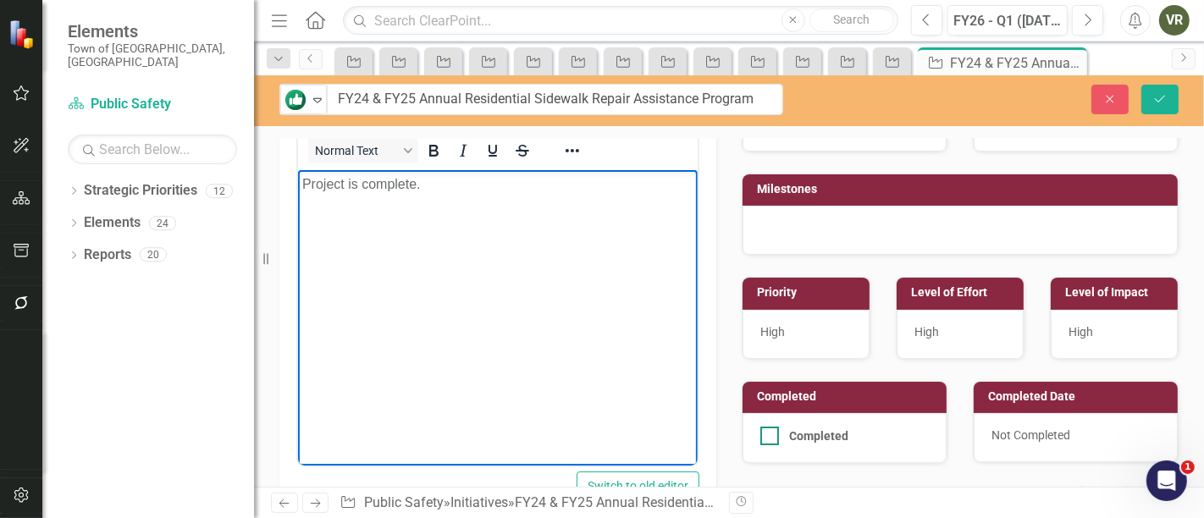
click at [761, 435] on div at bounding box center [770, 436] width 19 height 19
click at [761, 435] on input "Completed" at bounding box center [766, 432] width 11 height 11
checkbox input "true"
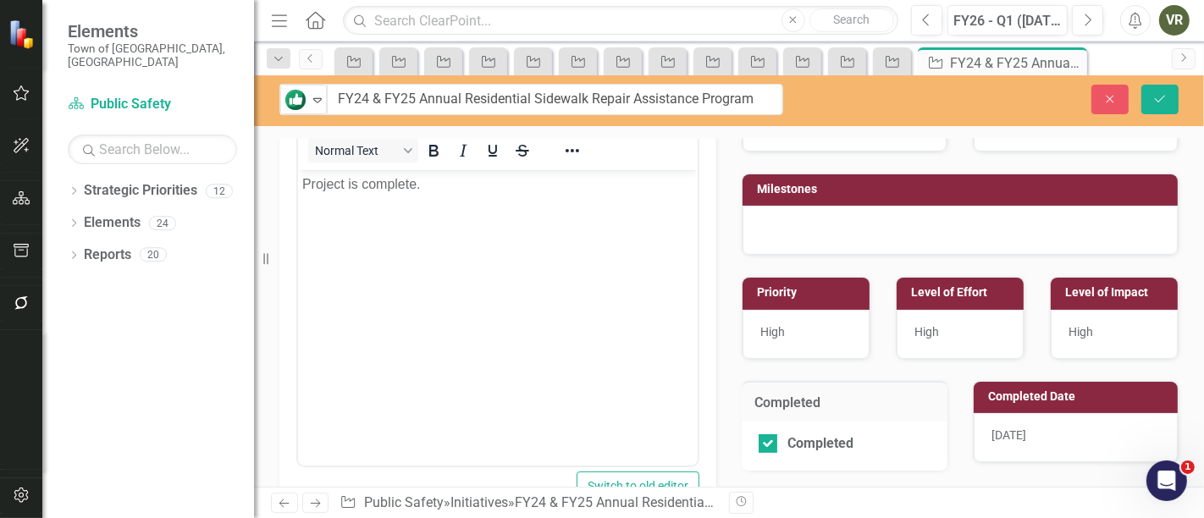
click at [1019, 429] on span "10/9/25" at bounding box center [1009, 436] width 35 height 14
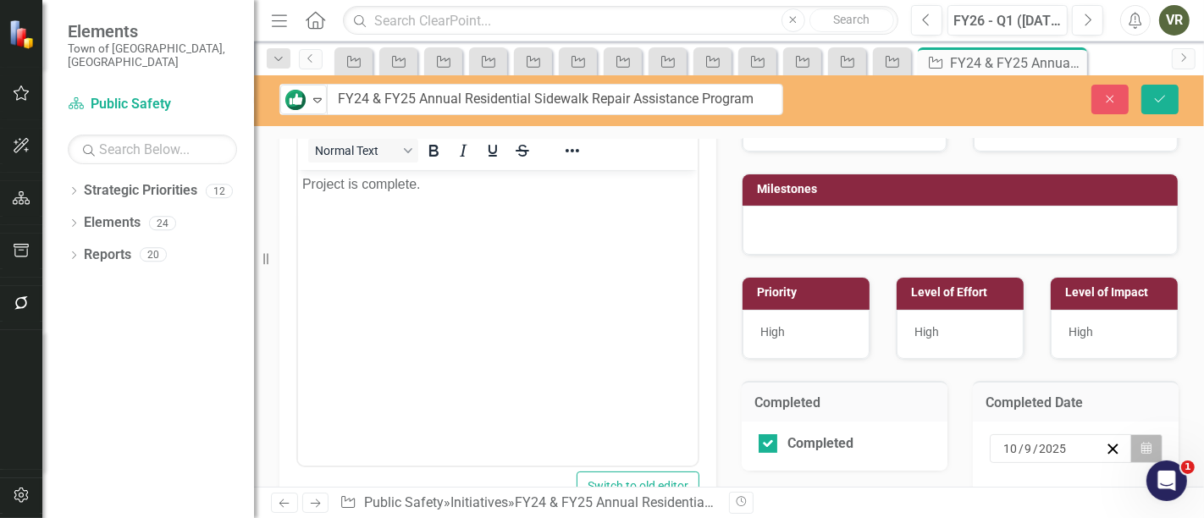
click at [1142, 443] on icon "button" at bounding box center [1147, 449] width 10 height 12
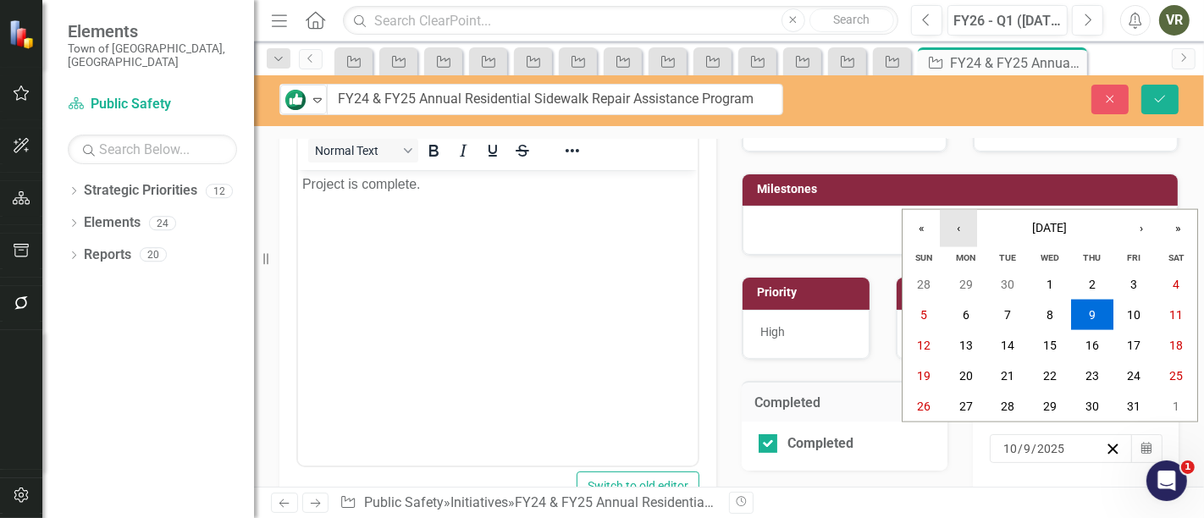
click at [965, 219] on button "‹" at bounding box center [958, 228] width 37 height 37
click at [1016, 413] on button "30" at bounding box center [1009, 406] width 42 height 30
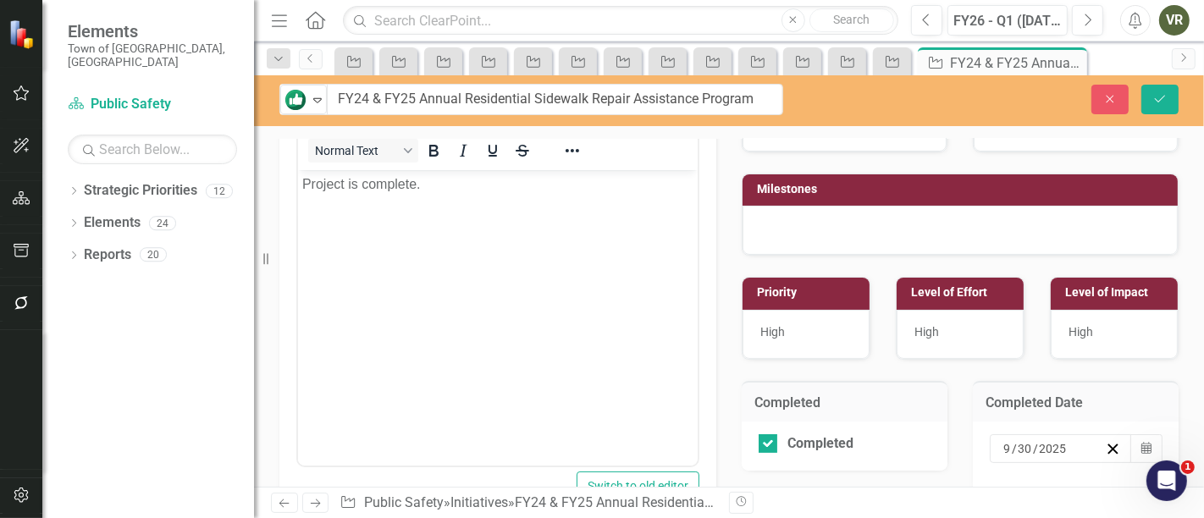
click at [1139, 106] on div "Close Save" at bounding box center [1007, 100] width 371 height 30
click at [1152, 102] on button "Save" at bounding box center [1160, 100] width 37 height 30
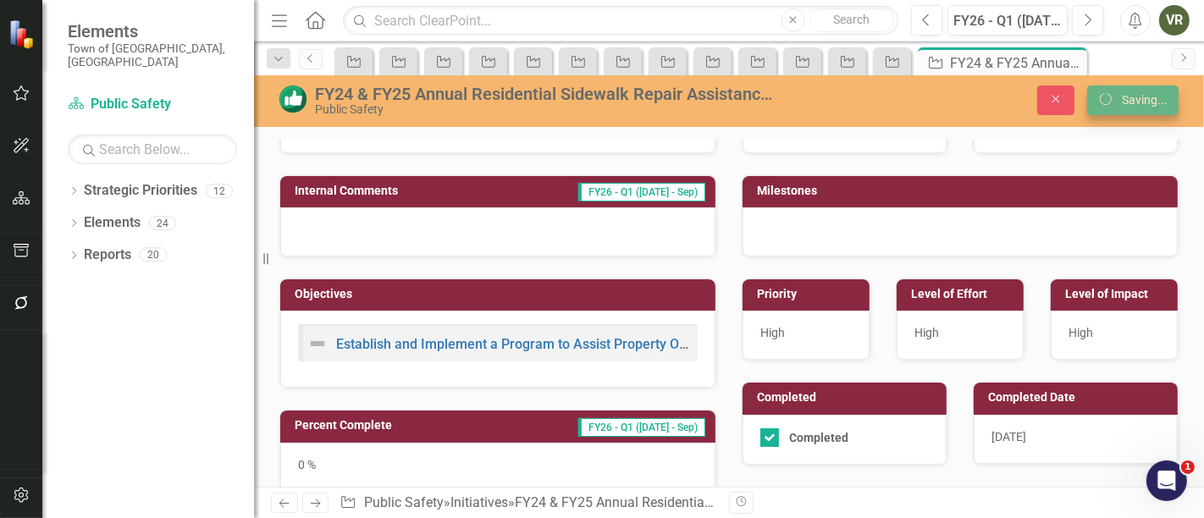
scroll to position [273, 0]
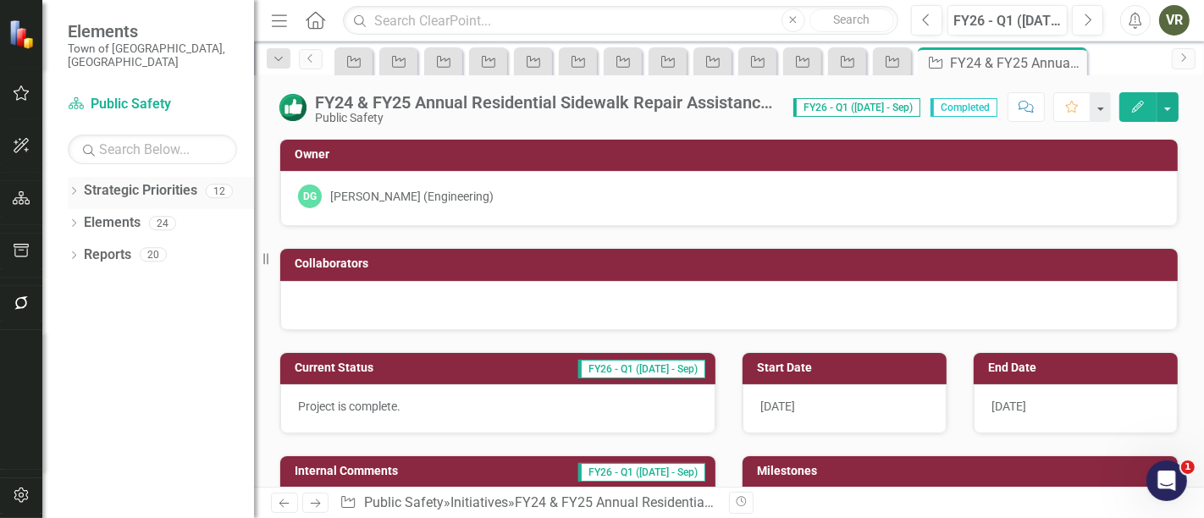
click at [74, 186] on div "Dropdown" at bounding box center [74, 193] width 12 height 14
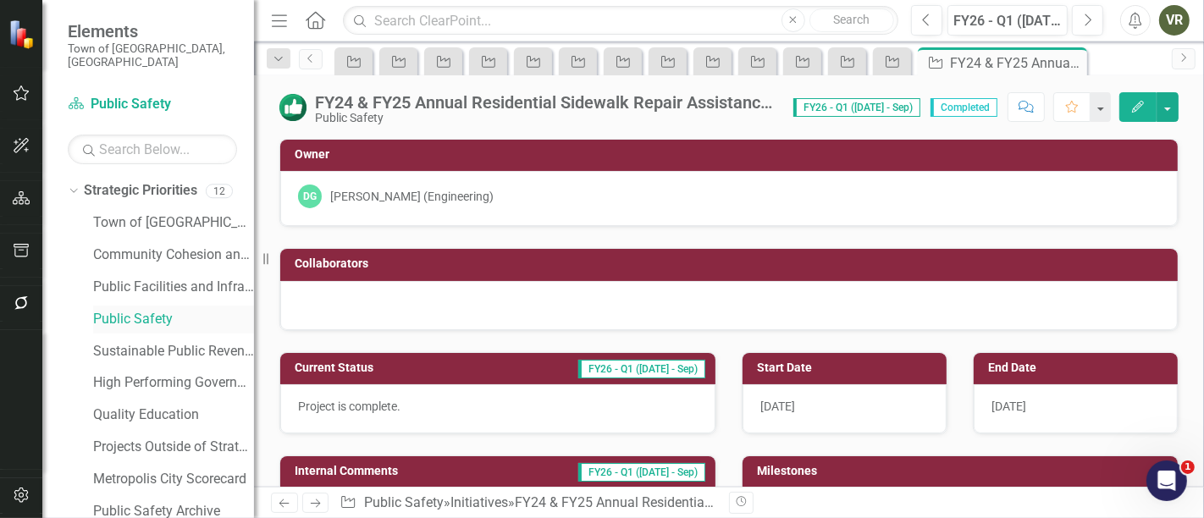
click at [136, 310] on link "Public Safety" at bounding box center [173, 319] width 161 height 19
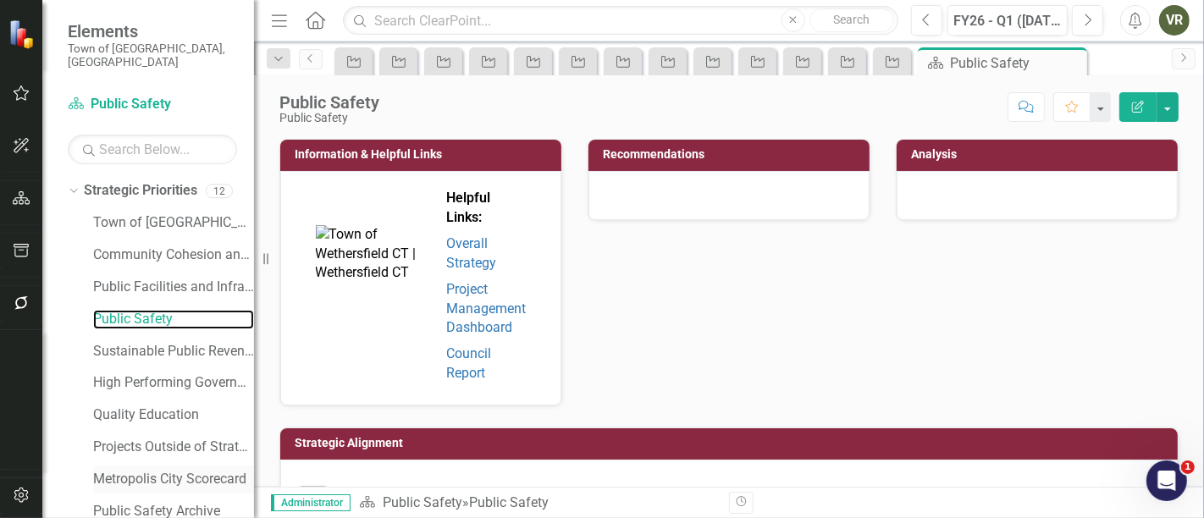
scroll to position [91, 0]
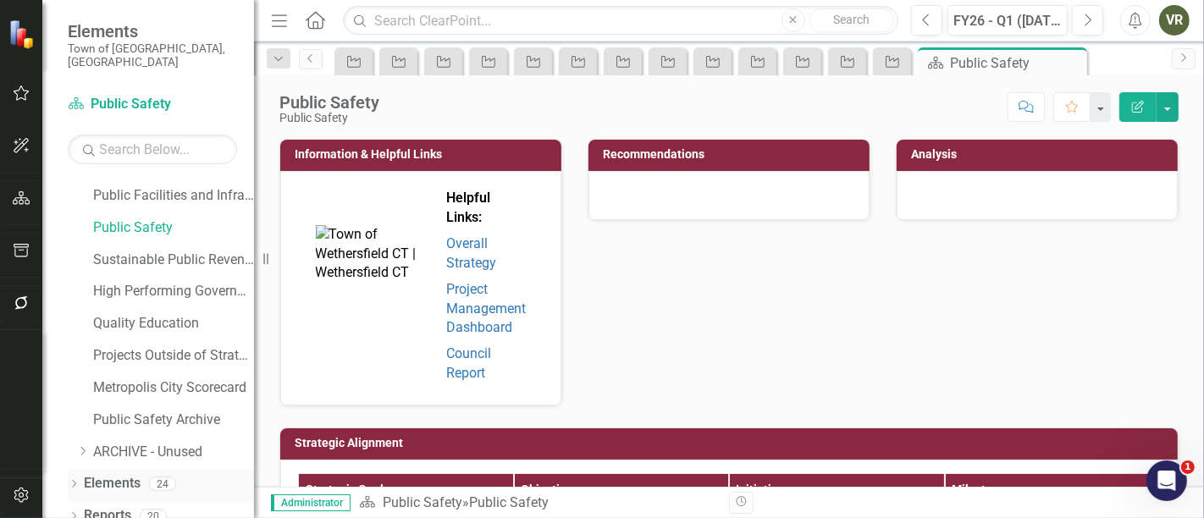
click at [75, 480] on icon at bounding box center [74, 484] width 4 height 8
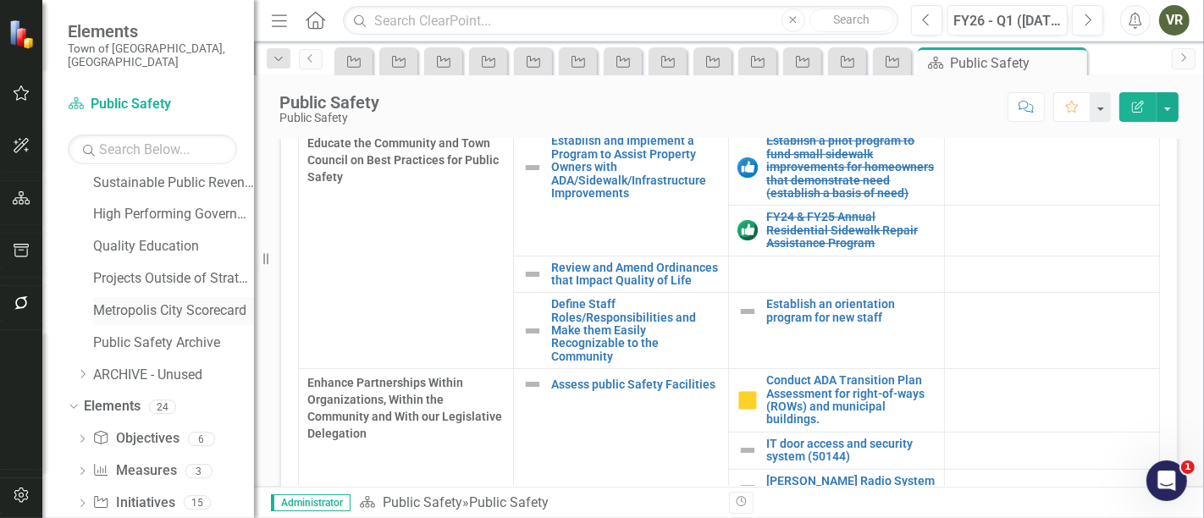
scroll to position [220, 0]
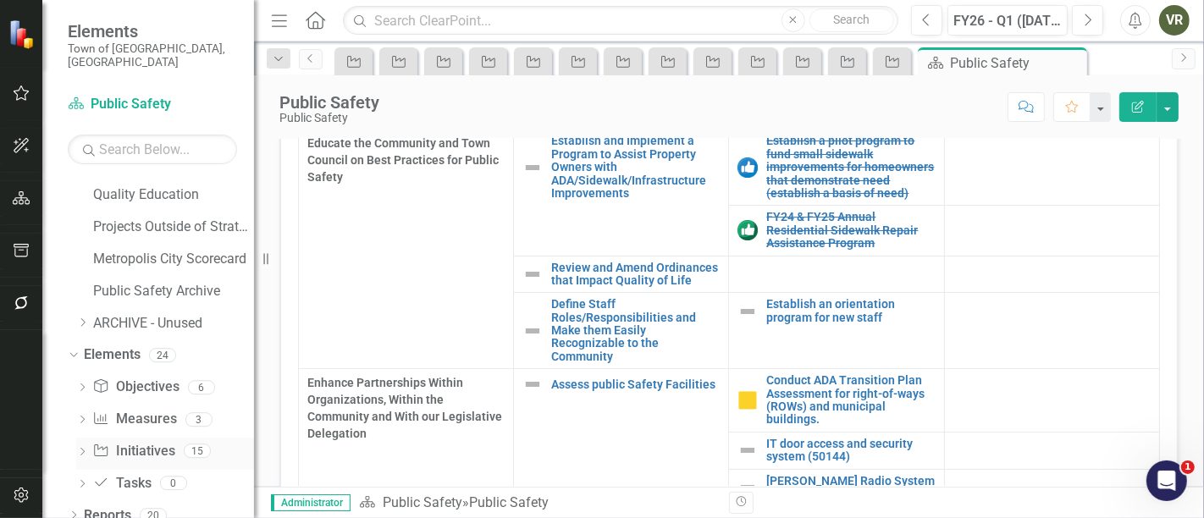
click at [137, 442] on link "Initiative Initiatives" at bounding box center [133, 451] width 82 height 19
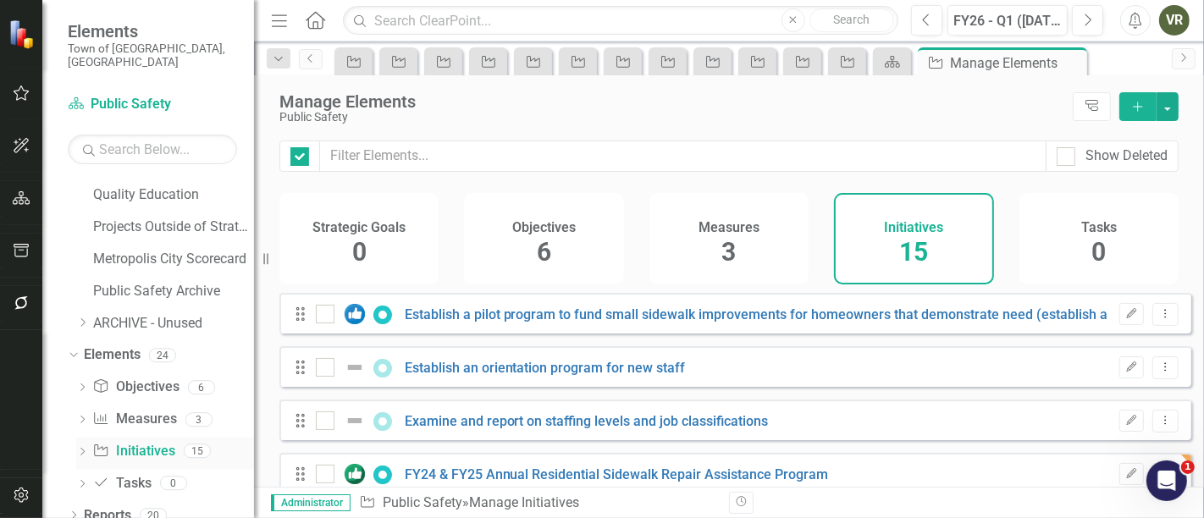
checkbox input "false"
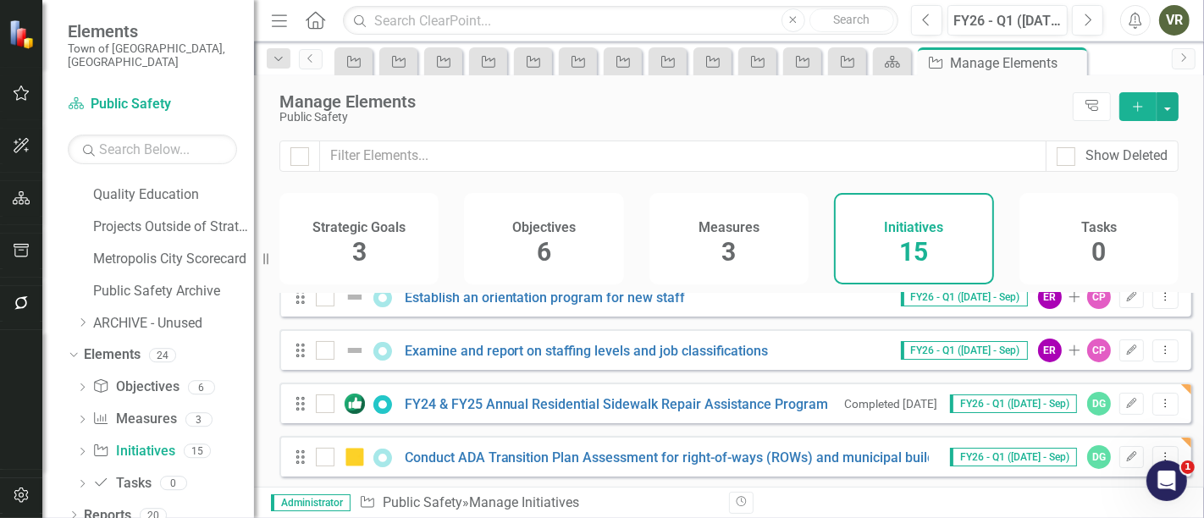
scroll to position [99, 0]
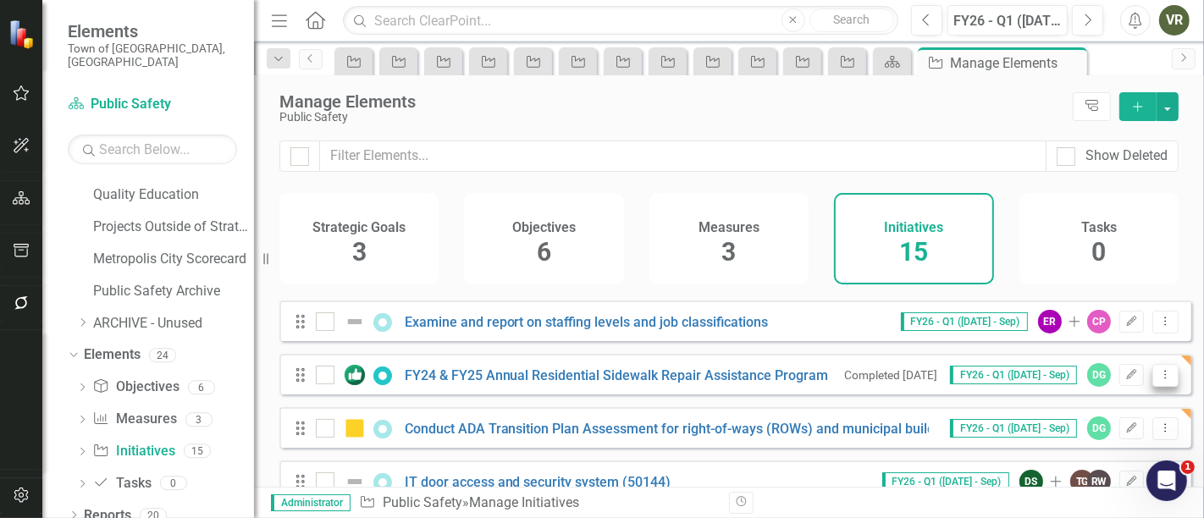
click at [1159, 380] on icon "Dropdown Menu" at bounding box center [1166, 374] width 14 height 11
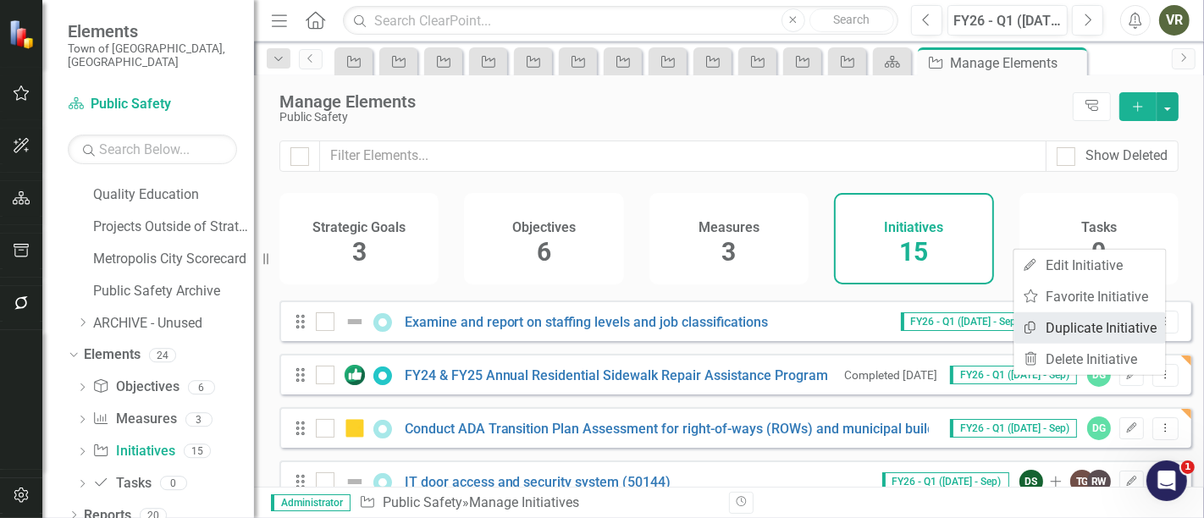
click at [1141, 330] on link "Copy Duplicate Initiative" at bounding box center [1091, 328] width 152 height 31
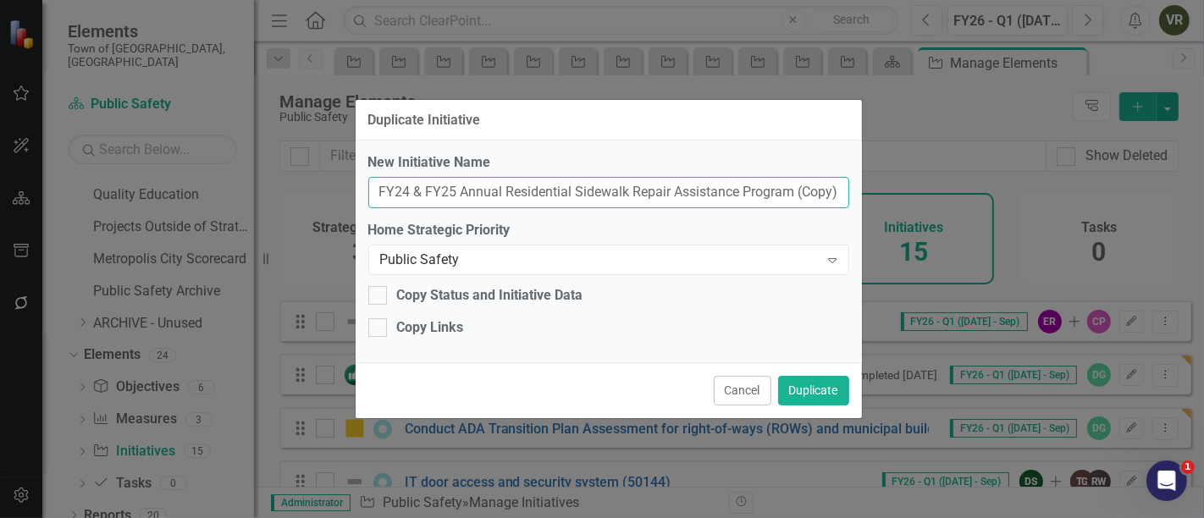
click at [728, 186] on input "FY24 & FY25 Annual Residential Sidewalk Repair Assistance Program (Copy)" at bounding box center [608, 192] width 481 height 31
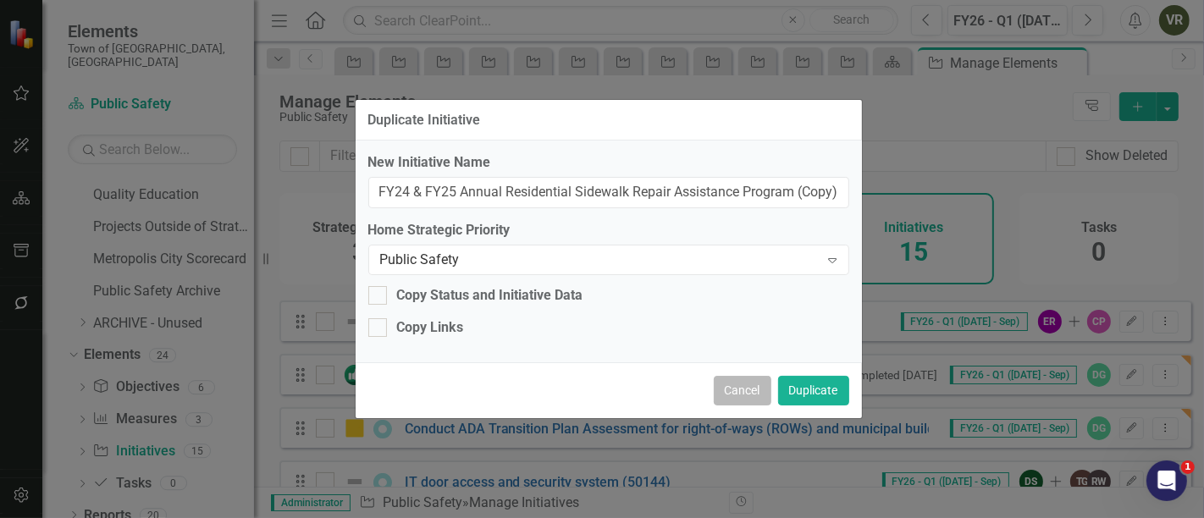
click at [747, 394] on button "Cancel" at bounding box center [743, 391] width 58 height 30
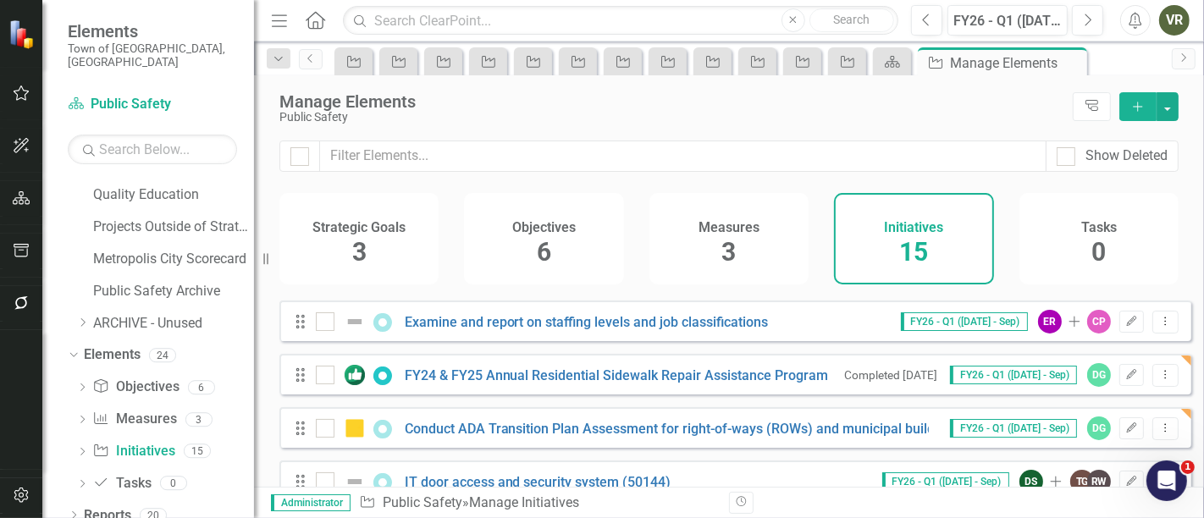
click at [1134, 114] on button "Add" at bounding box center [1138, 106] width 37 height 29
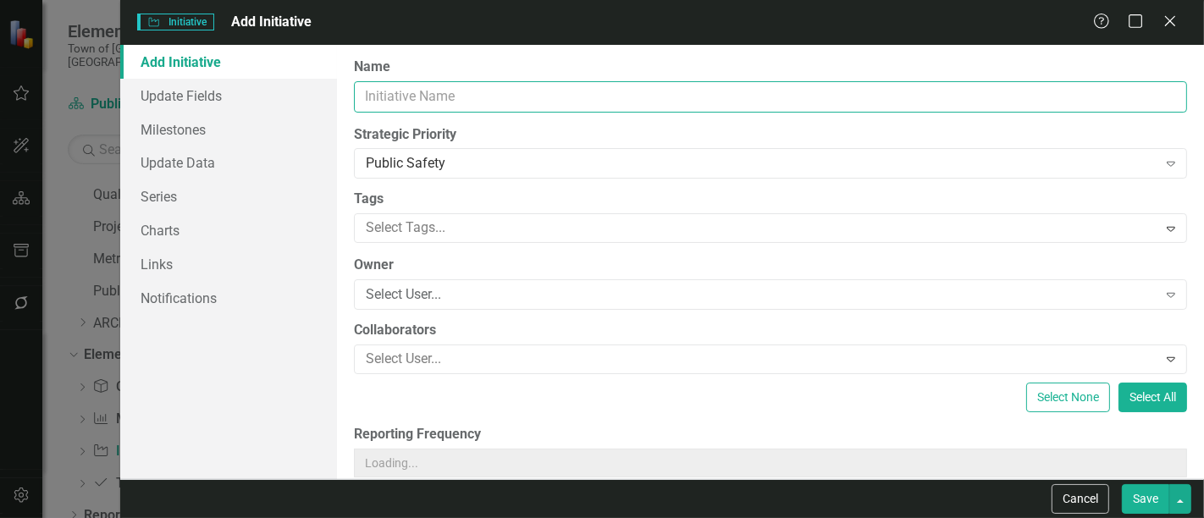
click at [578, 87] on input "Name" at bounding box center [770, 96] width 833 height 31
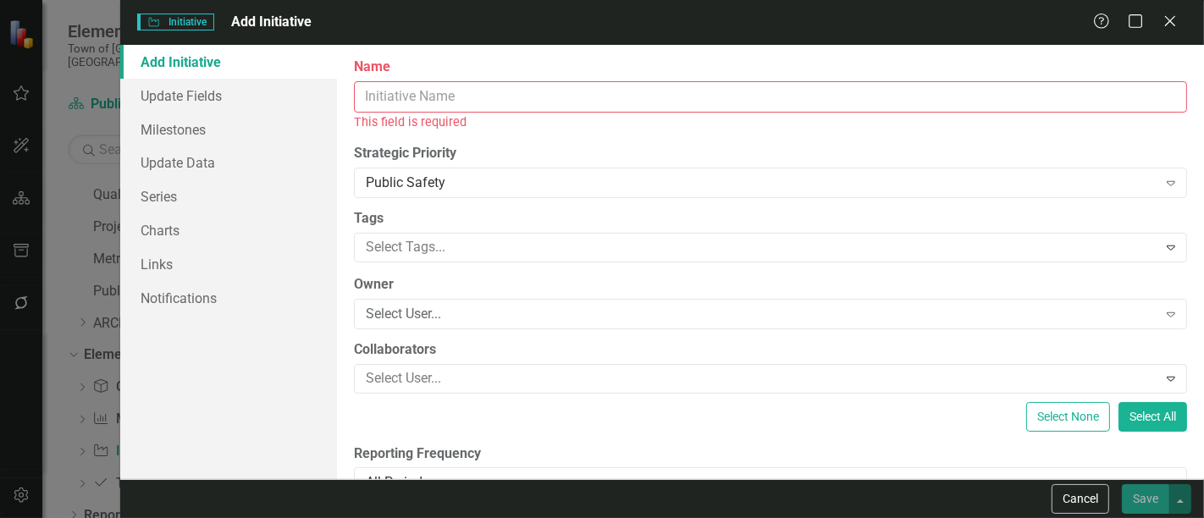
paste input "FY24 & FY25 Annual Residential Sidewalk Repair Assistance Program (Copy)"
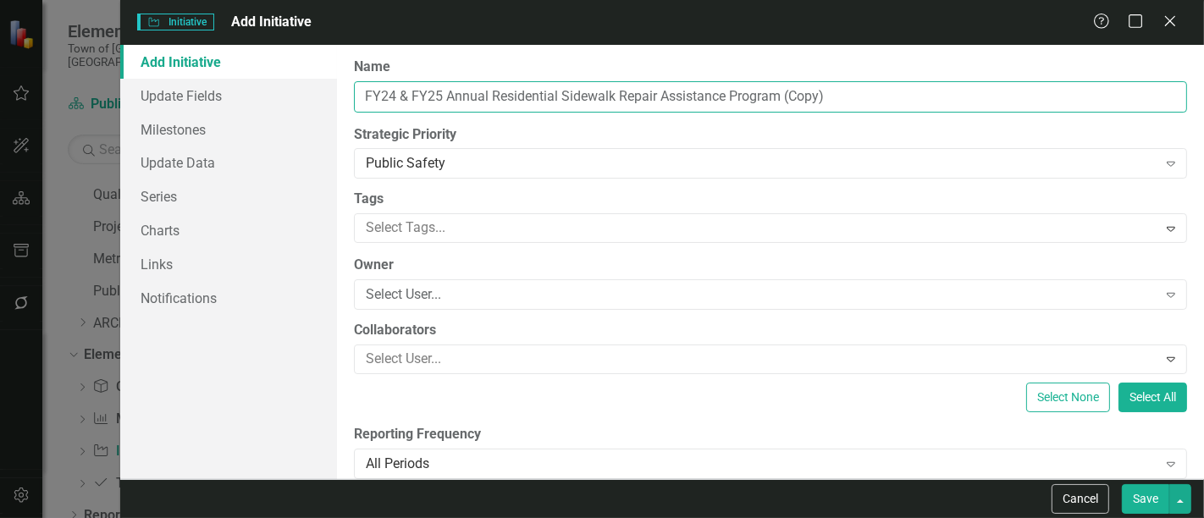
drag, startPoint x: 442, startPoint y: 97, endPoint x: 379, endPoint y: 96, distance: 62.7
click at [379, 96] on input "FY24 & FY25 Annual Residential Sidewalk Repair Assistance Program (Copy)" at bounding box center [770, 96] width 833 height 31
click at [794, 102] on input "FY26 Annual Residential Sidewalk Repair Assistance Program (Copy)" at bounding box center [770, 96] width 833 height 31
type input "FY26 Annual Residential Sidewalk Repair Assistance Program"
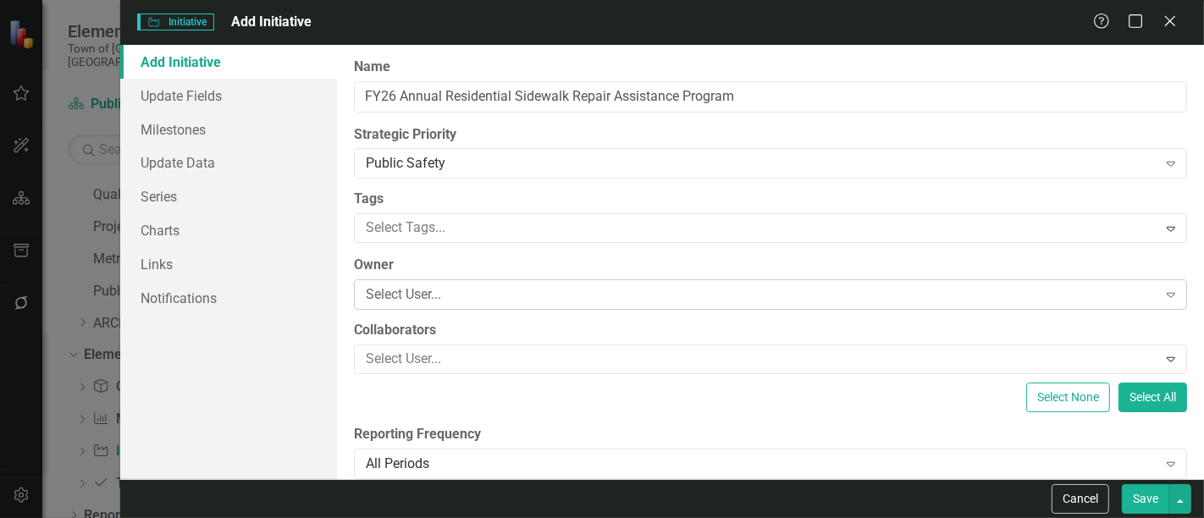
click at [408, 296] on div "Select User..." at bounding box center [761, 294] width 791 height 19
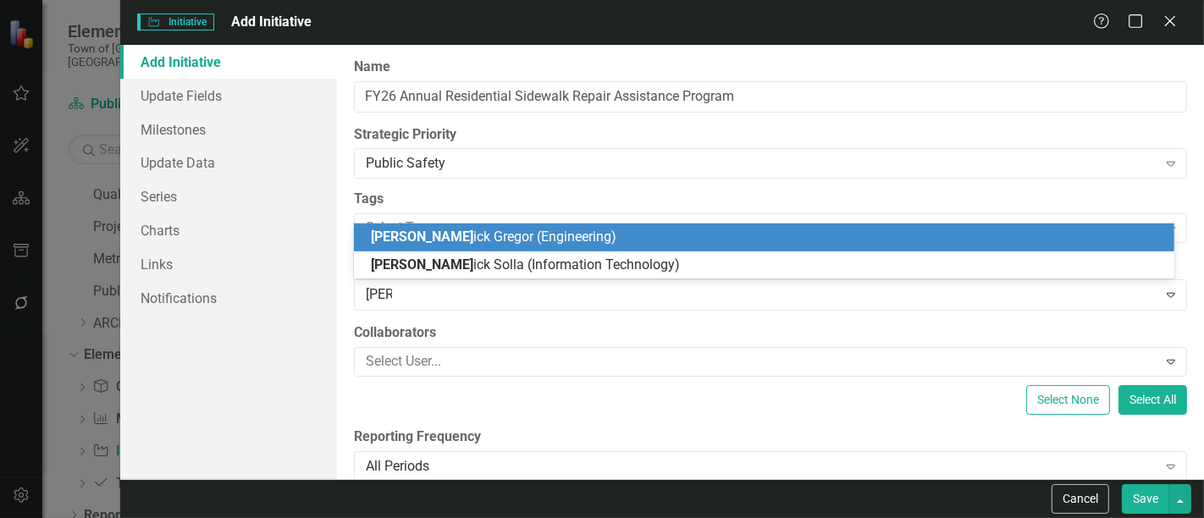
type input "derri"
click at [487, 228] on div "Derri ck Gregor (Engineering)" at bounding box center [768, 237] width 794 height 19
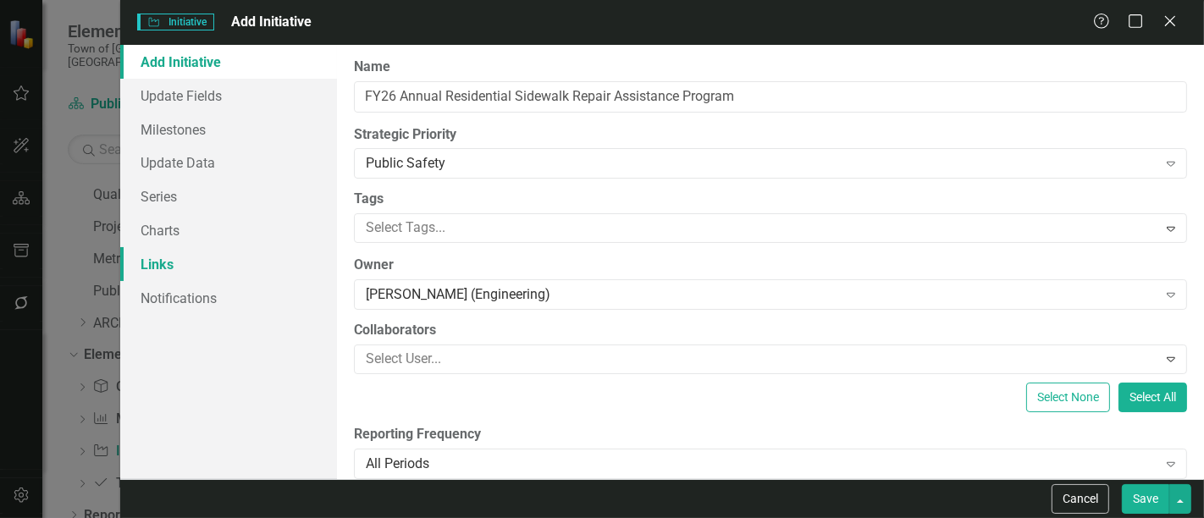
click at [180, 263] on link "Links" at bounding box center [228, 264] width 217 height 34
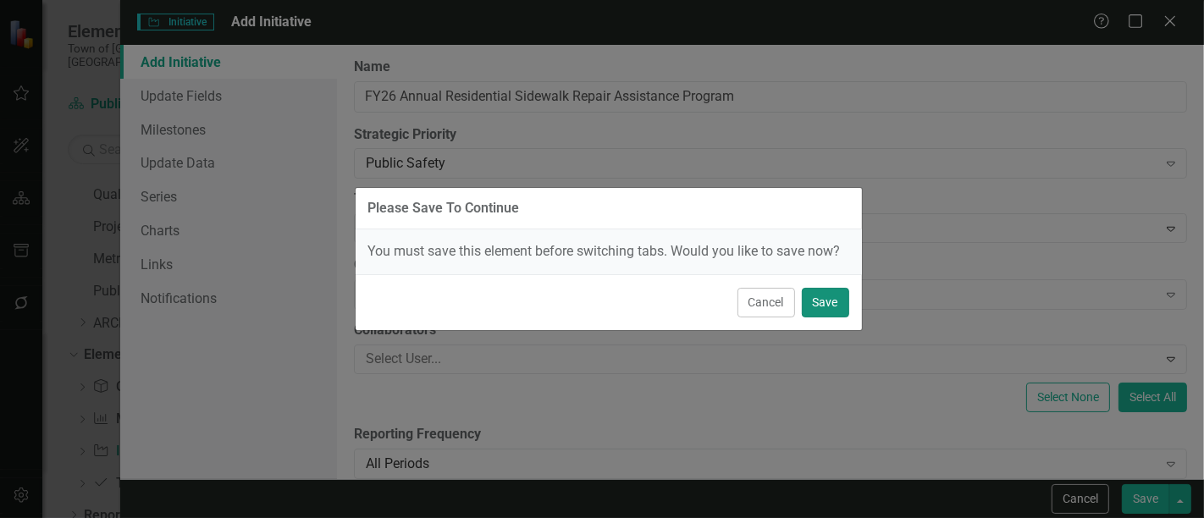
click at [813, 308] on button "Save" at bounding box center [825, 303] width 47 height 30
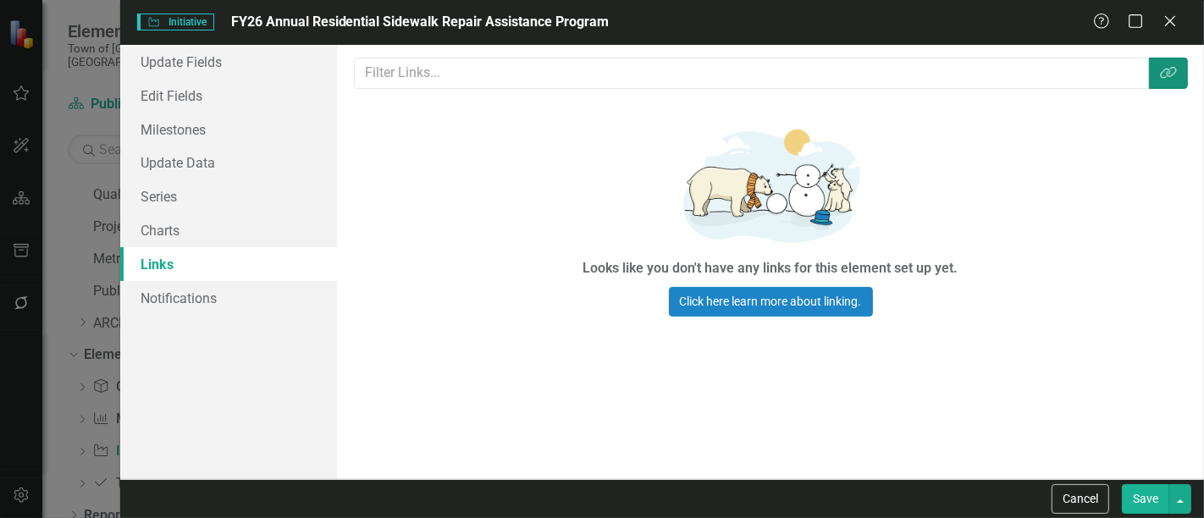
click at [1166, 76] on icon "button" at bounding box center [1168, 73] width 16 height 12
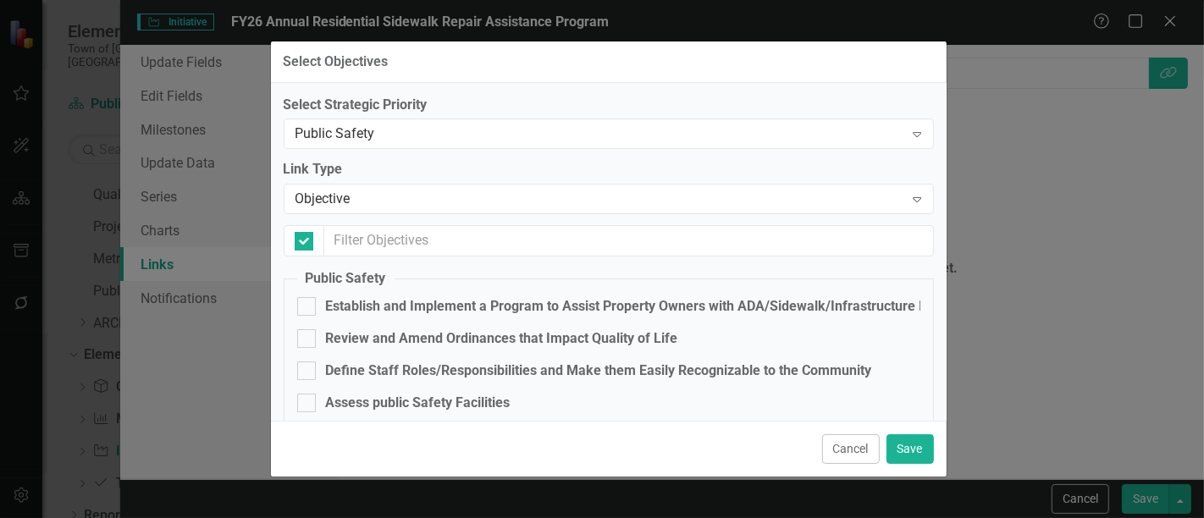
checkbox input "false"
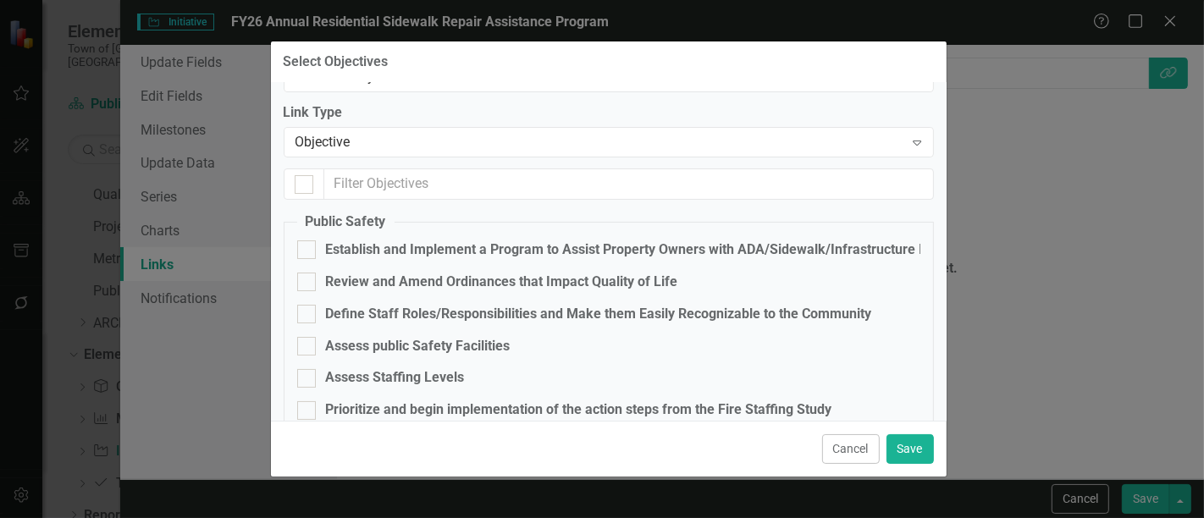
scroll to position [86, 0]
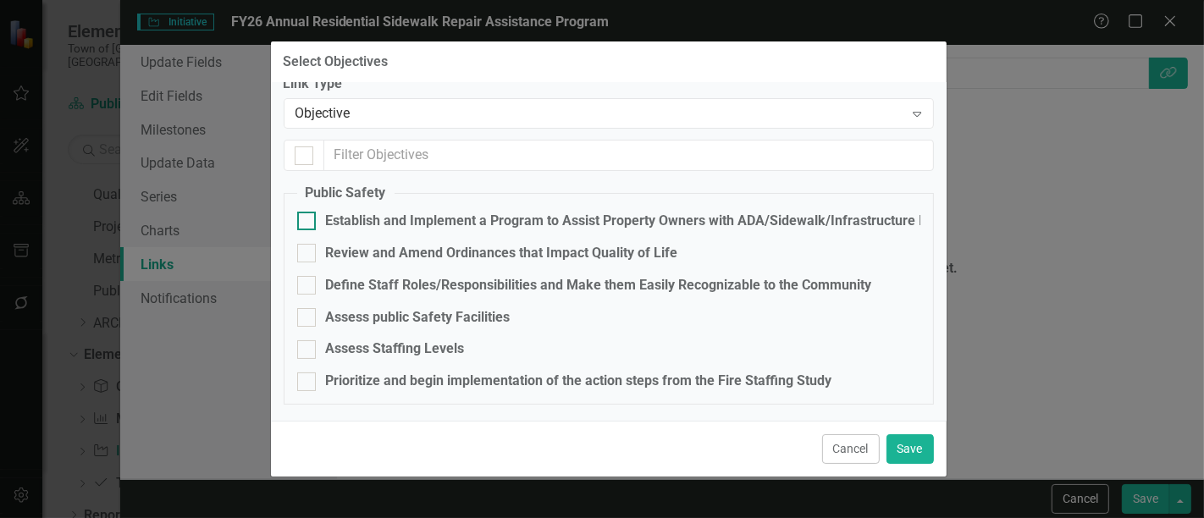
click at [416, 220] on div "Establish and Implement a Program to Assist Property Owners with ADA/Sidewalk/I…" at bounding box center [667, 221] width 683 height 19
click at [308, 220] on input "Establish and Implement a Program to Assist Property Owners with ADA/Sidewalk/I…" at bounding box center [302, 217] width 11 height 11
checkbox input "true"
click at [929, 458] on button "Save" at bounding box center [910, 449] width 47 height 30
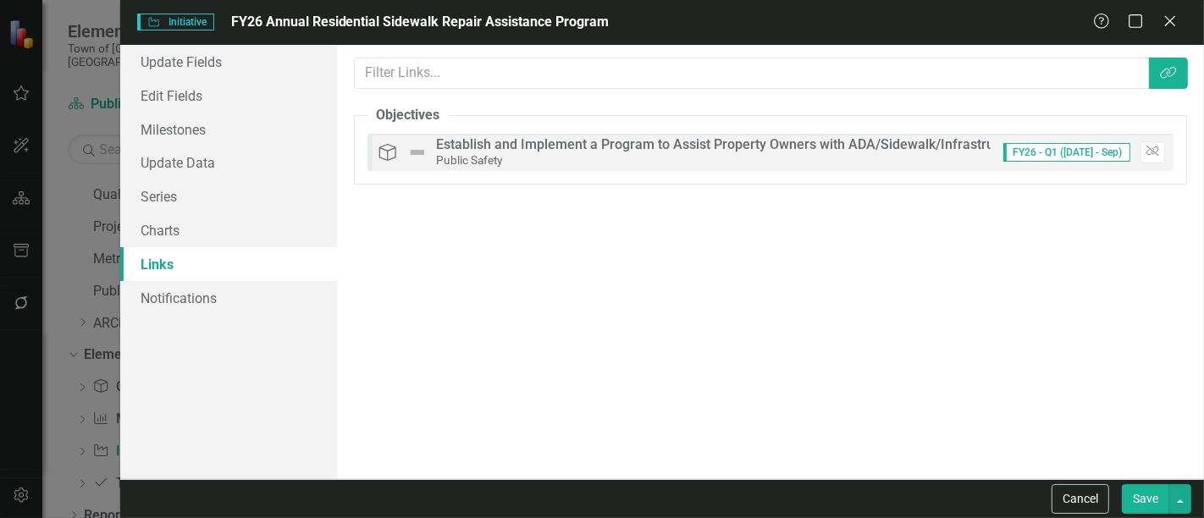
click at [1153, 500] on button "Save" at bounding box center [1145, 499] width 47 height 30
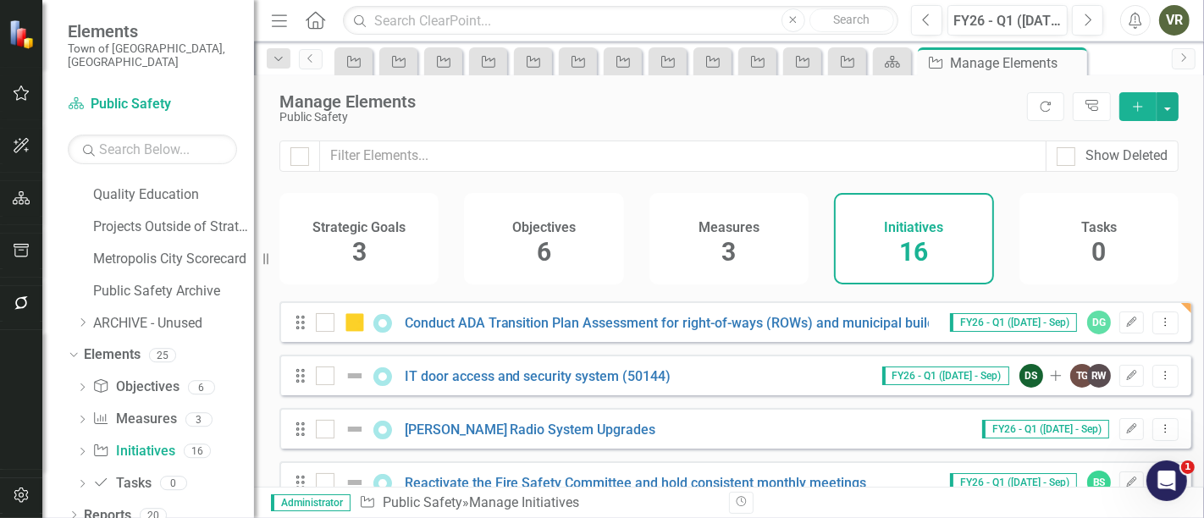
scroll to position [282, 0]
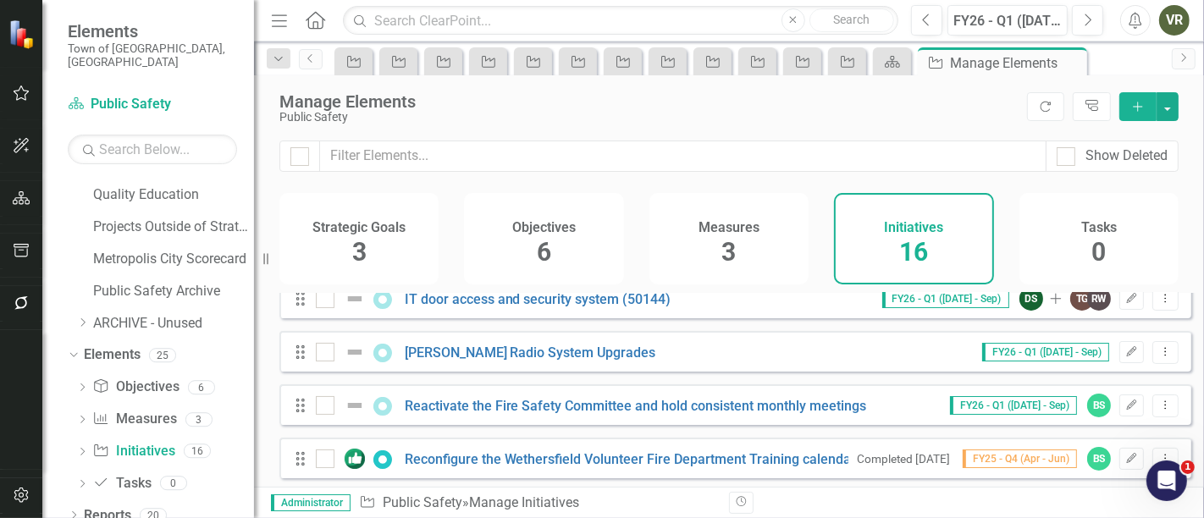
click at [529, 124] on div "Manage Elements Public Safety Refresh Tree Explorer Add" at bounding box center [729, 107] width 950 height 65
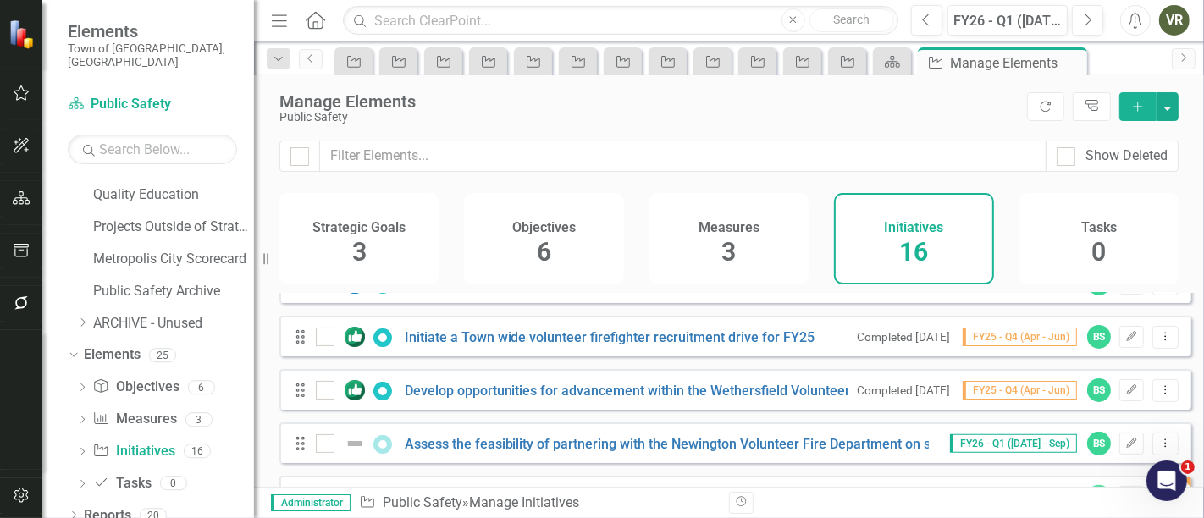
scroll to position [671, 0]
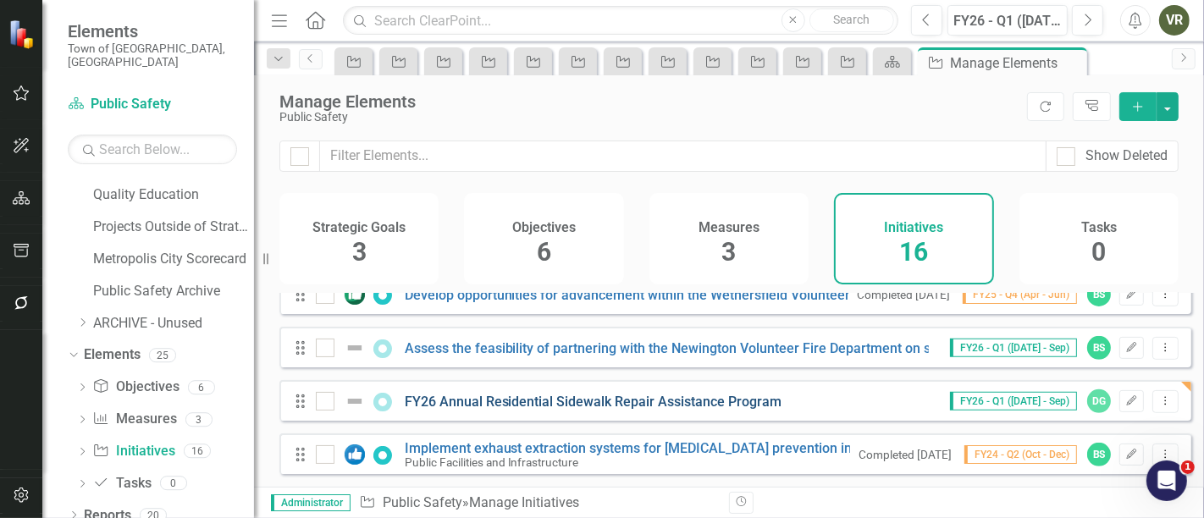
click at [542, 401] on link "FY26 Annual Residential Sidewalk Repair Assistance Program" at bounding box center [594, 402] width 378 height 16
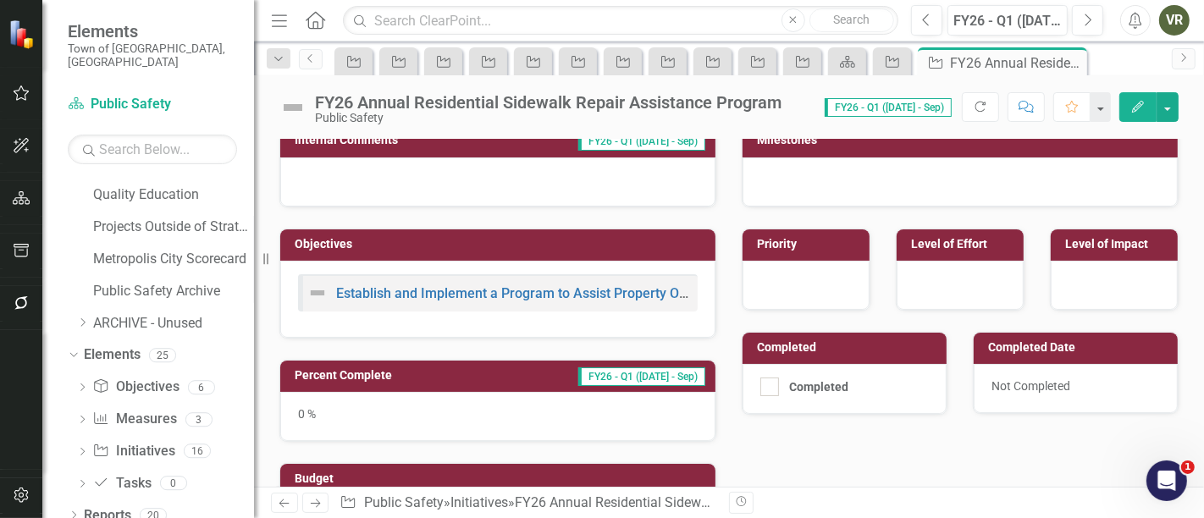
scroll to position [376, 0]
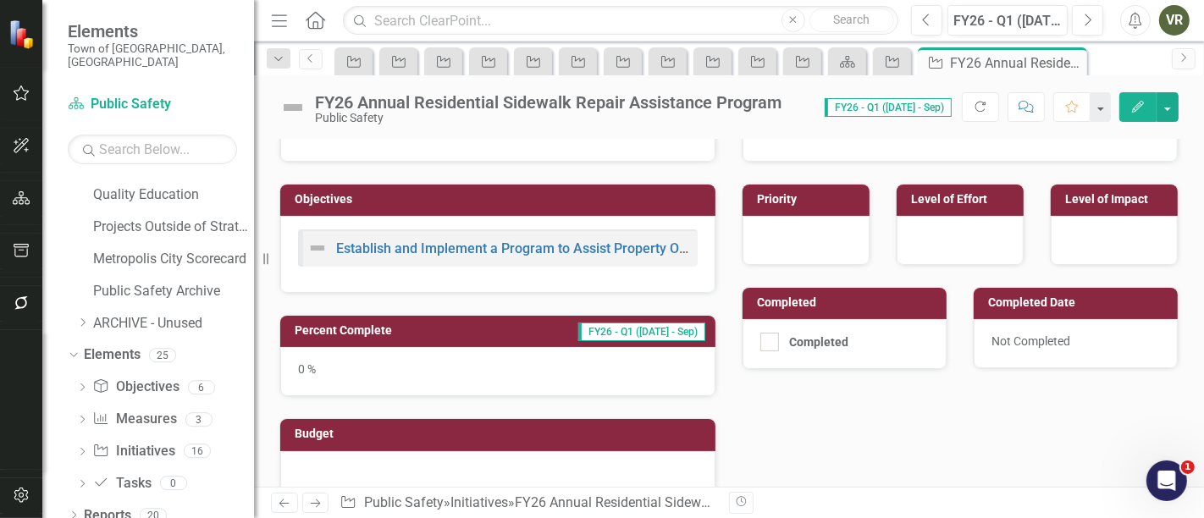
click at [814, 243] on div at bounding box center [806, 240] width 127 height 49
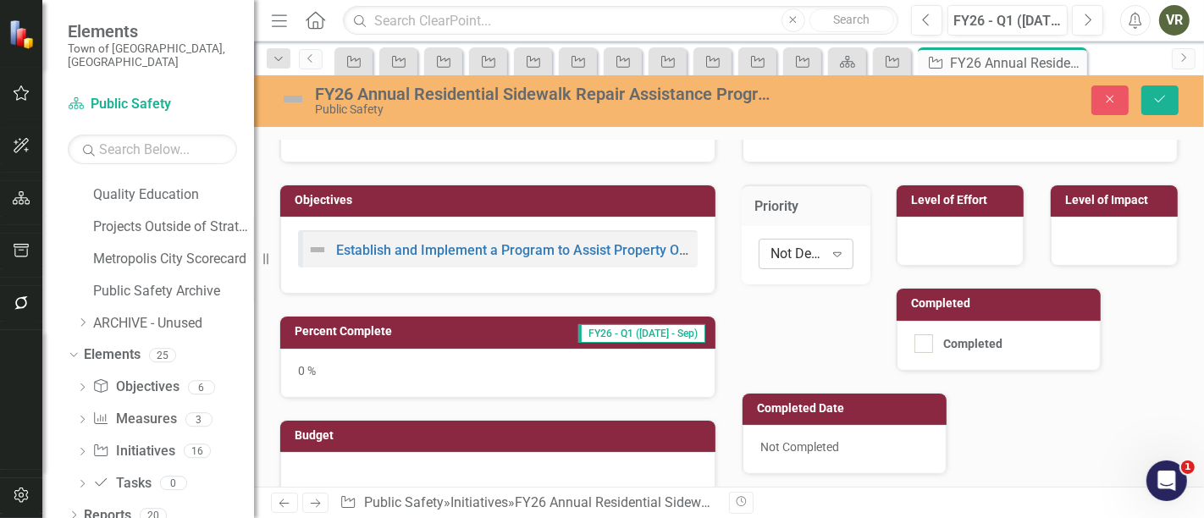
click at [835, 255] on icon "Expand" at bounding box center [837, 254] width 17 height 14
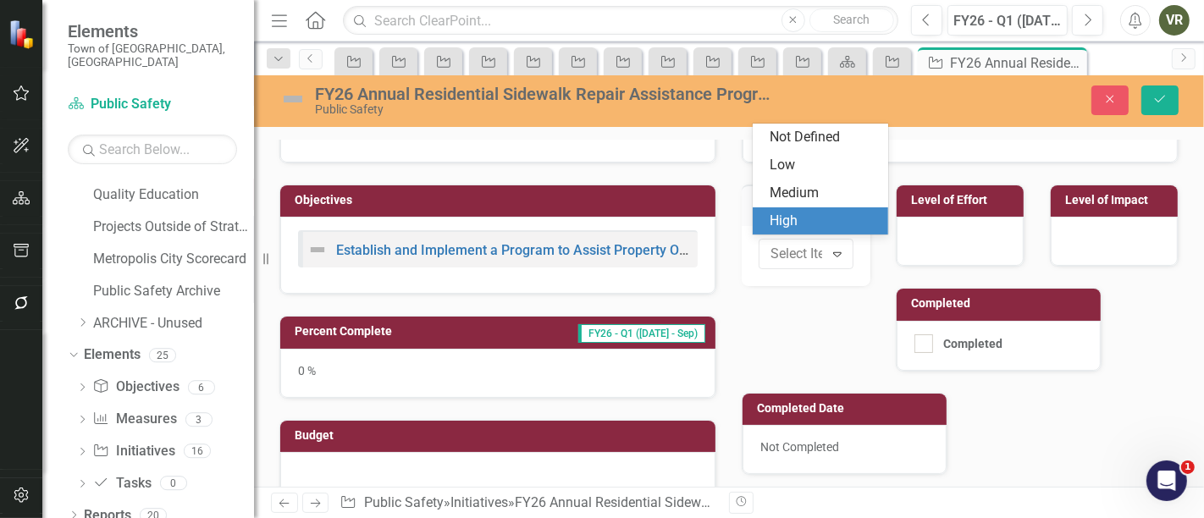
click at [825, 202] on div "Medium" at bounding box center [824, 193] width 108 height 19
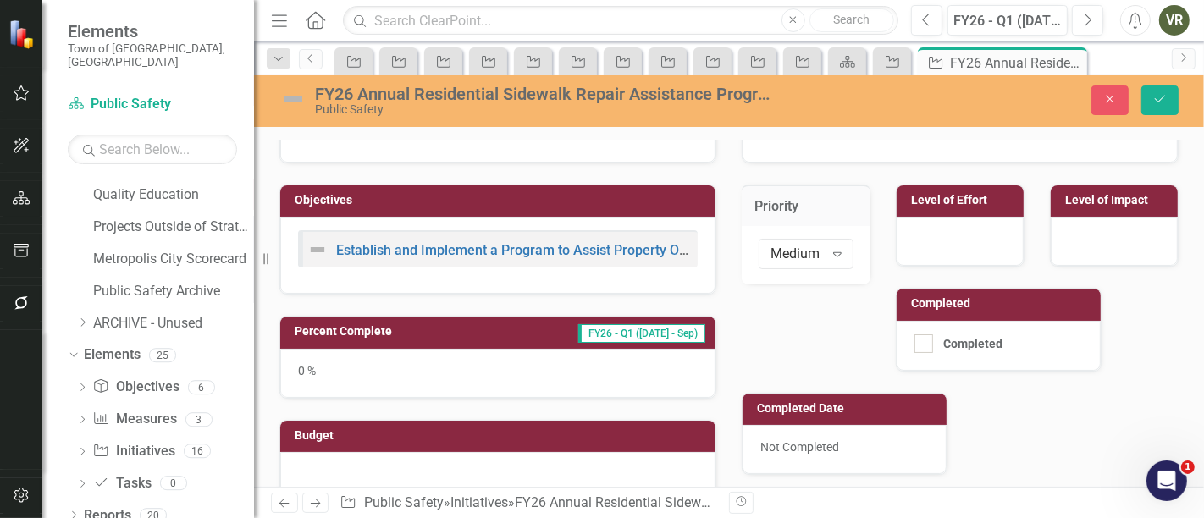
click at [946, 235] on div at bounding box center [960, 241] width 127 height 49
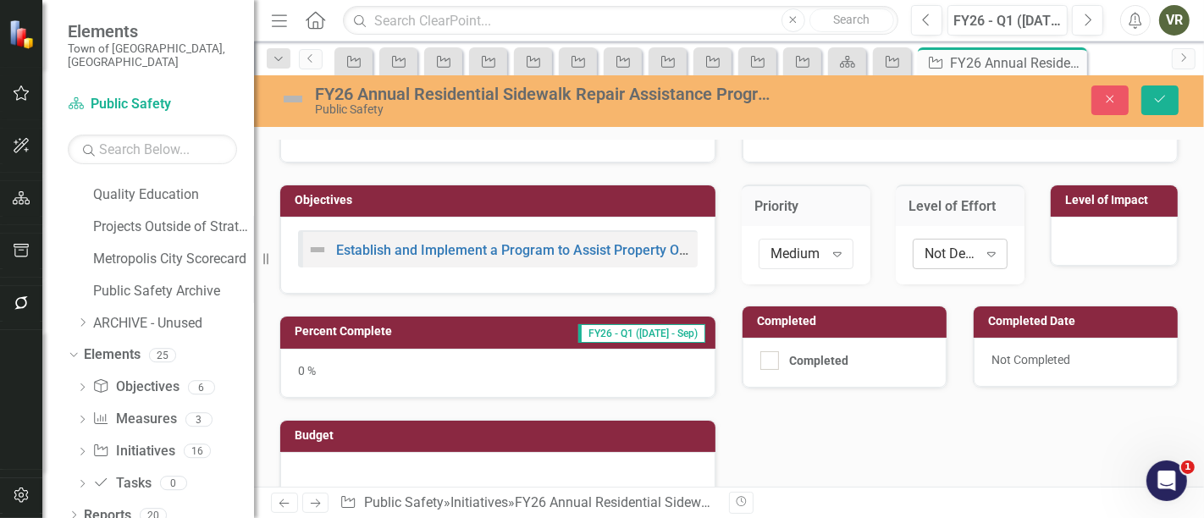
click at [961, 246] on div "Not Defined" at bounding box center [951, 253] width 53 height 19
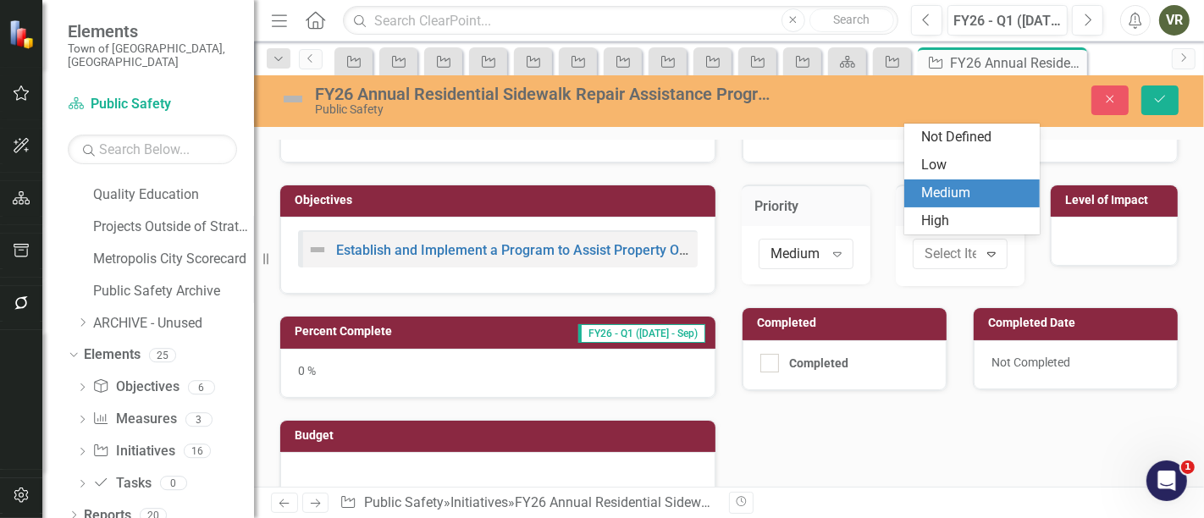
click at [954, 204] on div "Medium" at bounding box center [973, 194] width 136 height 28
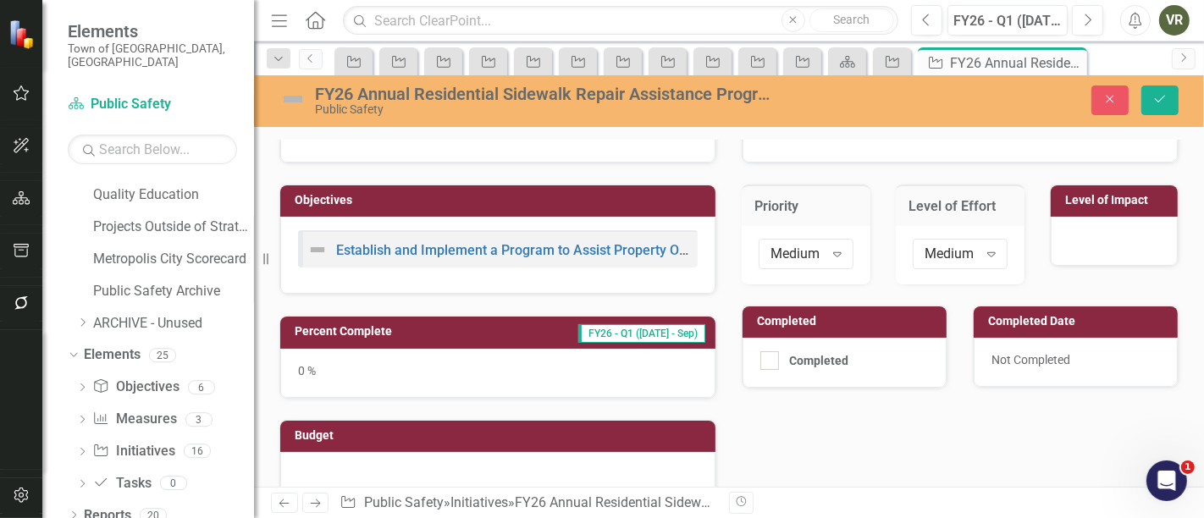
click at [1136, 247] on div at bounding box center [1114, 241] width 127 height 49
click at [1137, 252] on icon "Expand" at bounding box center [1145, 254] width 17 height 14
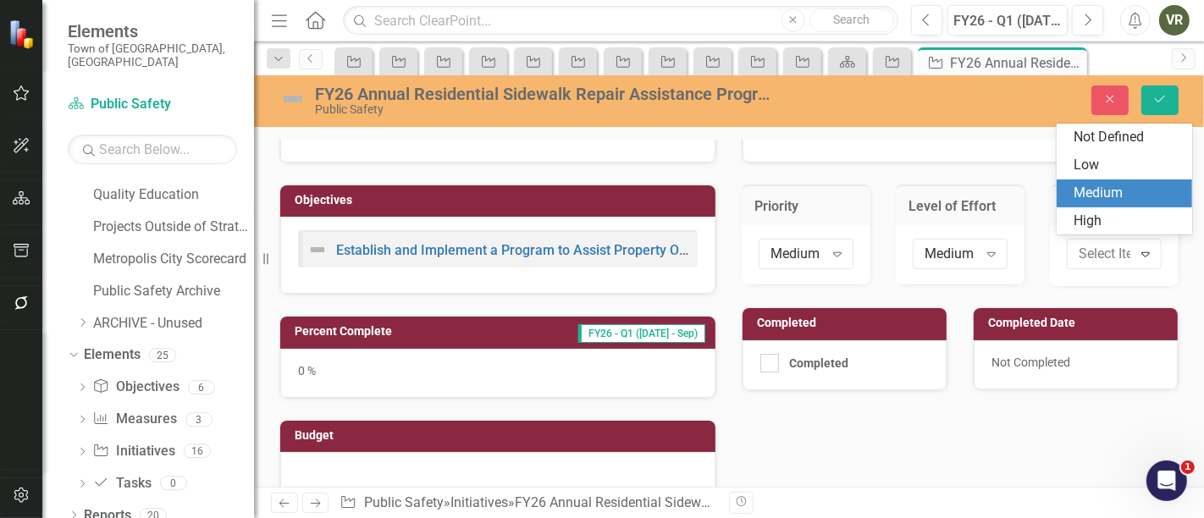
click at [1124, 198] on div "Medium" at bounding box center [1128, 193] width 108 height 19
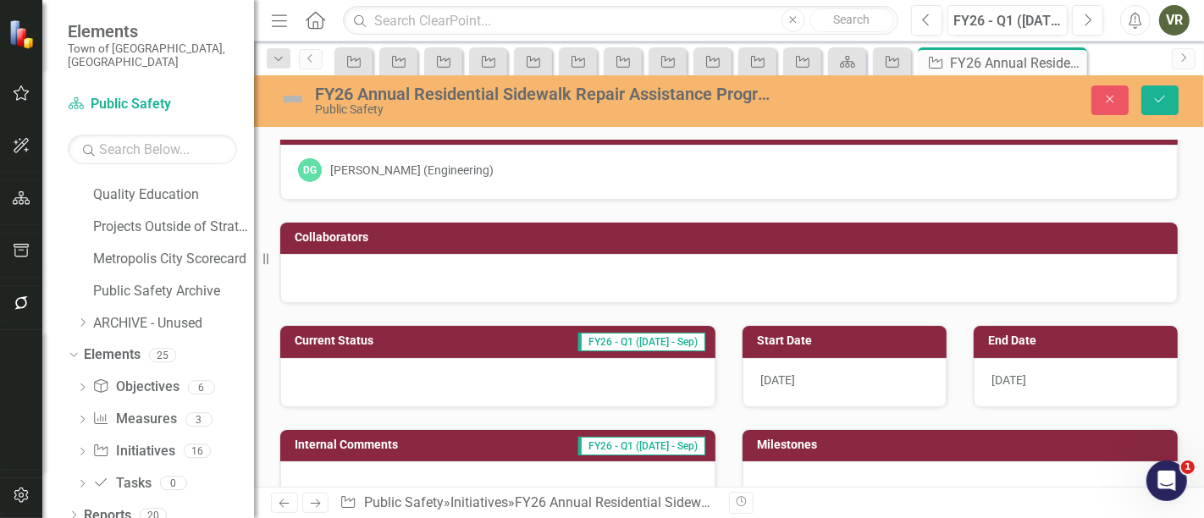
scroll to position [0, 0]
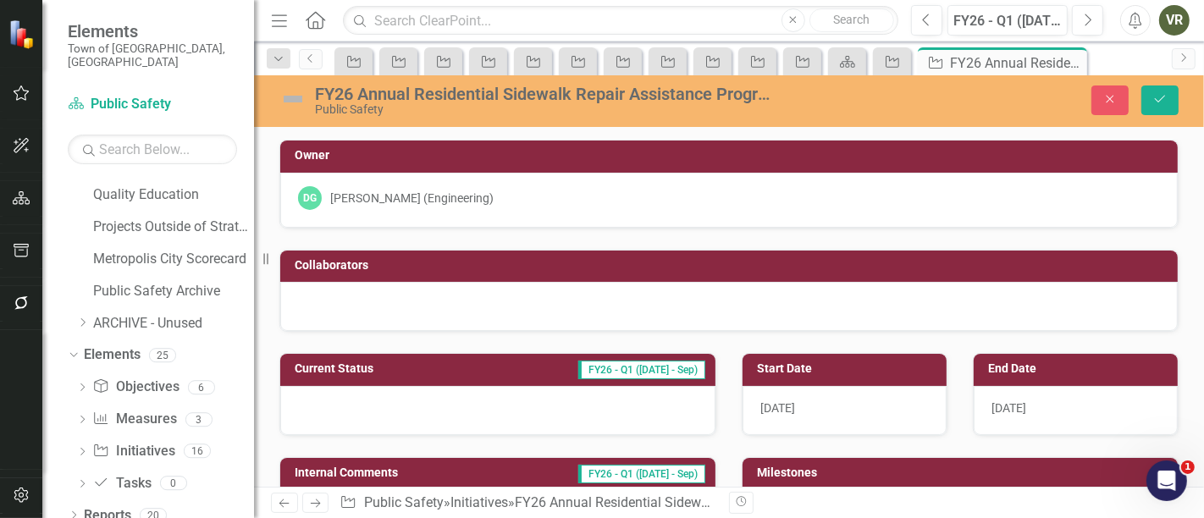
click at [425, 390] on div at bounding box center [497, 410] width 435 height 49
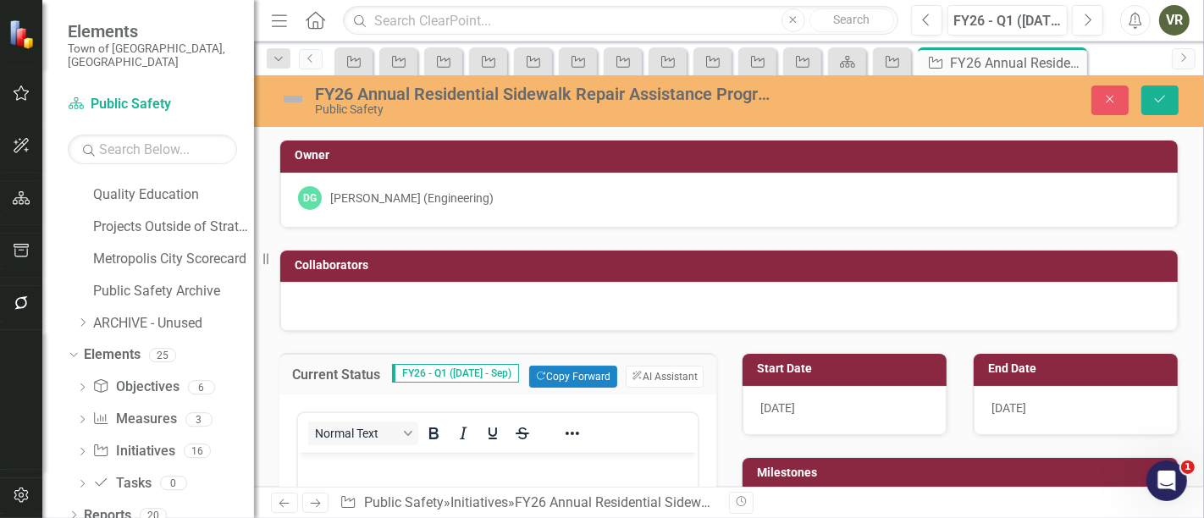
click at [854, 429] on div "10/1/25" at bounding box center [845, 410] width 204 height 49
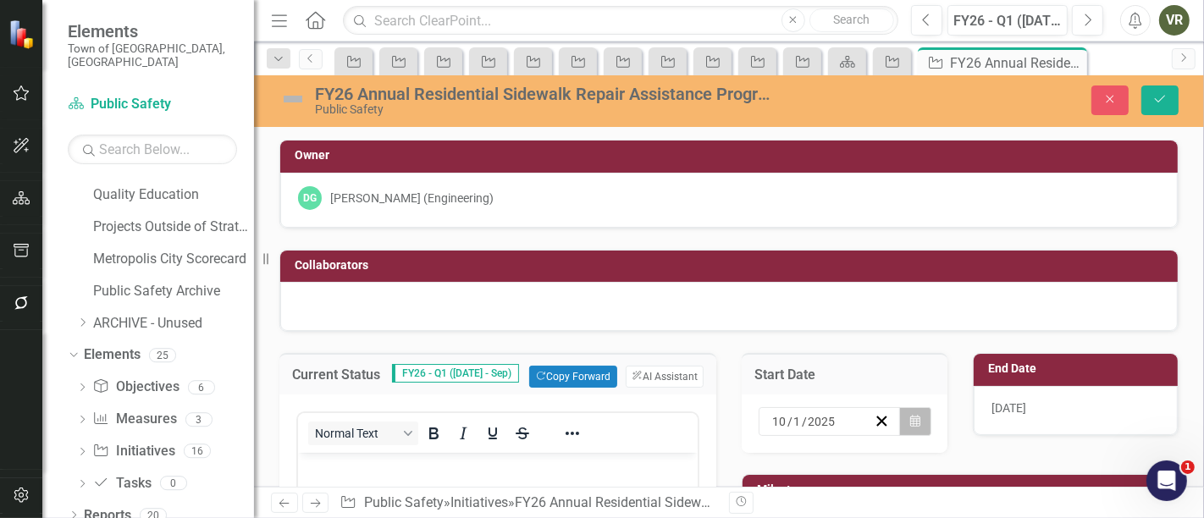
click at [910, 417] on icon "button" at bounding box center [915, 421] width 10 height 12
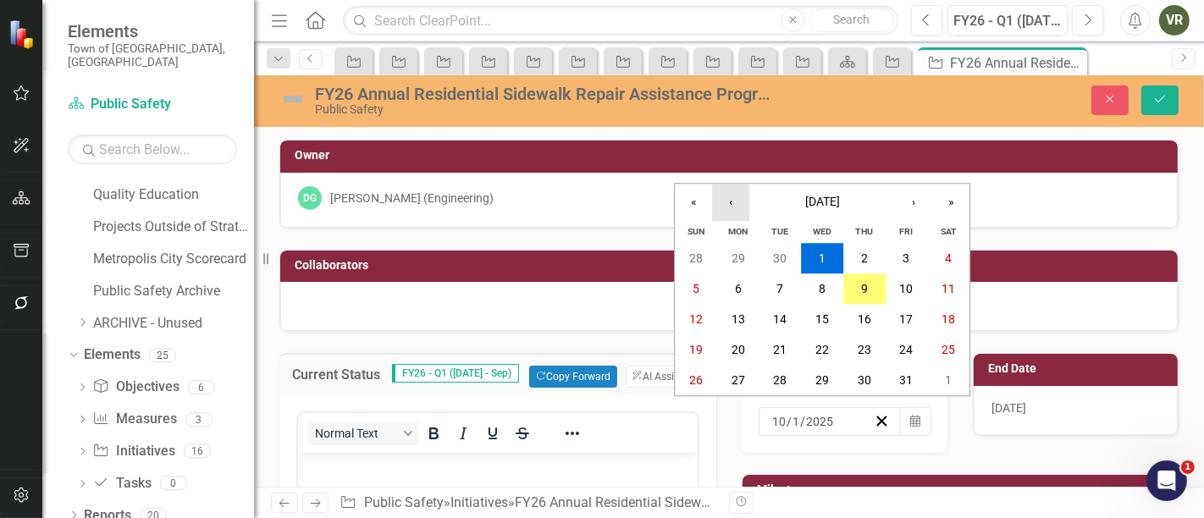
click at [723, 213] on button "‹" at bounding box center [730, 202] width 37 height 37
click at [730, 198] on button "‹" at bounding box center [730, 202] width 37 height 37
click at [792, 267] on button "1" at bounding box center [781, 259] width 42 height 30
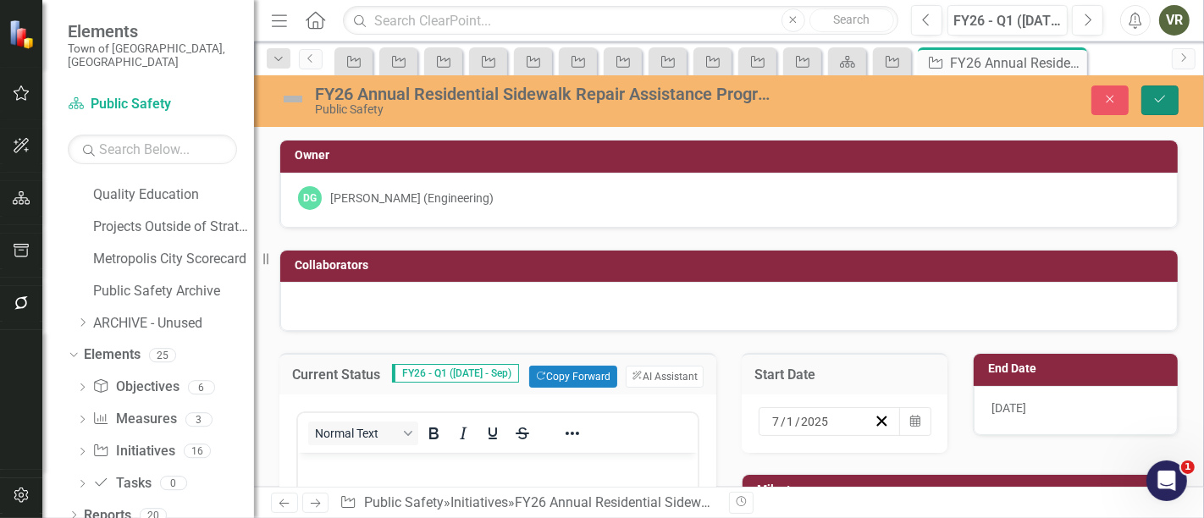
click at [1155, 100] on icon "Save" at bounding box center [1160, 99] width 15 height 12
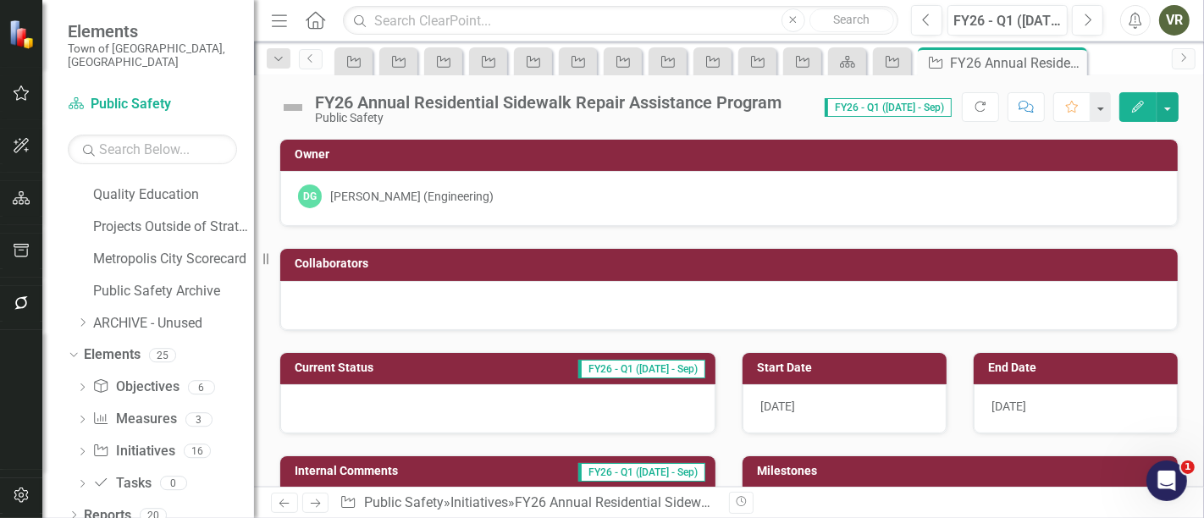
click at [283, 104] on img at bounding box center [292, 107] width 27 height 27
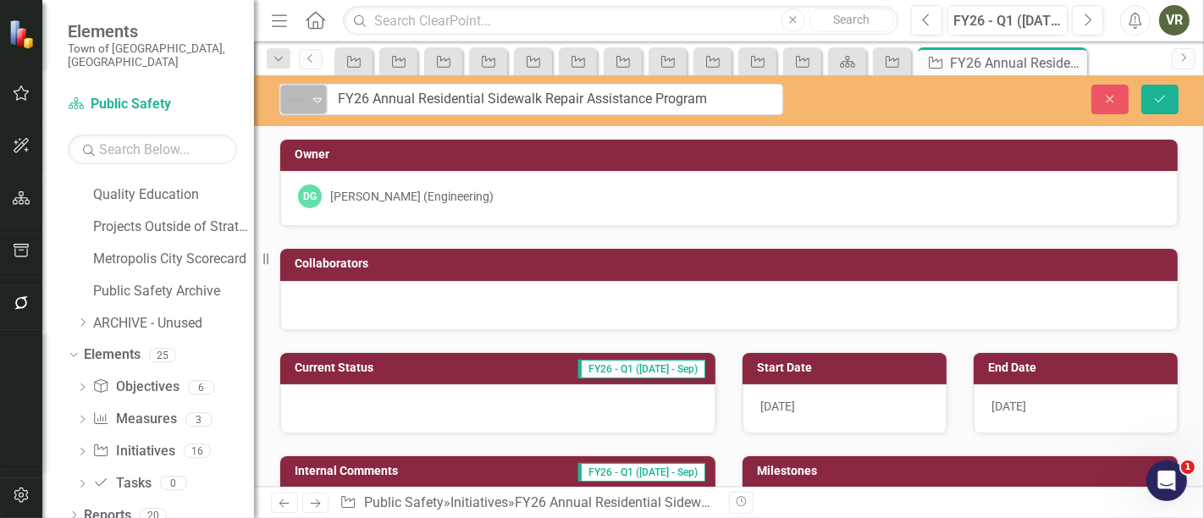
click at [298, 105] on img at bounding box center [295, 100] width 20 height 20
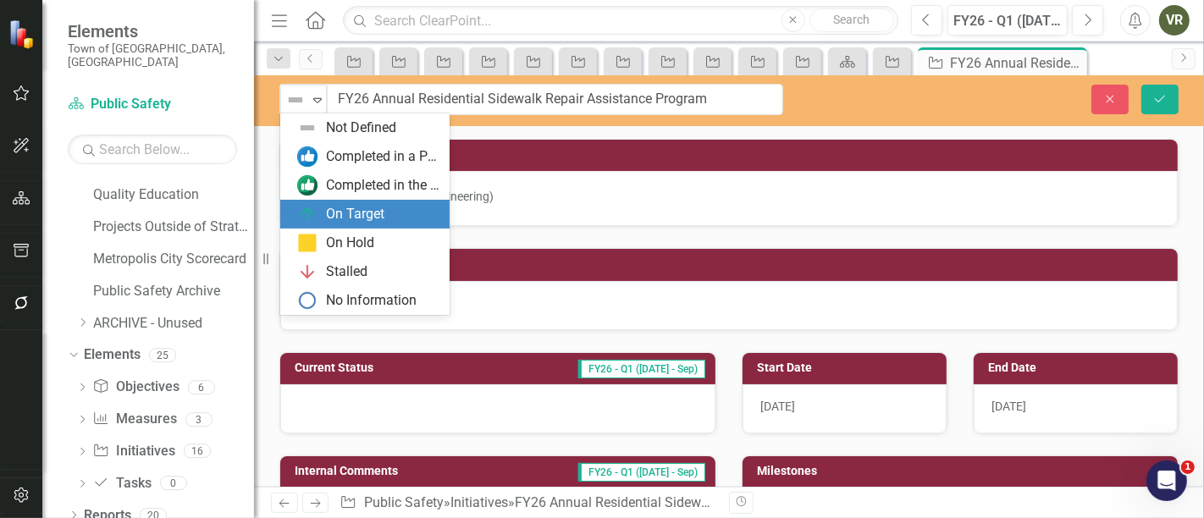
click at [331, 221] on div "On Target" at bounding box center [355, 214] width 58 height 19
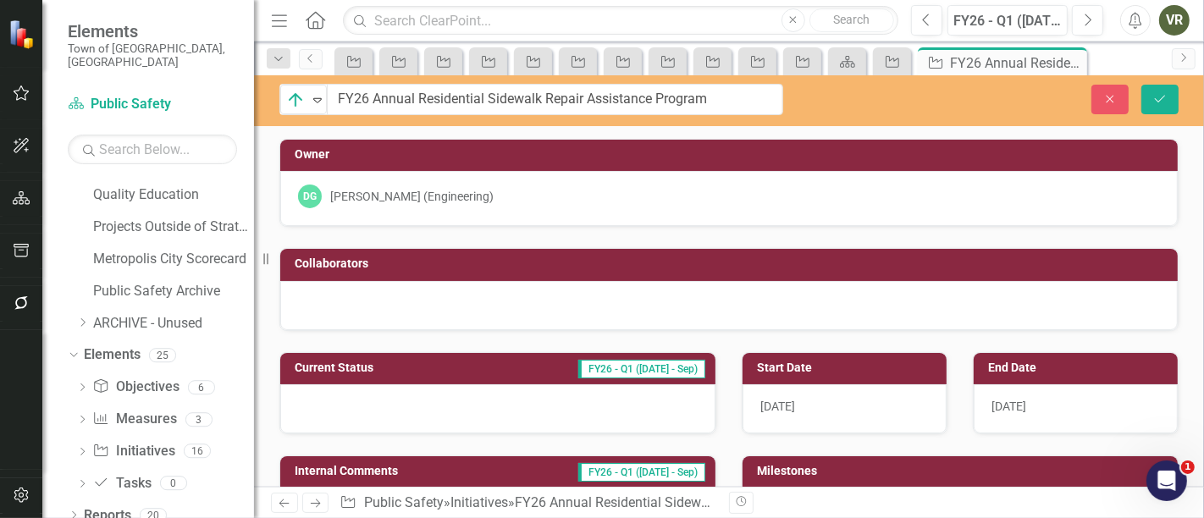
click at [401, 390] on div at bounding box center [497, 408] width 435 height 49
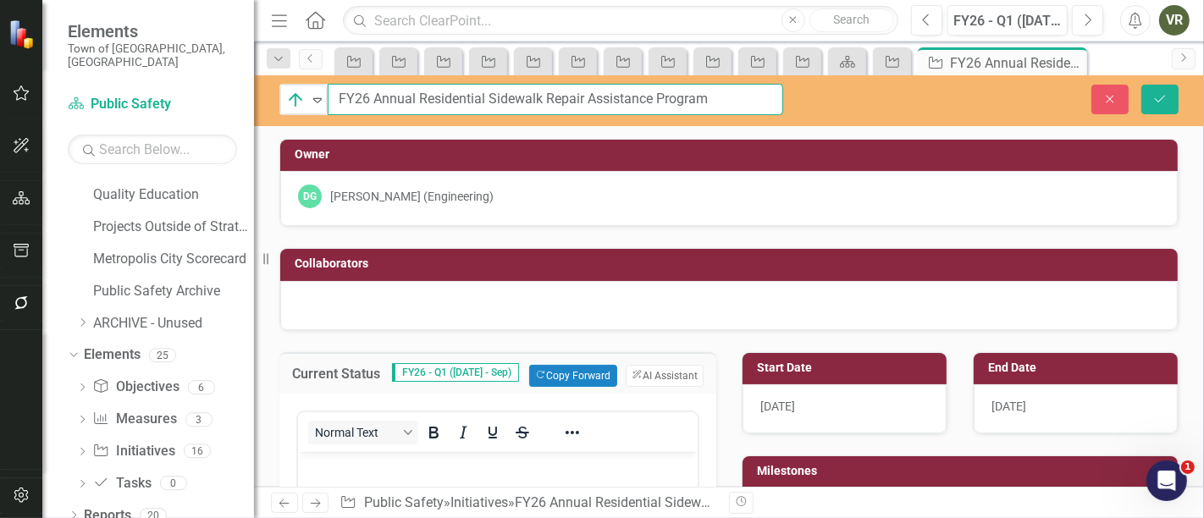
click at [367, 95] on input "FY26 Annual Residential Sidewalk Repair Assistance Program" at bounding box center [556, 99] width 456 height 31
drag, startPoint x: 374, startPoint y: 98, endPoint x: 319, endPoint y: 97, distance: 55.1
click at [319, 97] on div "On Target Expand FY26 Annual Residential Sidewalk Repair Assistance Program" at bounding box center [531, 99] width 504 height 31
type input "Annual Residential Sidewalk Repair Assistance Program"
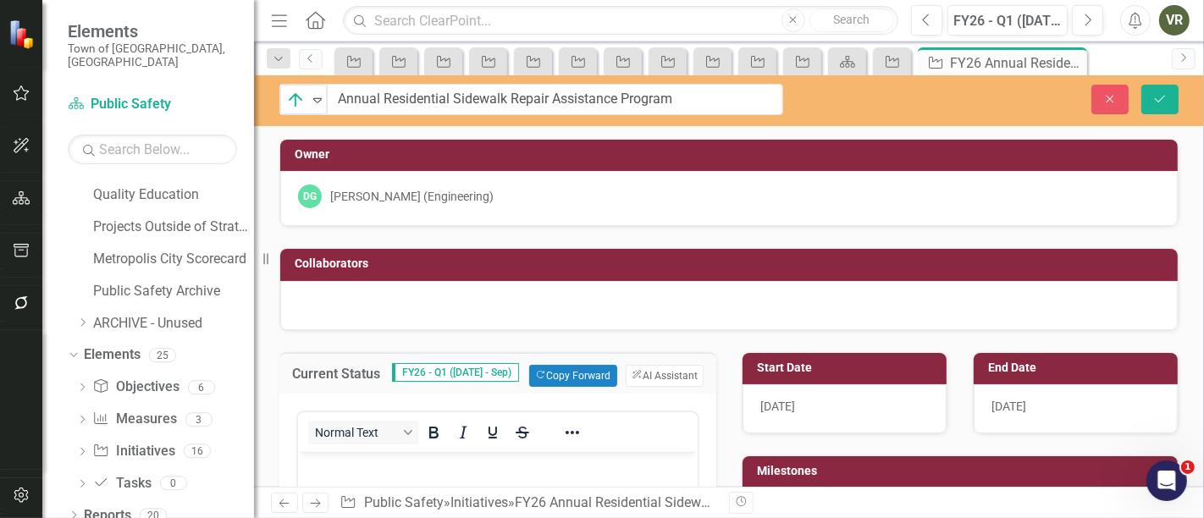
click at [1036, 401] on div "10/31/25" at bounding box center [1076, 408] width 204 height 49
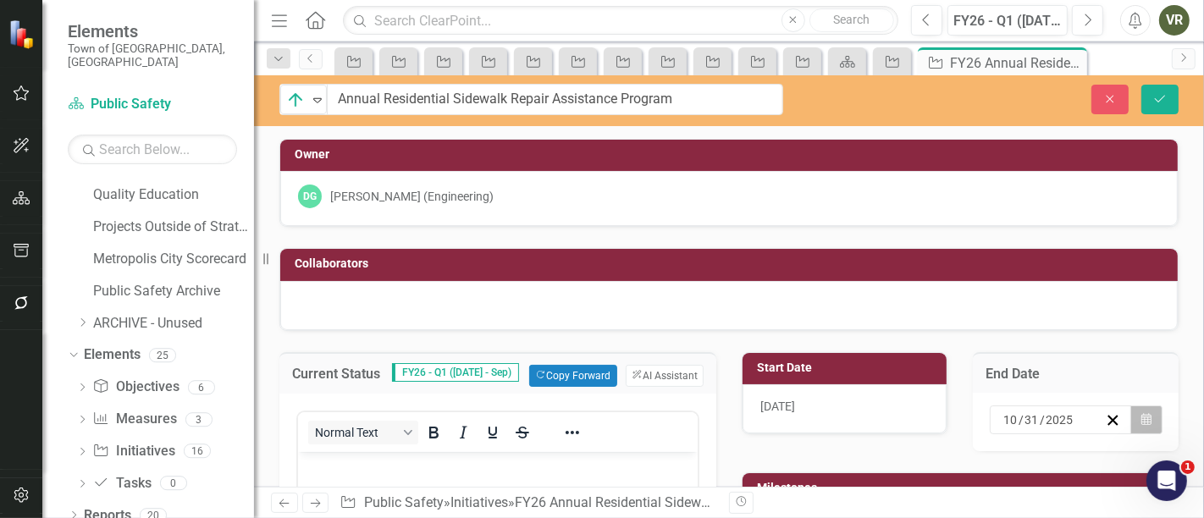
click at [1142, 419] on button "Calendar" at bounding box center [1147, 420] width 32 height 29
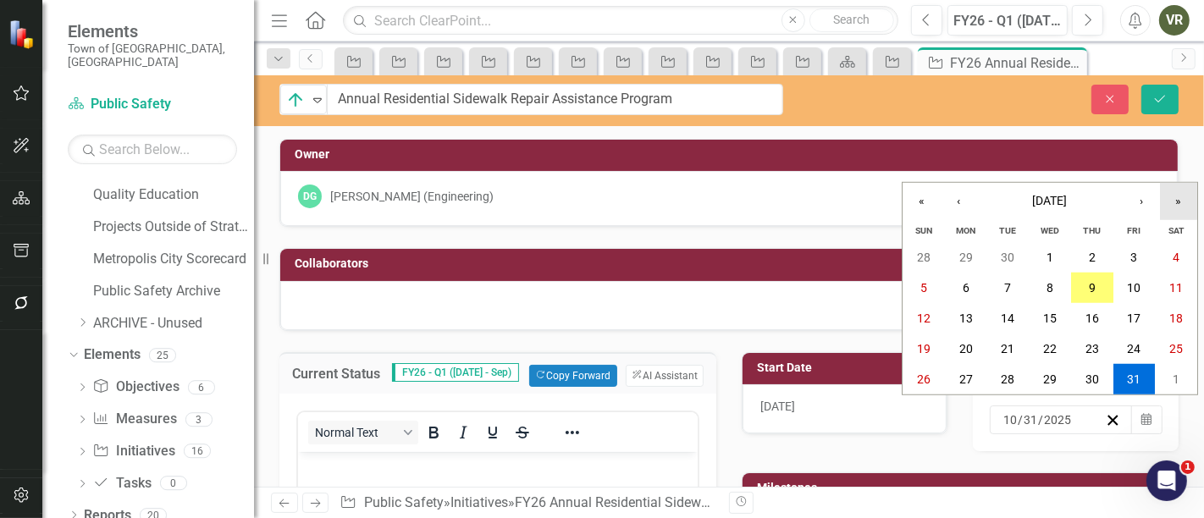
click at [1170, 197] on button "»" at bounding box center [1178, 201] width 37 height 37
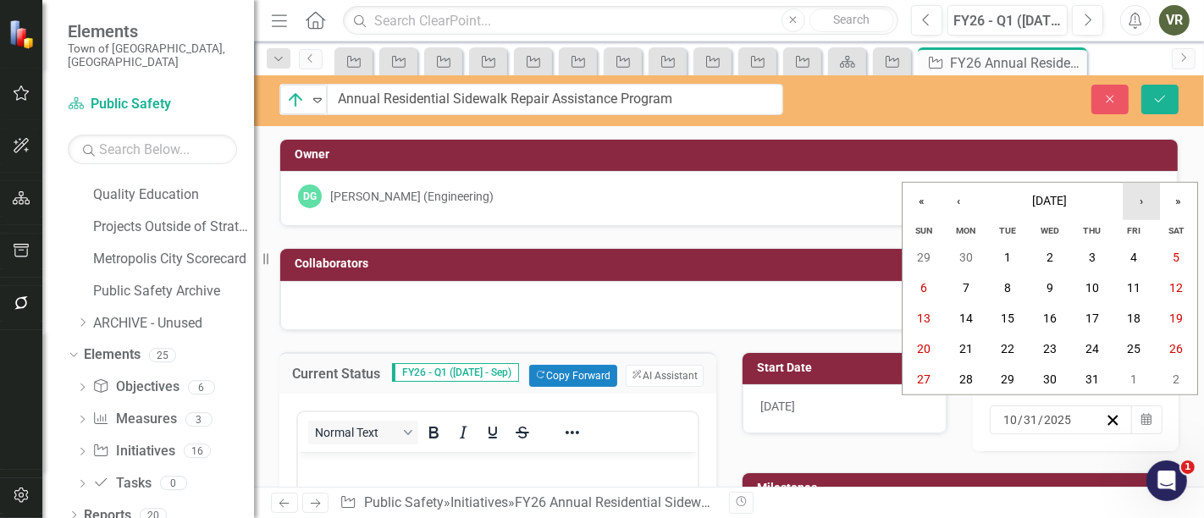
click at [1139, 207] on button "›" at bounding box center [1141, 201] width 37 height 37
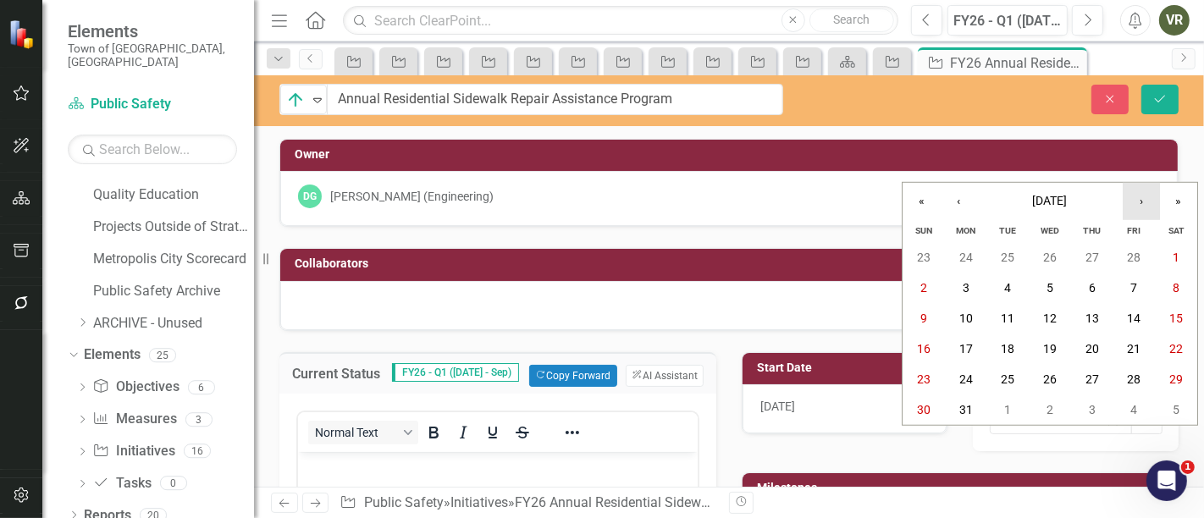
click at [1139, 207] on button "›" at bounding box center [1141, 201] width 37 height 37
click at [977, 373] on button "30" at bounding box center [966, 379] width 42 height 30
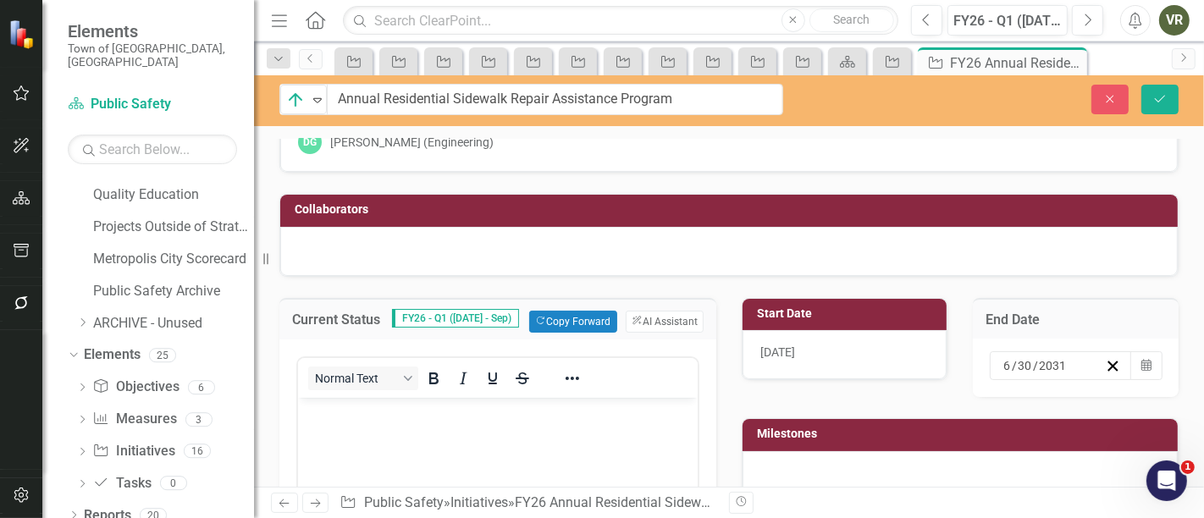
scroll to position [94, 0]
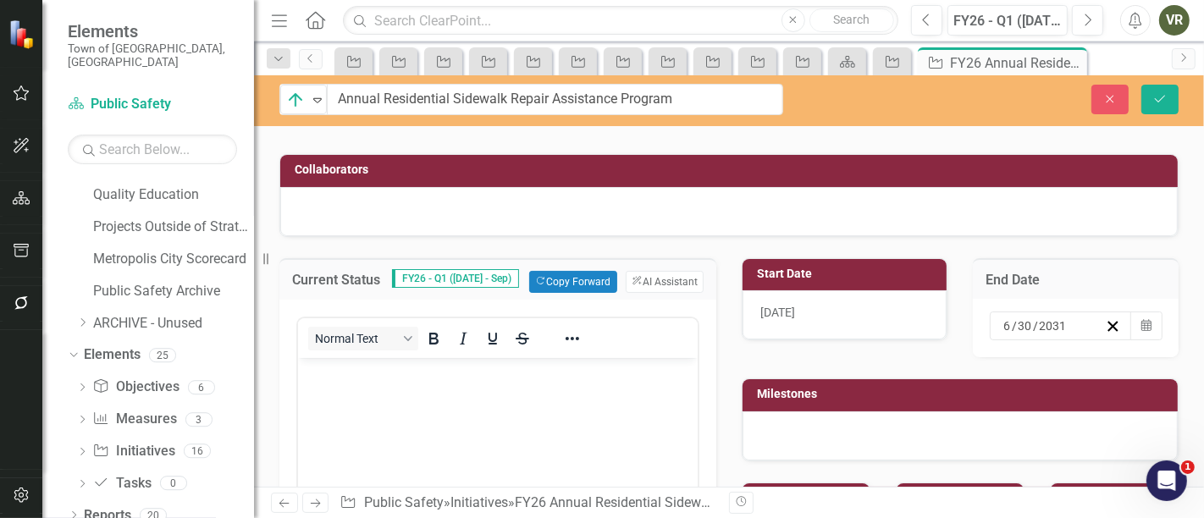
click at [441, 443] on body "Rich Text Area. Press ALT-0 for help." at bounding box center [497, 484] width 400 height 254
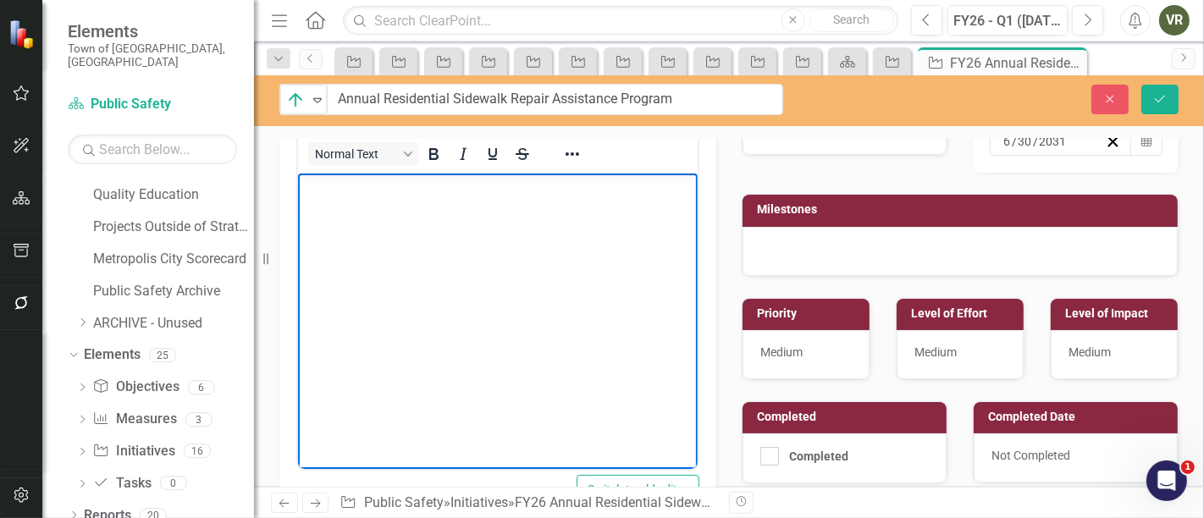
scroll to position [188, 0]
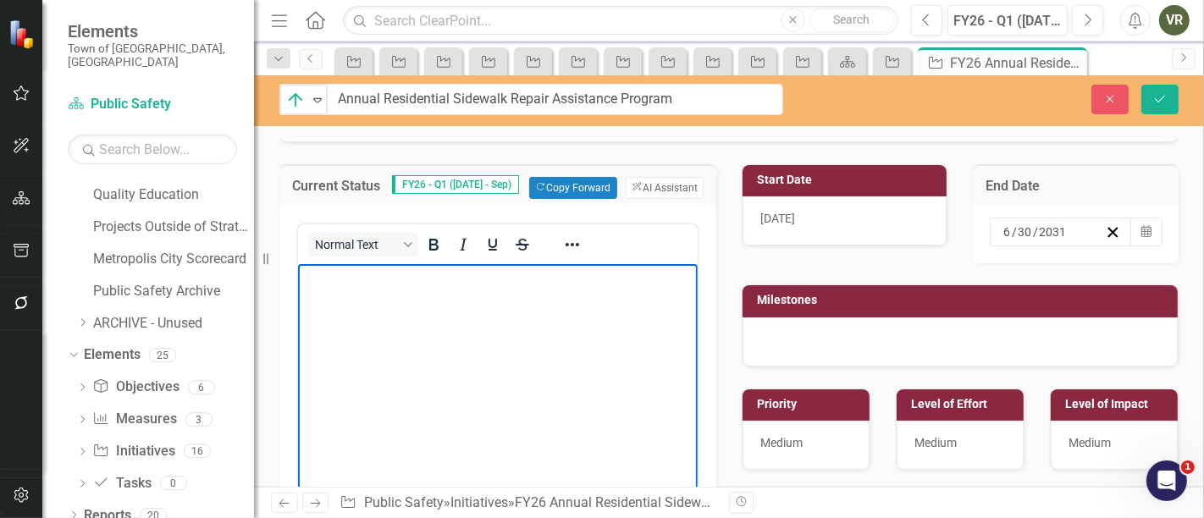
click at [451, 286] on p "Rich Text Area. Press ALT-0 for help." at bounding box center [497, 278] width 391 height 20
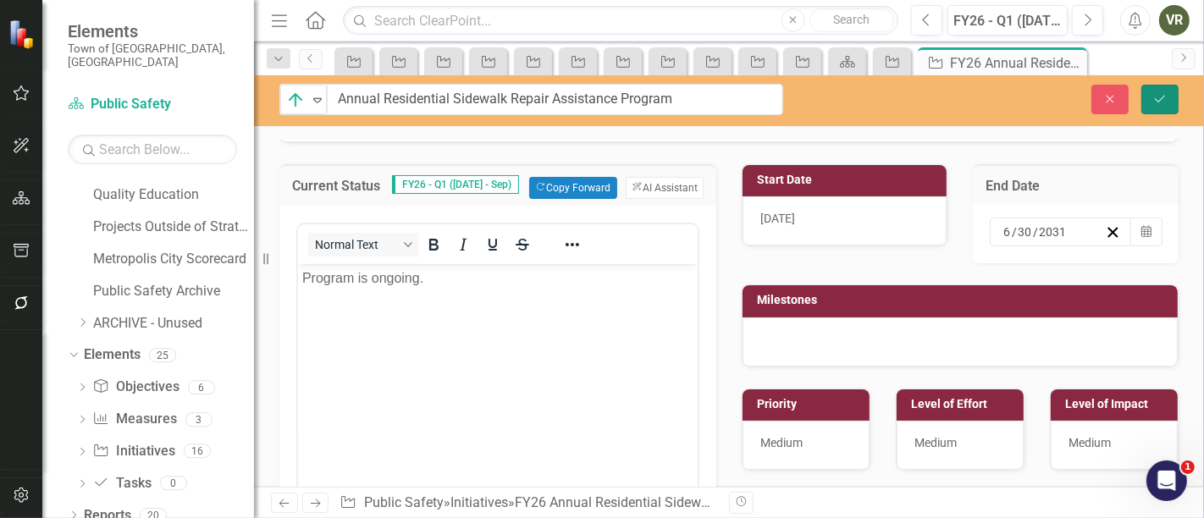
click at [1166, 100] on icon "Save" at bounding box center [1160, 99] width 15 height 12
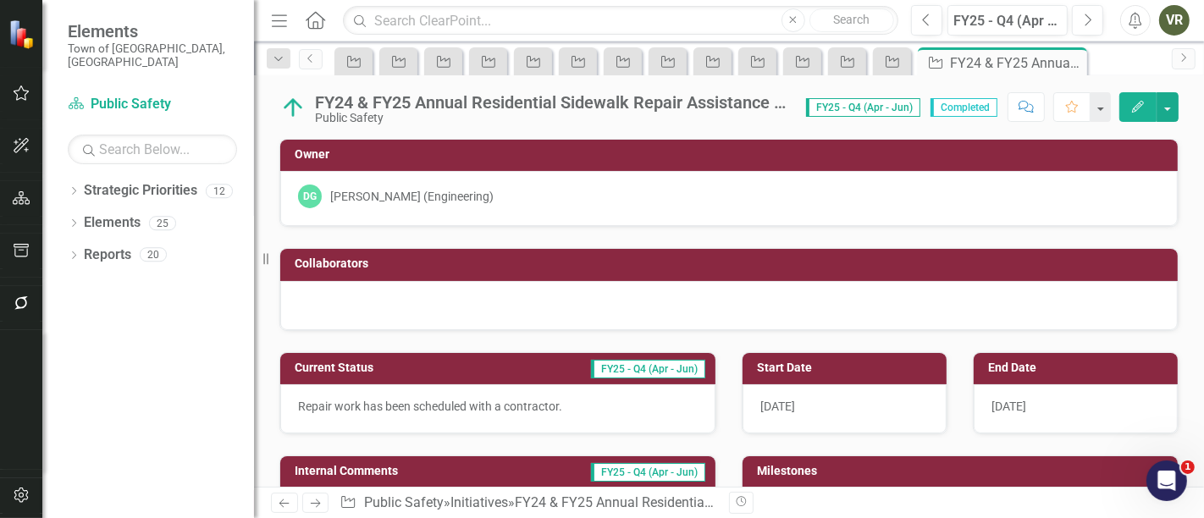
scroll to position [94, 0]
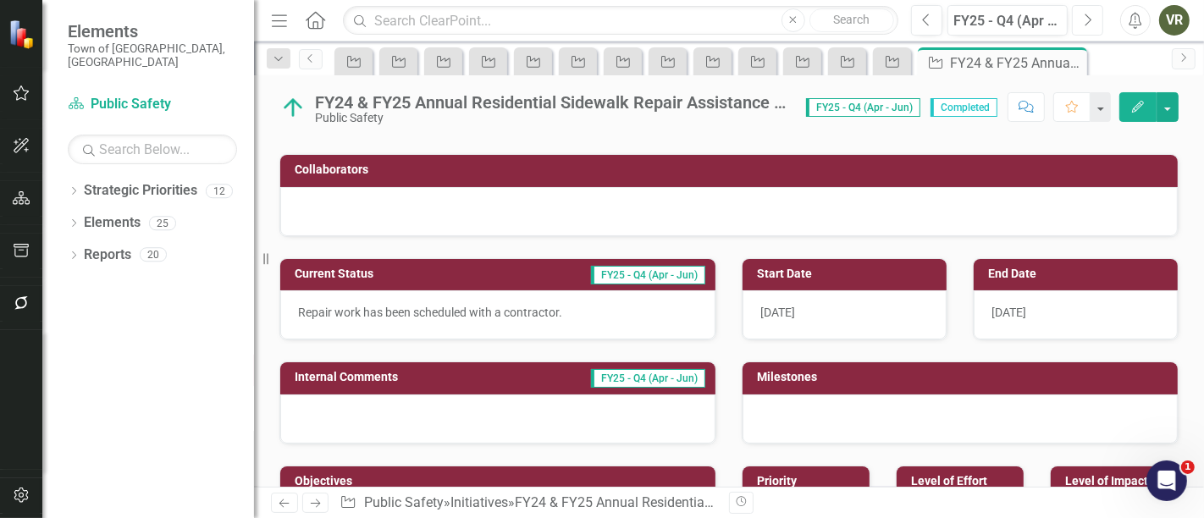
click at [1093, 19] on button "Next" at bounding box center [1087, 20] width 31 height 30
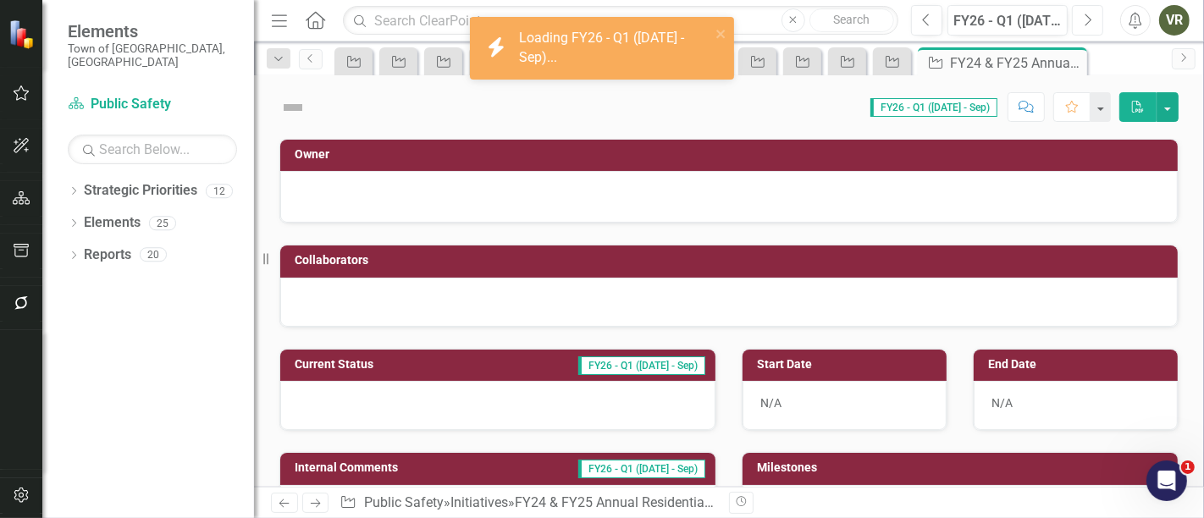
checkbox input "true"
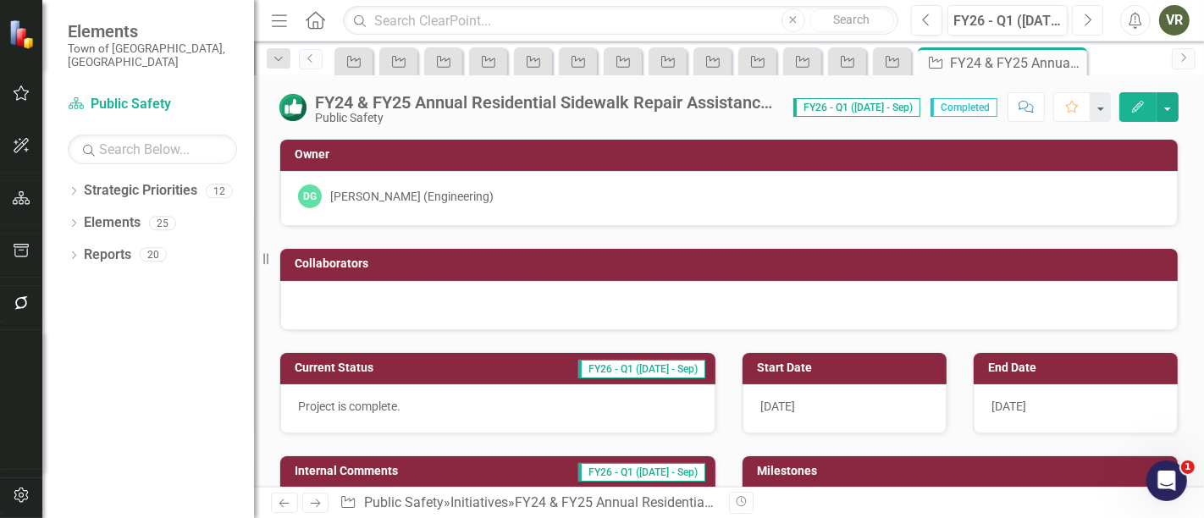
scroll to position [188, 0]
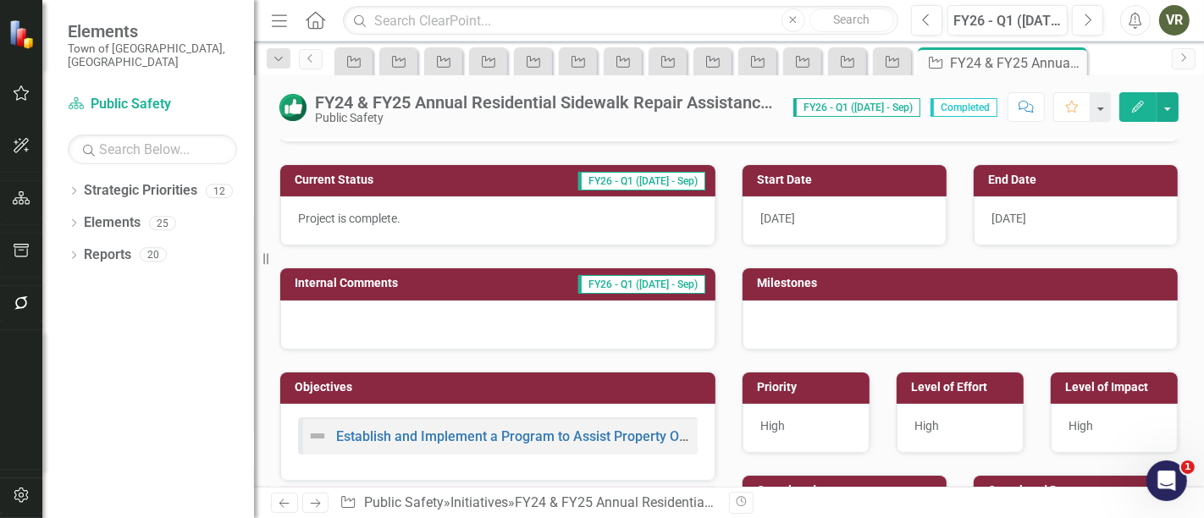
click at [1021, 207] on div "[DATE]" at bounding box center [1076, 220] width 204 height 49
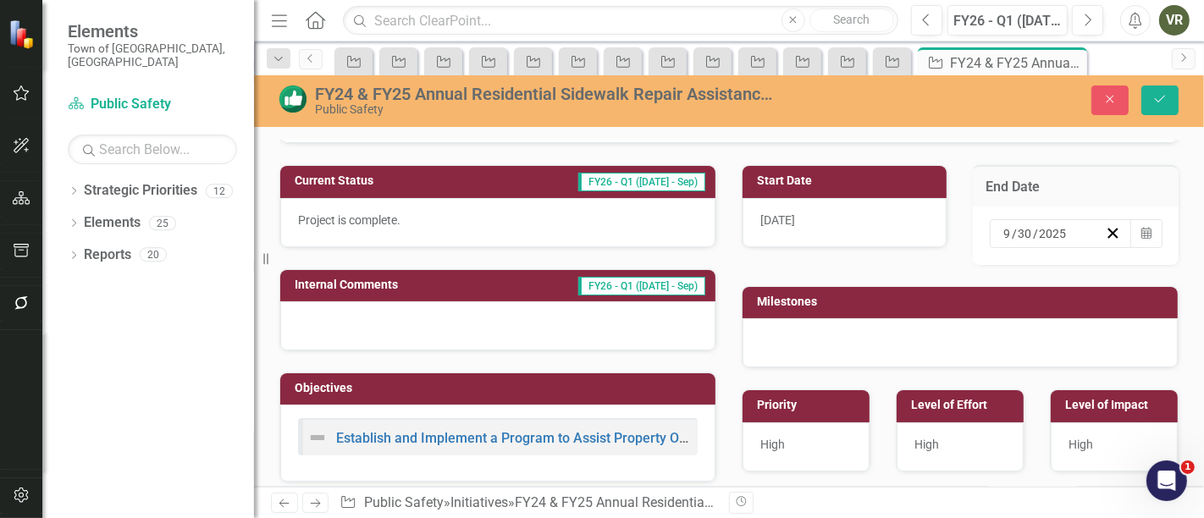
click at [1153, 233] on div "[DATE] Calendar" at bounding box center [1076, 236] width 206 height 58
click at [1144, 233] on button "Calendar" at bounding box center [1147, 233] width 32 height 29
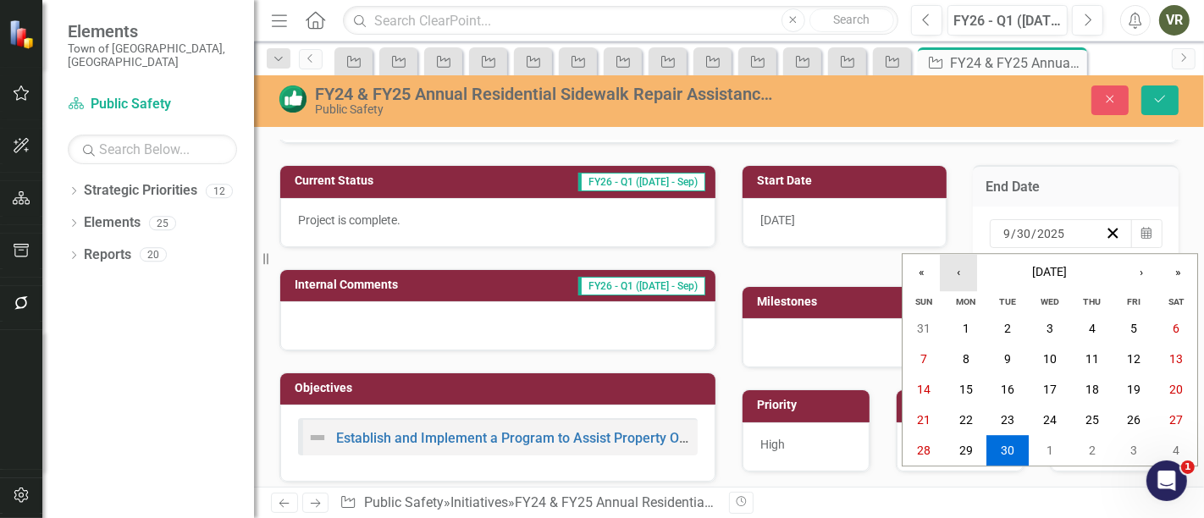
click at [966, 277] on button "‹" at bounding box center [958, 272] width 37 height 37
click at [984, 445] on button "30" at bounding box center [966, 451] width 42 height 30
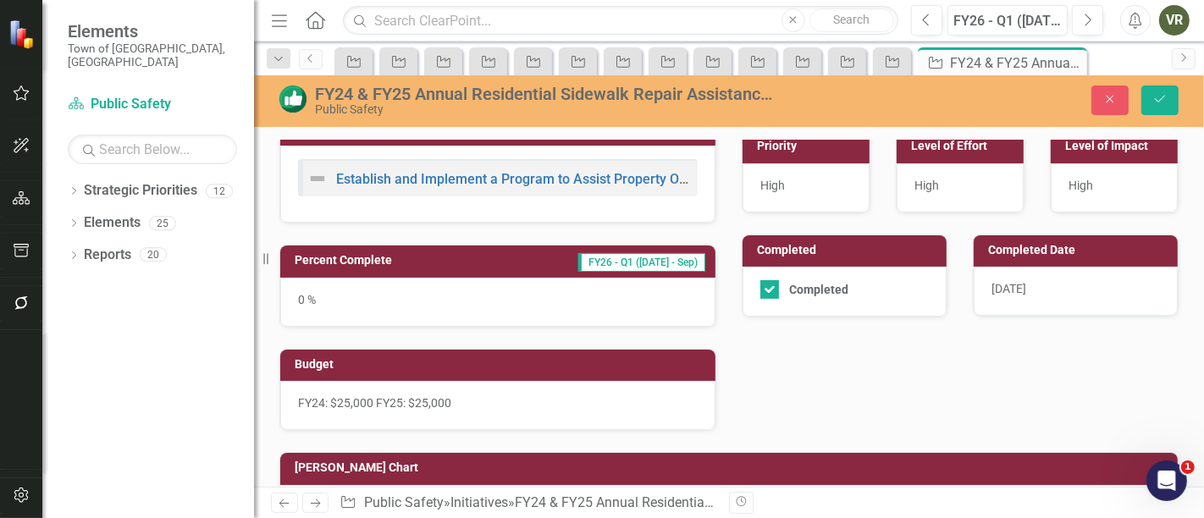
scroll to position [470, 0]
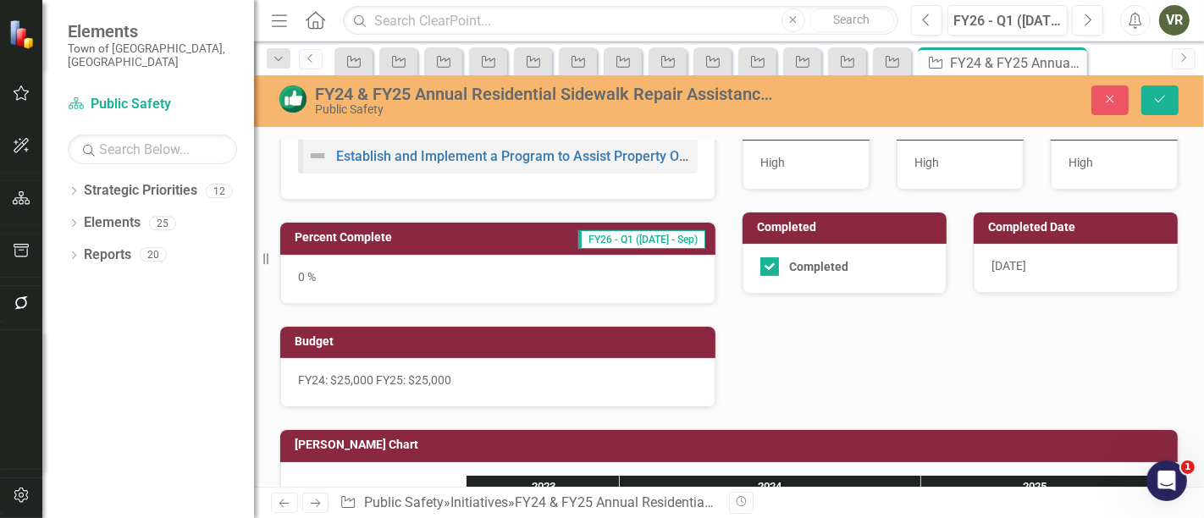
click at [1007, 270] on div "9/30/25" at bounding box center [1076, 268] width 204 height 49
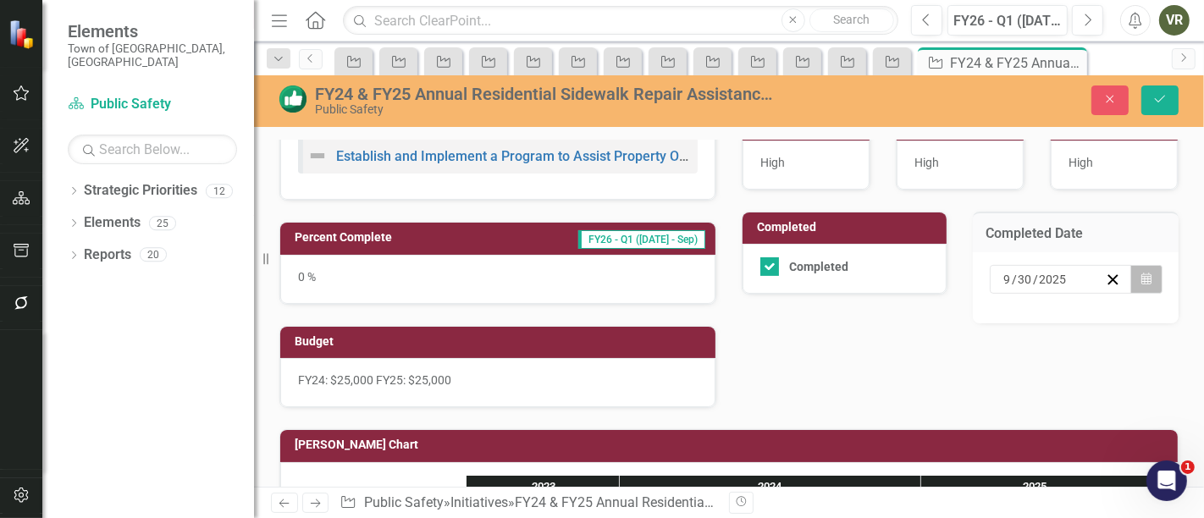
click at [1142, 274] on icon "Calendar" at bounding box center [1147, 280] width 10 height 12
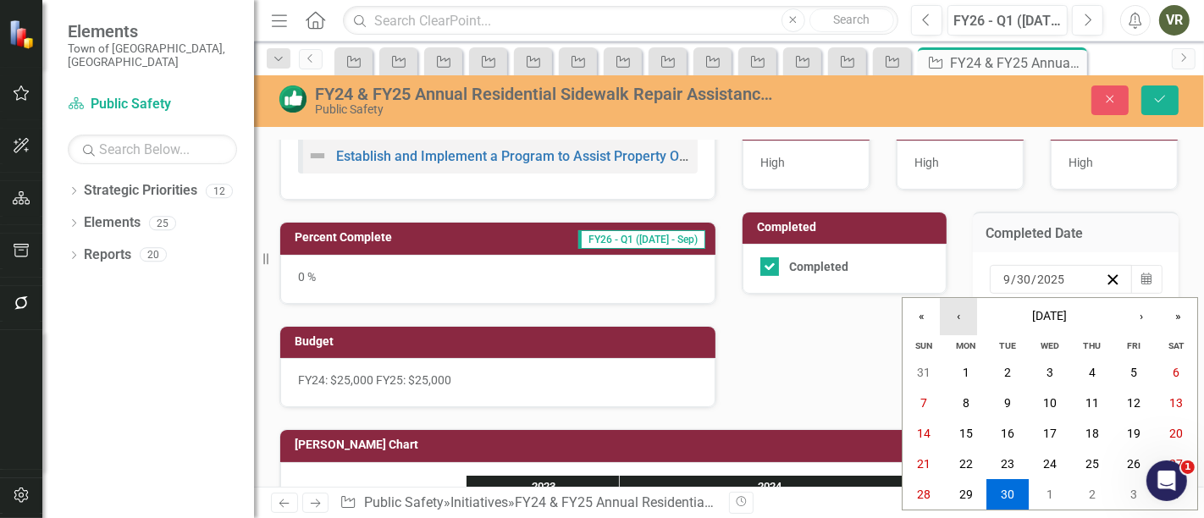
click at [949, 313] on button "‹" at bounding box center [958, 316] width 37 height 37
click at [950, 313] on button "‹" at bounding box center [958, 316] width 37 height 37
click at [969, 484] on button "30" at bounding box center [966, 494] width 42 height 30
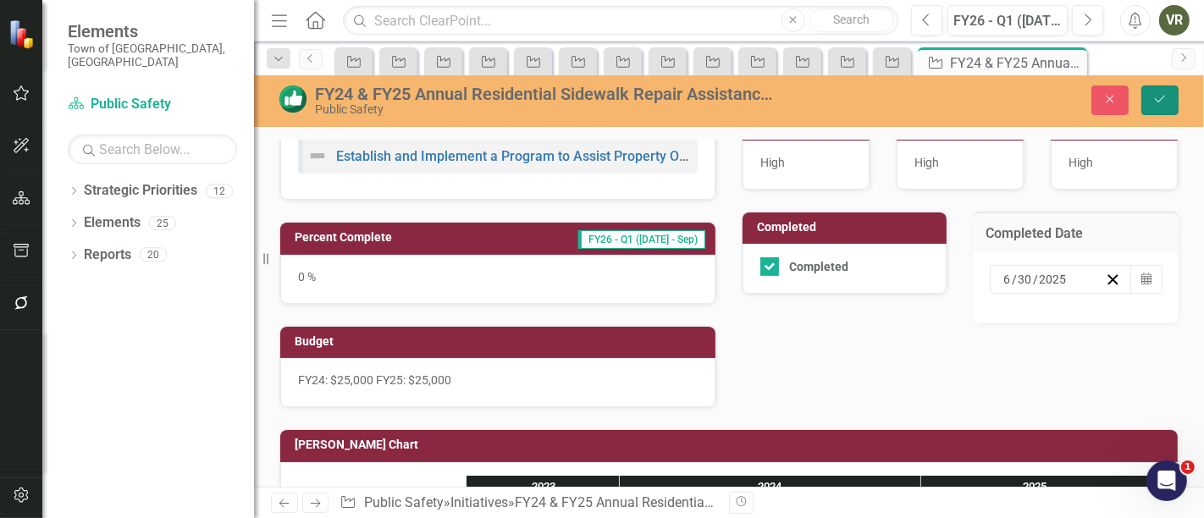
click at [1160, 93] on icon "Save" at bounding box center [1160, 99] width 15 height 12
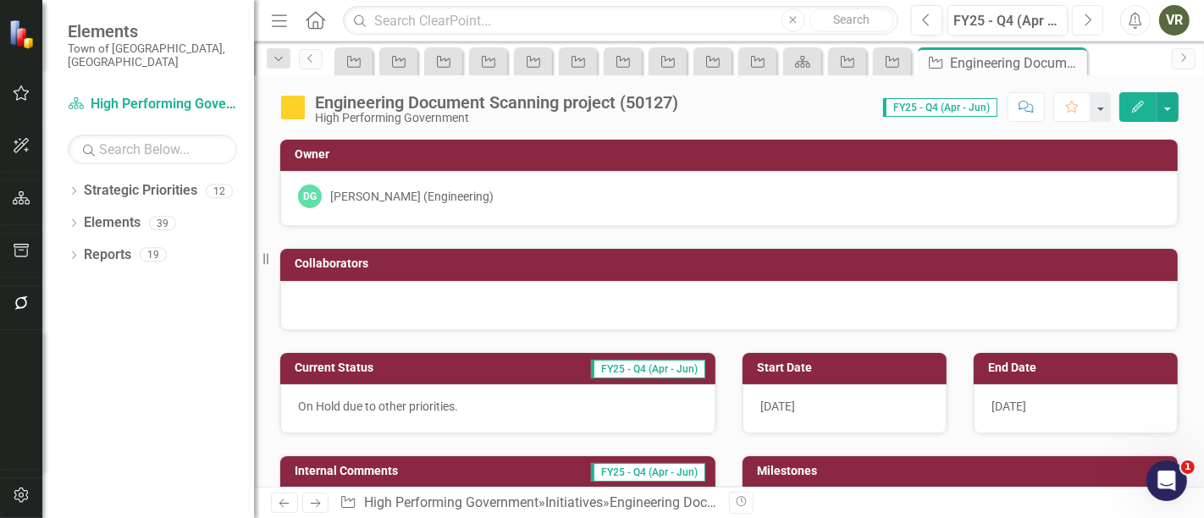
click at [1087, 23] on icon "button" at bounding box center [1089, 20] width 7 height 12
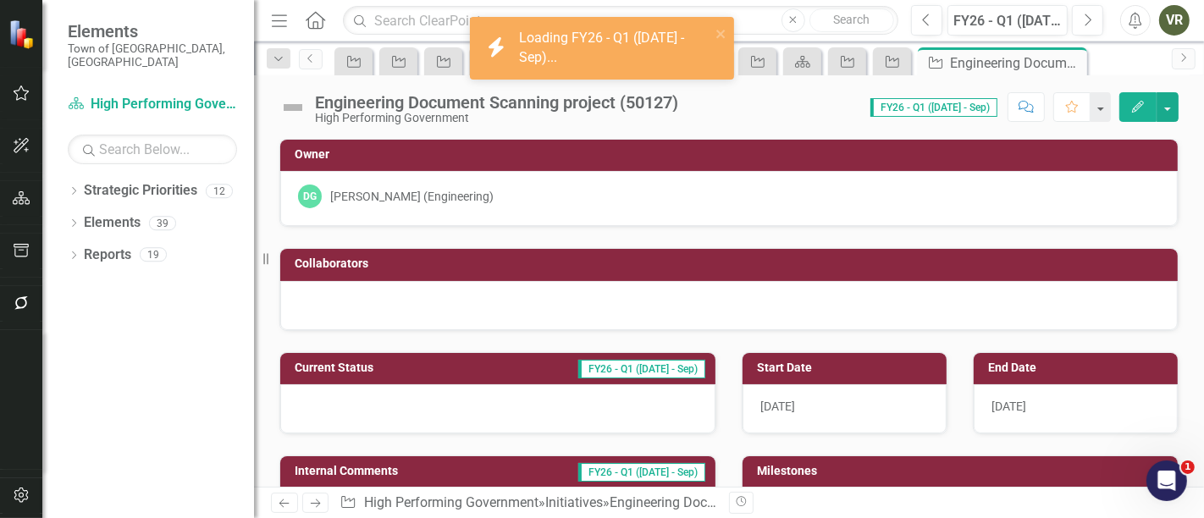
click at [288, 105] on img at bounding box center [292, 107] width 27 height 27
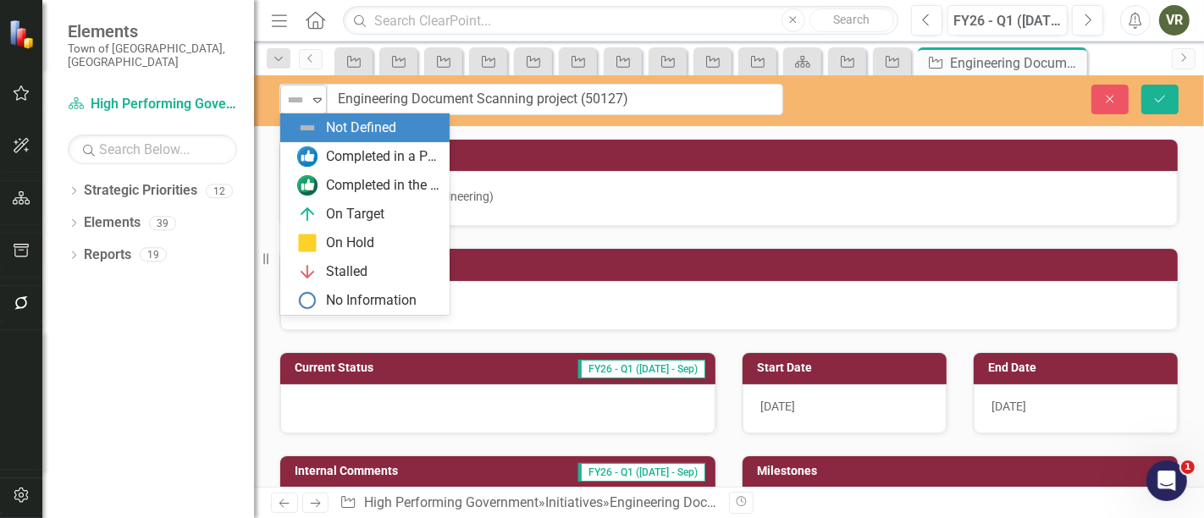
click at [305, 102] on img at bounding box center [295, 100] width 20 height 20
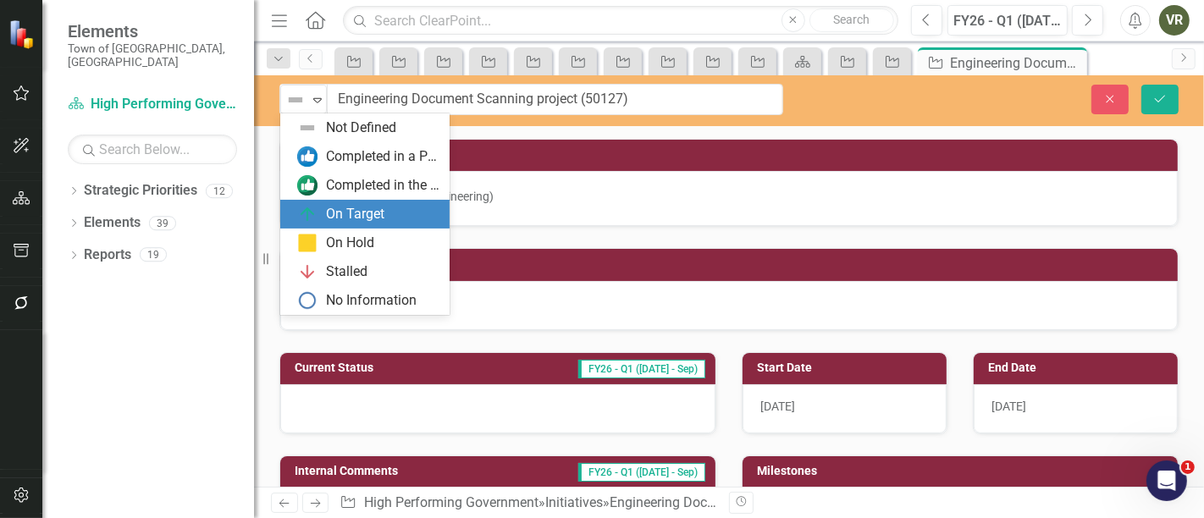
click at [343, 218] on div "On Target" at bounding box center [355, 214] width 58 height 19
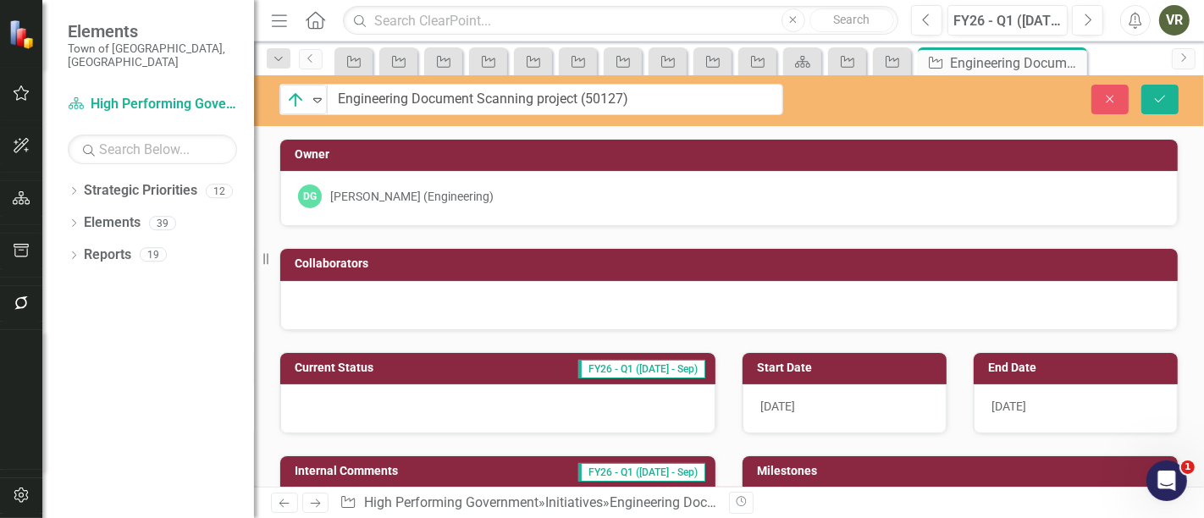
scroll to position [94, 0]
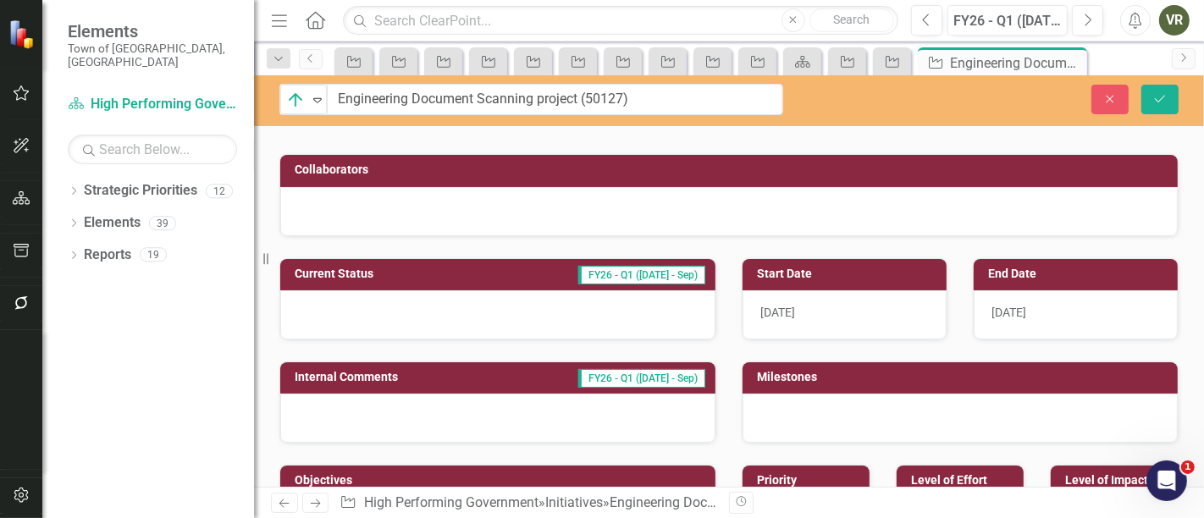
click at [469, 303] on div at bounding box center [497, 314] width 435 height 49
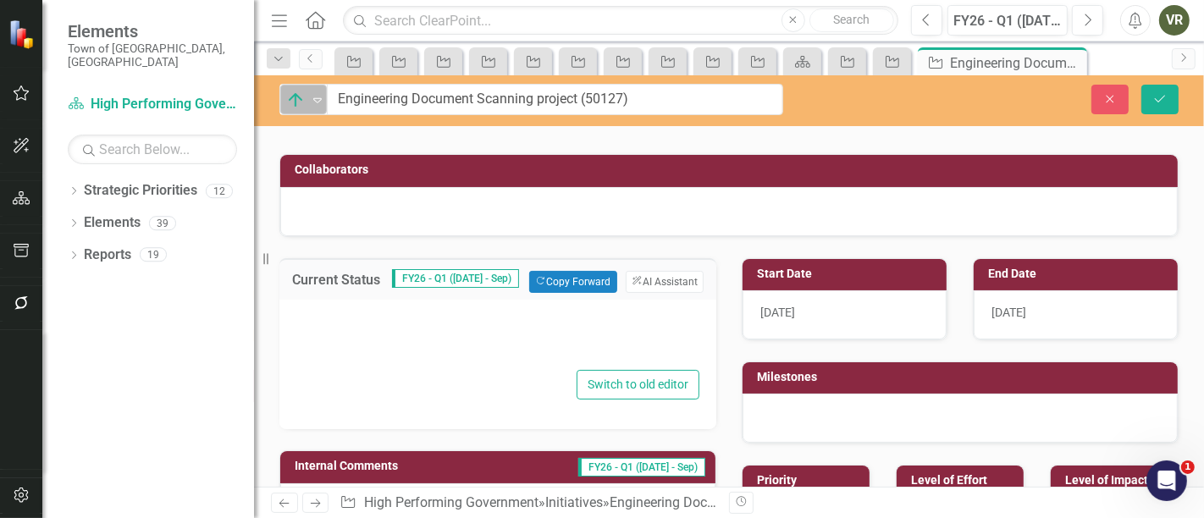
click at [292, 97] on img at bounding box center [295, 100] width 20 height 20
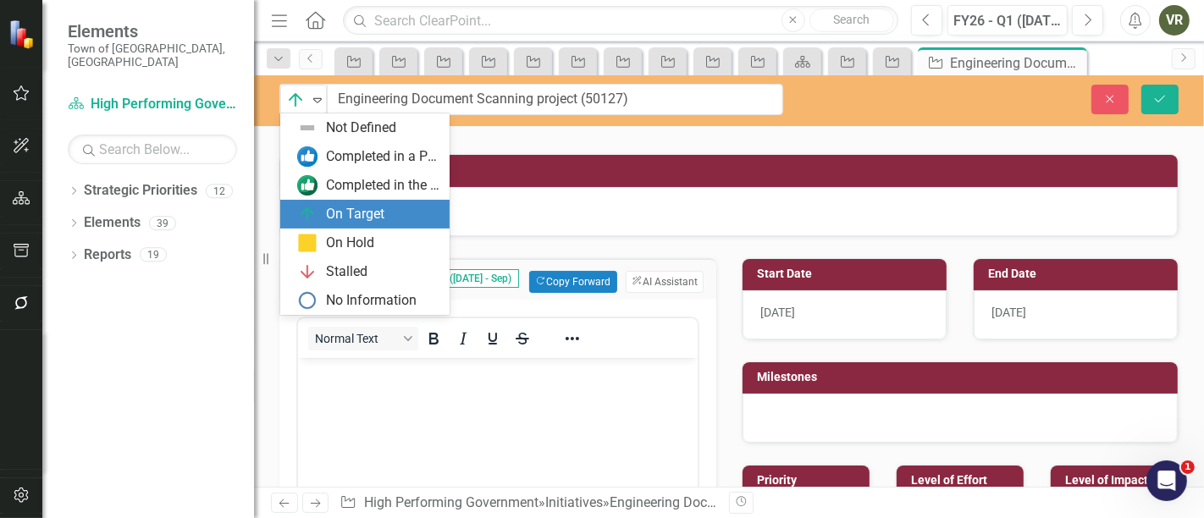
scroll to position [0, 0]
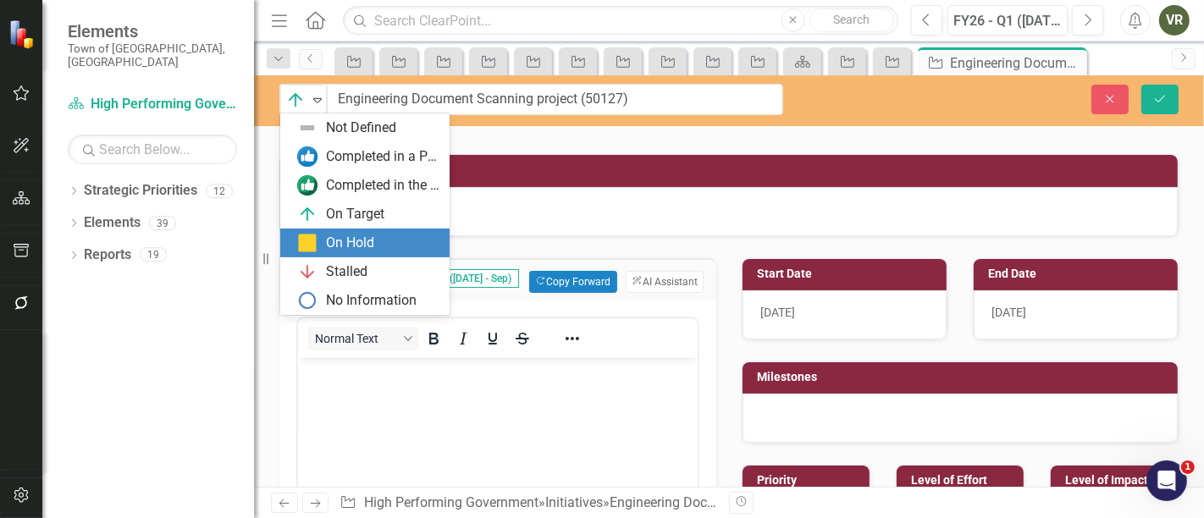
click at [336, 245] on div "On Hold" at bounding box center [350, 243] width 48 height 19
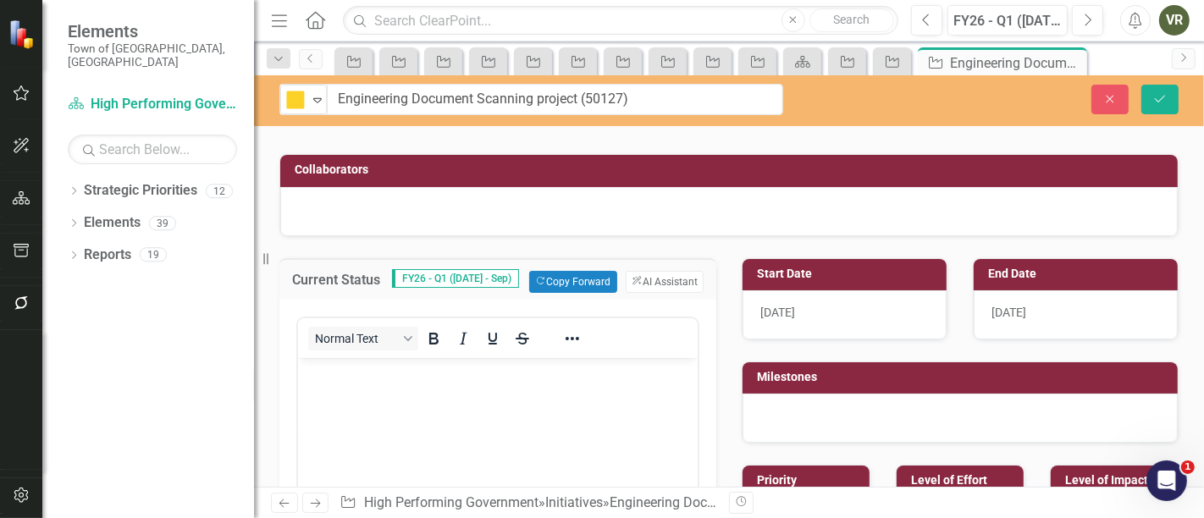
click at [407, 418] on body "Rich Text Area. Press ALT-0 for help." at bounding box center [497, 484] width 400 height 254
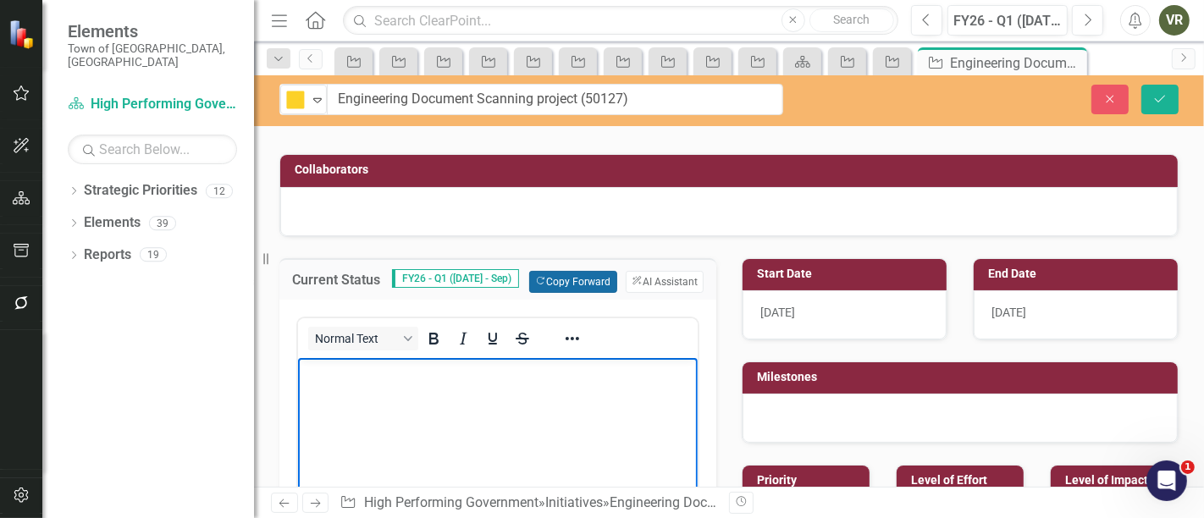
click at [595, 286] on button "Copy Forward Copy Forward" at bounding box center [572, 282] width 87 height 22
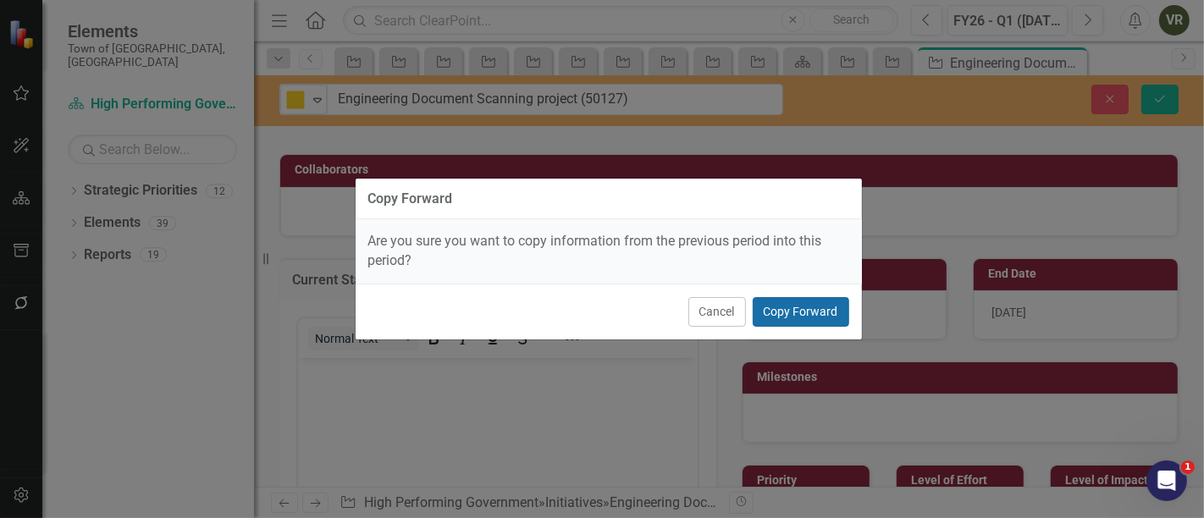
click at [807, 308] on button "Copy Forward" at bounding box center [801, 312] width 97 height 30
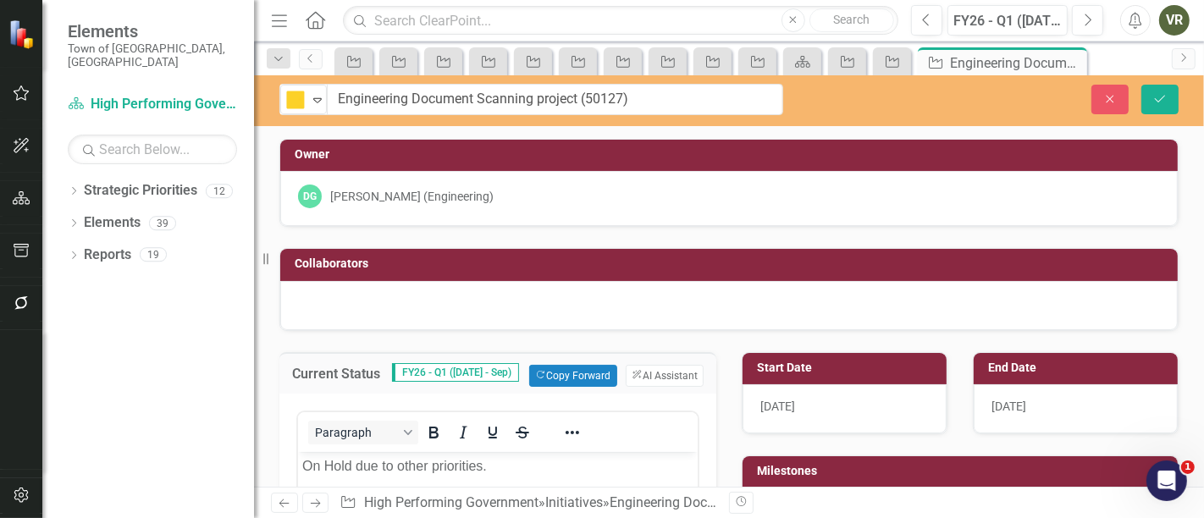
click at [1030, 408] on div "[DATE]" at bounding box center [1076, 408] width 204 height 49
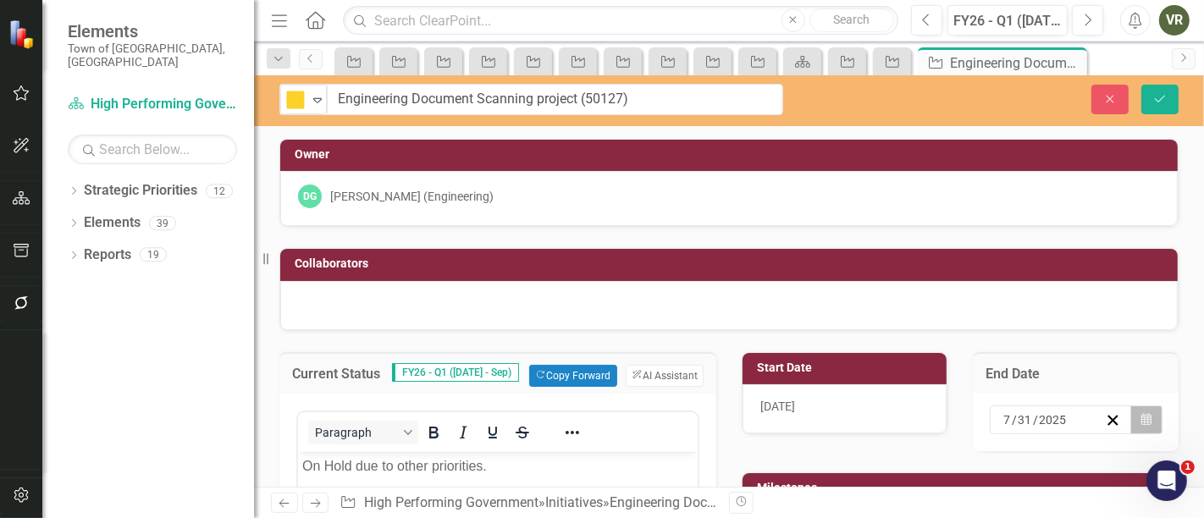
click at [1131, 408] on button "Calendar" at bounding box center [1147, 420] width 32 height 29
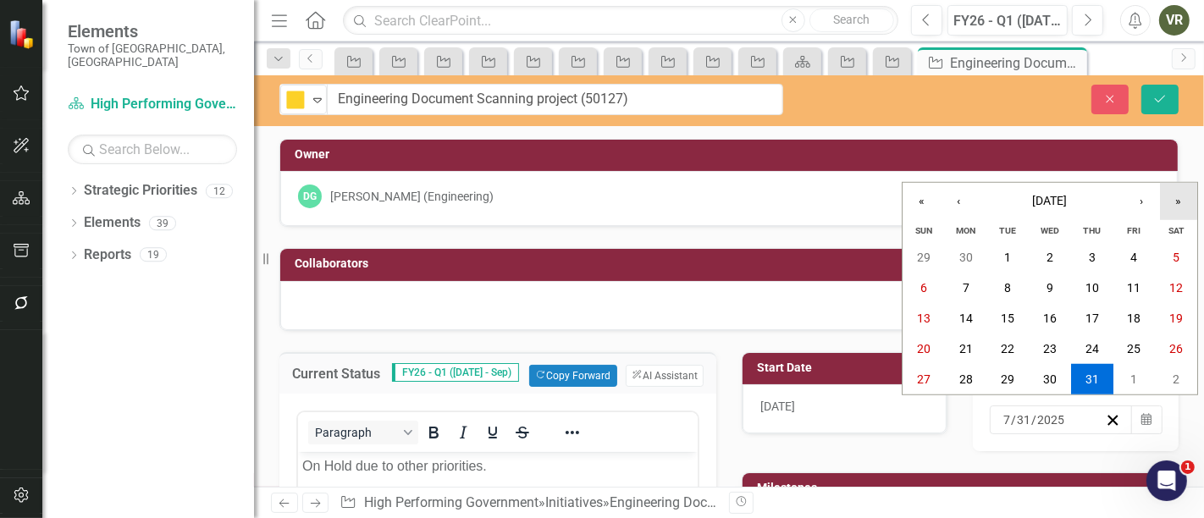
click at [1168, 206] on button "»" at bounding box center [1178, 201] width 37 height 37
click at [961, 196] on button "‹" at bounding box center [958, 201] width 37 height 37
click at [1018, 371] on button "30" at bounding box center [1009, 379] width 42 height 30
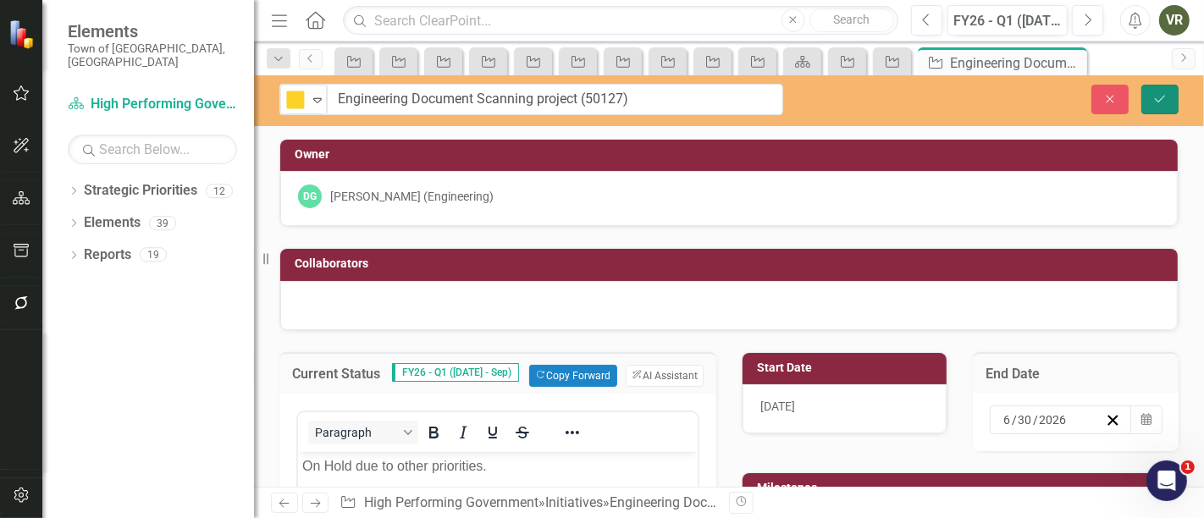
click at [1164, 102] on icon "Save" at bounding box center [1160, 99] width 15 height 12
